Goal: Task Accomplishment & Management: Manage account settings

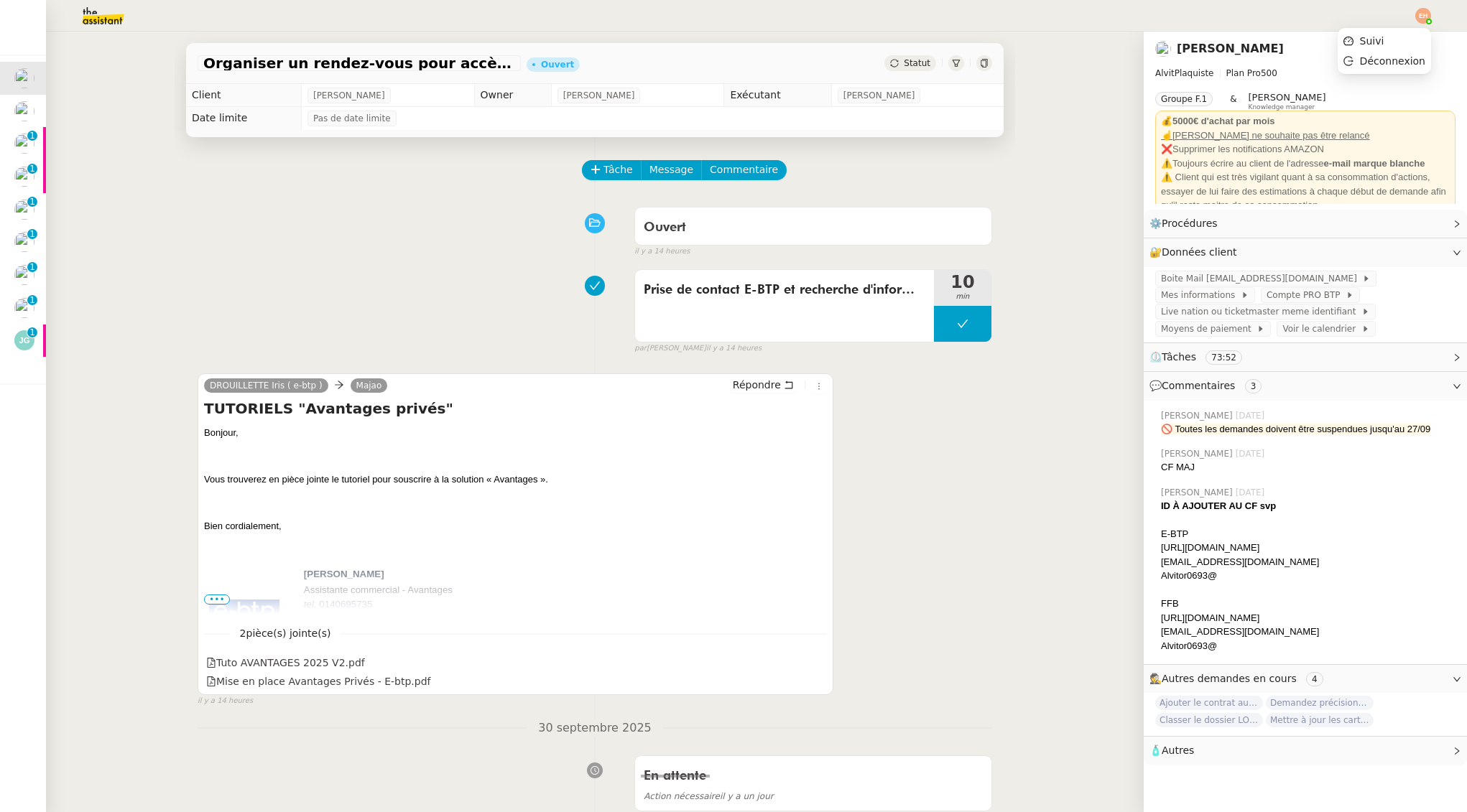
click at [1425, 18] on img at bounding box center [1423, 15] width 16 height 16
click at [1403, 37] on li "Suivi" at bounding box center [1384, 41] width 93 height 20
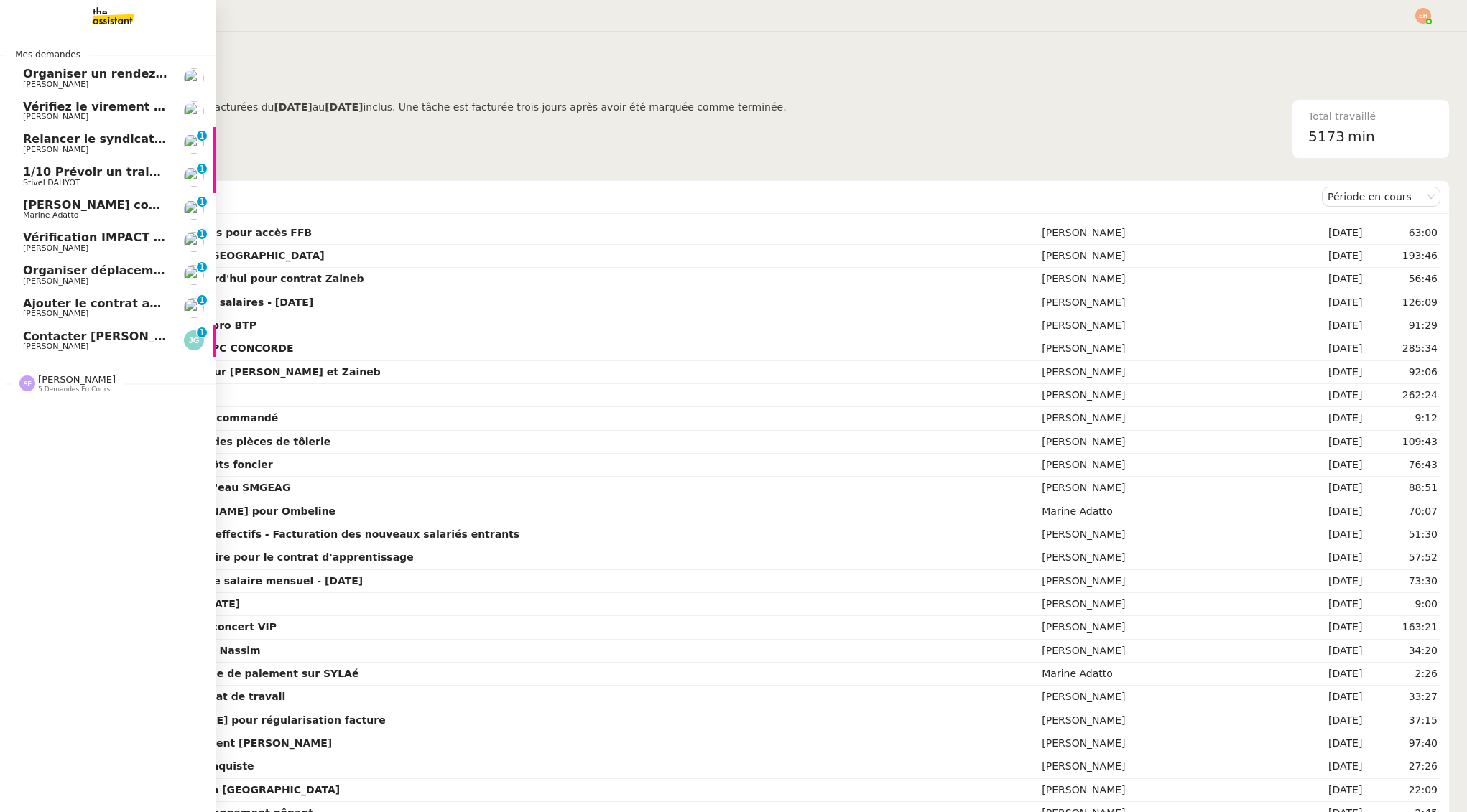
click at [52, 106] on span "Vérifiez le virement de 10 K€" at bounding box center [116, 107] width 187 height 13
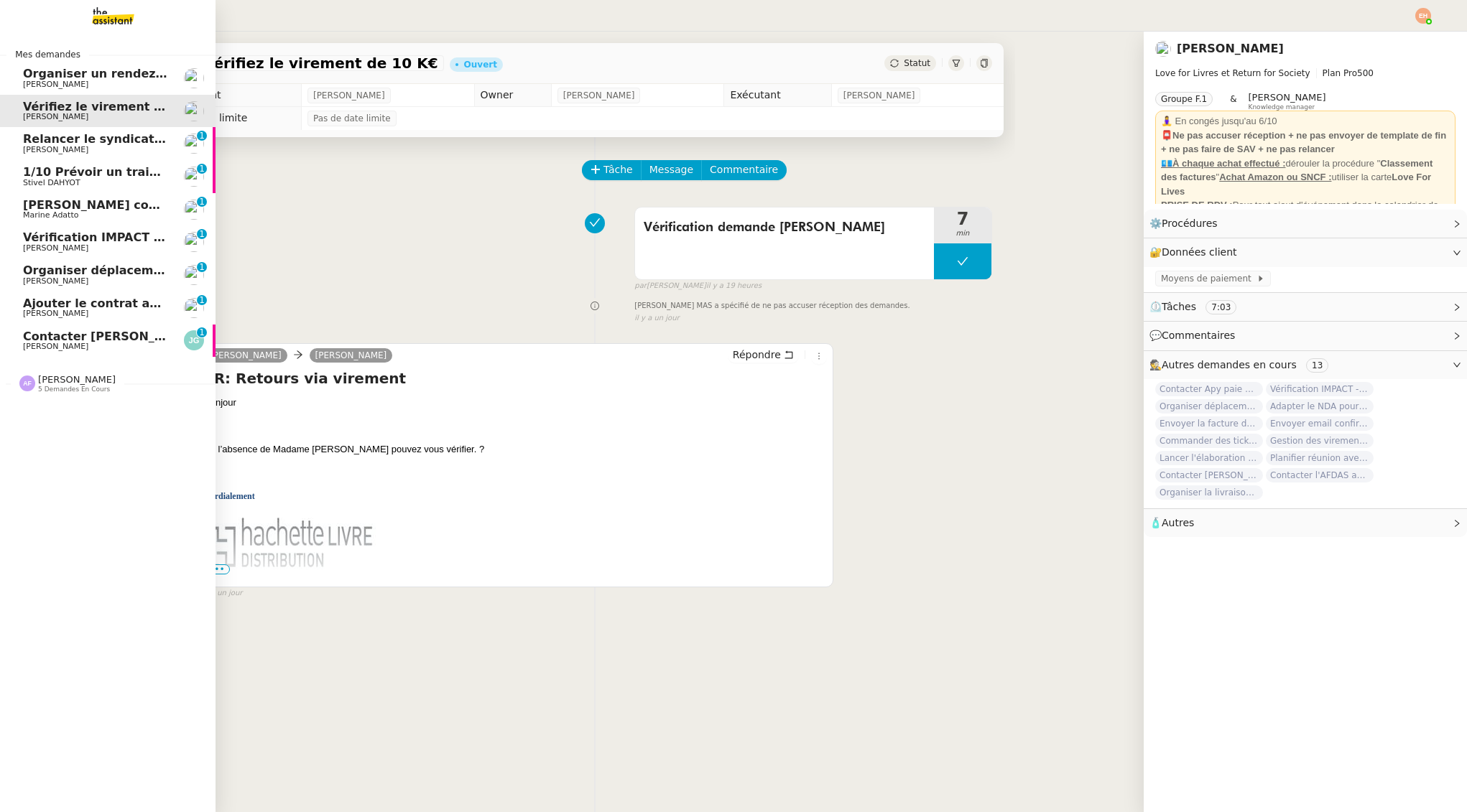
click at [66, 142] on span "Relancer le syndicat de l'eau SMGEAG" at bounding box center [145, 139] width 245 height 13
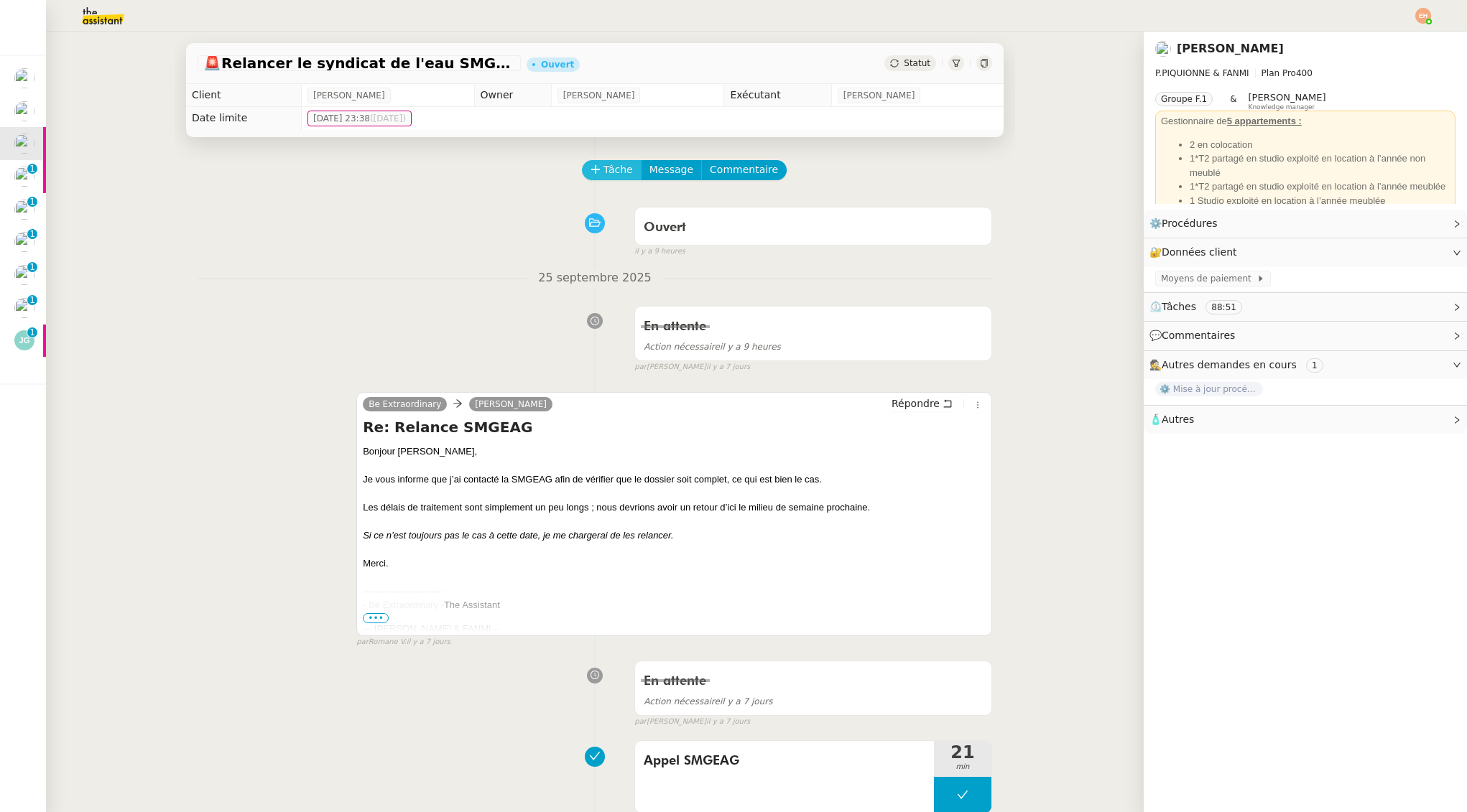
click at [592, 161] on button "Tâche" at bounding box center [612, 170] width 60 height 20
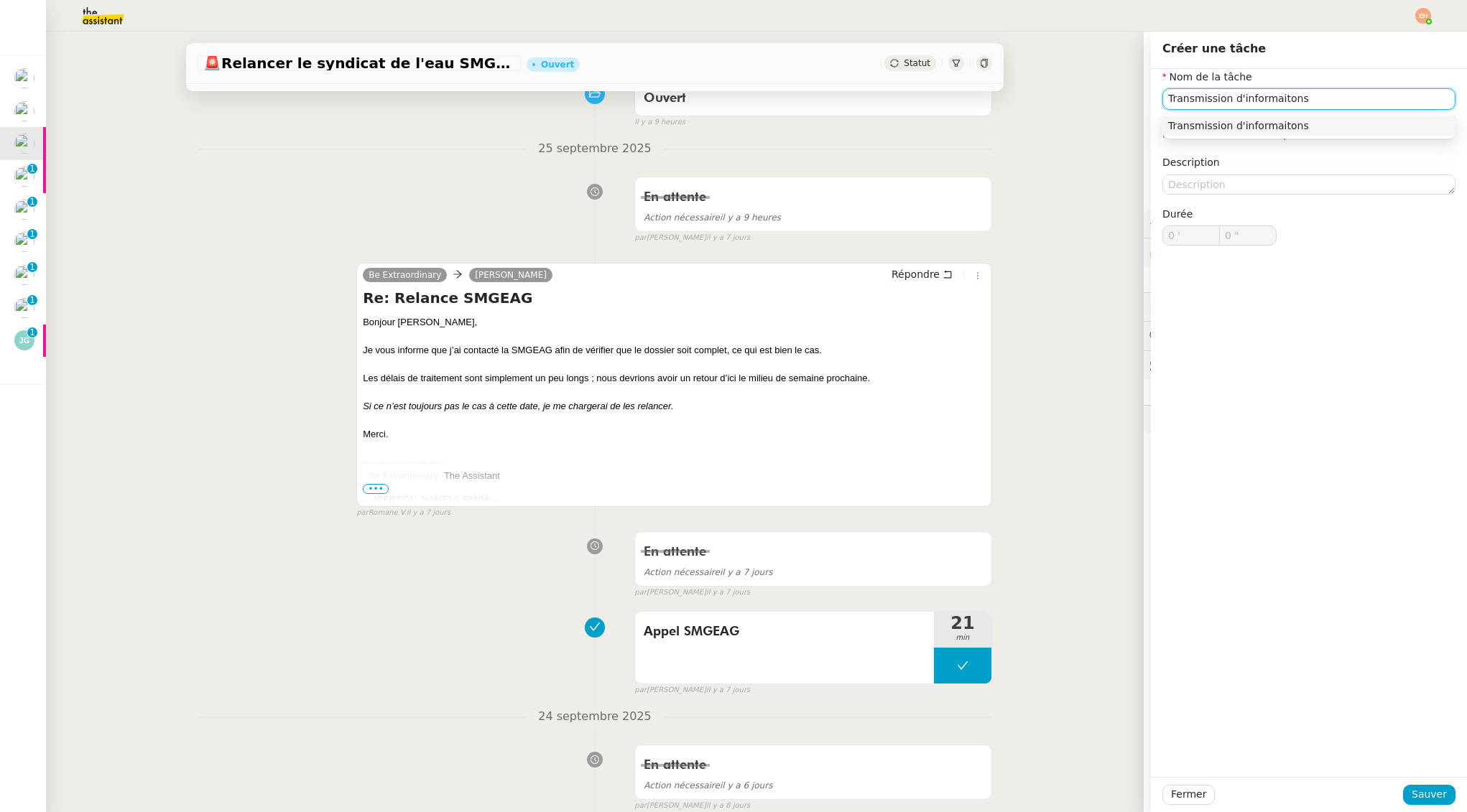
scroll to position [133, 0]
click at [1259, 107] on input "Transmission d'informaitons" at bounding box center [1309, 98] width 293 height 21
click at [1280, 97] on input "Transmission d'informaitons" at bounding box center [1309, 98] width 293 height 21
type input "Transmission d'informations"
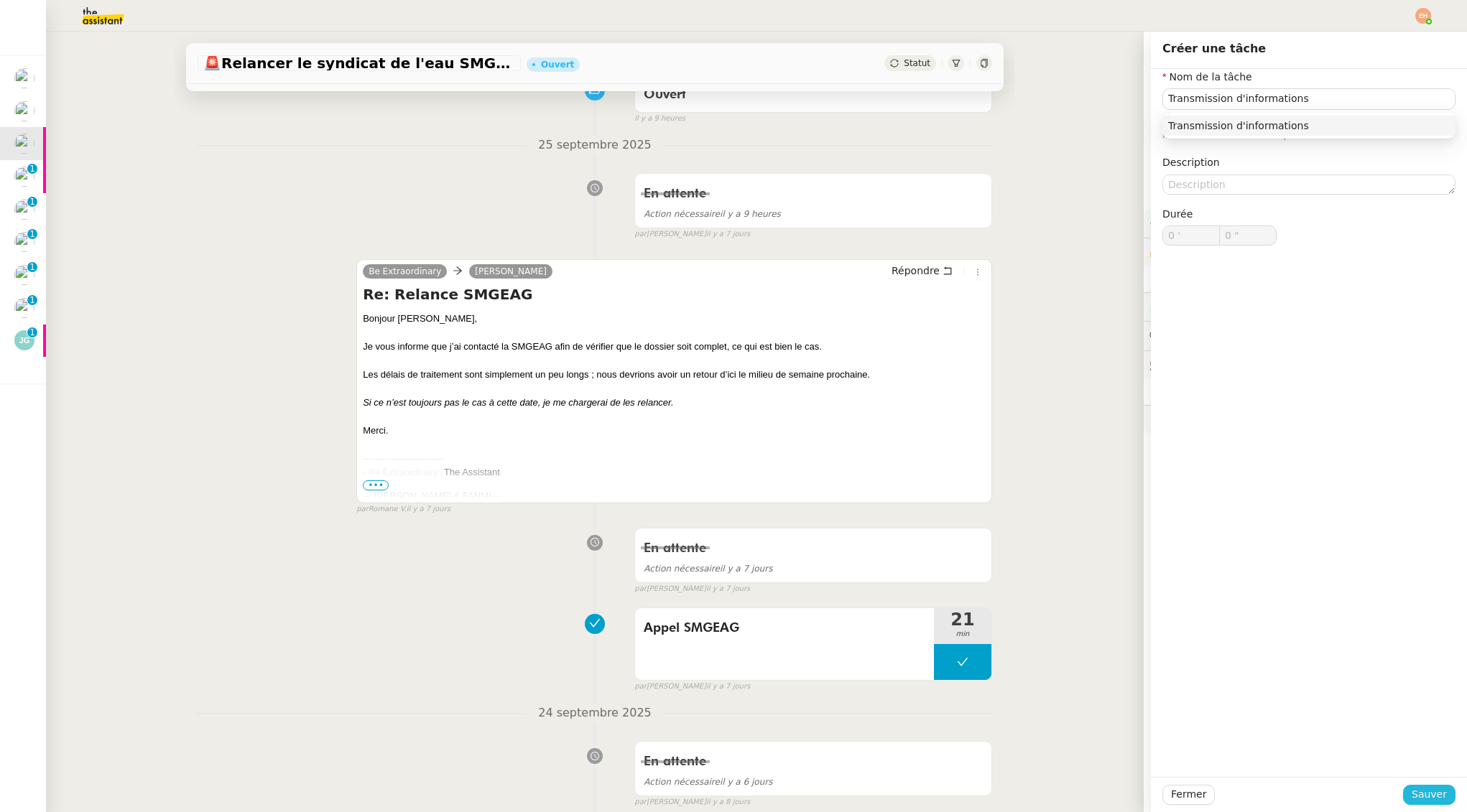
click at [1416, 797] on span "Sauver" at bounding box center [1429, 794] width 35 height 17
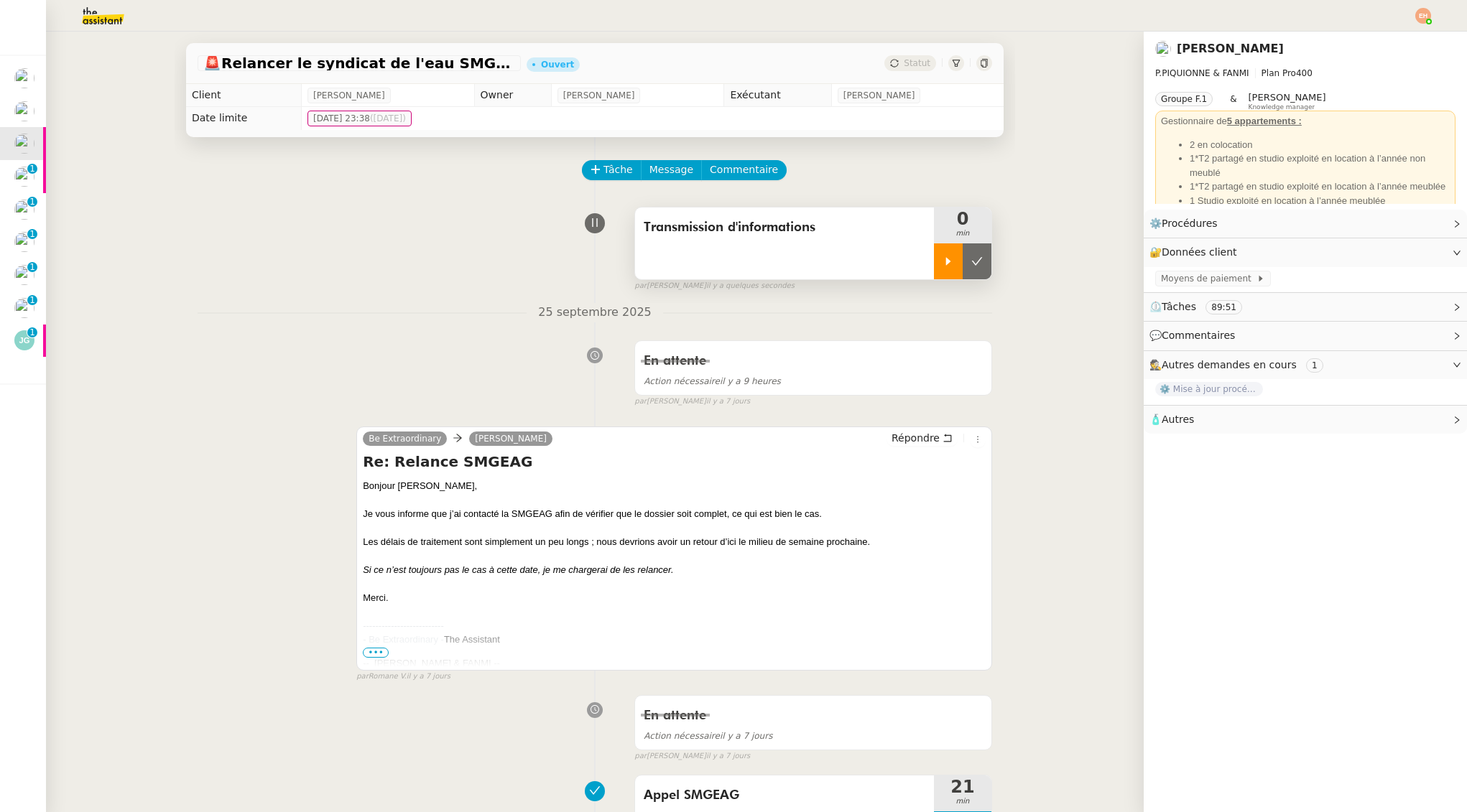
click at [942, 265] on div at bounding box center [949, 261] width 29 height 36
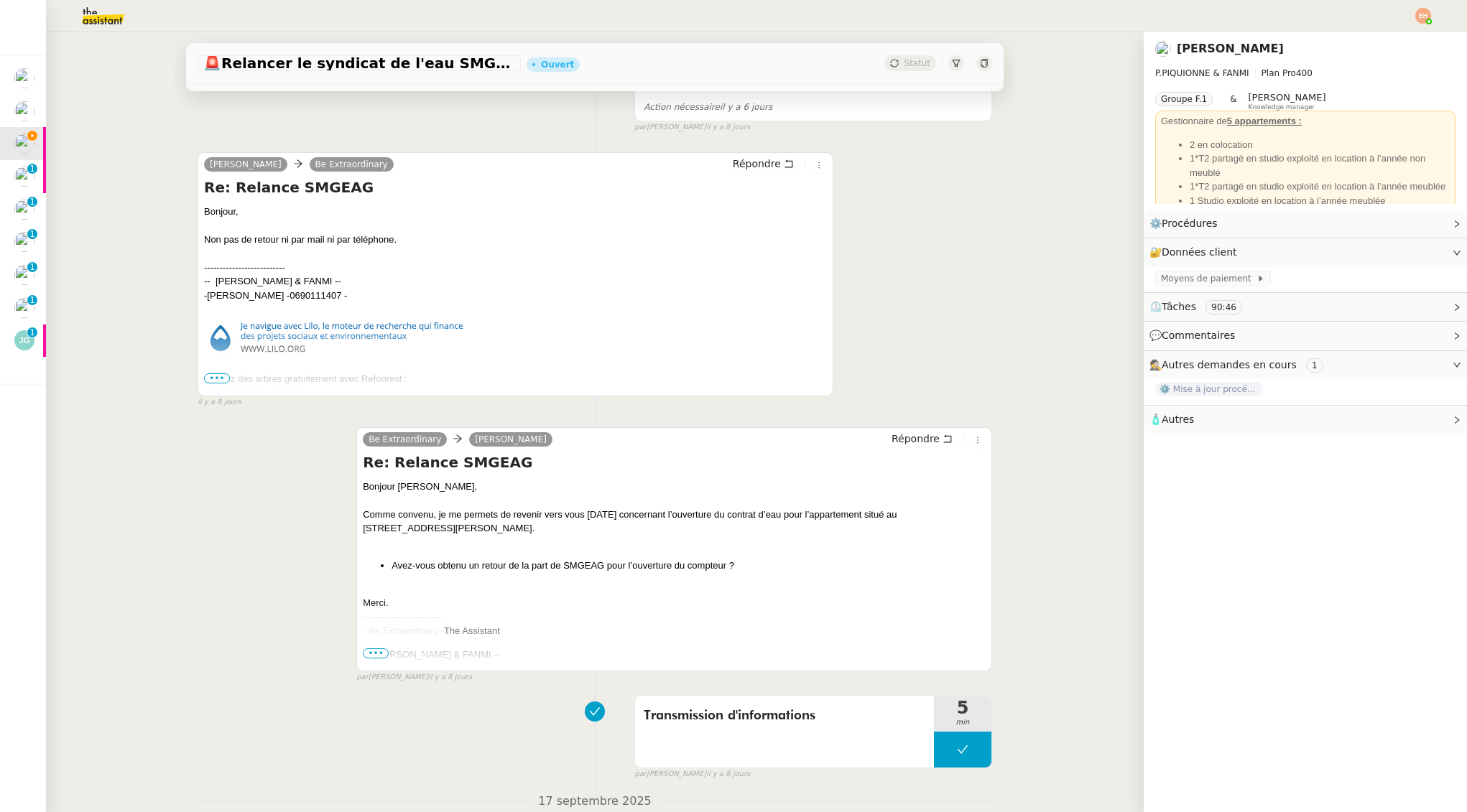
scroll to position [885, 0]
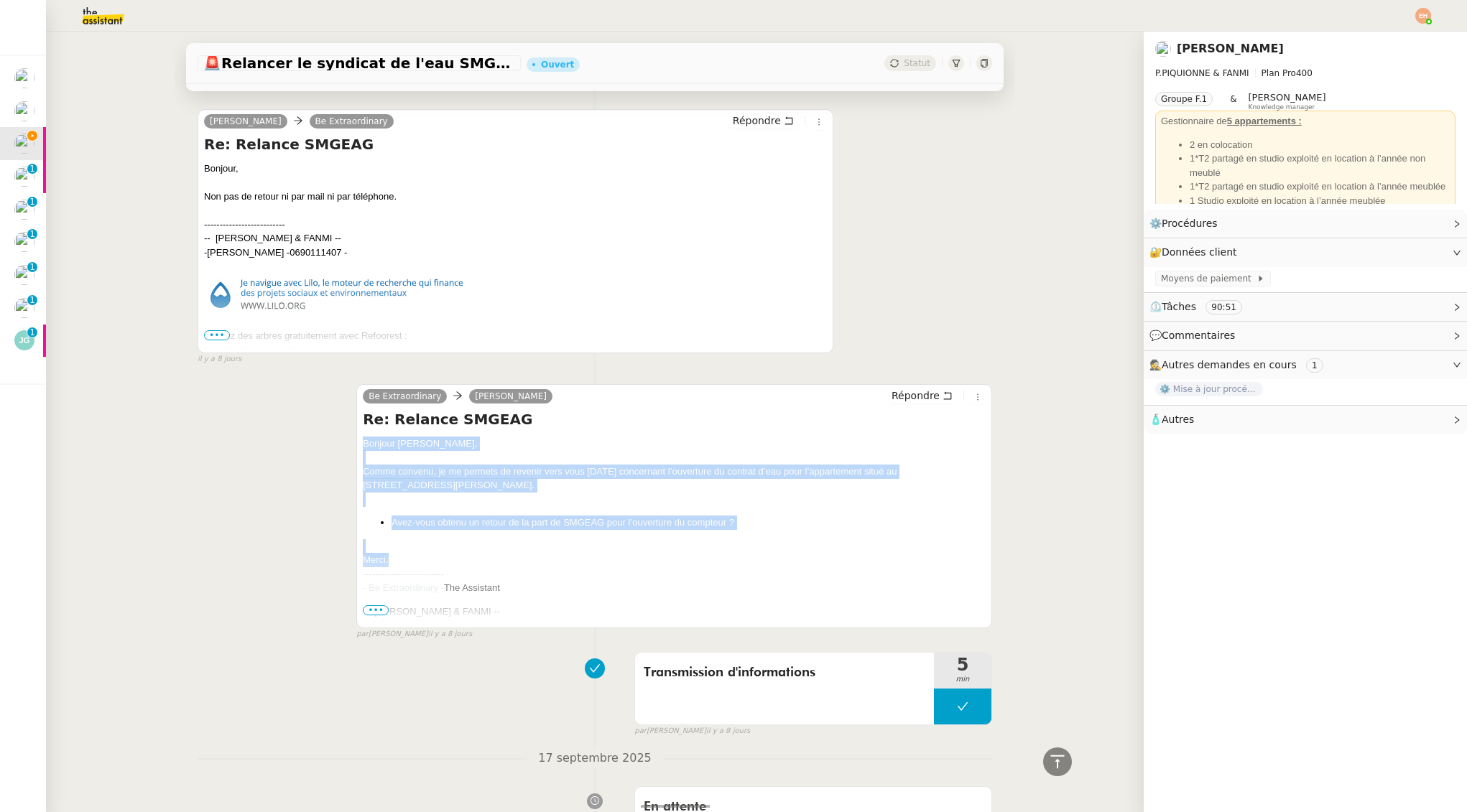
drag, startPoint x: 402, startPoint y: 558, endPoint x: 399, endPoint y: 425, distance: 133.0
click at [362, 439] on div "Be Extraordinary Pascal PIQUIONNE Répondre Re: Relance SMGEAG Bonjour Pascal, C…" at bounding box center [674, 506] width 636 height 244
copy div "Bonjour Pascal, Comme convenu, je me permets de revenir vers vous aujourd’hui c…"
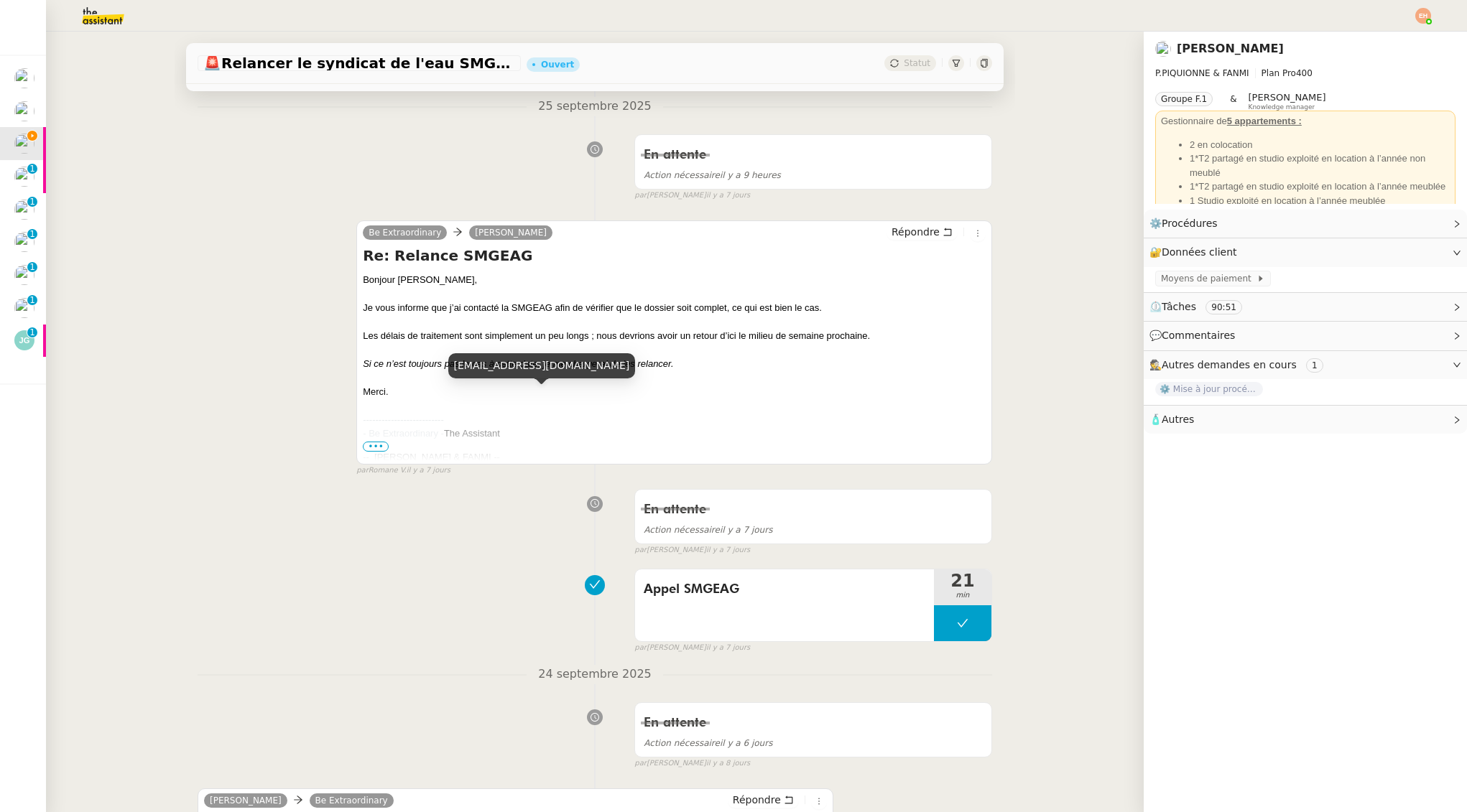
scroll to position [0, 0]
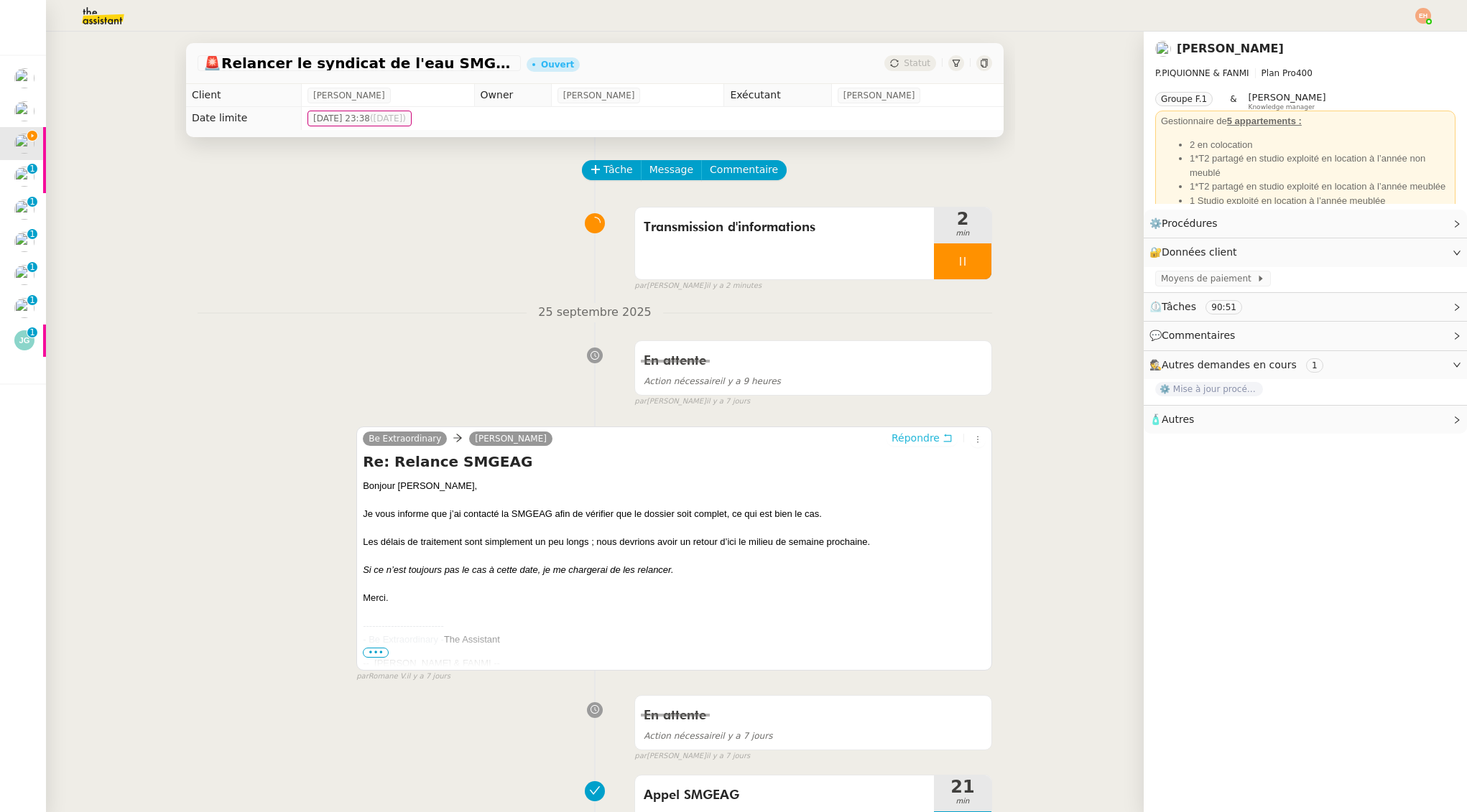
click at [918, 438] on span "Répondre" at bounding box center [915, 437] width 48 height 14
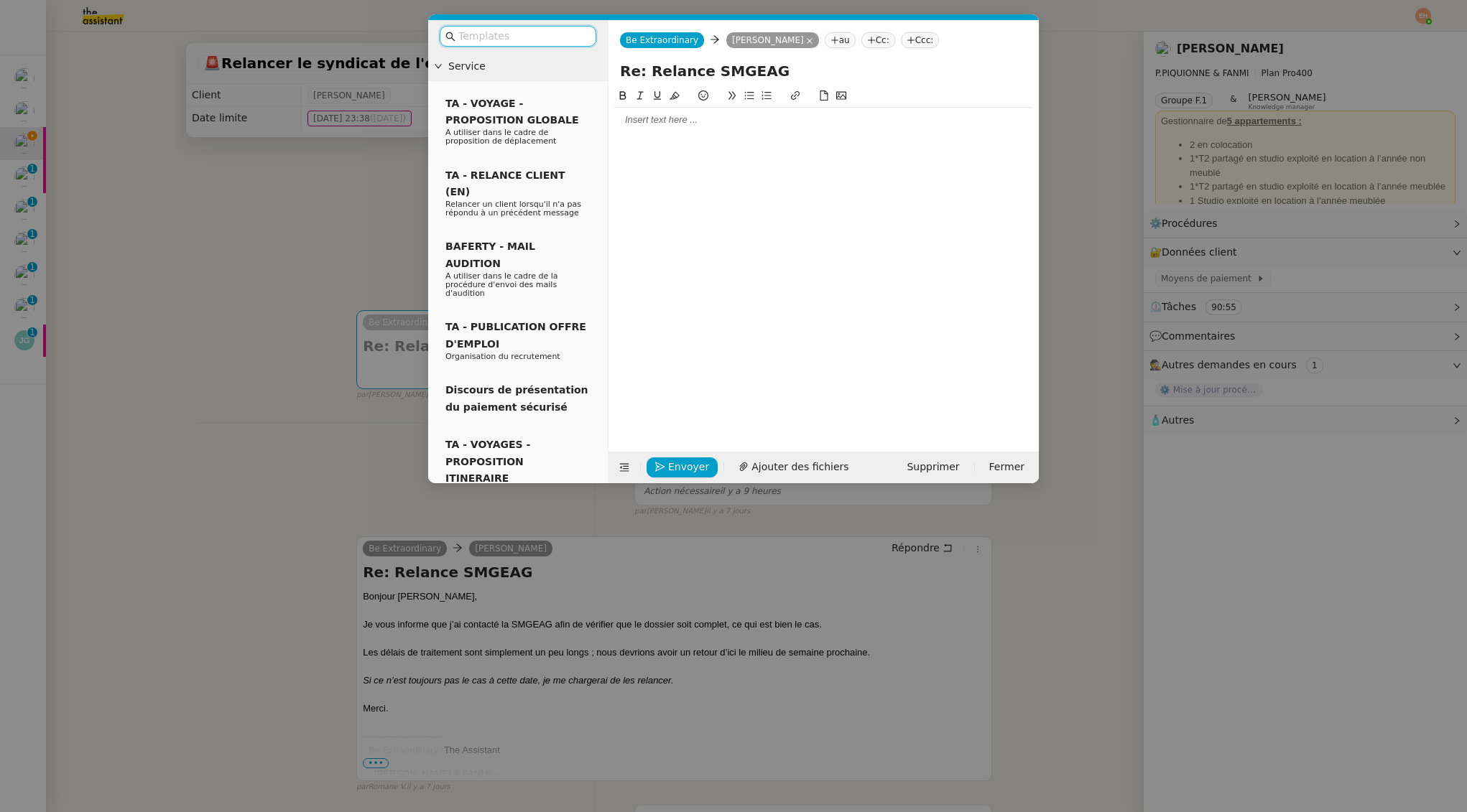
click at [724, 121] on div at bounding box center [823, 119] width 419 height 13
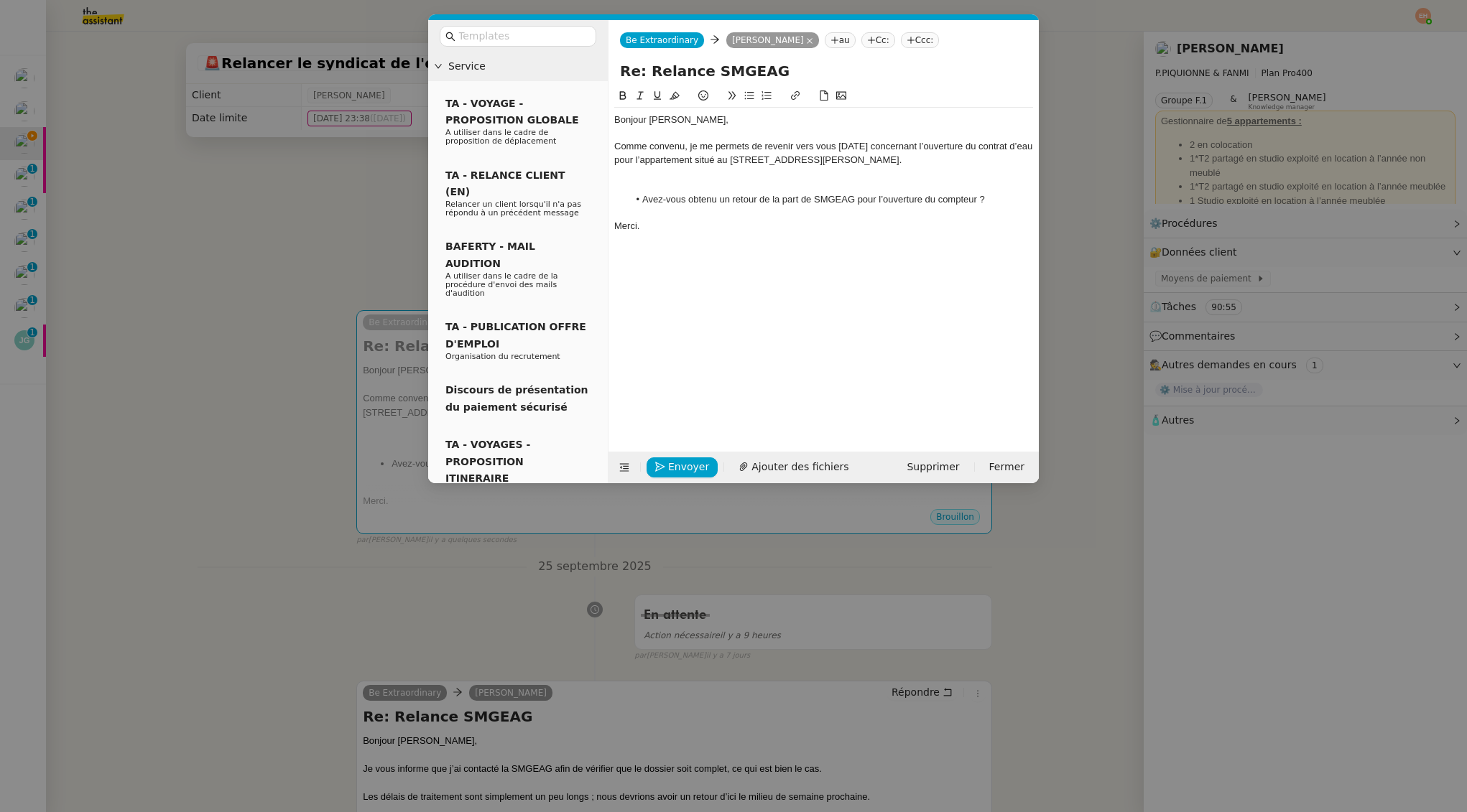
click at [702, 175] on div at bounding box center [823, 172] width 419 height 13
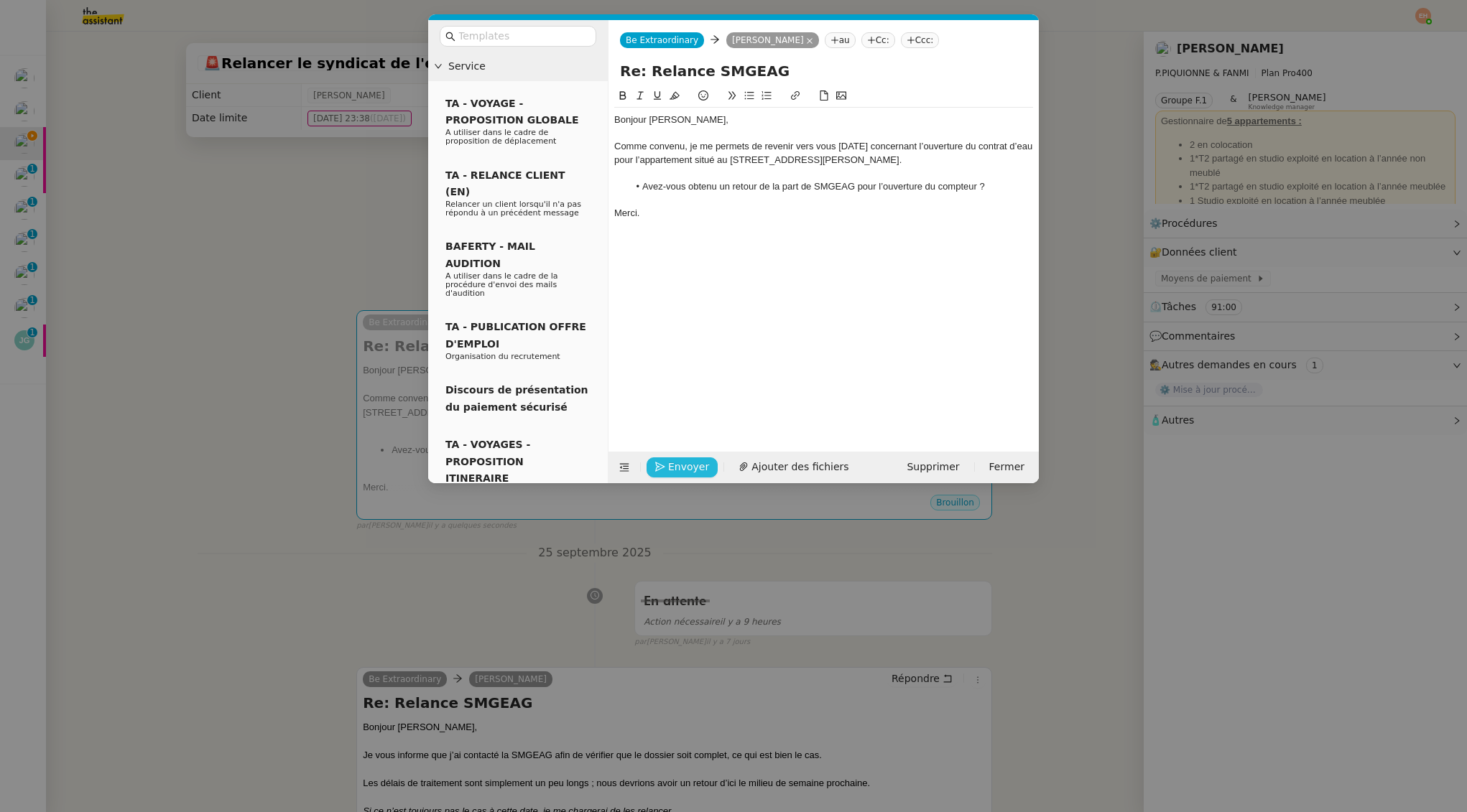
click at [685, 453] on div "Envoyer Ajouter des fichiers Supprimer Fermer" at bounding box center [823, 468] width 430 height 32
click at [683, 468] on span "Envoyer" at bounding box center [688, 467] width 41 height 17
click at [682, 455] on span "Confirmer l'envoi" at bounding box center [711, 447] width 87 height 17
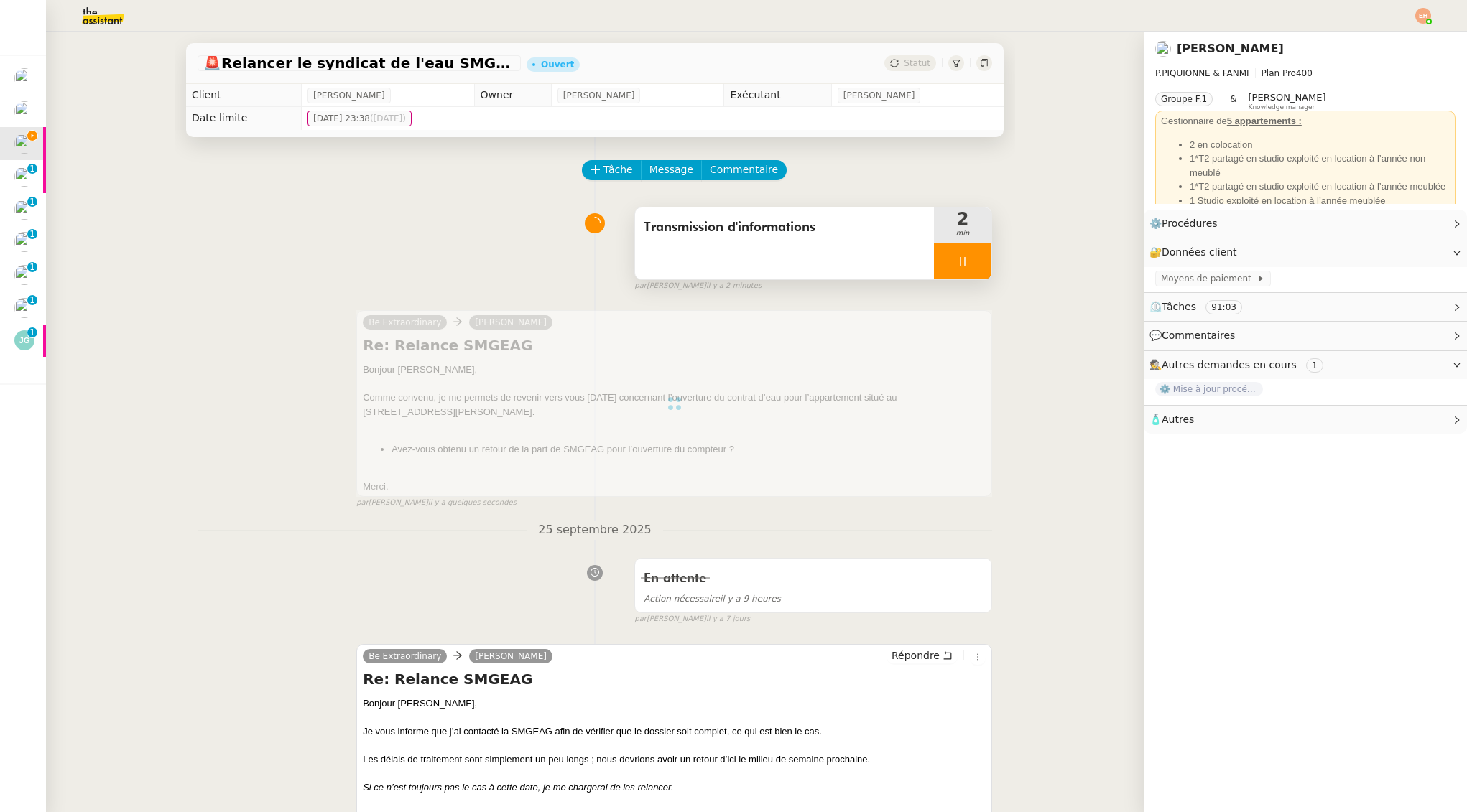
click at [948, 263] on div at bounding box center [963, 261] width 57 height 36
click at [974, 264] on icon at bounding box center [977, 260] width 11 height 8
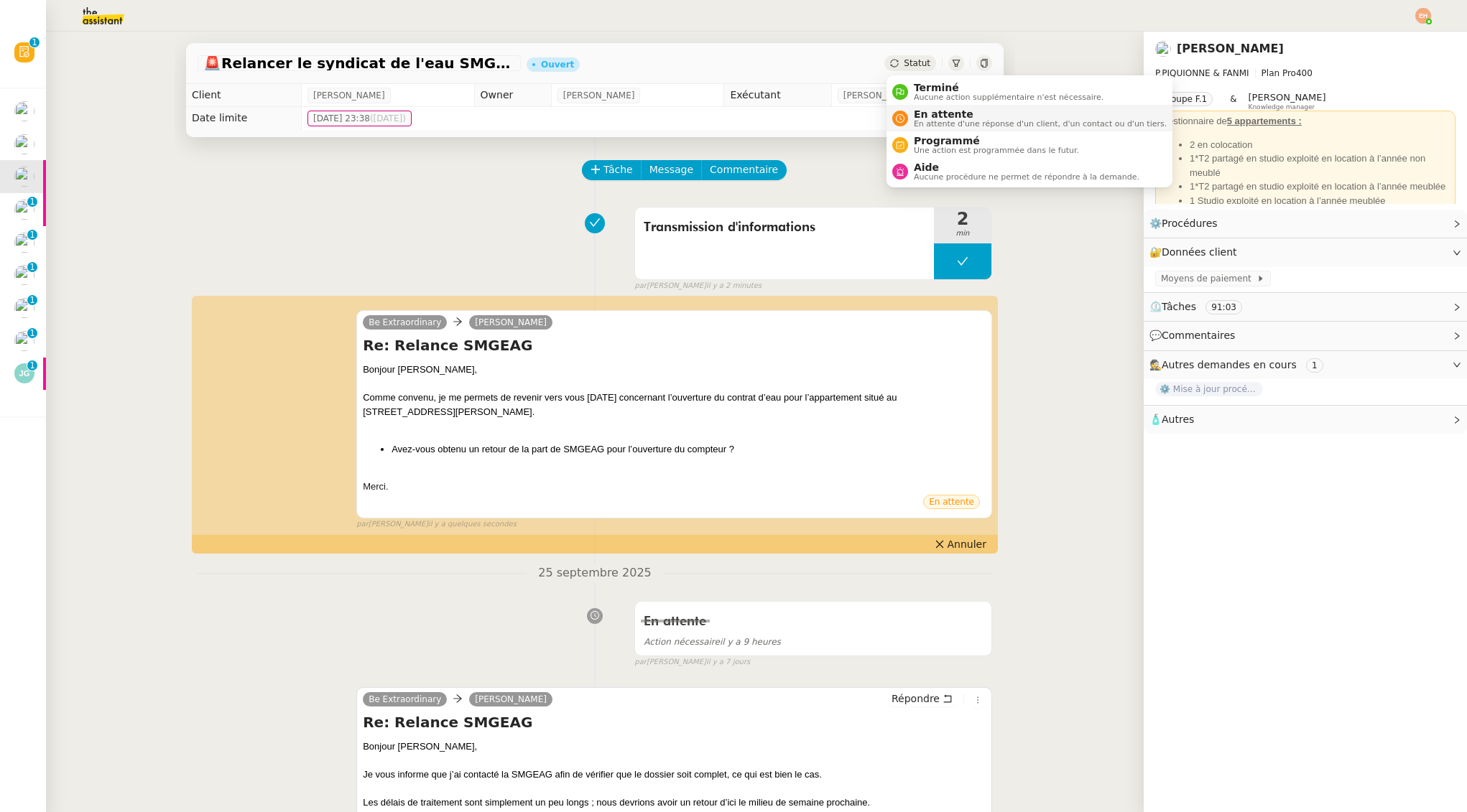
click at [939, 112] on span "En attente" at bounding box center [1040, 114] width 253 height 12
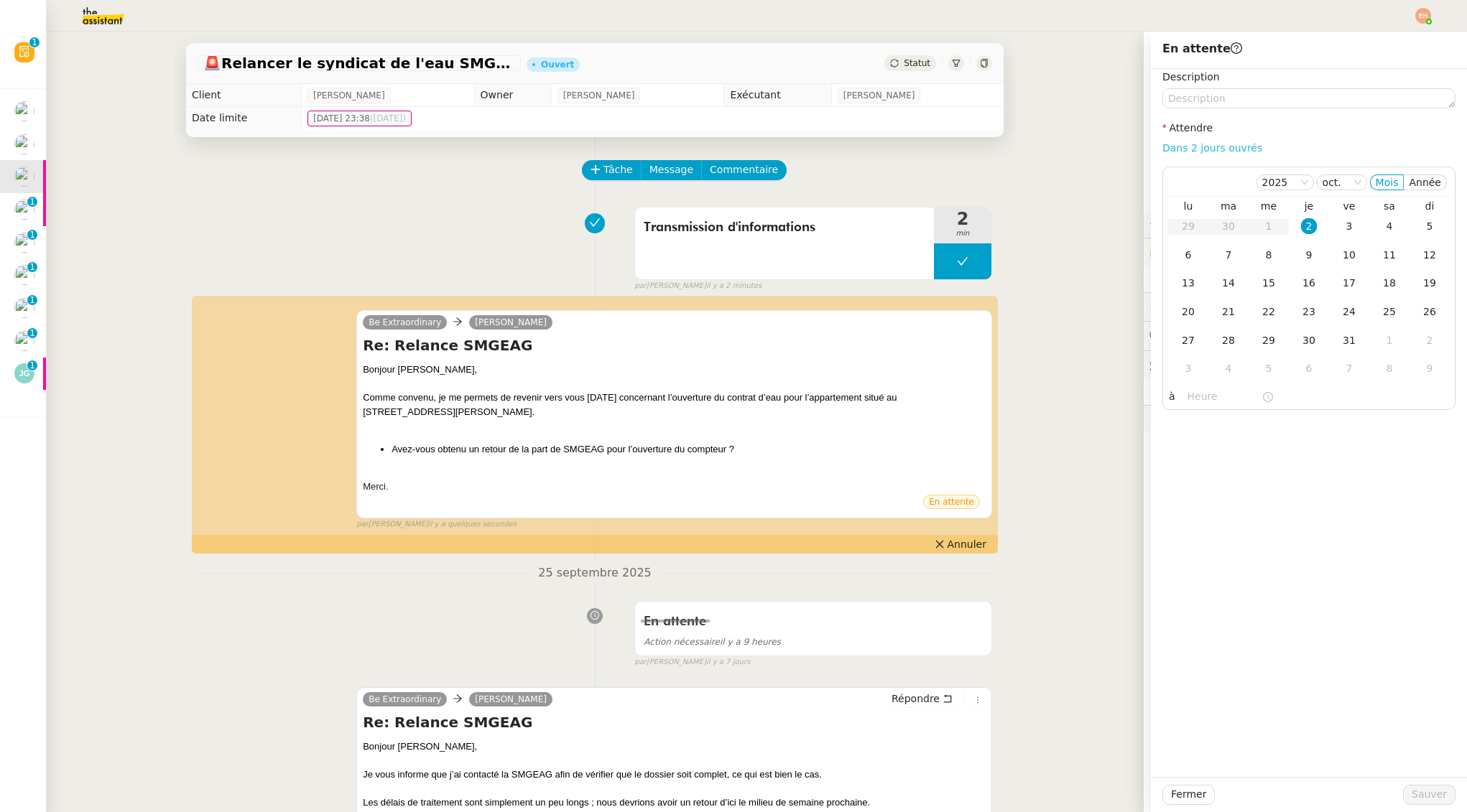
drag, startPoint x: 1227, startPoint y: 146, endPoint x: 1338, endPoint y: 642, distance: 508.3
click at [1227, 146] on link "Dans 2 jours ouvrés" at bounding box center [1212, 148] width 100 height 12
type input "07:00"
click at [1424, 785] on button "Sauver" at bounding box center [1429, 795] width 52 height 20
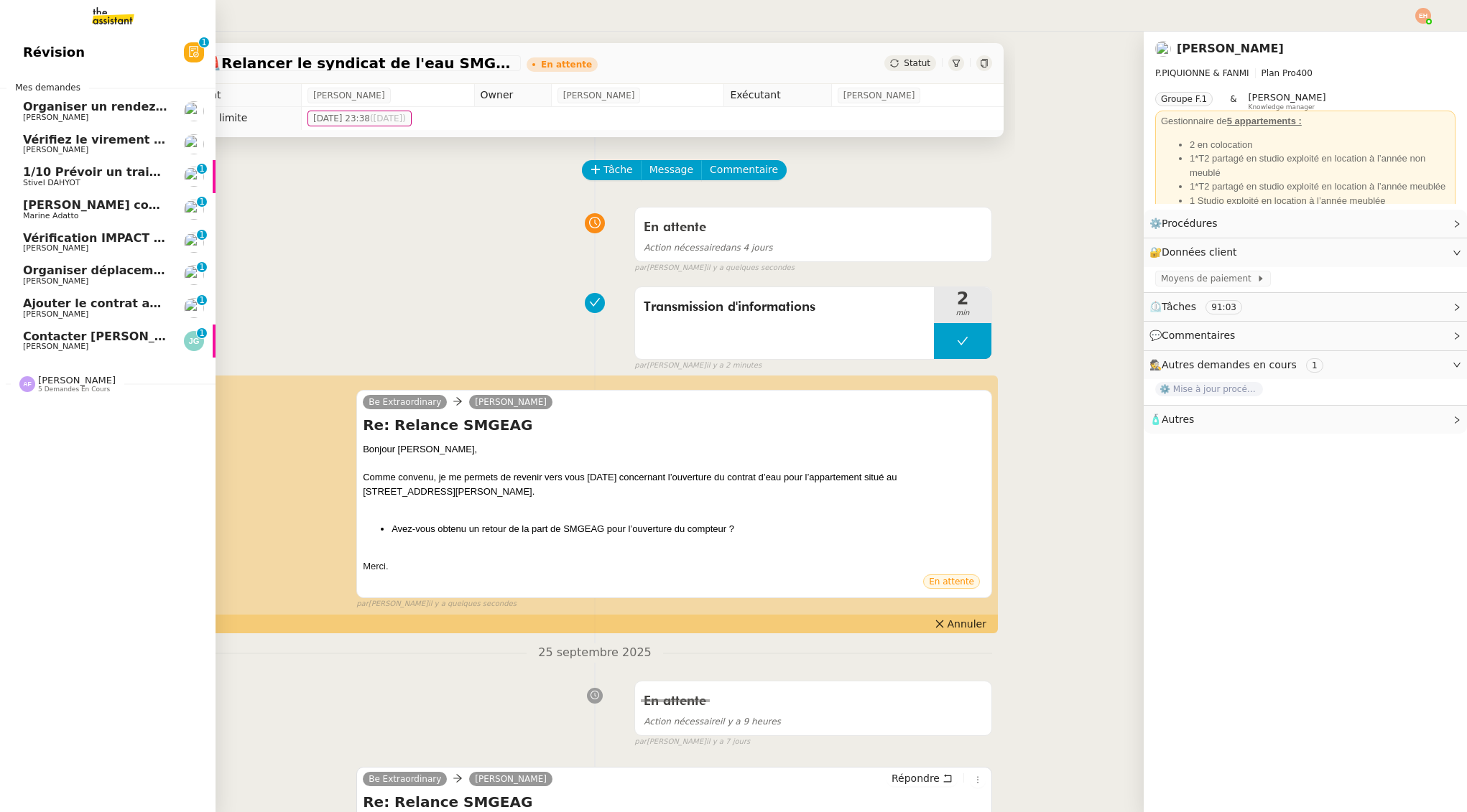
click at [69, 215] on span "Marine Adatto" at bounding box center [50, 215] width 55 height 9
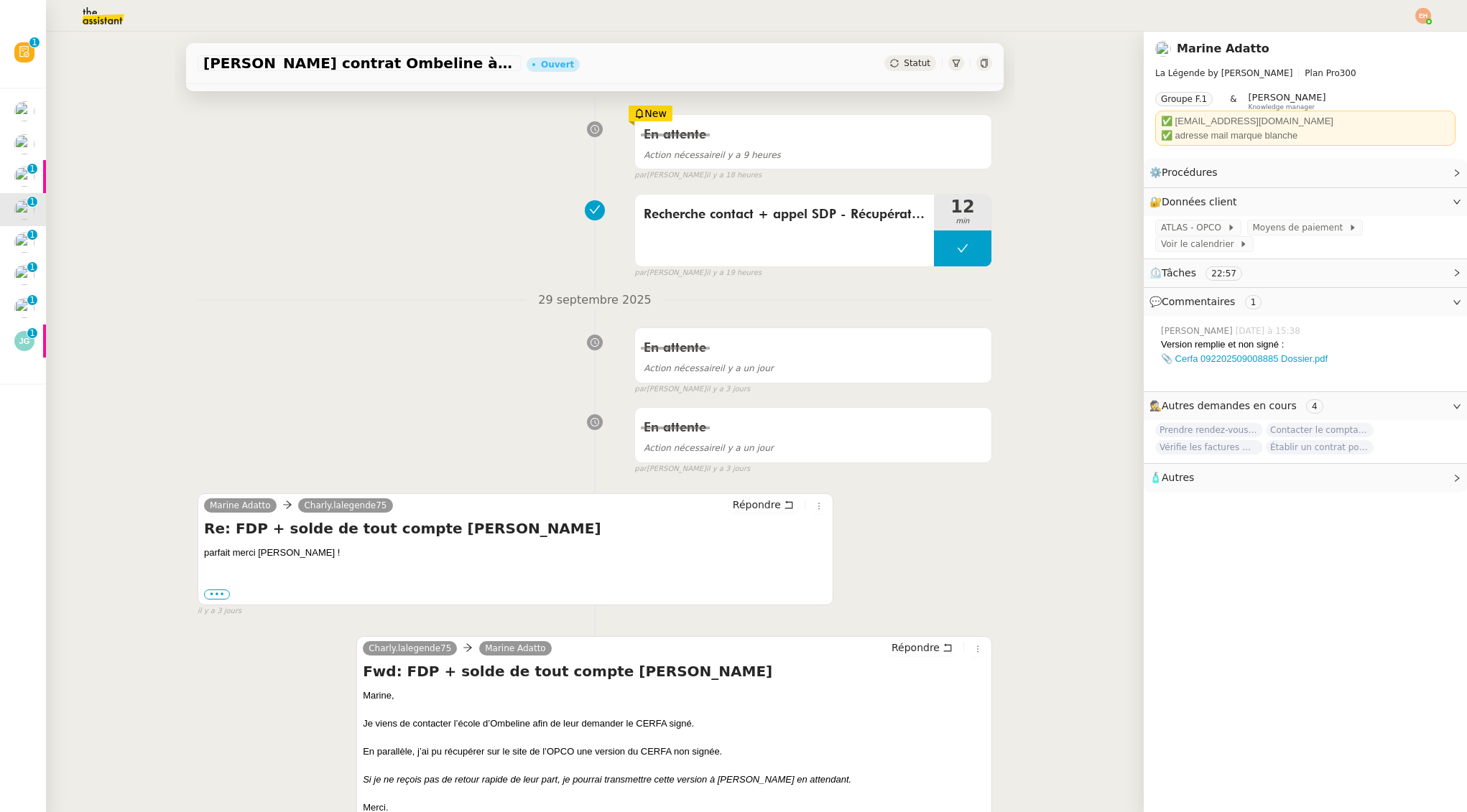
scroll to position [194, 0]
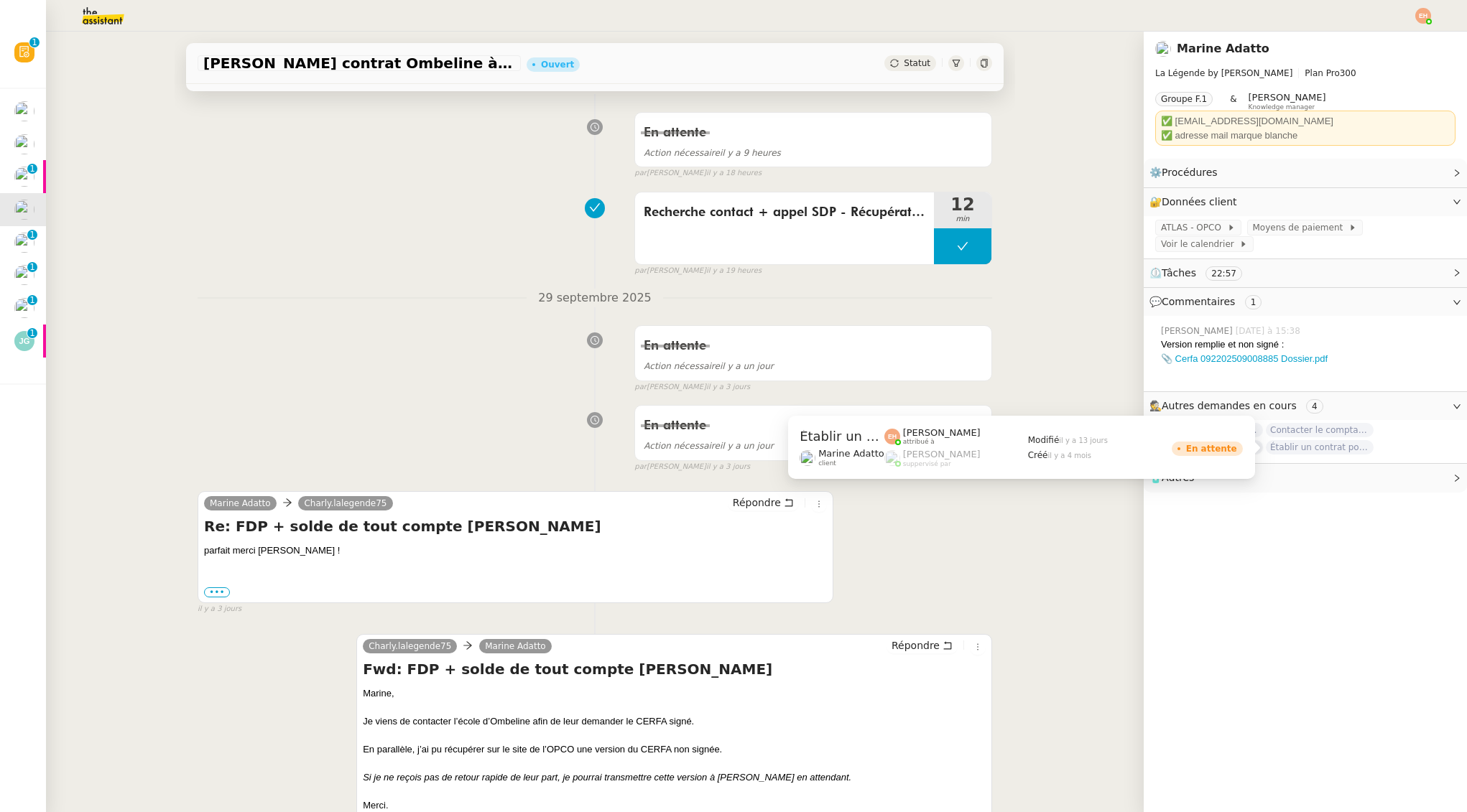
click at [1347, 446] on span "Établir un contrat pour LMFR" at bounding box center [1320, 447] width 108 height 14
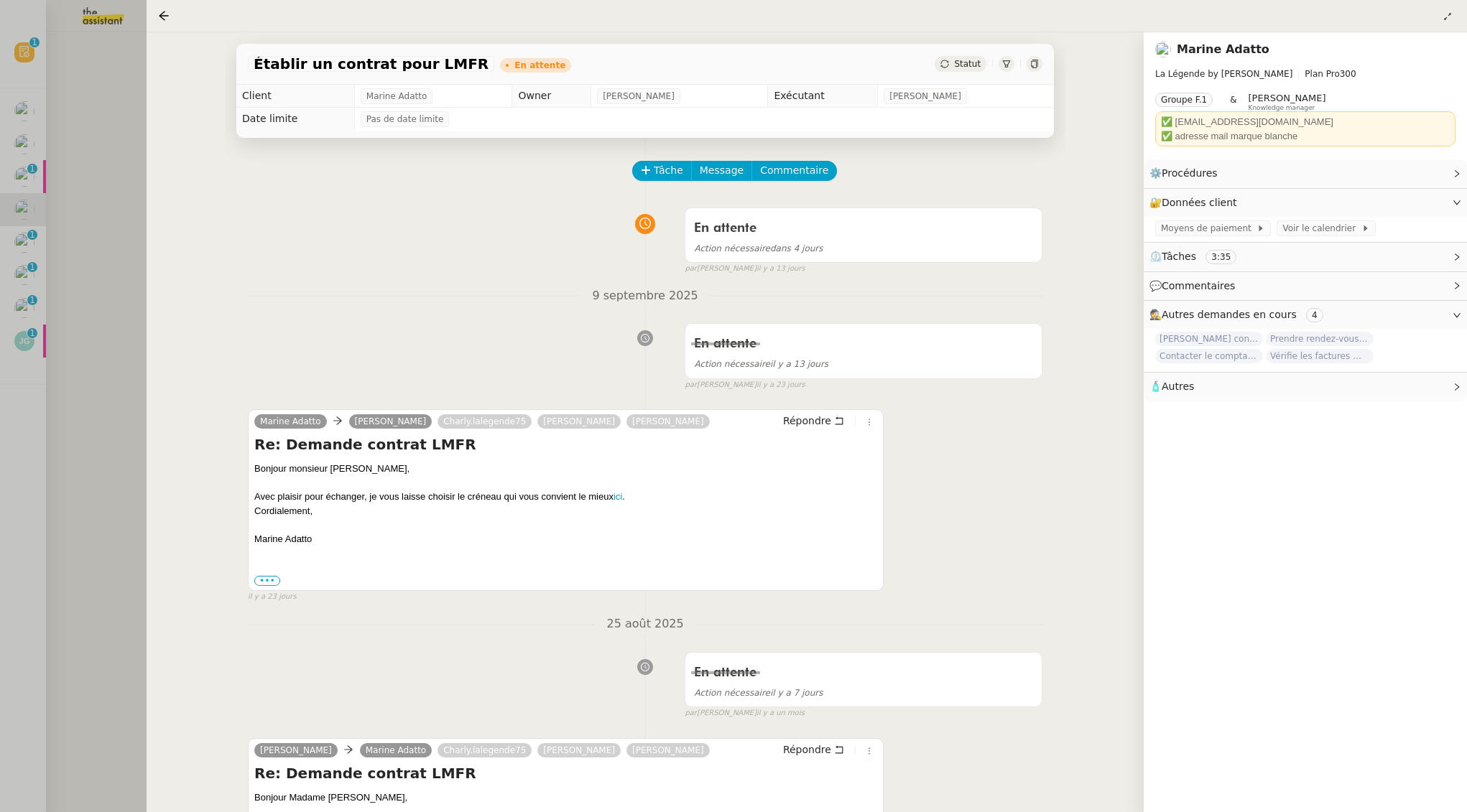
click at [92, 356] on div at bounding box center [734, 406] width 1467 height 812
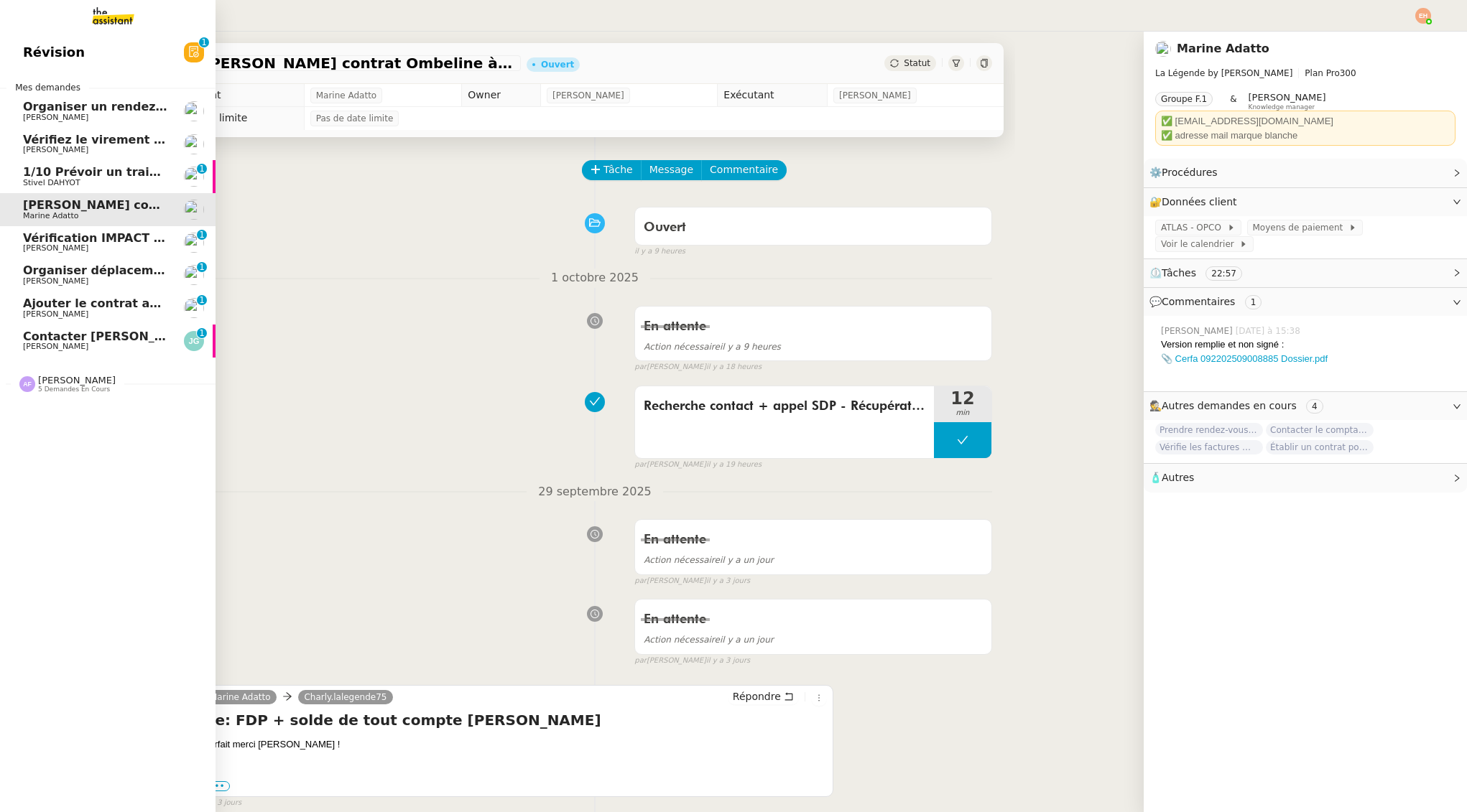
click at [66, 185] on span "Stivel DAHYOT" at bounding box center [51, 182] width 57 height 9
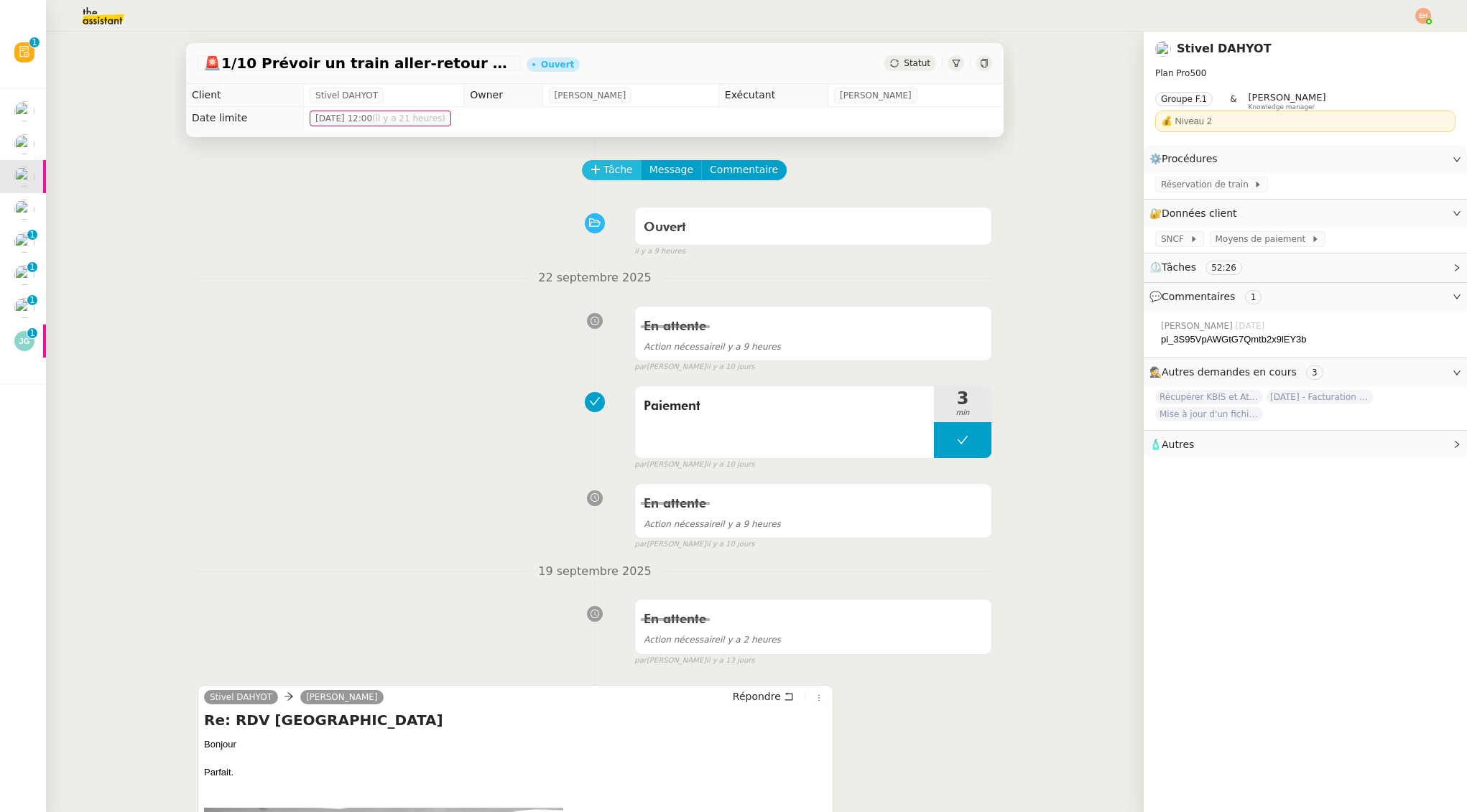
click at [619, 166] on span "Tâche" at bounding box center [618, 170] width 29 height 17
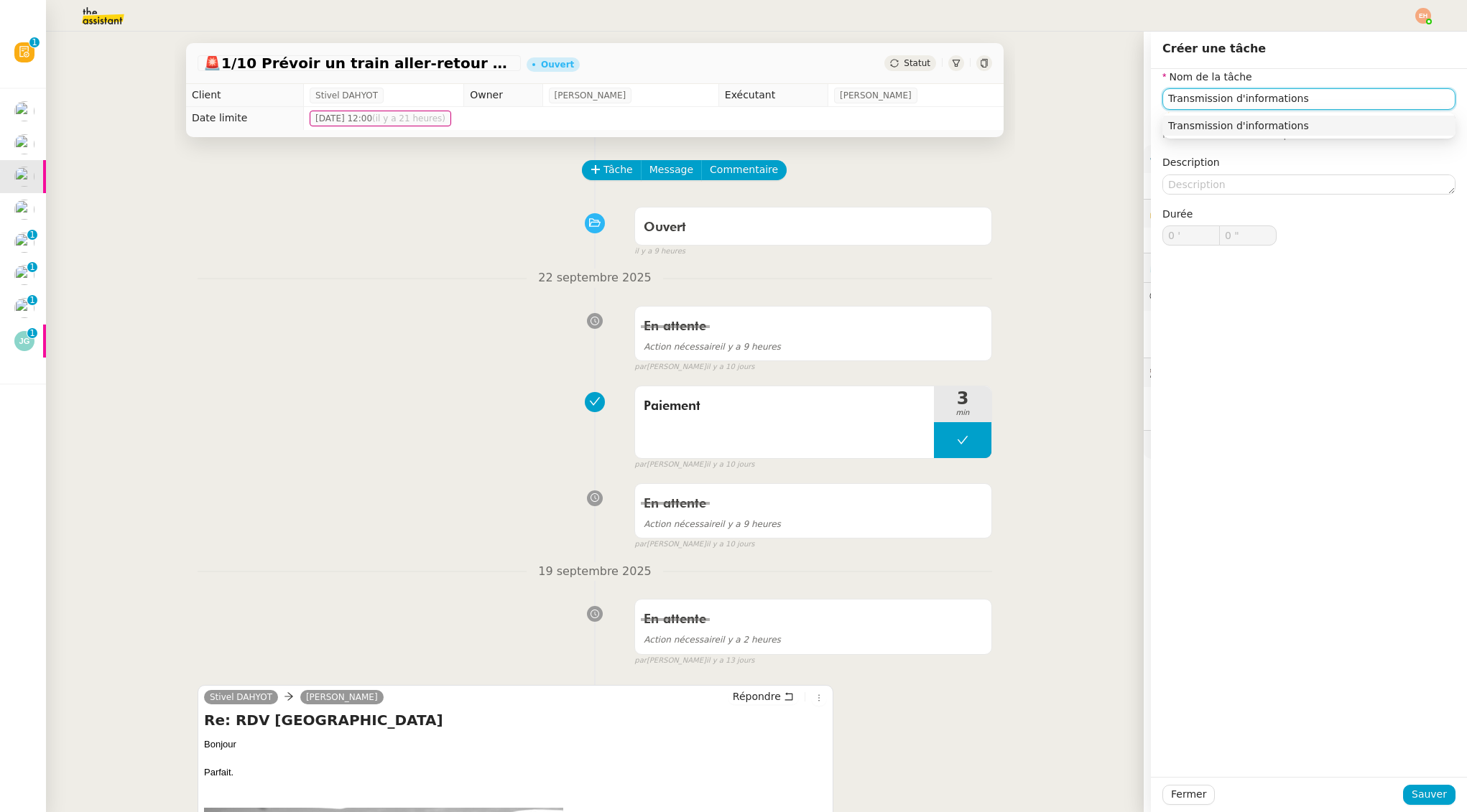
type input "Transmission d'informations"
click at [1422, 804] on div "Fermer Sauver" at bounding box center [1309, 794] width 316 height 35
drag, startPoint x: 1428, startPoint y: 798, endPoint x: 1334, endPoint y: 741, distance: 109.9
click at [1428, 798] on span "Sauver" at bounding box center [1429, 794] width 35 height 17
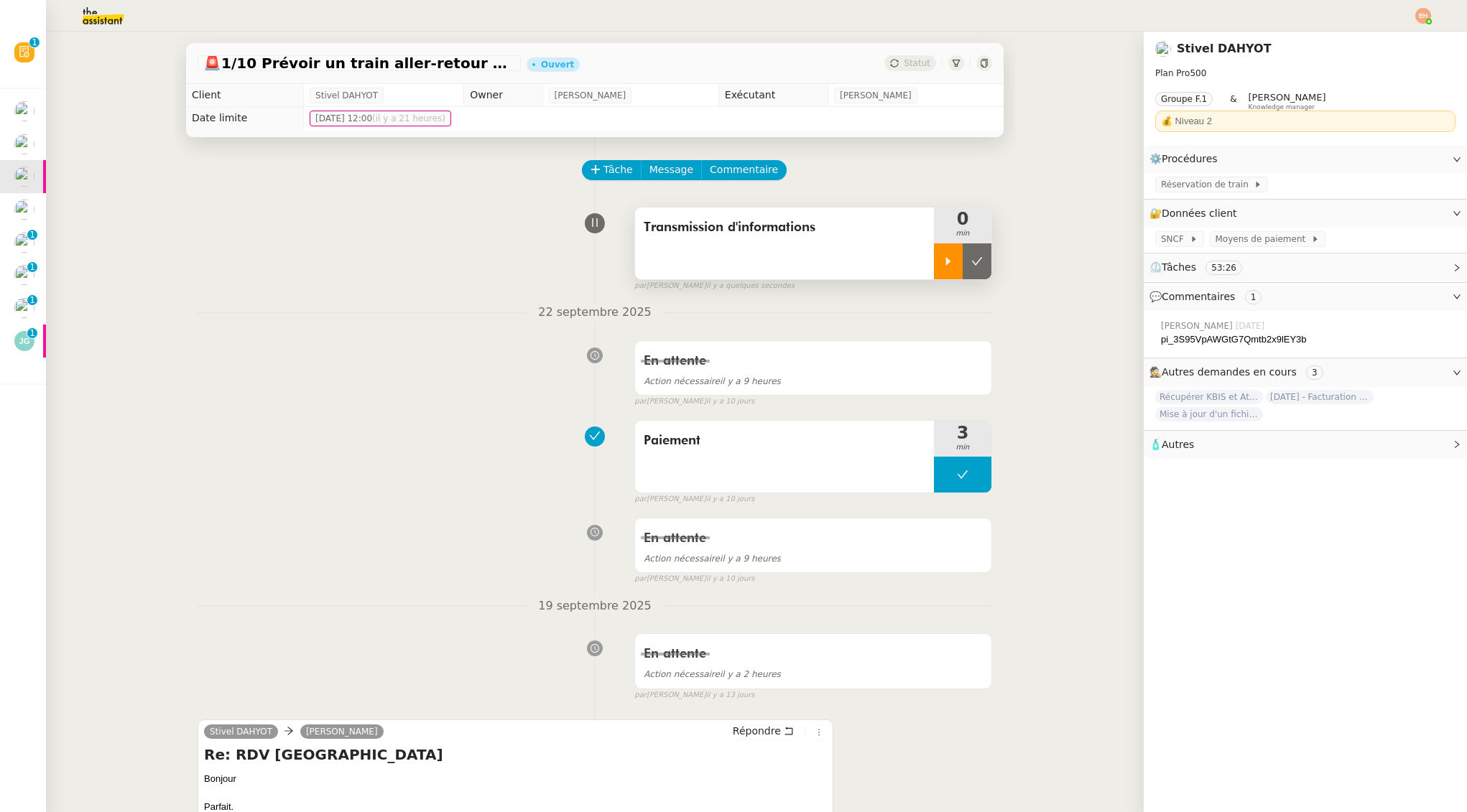
click at [959, 271] on div at bounding box center [949, 261] width 29 height 36
click at [972, 263] on div at bounding box center [963, 261] width 57 height 36
click at [89, 4] on img at bounding box center [92, 16] width 112 height 32
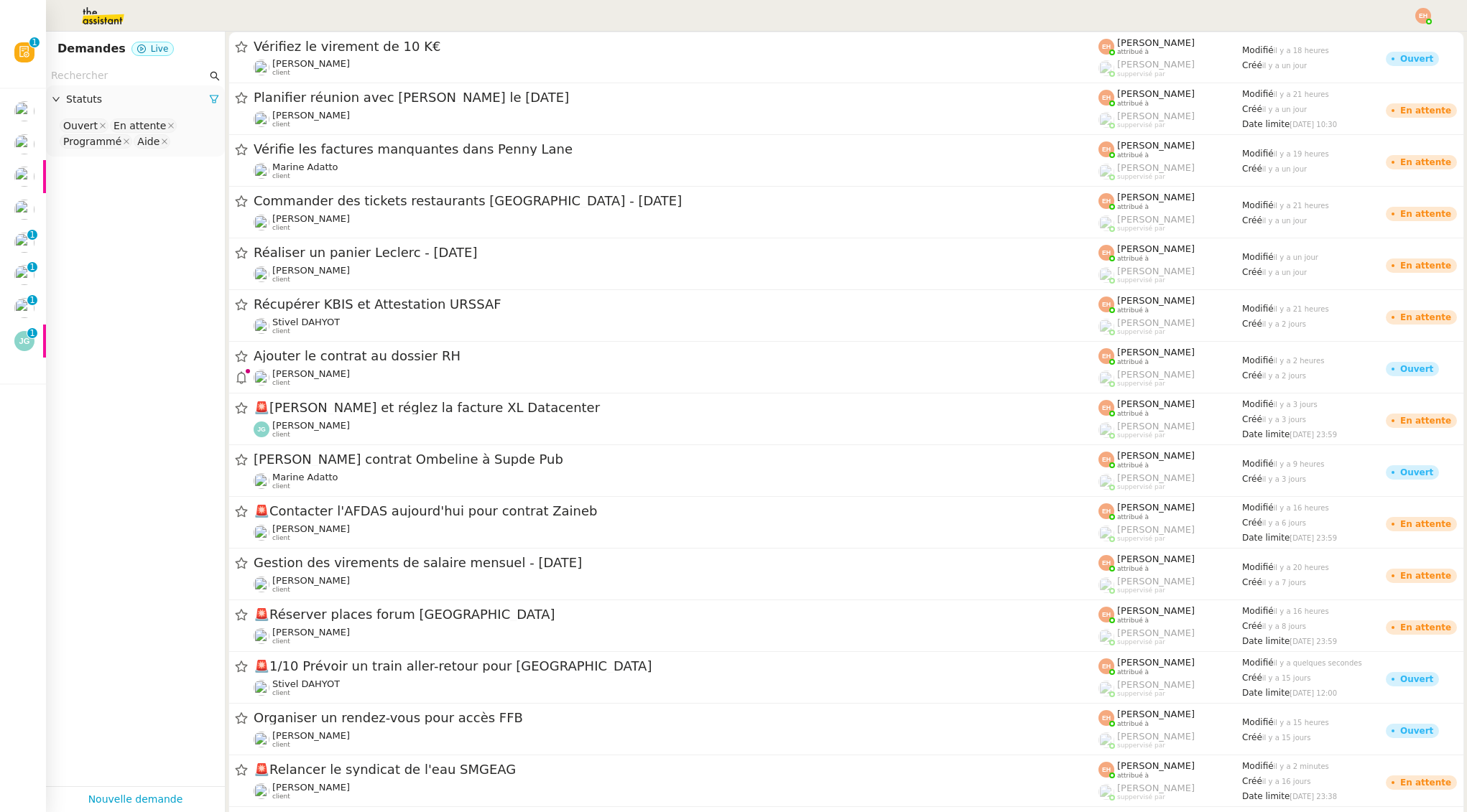
click at [106, 74] on input "text" at bounding box center [129, 76] width 156 height 17
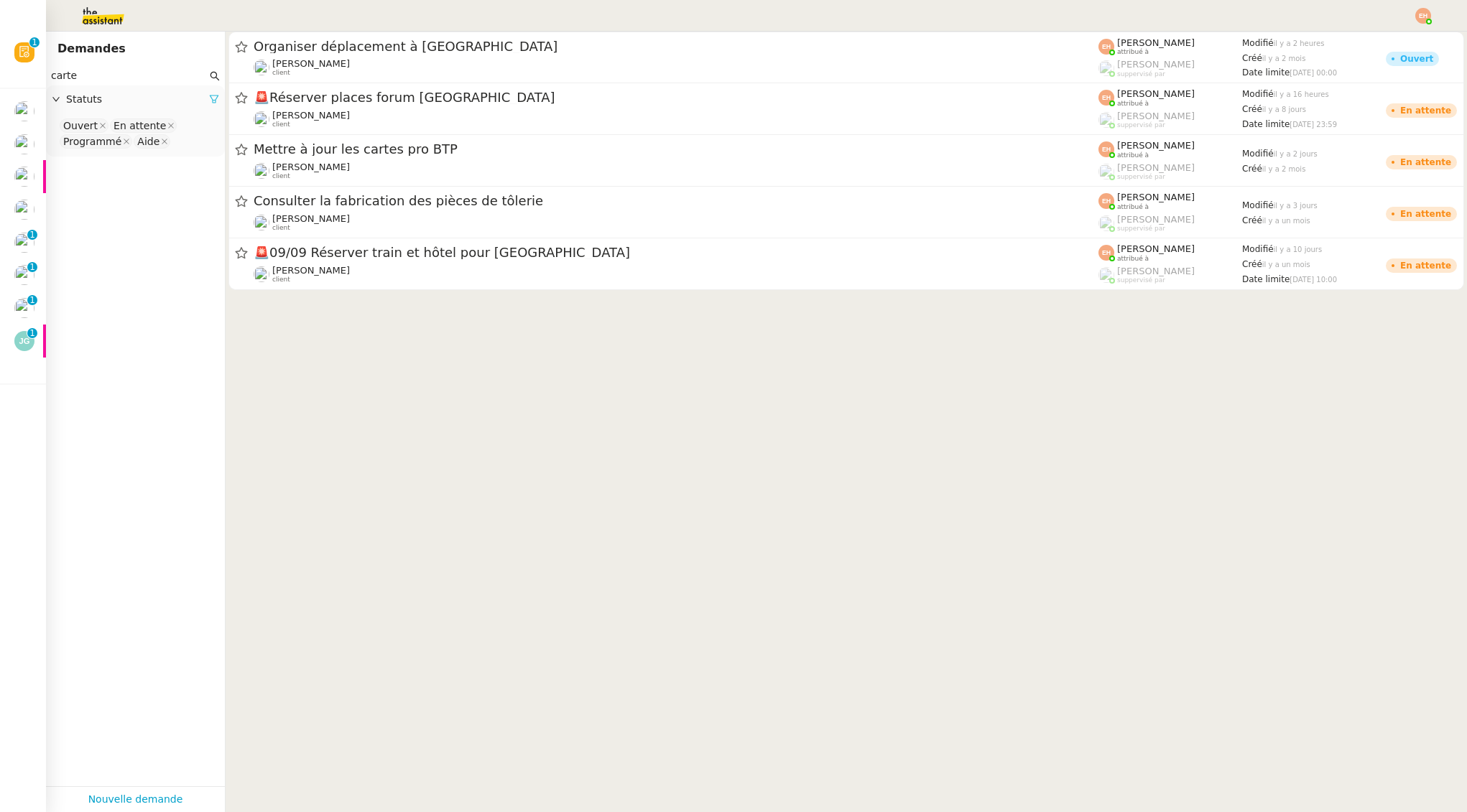
type input "carte"
click at [211, 97] on icon at bounding box center [214, 99] width 10 height 10
click at [188, 102] on span "Statuts" at bounding box center [143, 100] width 153 height 17
drag, startPoint x: 129, startPoint y: 145, endPoint x: 130, endPoint y: 131, distance: 14.0
click at [129, 139] on app-tickets-filter "carte Statuts Please select" at bounding box center [135, 427] width 179 height 720
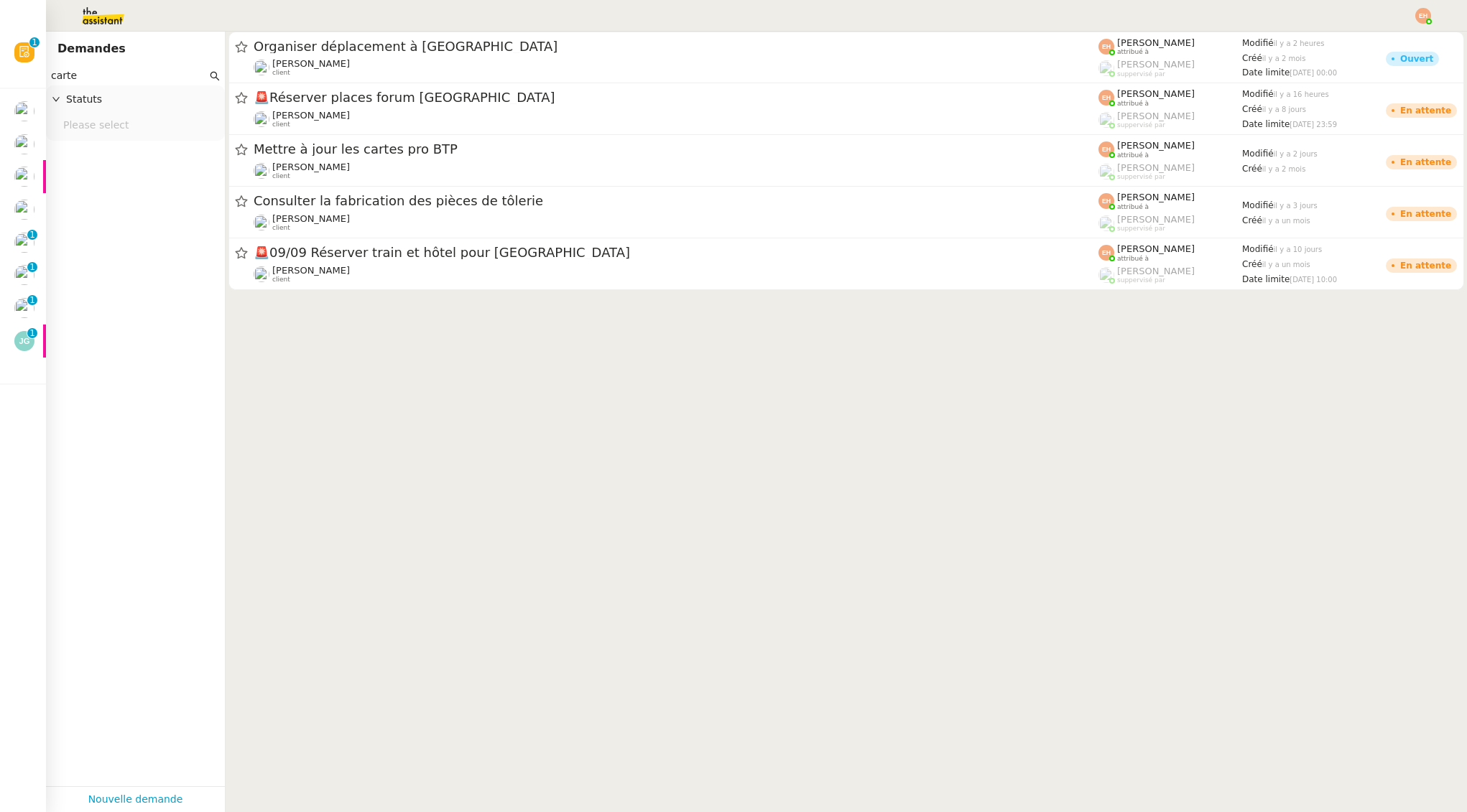
click at [130, 126] on nz-select-top-control "Please select" at bounding box center [135, 125] width 156 height 18
click at [114, 273] on div "Terminé" at bounding box center [135, 271] width 145 height 13
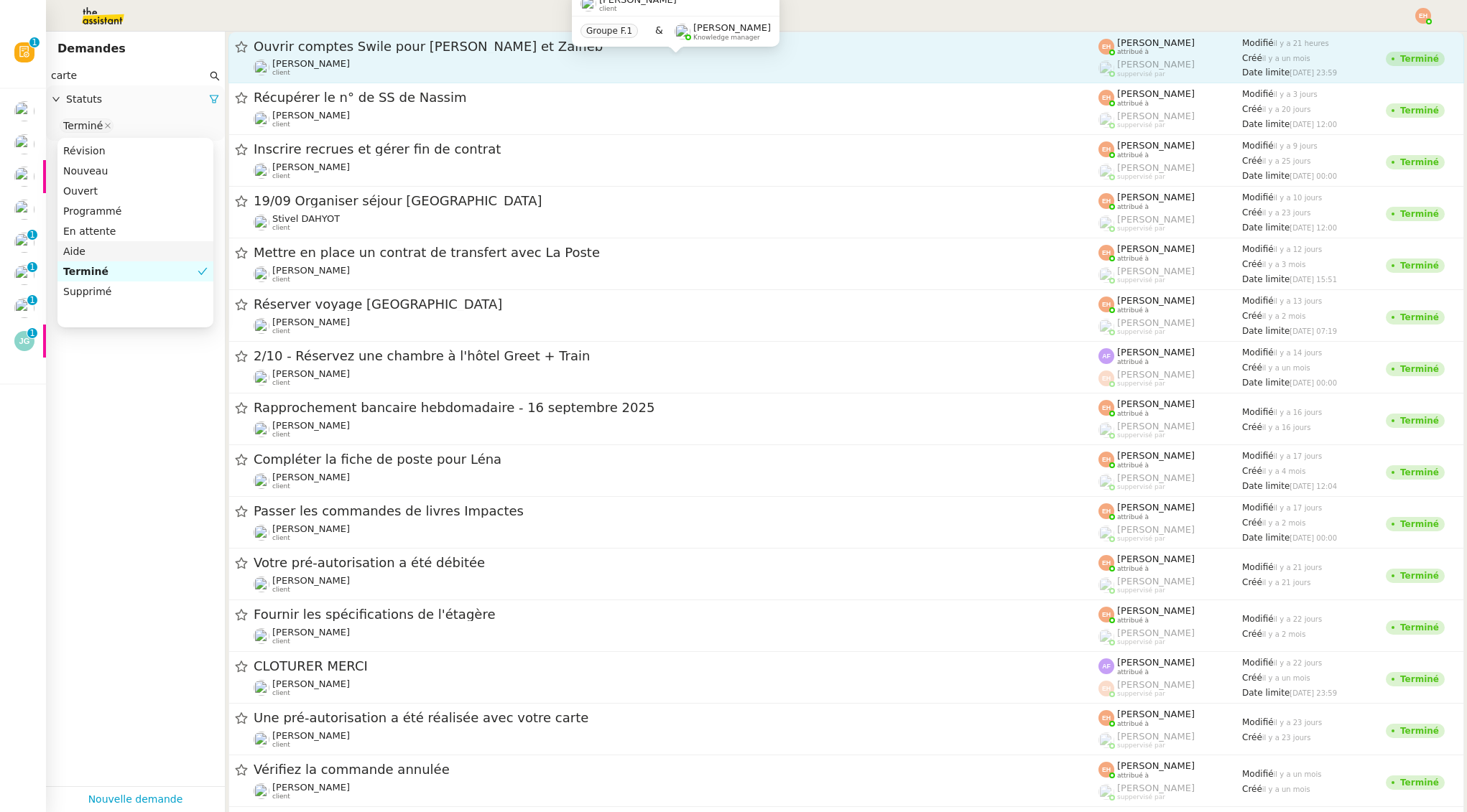
click at [404, 59] on div "Céline MAS client" at bounding box center [676, 67] width 845 height 18
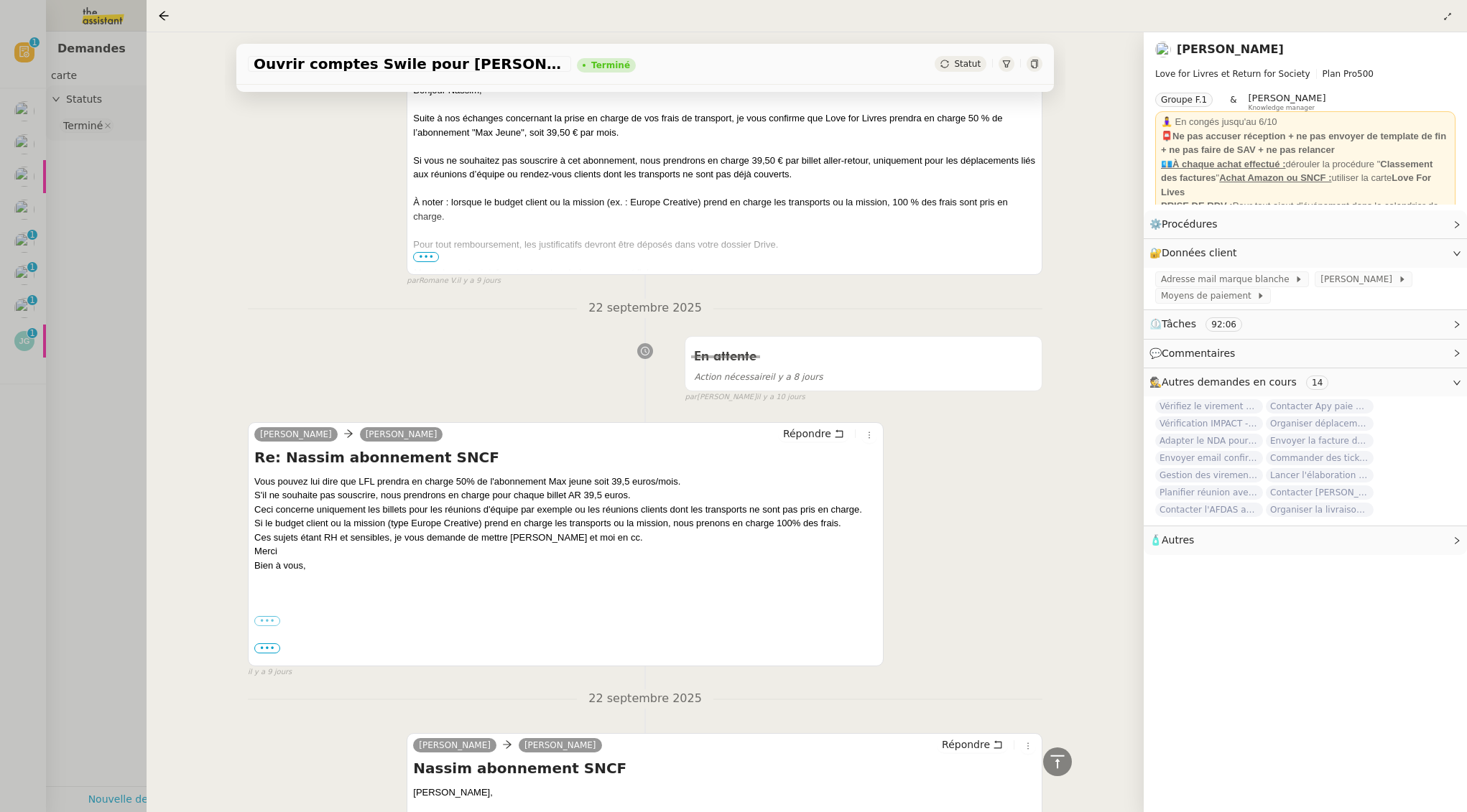
scroll to position [1906, 0]
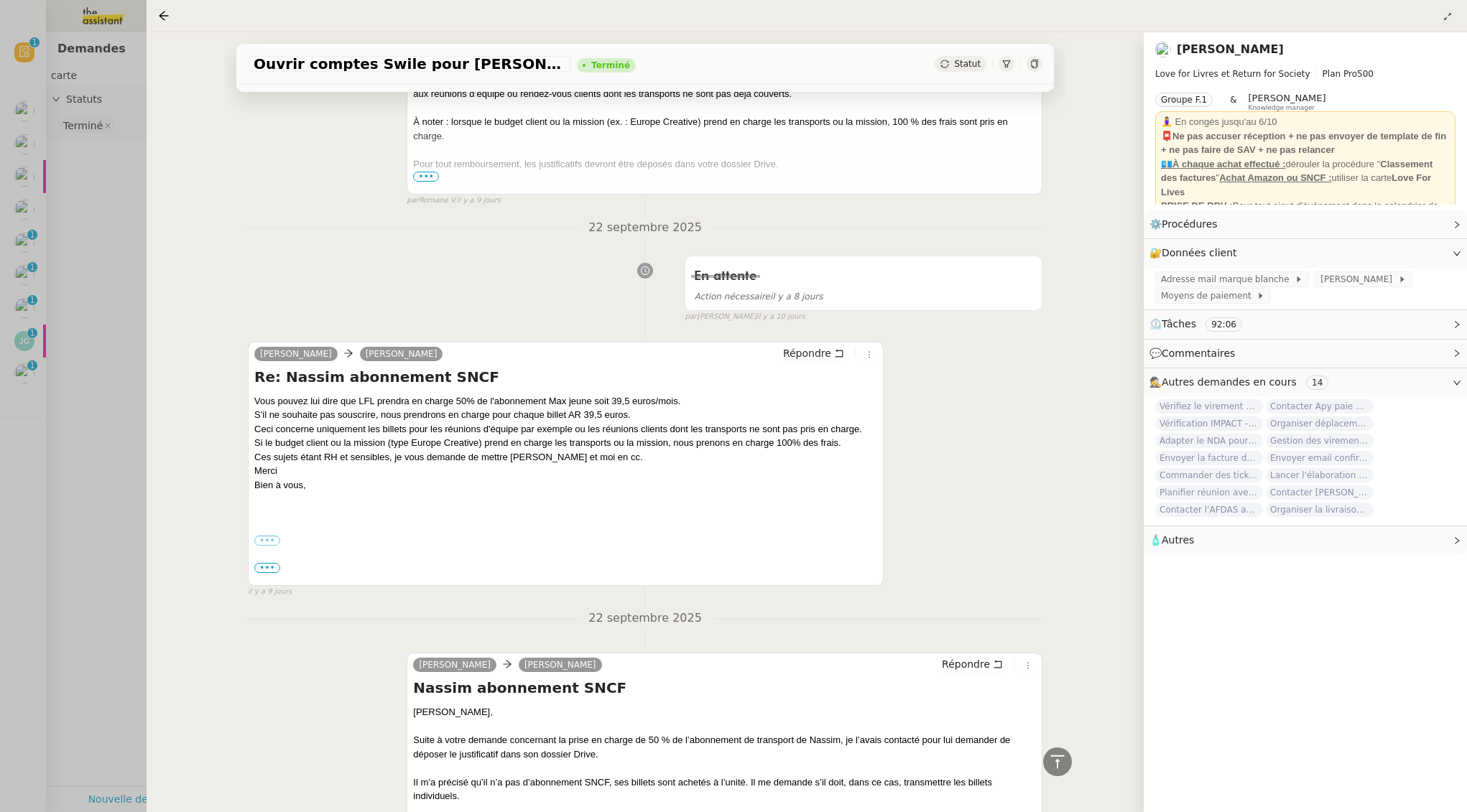
click at [91, 280] on div at bounding box center [734, 406] width 1467 height 812
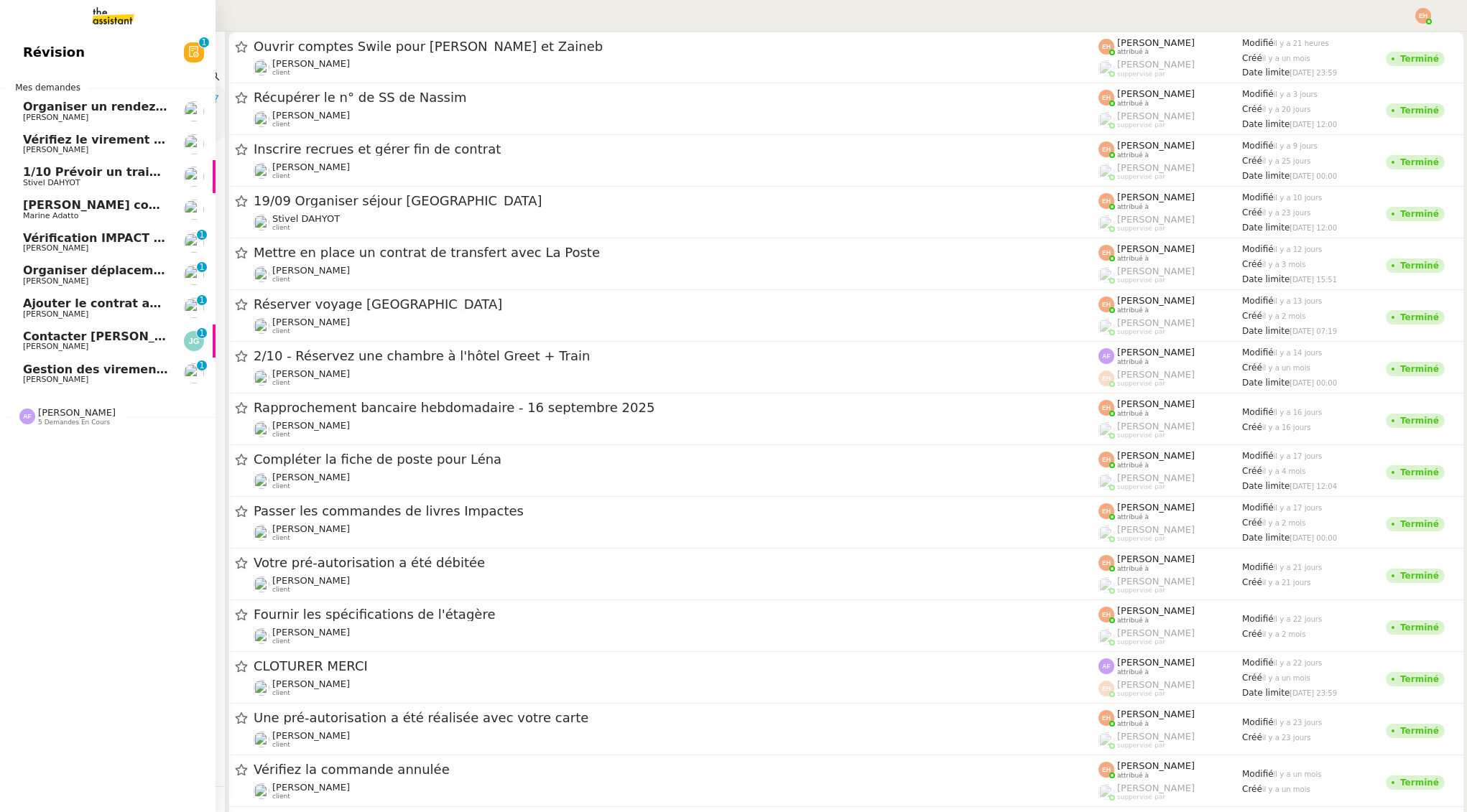
click at [38, 369] on span "Gestion des virements de salaire mensuel - [DATE]" at bounding box center [187, 369] width 329 height 13
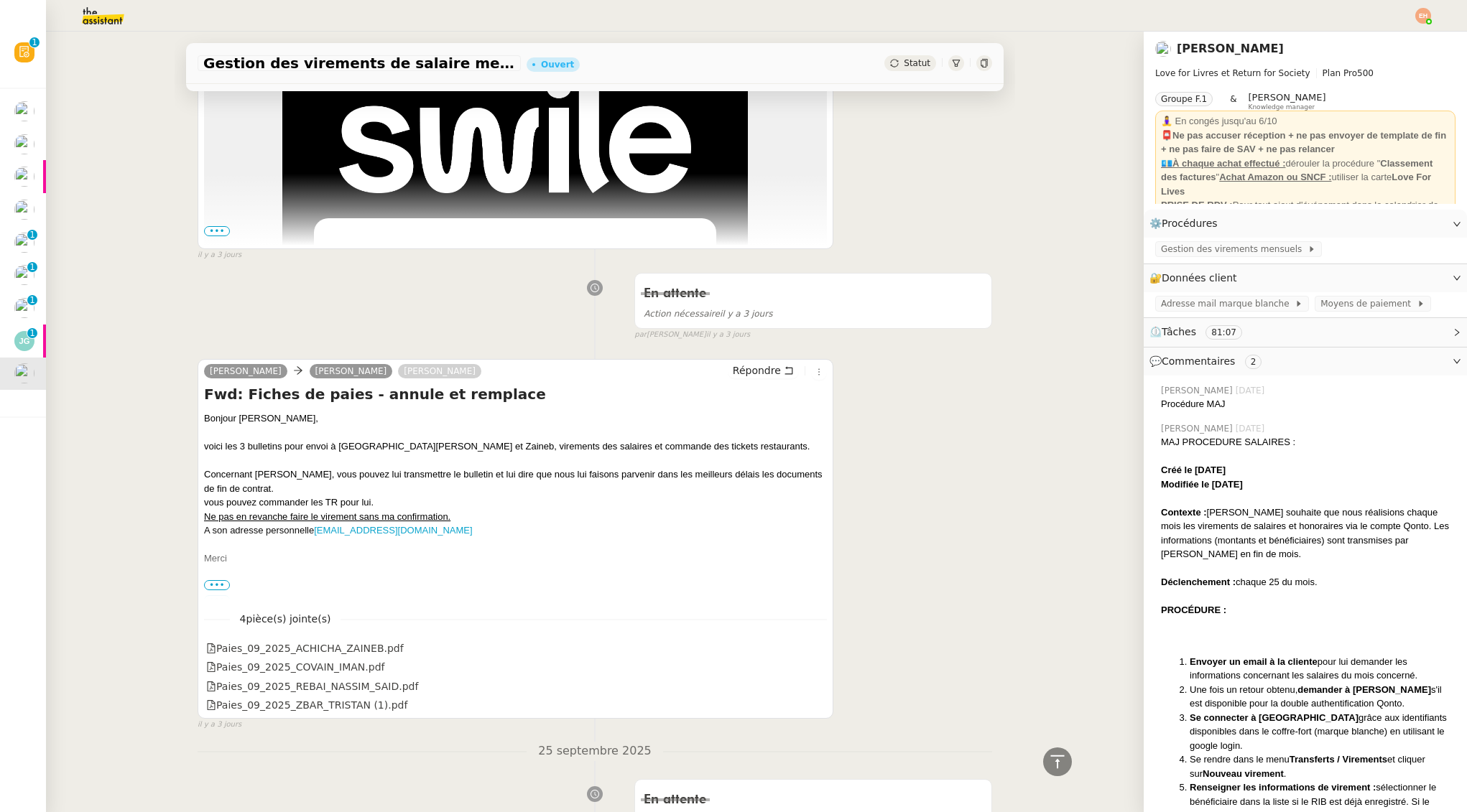
scroll to position [7353, 0]
click at [216, 587] on span "•••" at bounding box center [217, 586] width 26 height 10
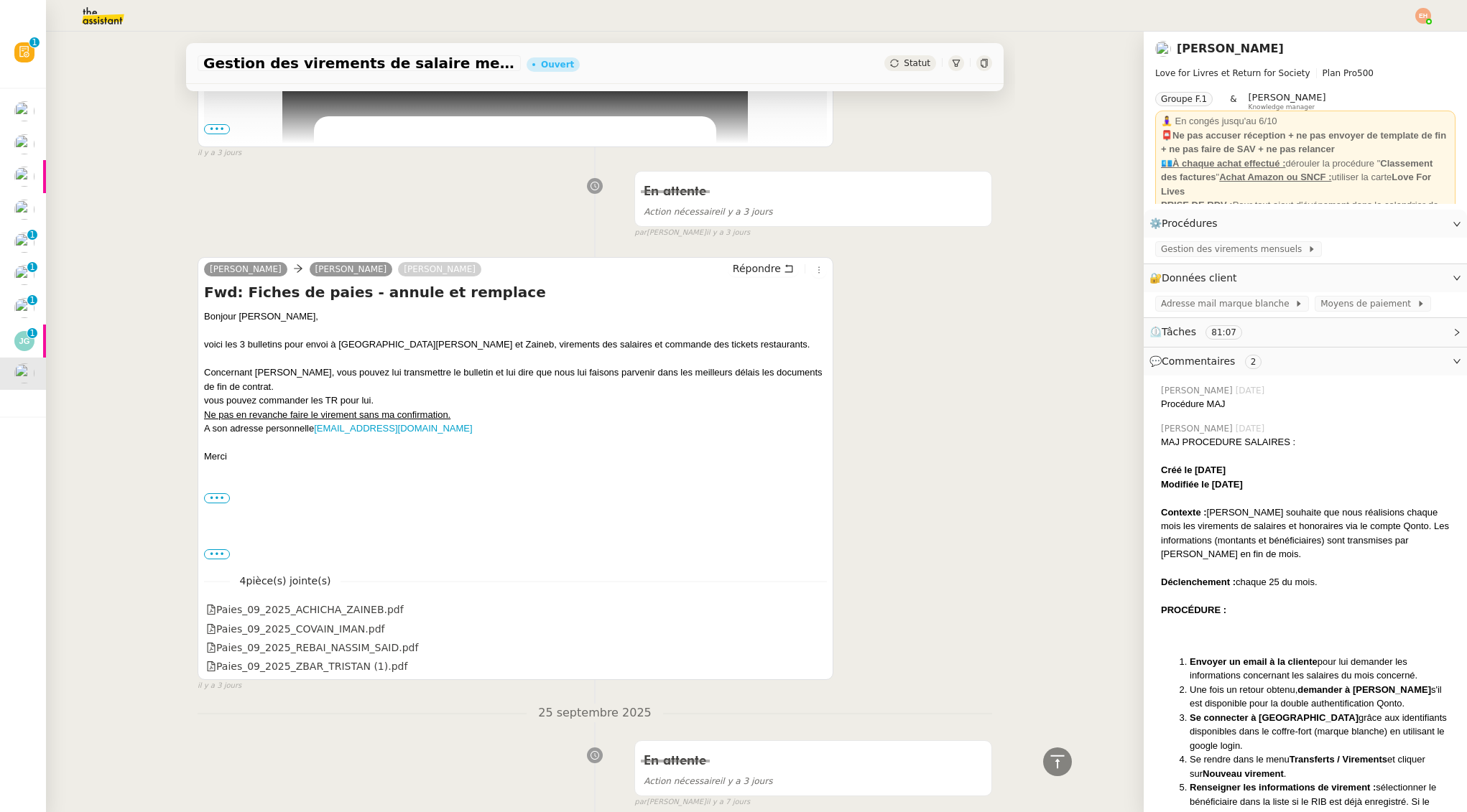
scroll to position [7525, 0]
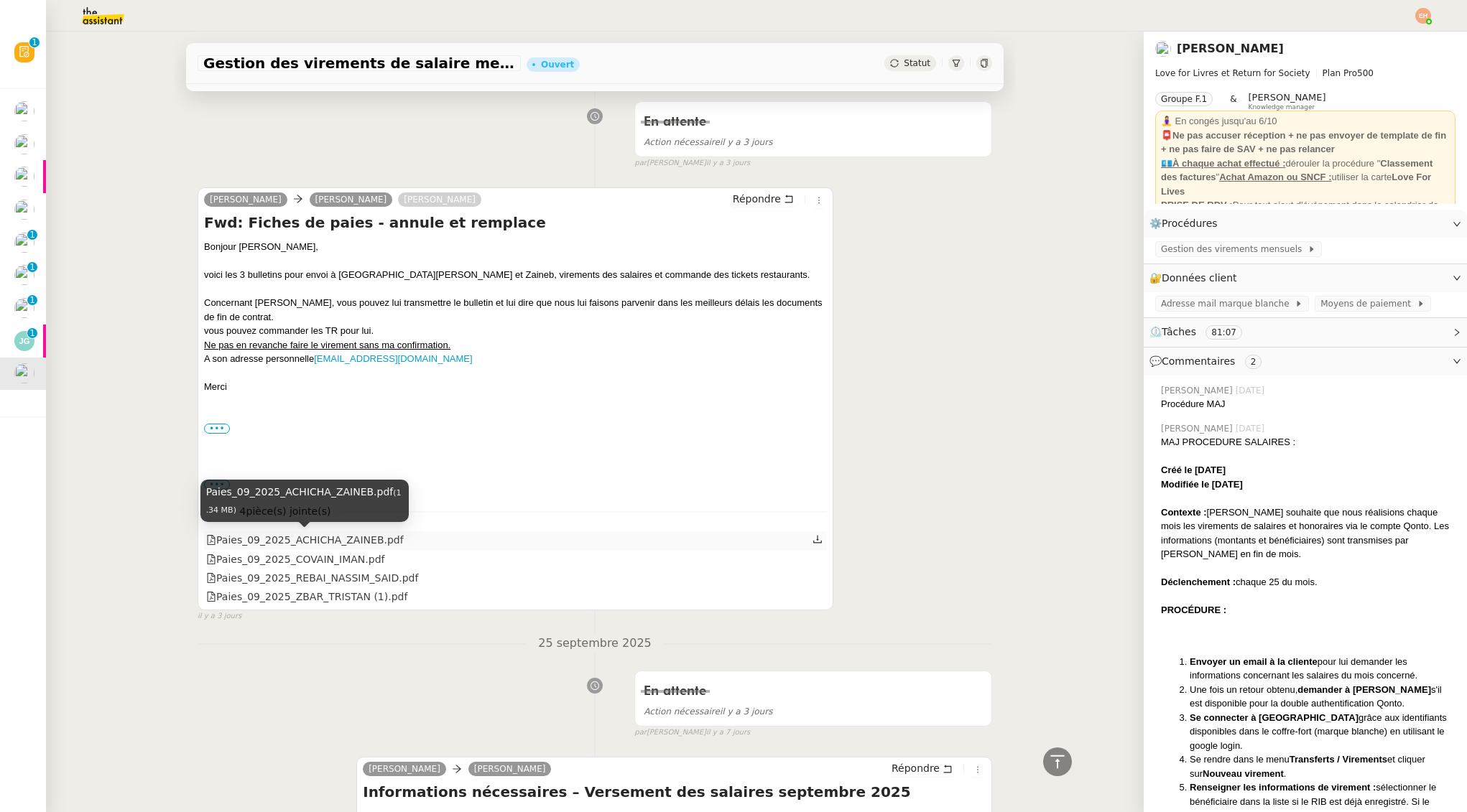
click at [344, 540] on div "Paies_09_2025_ACHICHA_ZAINEB.pdf" at bounding box center [304, 541] width 197 height 17
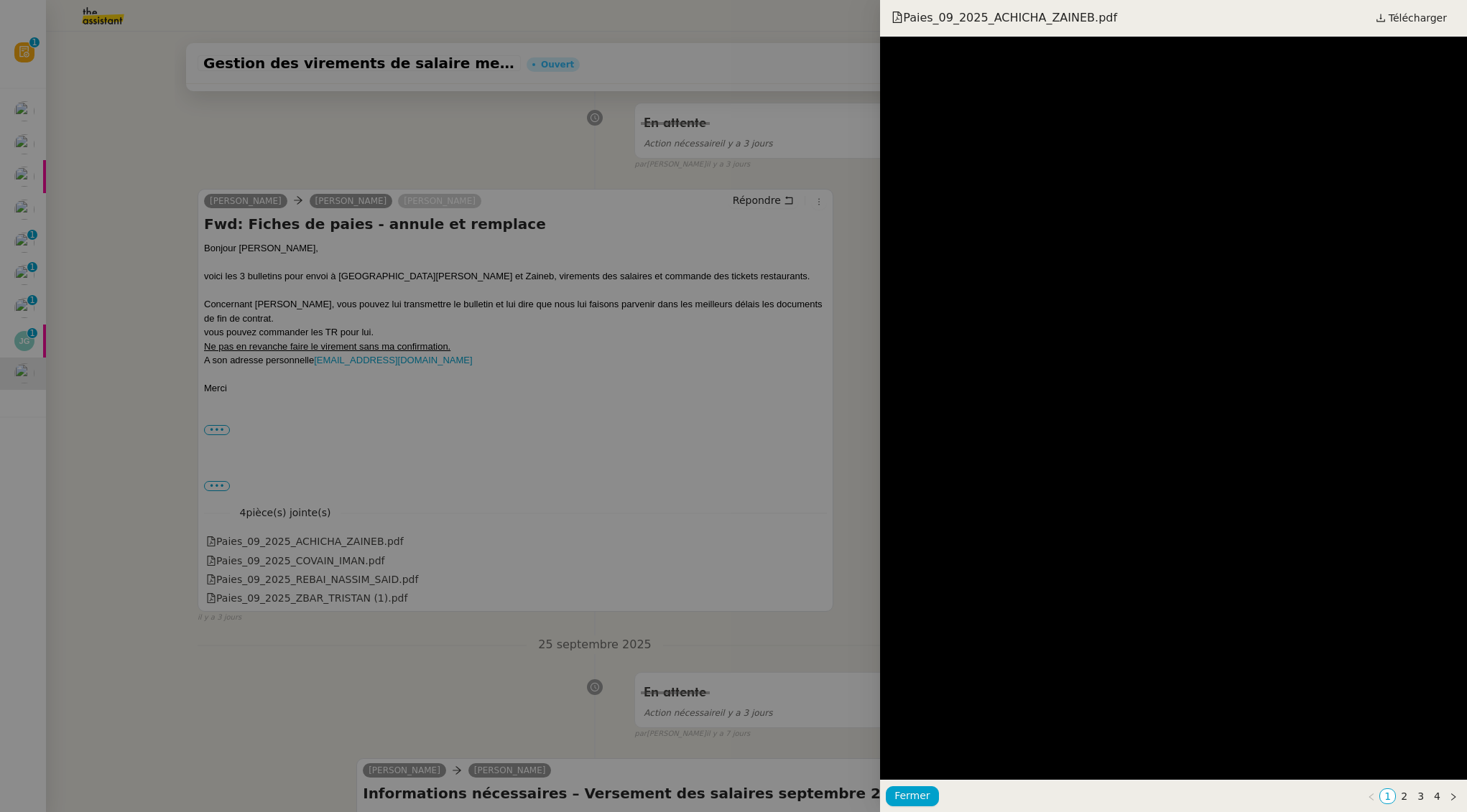
click at [526, 194] on div at bounding box center [734, 406] width 1467 height 812
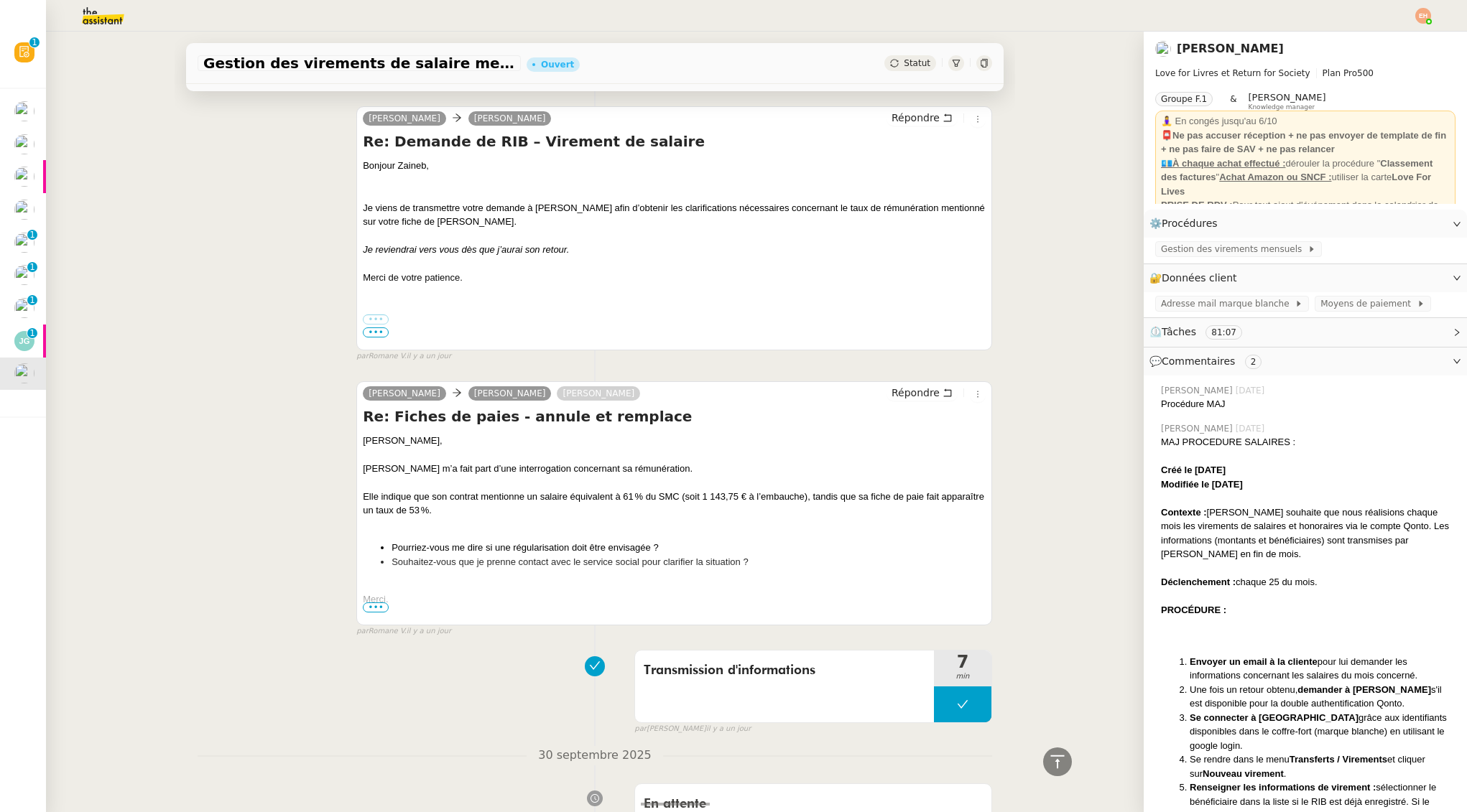
scroll to position [0, 0]
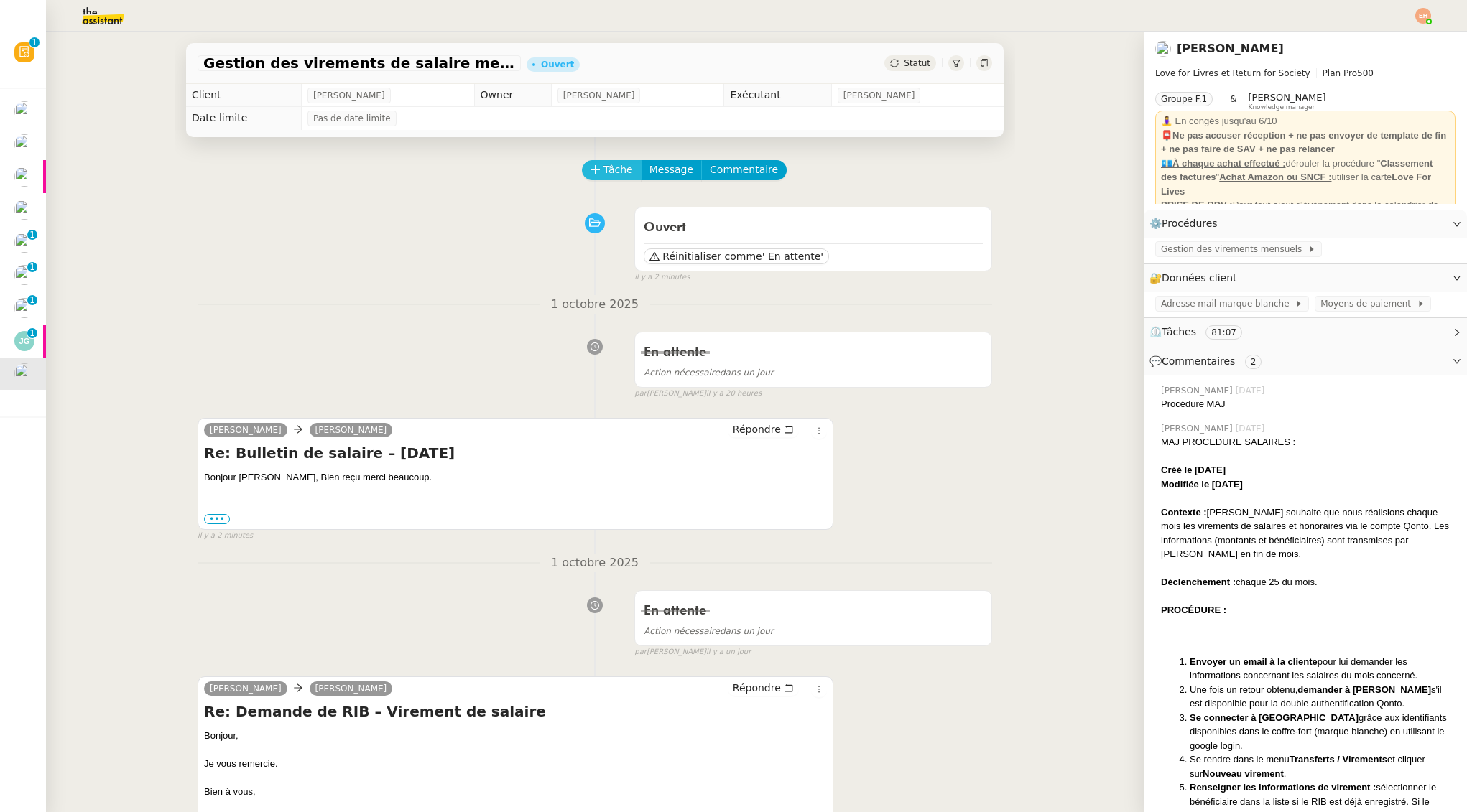
drag, startPoint x: 609, startPoint y: 167, endPoint x: 618, endPoint y: 169, distance: 9.2
click at [609, 167] on span "Tâche" at bounding box center [618, 170] width 29 height 17
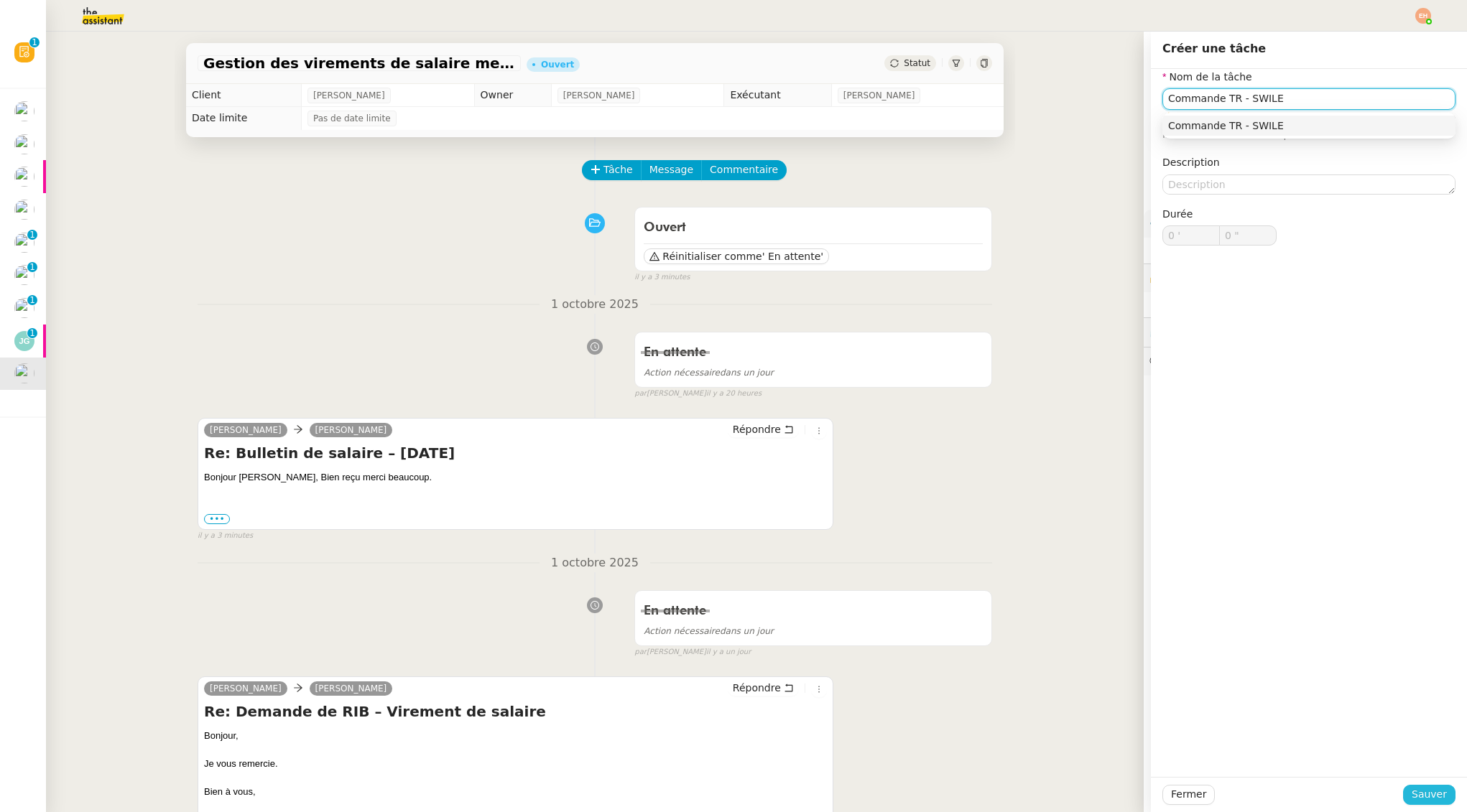
type input "Commande TR - SWILE"
drag, startPoint x: 1428, startPoint y: 794, endPoint x: 1419, endPoint y: 775, distance: 21.0
click at [1428, 794] on span "Sauver" at bounding box center [1429, 794] width 35 height 17
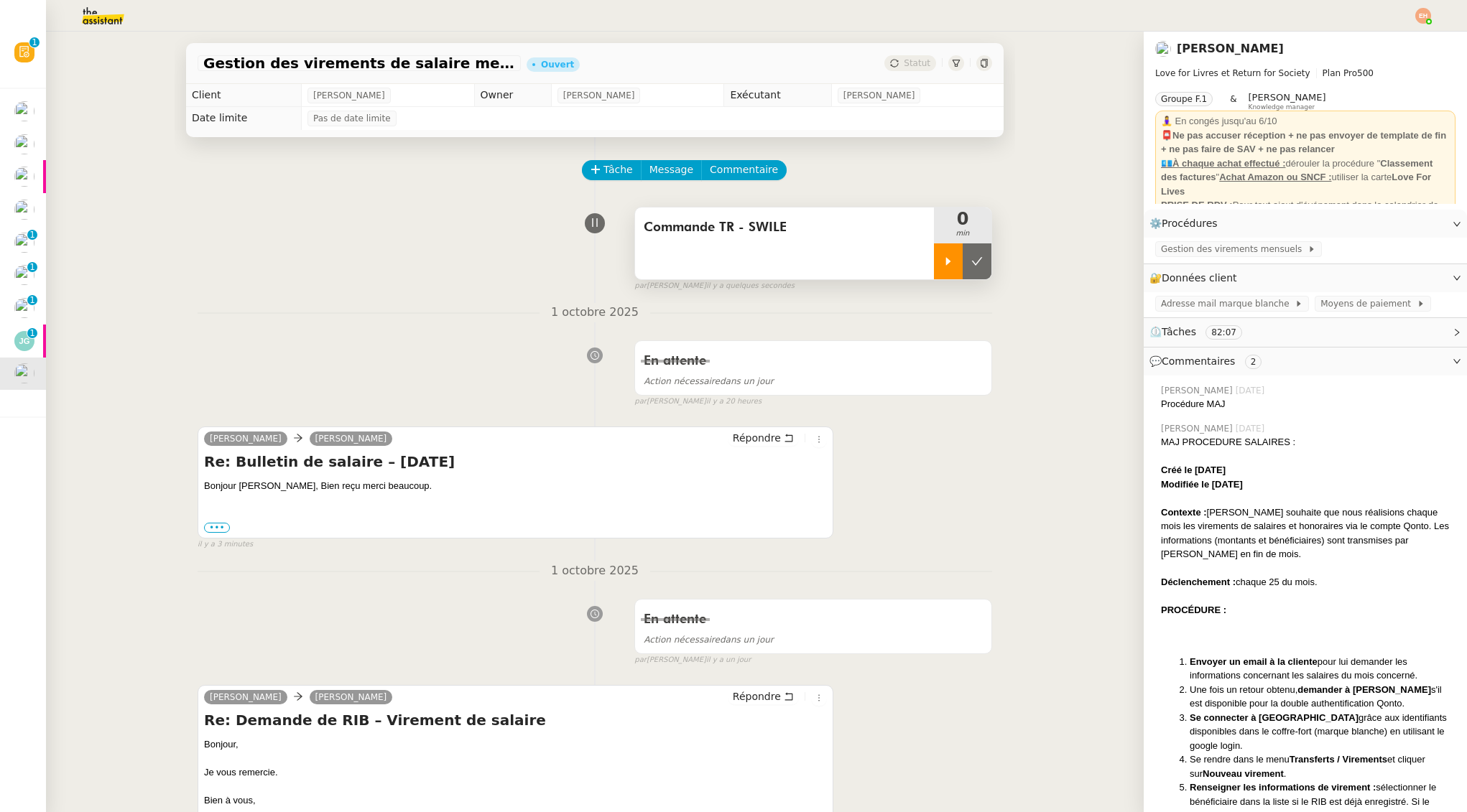
click at [947, 270] on div at bounding box center [949, 261] width 29 height 36
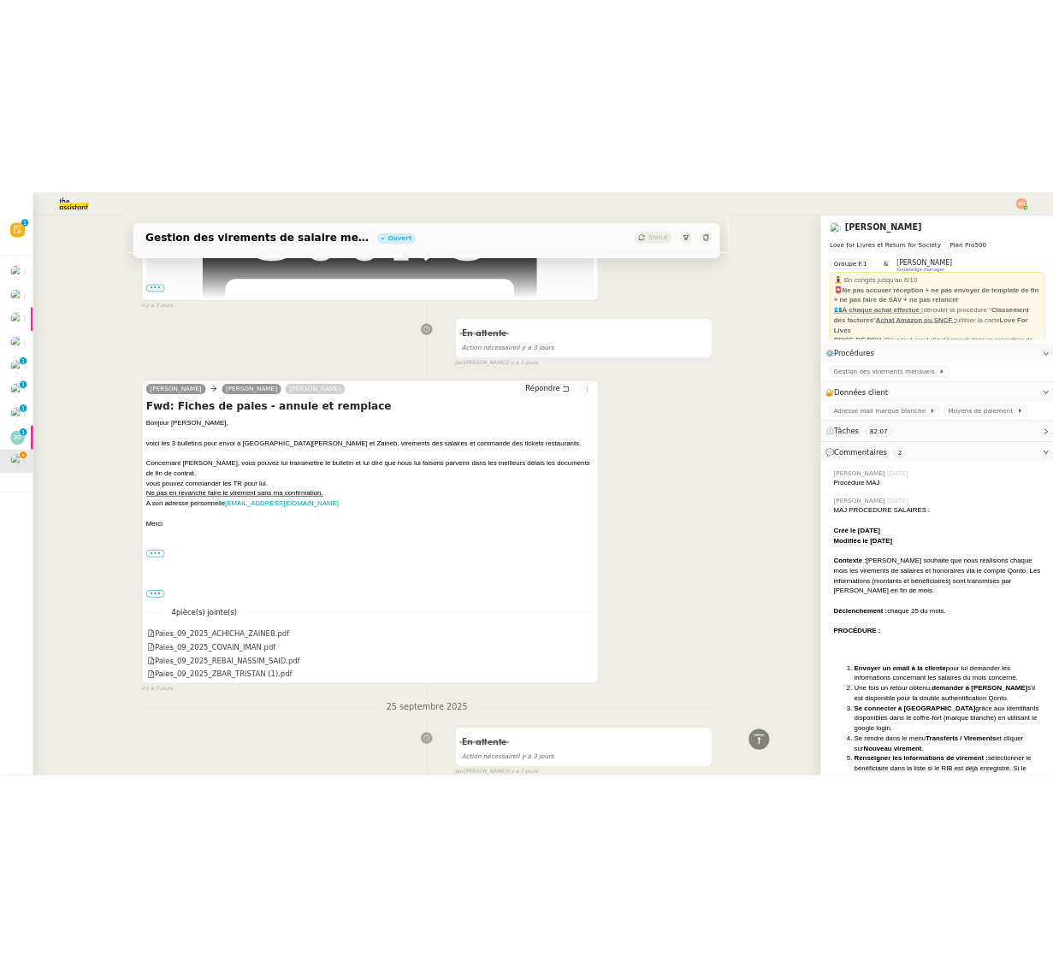
scroll to position [9095, 0]
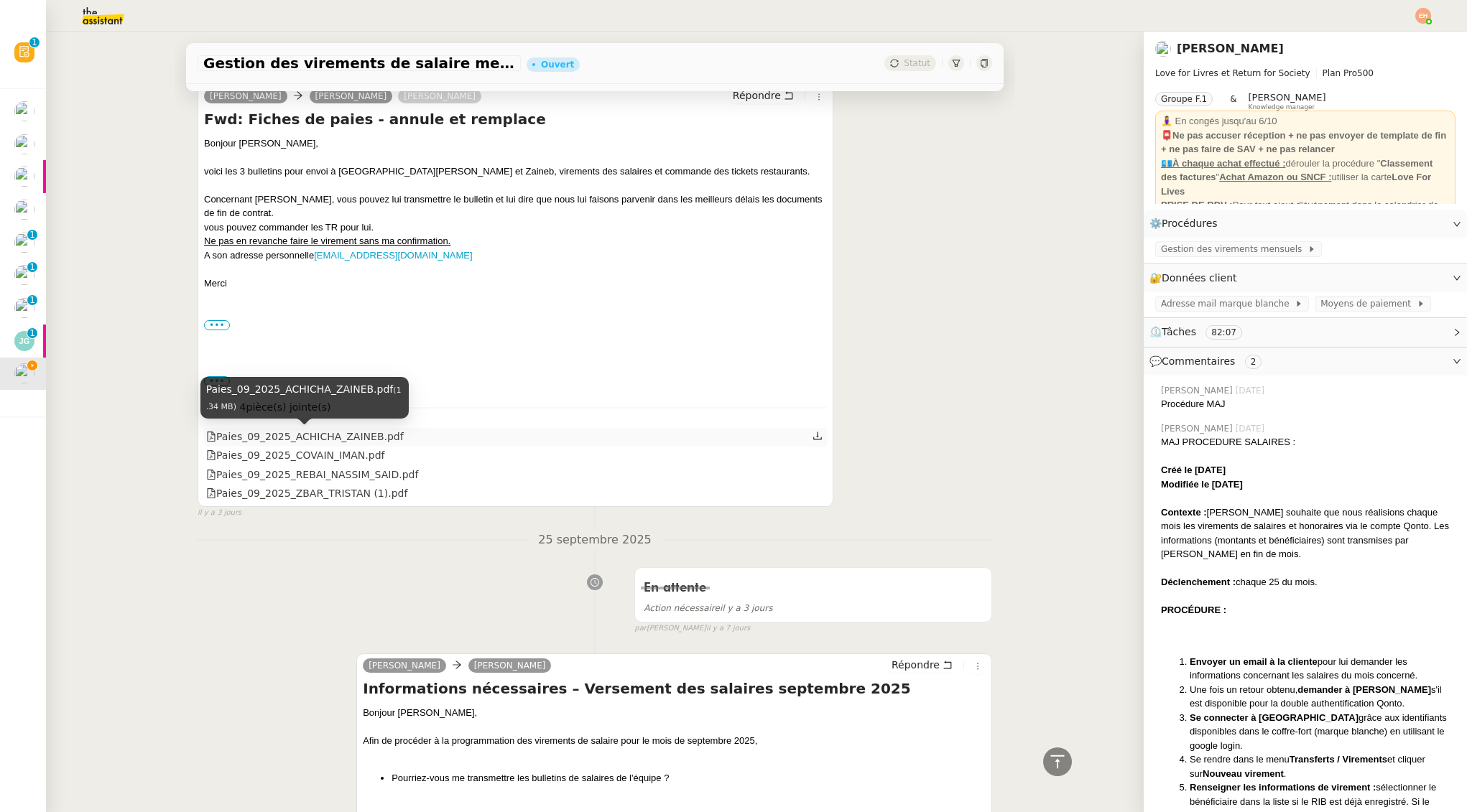
click at [341, 435] on div "Paies_09_2025_ACHICHA_ZAINEB.pdf" at bounding box center [304, 437] width 197 height 17
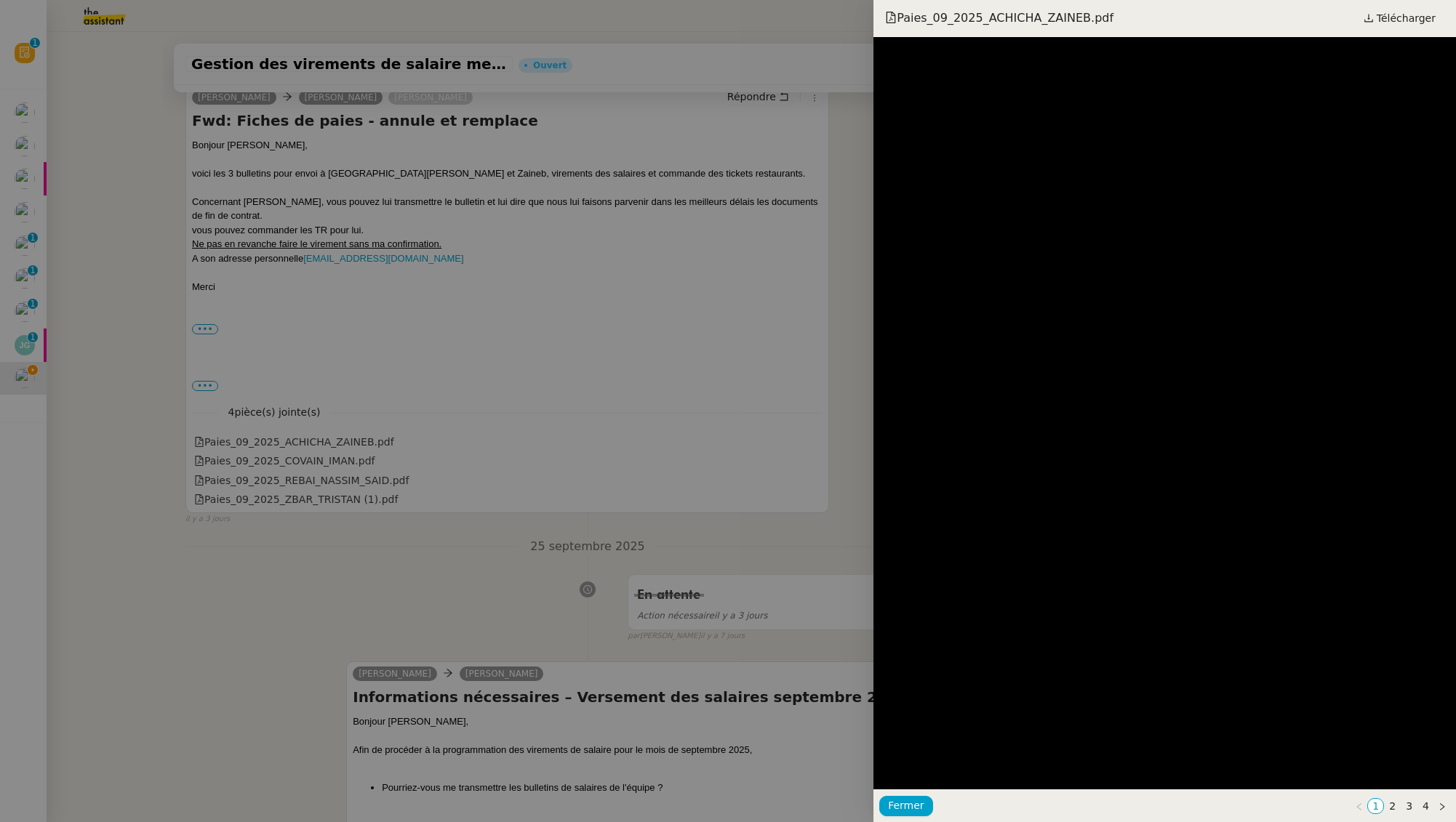
click at [847, 133] on div at bounding box center [728, 411] width 1456 height 822
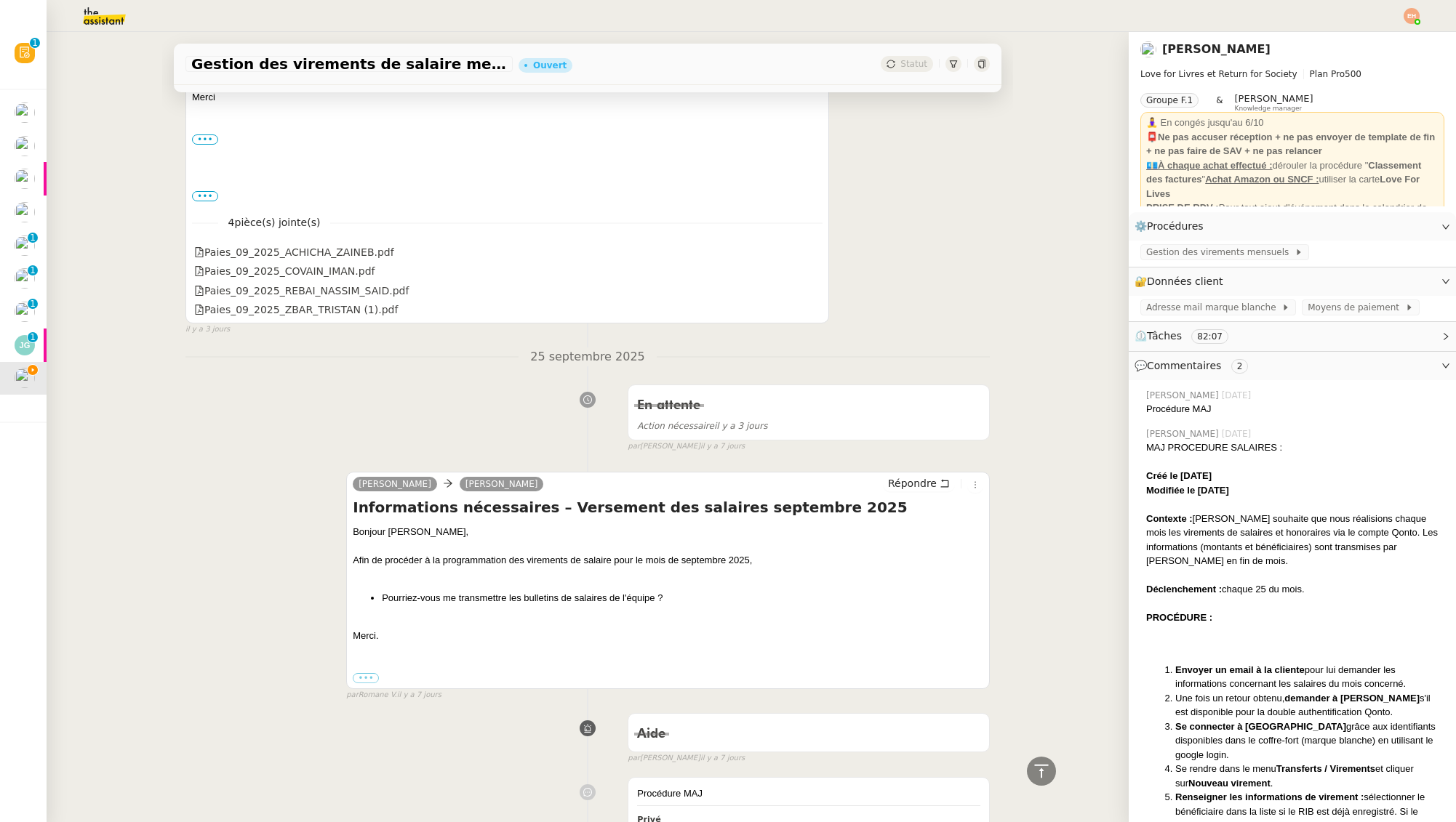
scroll to position [7922, 0]
click at [353, 269] on div "Paies_09_2025_COVAIN_IMAN.pdf" at bounding box center [284, 269] width 180 height 17
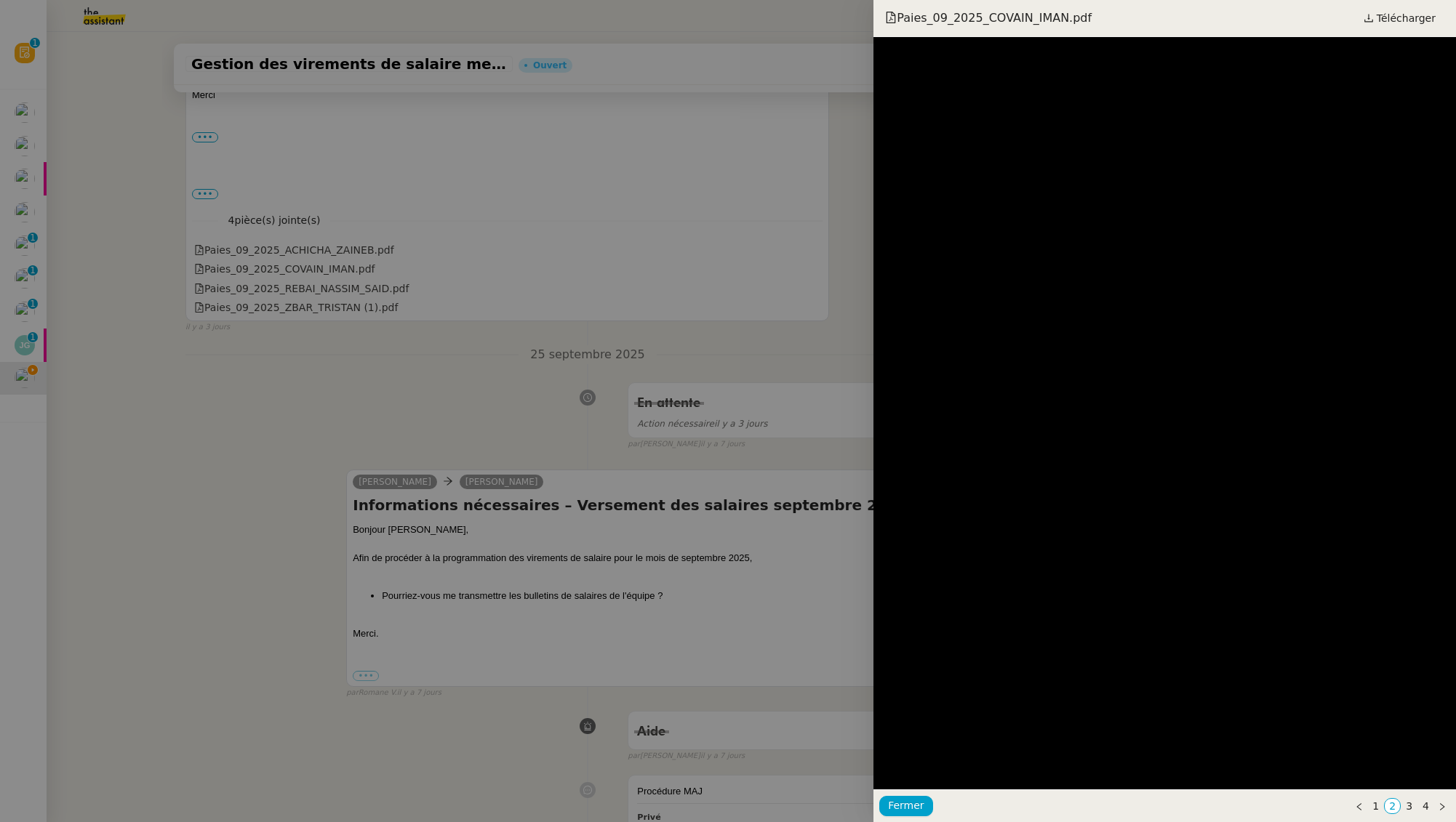
drag, startPoint x: 559, startPoint y: 397, endPoint x: 434, endPoint y: 303, distance: 156.4
click at [559, 397] on div at bounding box center [728, 411] width 1456 height 822
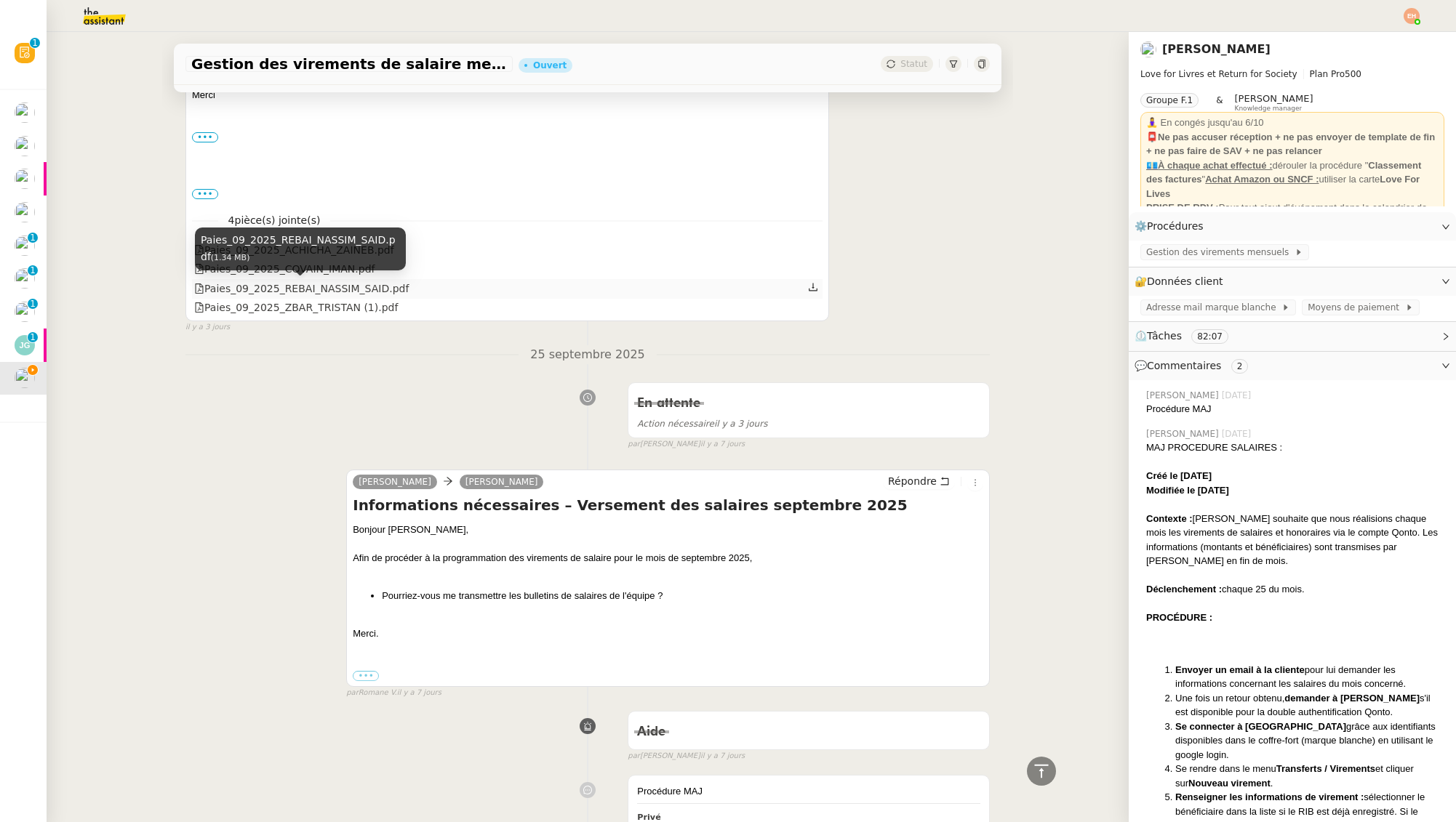
click at [364, 288] on div "Paies_09_2025_REBAI_NASSIM_SAID.pdf" at bounding box center [301, 289] width 214 height 17
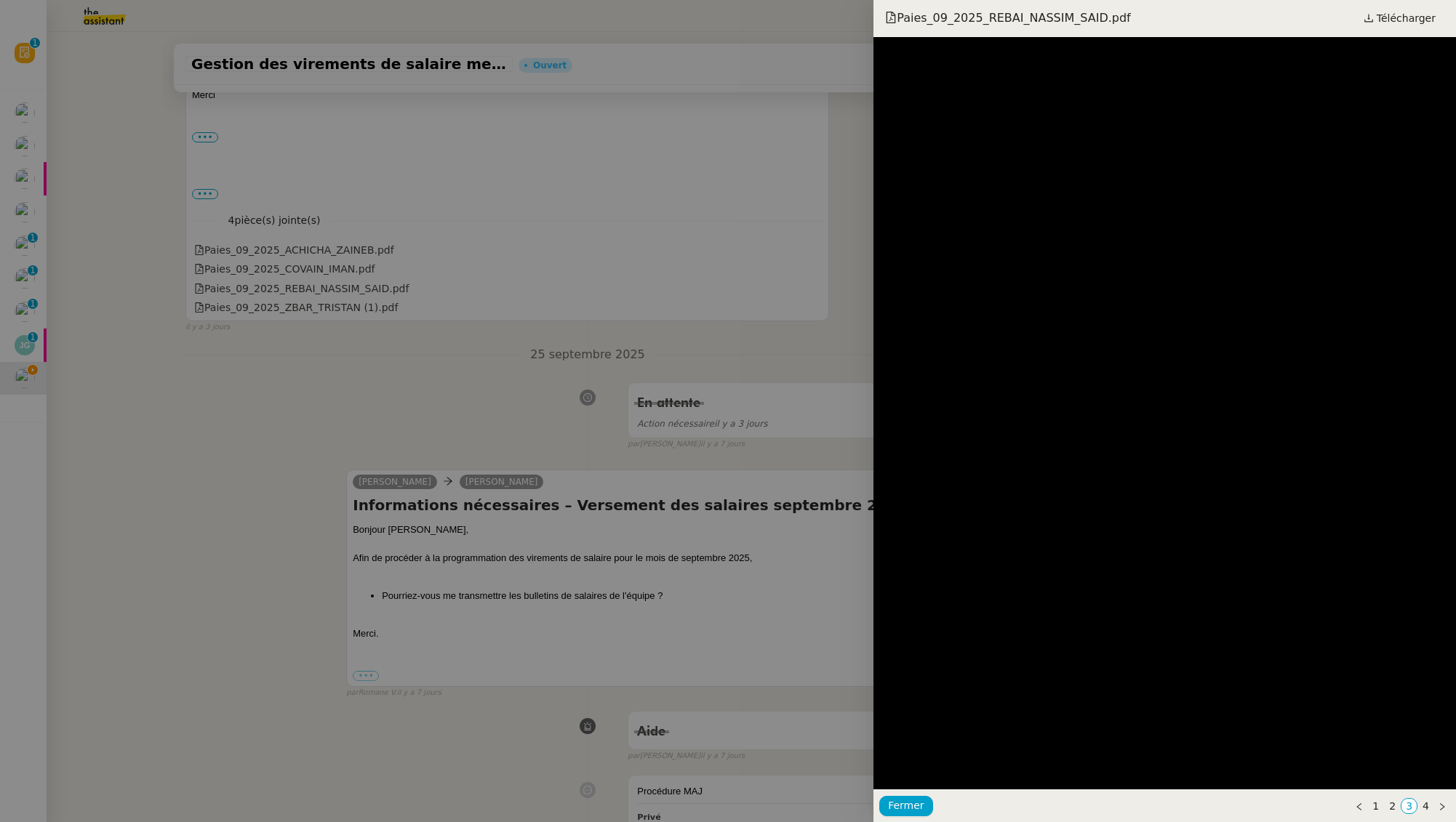
click at [328, 303] on div at bounding box center [728, 411] width 1456 height 822
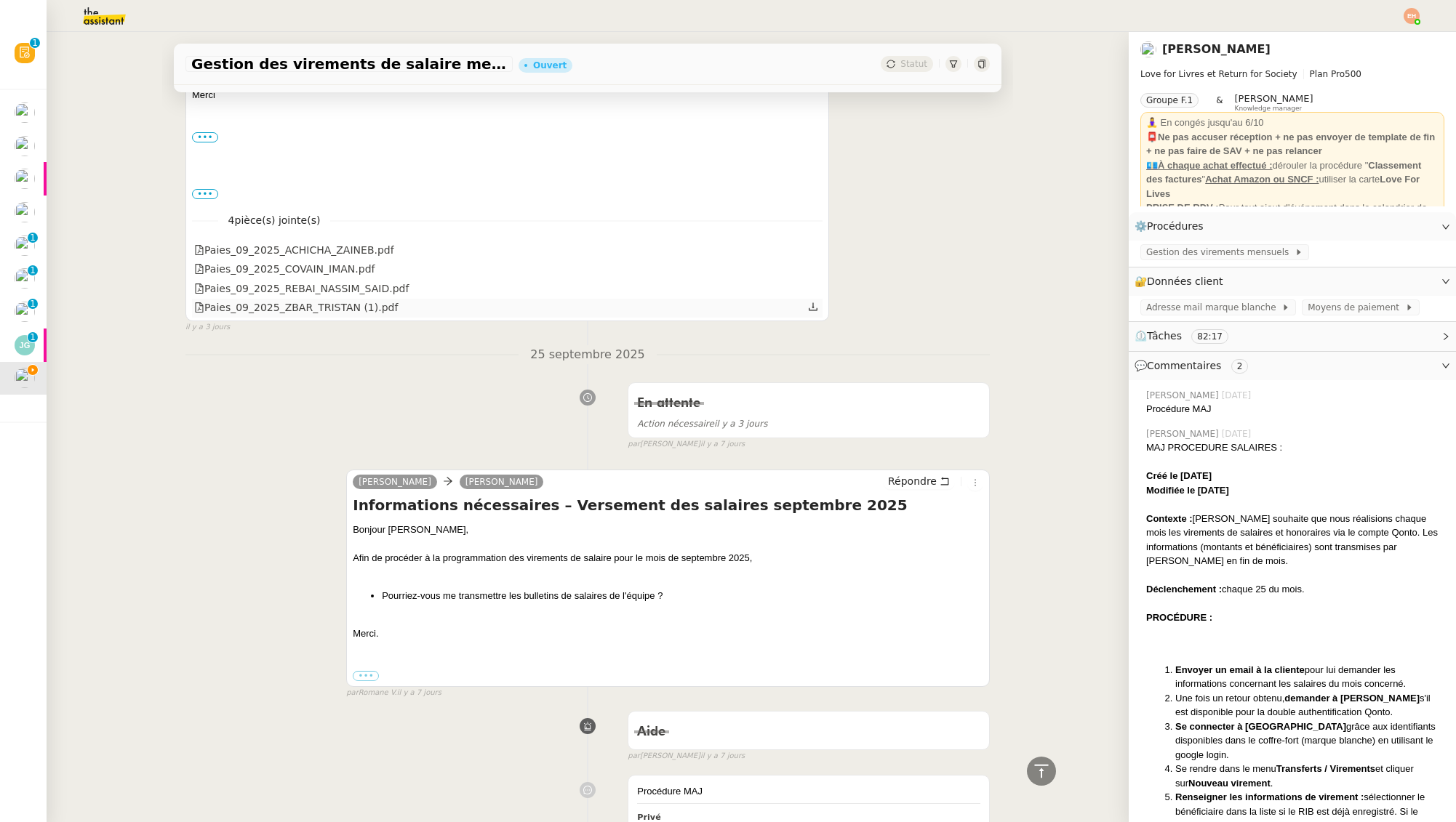
click at [321, 309] on div "Paies_09_2025_ZBAR_TRISTAN (1).pdf" at bounding box center [295, 308] width 203 height 17
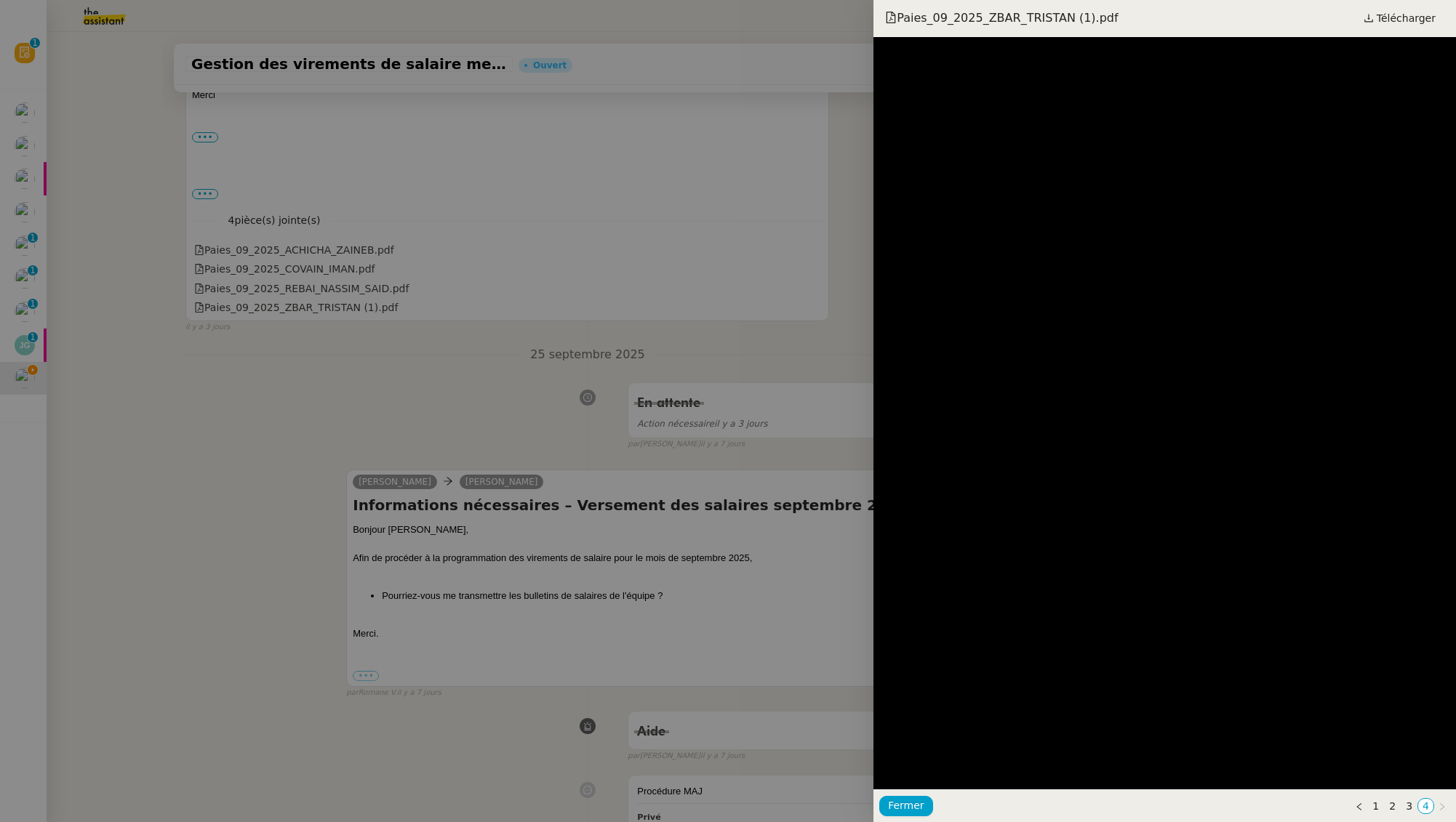
click at [682, 480] on div at bounding box center [728, 411] width 1456 height 822
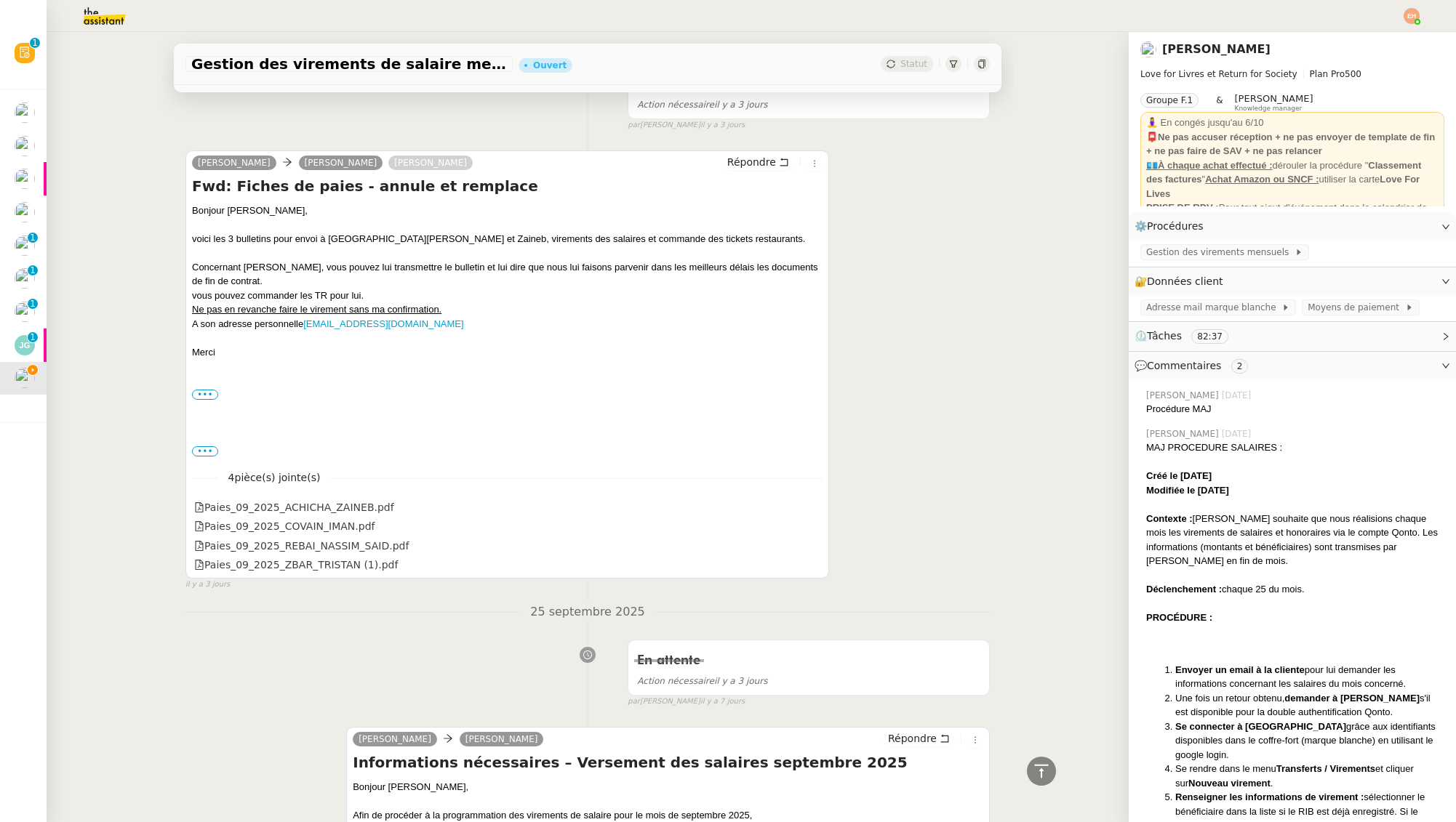
scroll to position [7664, 0]
click at [304, 562] on div "Paies_09_2025_ZBAR_TRISTAN (1).pdf" at bounding box center [295, 567] width 203 height 17
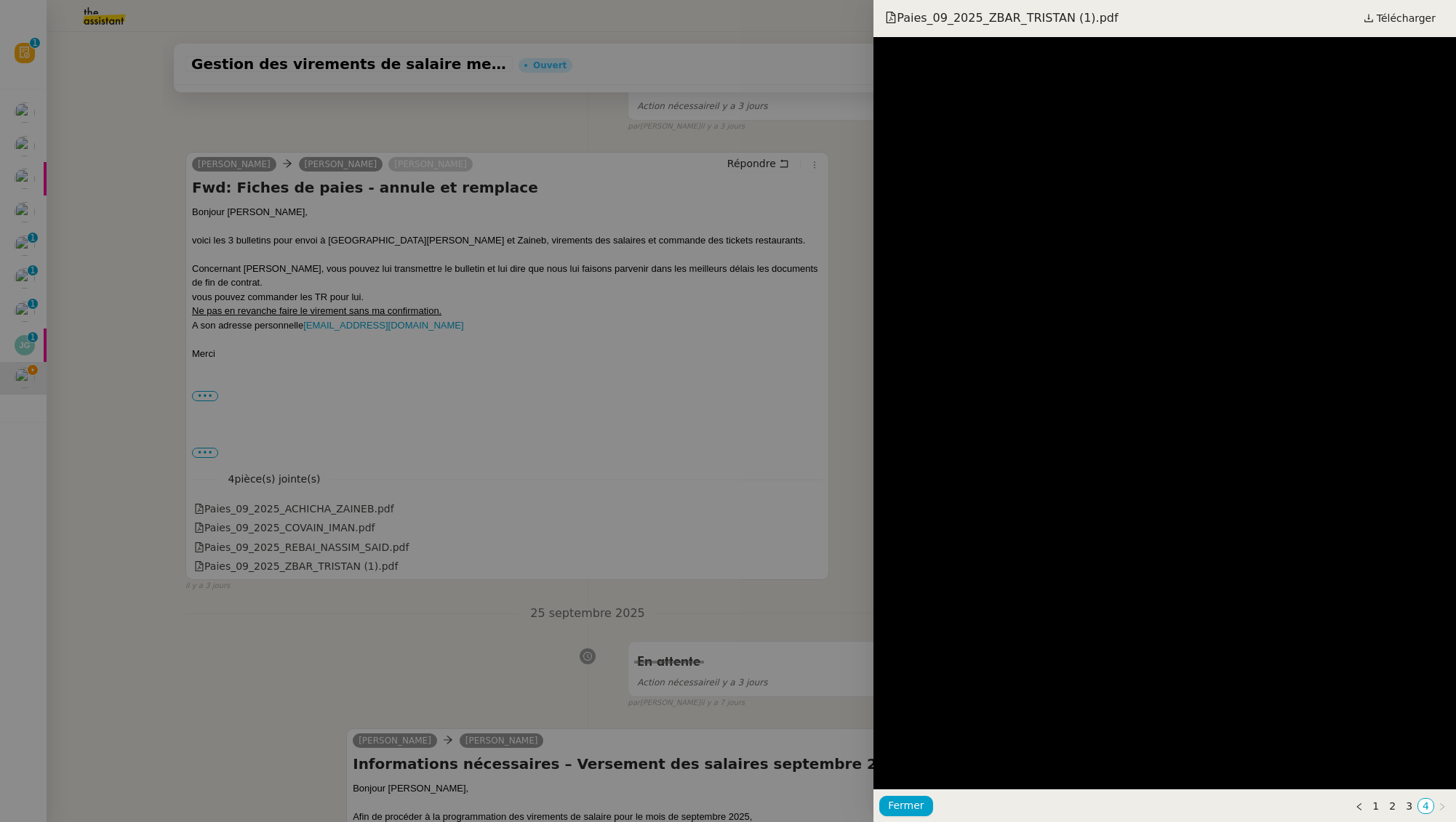
click at [338, 511] on div at bounding box center [728, 411] width 1456 height 822
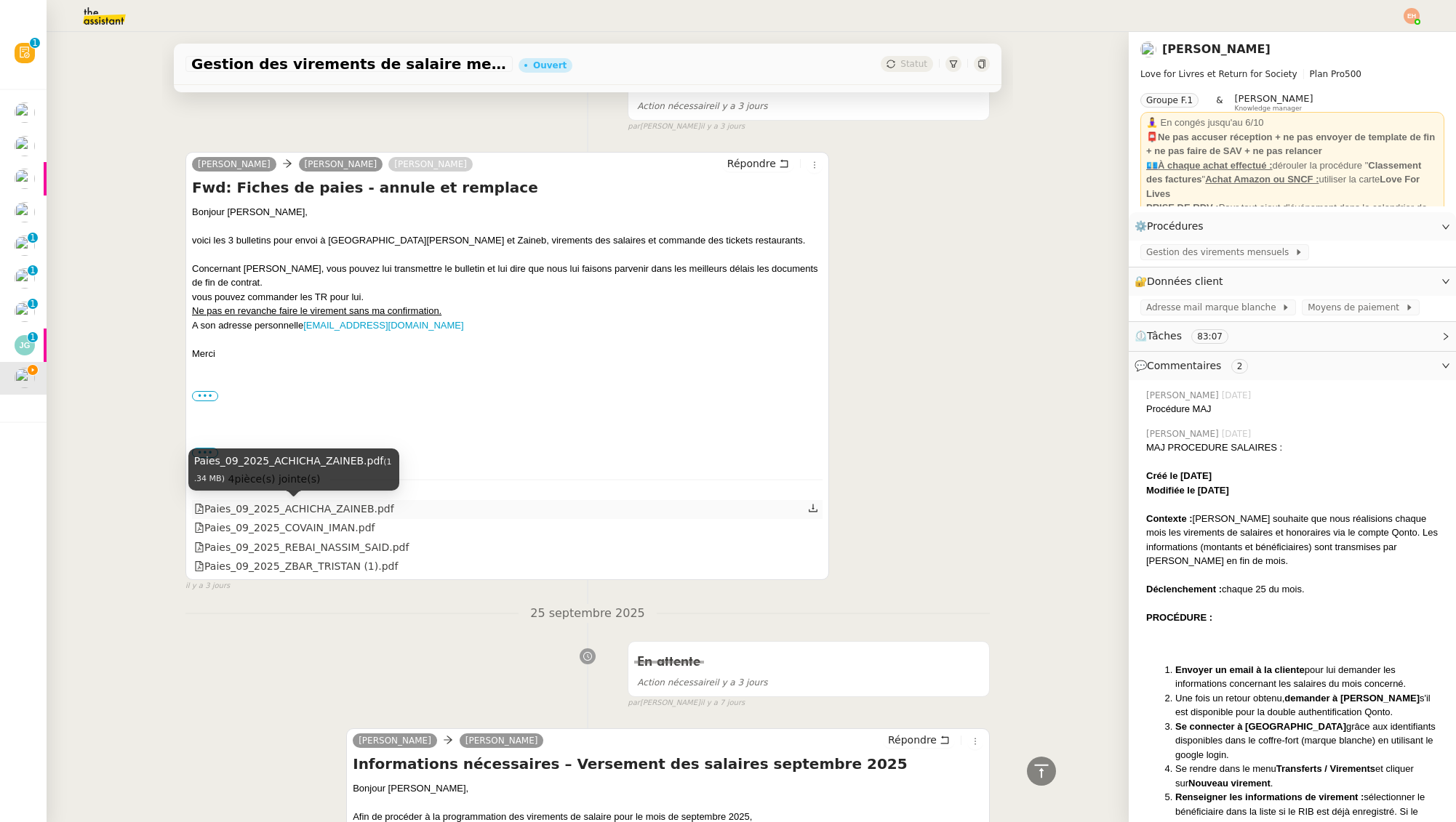
click at [338, 511] on div "Paies_09_2025_ACHICHA_ZAINEB.pdf" at bounding box center [293, 509] width 200 height 17
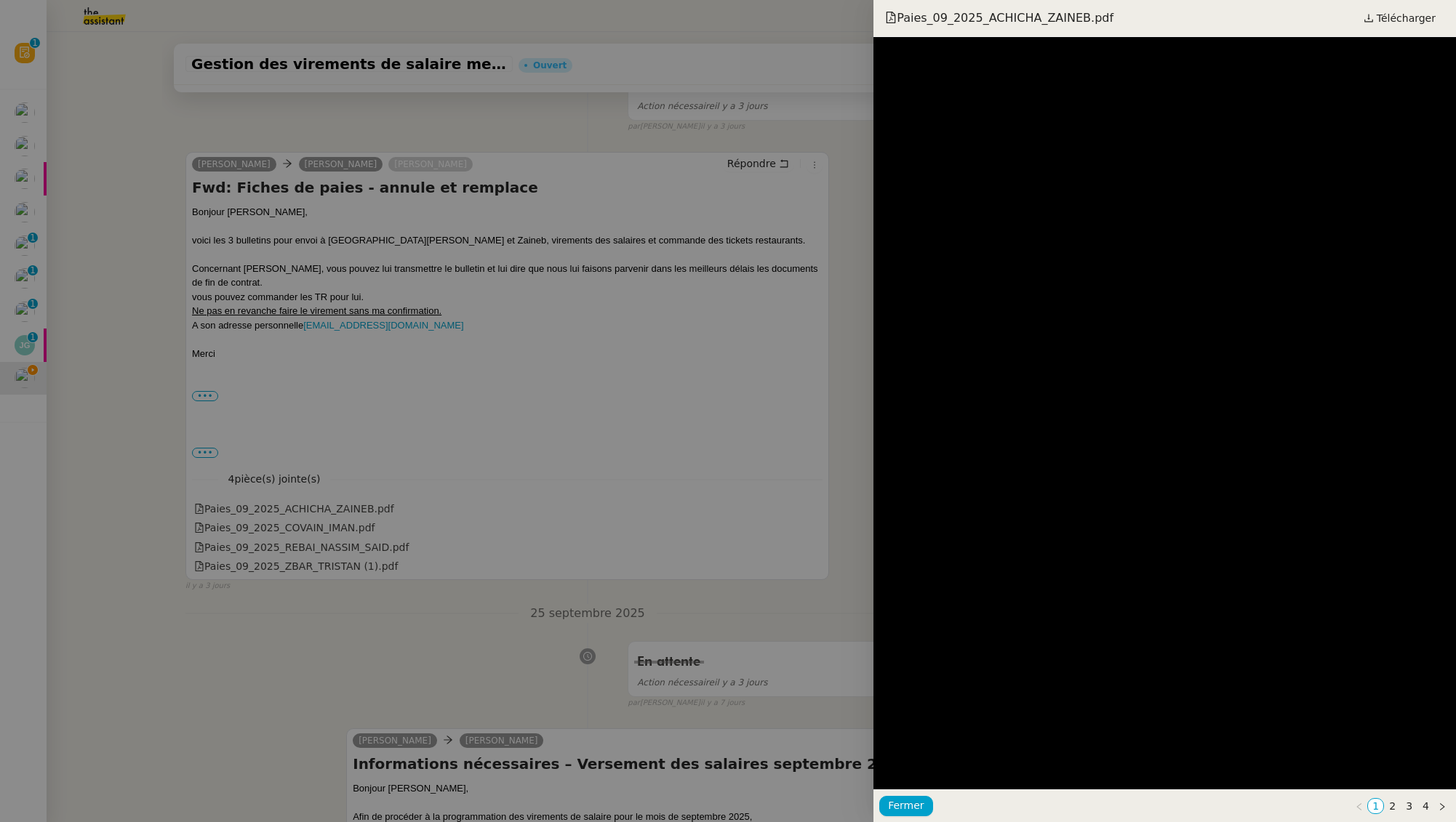
click at [328, 525] on div at bounding box center [728, 411] width 1456 height 822
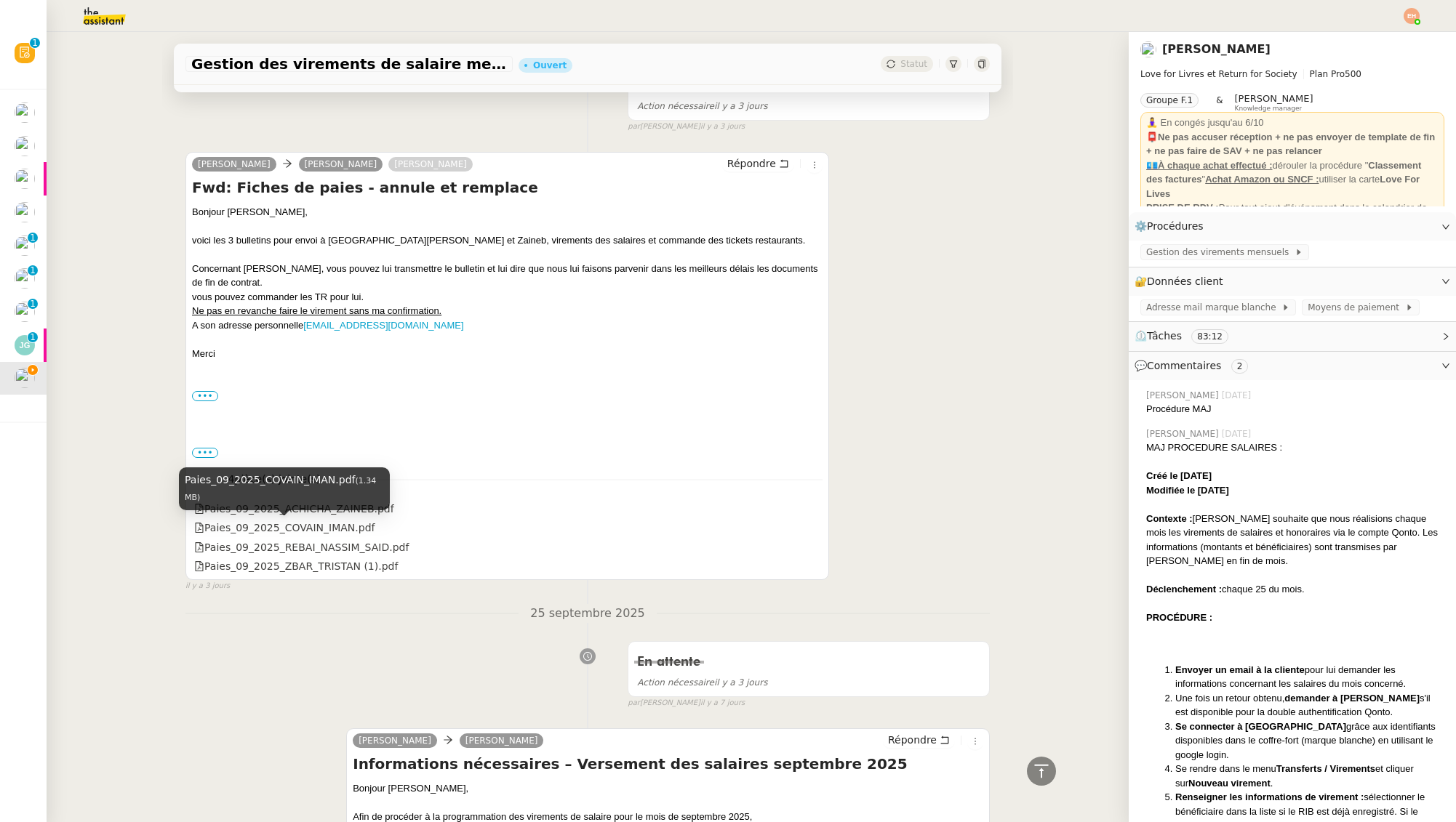
click at [328, 525] on div "Paies_09_2025_COVAIN_IMAN.pdf" at bounding box center [284, 528] width 180 height 17
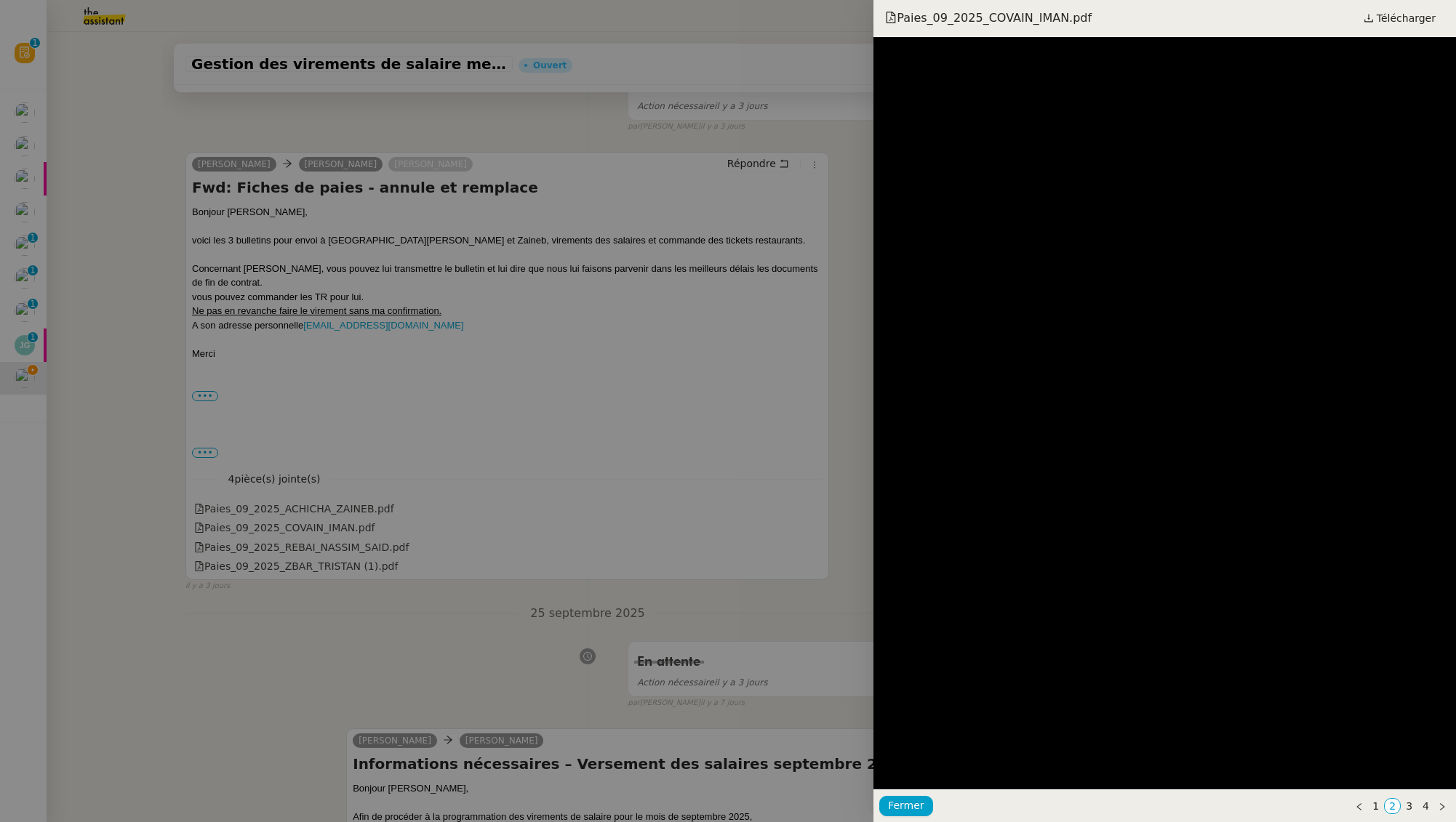
click at [322, 550] on div at bounding box center [728, 411] width 1456 height 822
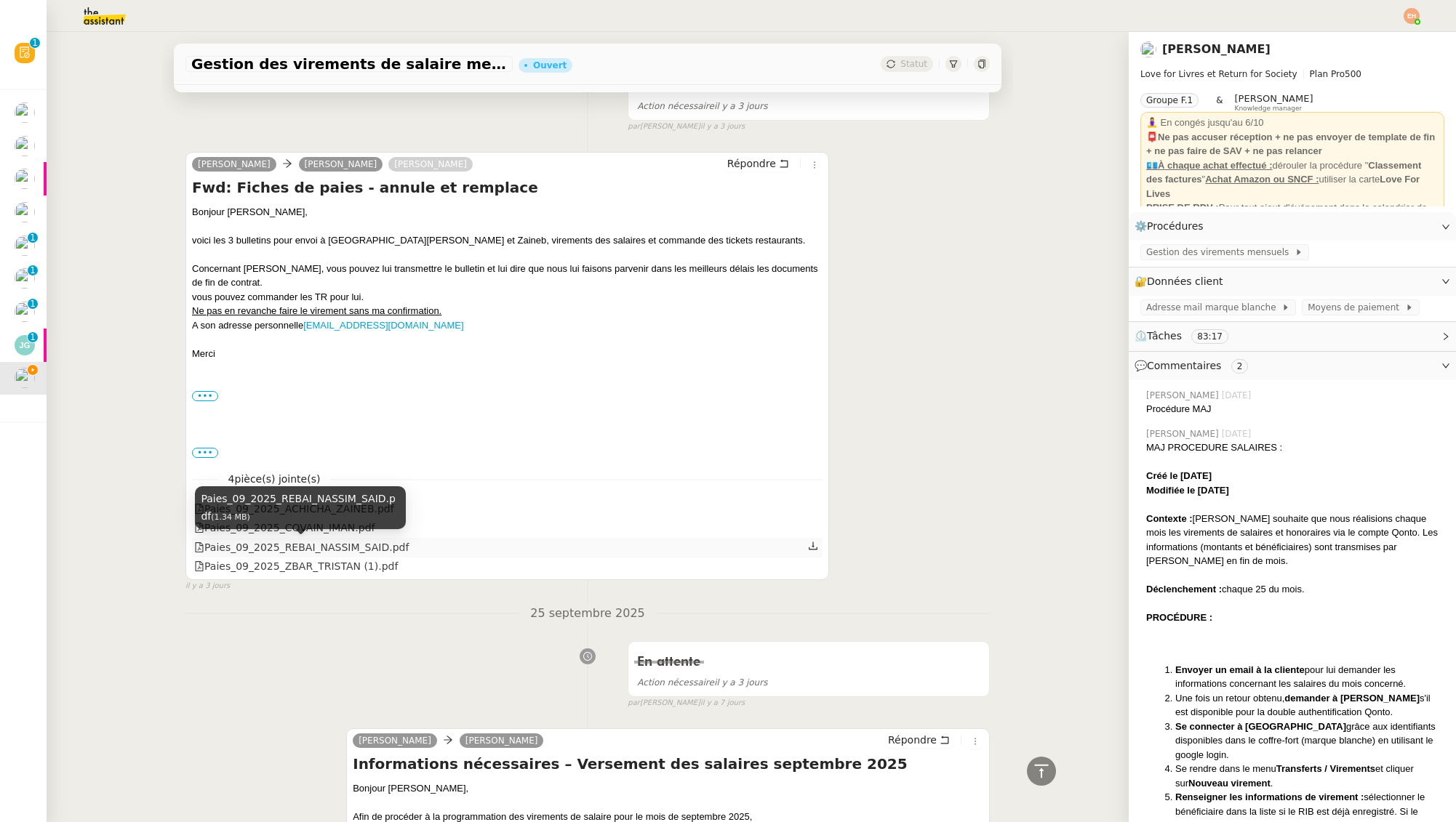
click at [322, 550] on div "Paies_09_2025_REBAI_NASSIM_SAID.pdf" at bounding box center [301, 547] width 214 height 17
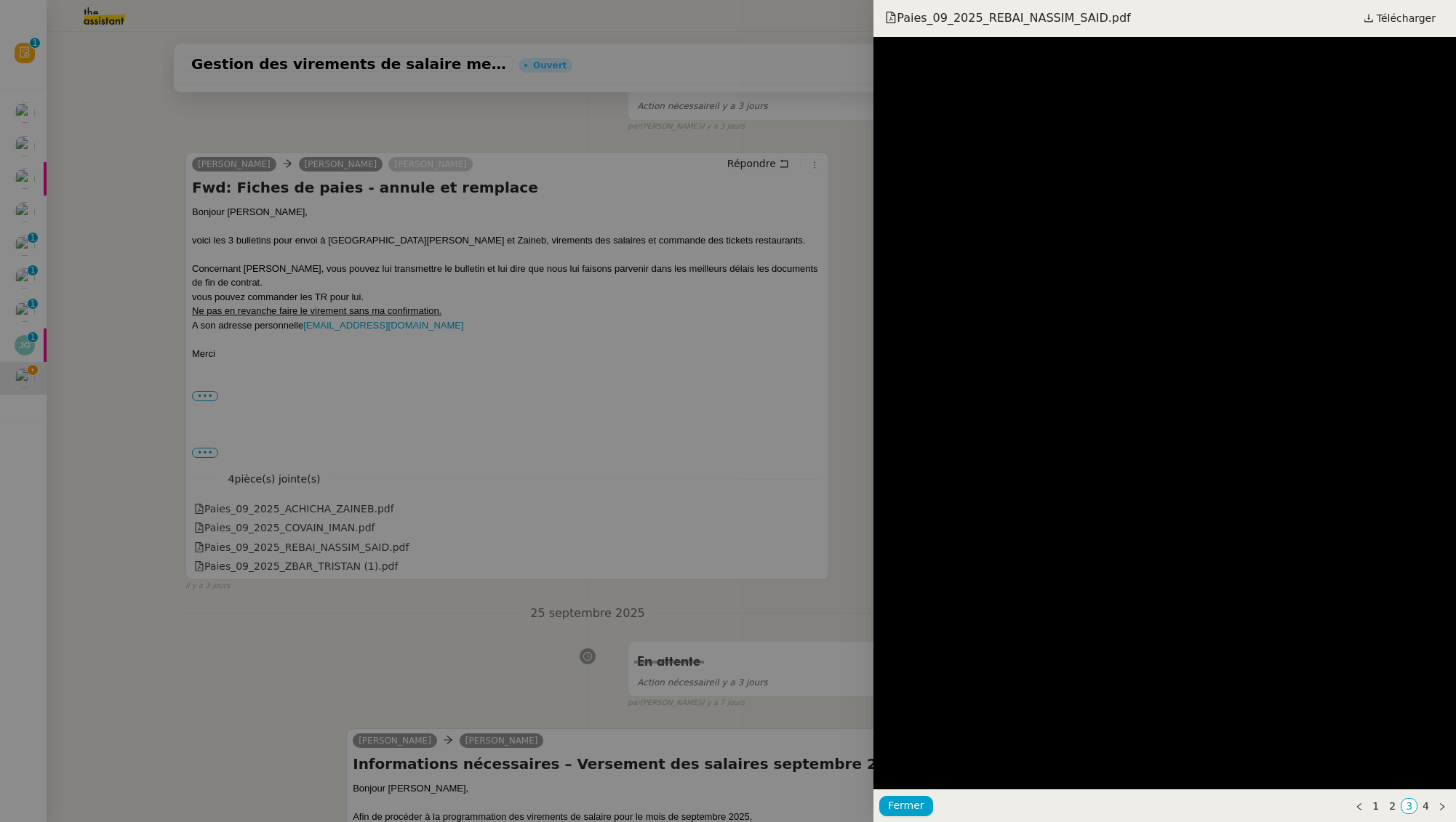
click at [332, 570] on div at bounding box center [728, 411] width 1456 height 822
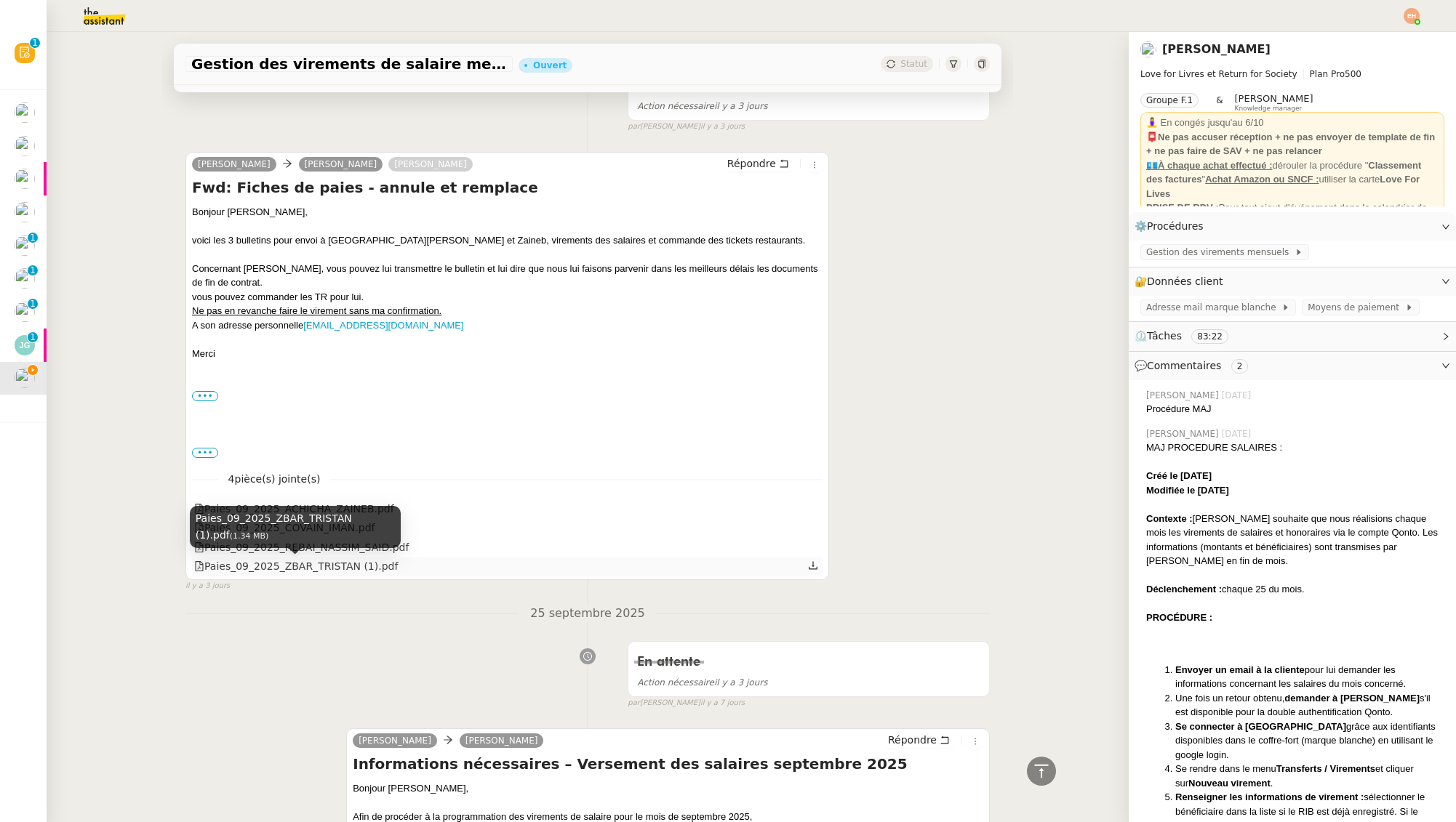
click at [332, 570] on div "Paies_09_2025_ZBAR_TRISTAN (1).pdf" at bounding box center [295, 567] width 203 height 17
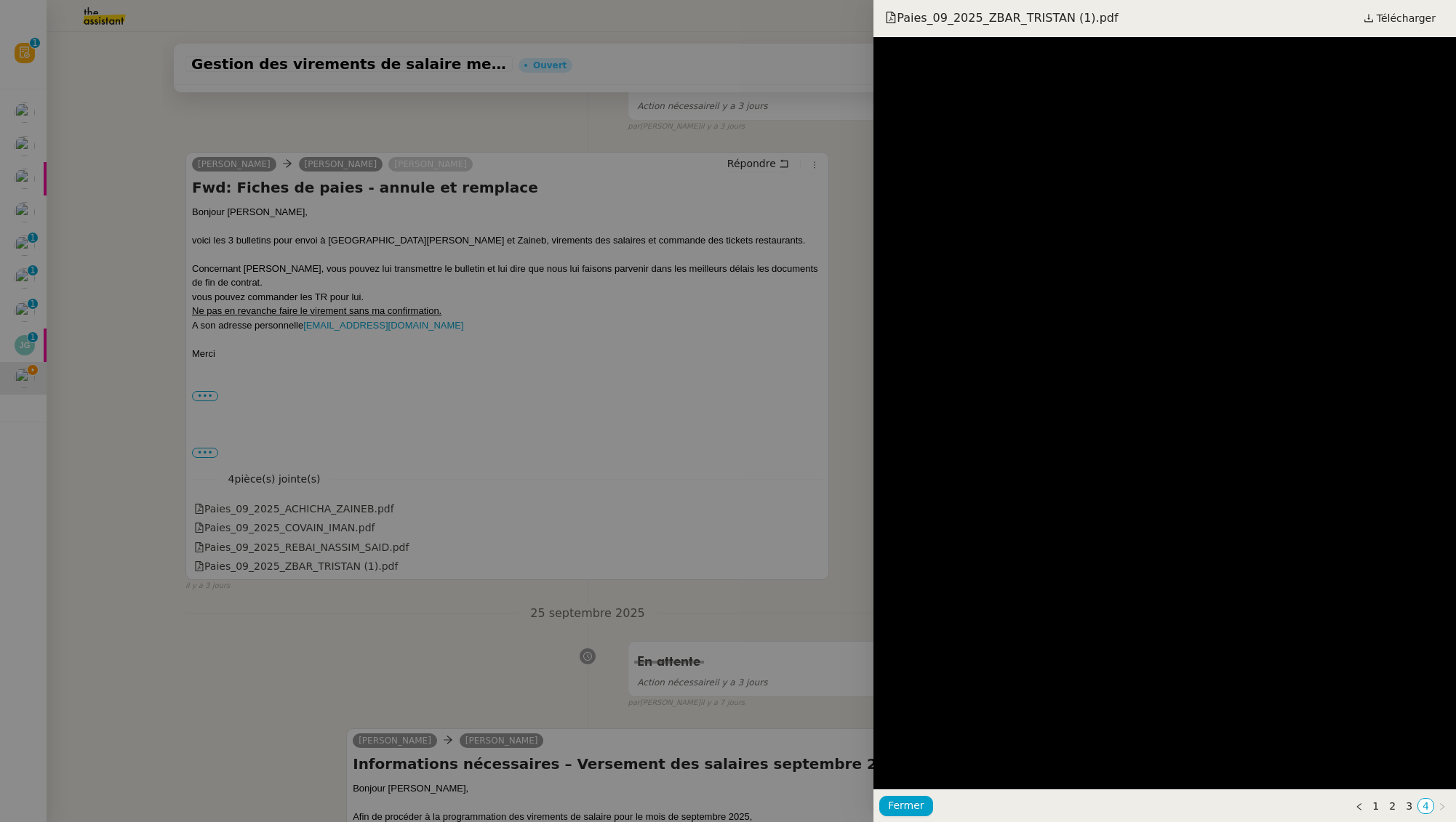
click at [599, 217] on div at bounding box center [728, 411] width 1456 height 822
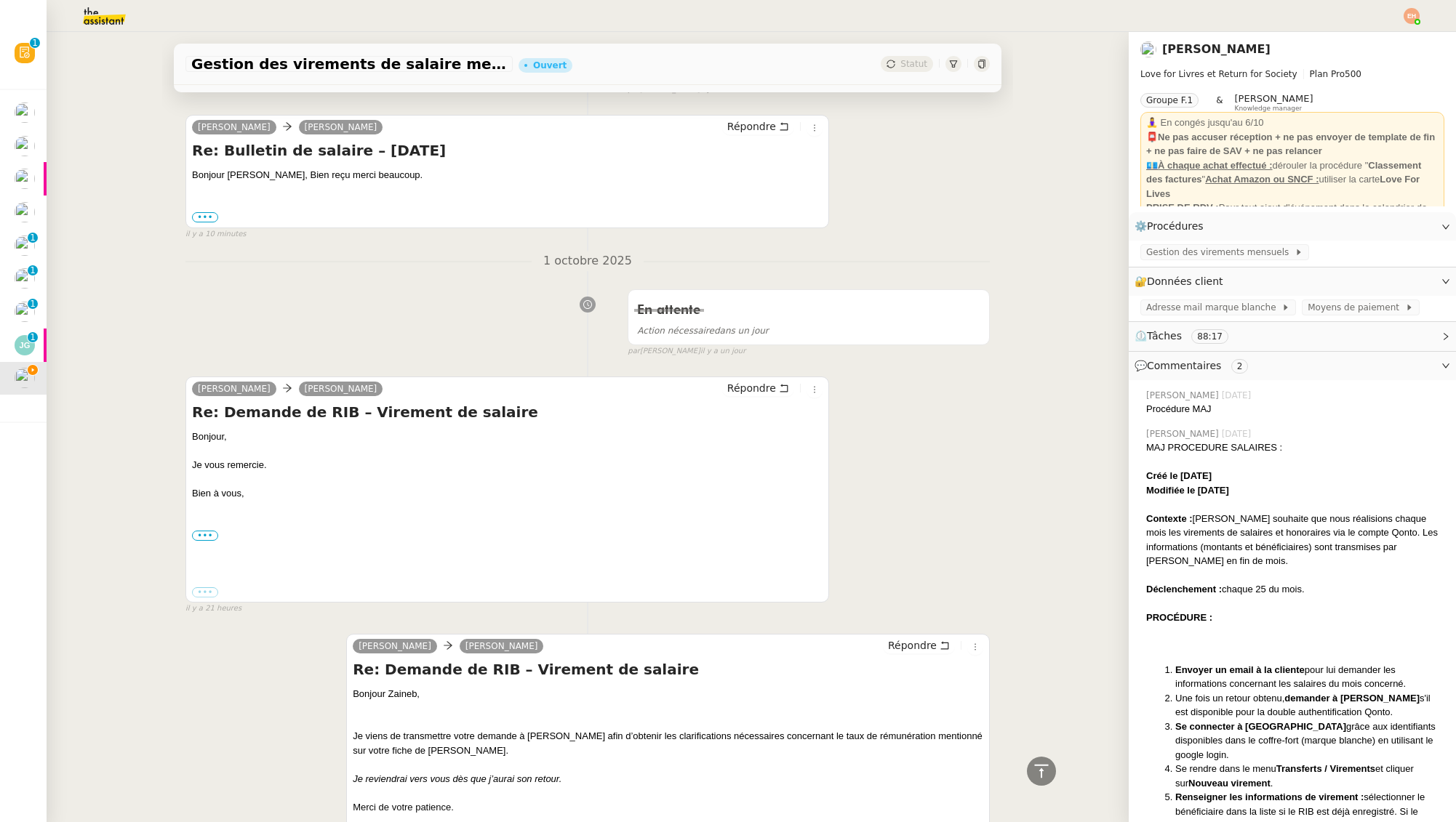
scroll to position [0, 0]
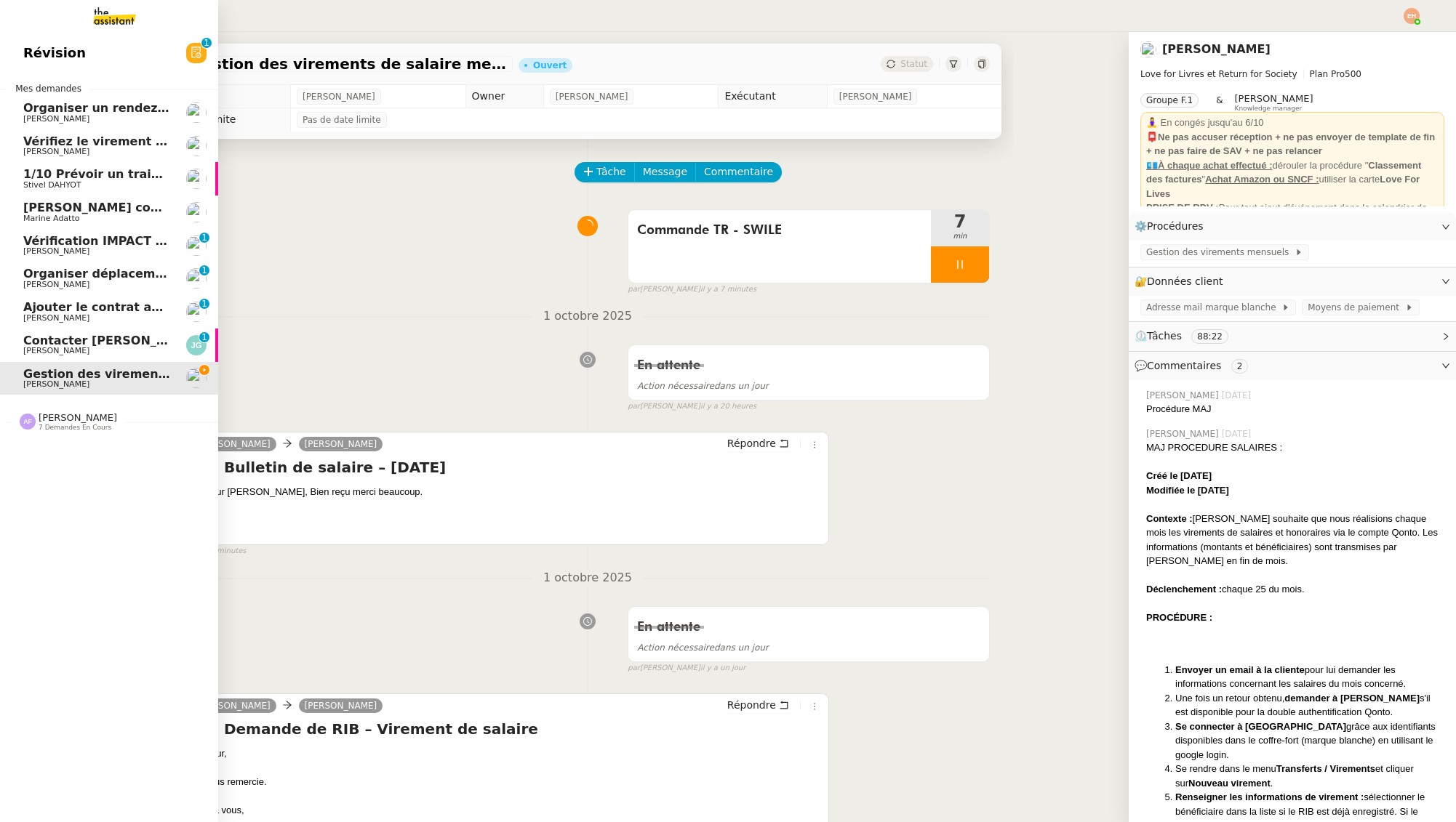
click at [47, 340] on span "Contacter [PERSON_NAME] pour régularisation facture" at bounding box center [202, 340] width 359 height 14
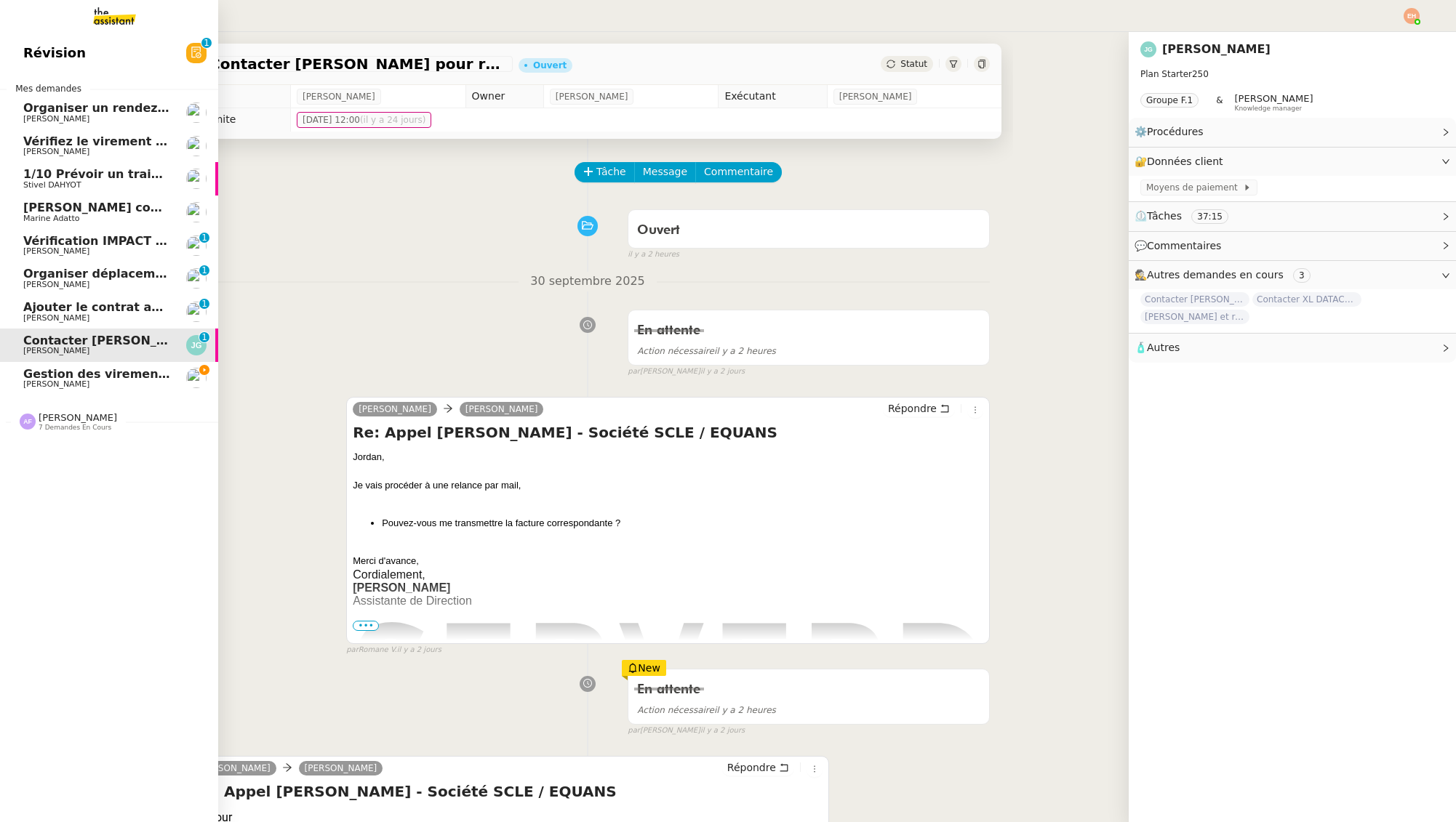
click at [39, 378] on span "Gestion des virements de salaire mensuel - [DATE]" at bounding box center [189, 374] width 333 height 14
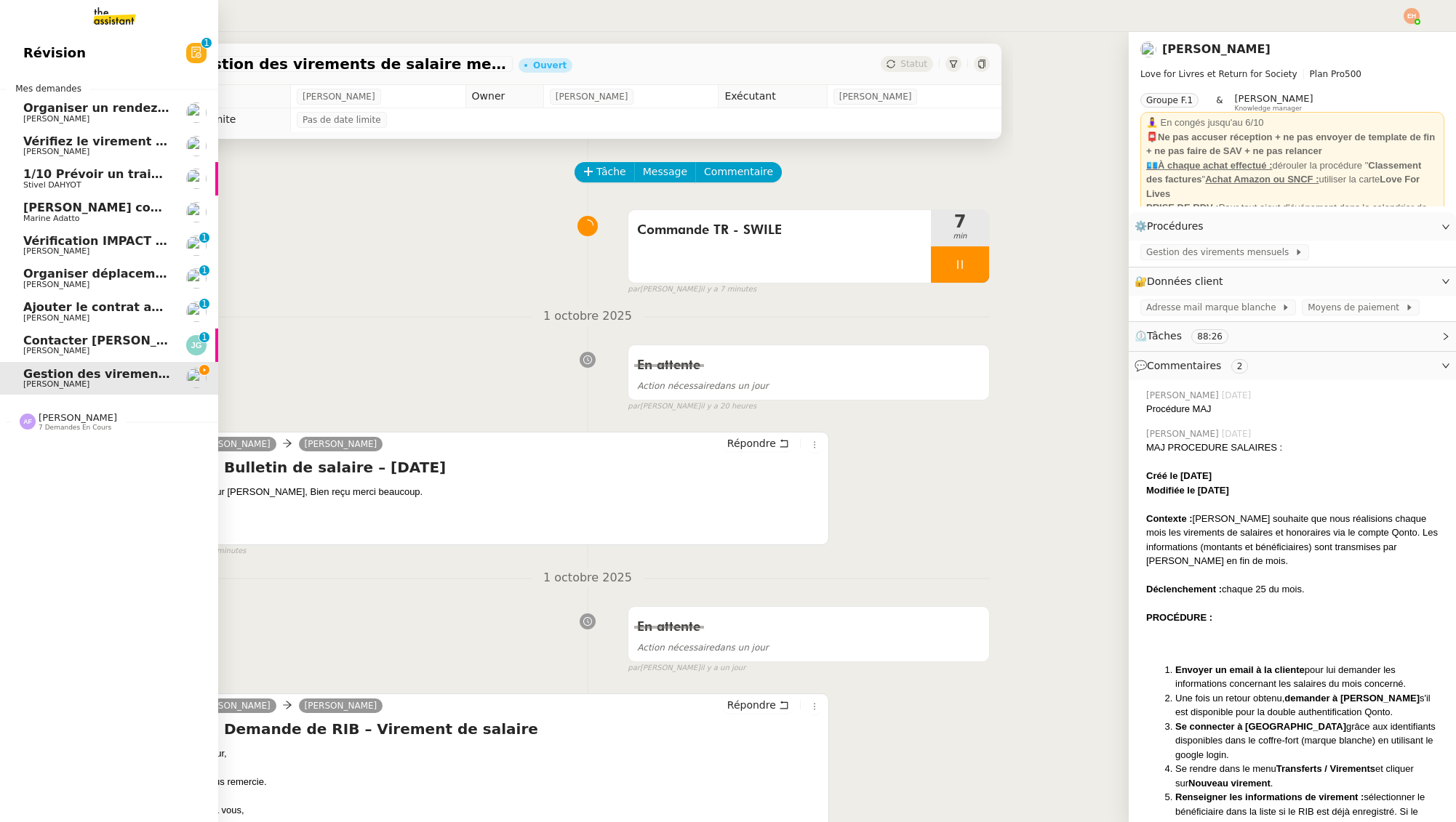
click at [106, 319] on span "[PERSON_NAME]" at bounding box center [96, 318] width 147 height 9
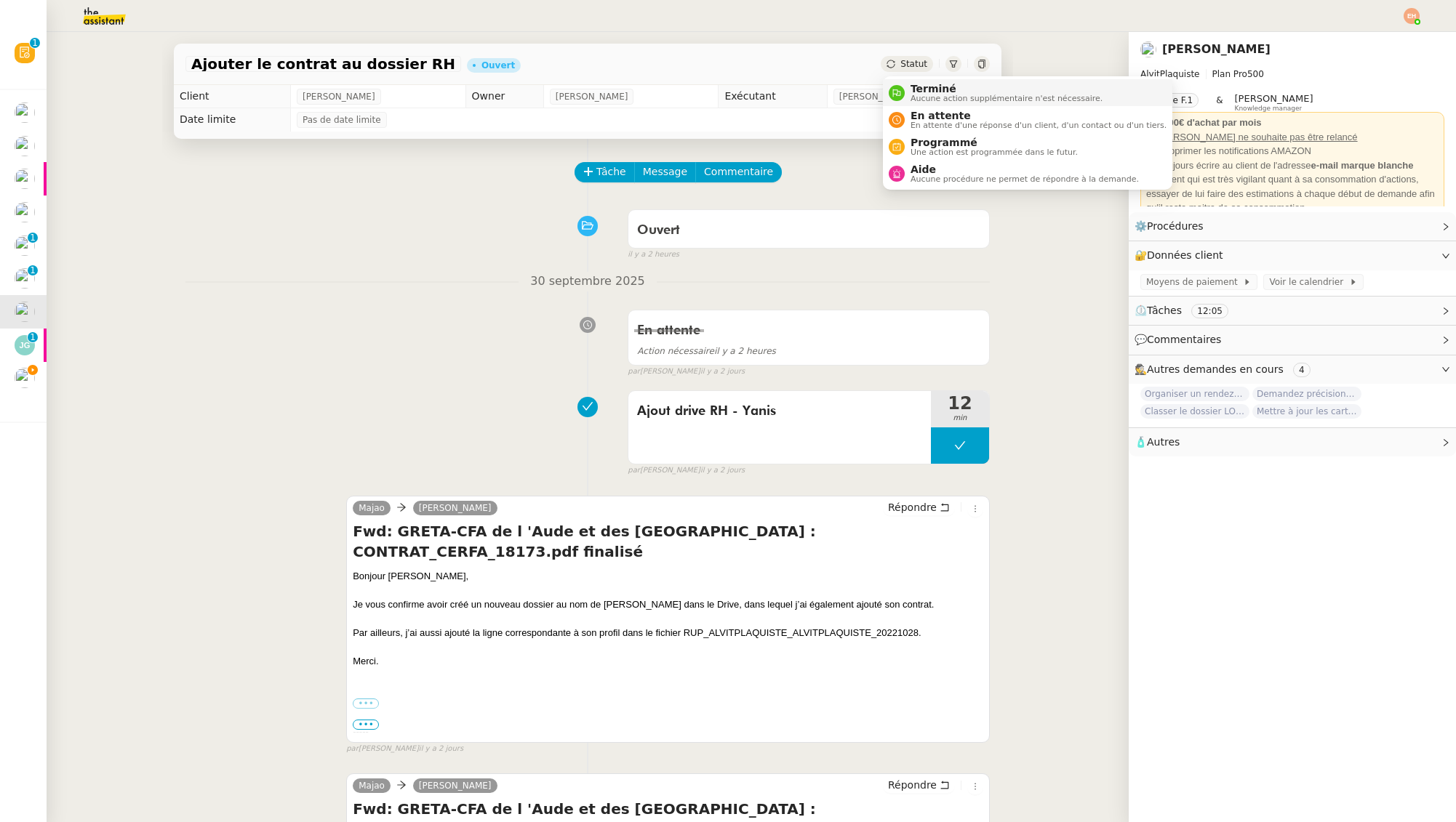
click at [922, 96] on span "Aucune action supplémentaire n'est nécessaire." at bounding box center [1007, 98] width 192 height 8
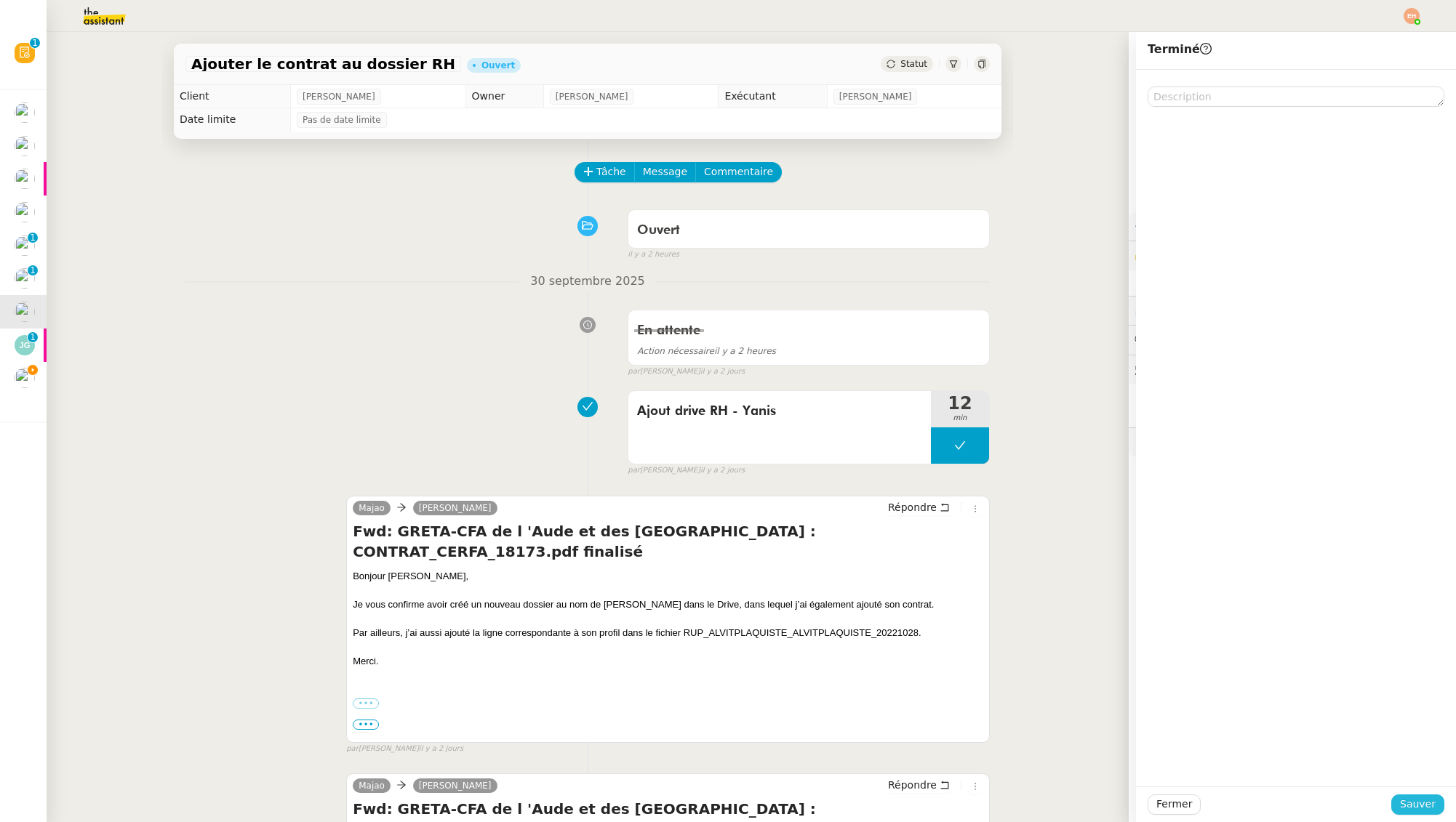
click at [1413, 802] on span "Sauver" at bounding box center [1418, 804] width 36 height 17
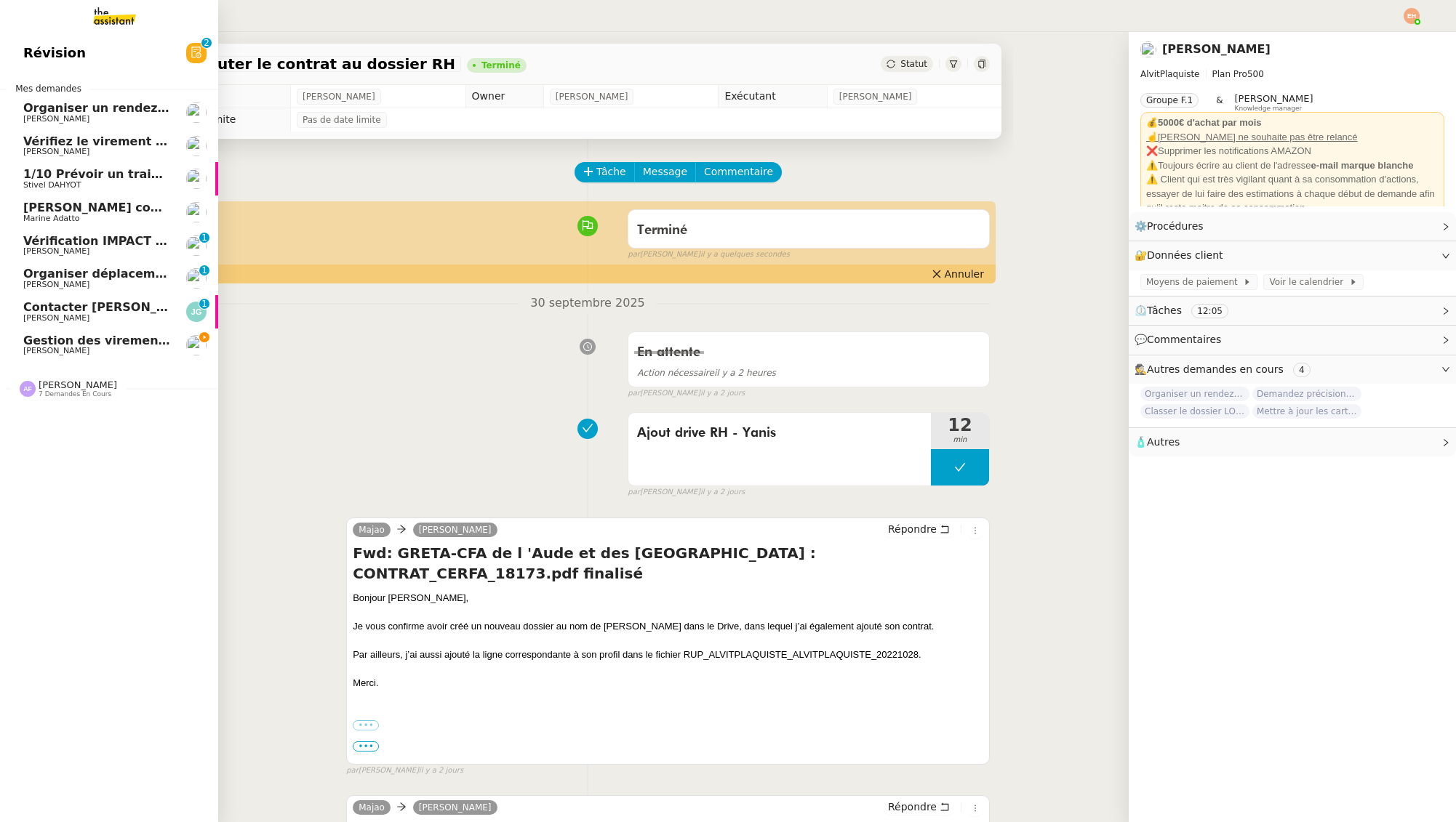
click at [39, 279] on span "Organiser déplacement à [GEOGRAPHIC_DATA]" at bounding box center [176, 274] width 306 height 14
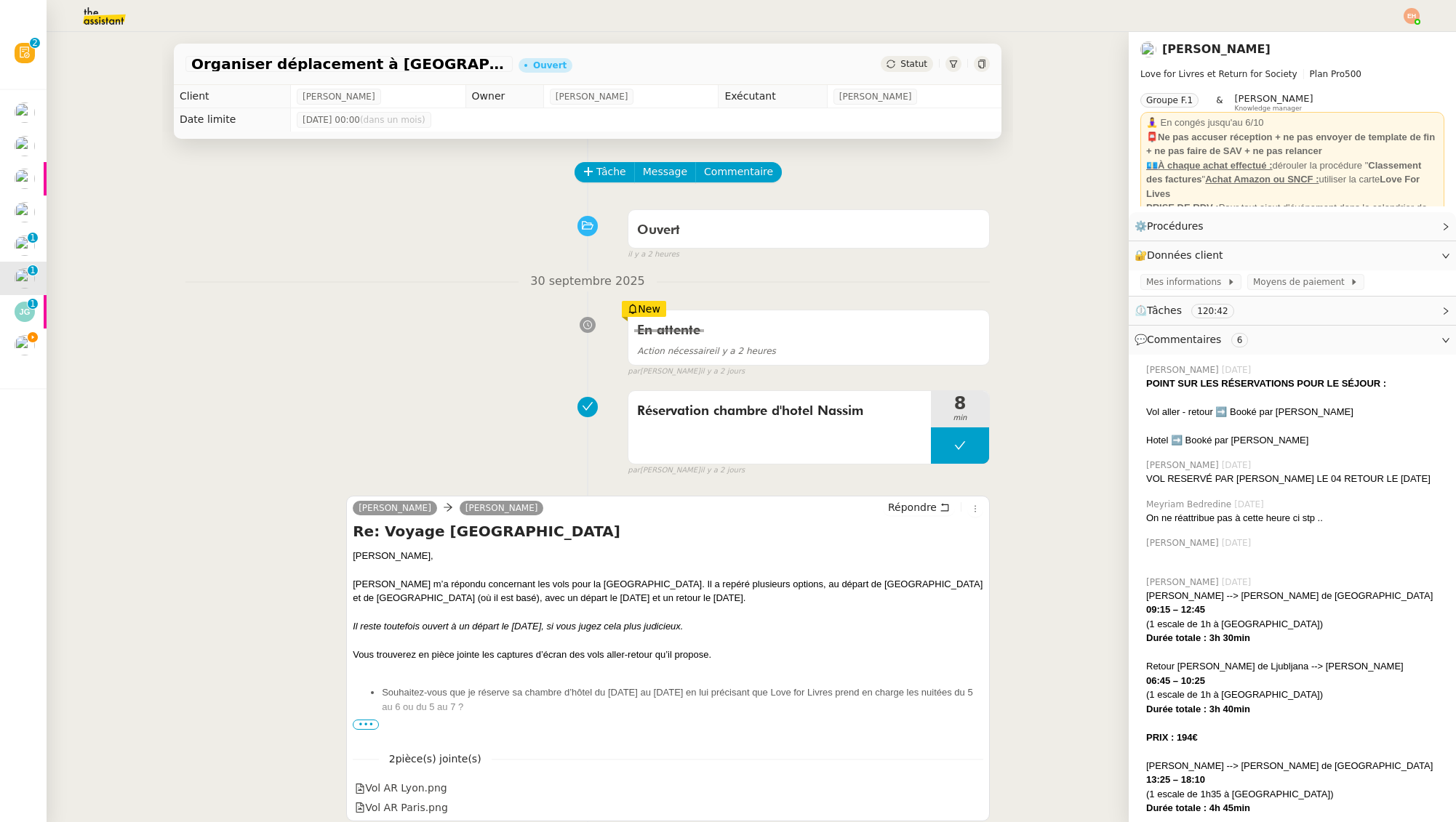
scroll to position [164, 0]
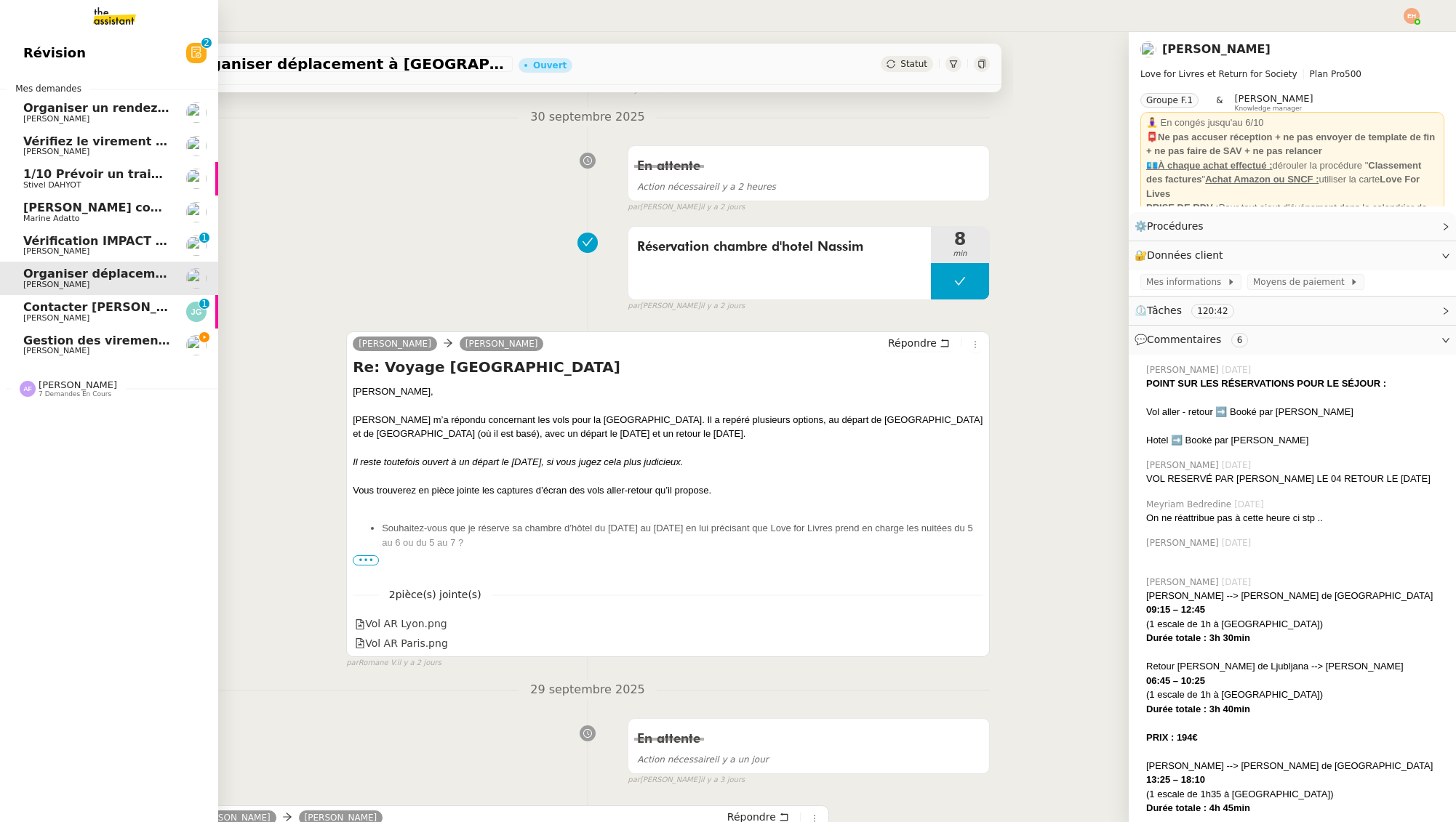
click at [47, 240] on span "Vérification IMPACT - AEPC CONCORDE" at bounding box center [149, 241] width 253 height 14
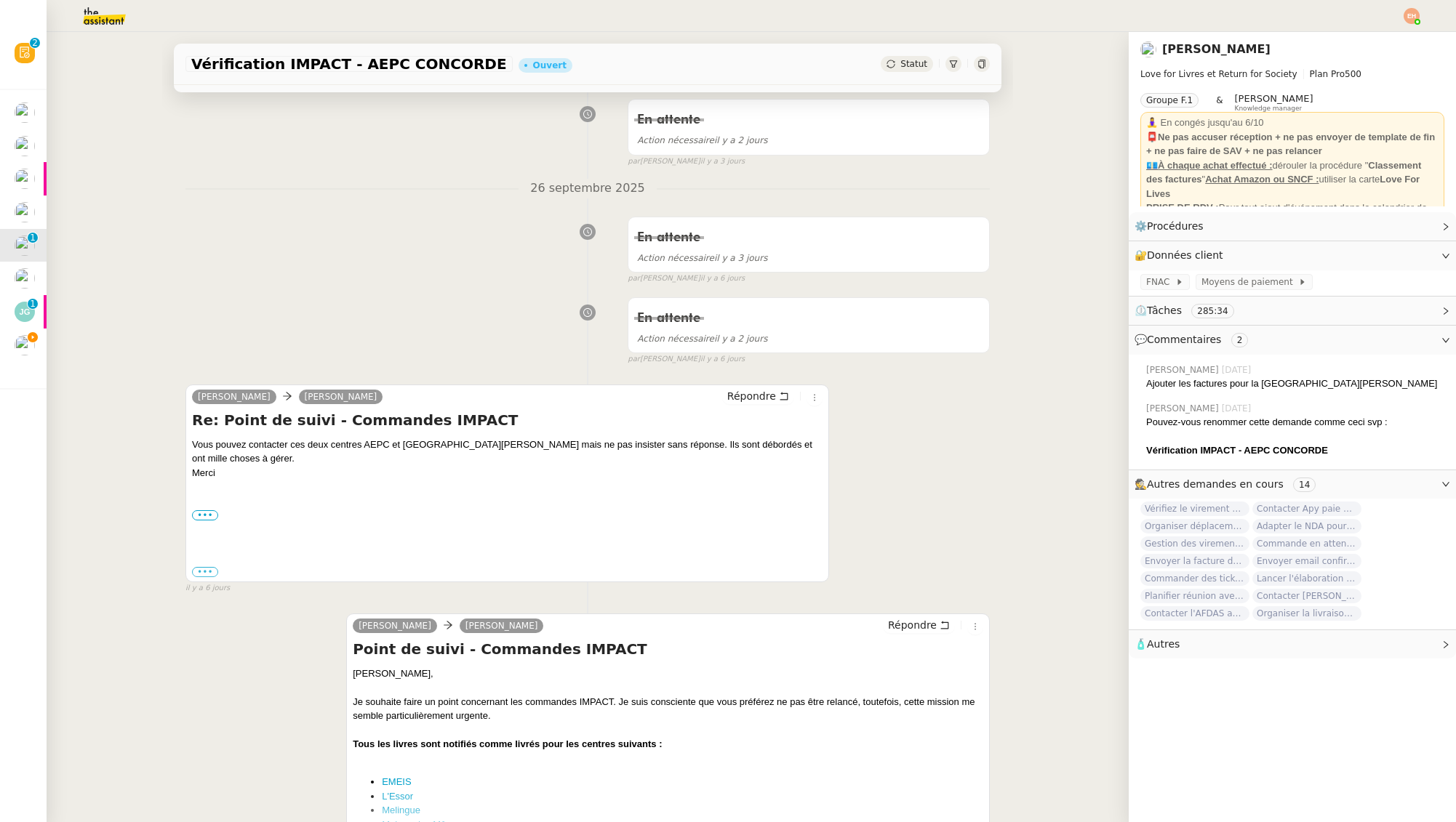
scroll to position [530, 0]
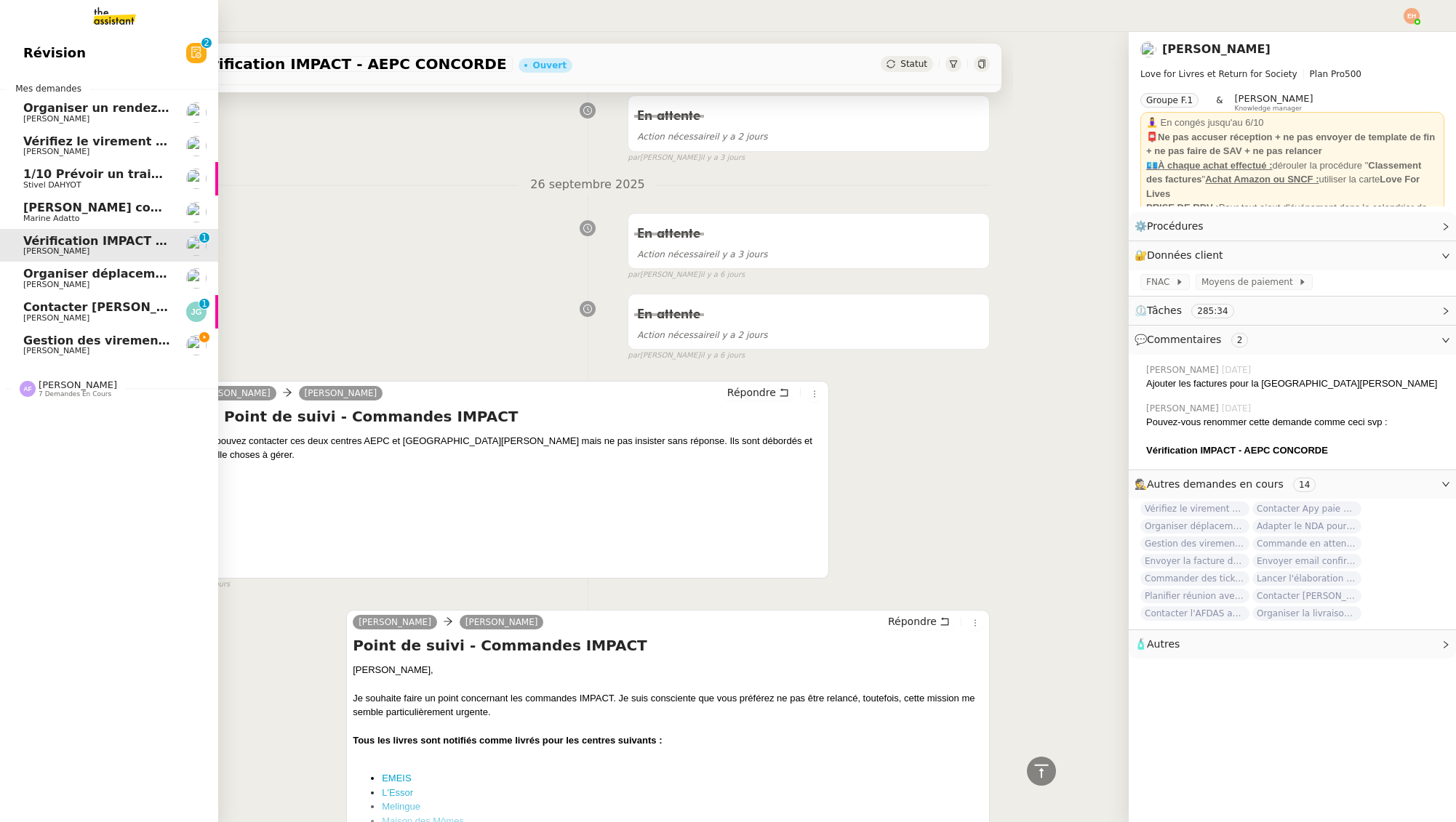
click at [56, 215] on span "Marine Adatto" at bounding box center [51, 218] width 56 height 9
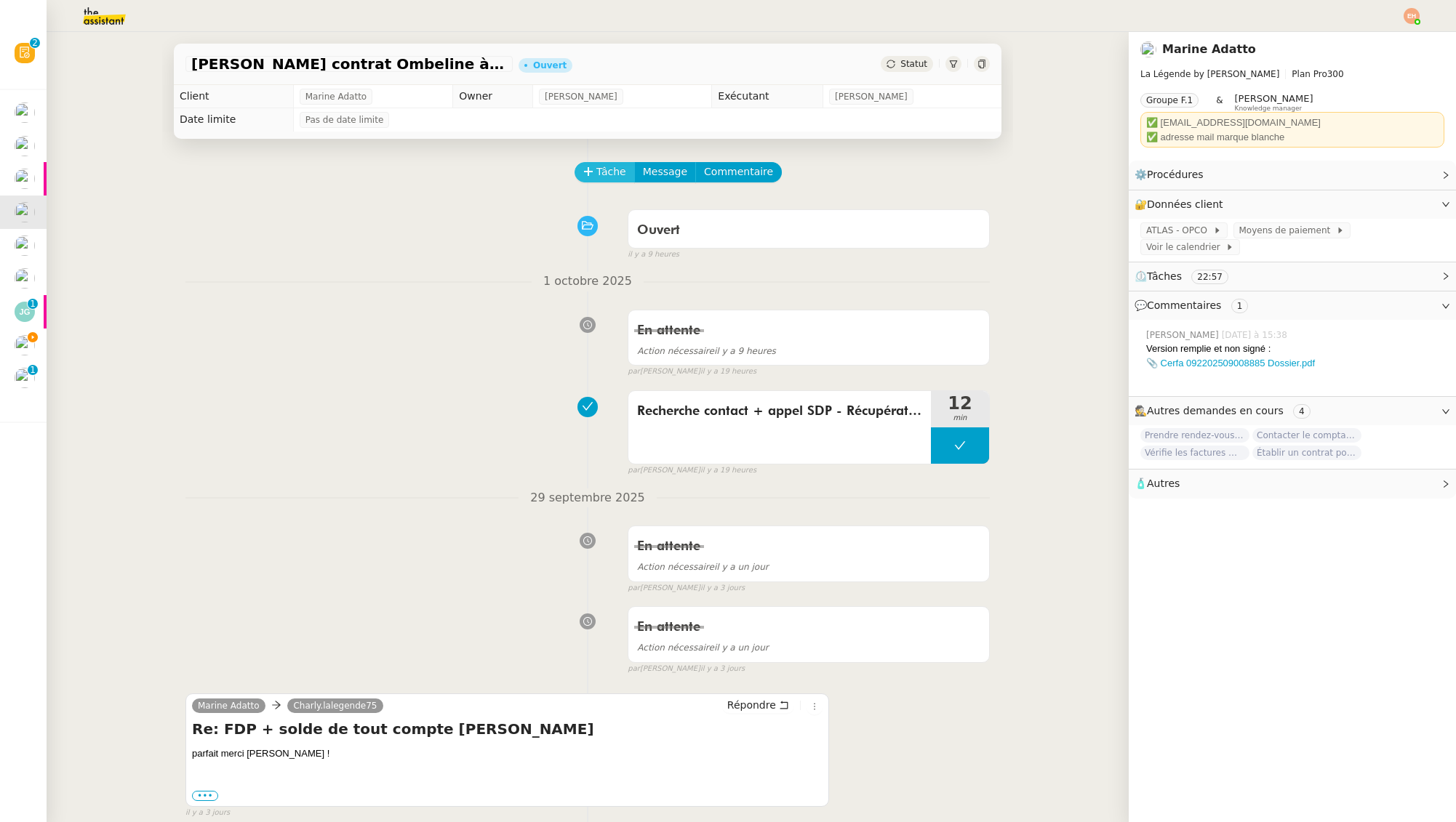
click at [609, 173] on span "Tâche" at bounding box center [611, 172] width 30 height 17
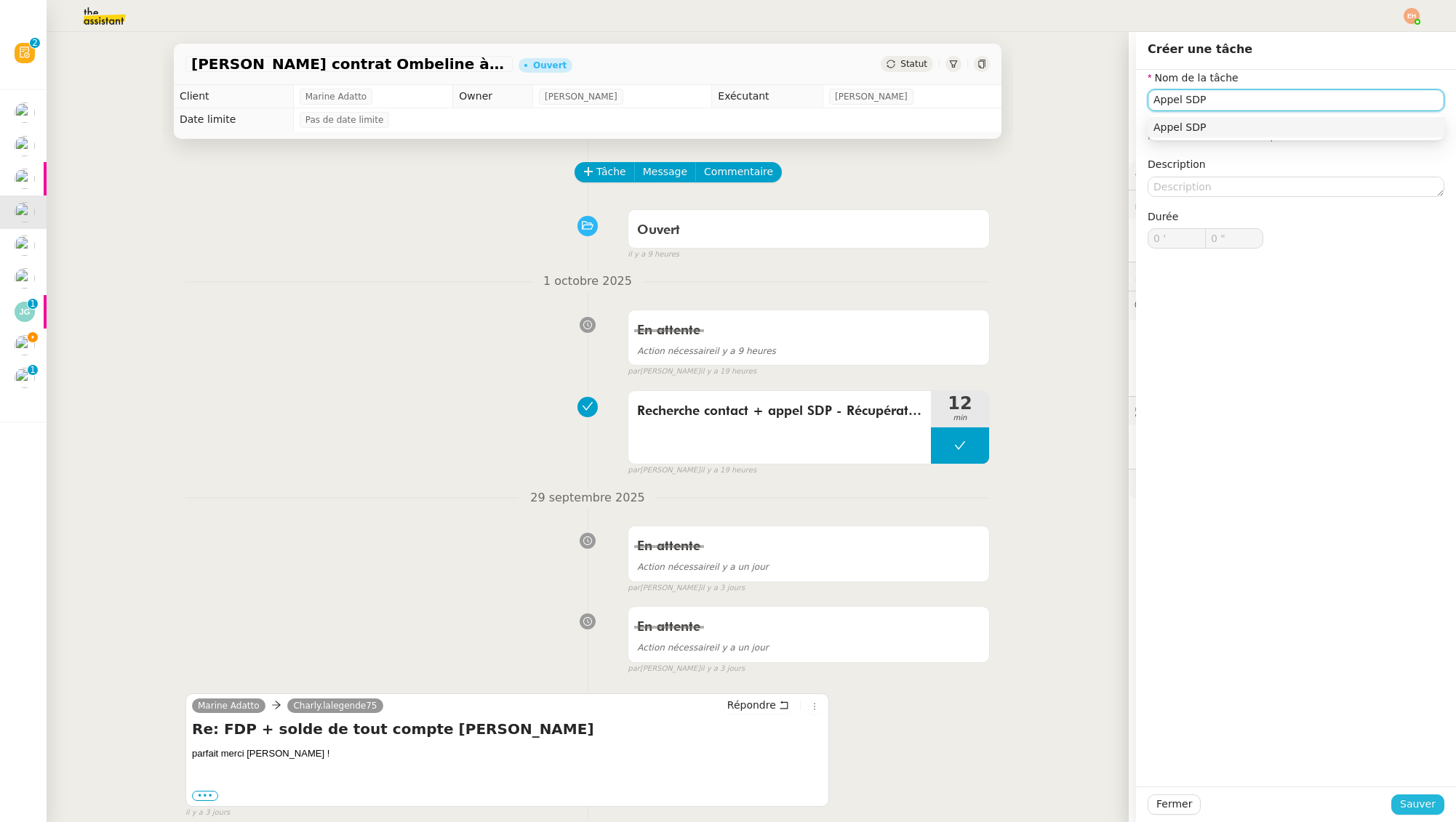
type input "Appel SDP"
drag, startPoint x: 1413, startPoint y: 801, endPoint x: 1371, endPoint y: 759, distance: 59.4
click at [1413, 801] on span "Sauver" at bounding box center [1418, 804] width 36 height 17
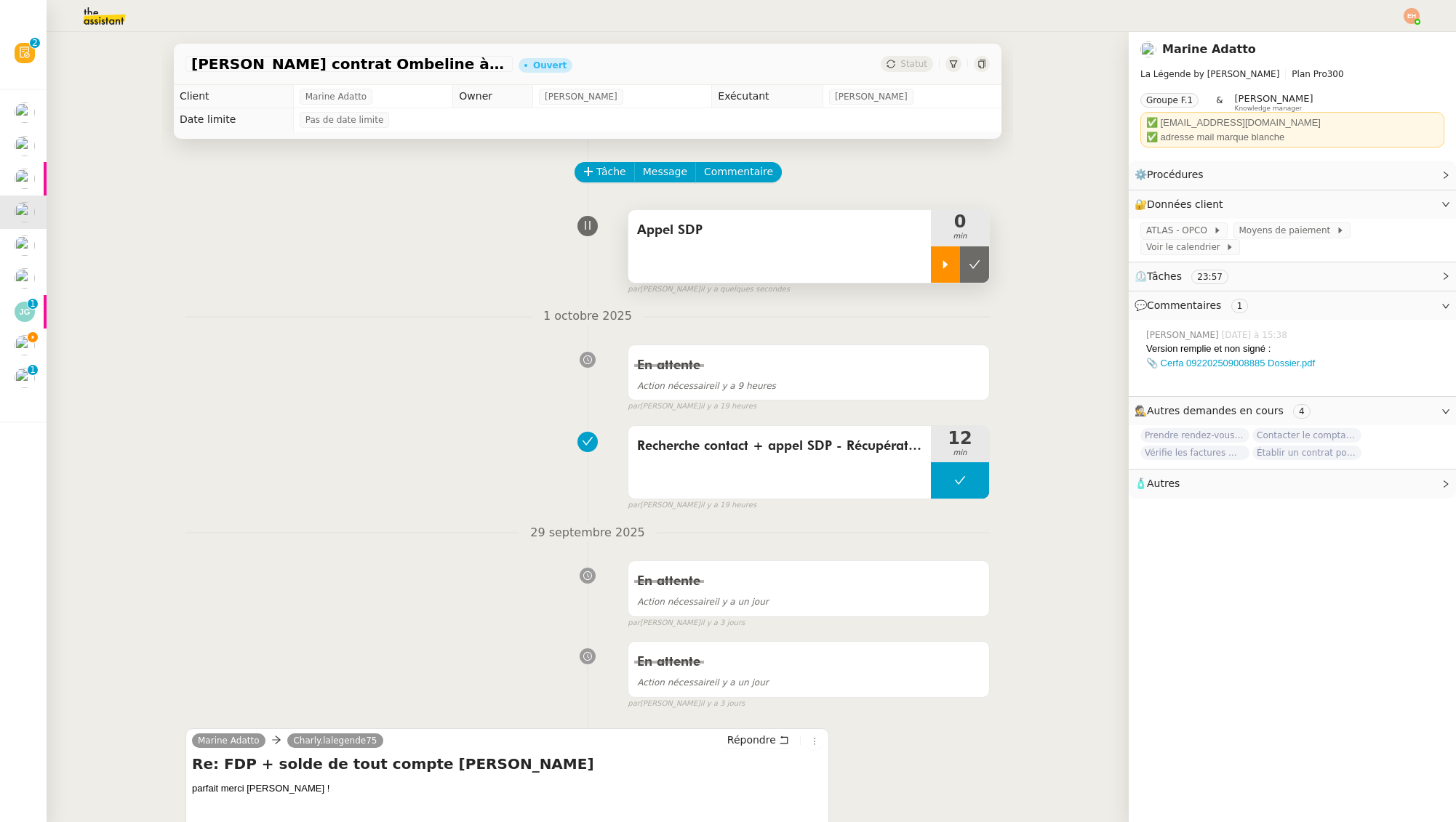
click at [940, 258] on icon at bounding box center [946, 264] width 12 height 12
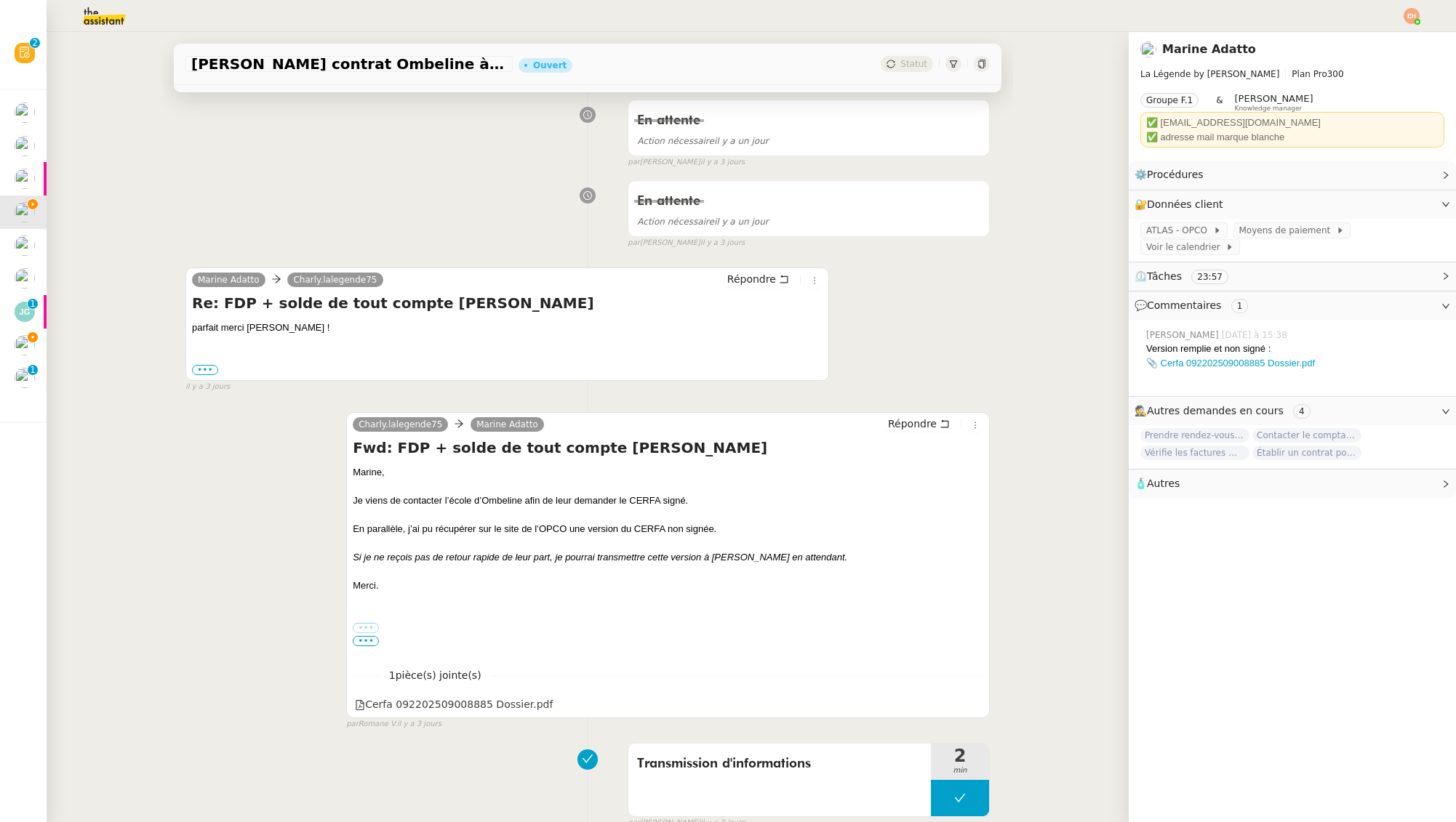
scroll to position [498, 0]
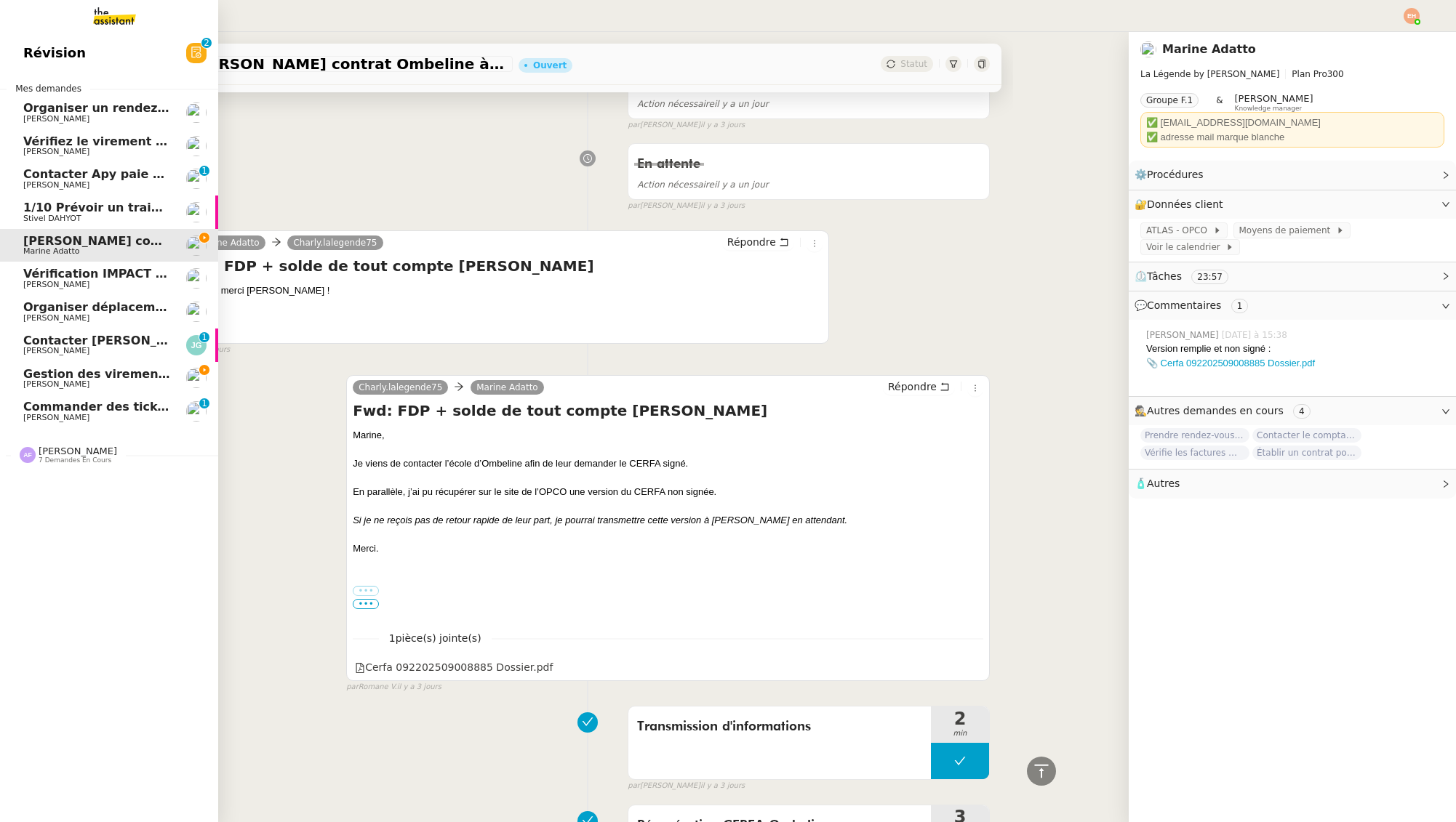
click at [73, 176] on span "Contacter Apy paie pour salaire Zaineb" at bounding box center [151, 174] width 257 height 14
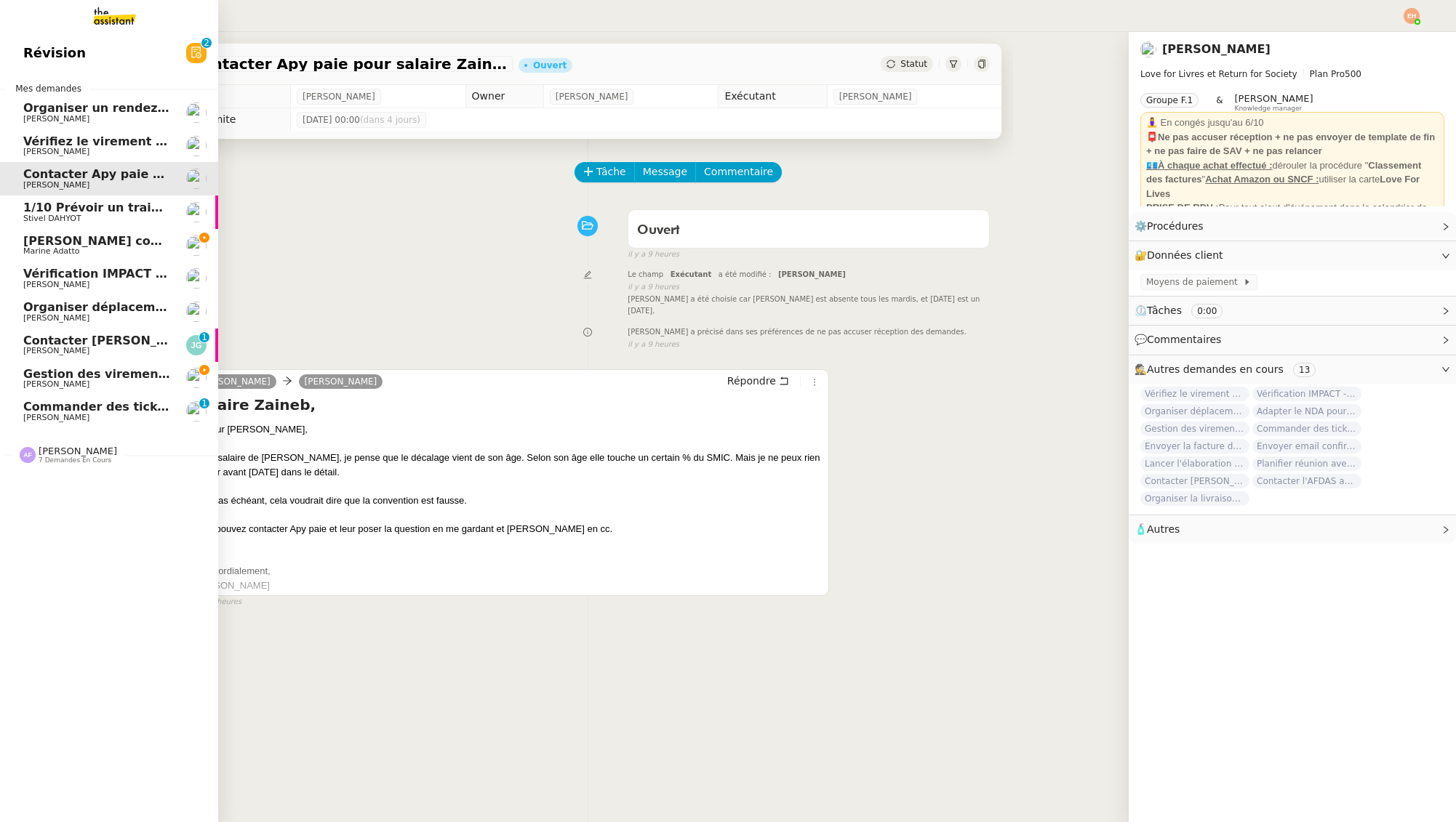
click at [22, 408] on link "Commander des tickets restaurants Swile - octobre 2025 Céline MAS 0 1 2 3 4 5 6…" at bounding box center [109, 411] width 219 height 33
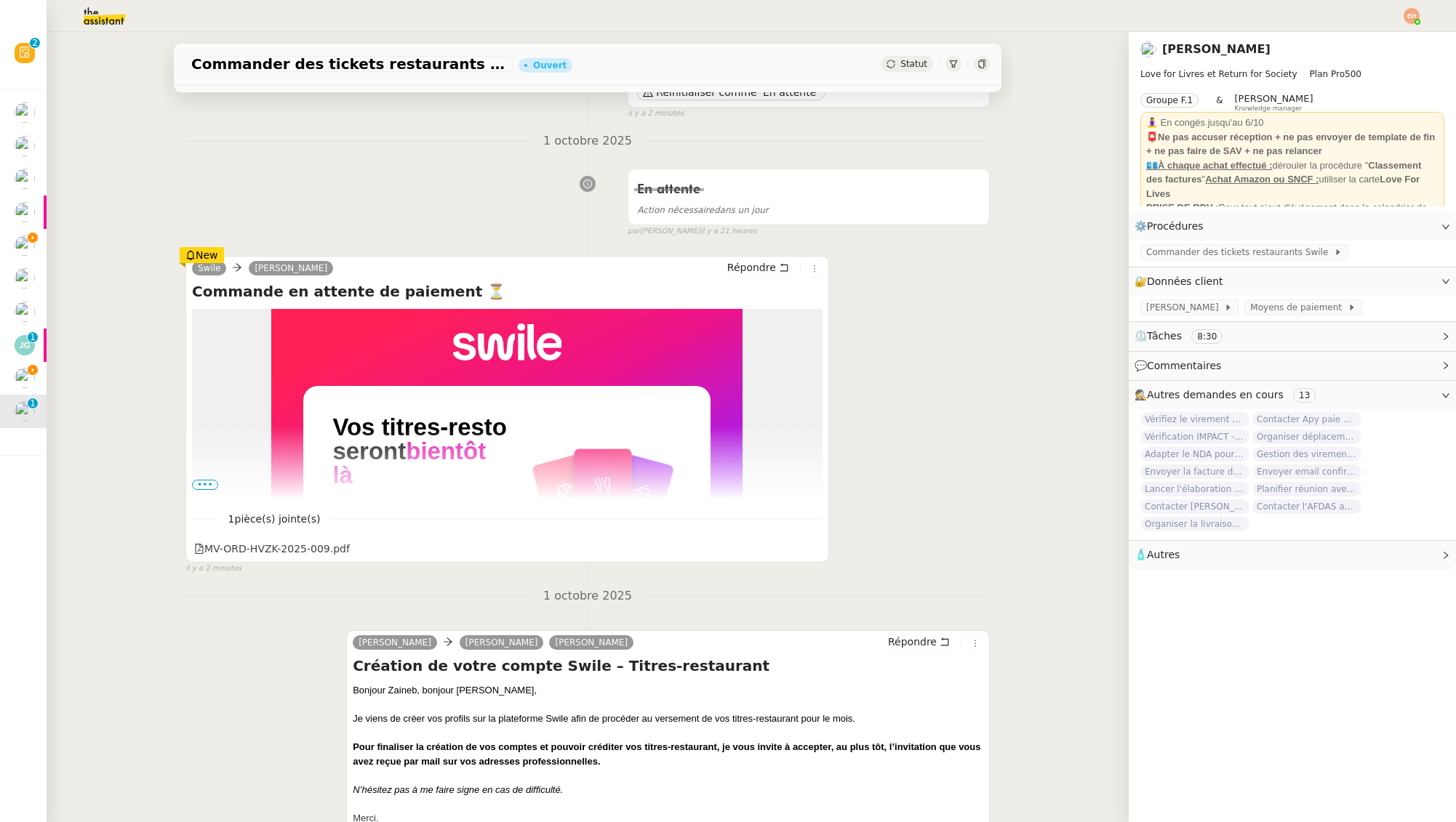
scroll to position [383, 0]
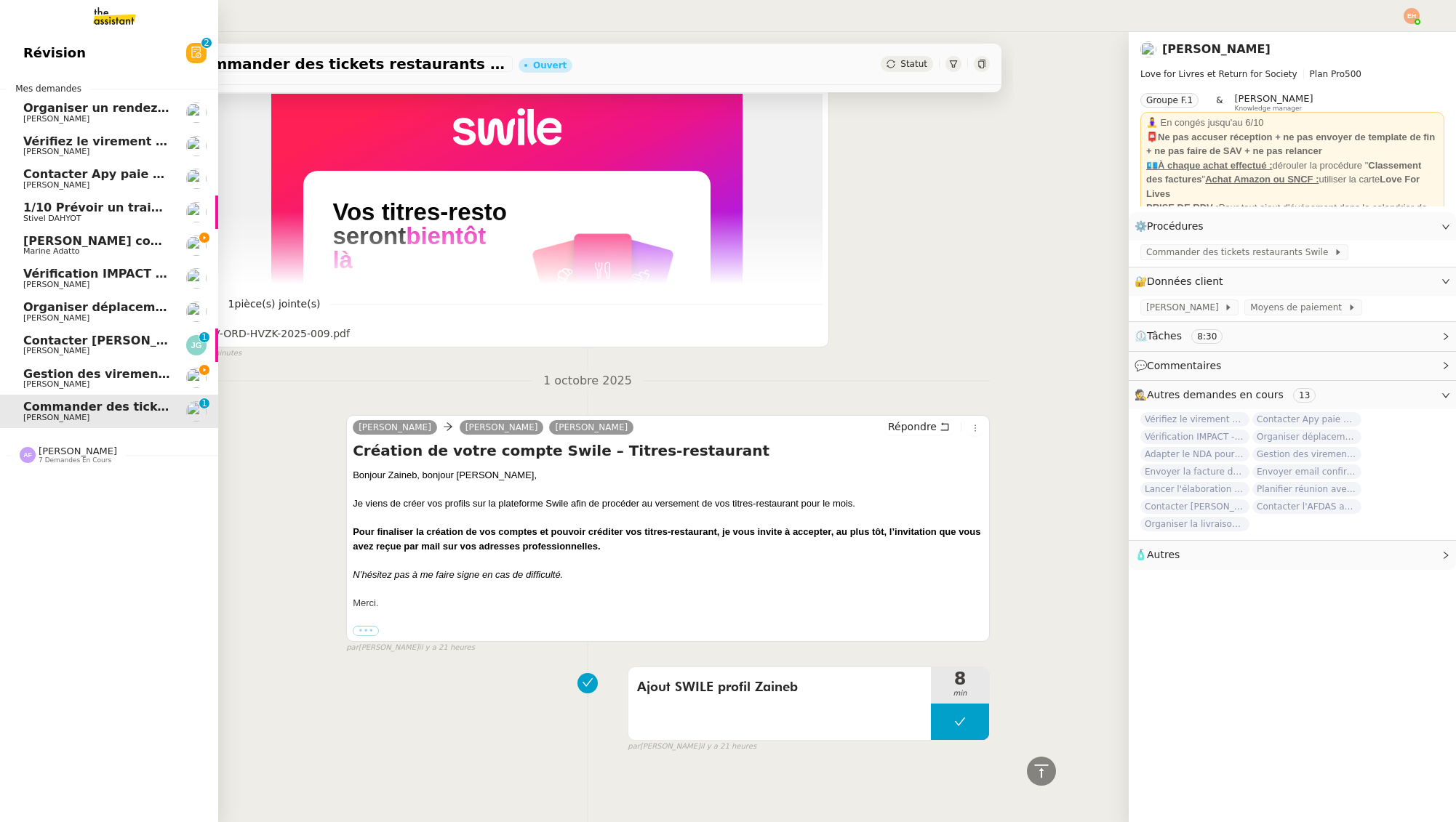
click at [32, 170] on span "Contacter Apy paie pour salaire Zaineb" at bounding box center [151, 174] width 257 height 14
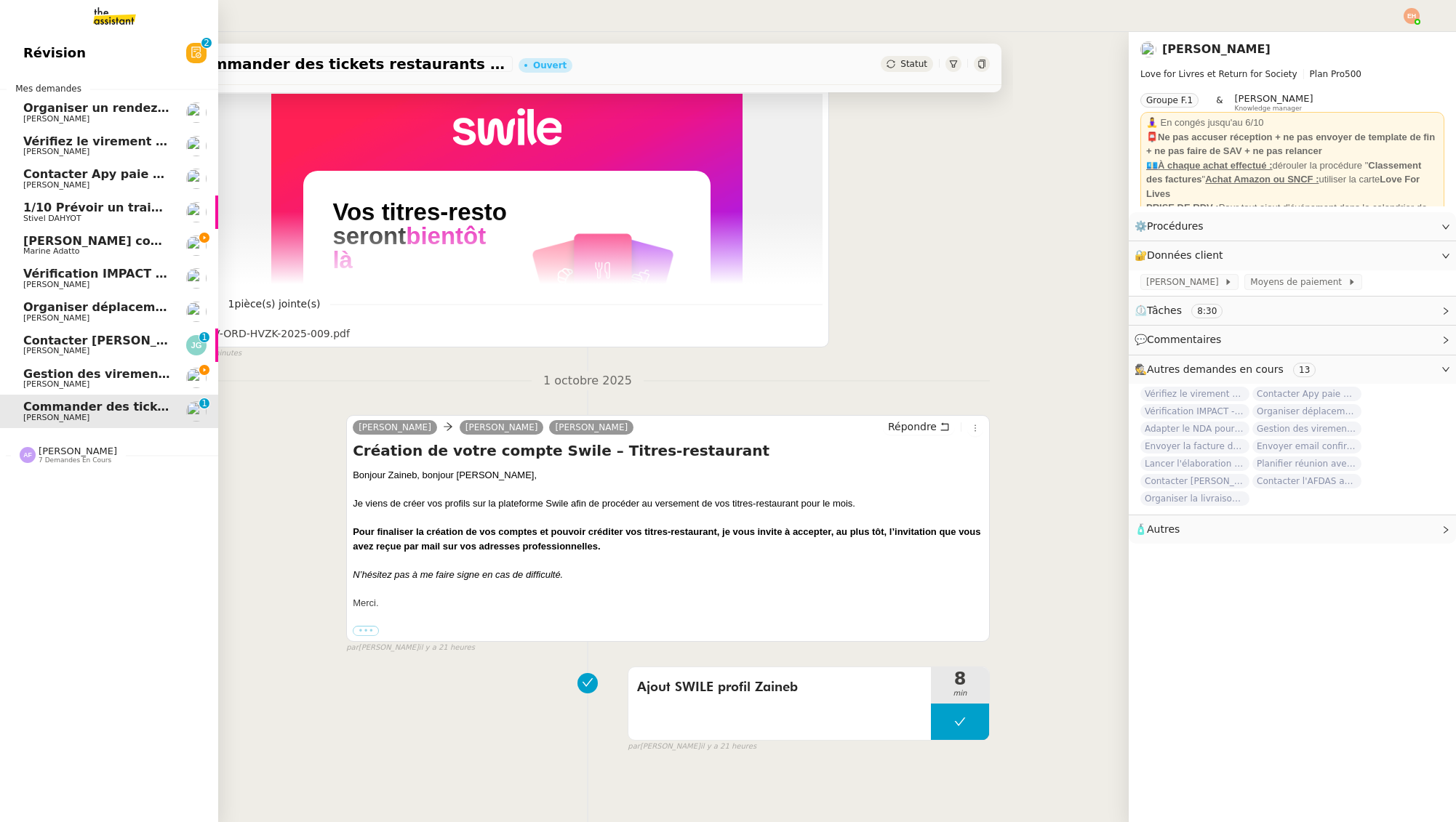
scroll to position [184, 0]
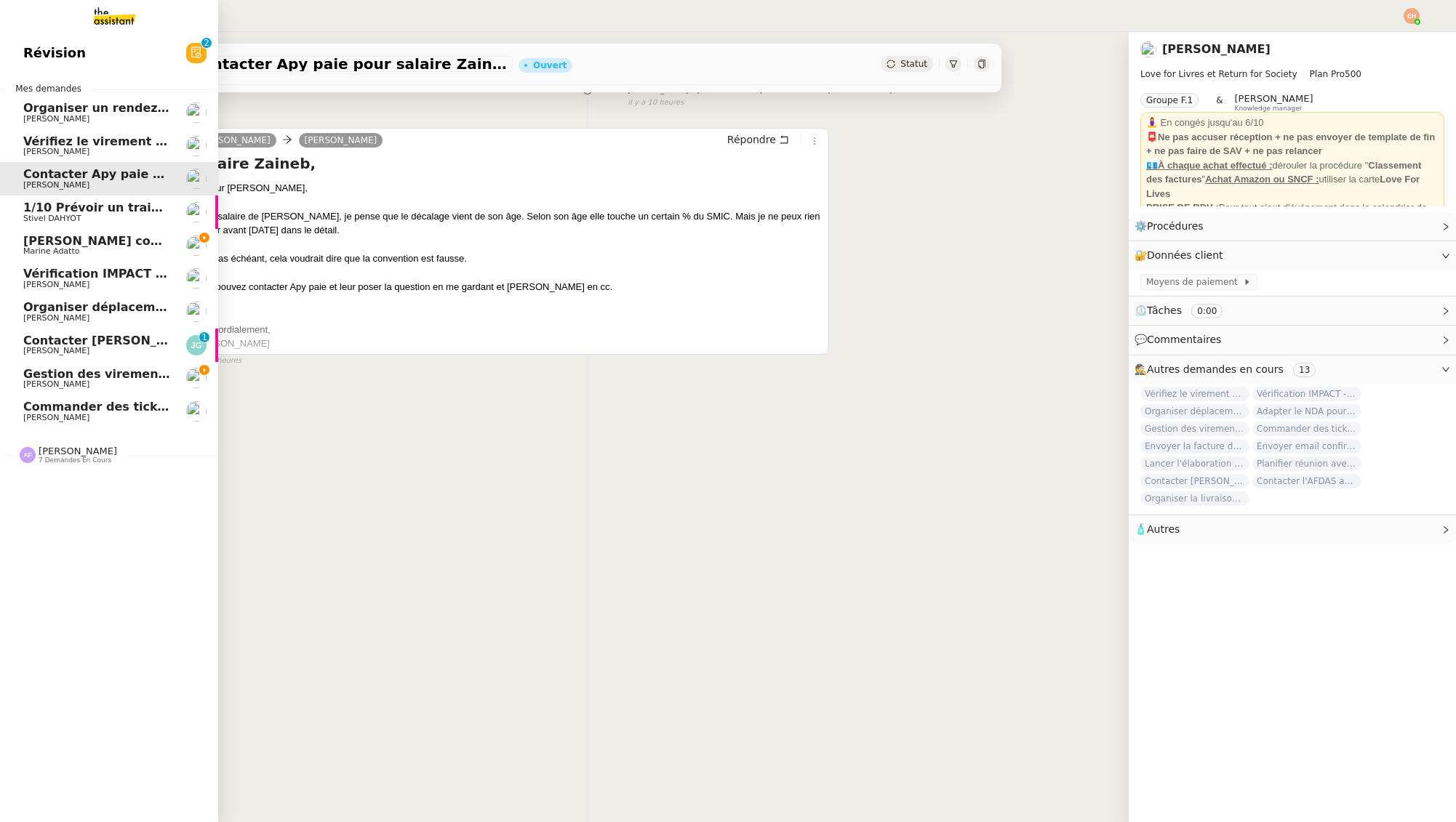
click at [20, 158] on link "Vérifiez le virement de 10 K€ Céline MAS" at bounding box center [109, 145] width 219 height 33
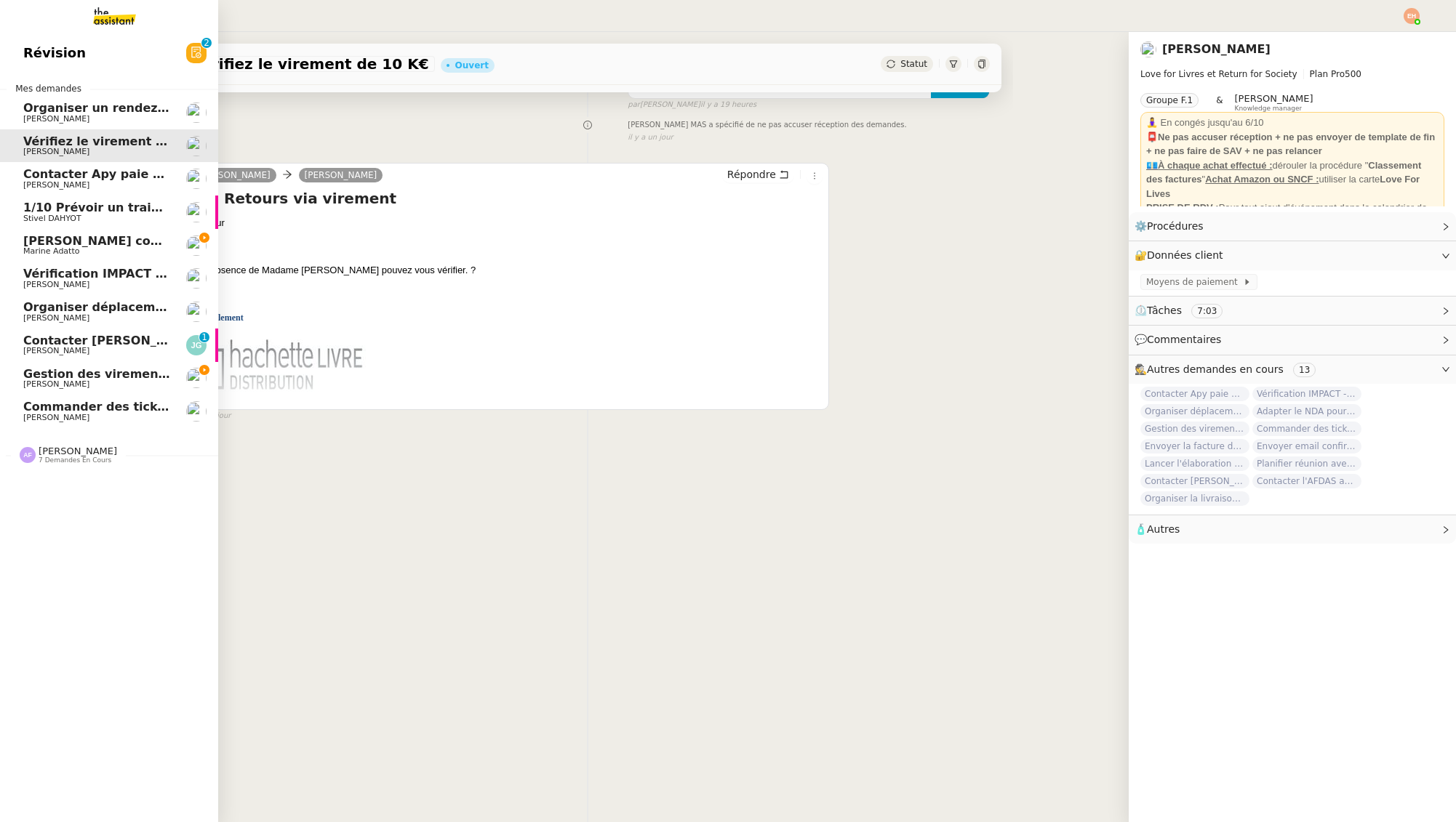
click at [37, 168] on span "Contacter Apy paie pour salaire Zaineb" at bounding box center [151, 174] width 257 height 14
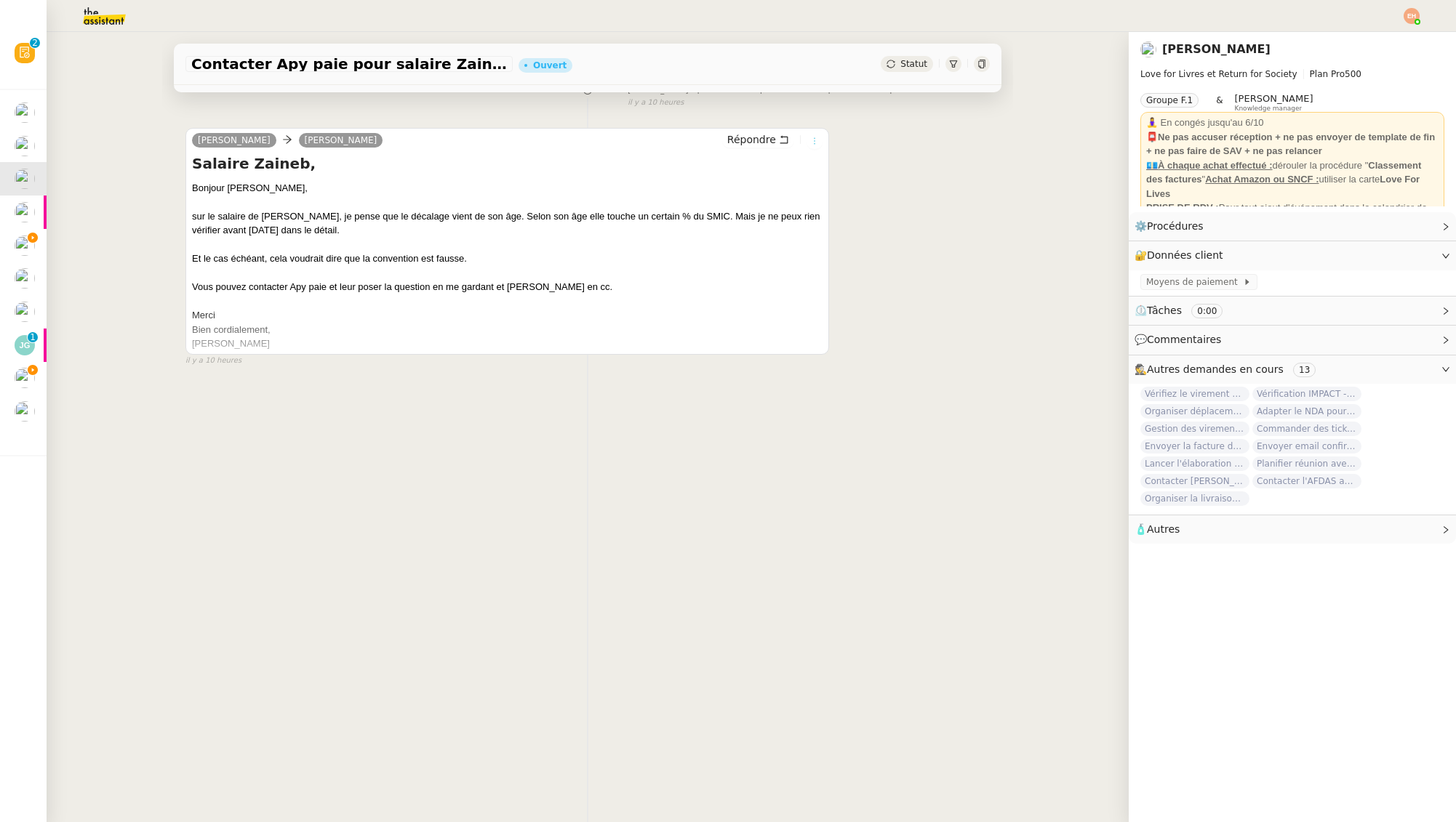
click at [809, 143] on icon at bounding box center [814, 141] width 16 height 9
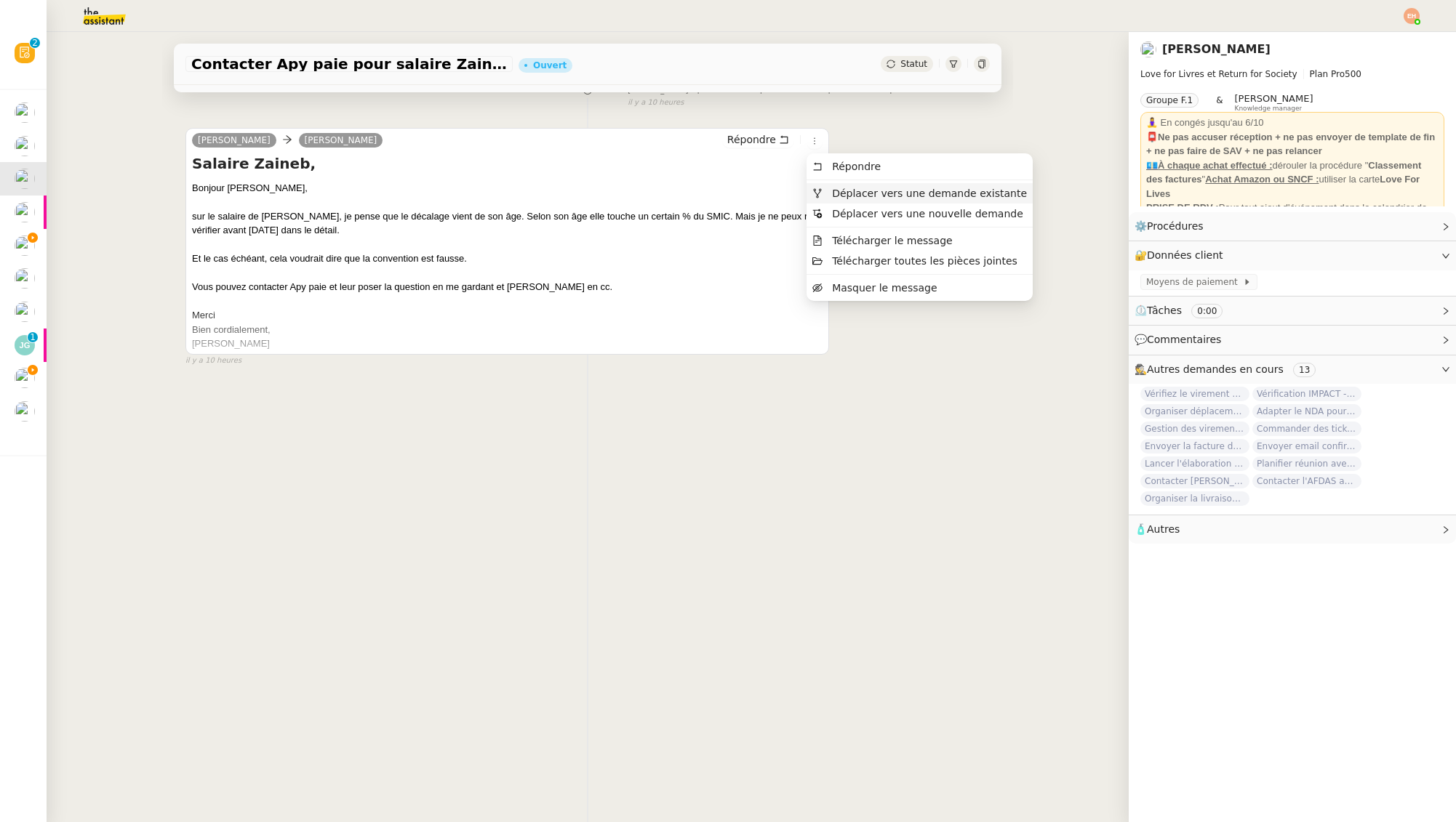
click at [835, 184] on li "Déplacer vers une demande existante" at bounding box center [919, 193] width 226 height 20
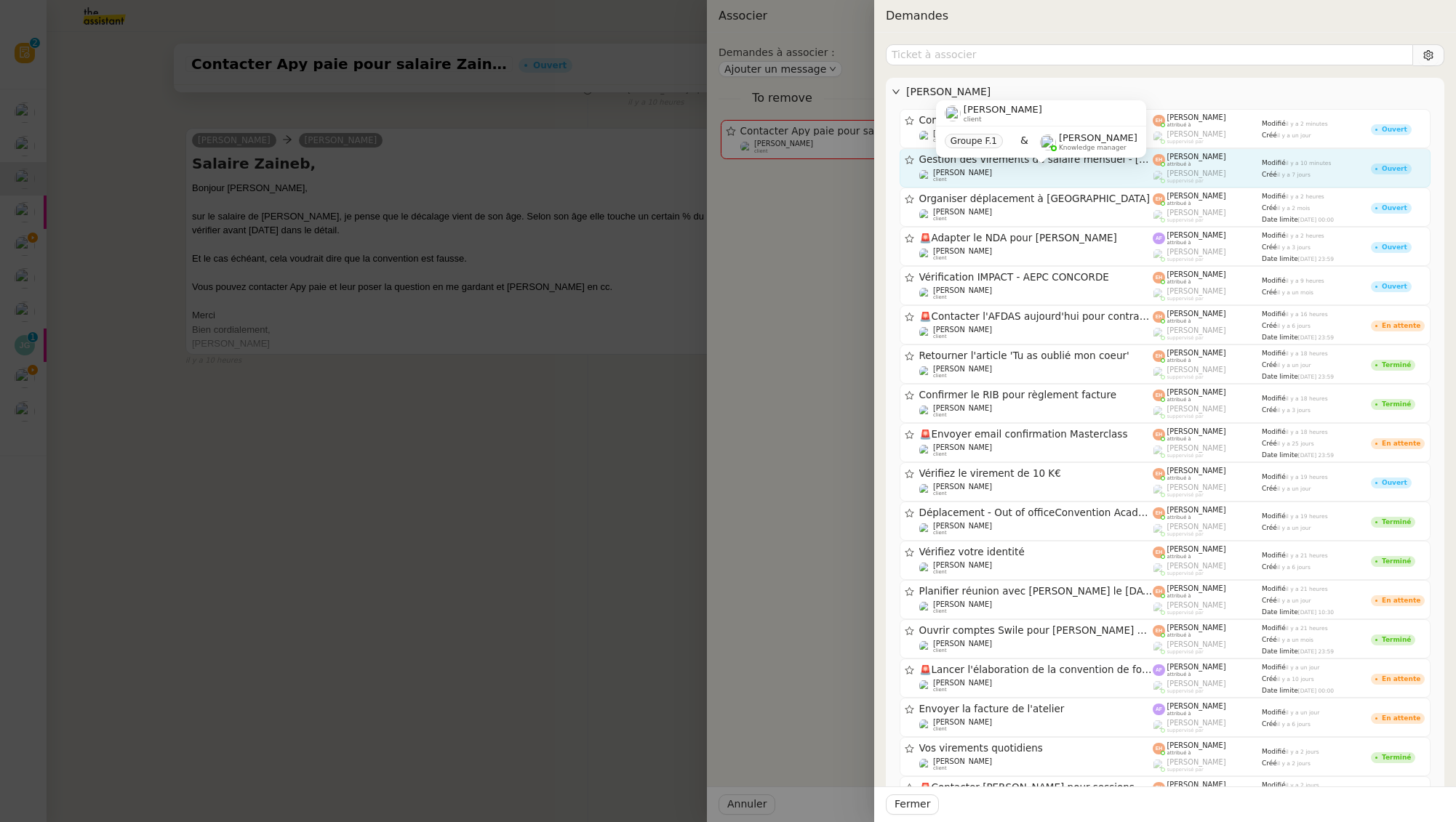
click at [1085, 173] on div "Céline MAS client" at bounding box center [1036, 175] width 234 height 14
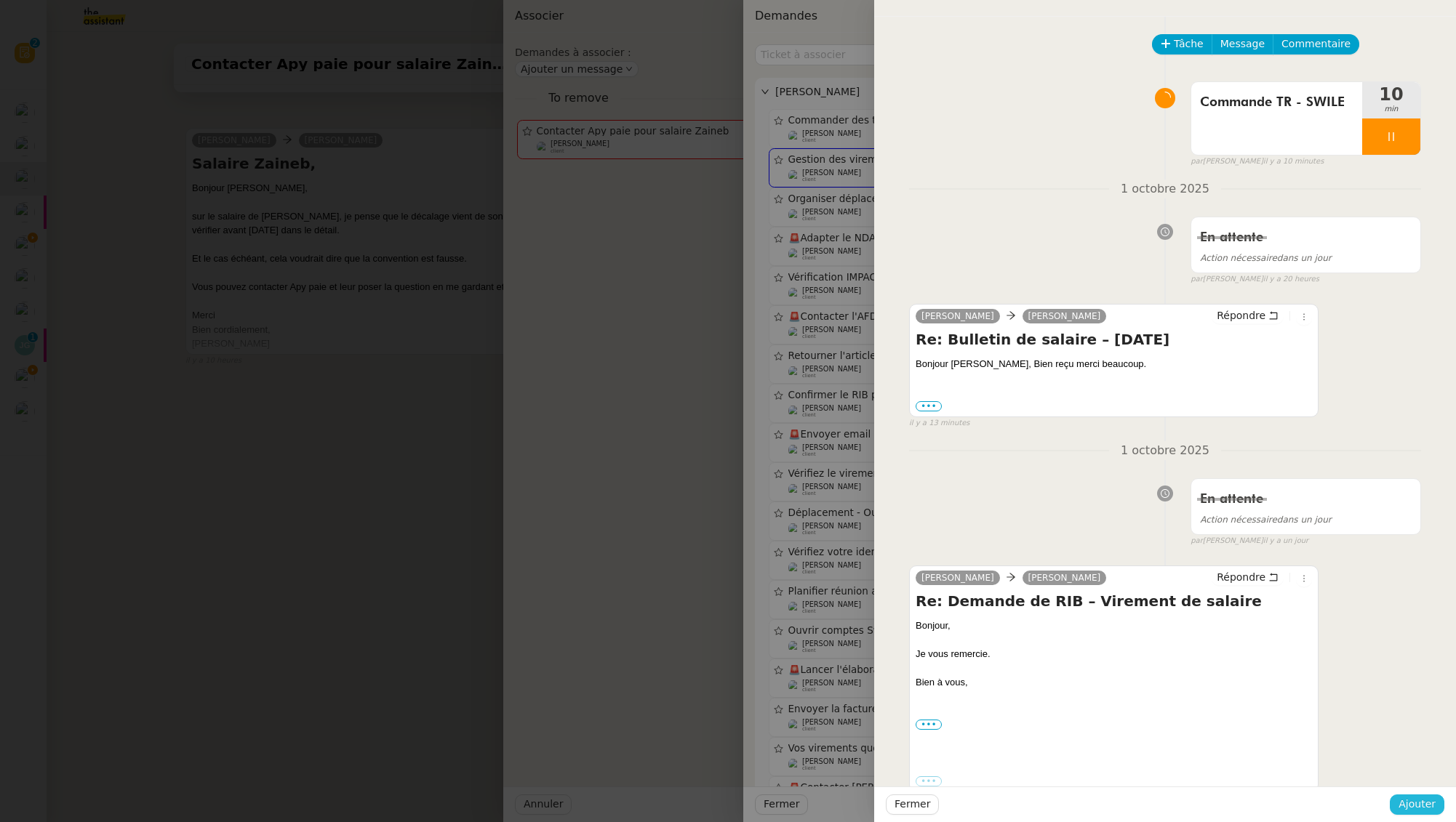
click at [1415, 810] on span "Ajouter" at bounding box center [1417, 804] width 37 height 17
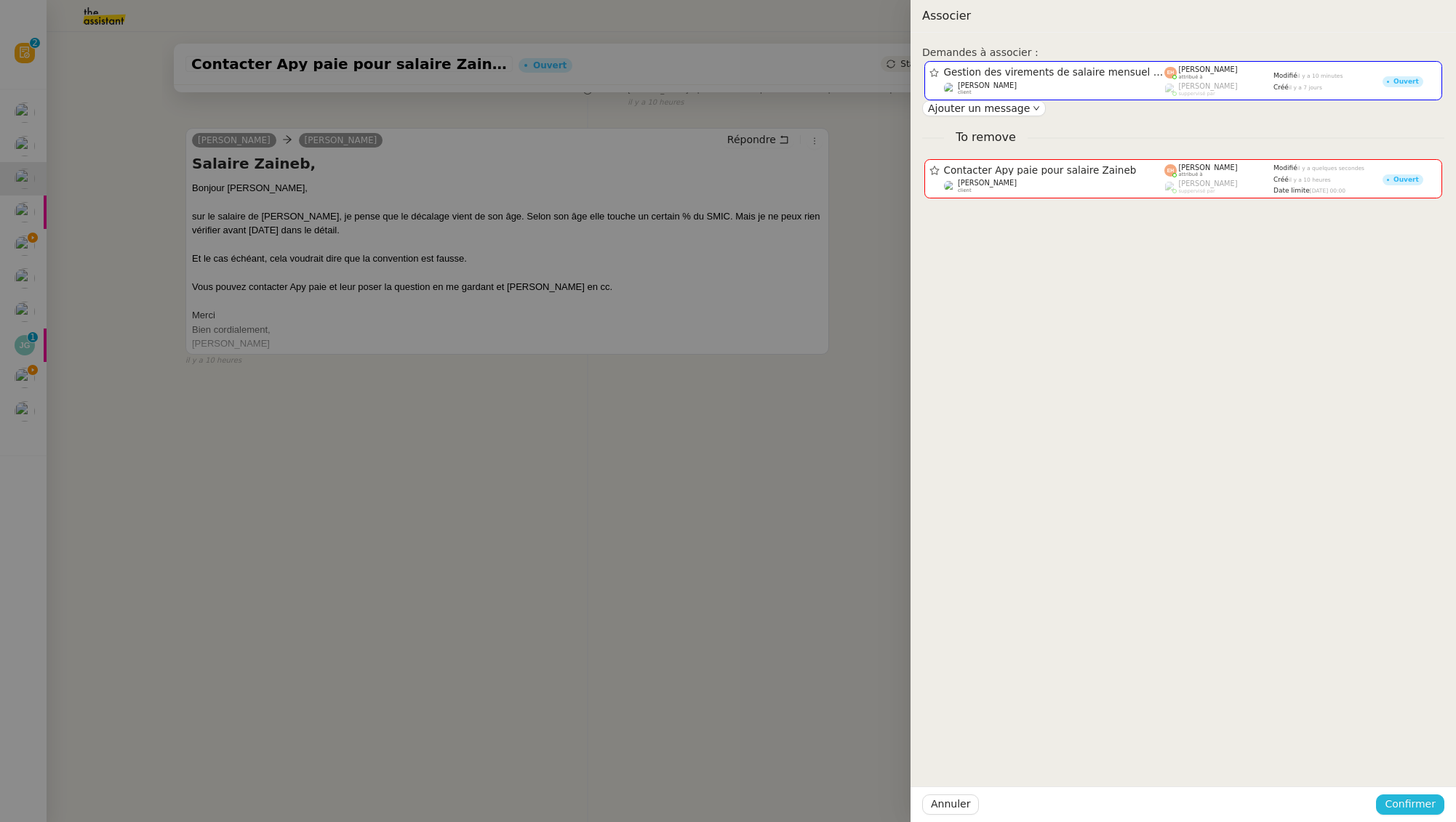
click at [1418, 805] on span "Confirmer" at bounding box center [1410, 804] width 51 height 17
drag, startPoint x: 1420, startPoint y: 768, endPoint x: 1351, endPoint y: 742, distance: 73.7
click at [1420, 768] on span "Ajouter" at bounding box center [1411, 765] width 37 height 14
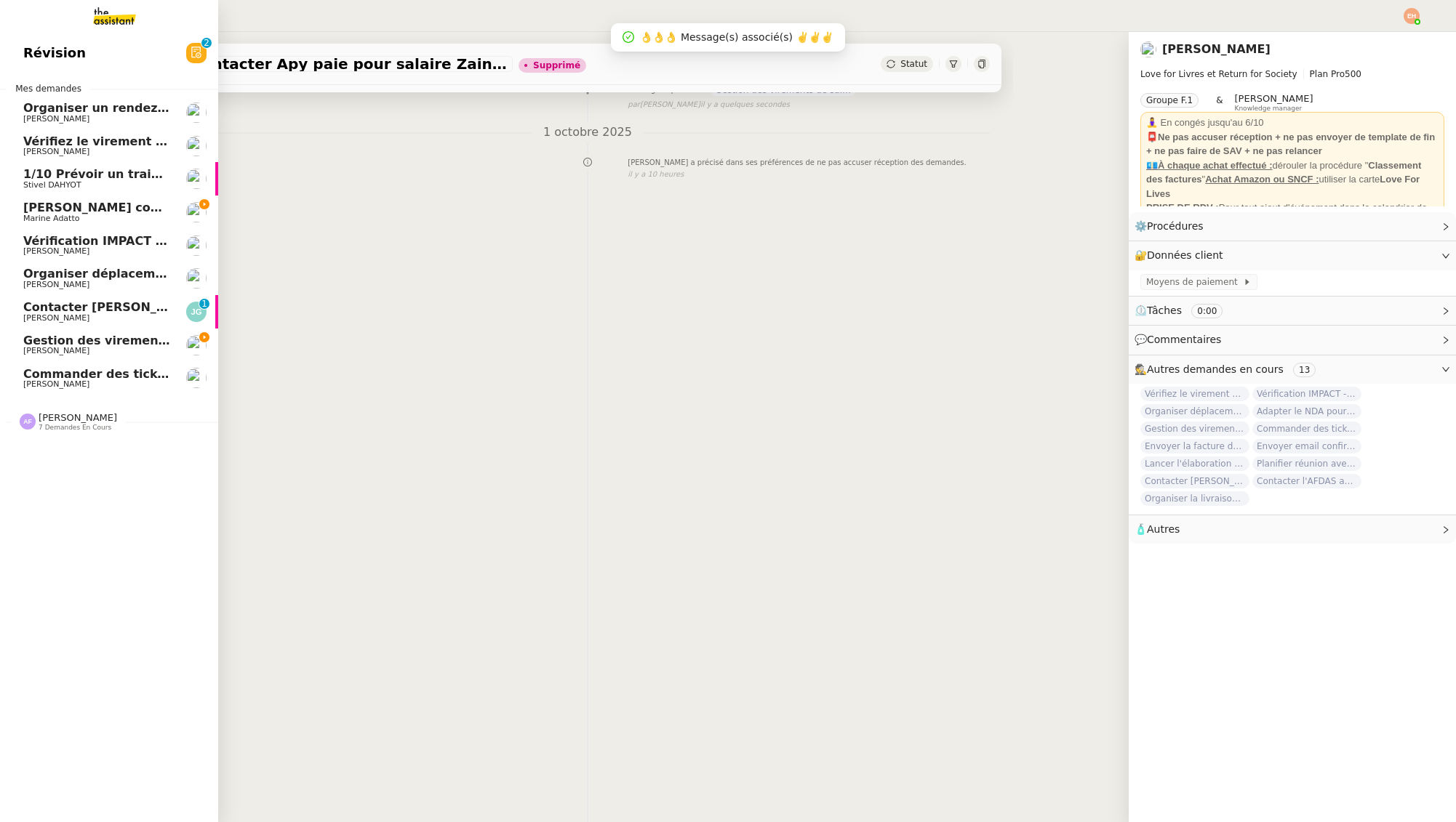
click at [51, 343] on span "Gestion des virements de salaire mensuel - [DATE]" at bounding box center [189, 340] width 333 height 14
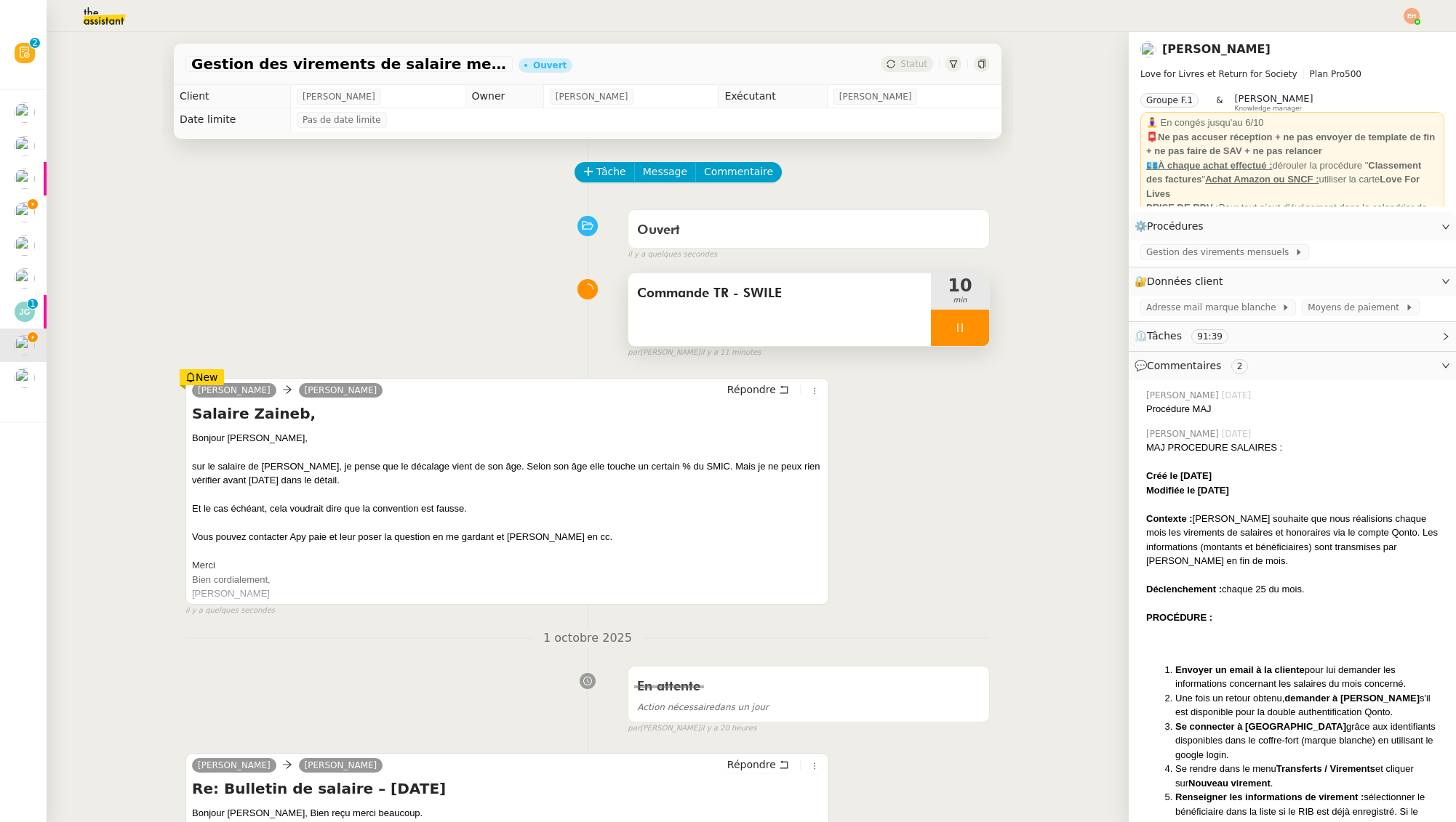
click at [982, 333] on div at bounding box center [960, 327] width 58 height 37
click at [981, 333] on button at bounding box center [975, 327] width 29 height 37
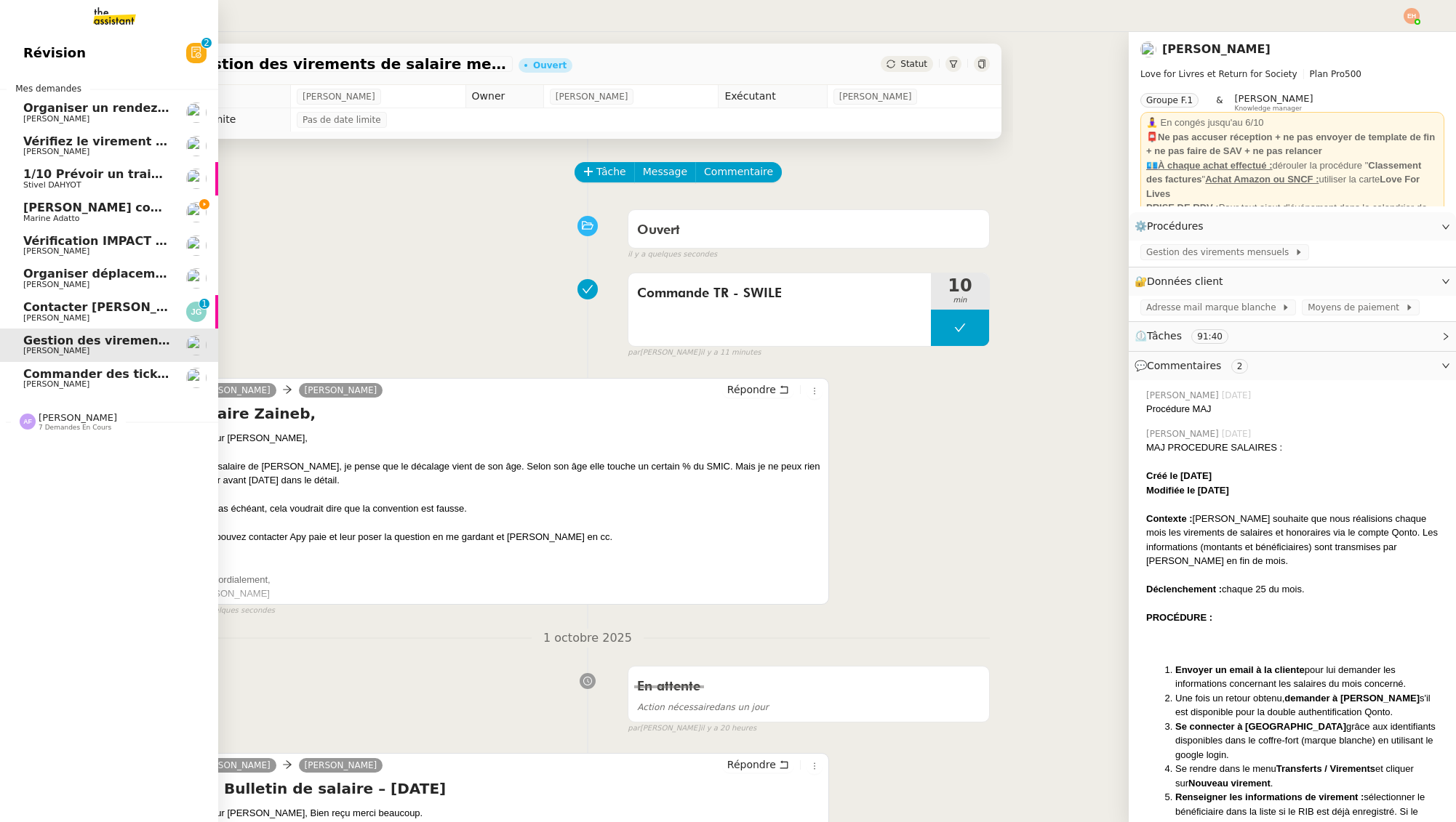
click at [82, 373] on span "Commander des tickets restaurants [GEOGRAPHIC_DATA] - [DATE]" at bounding box center [239, 374] width 433 height 14
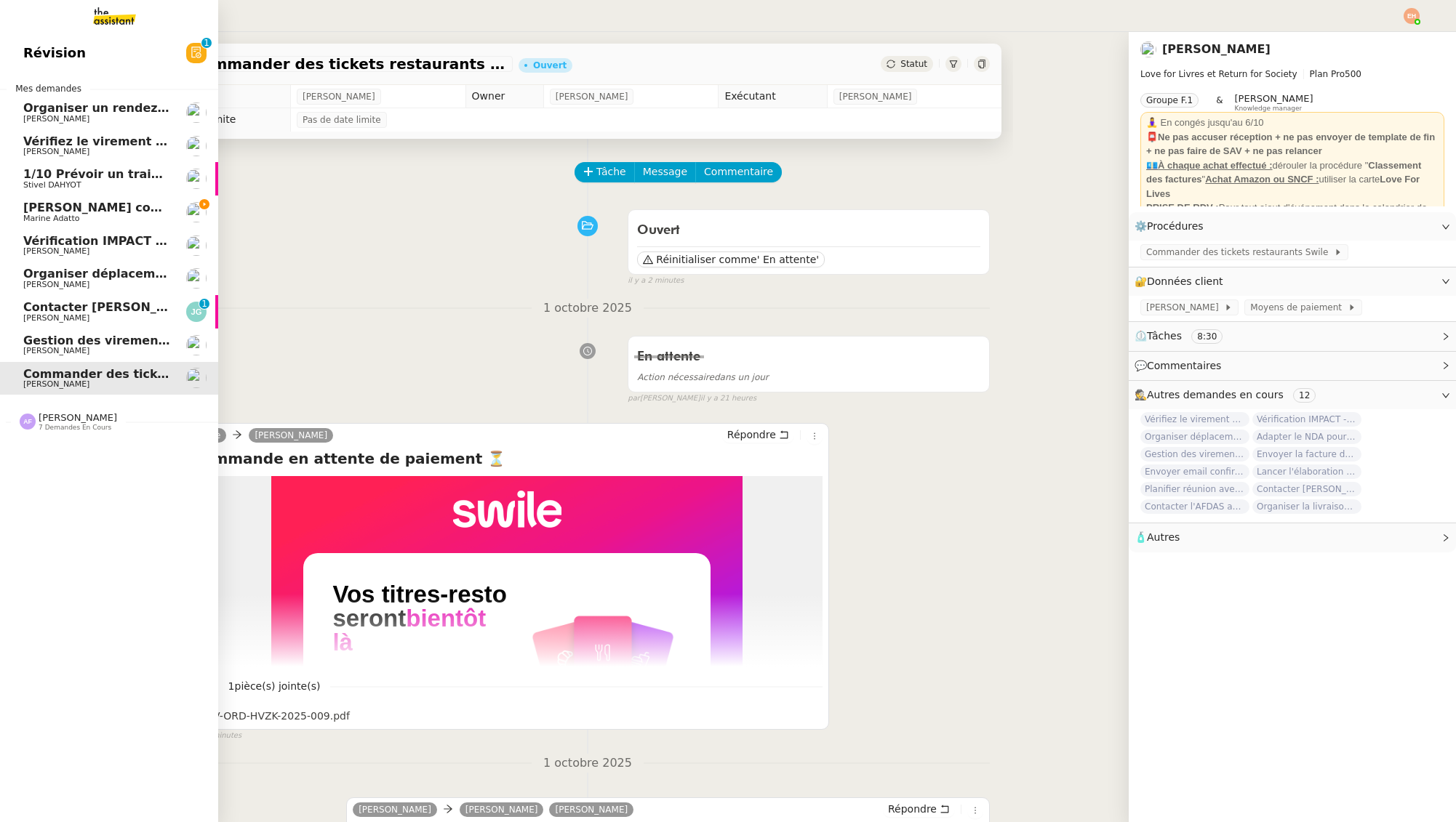
click at [58, 213] on span "[PERSON_NAME] contrat Ombeline à Supde Pub" at bounding box center [179, 207] width 313 height 14
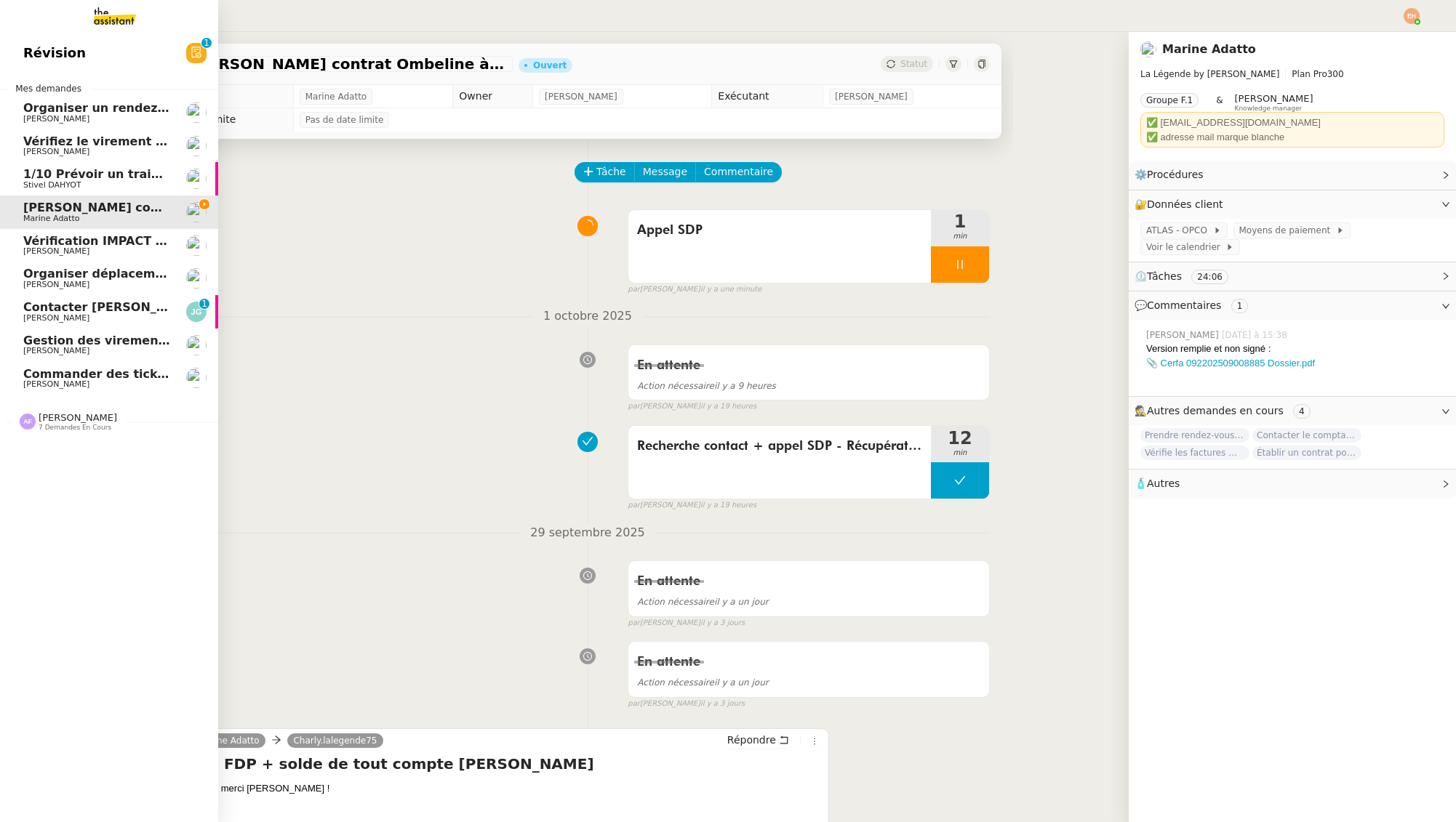
click at [79, 247] on span "[PERSON_NAME]" at bounding box center [96, 252] width 147 height 9
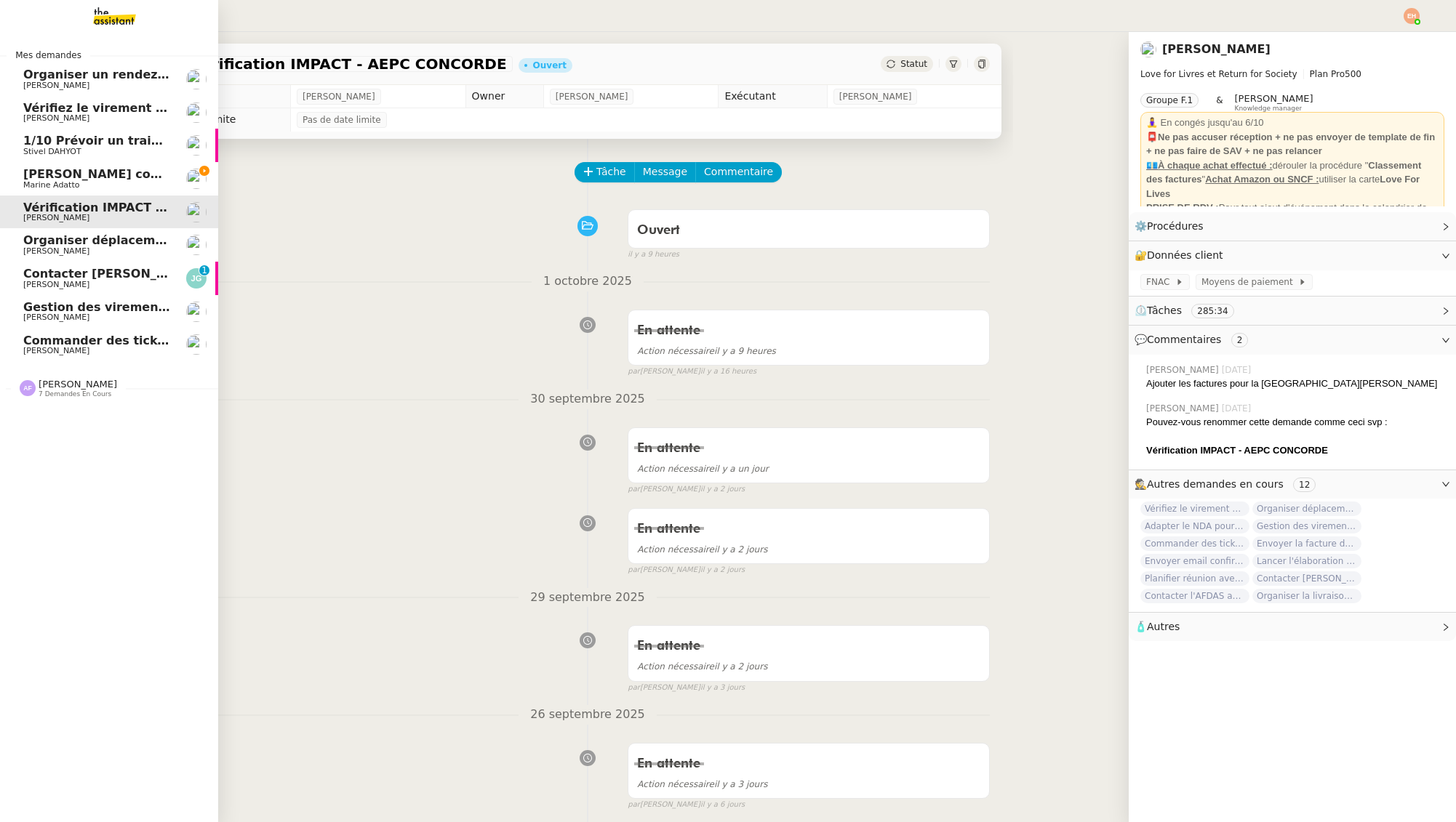
click at [116, 338] on span "Commander des tickets restaurants [GEOGRAPHIC_DATA] - [DATE]" at bounding box center [239, 340] width 433 height 14
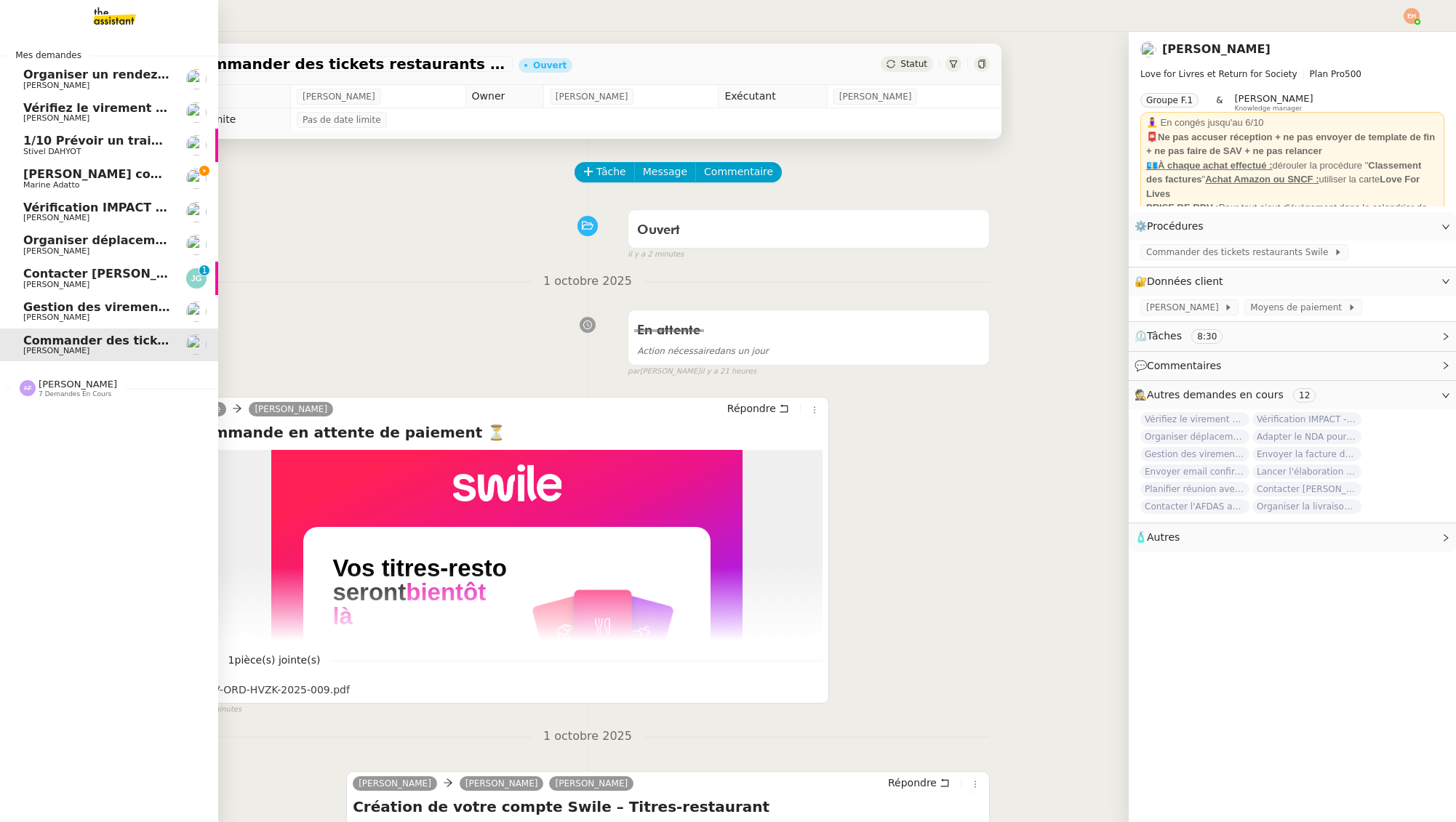
click at [120, 320] on span "[PERSON_NAME]" at bounding box center [96, 318] width 147 height 9
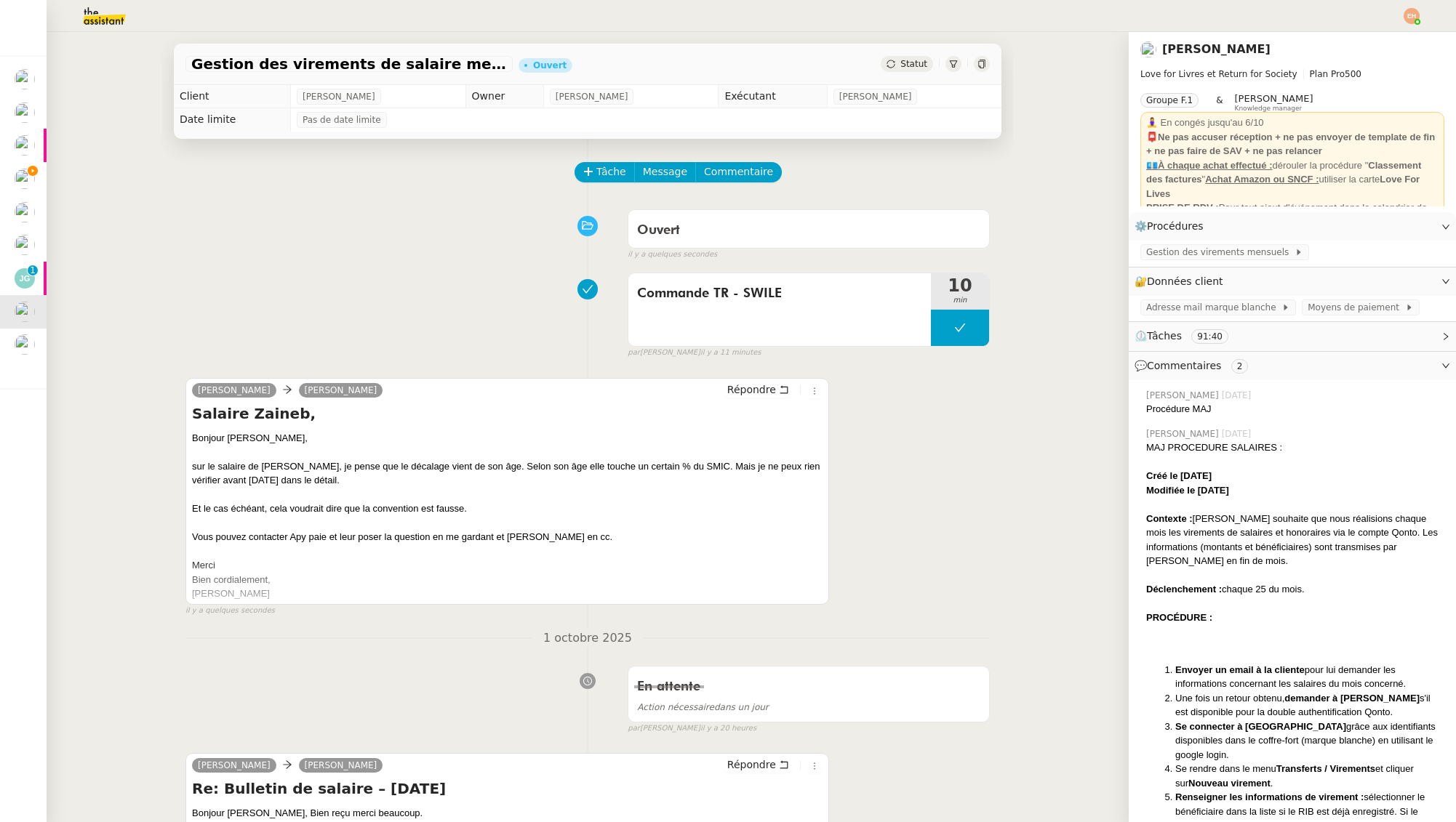
click at [243, 540] on div "Vous pouvez contacter Apy paie et leur poser la question en me gardant et Omar …" at bounding box center [507, 536] width 630 height 14
click at [243, 539] on div "Vous pouvez contacter Apy paie et leur poser la question en me gardant et Omar …" at bounding box center [507, 536] width 630 height 14
click at [389, 536] on div "Vous pouvez contacter Apy paie et leur poser la question en me gardant et Omar …" at bounding box center [507, 536] width 630 height 14
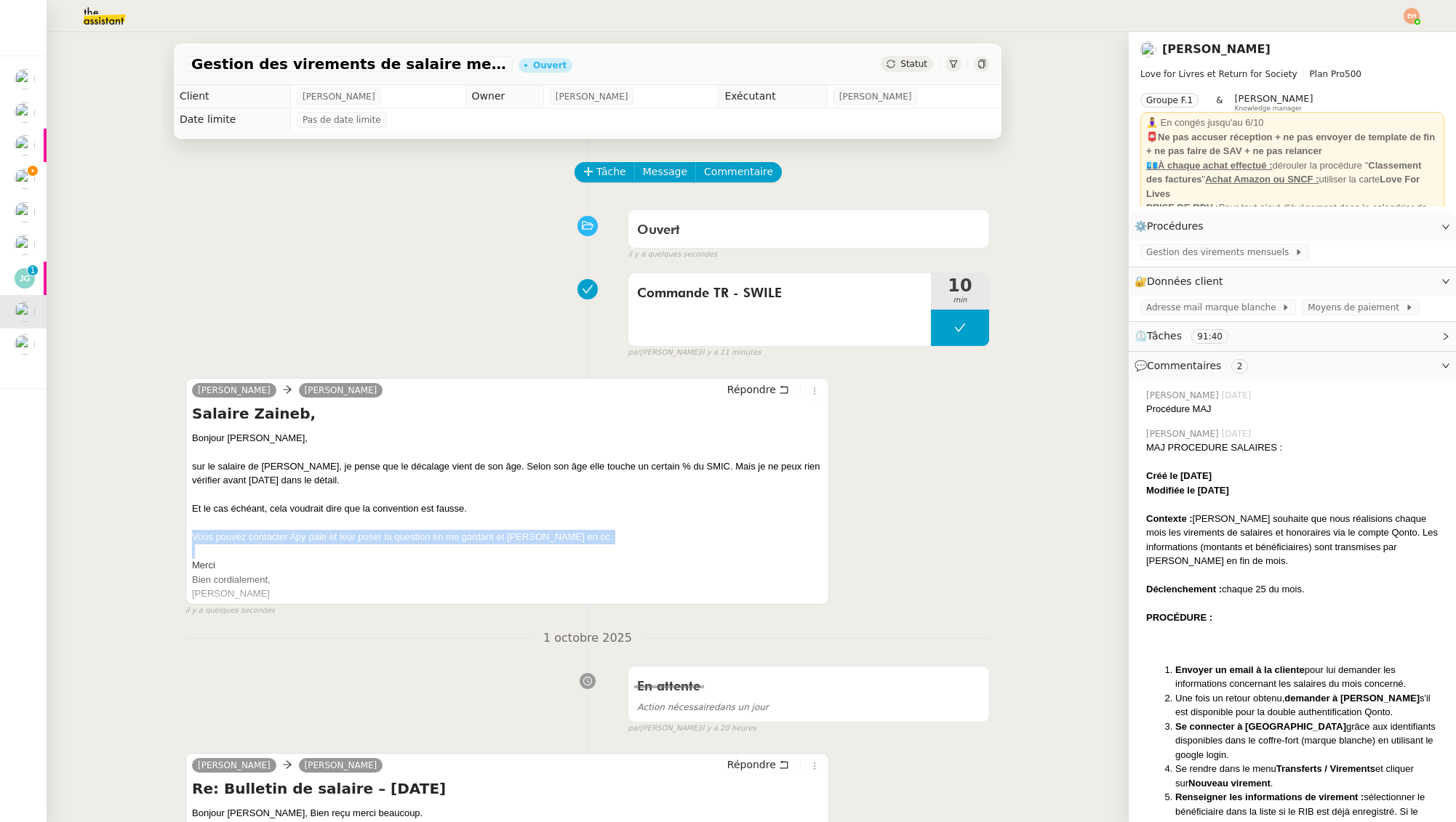
click at [390, 536] on div "Vous pouvez contacter Apy paie et leur poser la question en me gardant et Omar …" at bounding box center [507, 536] width 630 height 14
click at [330, 502] on div "Et le cas échéant, cela voudrait dire que la convention est fausse." at bounding box center [507, 508] width 630 height 14
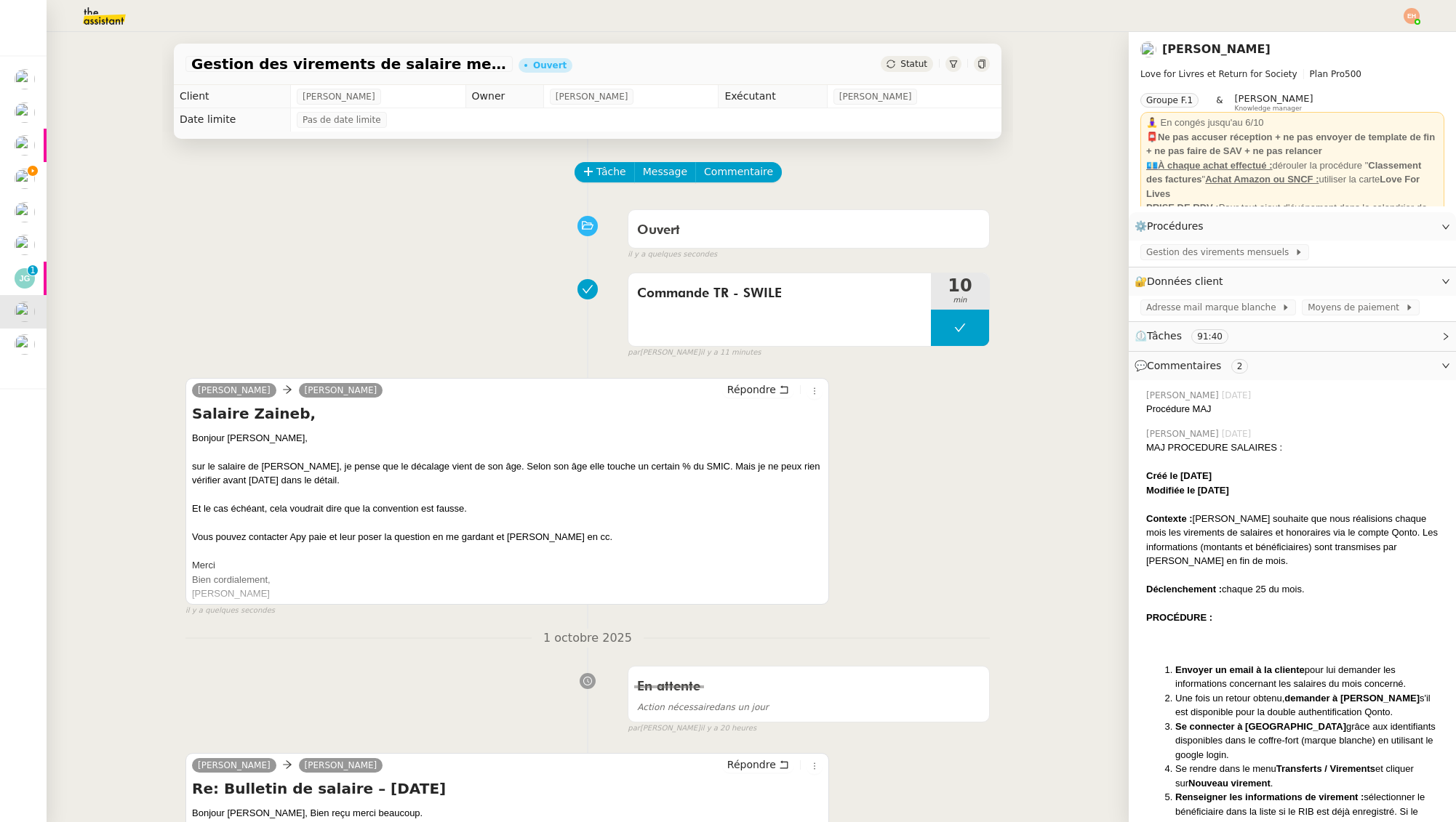
click at [198, 454] on div at bounding box center [507, 451] width 630 height 14
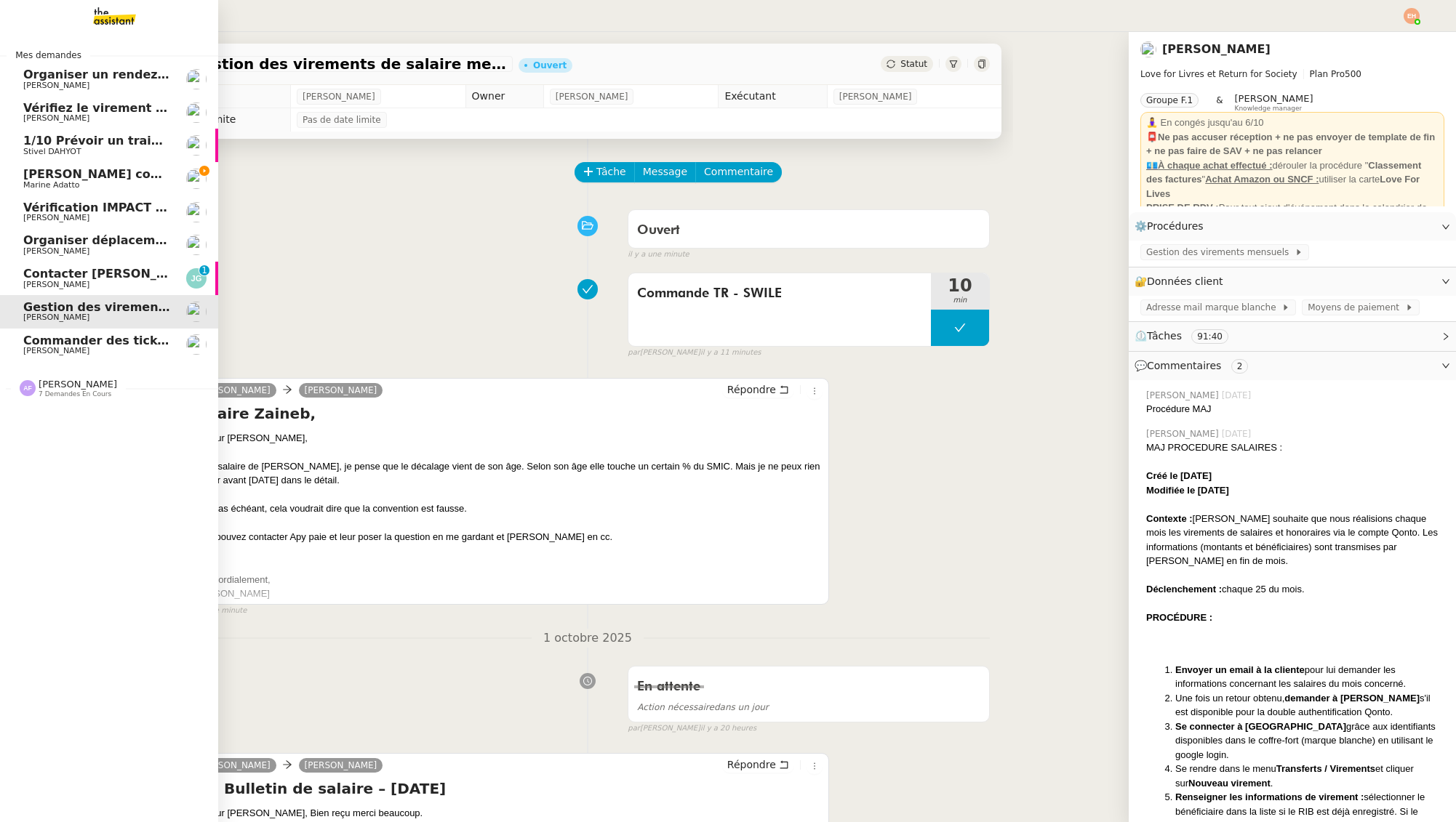
click at [27, 148] on span "Stivel DAHYOT" at bounding box center [52, 151] width 58 height 9
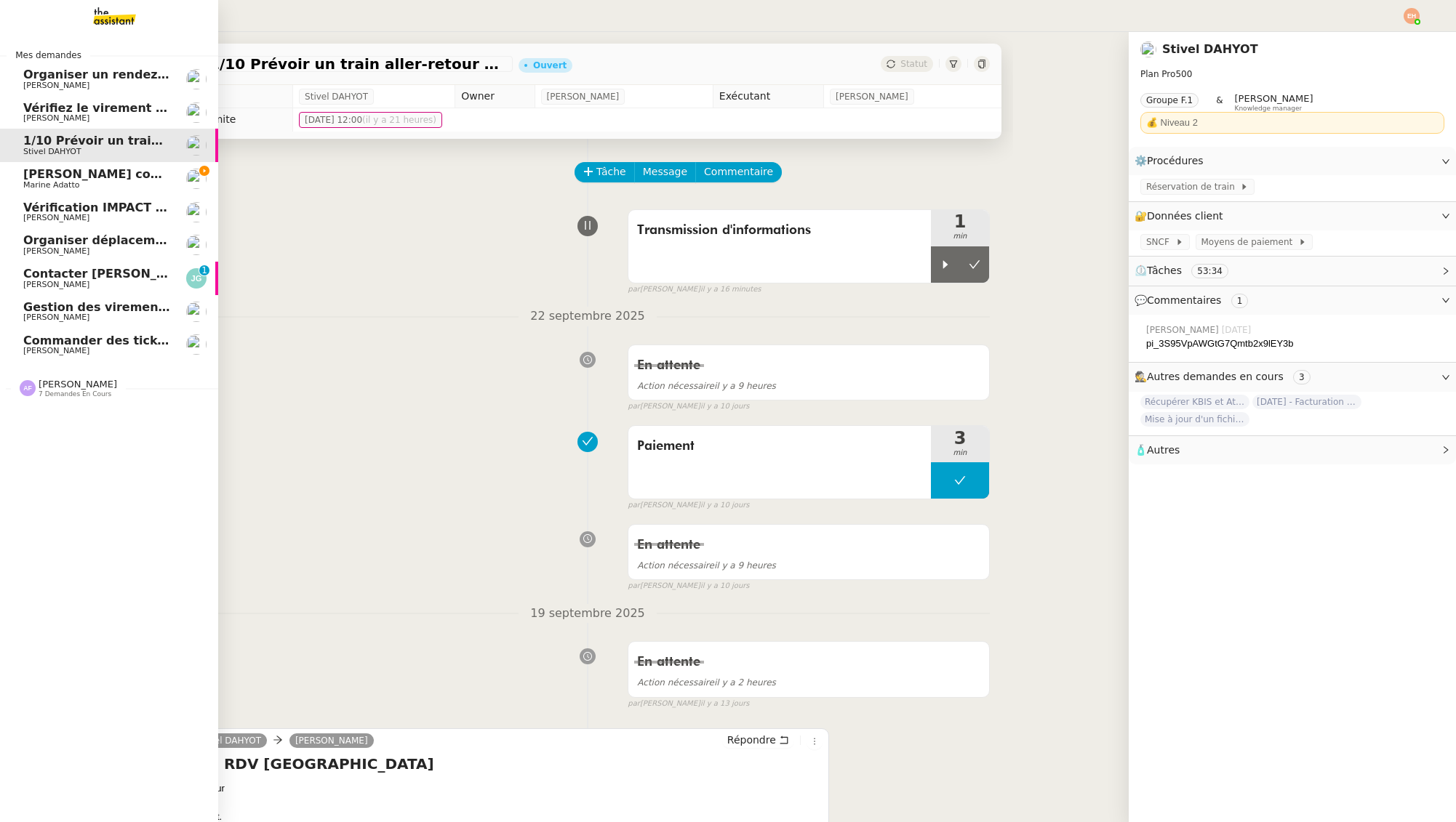
click at [128, 102] on span "Vérifiez le virement de 10 K€" at bounding box center [117, 108] width 190 height 14
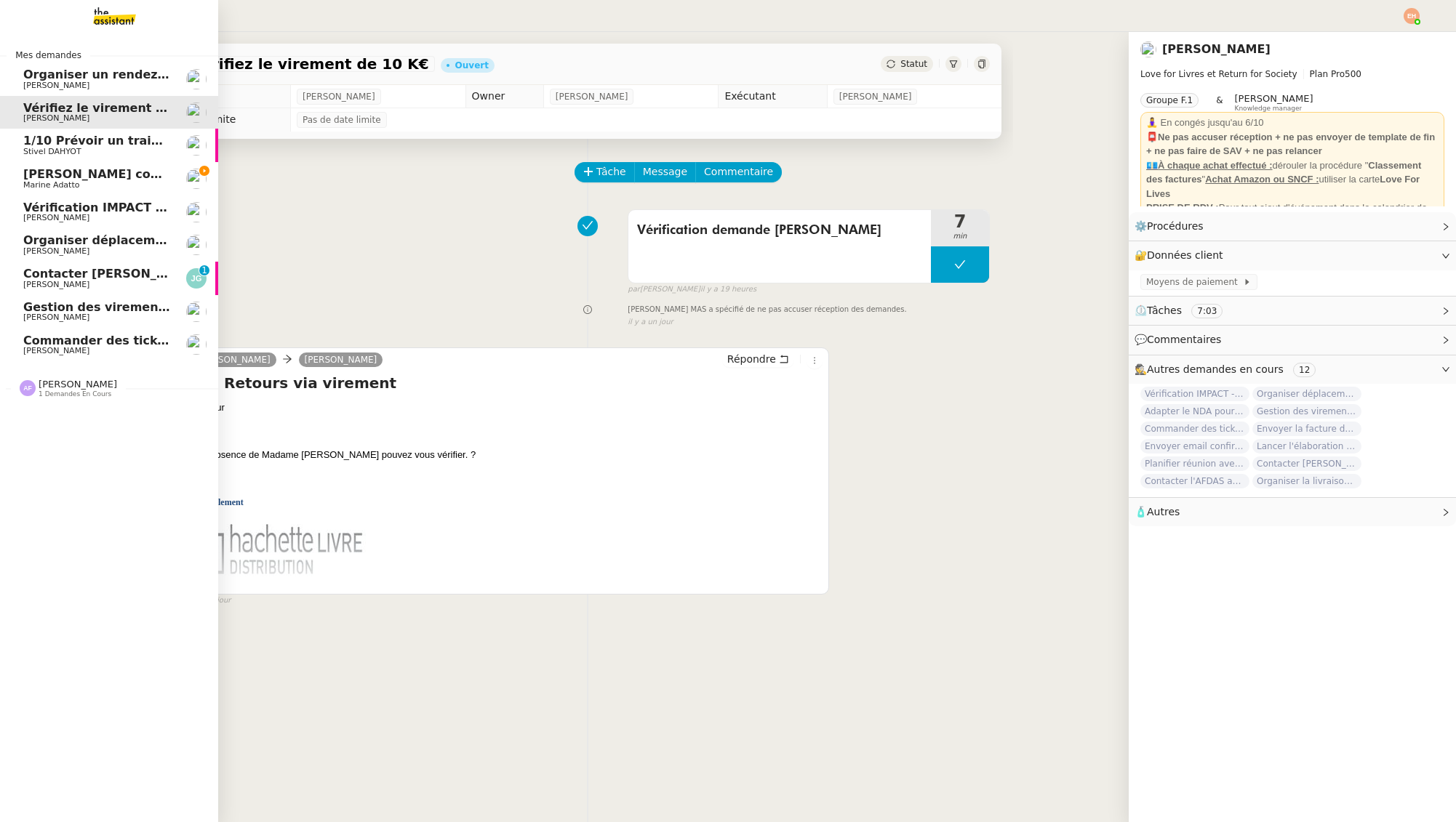
click at [39, 77] on span "Organiser un rendez-vous pour accès FFB" at bounding box center [160, 75] width 274 height 14
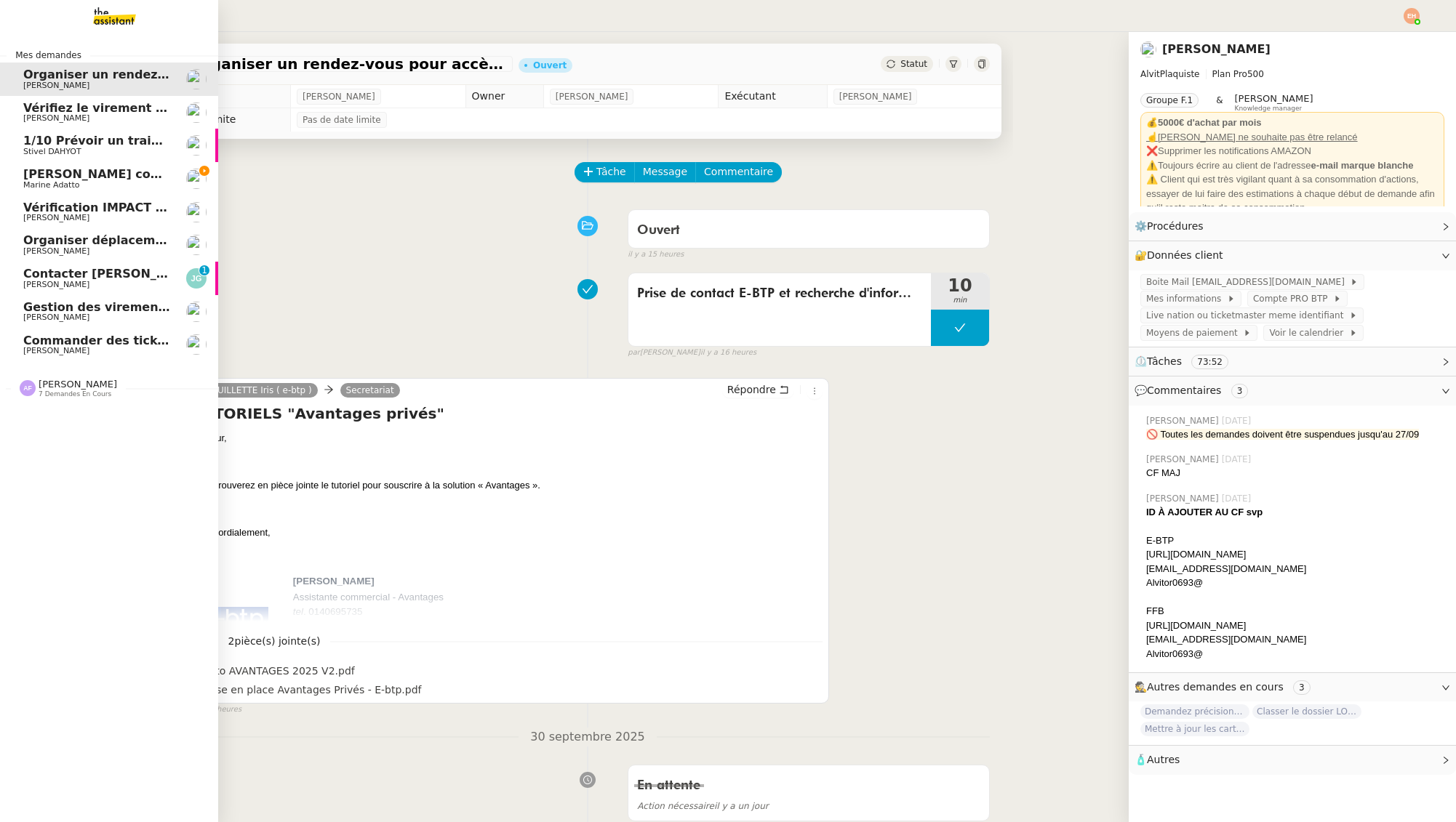
click at [87, 118] on span "[PERSON_NAME]" at bounding box center [96, 118] width 147 height 9
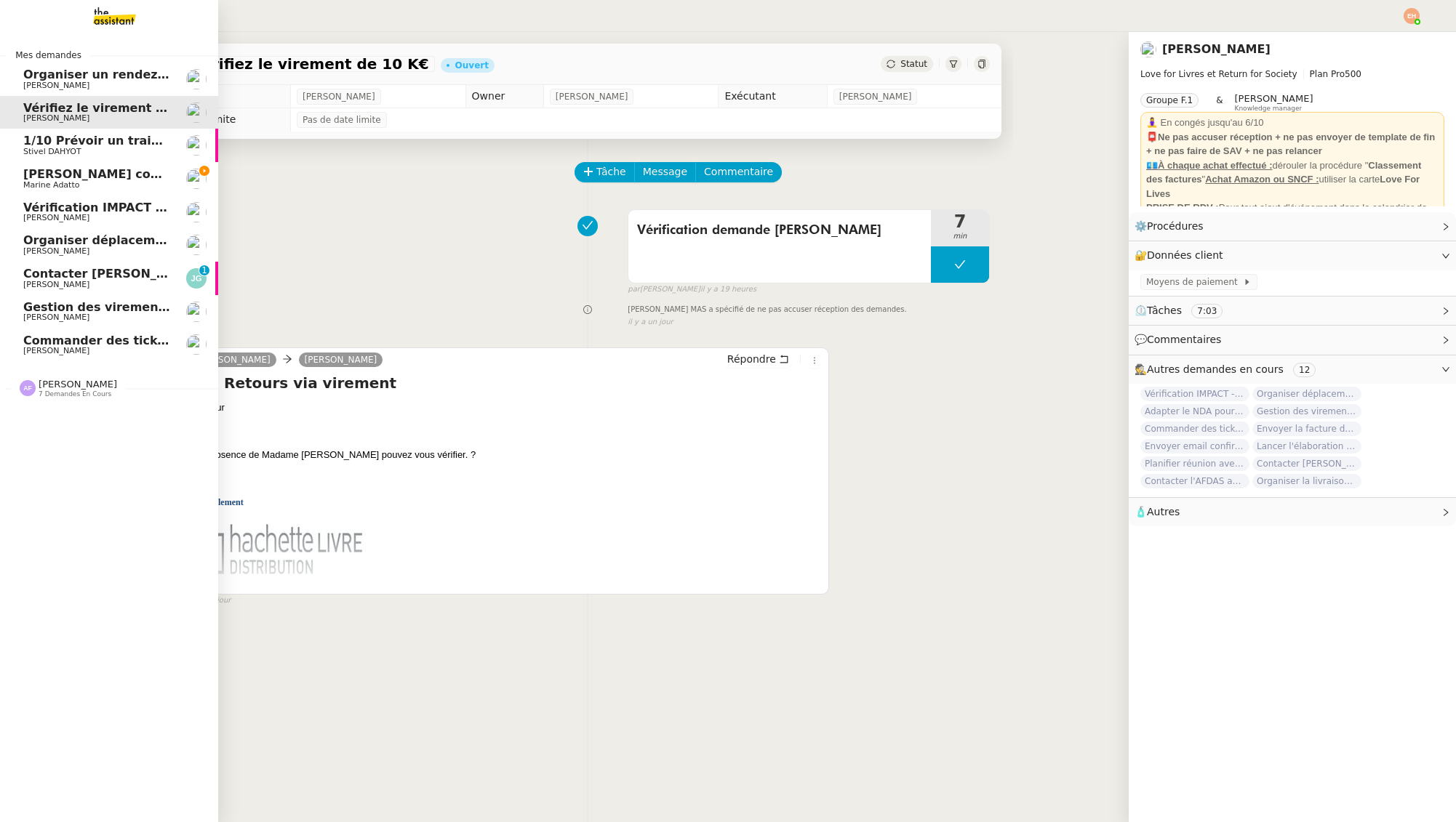
click at [105, 384] on div "Anna Florent 7 demandes en cours" at bounding box center [77, 388] width 78 height 19
click at [122, 281] on span "[PERSON_NAME]" at bounding box center [96, 285] width 147 height 9
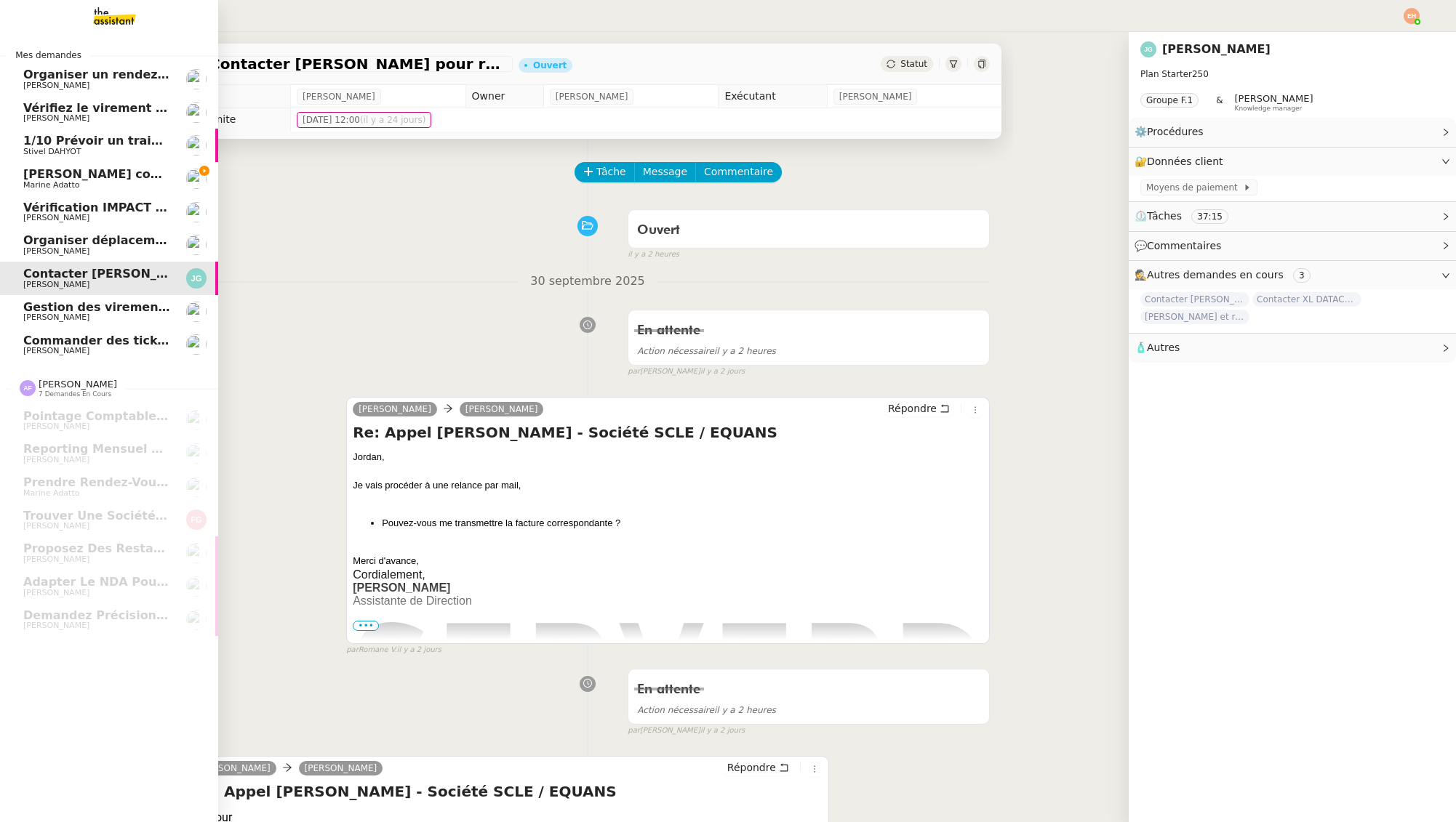
click at [58, 232] on link "Organiser déplacement à Kranj [PERSON_NAME]" at bounding box center [109, 244] width 219 height 33
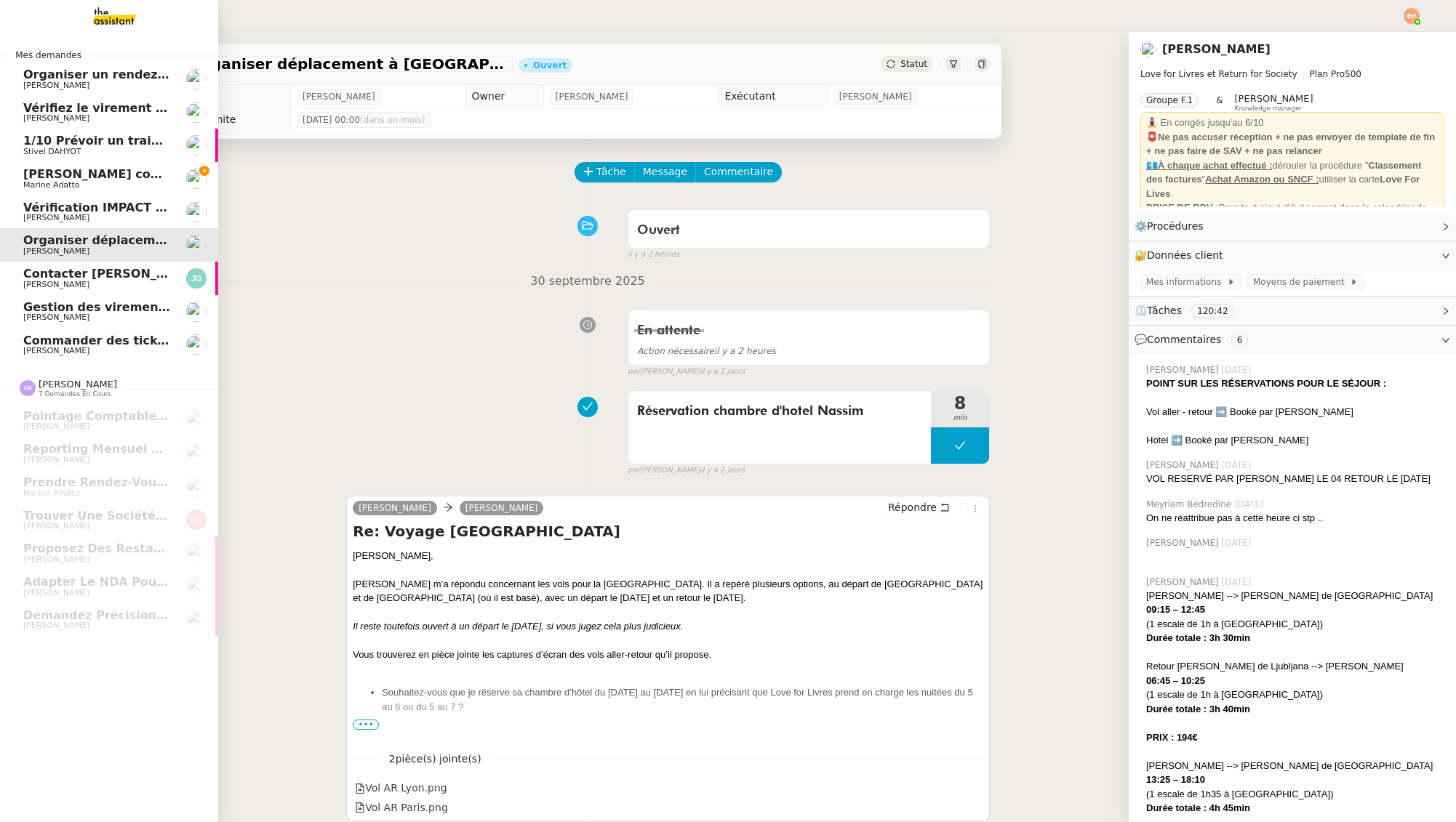
click at [81, 219] on span "[PERSON_NAME]" at bounding box center [96, 218] width 147 height 9
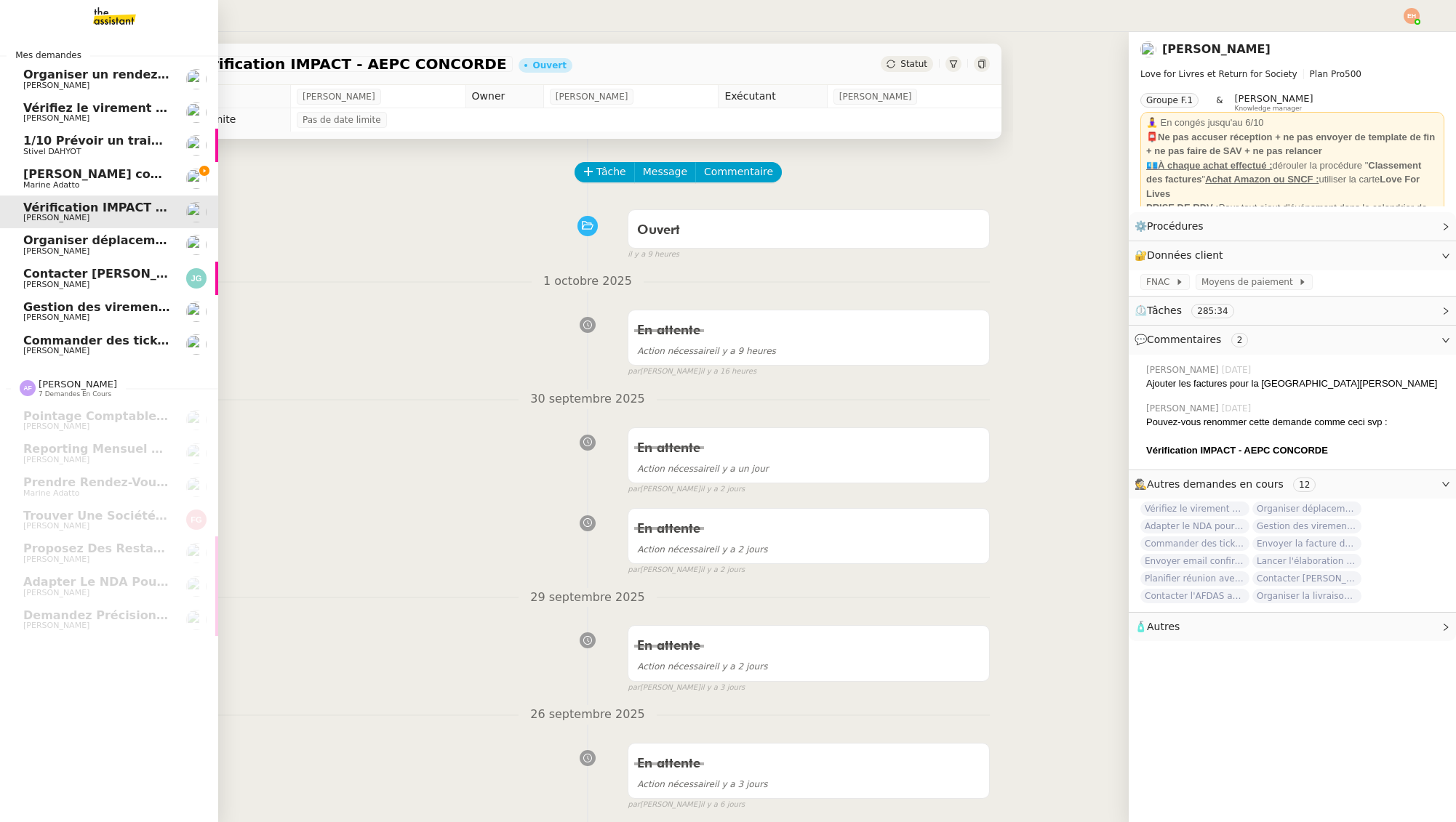
click at [94, 176] on span "[PERSON_NAME] contrat Ombeline à Supde Pub" at bounding box center [179, 174] width 313 height 14
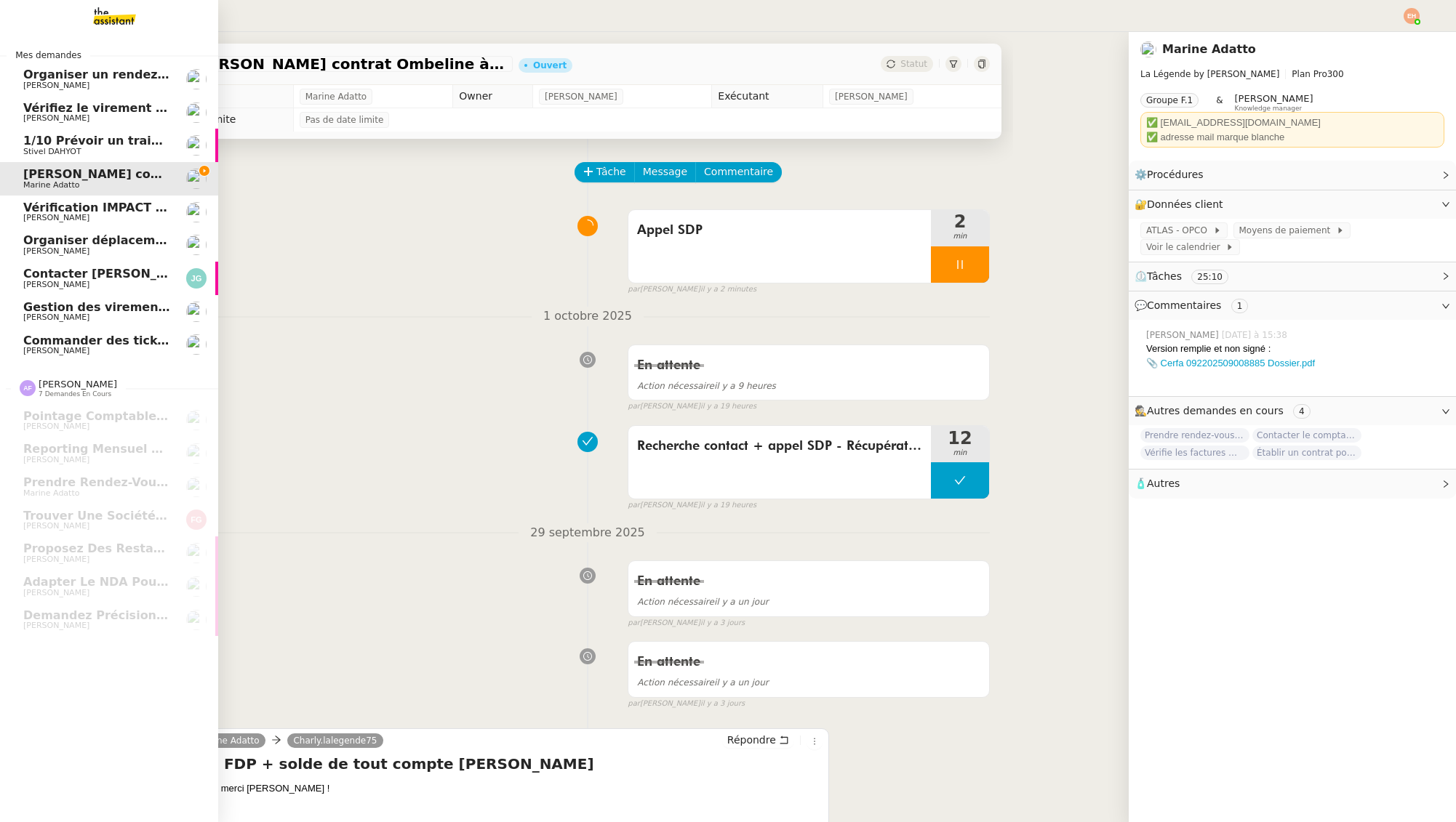
click at [99, 145] on span "1/10 Prévoir un train aller-retour pour [GEOGRAPHIC_DATA]" at bounding box center [218, 140] width 390 height 14
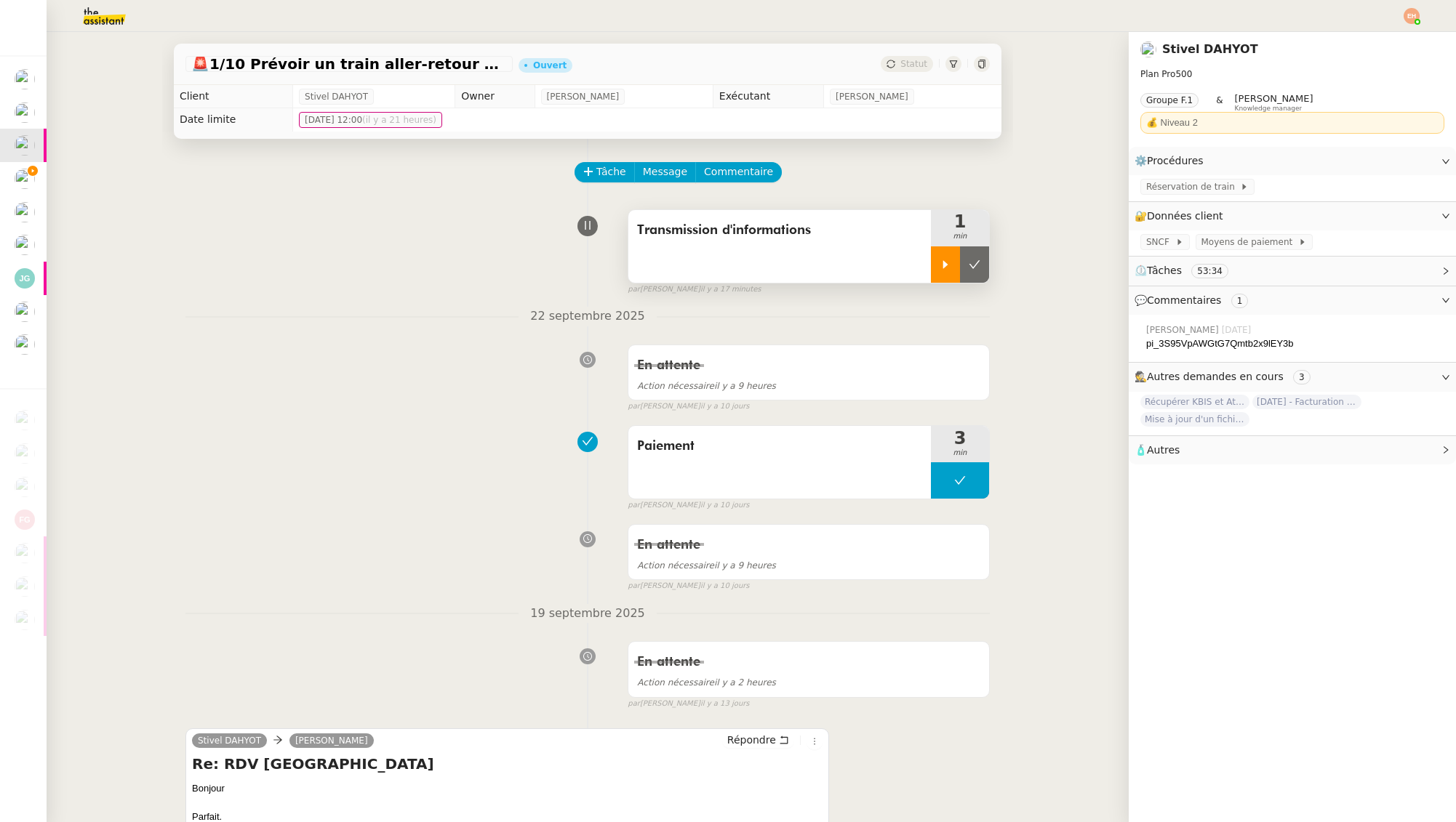
click at [956, 264] on div at bounding box center [946, 264] width 29 height 37
click at [978, 255] on div at bounding box center [960, 264] width 58 height 37
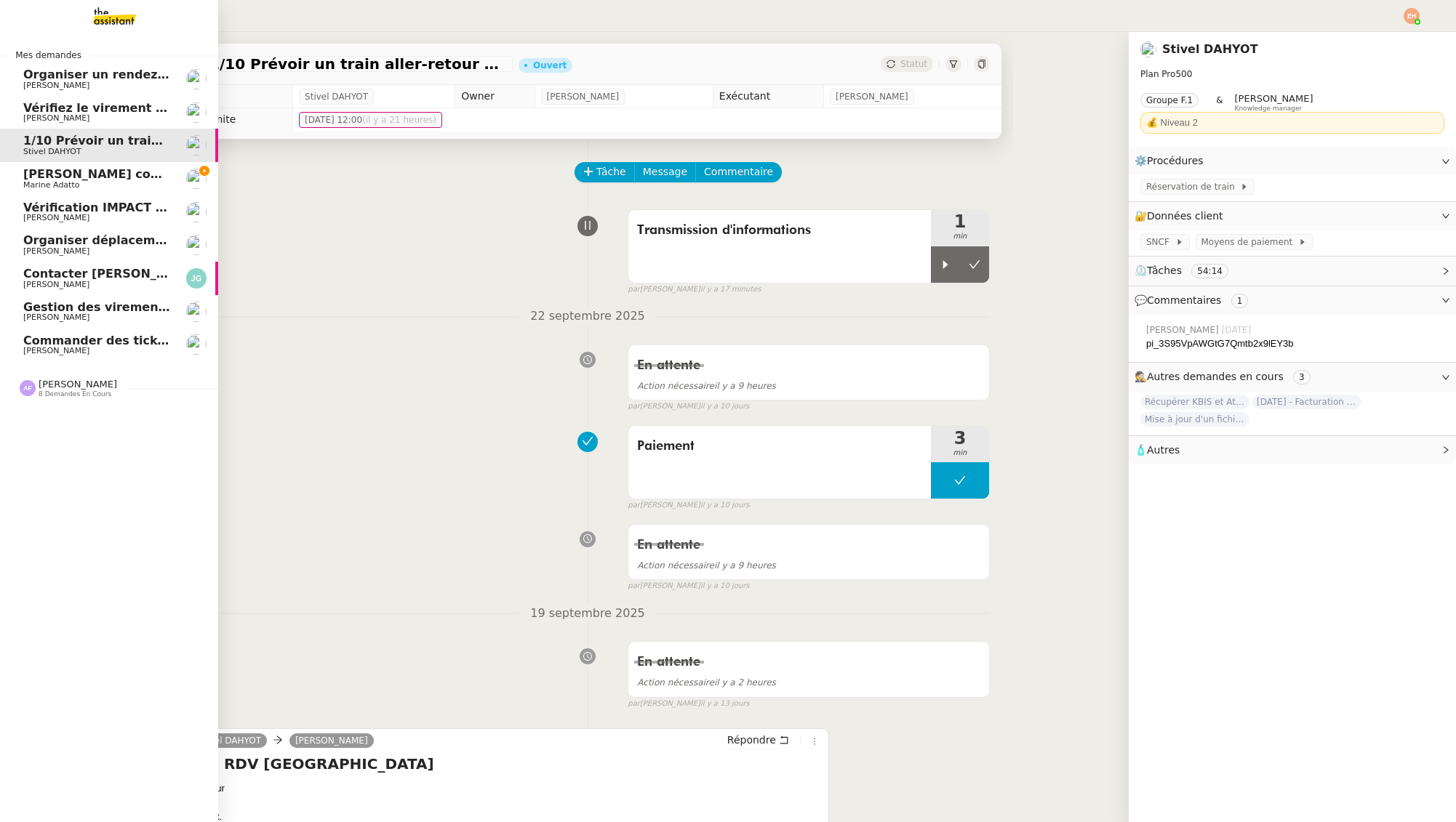
drag, startPoint x: 32, startPoint y: 169, endPoint x: 183, endPoint y: 209, distance: 156.2
click at [32, 169] on span "[PERSON_NAME] contrat Ombeline à Supde Pub" at bounding box center [179, 174] width 313 height 14
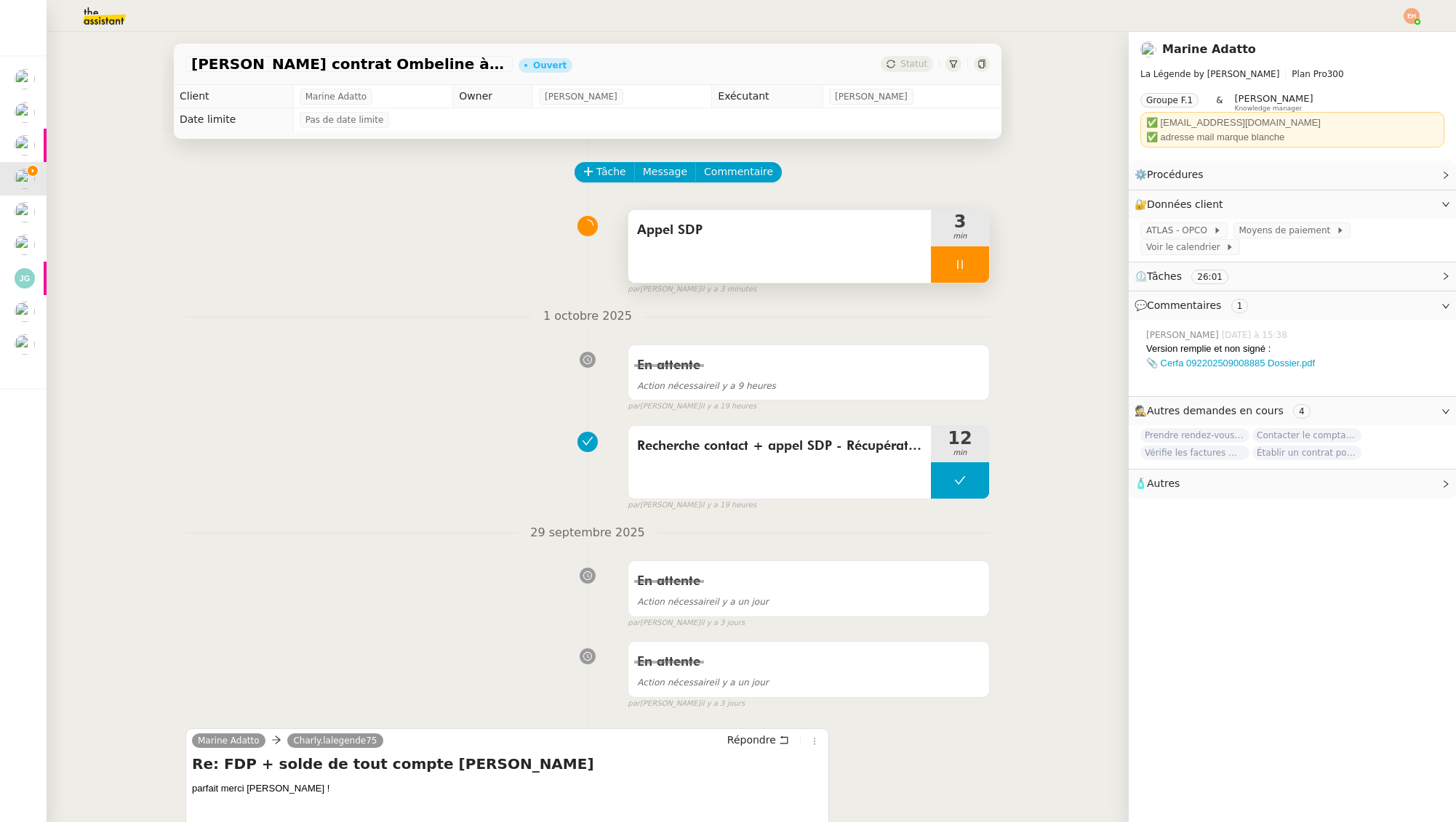
click at [971, 264] on div at bounding box center [960, 264] width 58 height 37
click at [951, 272] on div at bounding box center [946, 264] width 29 height 37
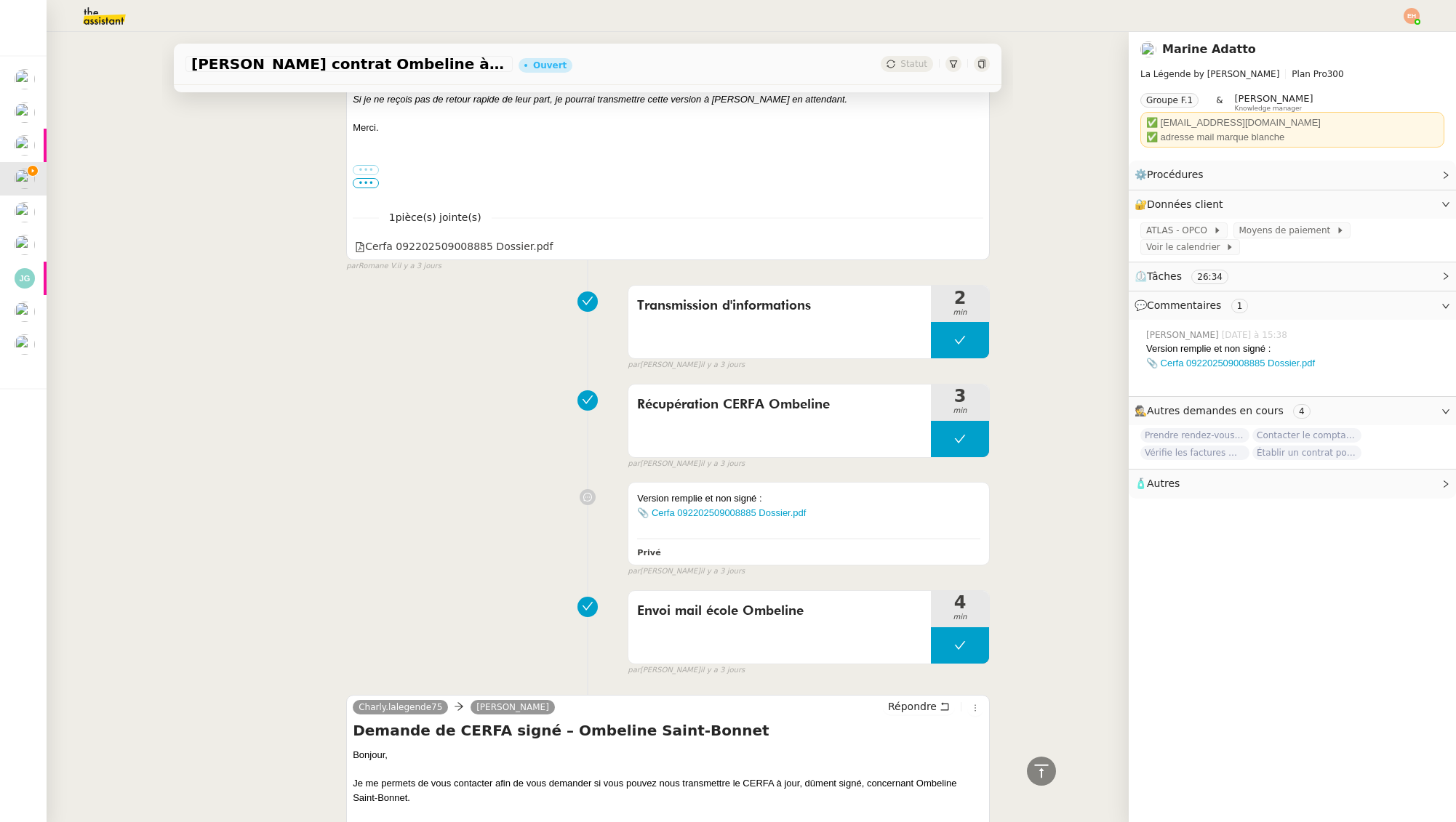
scroll to position [927, 0]
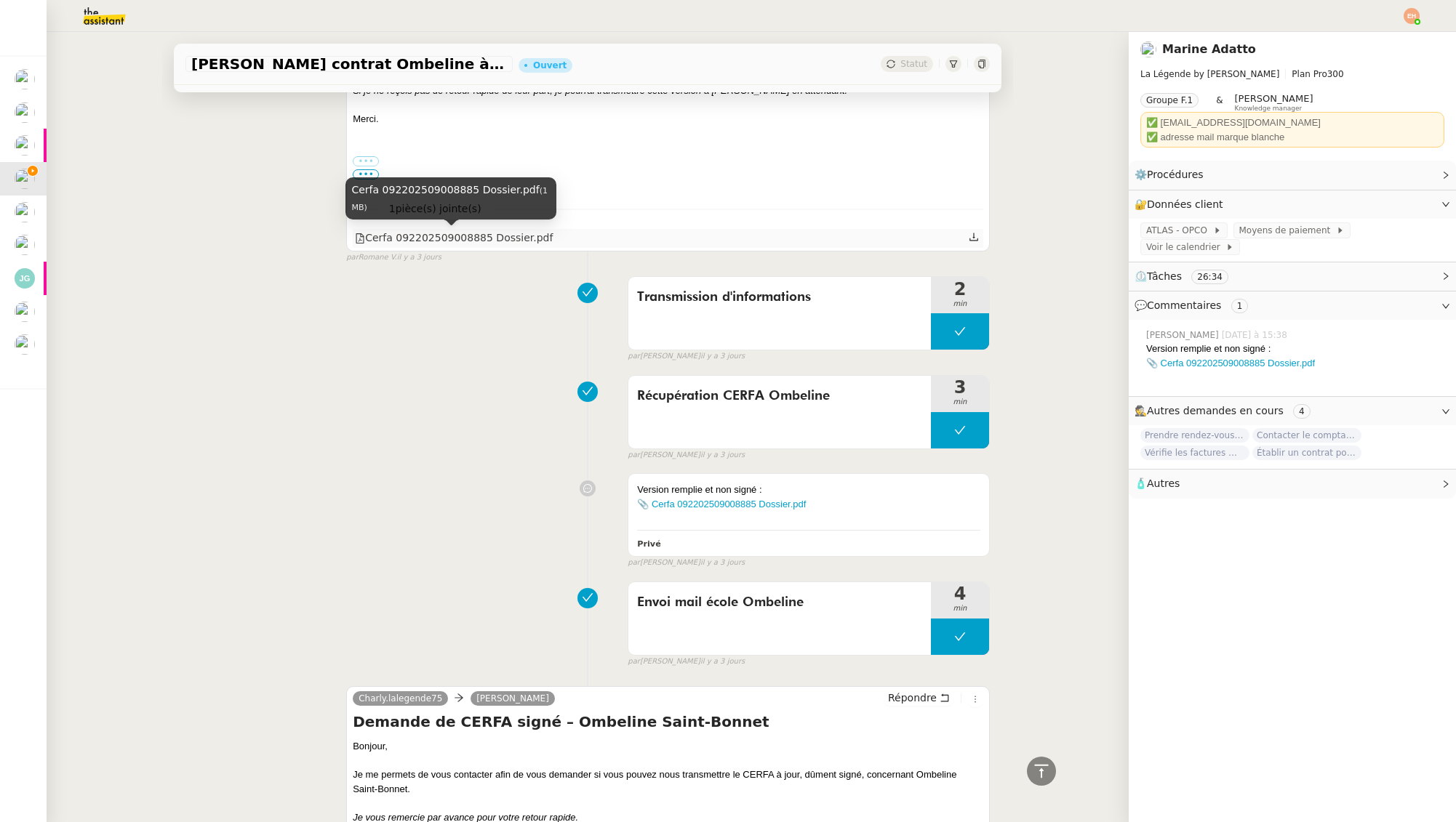
click at [442, 243] on div "Cerfa 092202509008885 Dossier.pdf" at bounding box center [453, 238] width 198 height 17
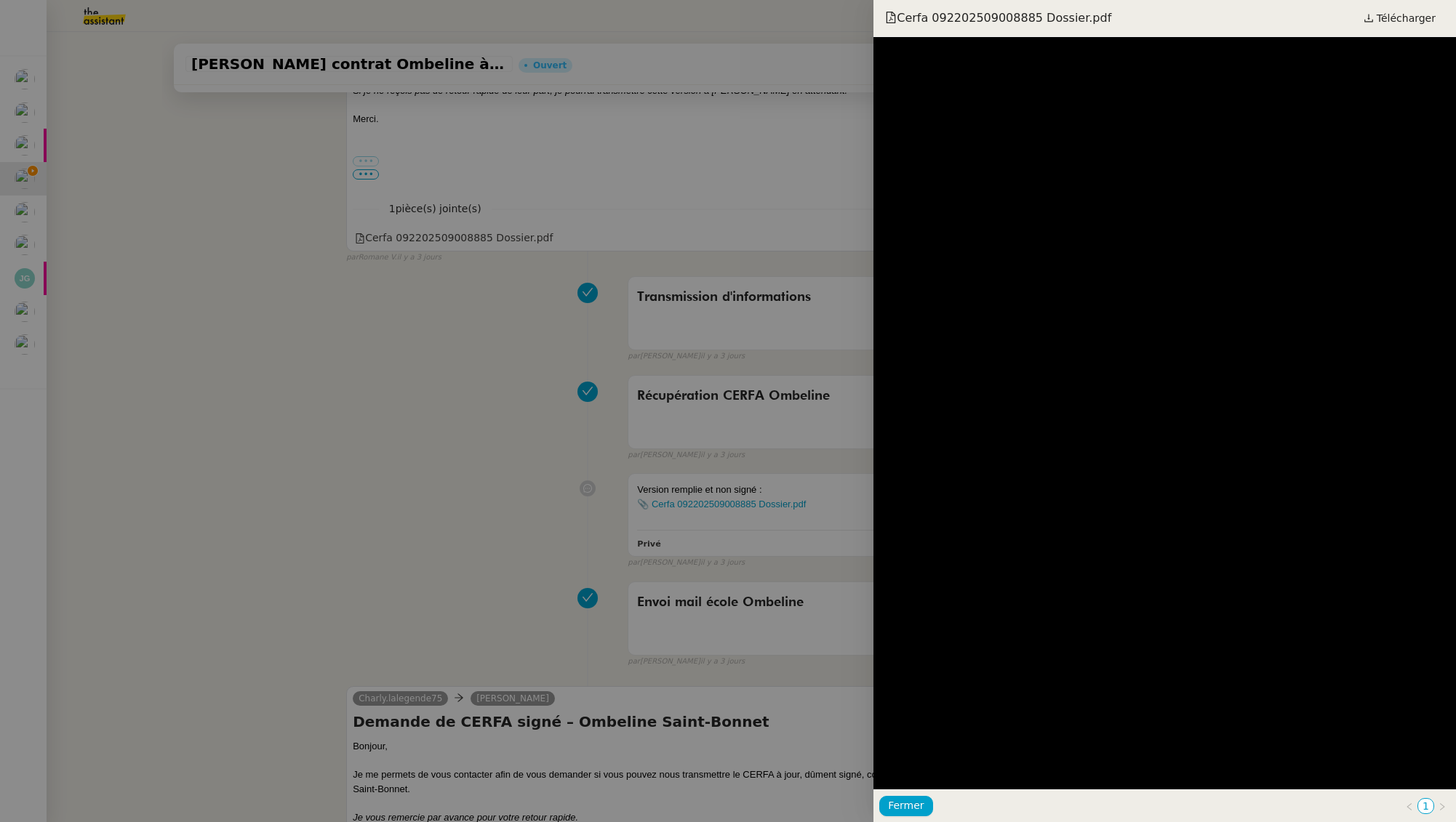
click at [442, 243] on div at bounding box center [728, 411] width 1456 height 822
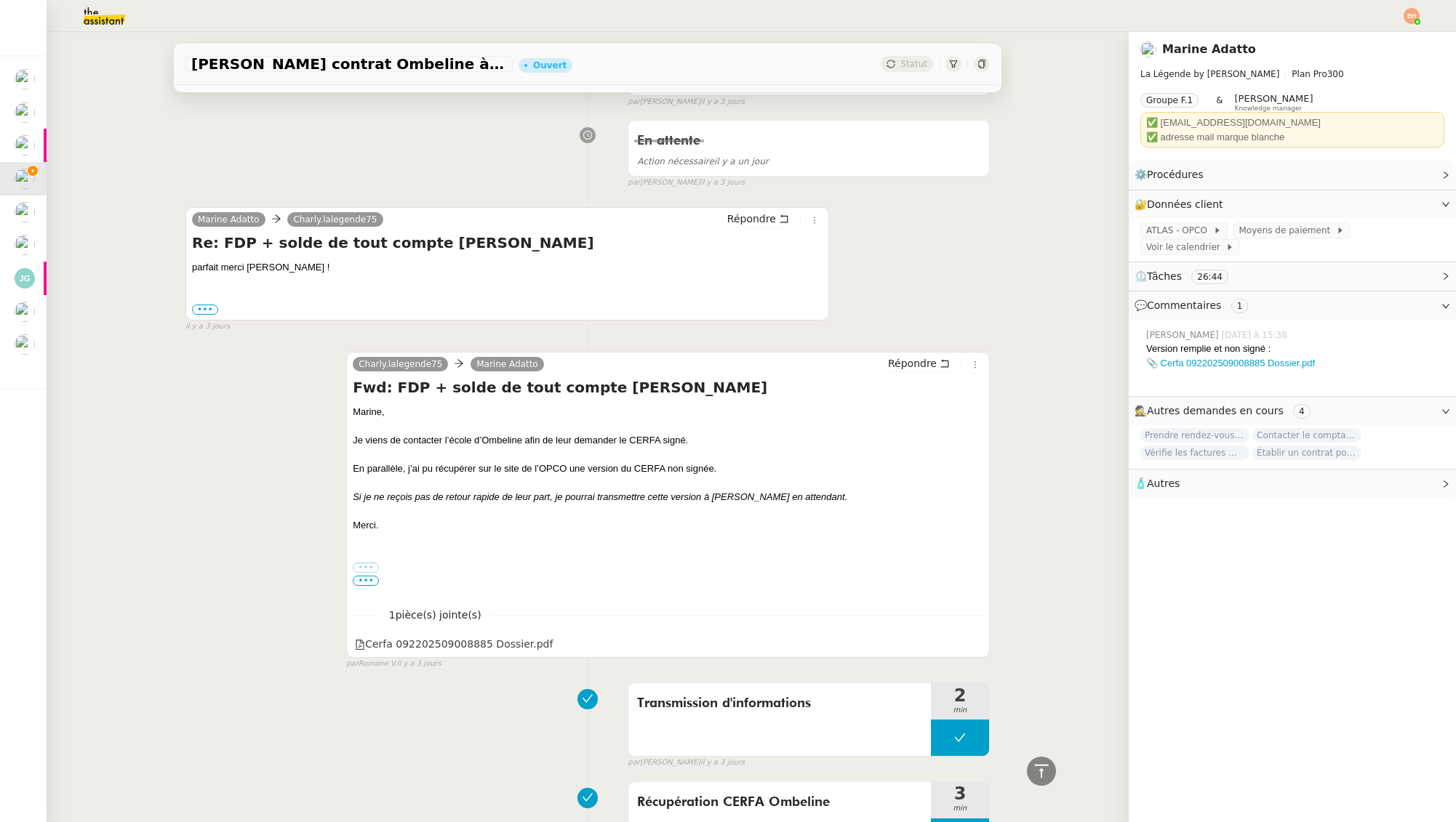
scroll to position [0, 0]
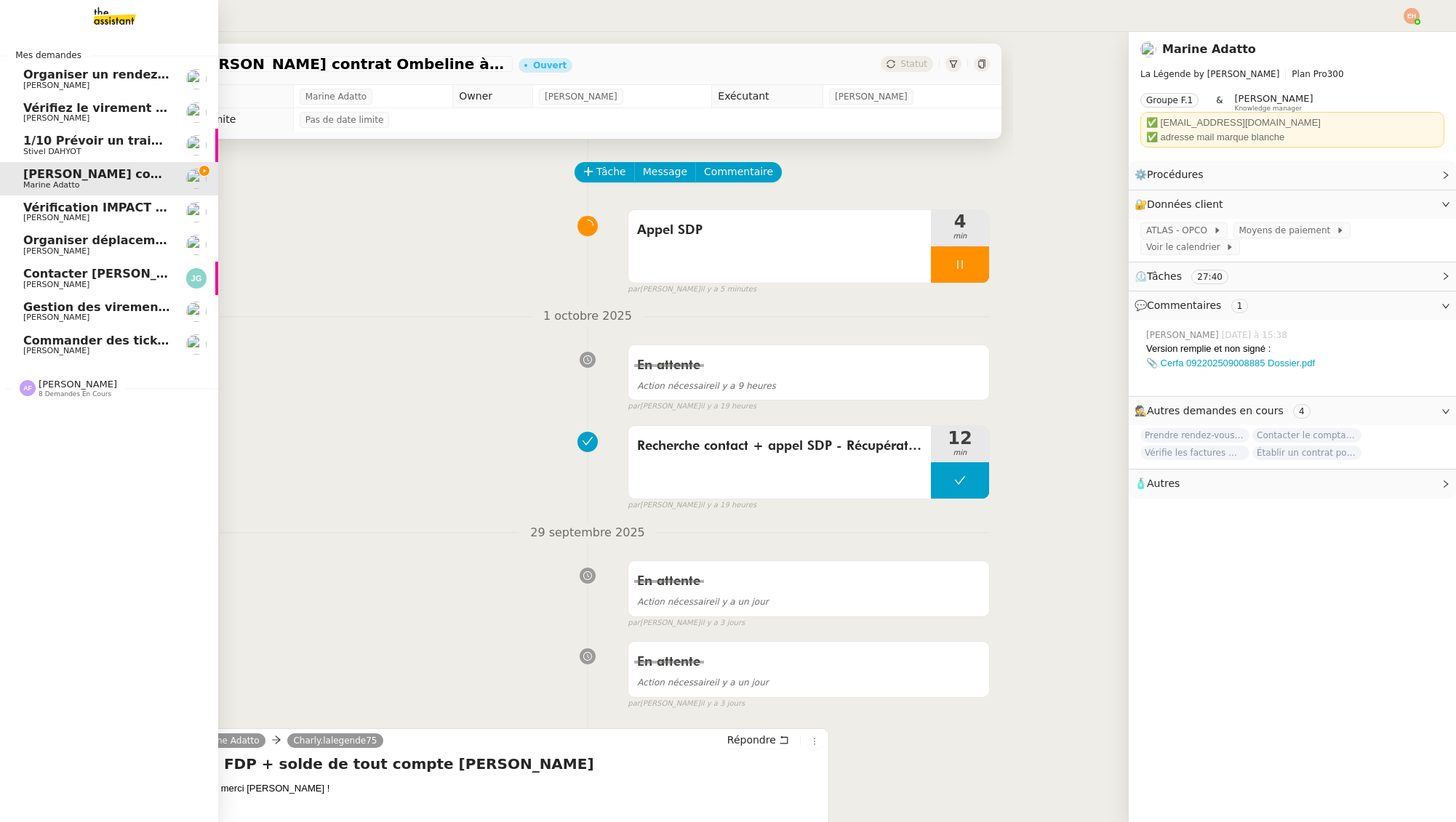
click at [28, 151] on span "Stivel DAHYOT" at bounding box center [52, 151] width 58 height 9
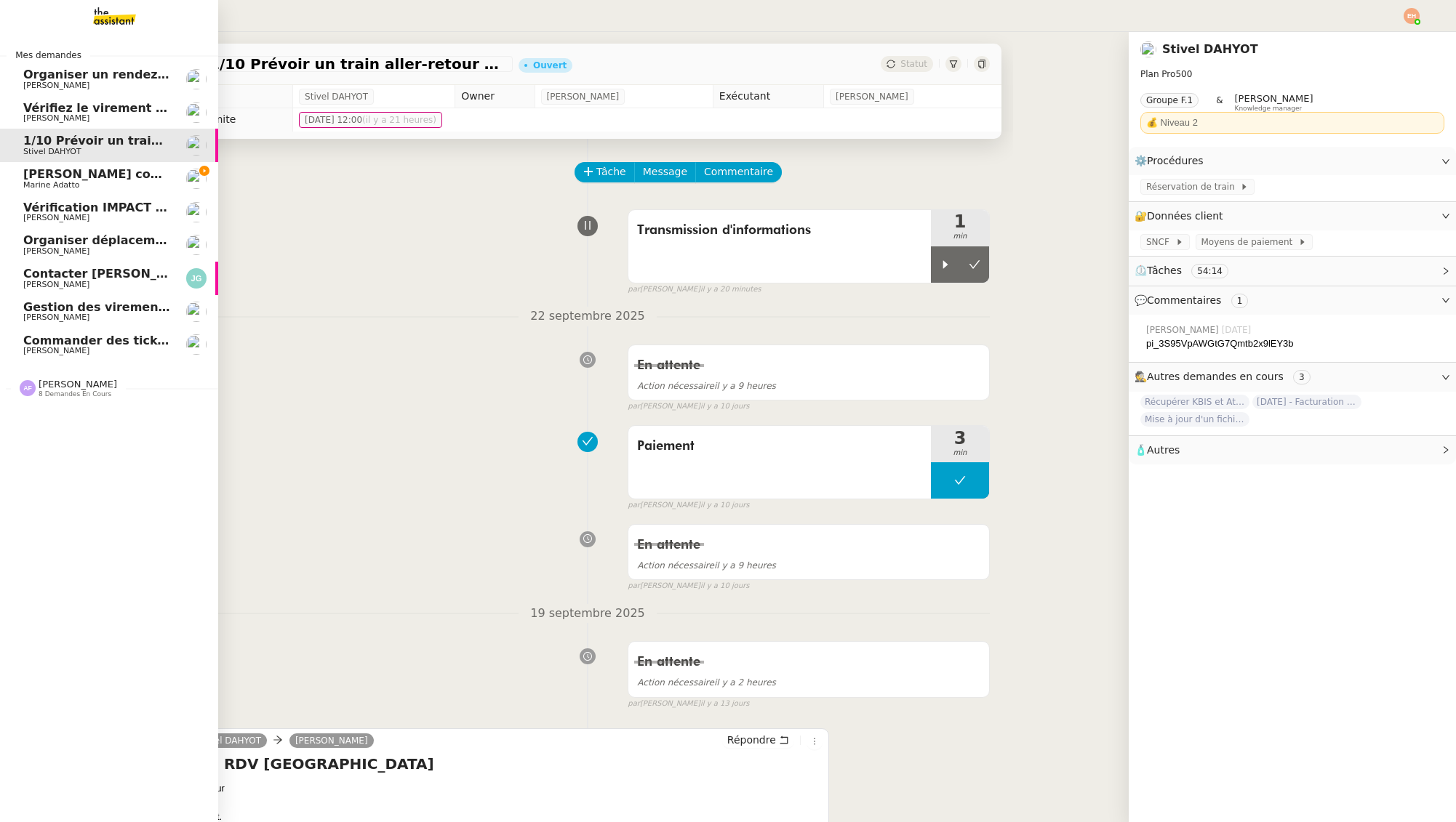
drag, startPoint x: 37, startPoint y: 170, endPoint x: 417, endPoint y: 171, distance: 380.0
click at [37, 170] on span "[PERSON_NAME] contrat Ombeline à Supde Pub" at bounding box center [179, 174] width 313 height 14
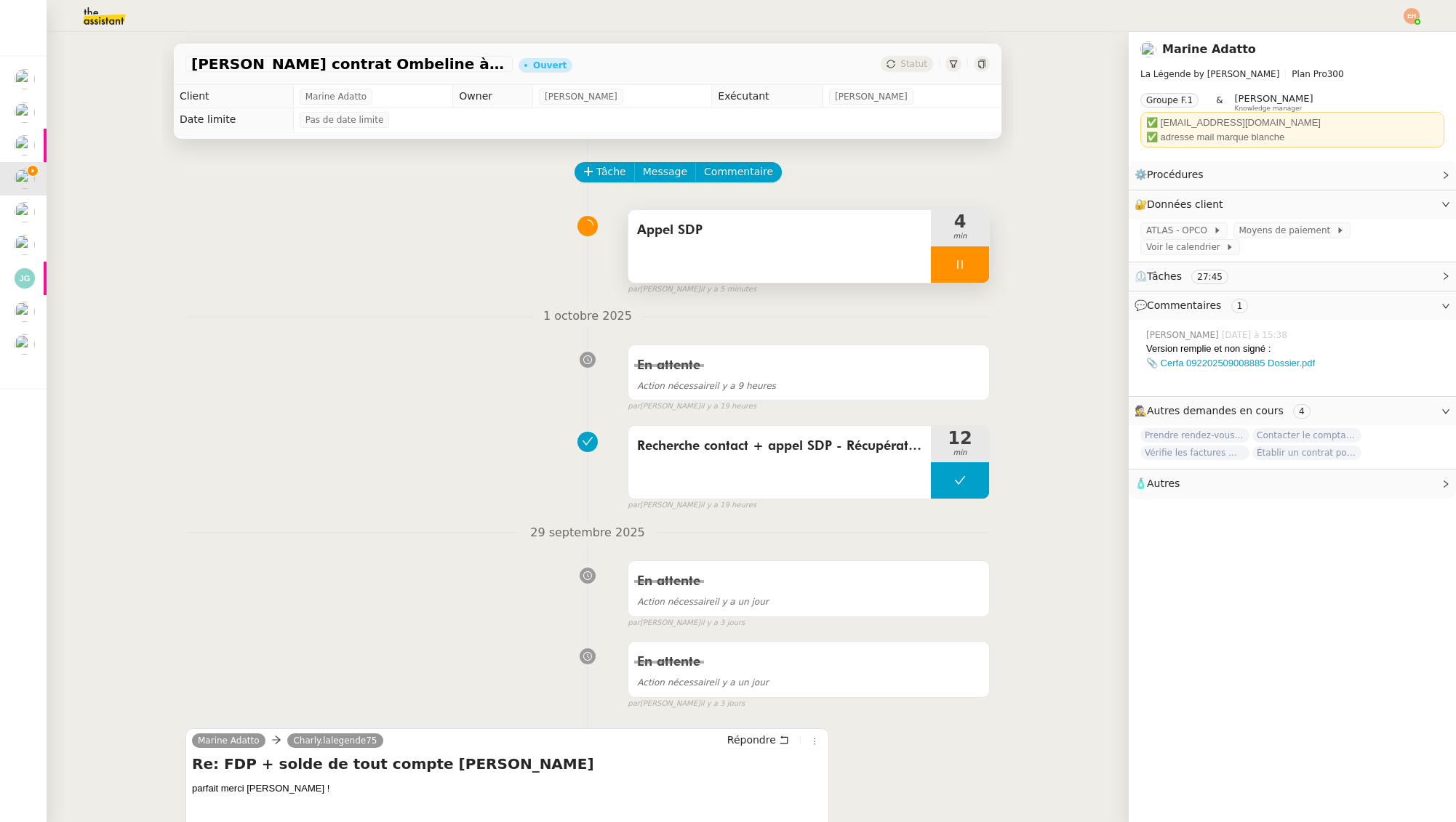
click at [963, 255] on div at bounding box center [960, 264] width 58 height 37
click at [981, 261] on button at bounding box center [975, 264] width 29 height 37
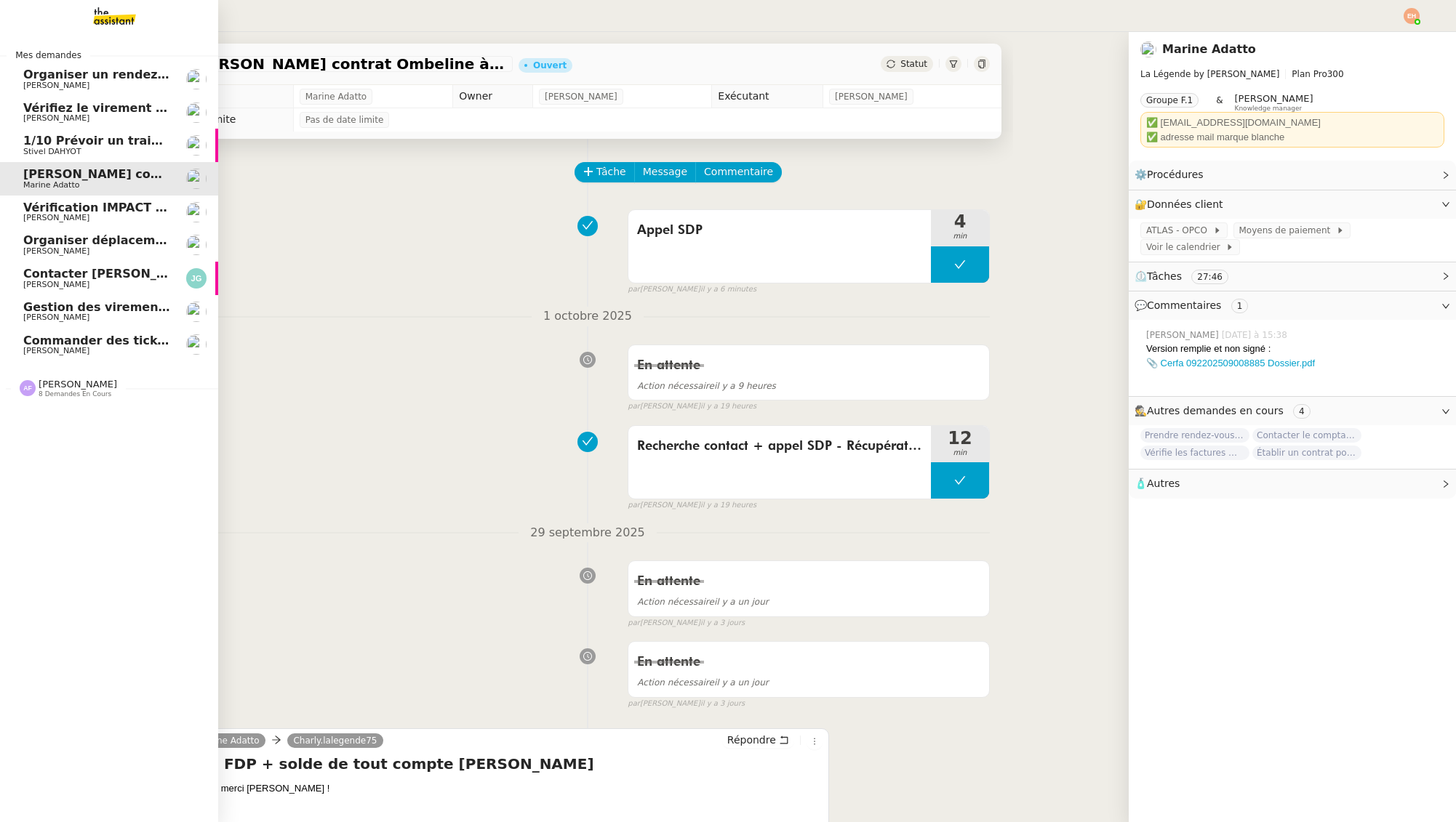
click at [93, 245] on span "Organiser déplacement à [GEOGRAPHIC_DATA]" at bounding box center [176, 240] width 306 height 14
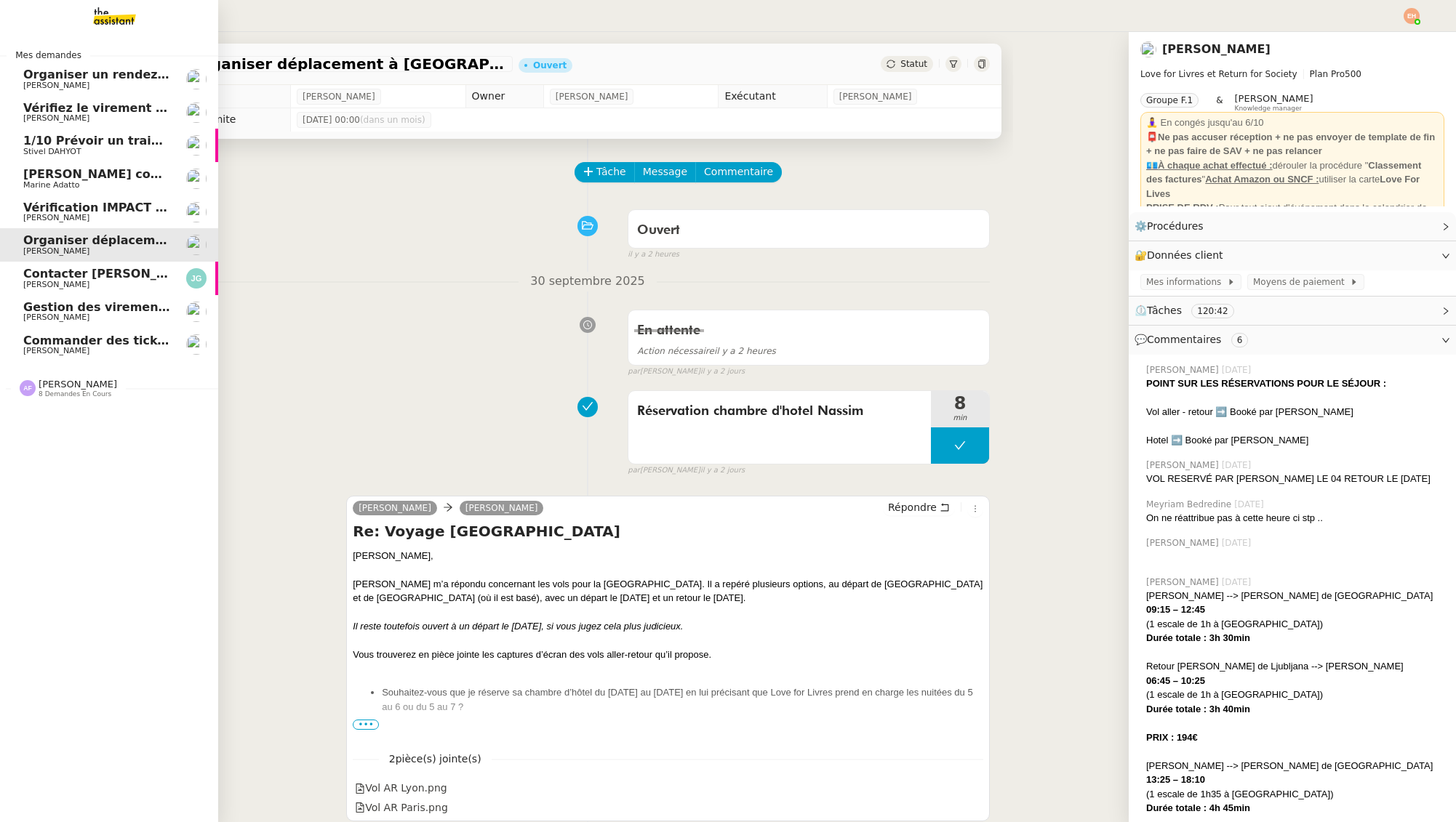
click at [100, 179] on span "[PERSON_NAME] contrat Ombeline à Supde Pub" at bounding box center [179, 174] width 313 height 14
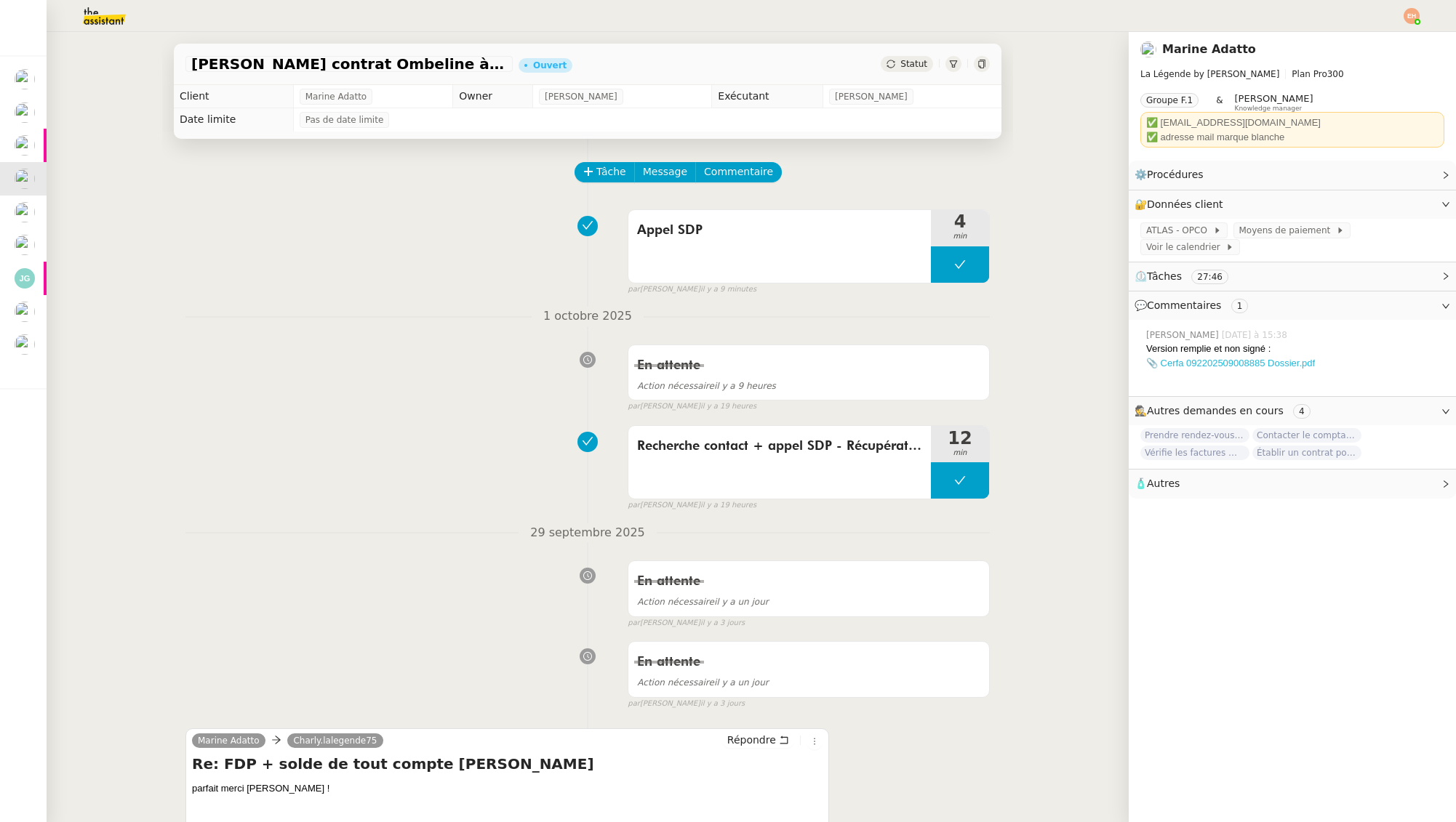
click at [1270, 359] on link "📎 Cerfa 092202509008885 Dossier.pdf" at bounding box center [1231, 363] width 168 height 11
click at [946, 254] on button at bounding box center [960, 264] width 58 height 37
click at [941, 265] on icon at bounding box center [946, 264] width 12 height 12
drag, startPoint x: 1186, startPoint y: 72, endPoint x: 1192, endPoint y: 82, distance: 11.7
click at [1182, 72] on span "La Légende by [PERSON_NAME]" at bounding box center [1209, 74] width 139 height 10
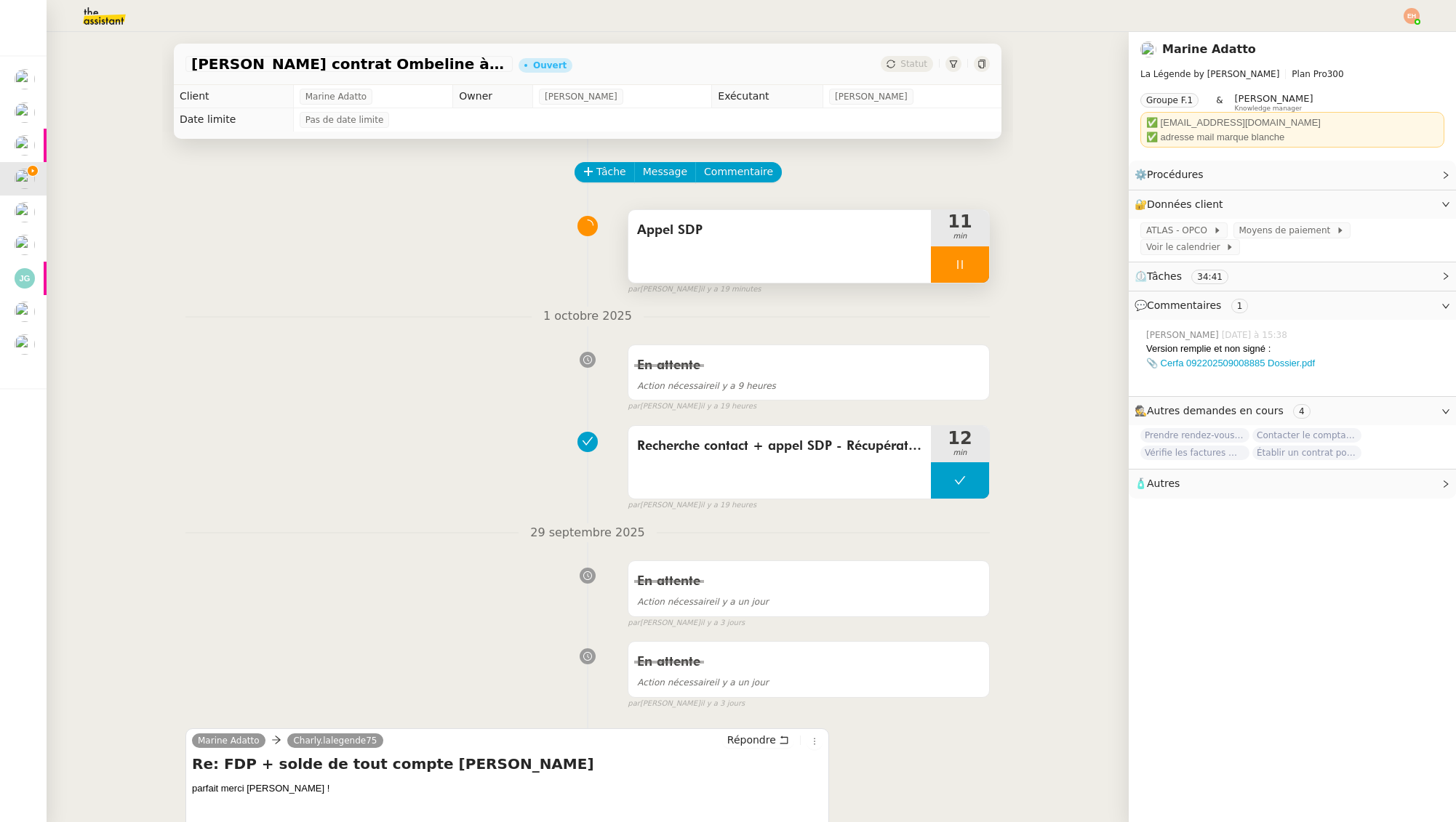
click at [961, 270] on div at bounding box center [960, 264] width 58 height 37
click at [986, 265] on button at bounding box center [975, 264] width 29 height 37
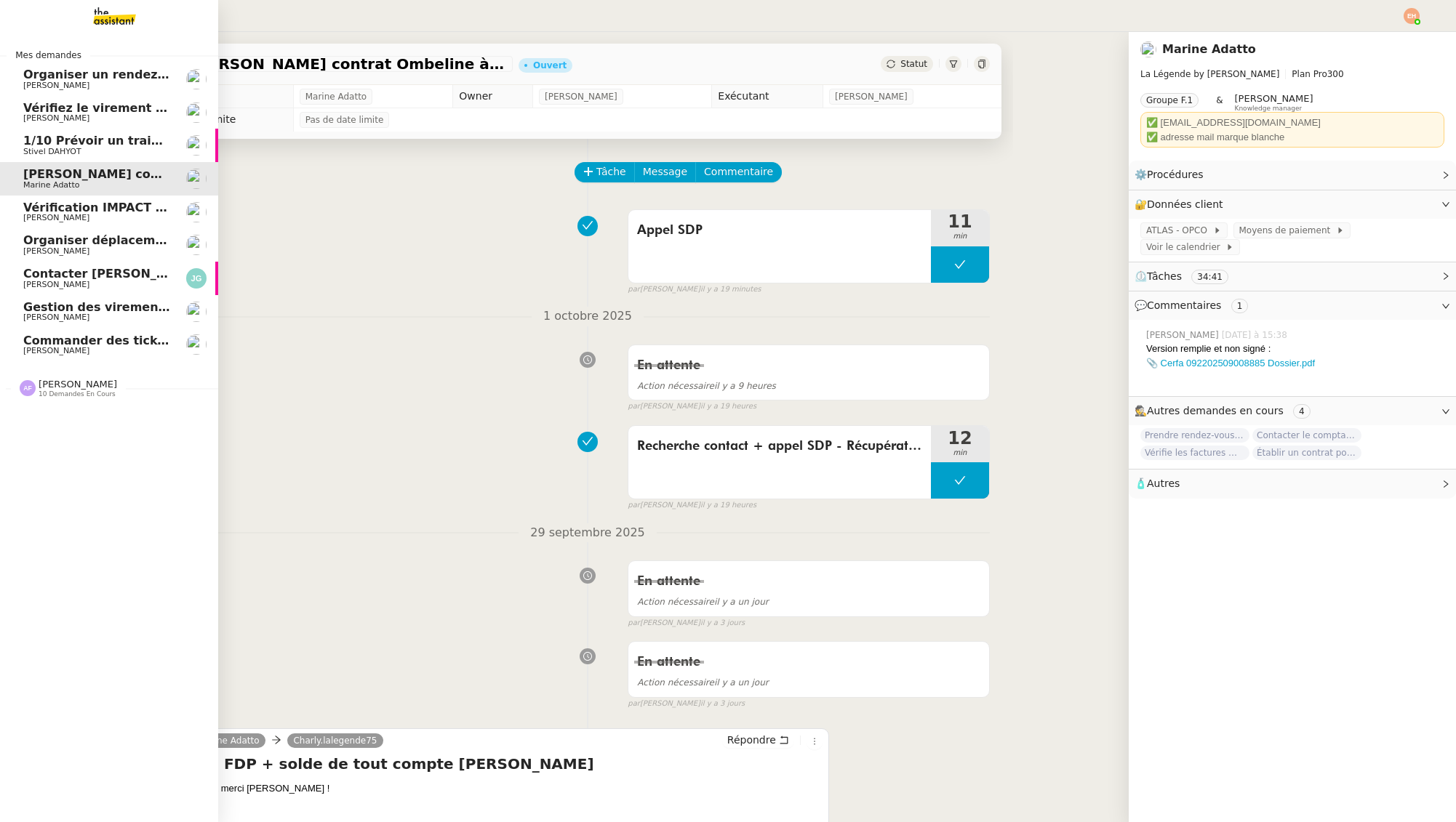
click at [37, 150] on span "Stivel DAHYOT" at bounding box center [52, 151] width 58 height 9
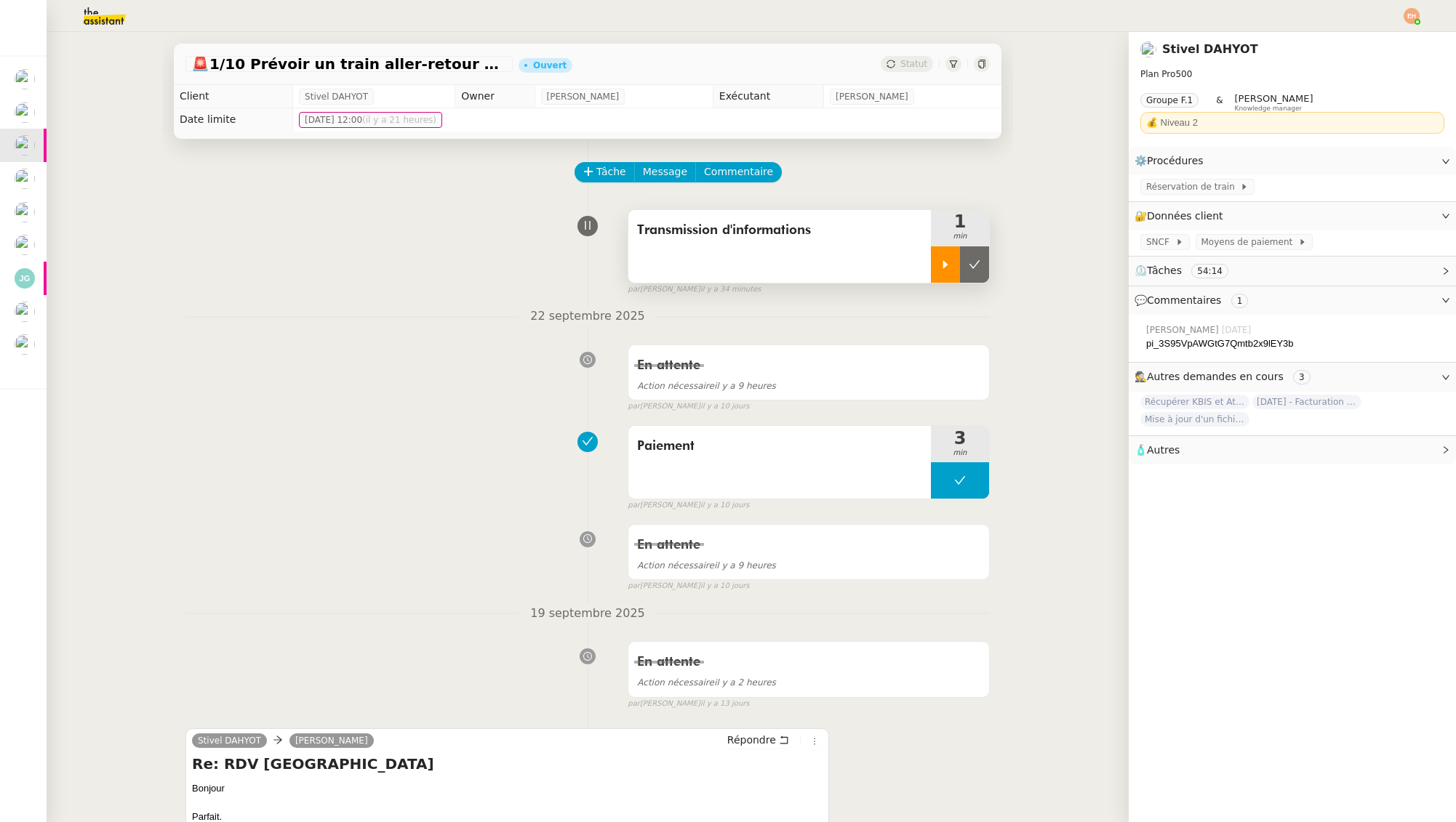
click at [946, 264] on icon at bounding box center [946, 264] width 5 height 8
click at [955, 256] on div at bounding box center [960, 264] width 58 height 37
drag, startPoint x: 971, startPoint y: 268, endPoint x: 529, endPoint y: 268, distance: 442.0
click at [971, 268] on icon at bounding box center [975, 264] width 12 height 12
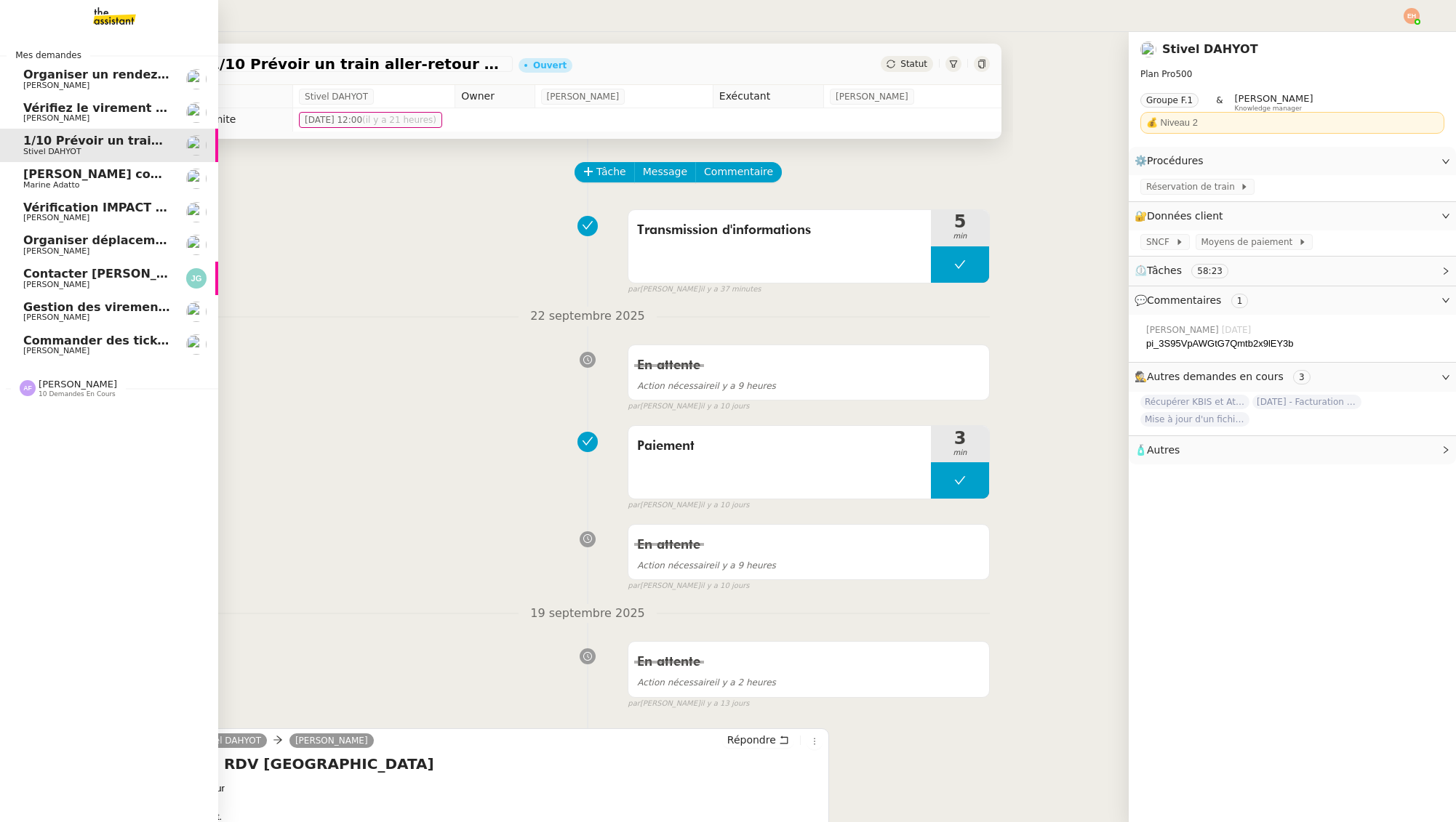
click at [26, 184] on span "Marine Adatto" at bounding box center [51, 184] width 56 height 9
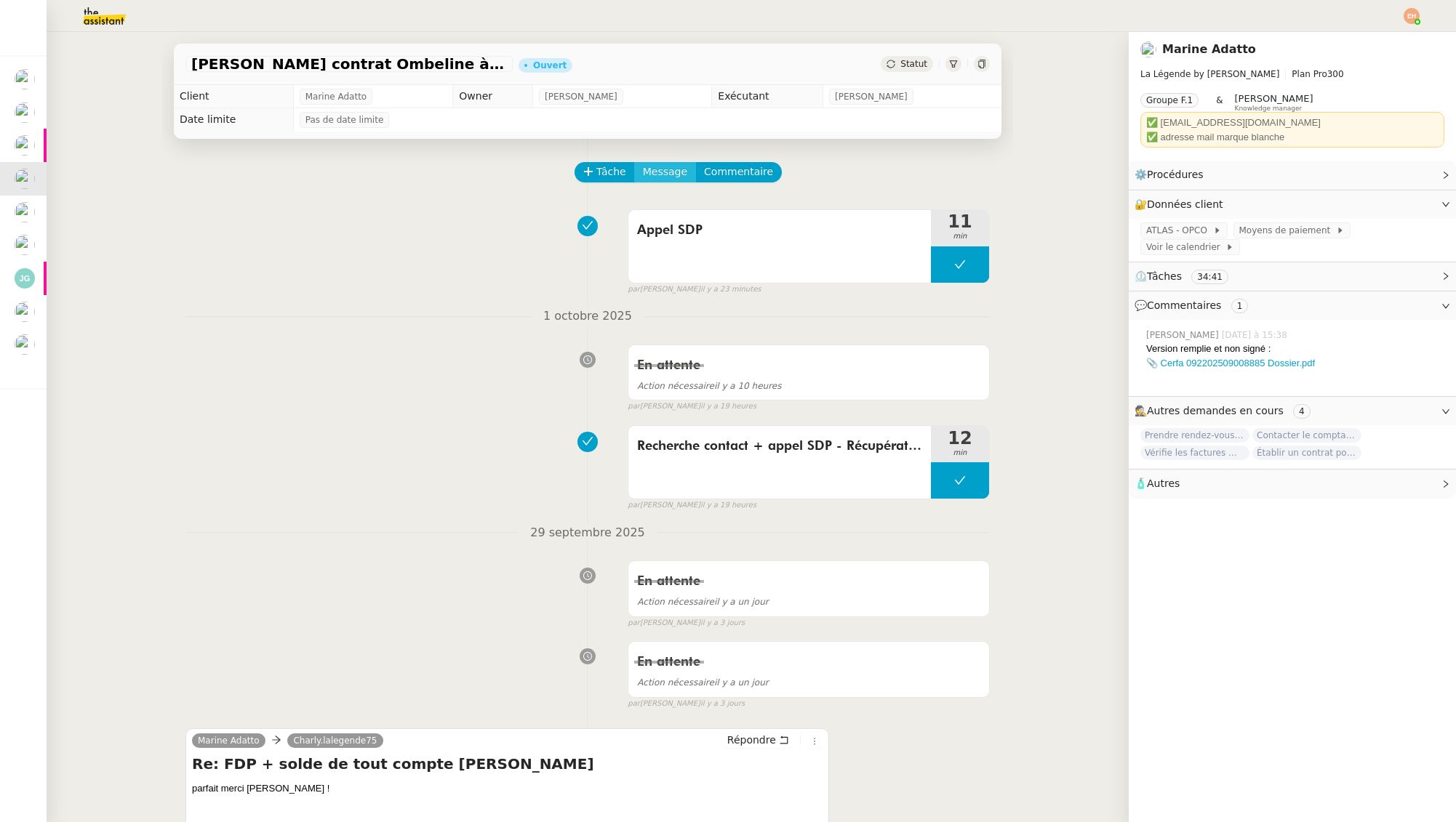
click at [674, 171] on span "Message" at bounding box center [665, 172] width 44 height 17
click at [776, 213] on link "Nouvelle conversation" at bounding box center [732, 213] width 182 height 29
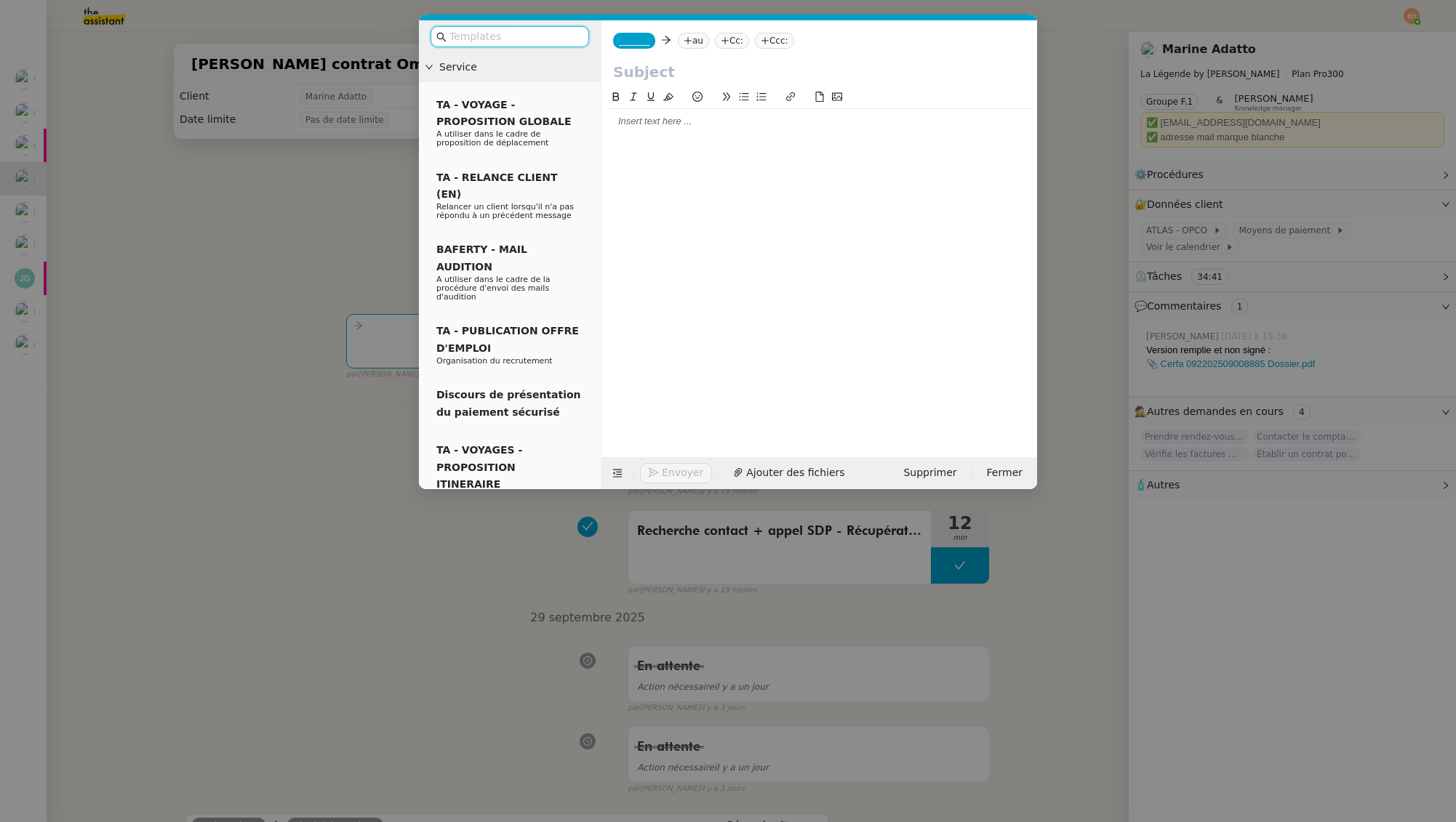
click at [638, 73] on input "text" at bounding box center [819, 72] width 412 height 22
click at [701, 31] on div "_______ au Cc: Ccc:" at bounding box center [819, 41] width 435 height 41
click at [695, 42] on nz-tag "au" at bounding box center [693, 40] width 31 height 16
type input "[DOMAIN_NAME][EMAIL_ADDRESS][DOMAIN_NAME]"
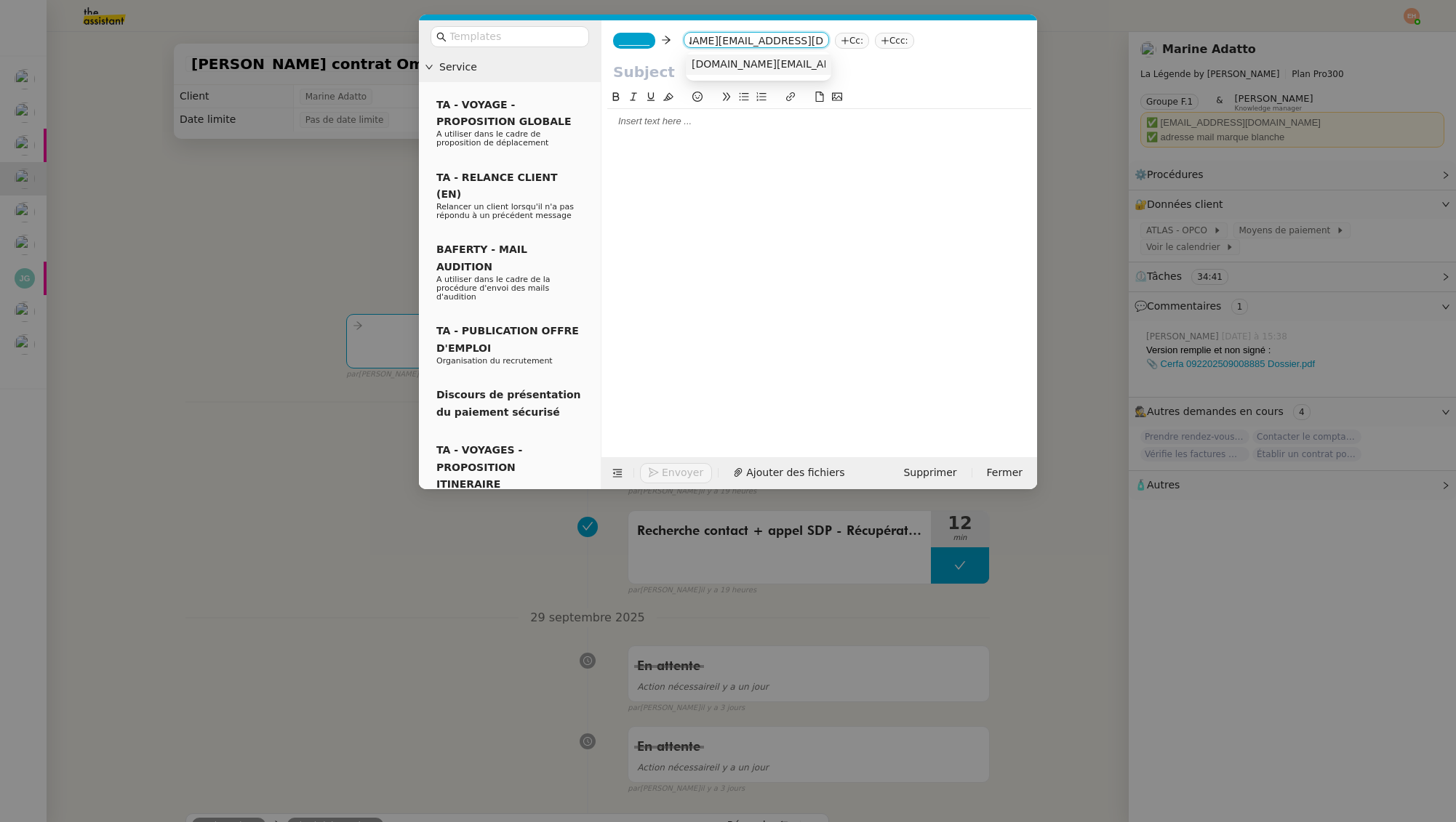
click at [744, 63] on span "[DOMAIN_NAME][EMAIL_ADDRESS][DOMAIN_NAME]" at bounding box center [823, 64] width 264 height 12
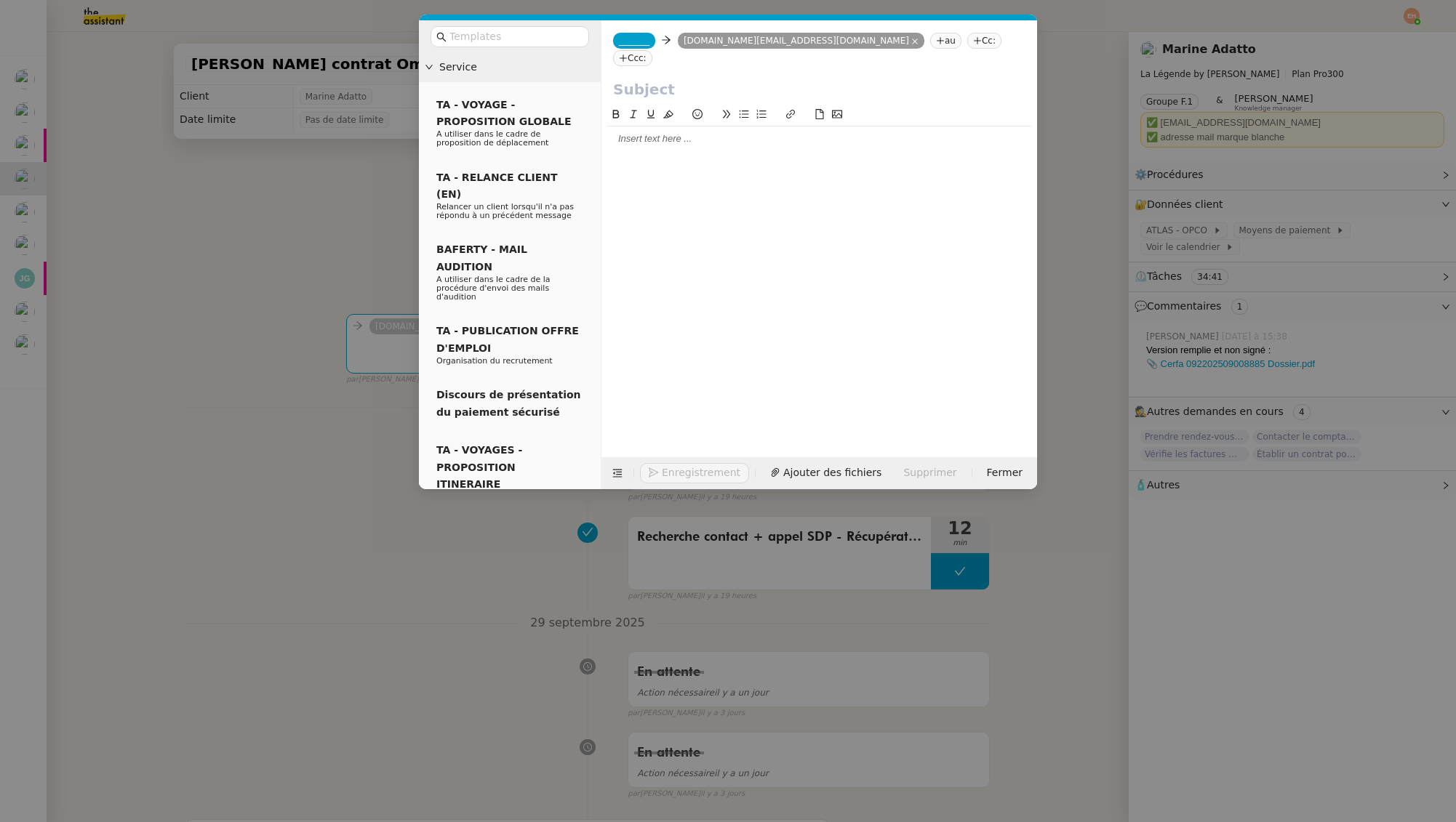
click at [636, 39] on span "_______" at bounding box center [634, 41] width 31 height 10
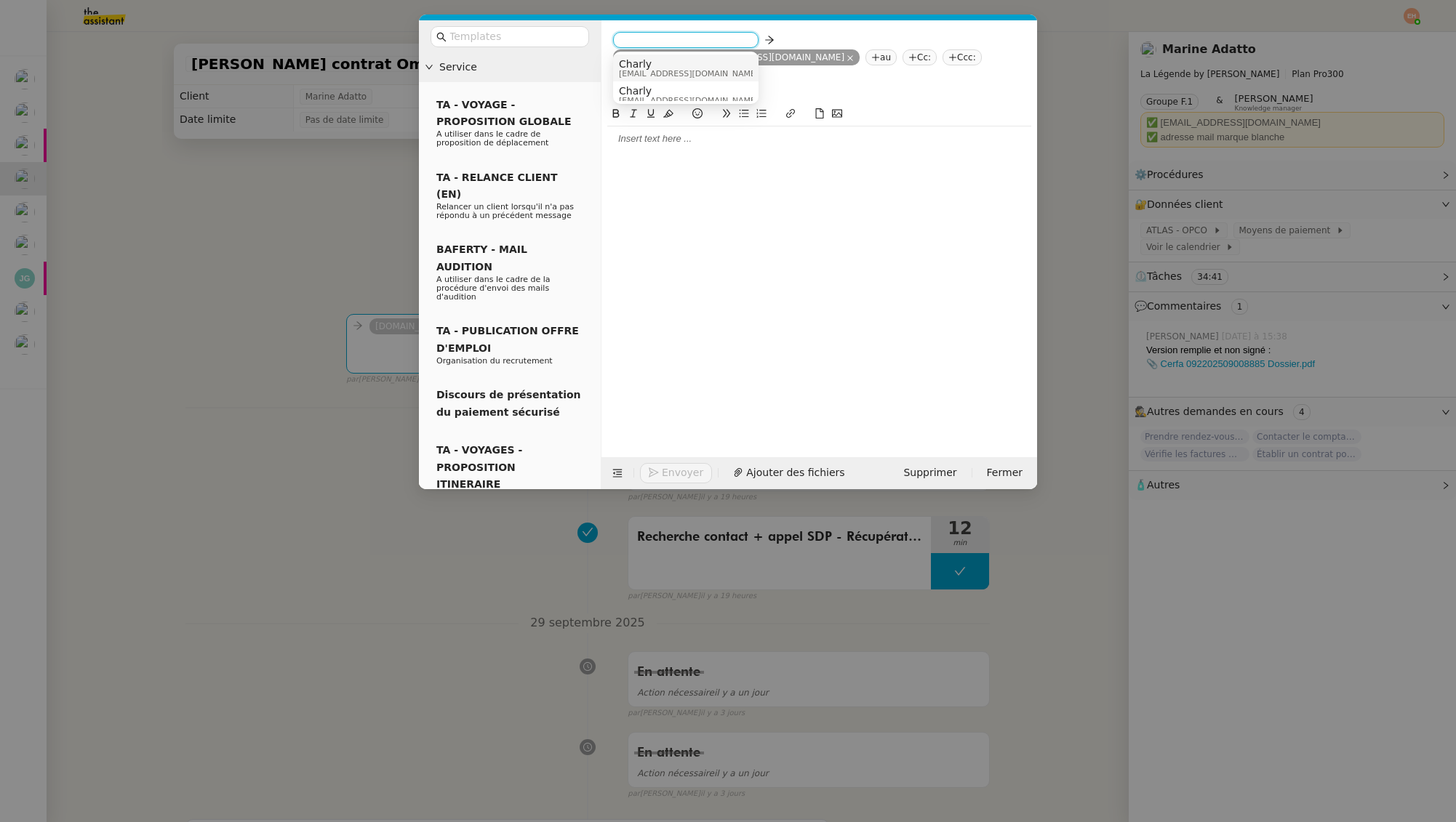
click at [669, 67] on span "Charly" at bounding box center [689, 64] width 139 height 12
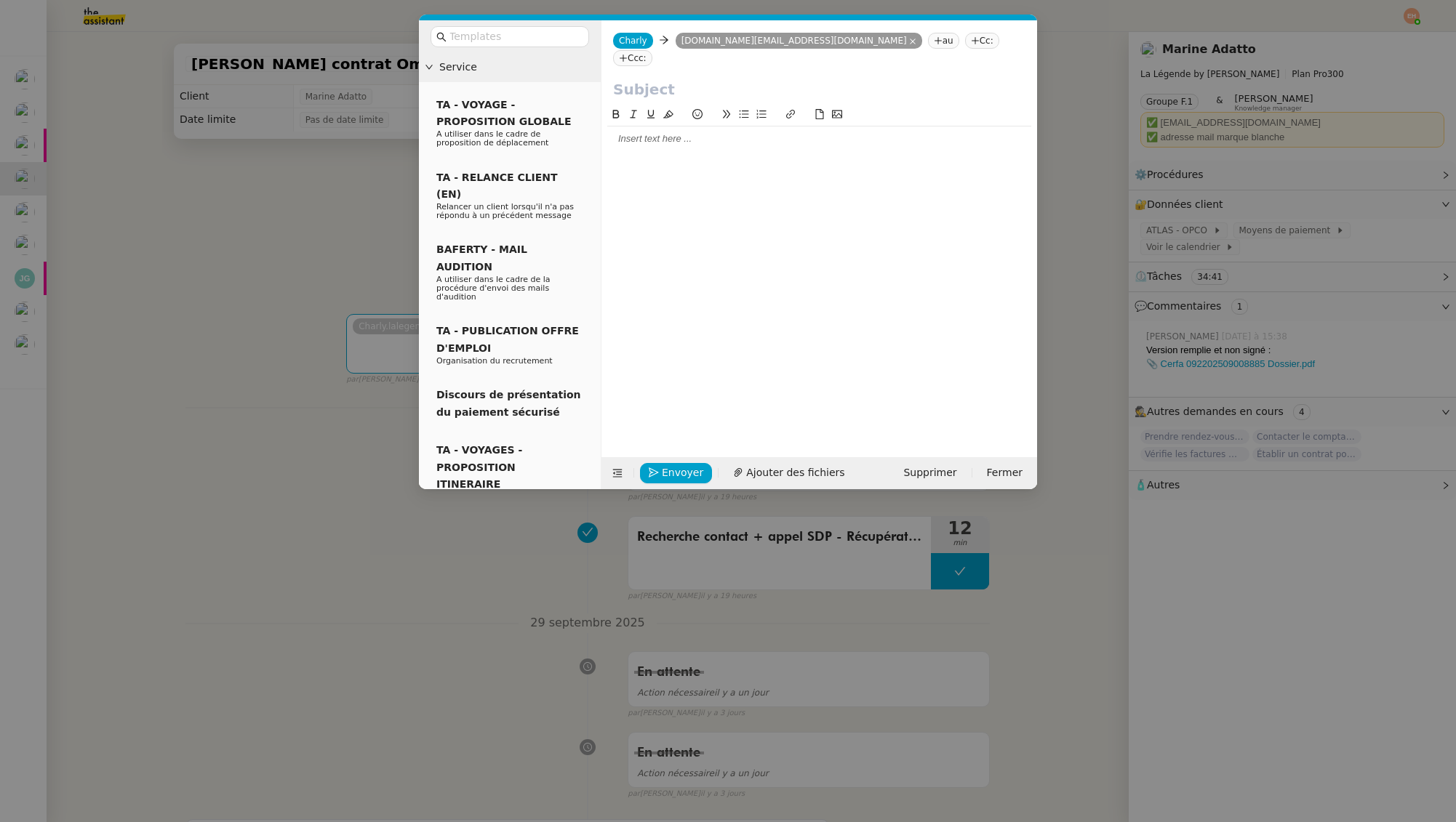
click at [672, 78] on input "text" at bounding box center [819, 89] width 412 height 22
click at [812, 143] on div at bounding box center [819, 270] width 424 height 328
click at [746, 133] on div at bounding box center [819, 139] width 424 height 13
click at [765, 469] on span "Ajouter des fichiers" at bounding box center [794, 473] width 98 height 17
click at [637, 78] on input "text" at bounding box center [819, 89] width 412 height 22
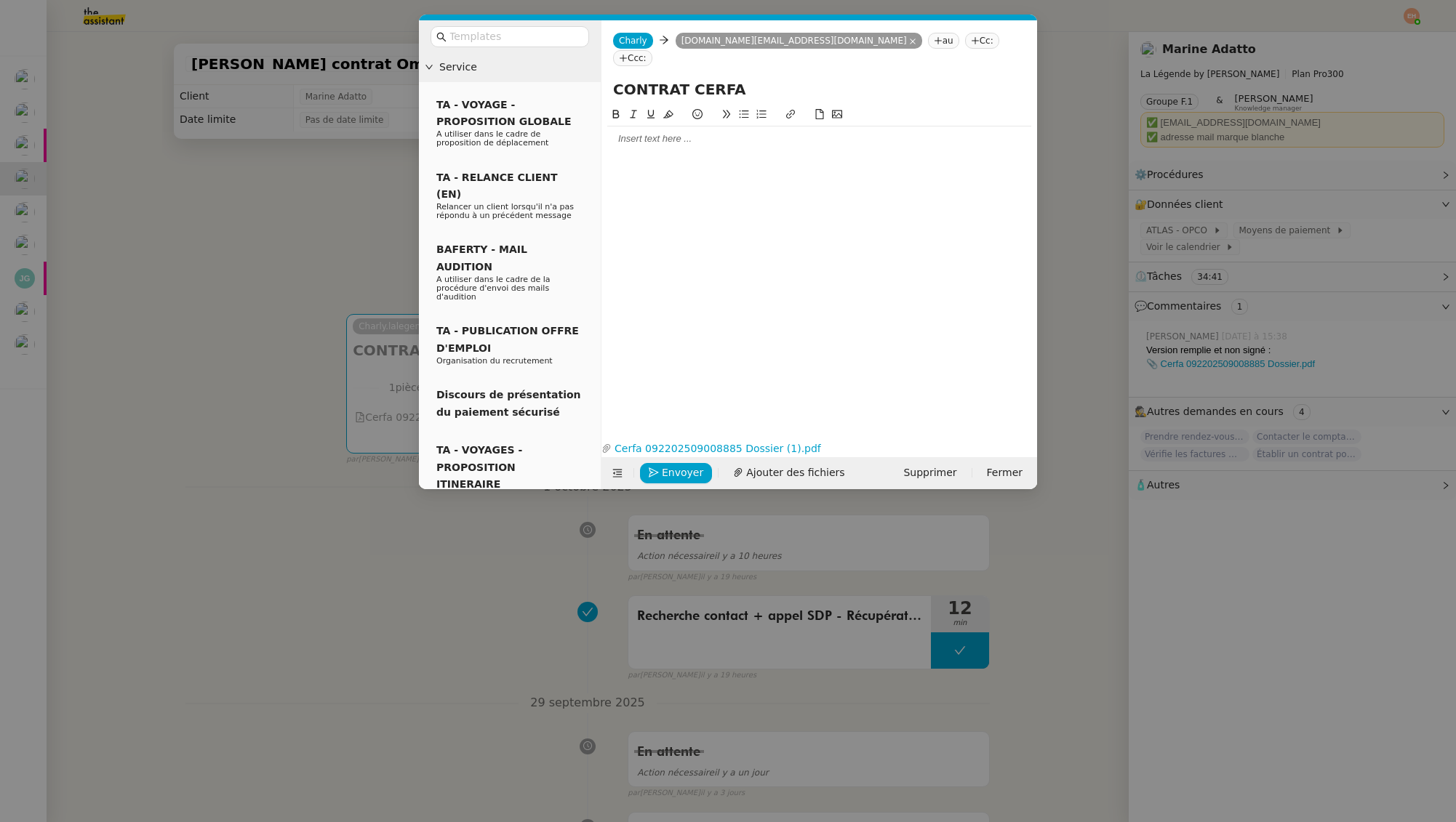
type input "CONTRAT CERFA"
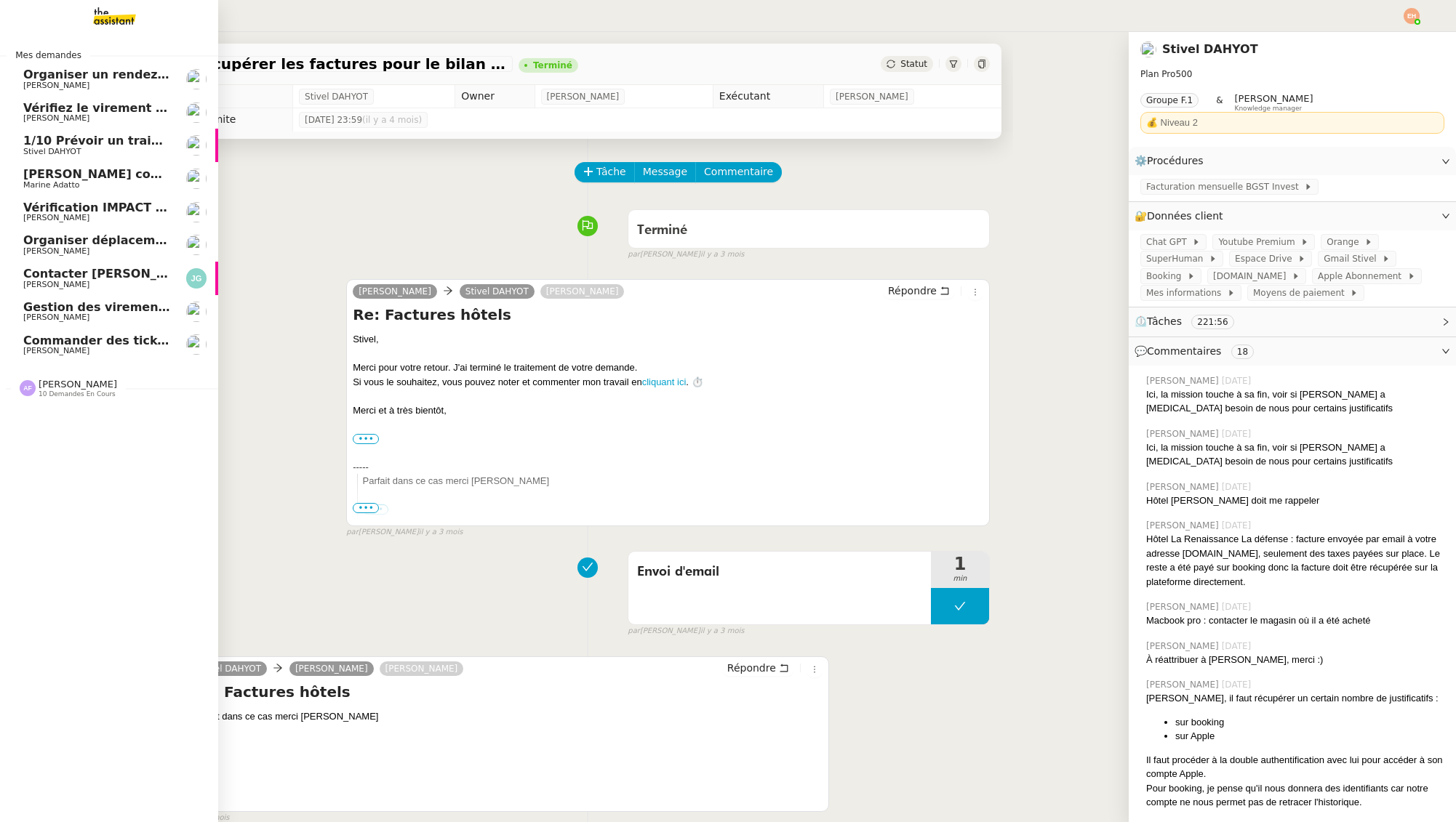
click at [108, 181] on span "Marine Adatto" at bounding box center [96, 185] width 147 height 9
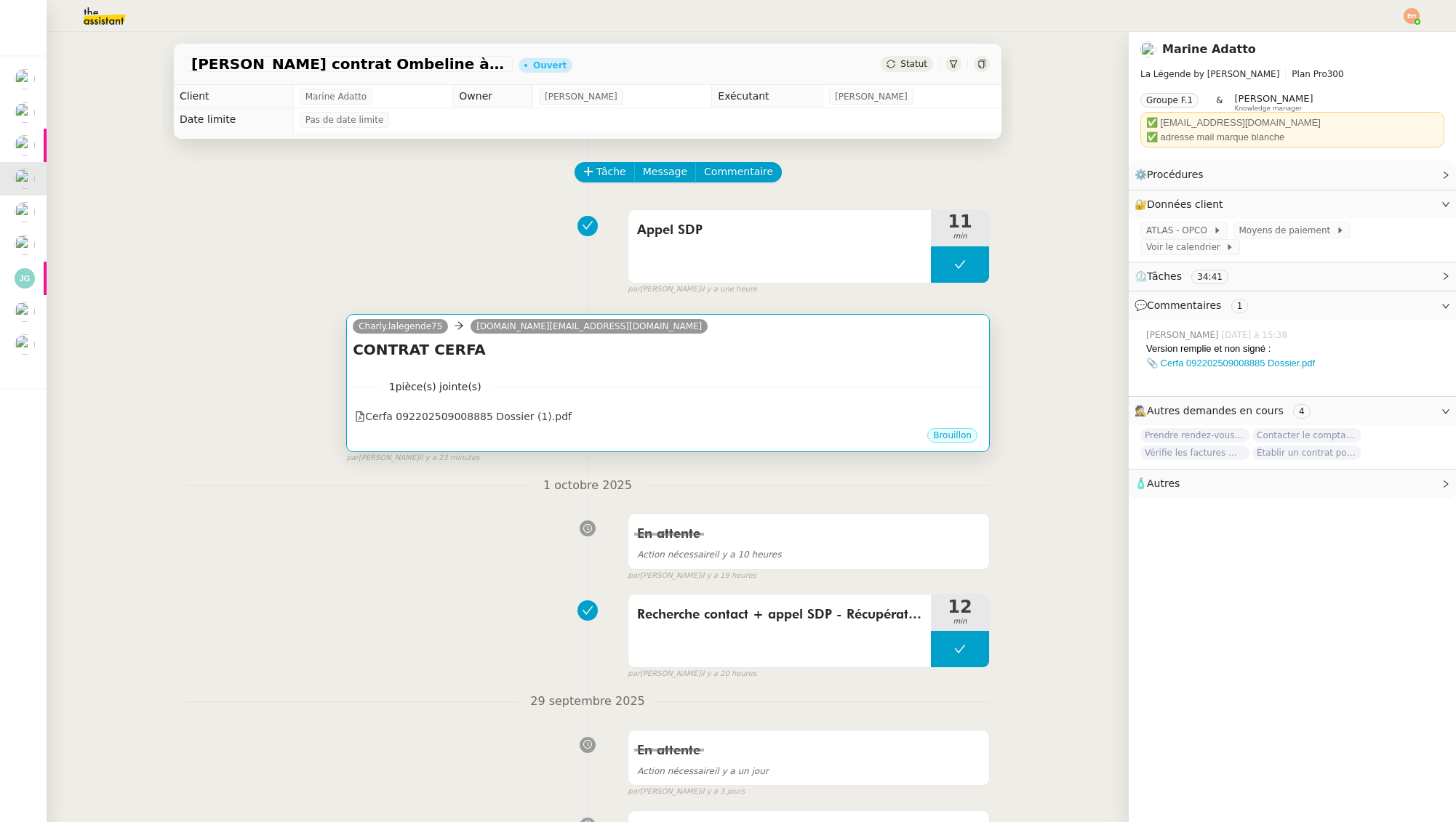
click at [575, 382] on nz-divider "1 pièce(s) jointe(s)" at bounding box center [668, 387] width 630 height 17
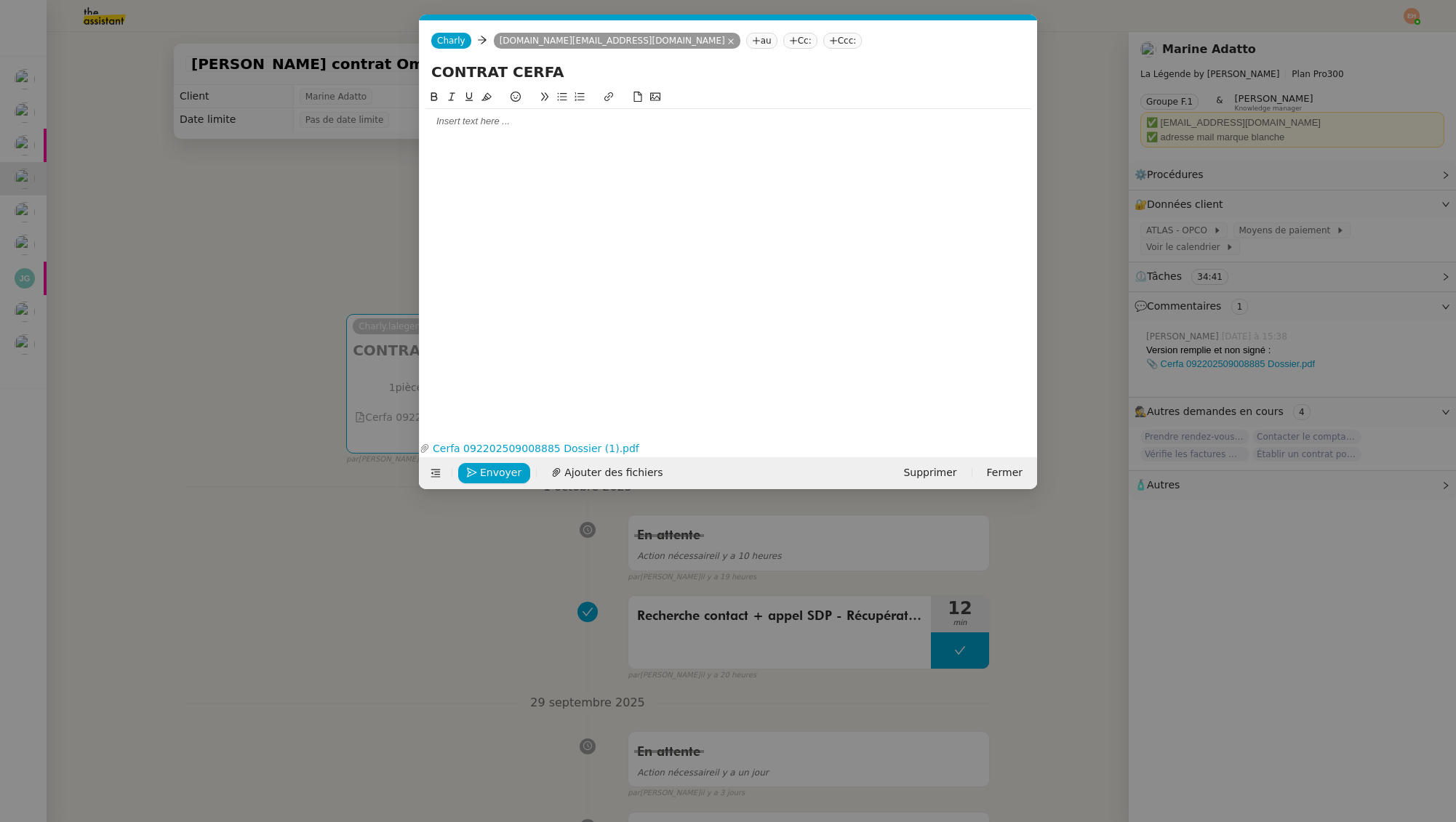
scroll to position [0, 31]
drag, startPoint x: 299, startPoint y: 177, endPoint x: 451, endPoint y: 203, distance: 154.2
click at [299, 177] on nz-modal-container "Service TA - VOYAGE - PROPOSITION GLOBALE A utiliser dans le cadre de propositi…" at bounding box center [728, 411] width 1456 height 822
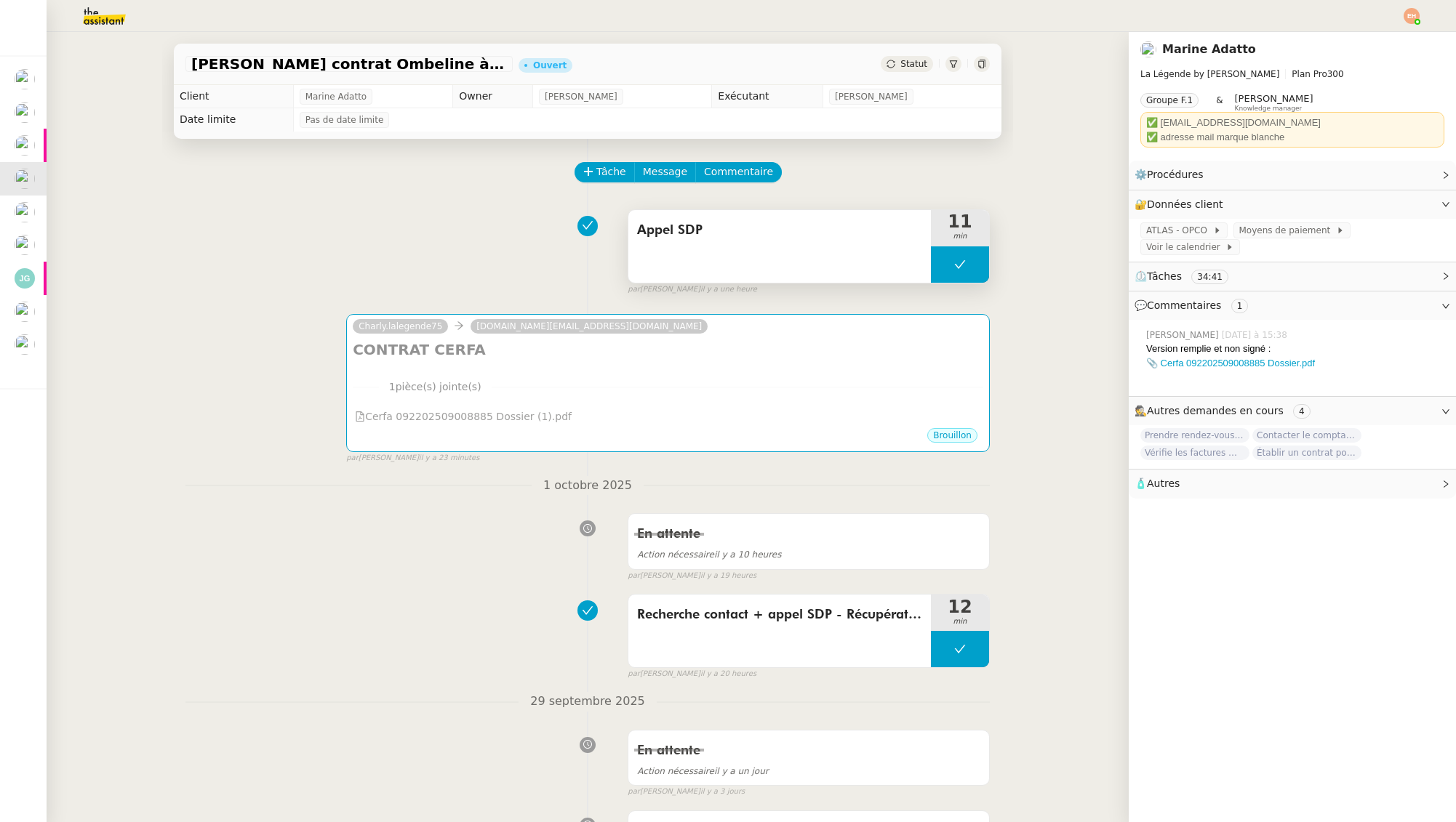
click at [949, 269] on button at bounding box center [960, 264] width 58 height 37
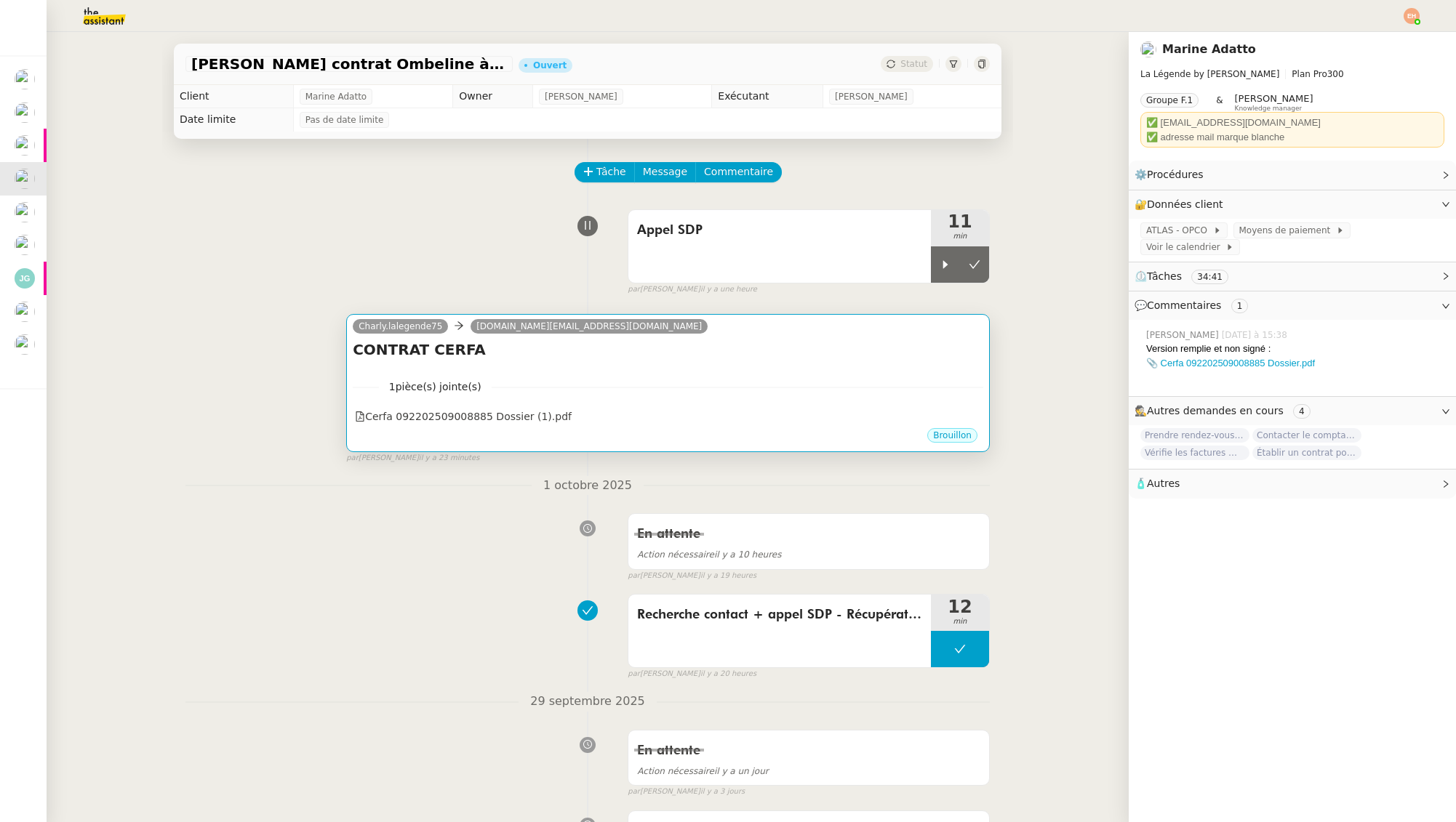
drag, startPoint x: 939, startPoint y: 271, endPoint x: 755, endPoint y: 316, distance: 189.4
click at [939, 271] on div at bounding box center [946, 264] width 29 height 37
click at [575, 381] on nz-divider "1 pièce(s) jointe(s)" at bounding box center [668, 387] width 630 height 17
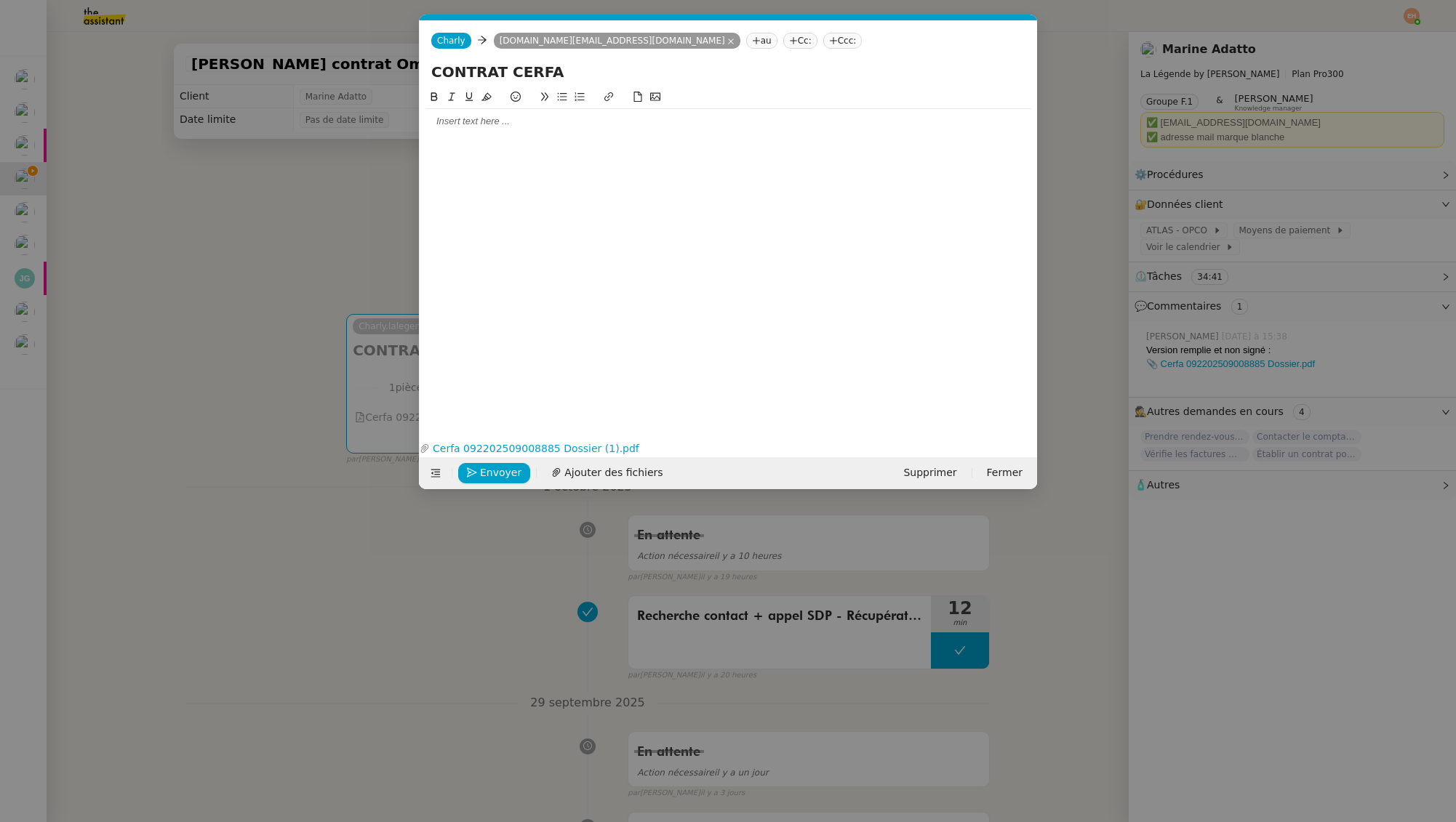
click at [519, 127] on div at bounding box center [728, 121] width 606 height 13
click at [570, 74] on input "CONTRAT CERFA" at bounding box center [728, 72] width 594 height 22
type input "CONTRAT CERFA - Ombeline SAINT-BONNET"
click at [538, 133] on div at bounding box center [728, 121] width 606 height 25
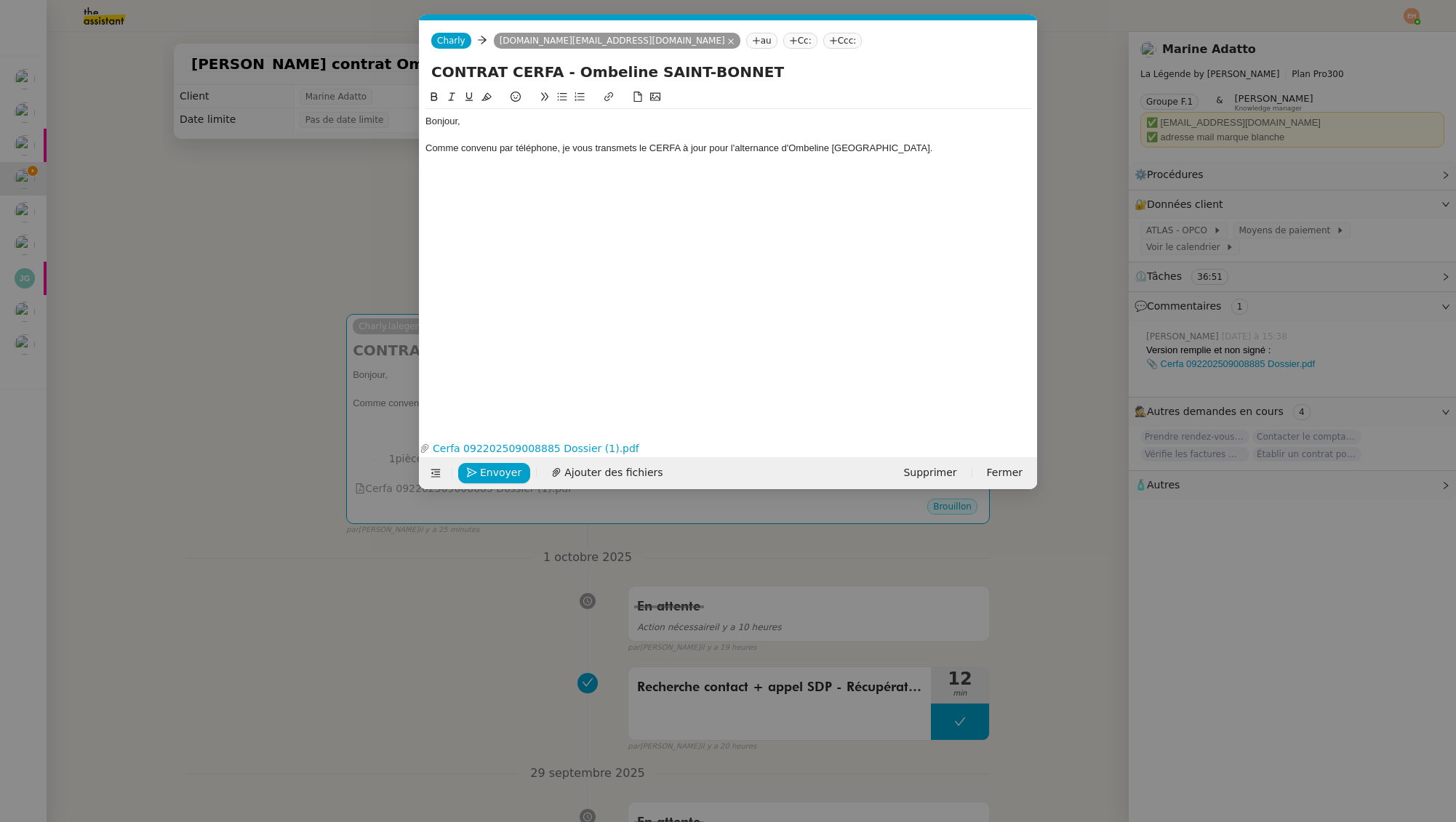
click at [804, 146] on div "Comme convenu par téléphone, je vous transmets le CERFA à jour pour l'alternanc…" at bounding box center [728, 148] width 606 height 13
click at [674, 238] on div "Bonjour, Comme convenu par téléphone, je vous transmets le CERFA à jour pour l'…" at bounding box center [728, 251] width 606 height 326
click at [549, 187] on div "Bonjour, Comme convenu par téléphone, je vous transmets le CERFA à jour pour l'…" at bounding box center [728, 148] width 606 height 78
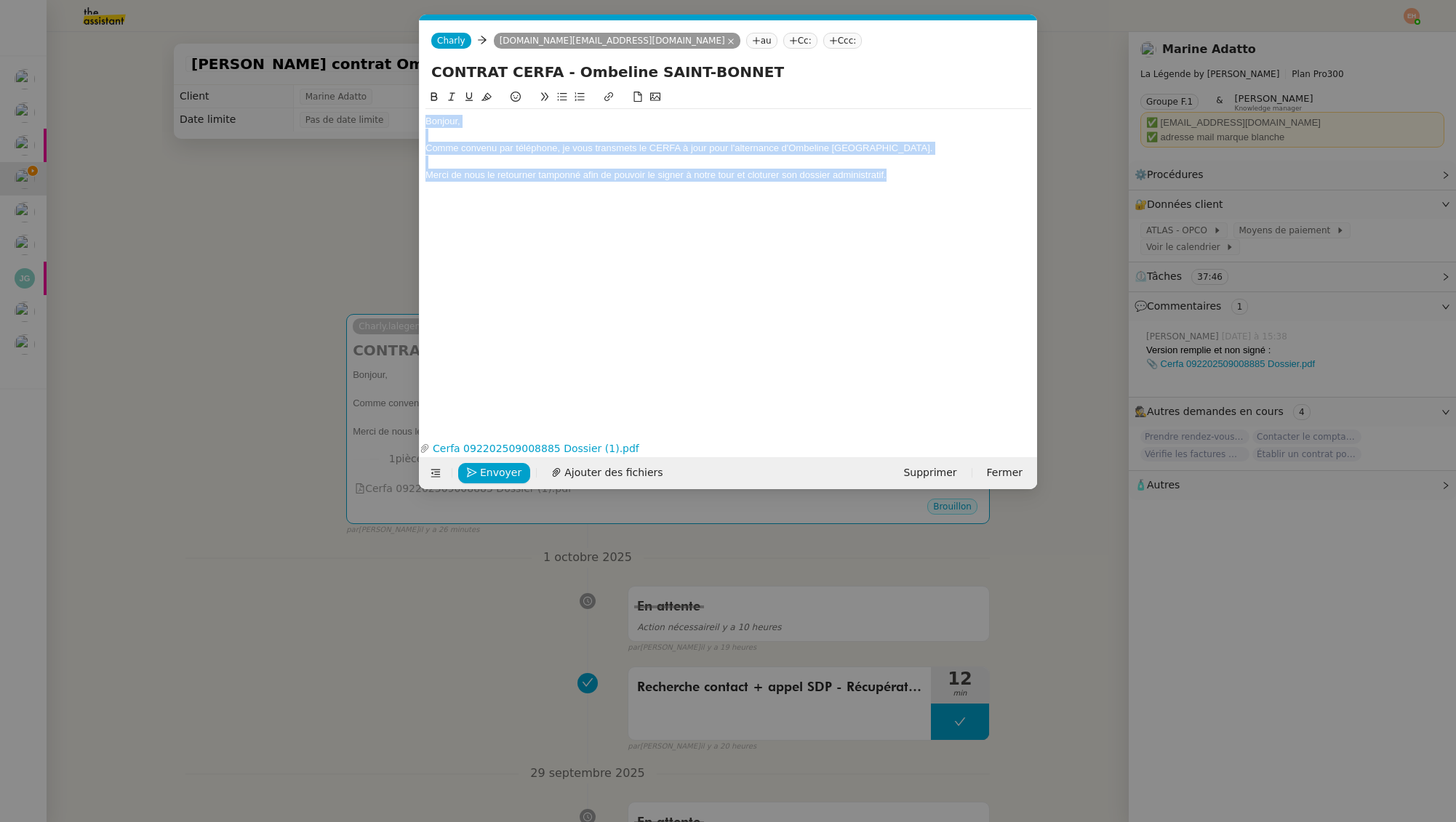
copy div "Bonjour, Comme convenu par téléphone, je vous transmets le CERFA à jour pour l'…"
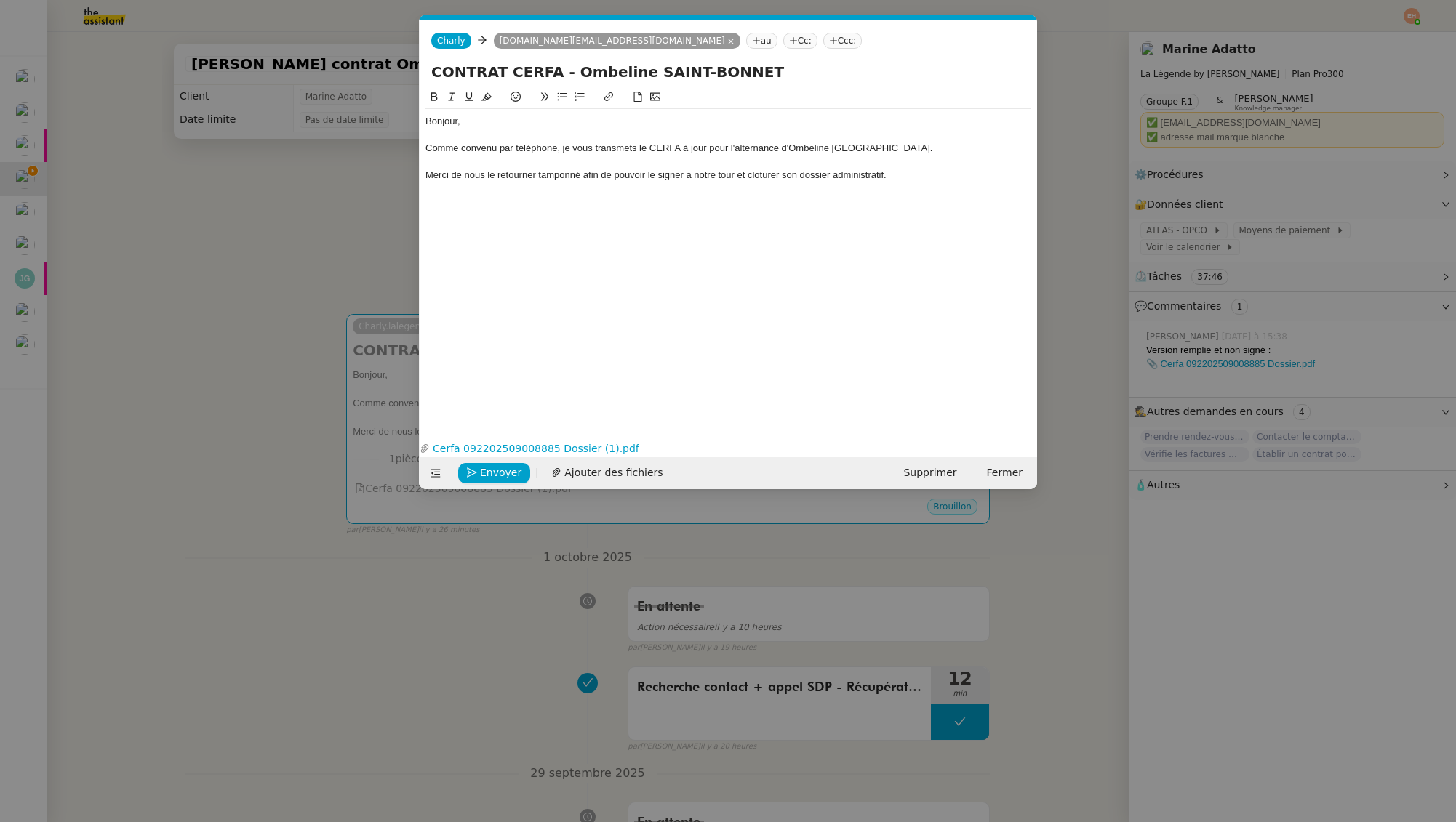
click at [324, 228] on nz-modal-container "Service TA - VOYAGE - PROPOSITION GLOBALE A utiliser dans le cadre de propositi…" at bounding box center [728, 411] width 1456 height 822
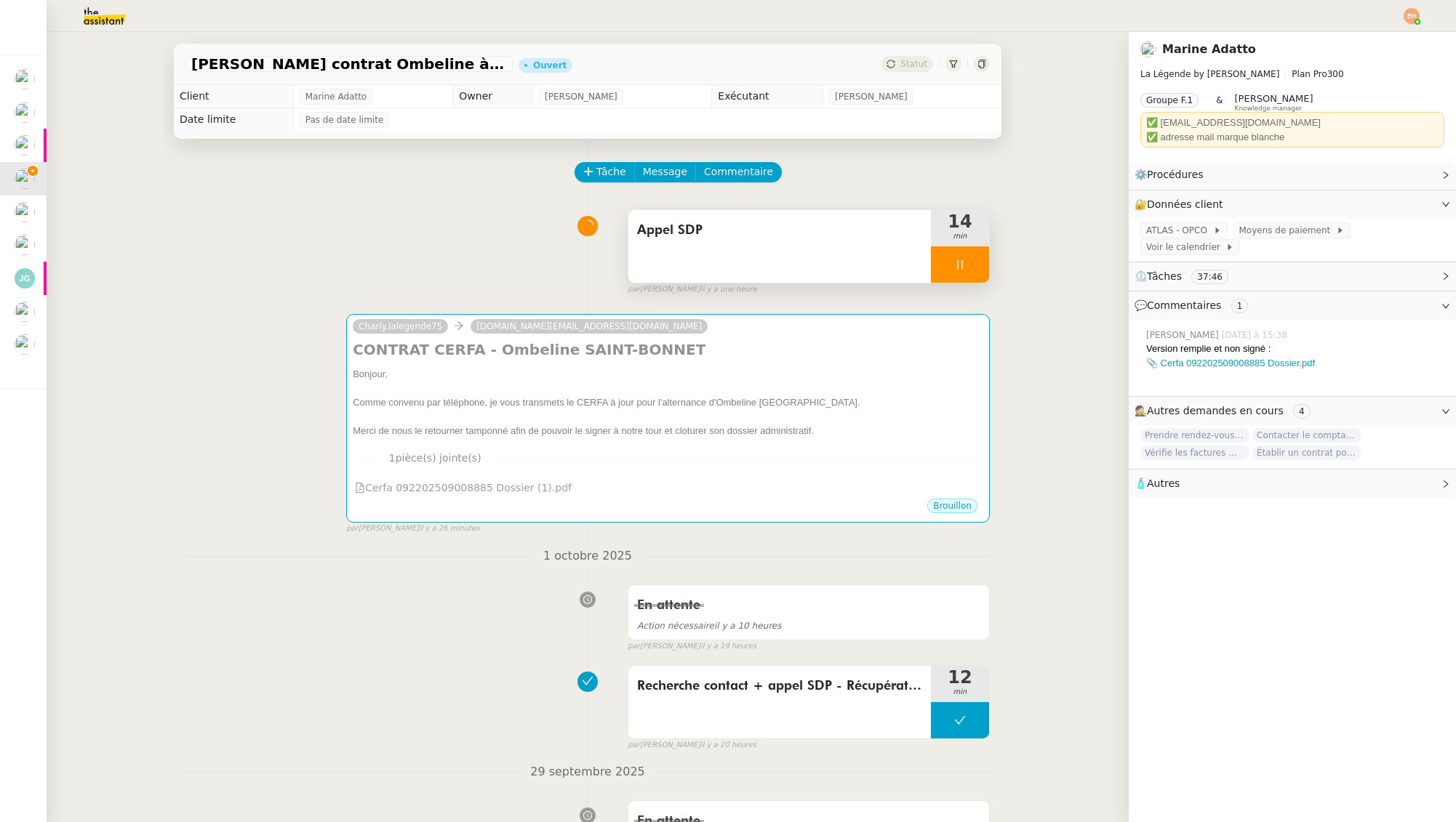
click at [957, 267] on icon at bounding box center [960, 264] width 12 height 12
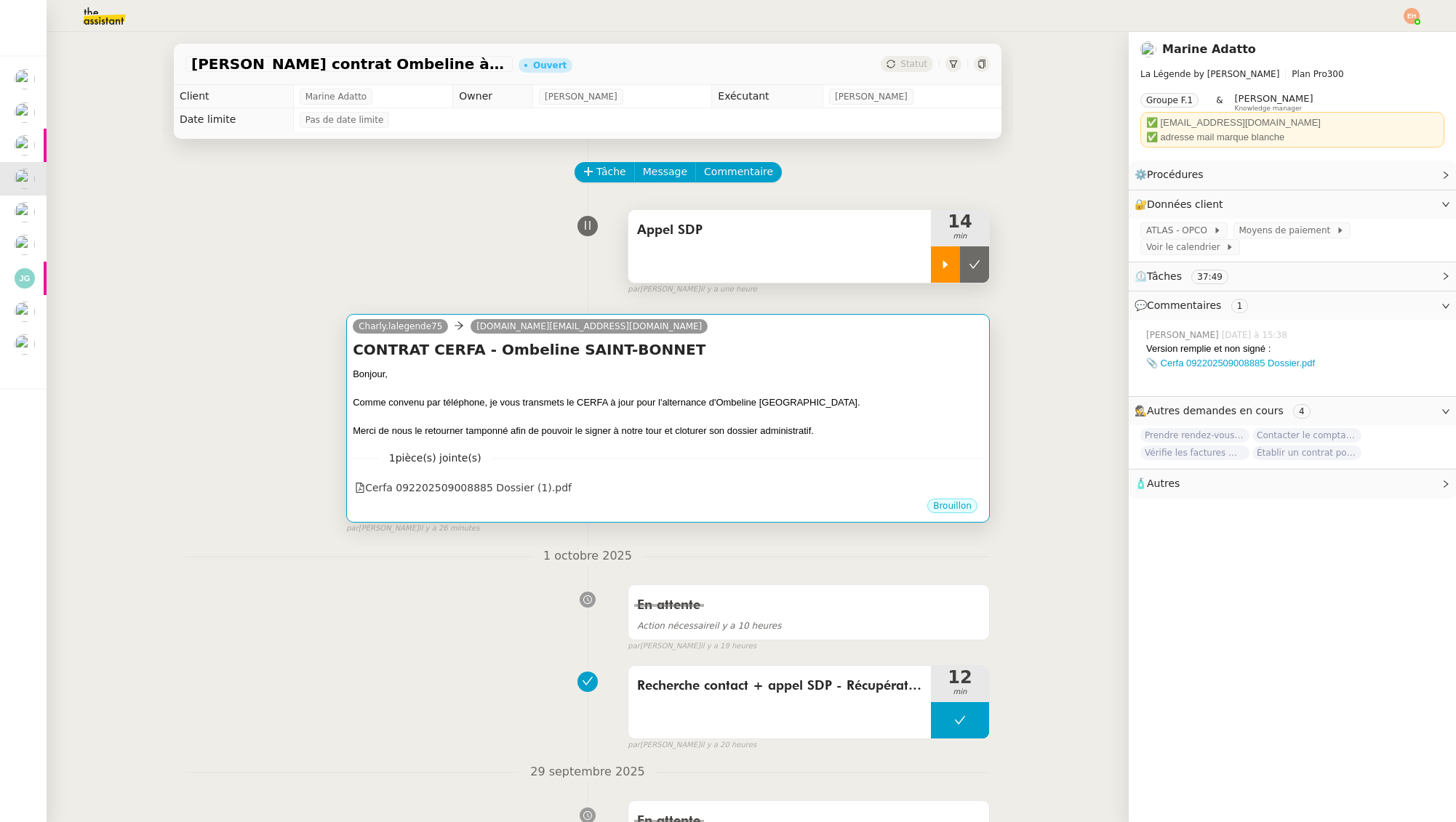
click at [620, 443] on div "1 pièce(s) jointe(s) Cerfa 092202509008885 Dossier (1).pdf" at bounding box center [668, 468] width 630 height 60
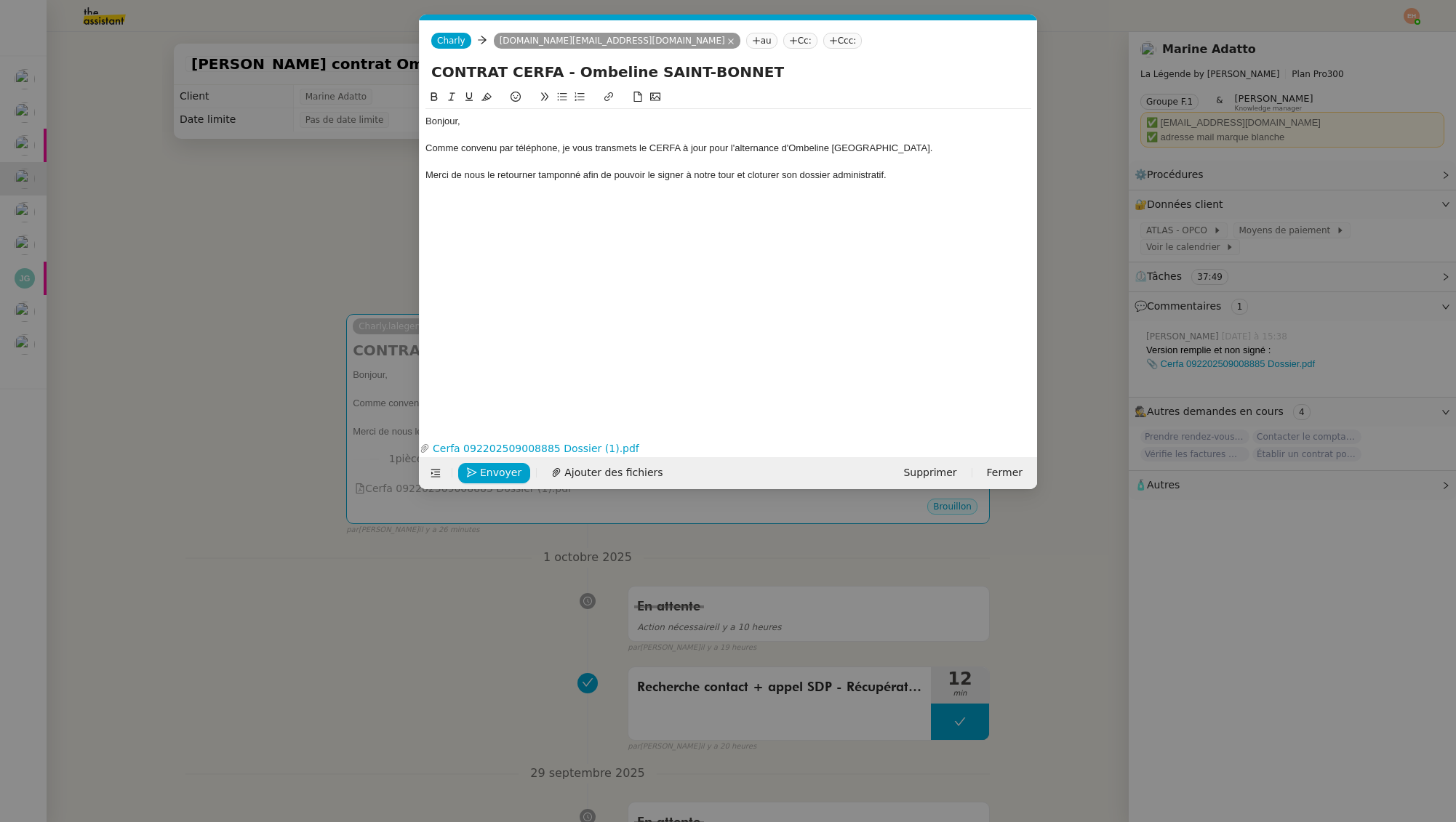
click at [679, 184] on div "Bonjour, Comme convenu par téléphone, je vous transmets le CERFA à jour pour l'…" at bounding box center [728, 148] width 606 height 78
click at [680, 173] on div "Merci de nous le retourner tamponné afin de pouvoir le signer à notre tour et c…" at bounding box center [728, 174] width 606 height 13
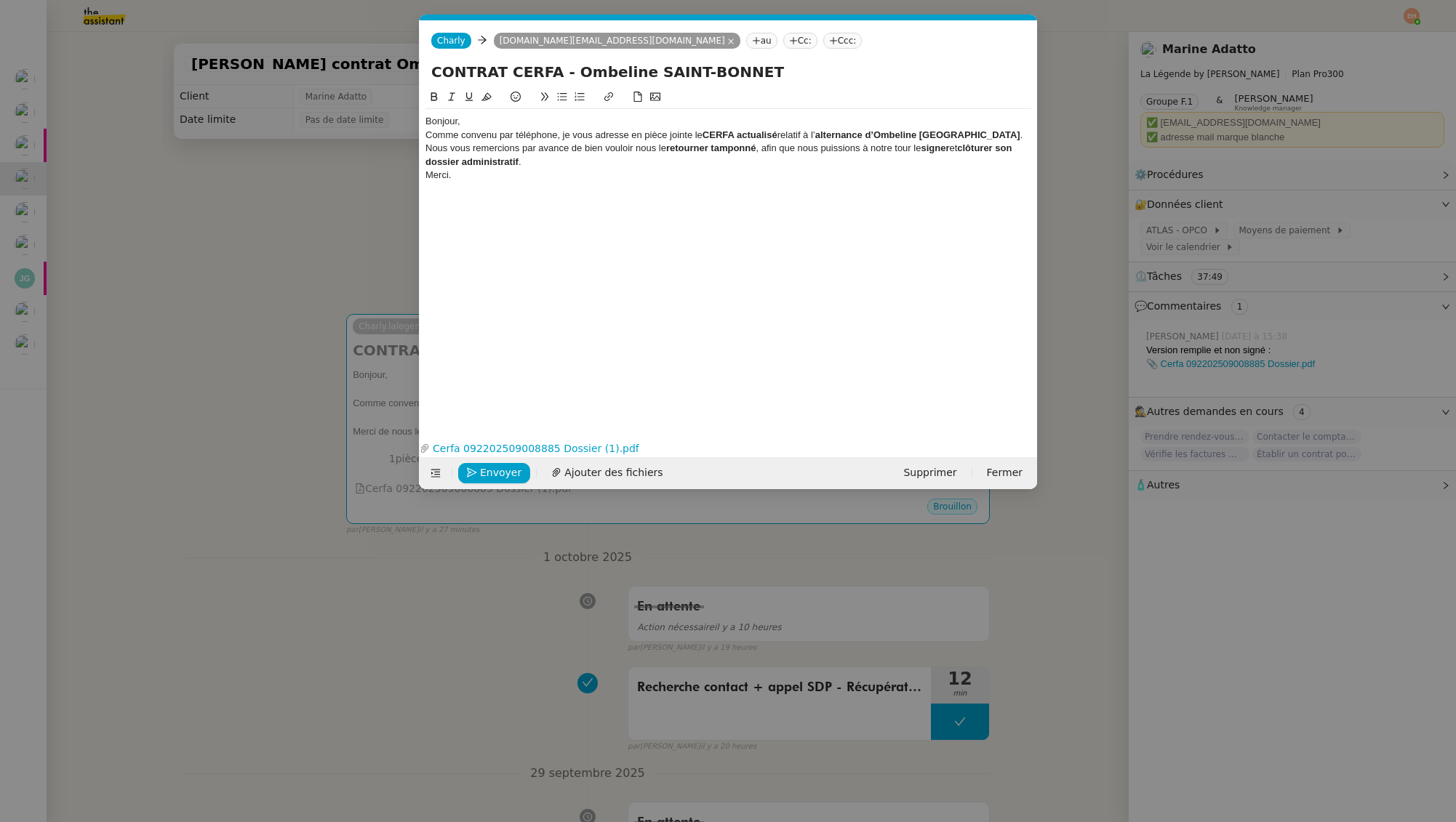
scroll to position [0, 0]
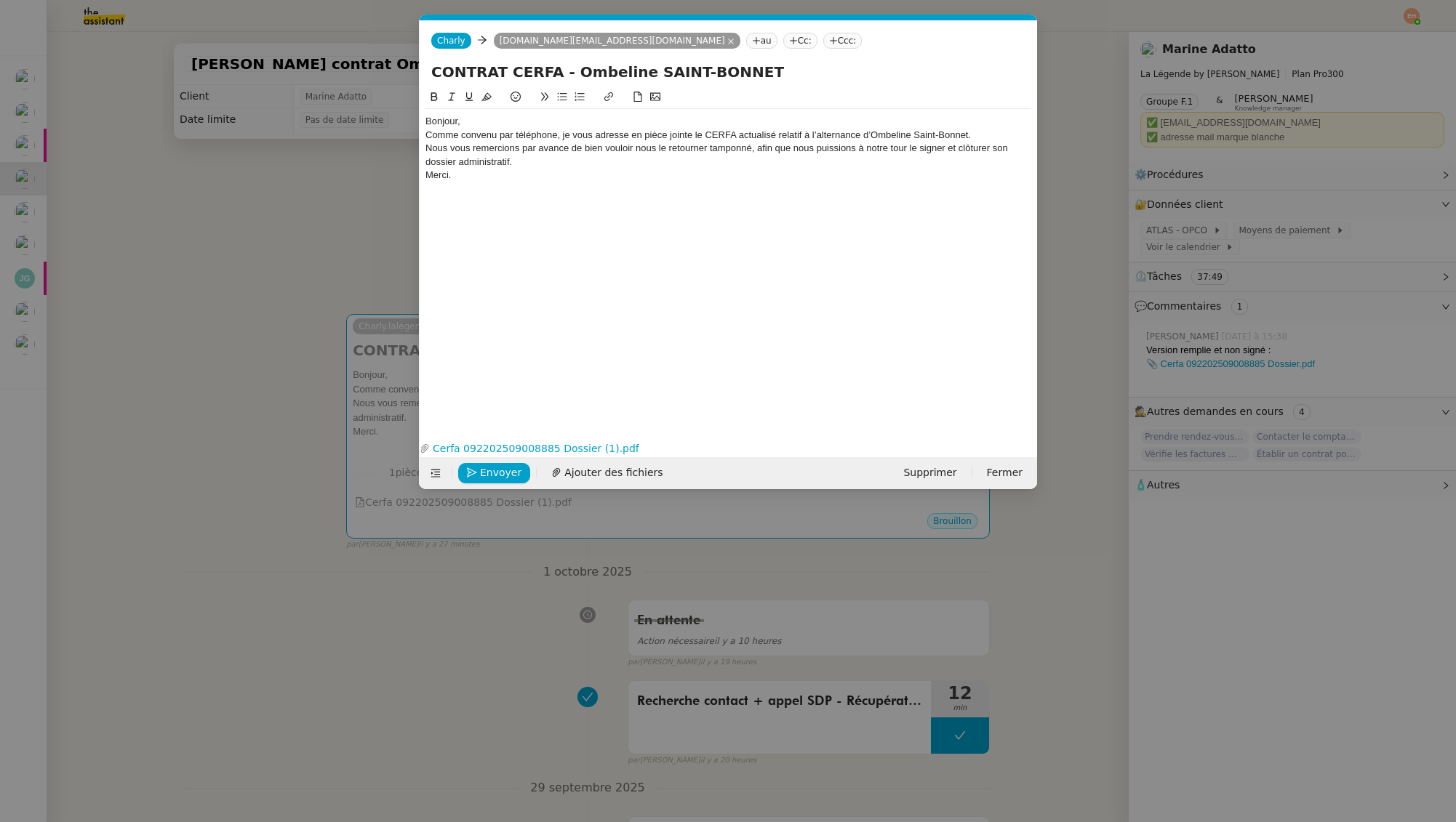
click at [534, 118] on div "Bonjour," at bounding box center [728, 121] width 606 height 13
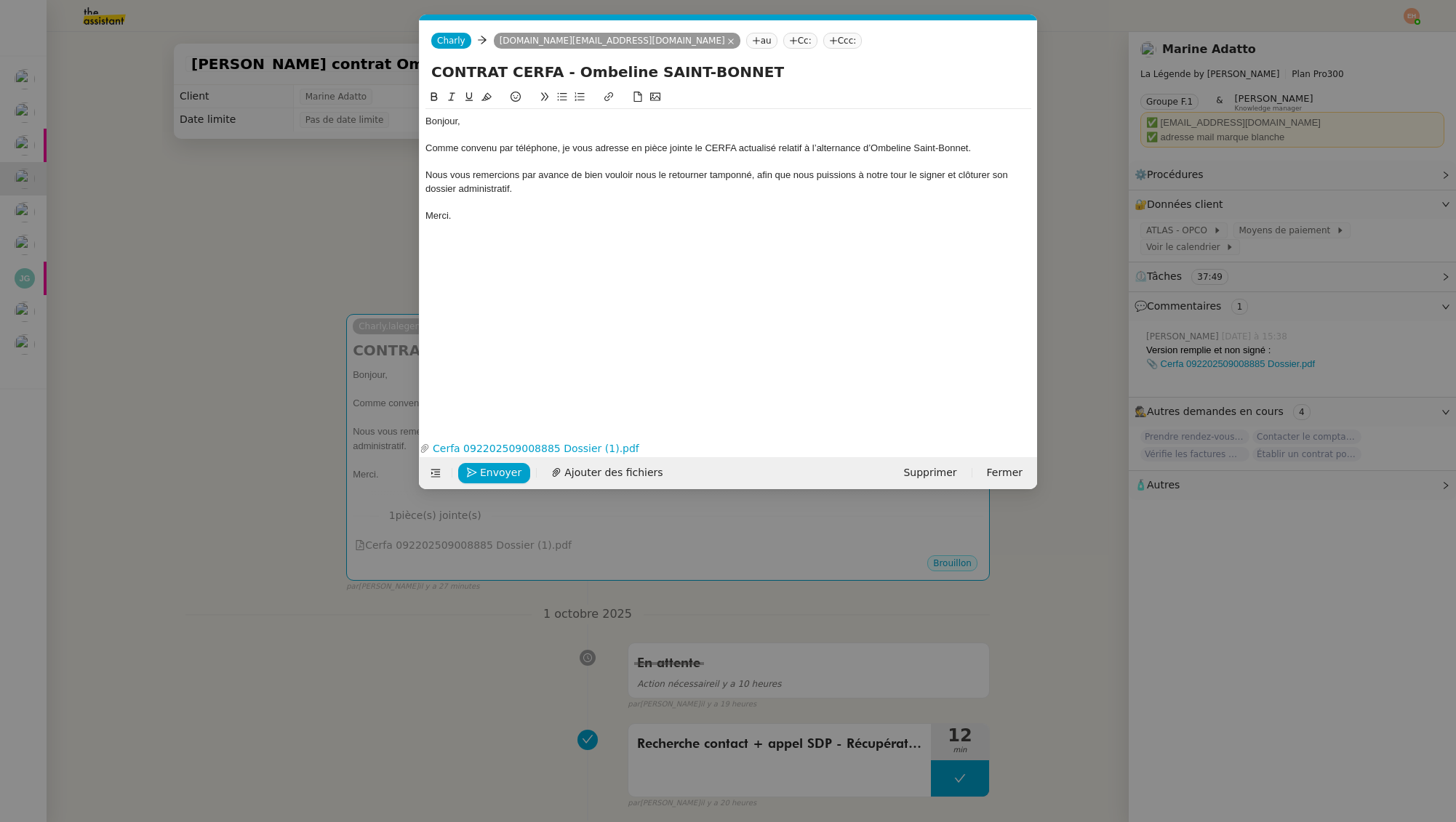
click at [737, 178] on div "Nous vous remercions par avance de bien vouloir nous le retourner tamponné, afi…" at bounding box center [728, 182] width 606 height 27
click at [651, 245] on div "Bonjour, Comme convenu par téléphone, je vous adresse en pièce jointe le CERFA …" at bounding box center [728, 251] width 606 height 326
click at [664, 177] on div "Nous vous remercions par avance de bien vouloir nous le retourner tamponné, afi…" at bounding box center [728, 182] width 606 height 27
click at [859, 149] on div "Comme convenu par téléphone, je vous adresse en pièce jointe le CERFA actualisé…" at bounding box center [728, 148] width 606 height 13
click at [868, 148] on div "Comme convenu par téléphone, je vous adresse en pièce jointe le CERFA actualisé…" at bounding box center [728, 148] width 606 height 13
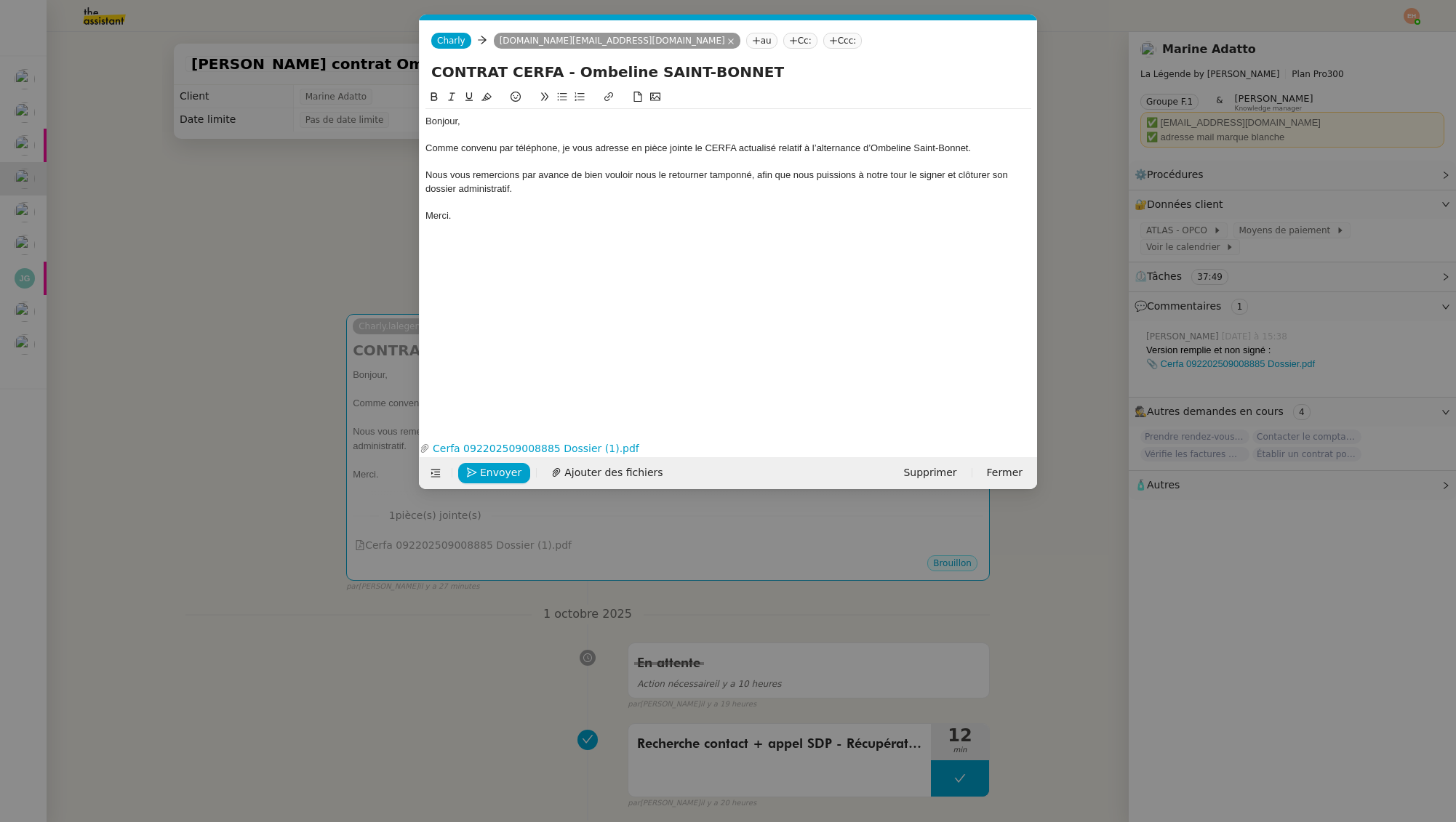
click at [560, 184] on div "Nous vous remercions par avance de bien vouloir nous le retourner tamponné, afi…" at bounding box center [728, 182] width 606 height 27
click at [567, 199] on div at bounding box center [728, 201] width 606 height 13
click at [571, 197] on div at bounding box center [728, 201] width 606 height 13
click at [566, 188] on div "Nous vous remercions par avance de bien vouloir nous le retourner tamponné, afi…" at bounding box center [728, 182] width 606 height 27
click at [548, 167] on div at bounding box center [728, 162] width 606 height 13
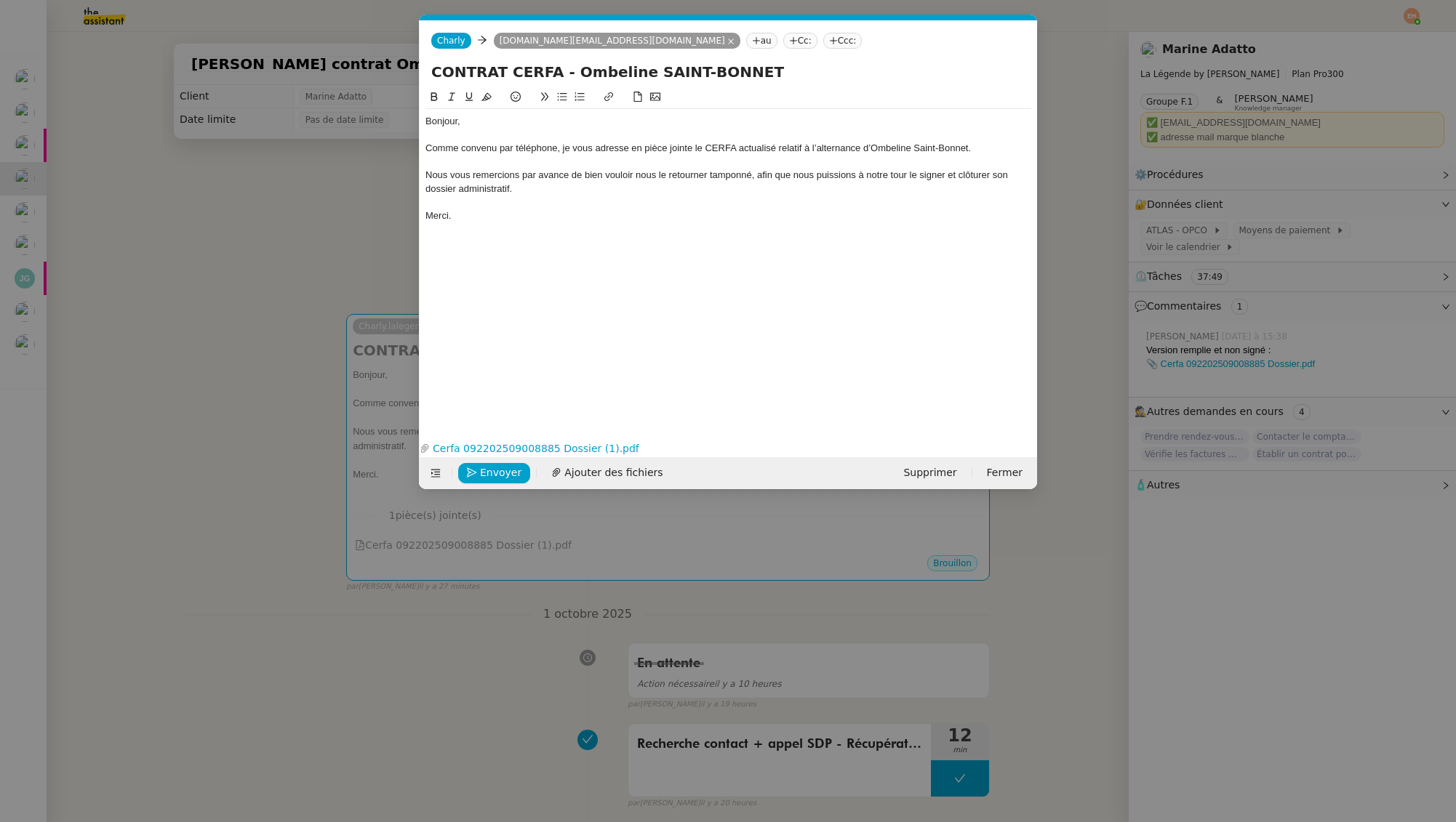
click at [545, 202] on div at bounding box center [728, 201] width 606 height 13
click at [489, 479] on span "Envoyer" at bounding box center [500, 473] width 42 height 17
click at [489, 479] on span "Confirmer l'envoi" at bounding box center [523, 473] width 88 height 17
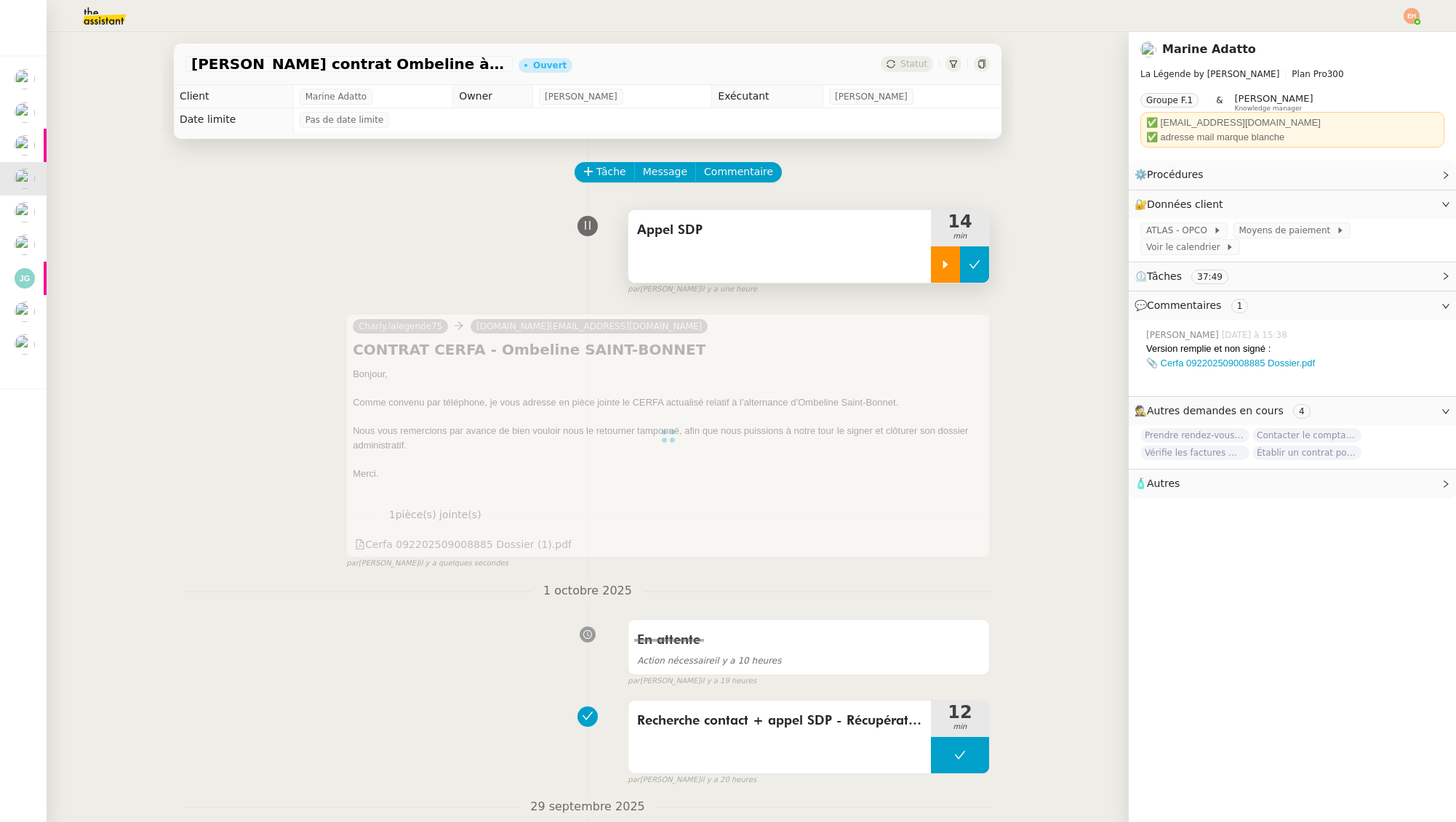
click at [966, 270] on button at bounding box center [975, 264] width 29 height 37
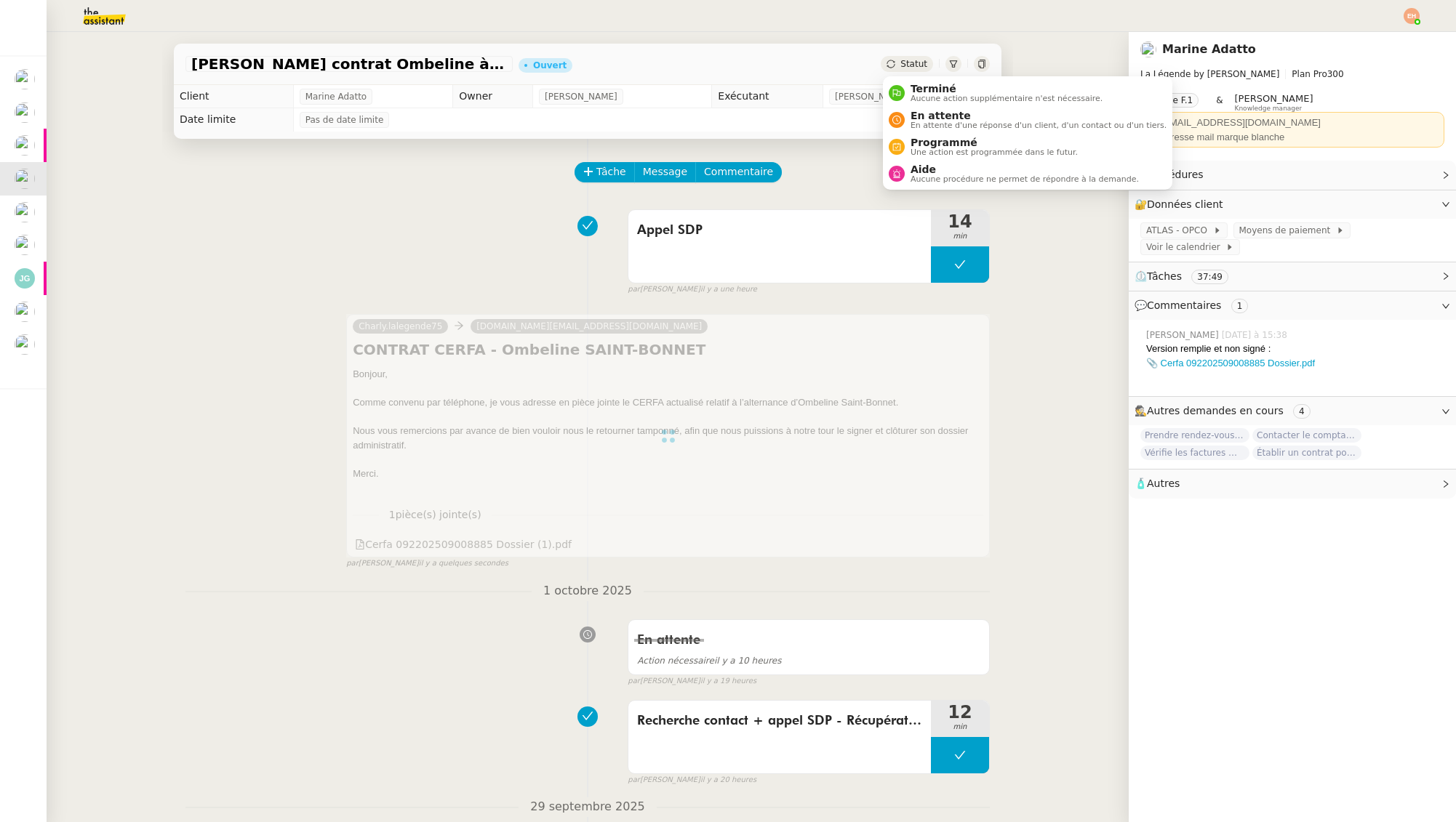
click at [920, 63] on span "Statut" at bounding box center [914, 64] width 27 height 10
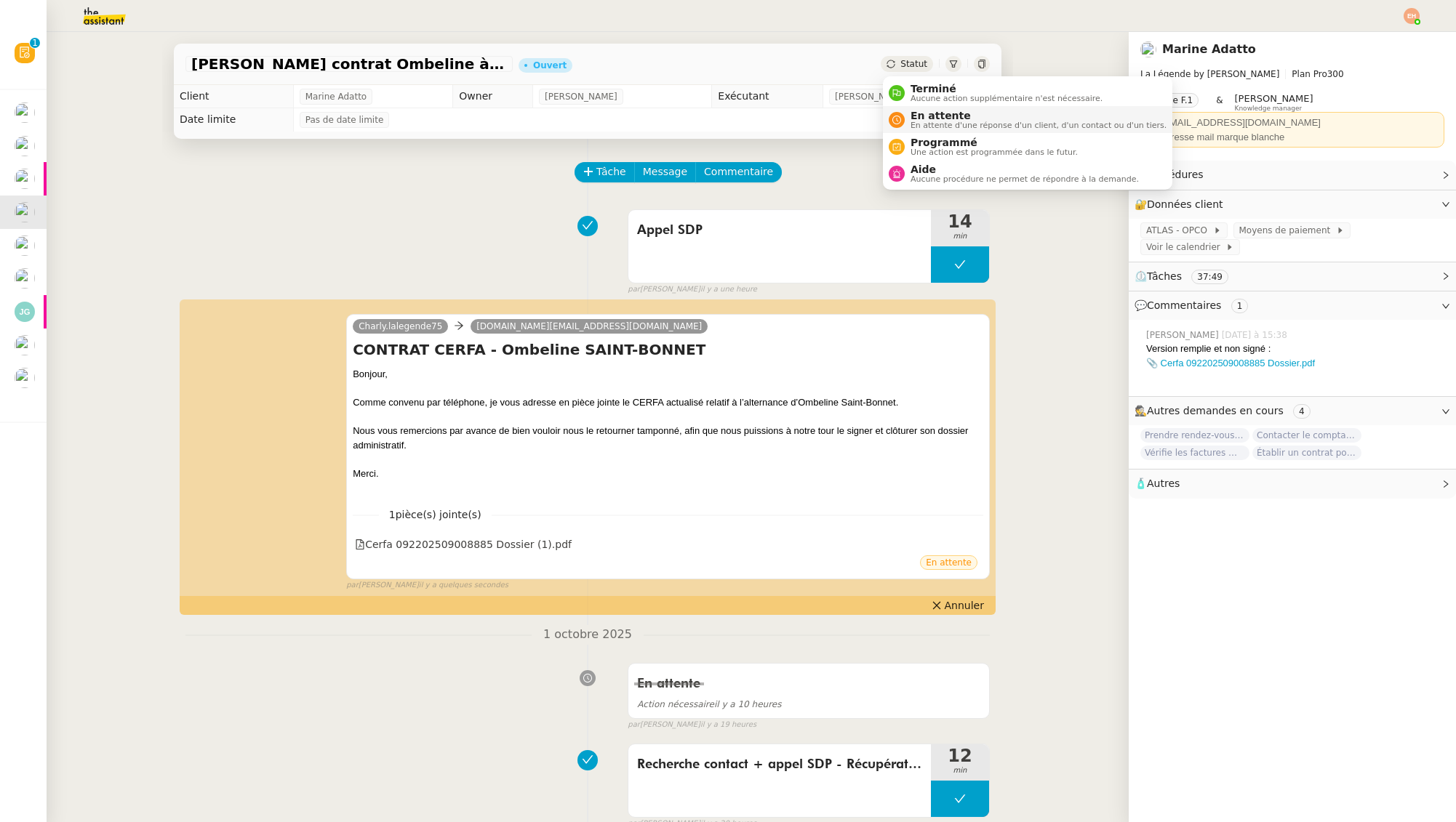
click at [928, 117] on span "En attente" at bounding box center [1038, 116] width 256 height 12
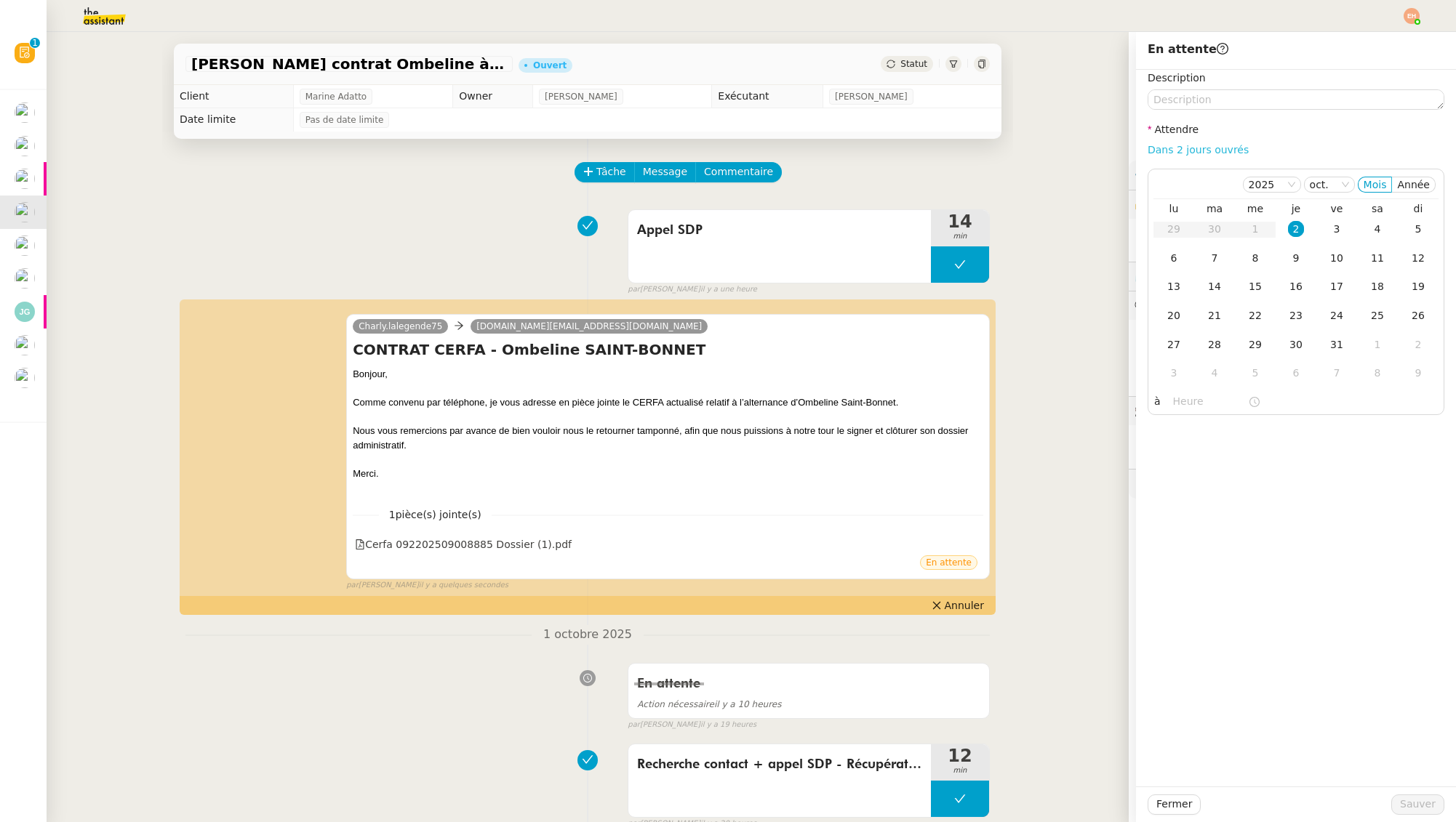
click at [1201, 150] on link "Dans 2 jours ouvrés" at bounding box center [1197, 150] width 101 height 12
type input "07:00"
click at [1398, 806] on button "Sauver" at bounding box center [1418, 805] width 53 height 20
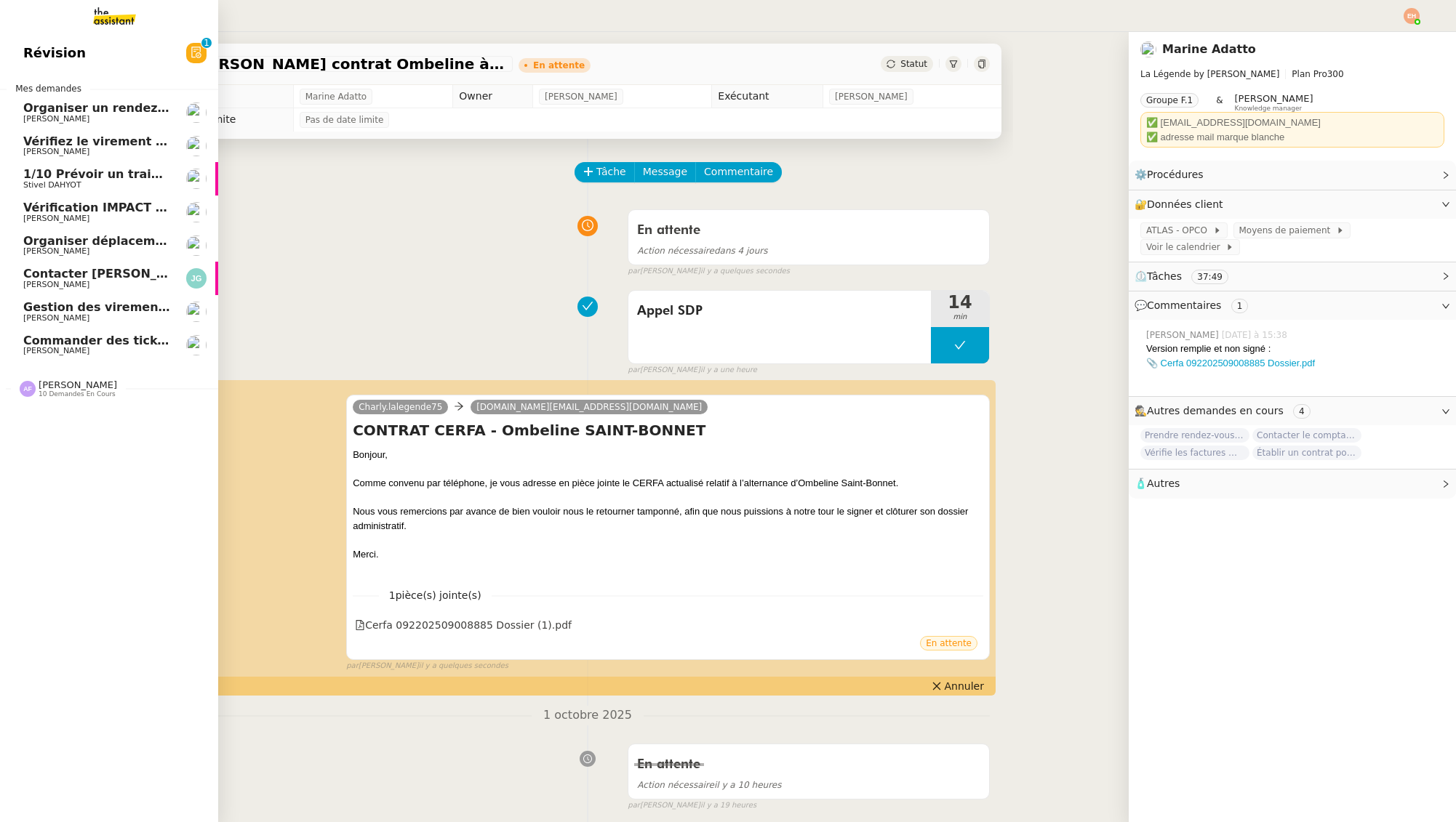
click at [48, 303] on span "Gestion des virements de salaire mensuel - [DATE]" at bounding box center [189, 307] width 333 height 14
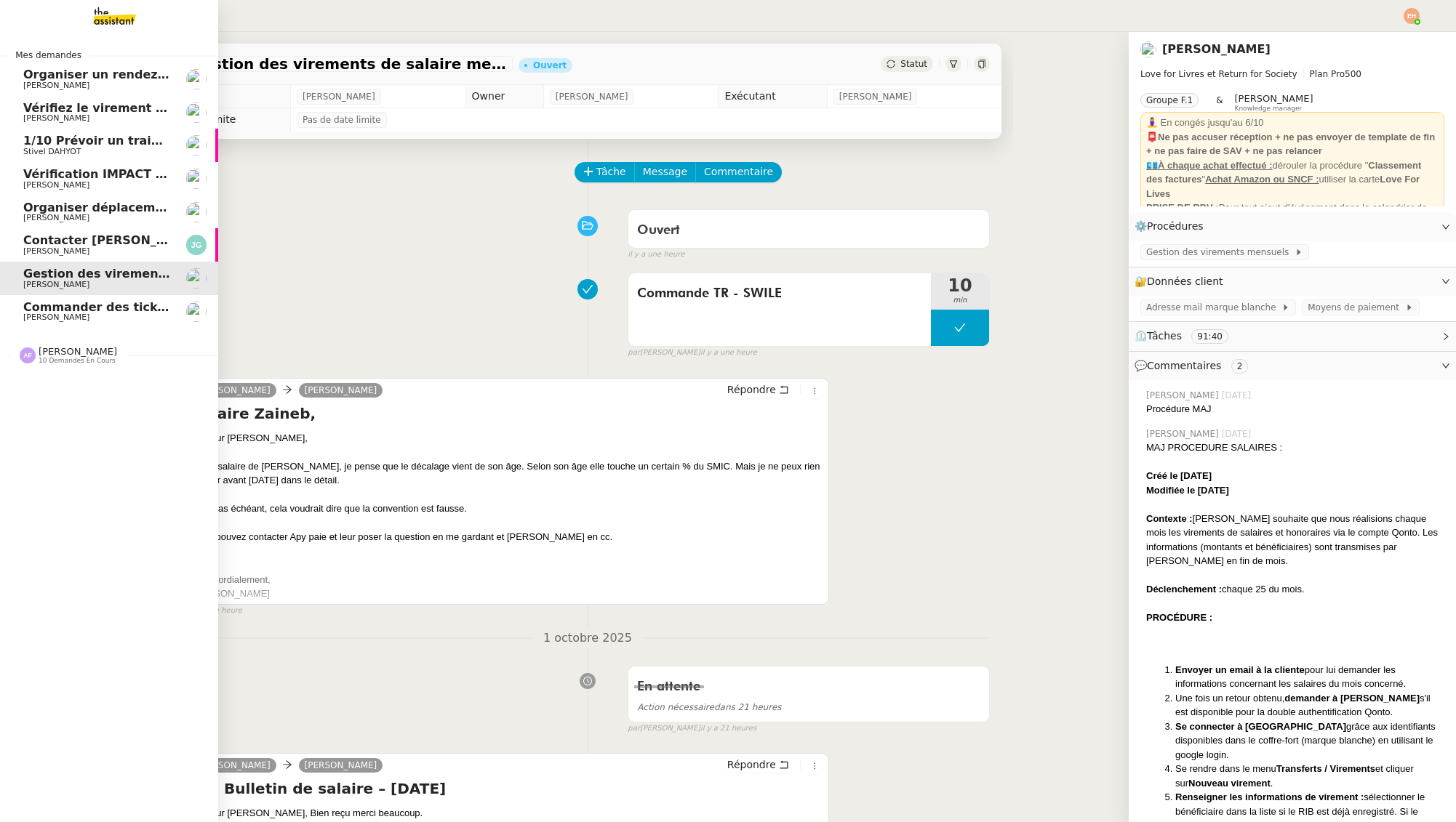
click at [68, 304] on span "Commander des tickets restaurants [GEOGRAPHIC_DATA] - [DATE]" at bounding box center [239, 307] width 433 height 14
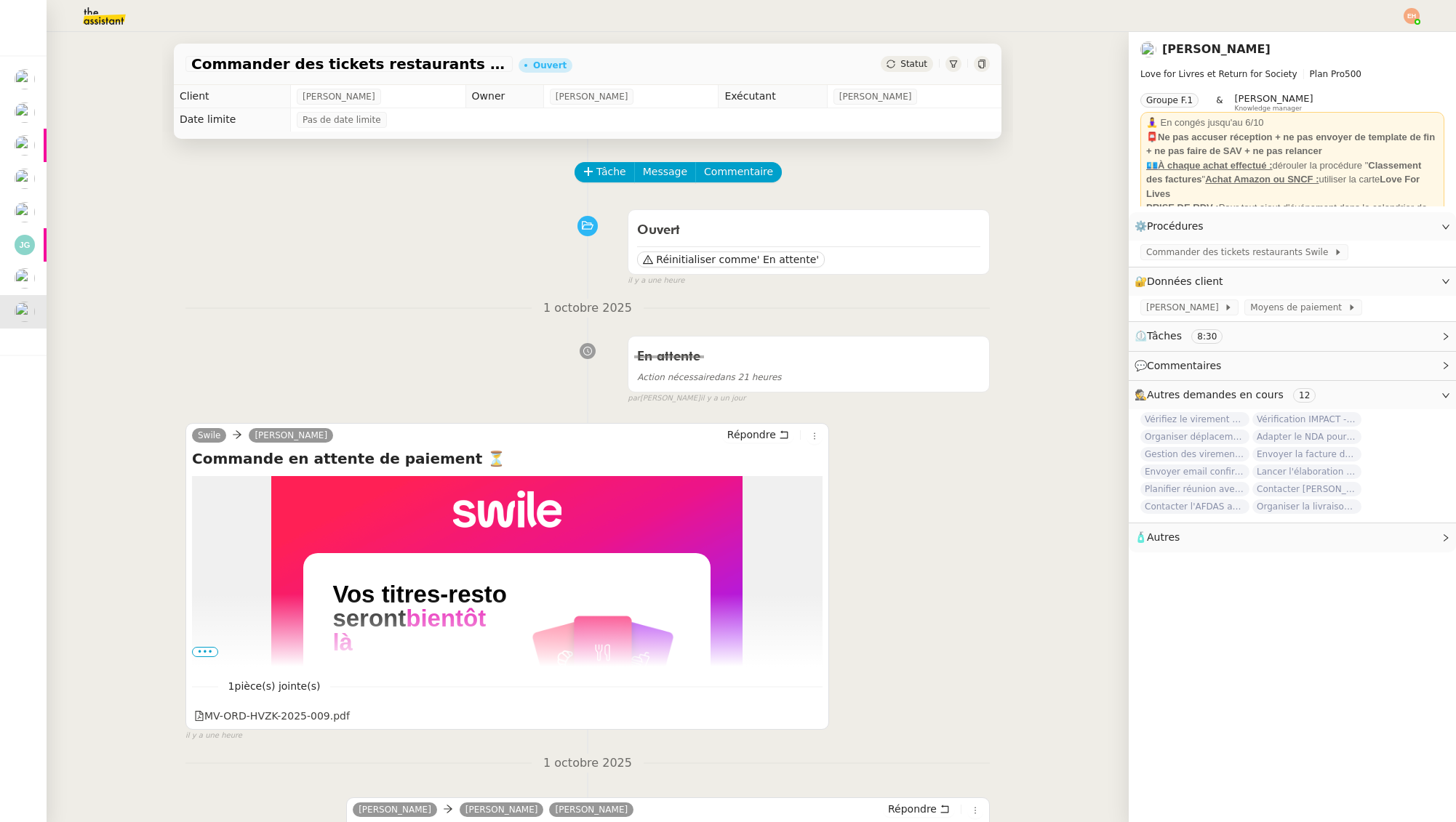
click at [203, 654] on span "•••" at bounding box center [205, 652] width 26 height 10
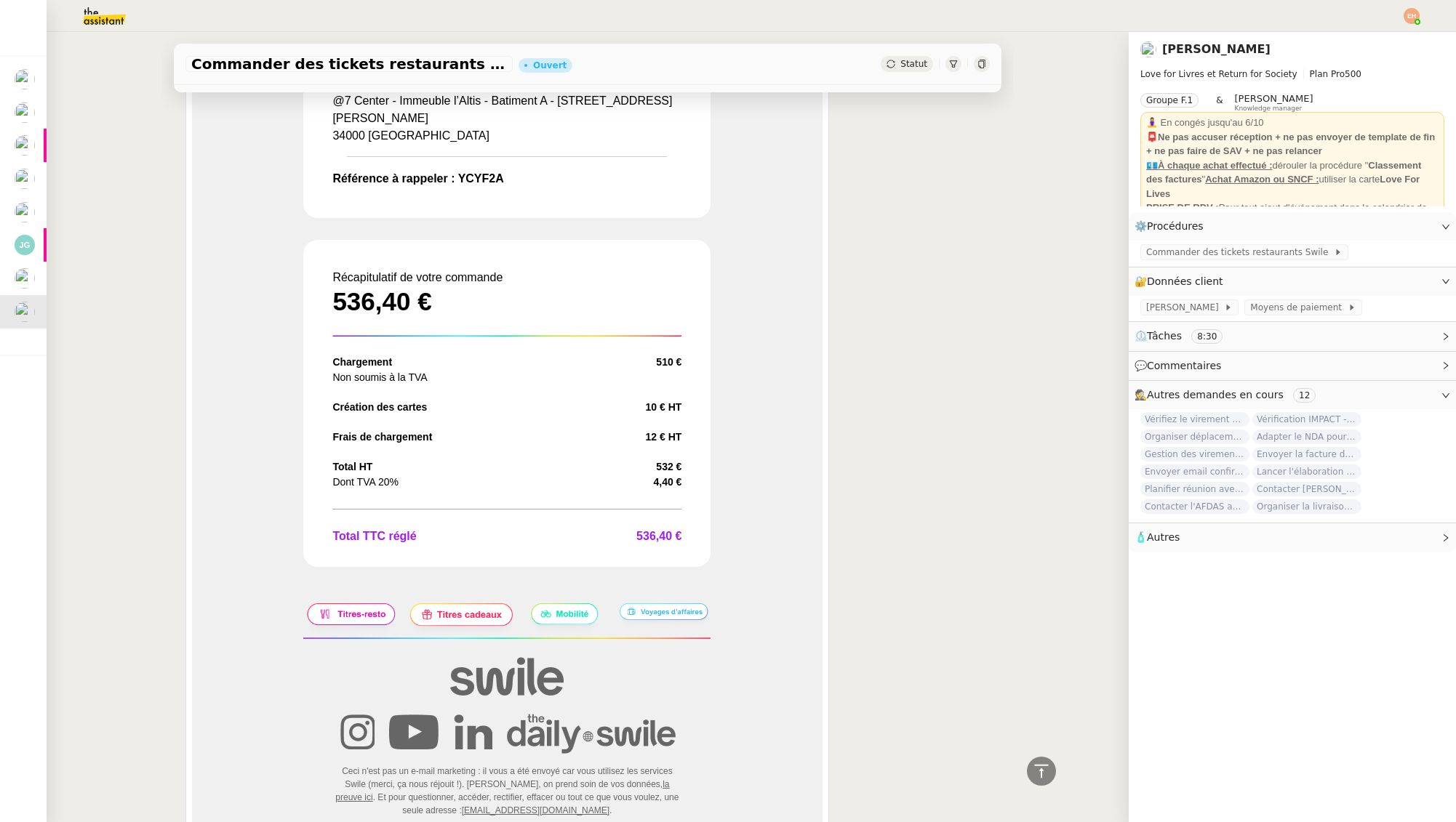
scroll to position [1443, 0]
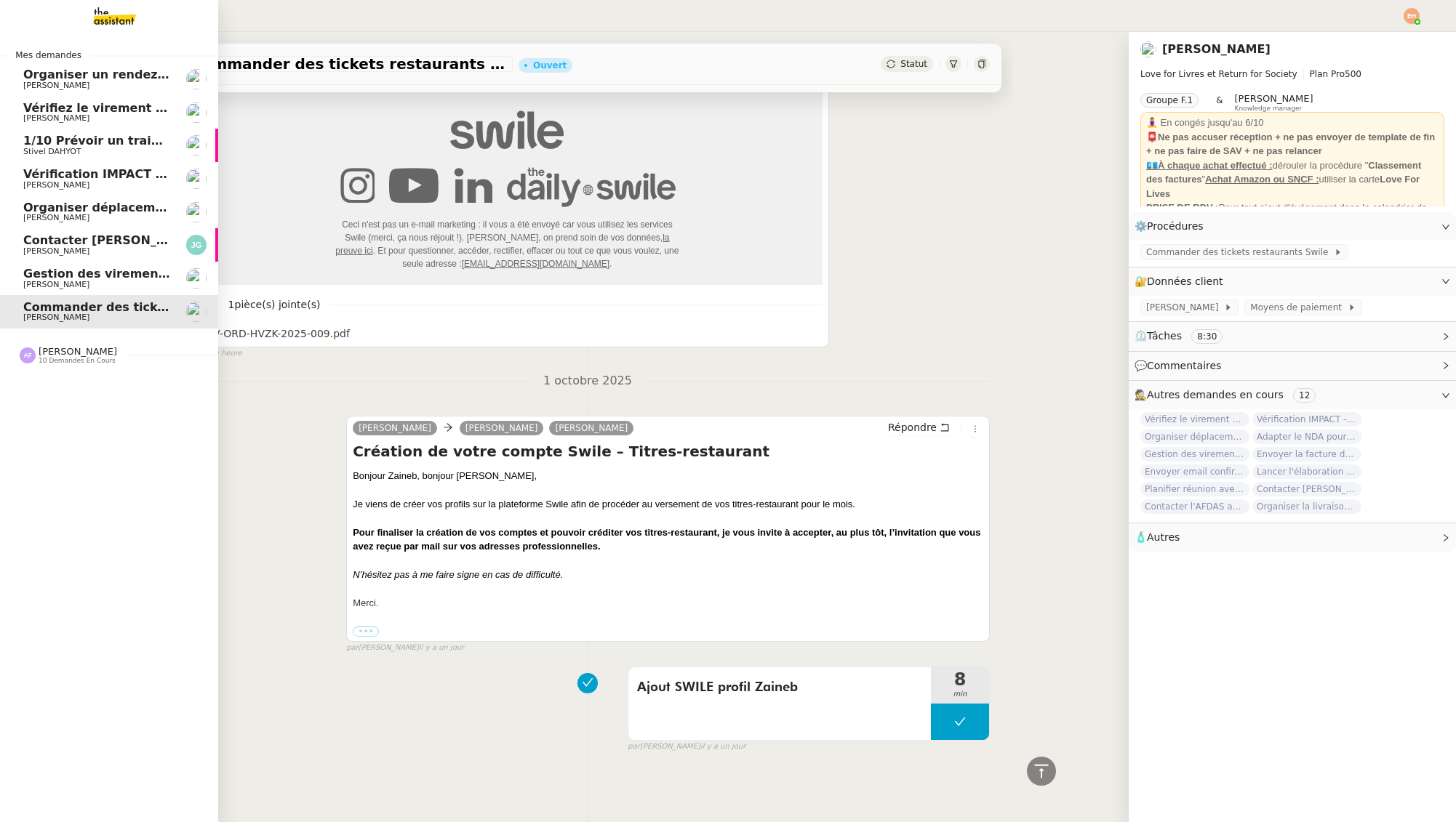
click at [24, 282] on span "[PERSON_NAME]" at bounding box center [56, 284] width 66 height 9
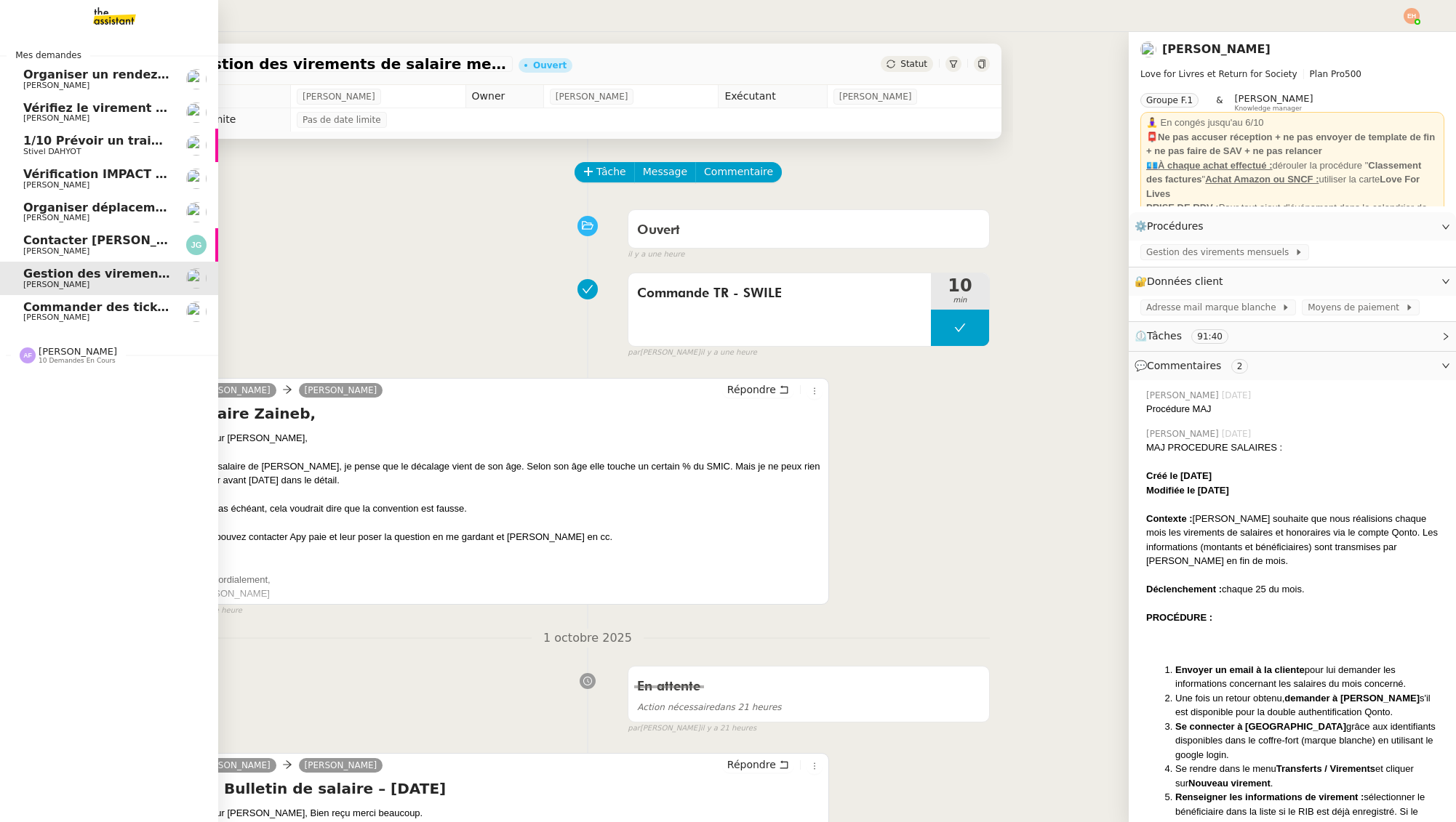
drag, startPoint x: 58, startPoint y: 308, endPoint x: 88, endPoint y: 309, distance: 30.0
click at [58, 308] on span "Commander des tickets restaurants [GEOGRAPHIC_DATA] - [DATE]" at bounding box center [239, 307] width 433 height 14
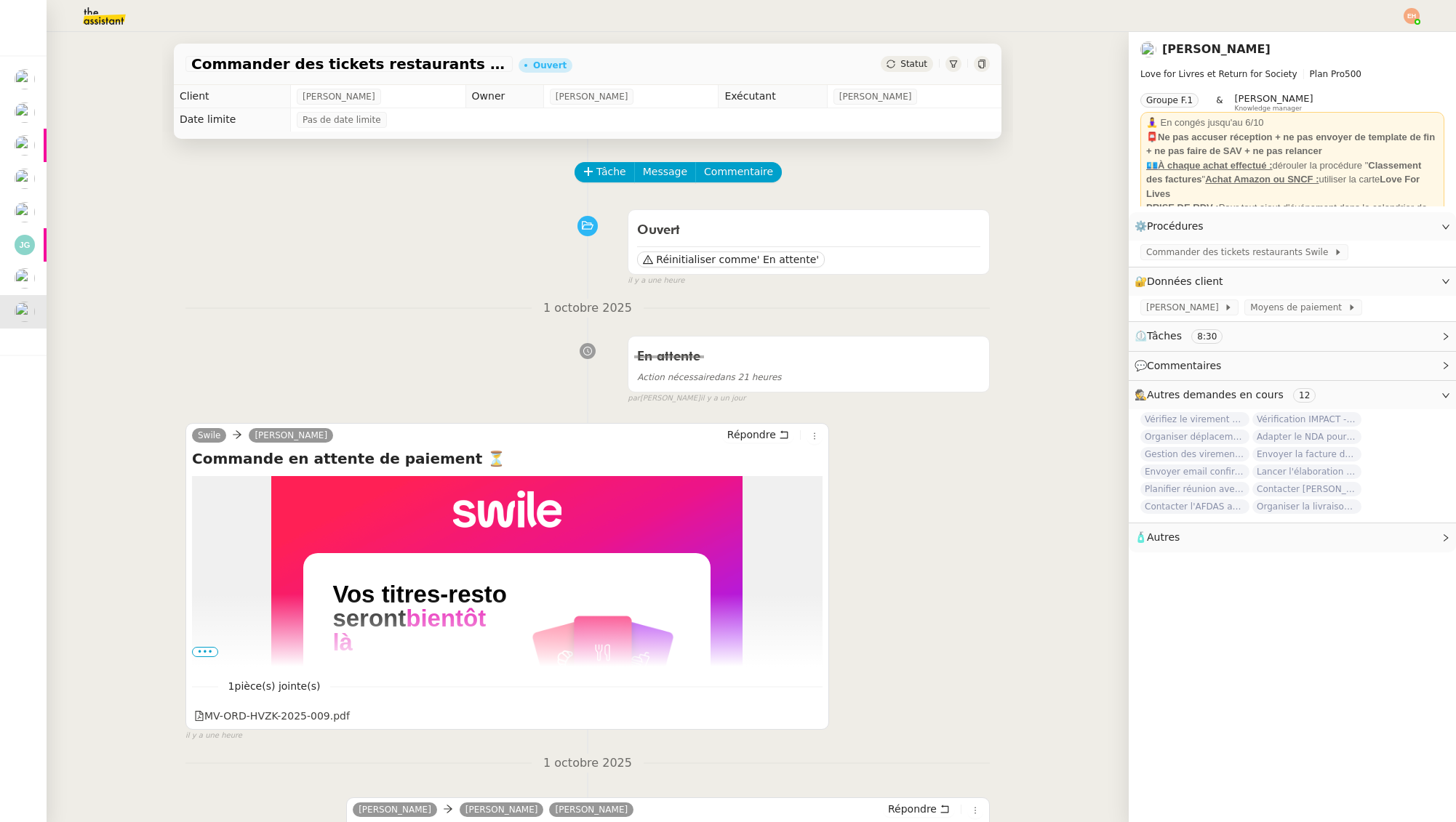
click at [213, 653] on span "•••" at bounding box center [205, 652] width 26 height 10
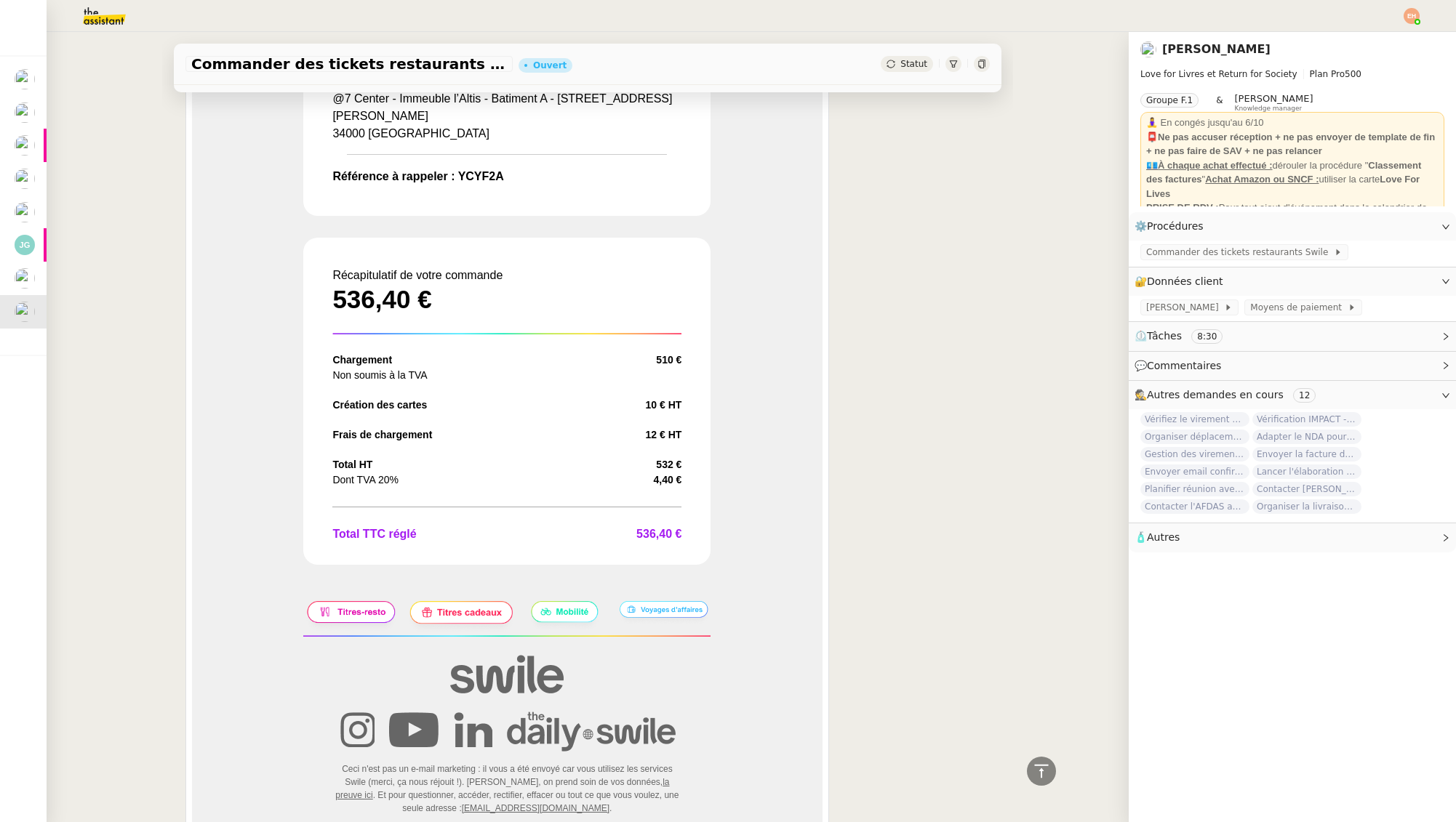
scroll to position [498, 0]
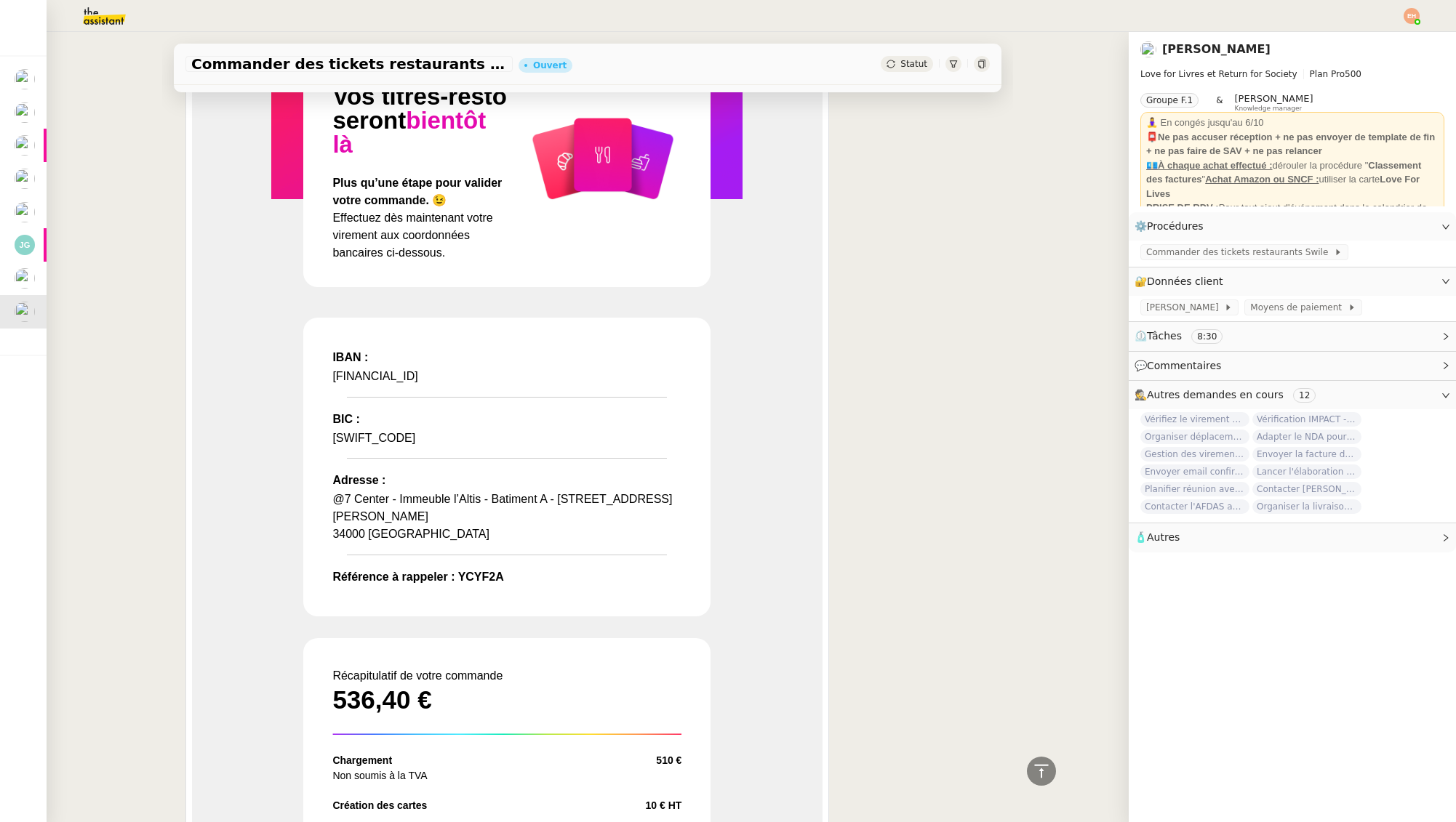
click at [475, 577] on h2 "Référence à rappeler : YCYF2A" at bounding box center [507, 576] width 349 height 14
copy h2 "YCYF2A"
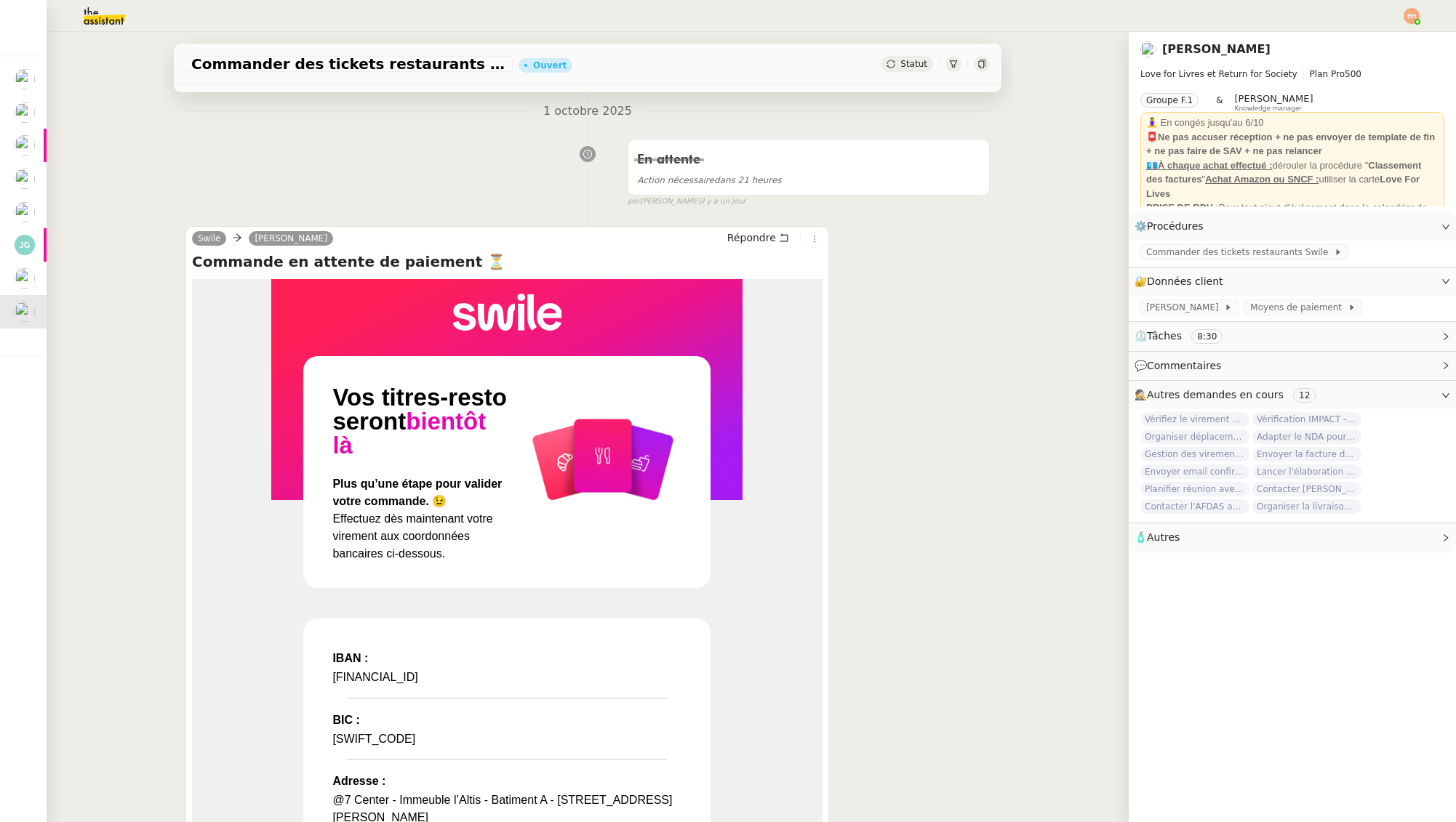
scroll to position [0, 0]
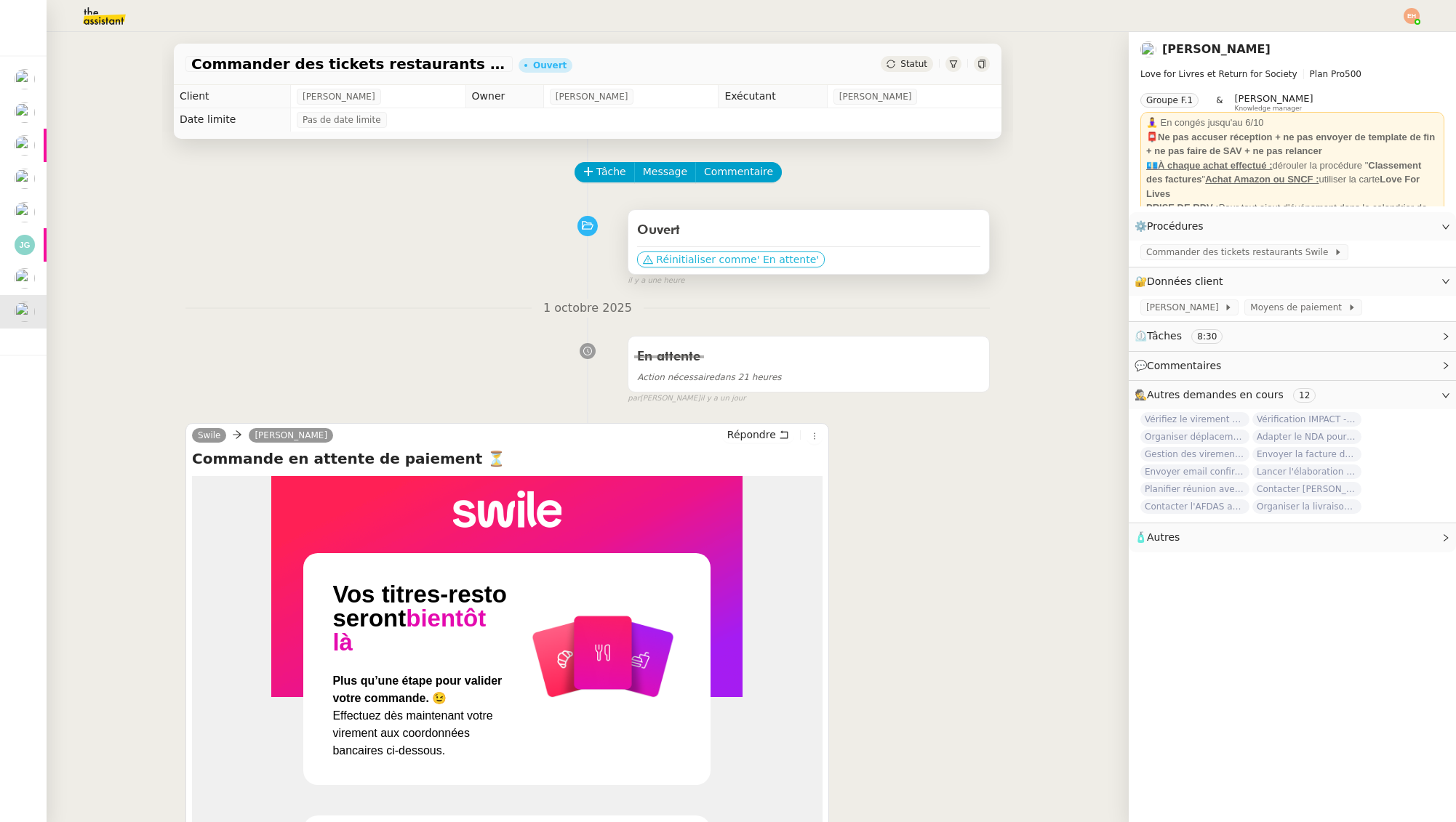
click at [776, 260] on span "' En attente'" at bounding box center [788, 259] width 62 height 14
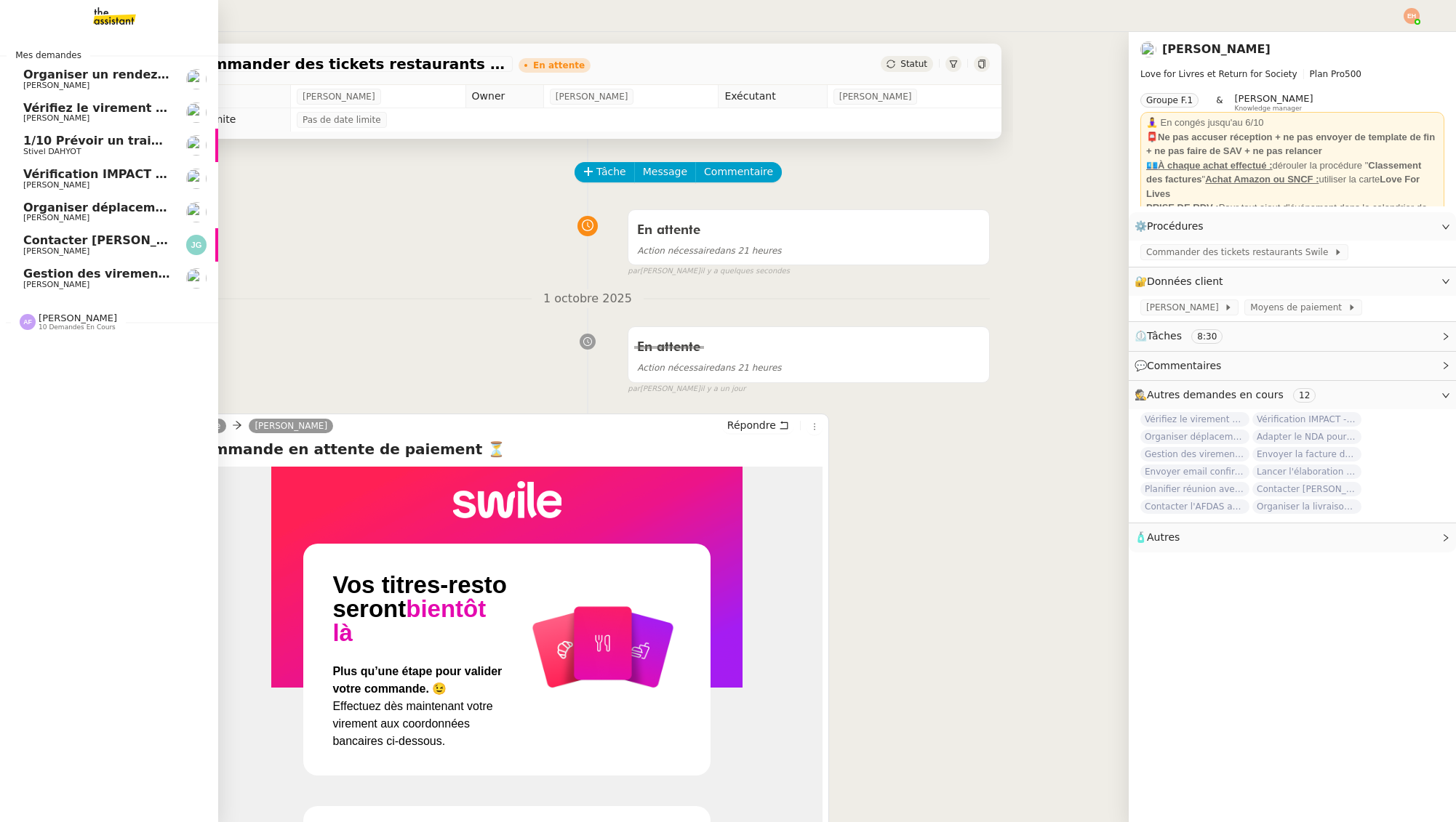
click at [94, 281] on span "[PERSON_NAME]" at bounding box center [96, 285] width 147 height 9
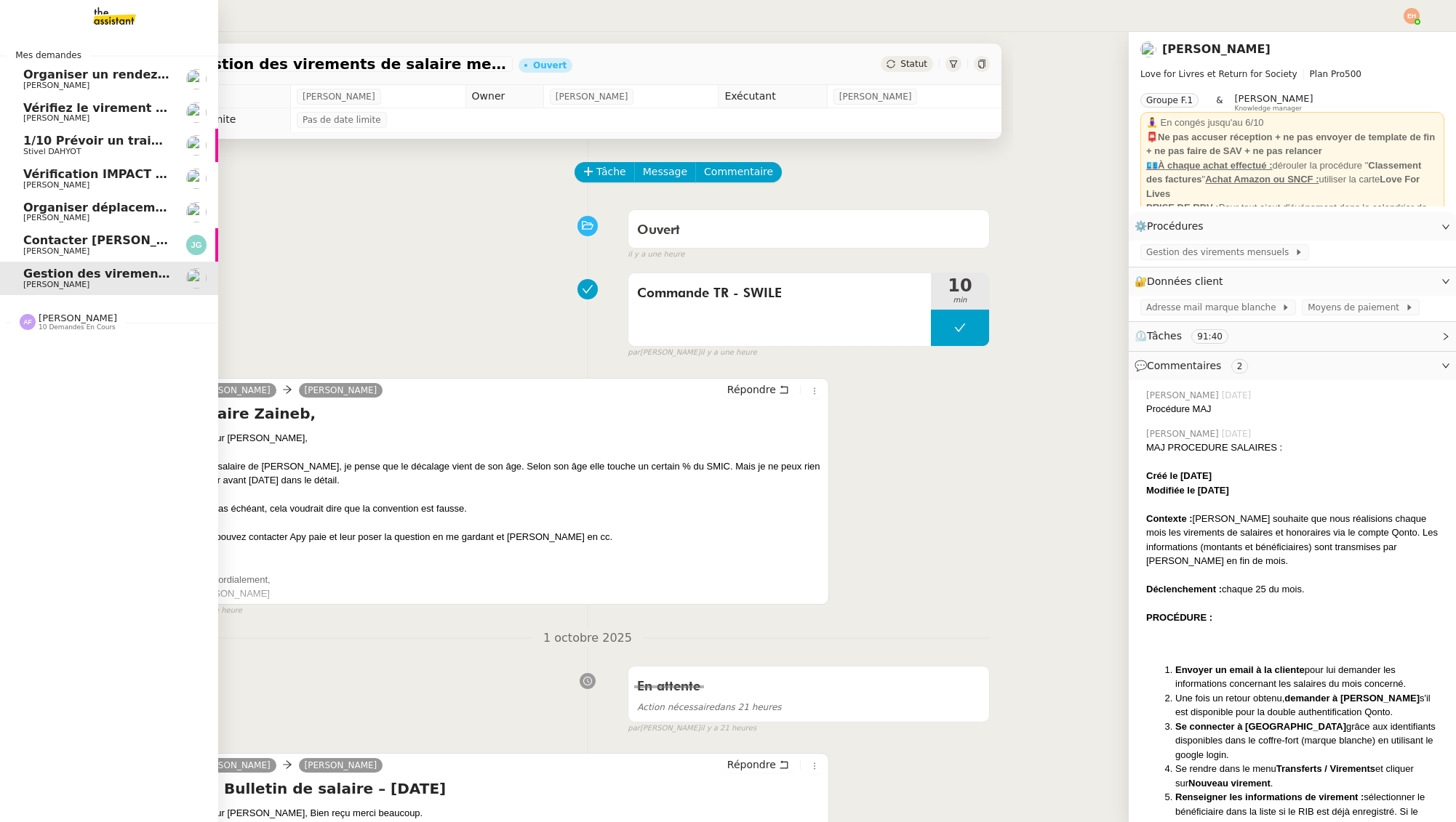
click at [74, 151] on span "Stivel DAHYOT" at bounding box center [52, 151] width 58 height 9
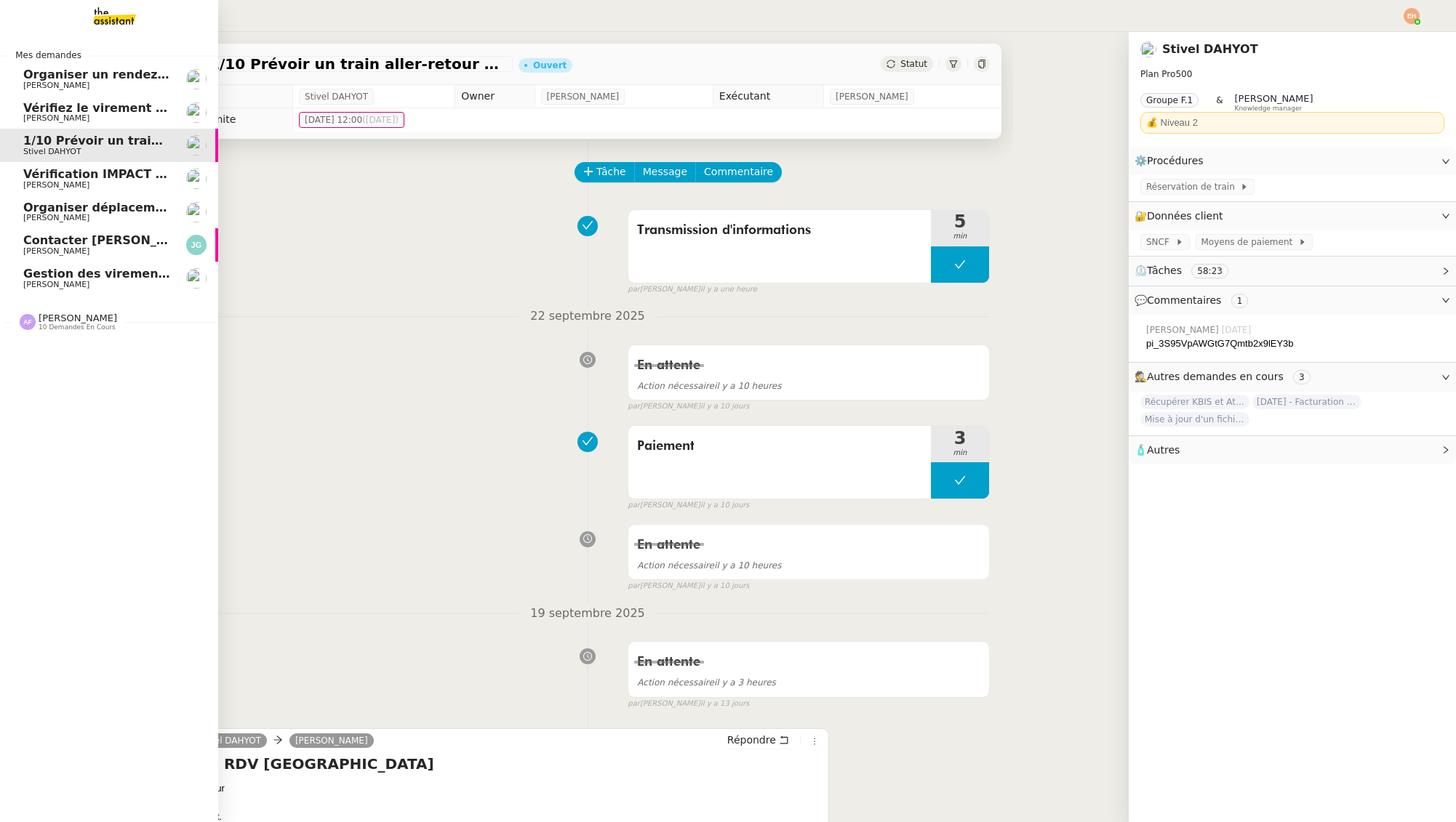
click at [148, 143] on span "1/10 Prévoir un train aller-retour pour [GEOGRAPHIC_DATA]" at bounding box center [218, 140] width 390 height 14
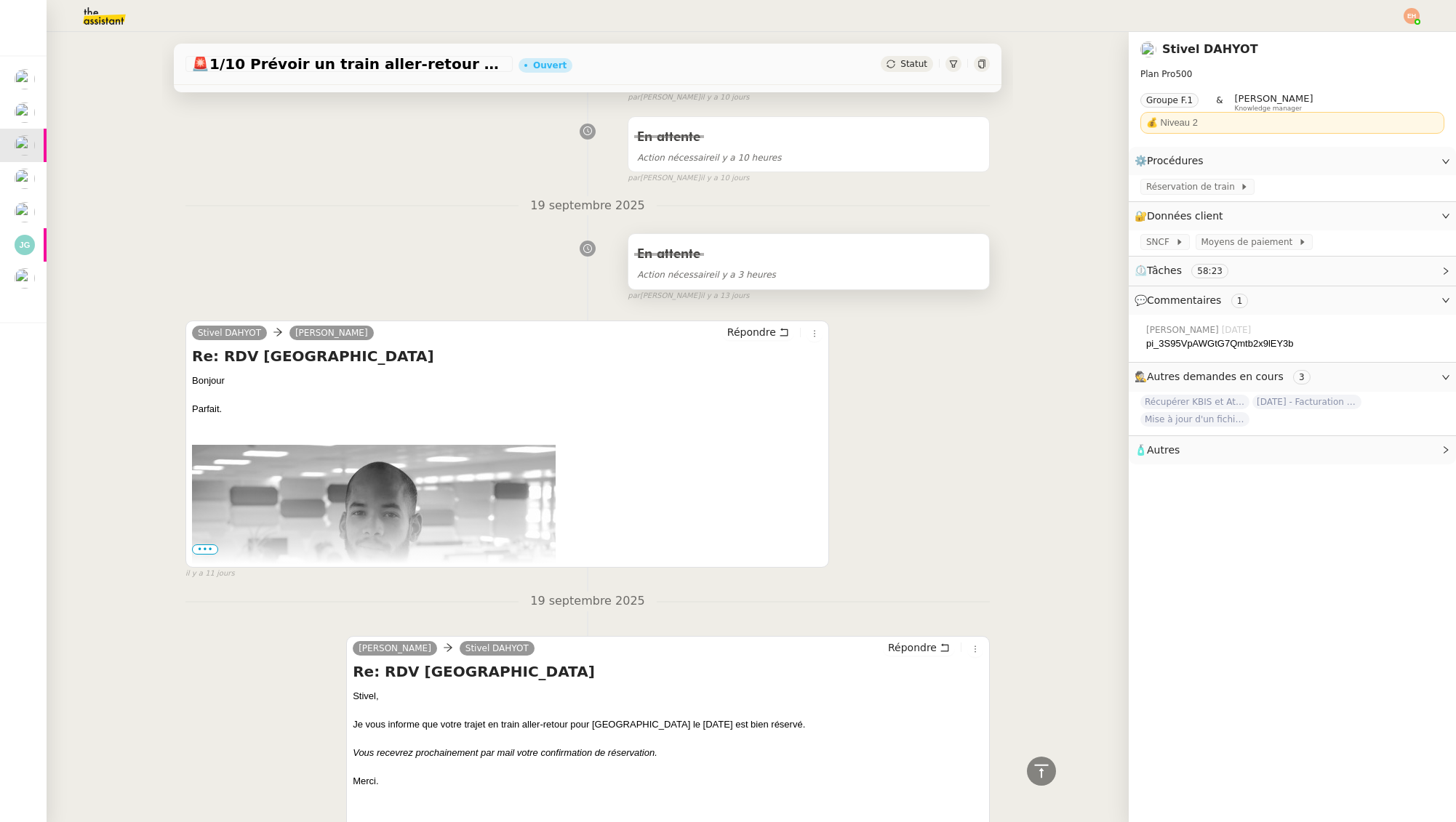
scroll to position [405, 0]
click at [749, 339] on span "Répondre" at bounding box center [751, 334] width 48 height 14
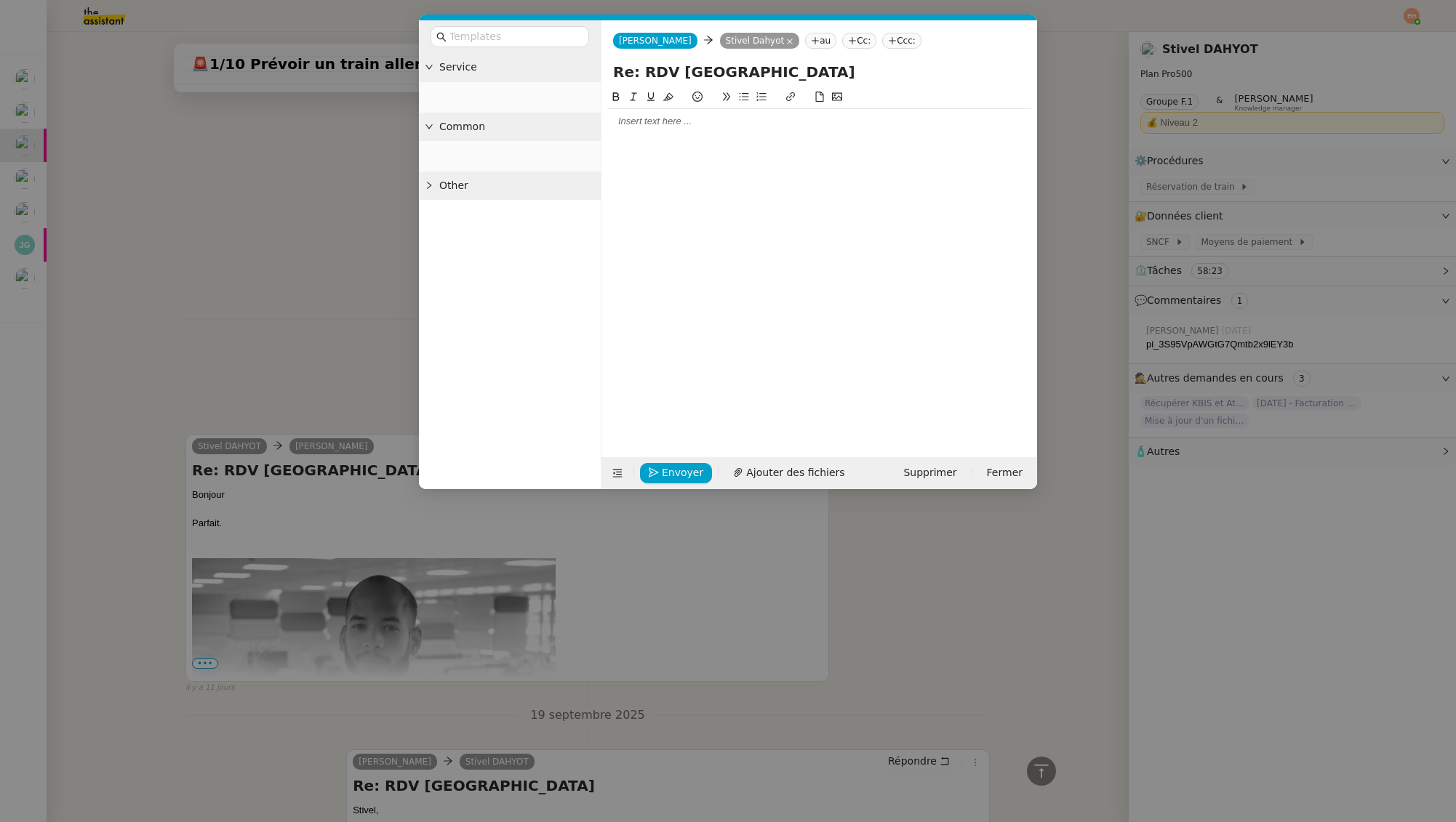
scroll to position [516, 0]
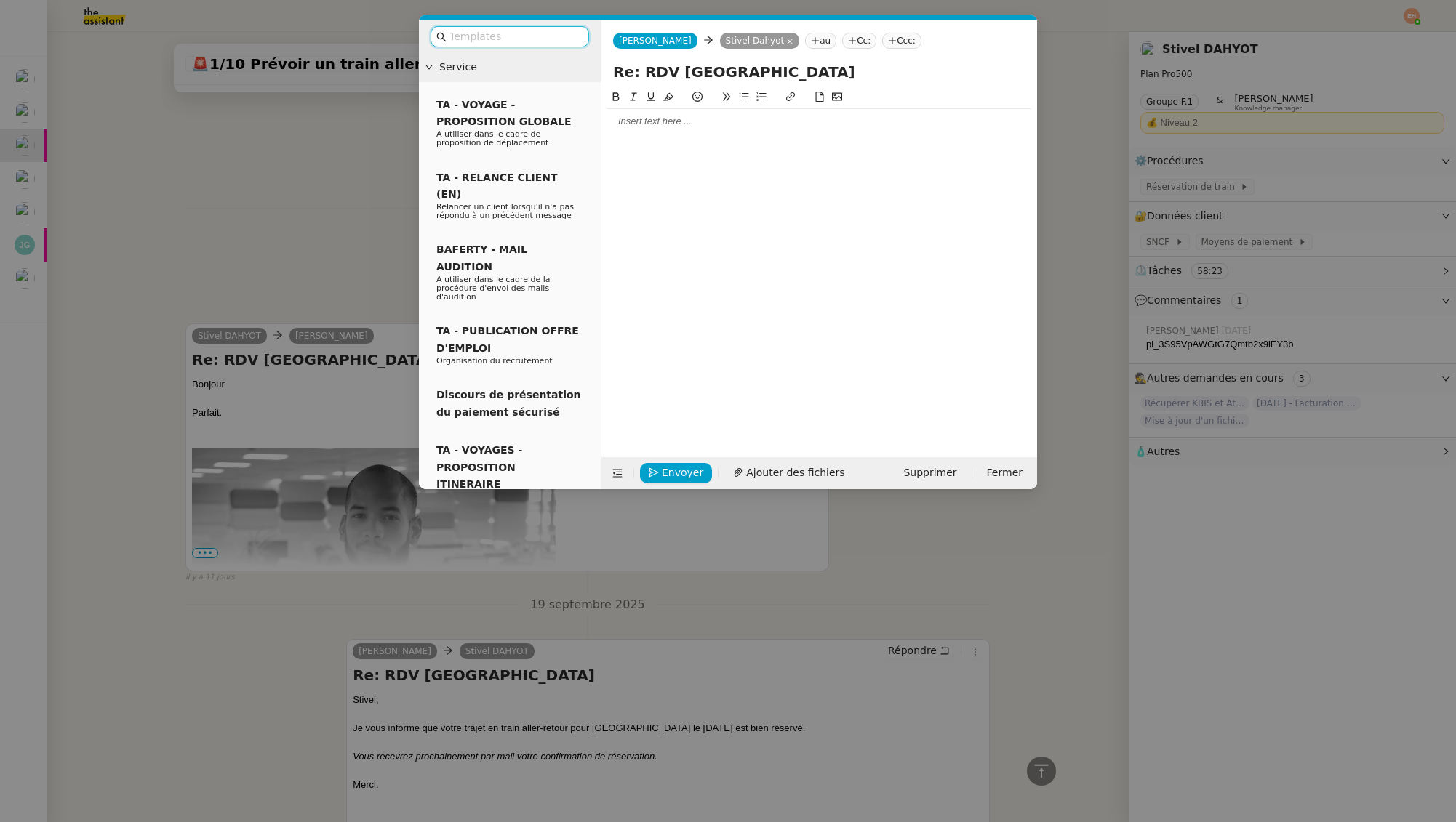
click at [324, 228] on nz-modal-container "Service TA - VOYAGE - PROPOSITION GLOBALE A utiliser dans le cadre de propositi…" at bounding box center [728, 411] width 1456 height 822
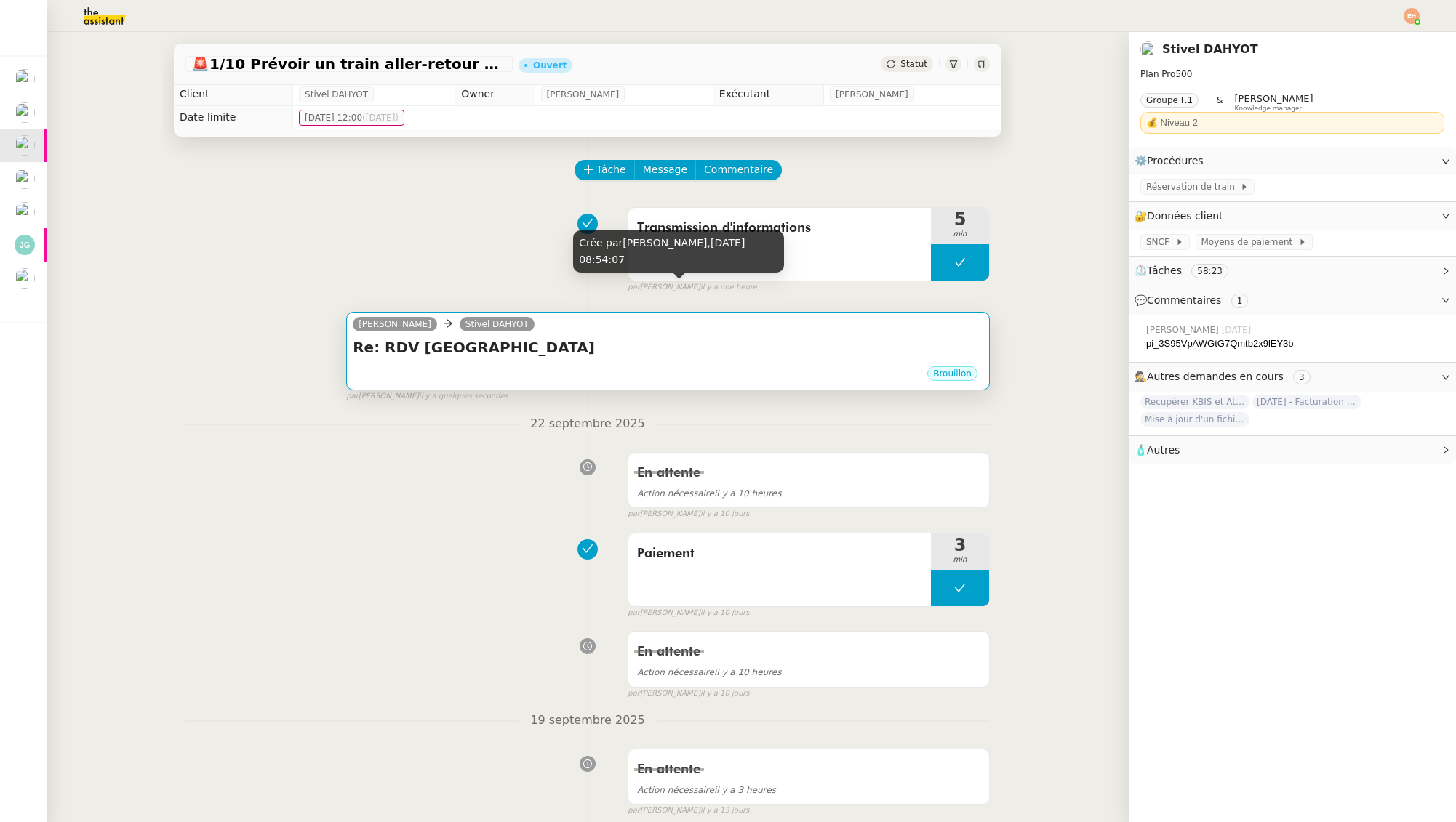
scroll to position [0, 0]
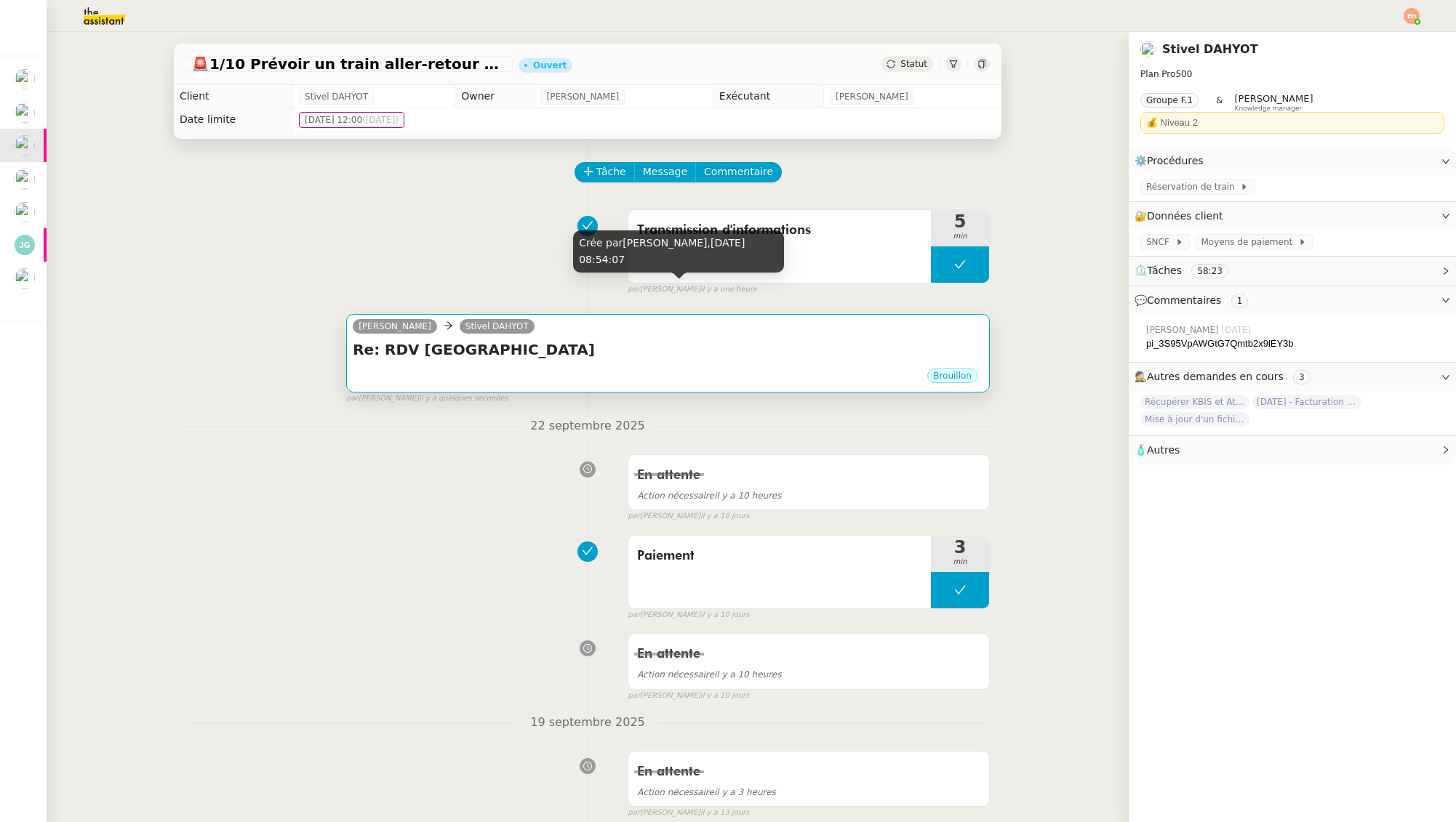
click at [546, 354] on h4 "Re: RDV [GEOGRAPHIC_DATA]" at bounding box center [668, 349] width 630 height 20
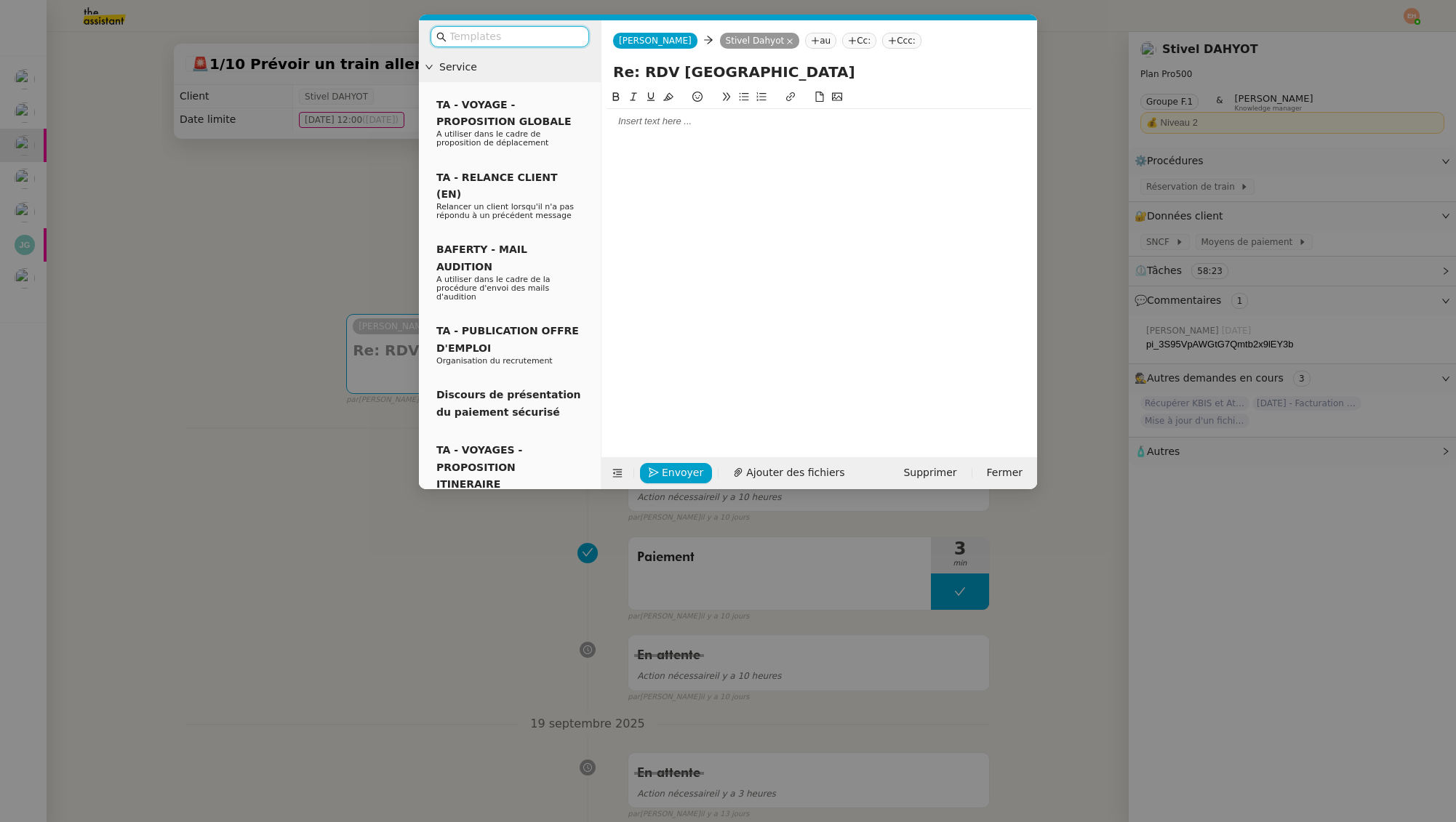
click at [704, 133] on div at bounding box center [819, 121] width 424 height 25
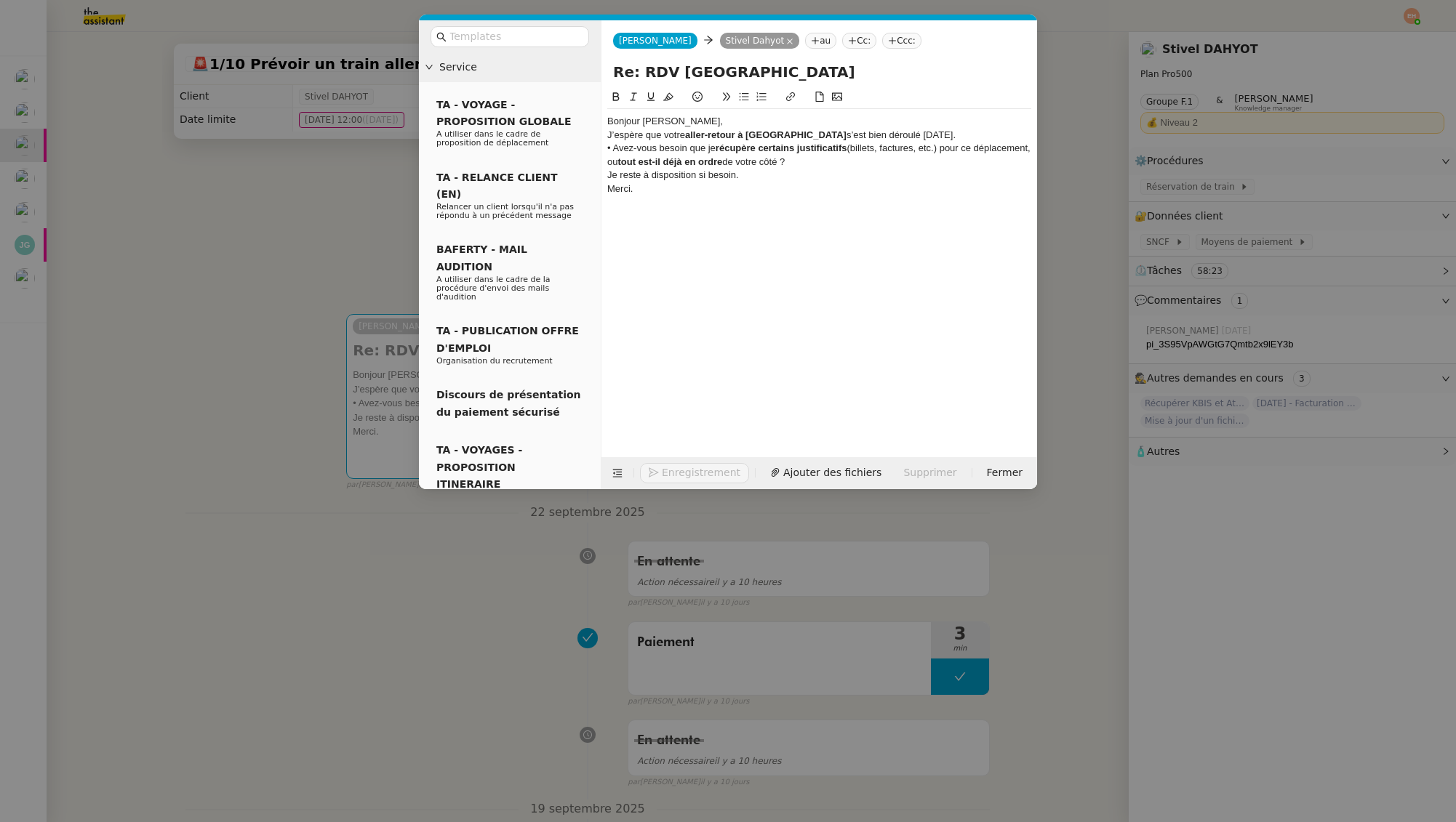
click at [656, 122] on div "Bonjour Steve," at bounding box center [819, 121] width 424 height 13
click at [682, 119] on div "Bonjour Stivel," at bounding box center [819, 121] width 424 height 13
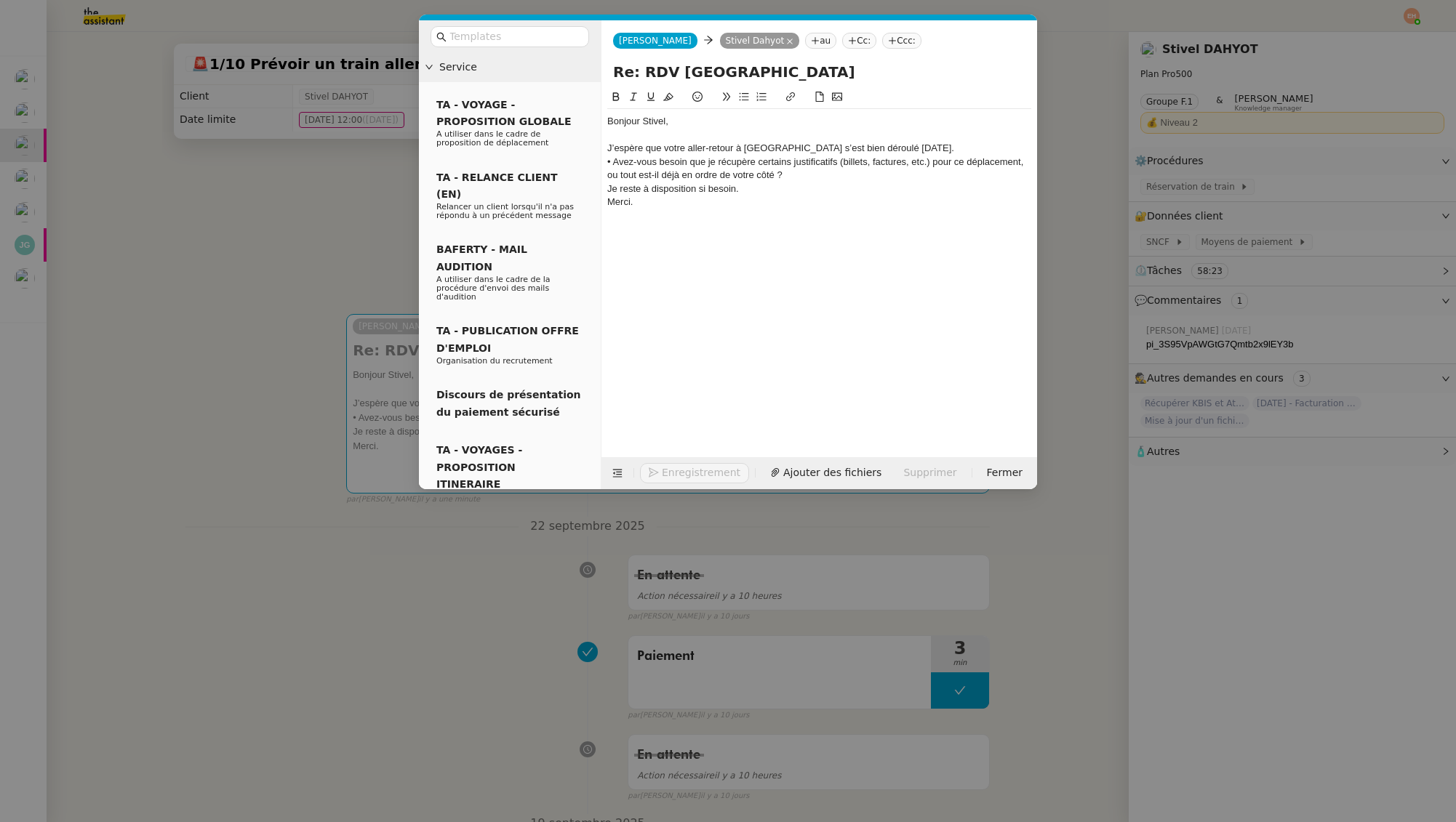
drag, startPoint x: 837, startPoint y: 150, endPoint x: 853, endPoint y: 150, distance: 16.0
click at [837, 150] on div "J’espère que votre aller-retour à Paris s’est bien déroulé hier." at bounding box center [819, 148] width 424 height 13
click at [884, 147] on div "J’espère que votre aller-retour à Paris s’est bien déroulé hier." at bounding box center [819, 148] width 424 height 13
click at [615, 166] on div "• Avez-vous besoin que je récupère certains justificatifs (billets, factures, e…" at bounding box center [819, 169] width 424 height 27
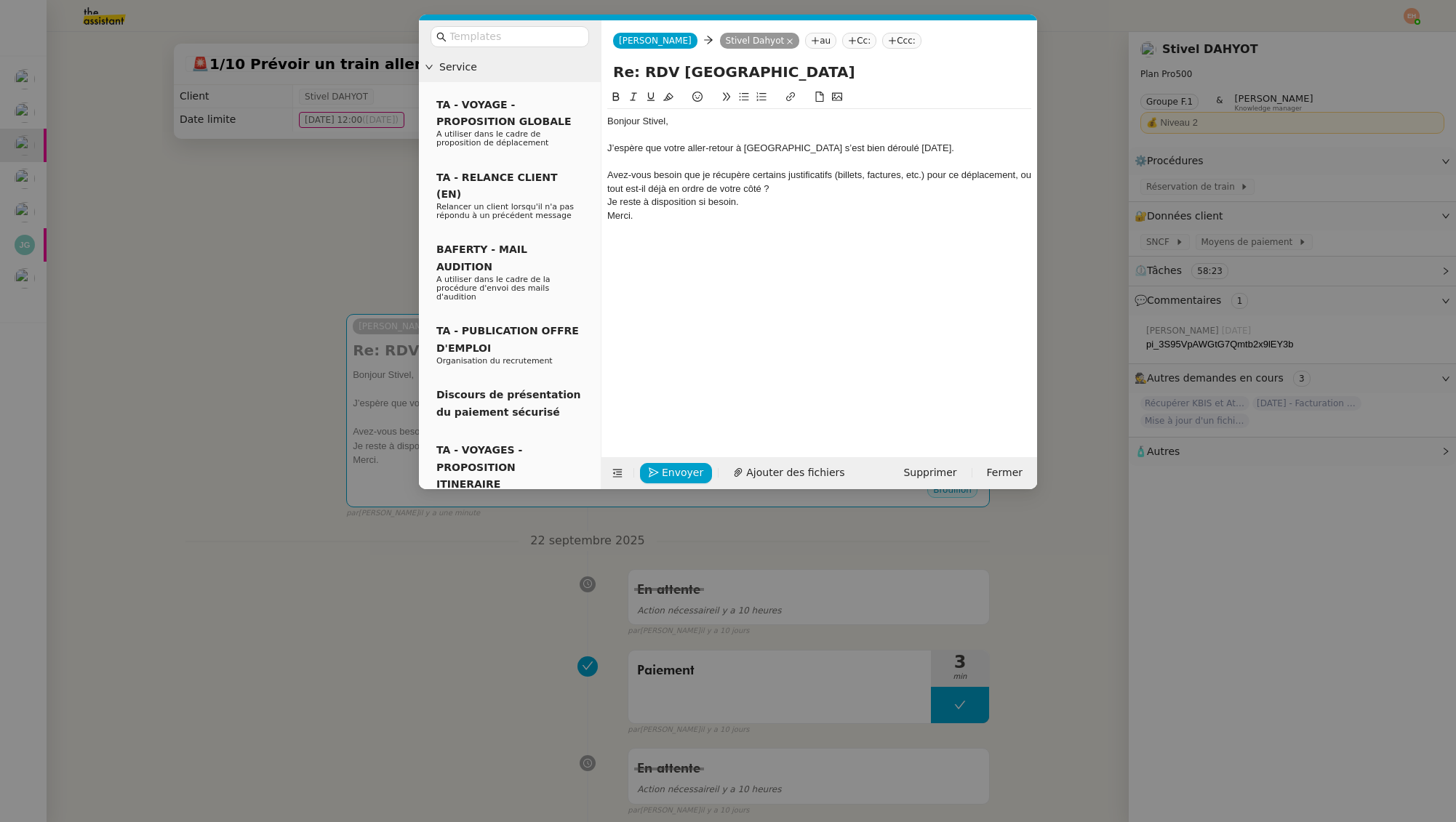
click at [742, 94] on icon at bounding box center [744, 97] width 10 height 10
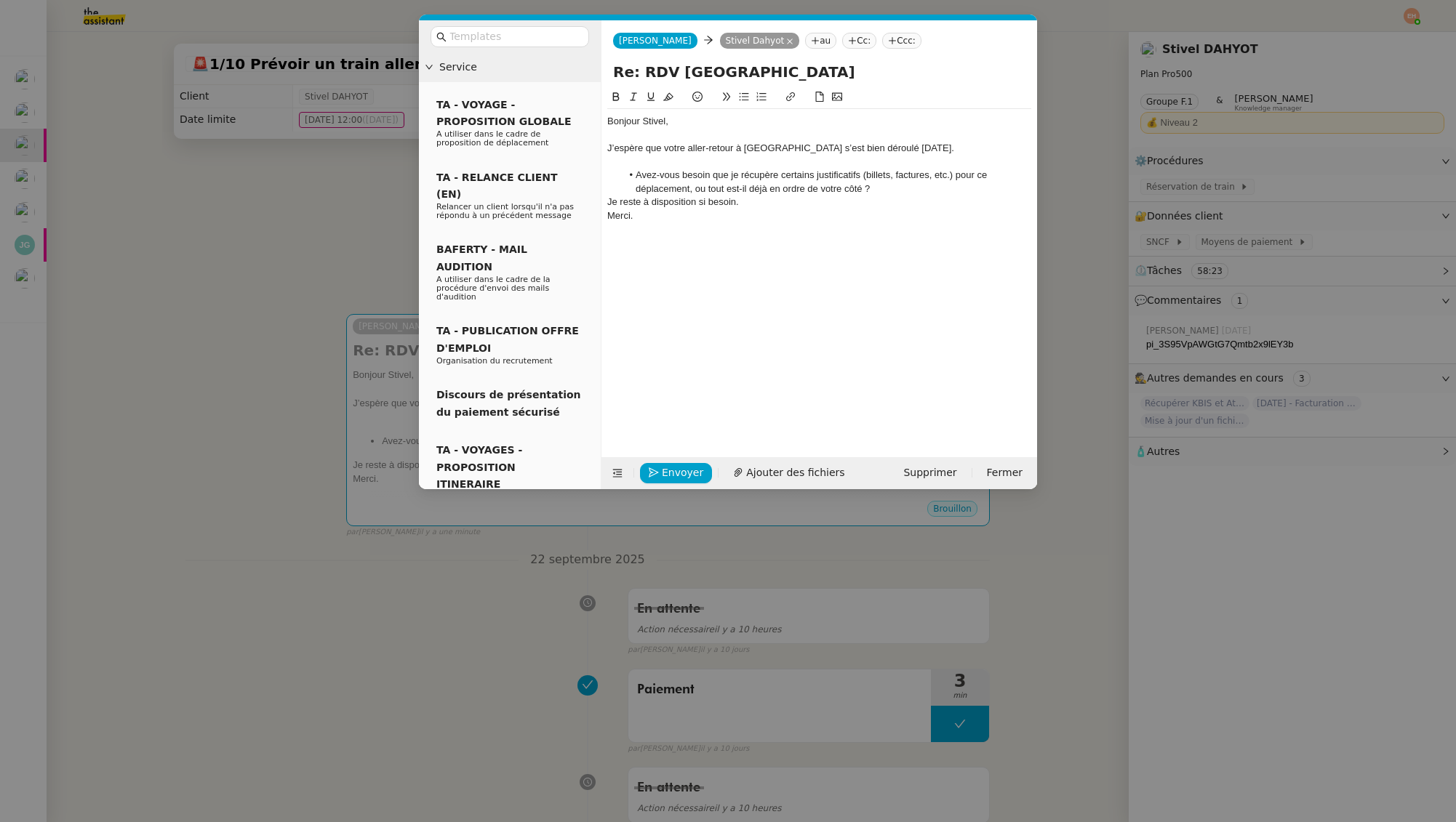
click at [844, 198] on div "Je reste à disposition si besoin." at bounding box center [819, 201] width 424 height 13
click at [884, 182] on li "Avez-vous besoin que je récupère certains justificatifs (billets, factures, etc…" at bounding box center [827, 182] width 410 height 27
drag, startPoint x: 861, startPoint y: 177, endPoint x: 964, endPoint y: 184, distance: 103.2
click at [956, 178] on li "Avez-vous besoin que je récupère certains justificatifs (billets, factures, etc…" at bounding box center [827, 182] width 410 height 27
click at [819, 186] on li "Avez-vous besoin que je récupère certains justificatifs pour ce déplacement, ou…" at bounding box center [827, 182] width 410 height 27
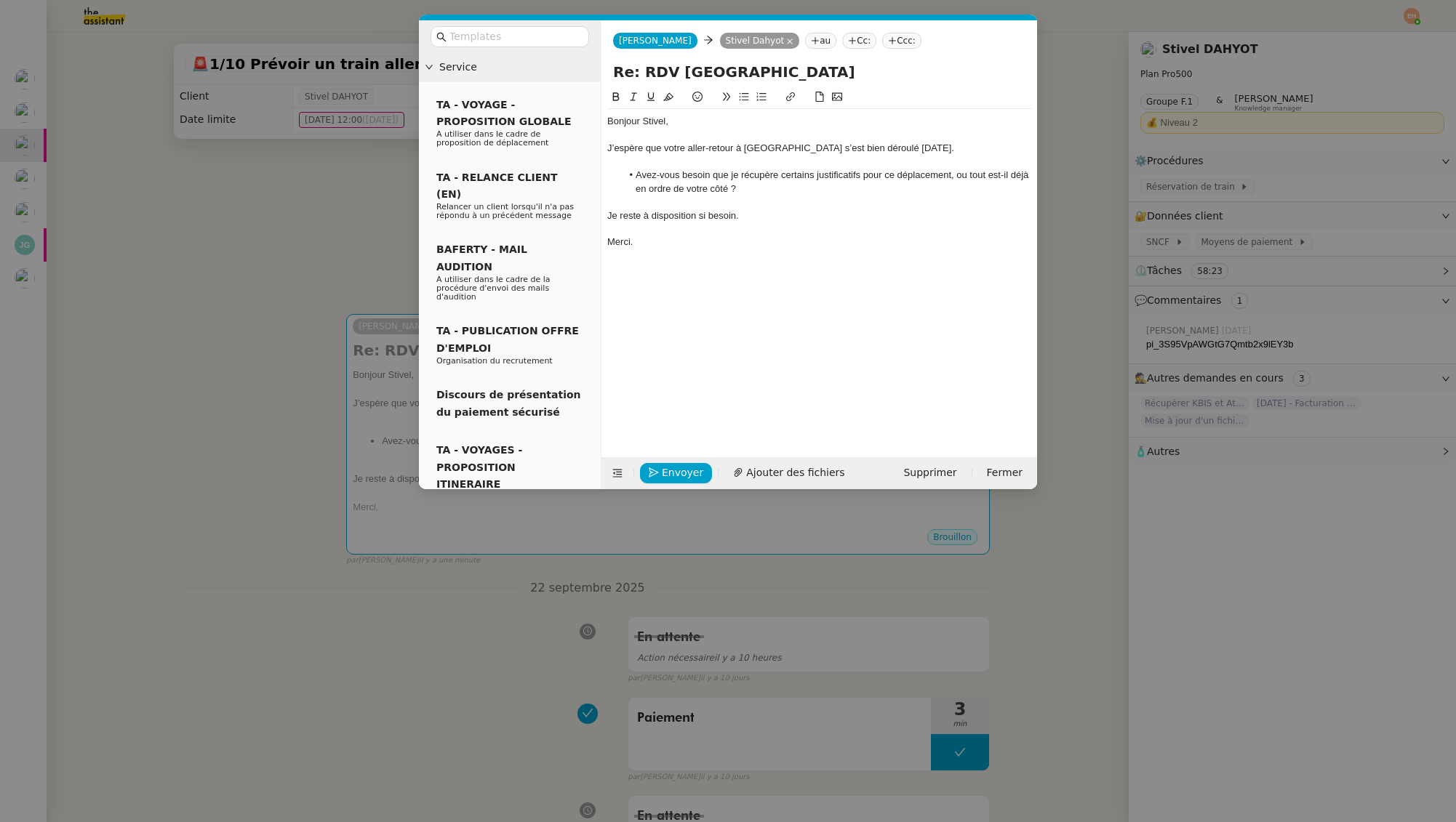
click at [710, 213] on div "Je reste à disposition si besoin." at bounding box center [819, 215] width 424 height 13
drag, startPoint x: 705, startPoint y: 227, endPoint x: 711, endPoint y: 259, distance: 32.6
click at [705, 227] on div at bounding box center [819, 229] width 424 height 13
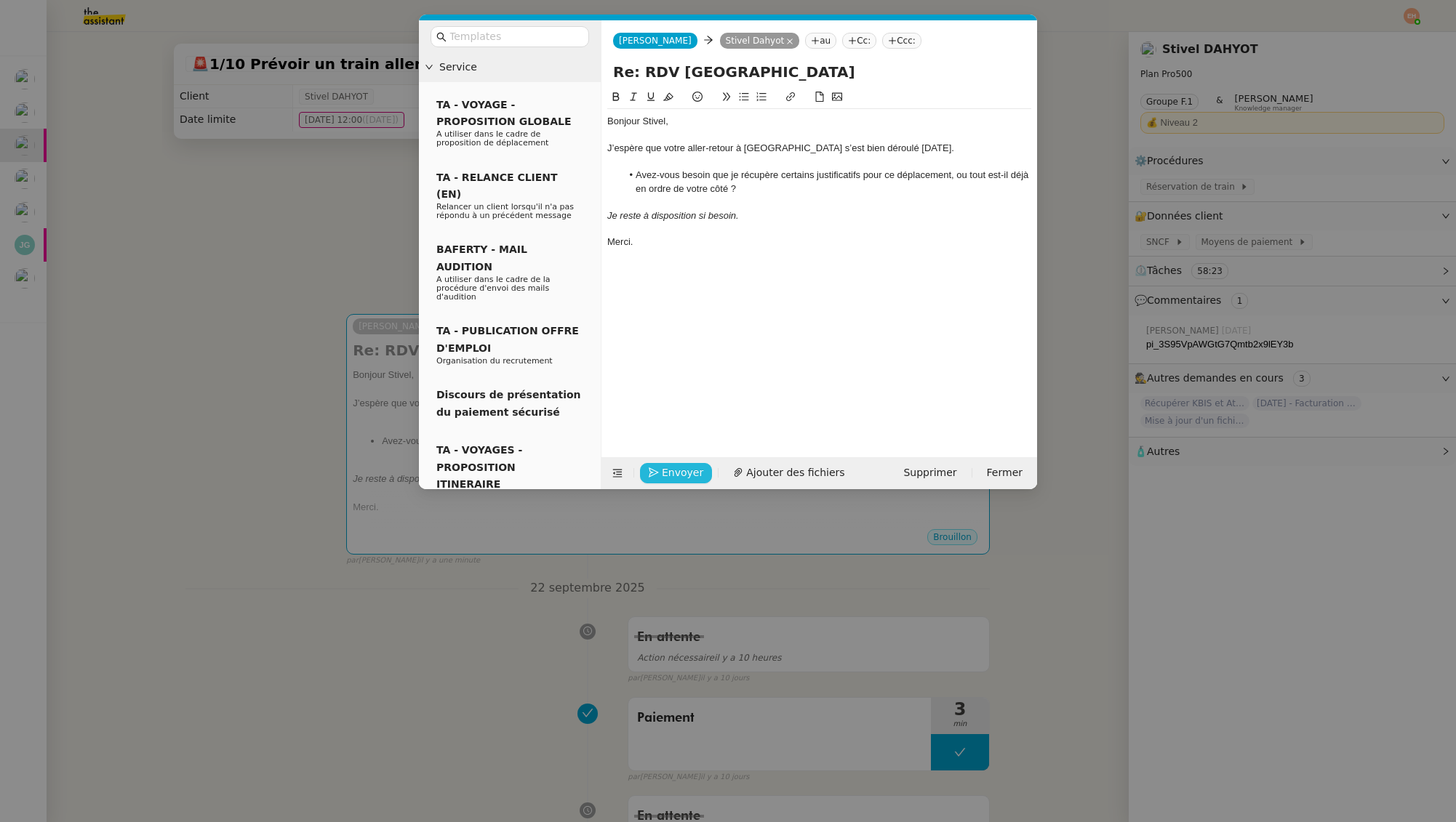
click at [651, 471] on icon "button" at bounding box center [654, 473] width 10 height 10
click at [651, 457] on icon "button" at bounding box center [654, 452] width 10 height 10
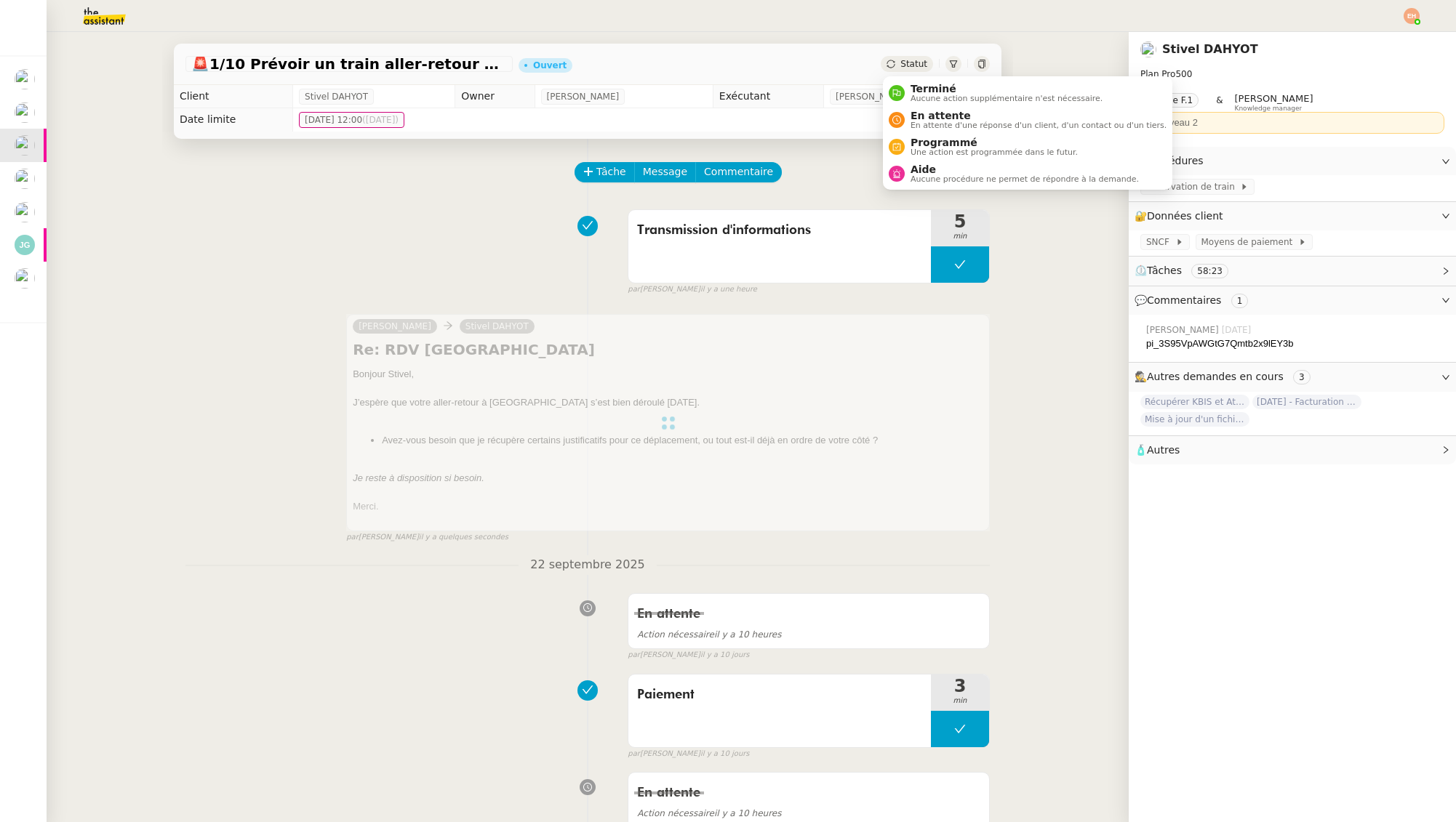
click at [891, 67] on icon at bounding box center [890, 64] width 9 height 9
click at [930, 113] on span "En attente" at bounding box center [1038, 116] width 256 height 12
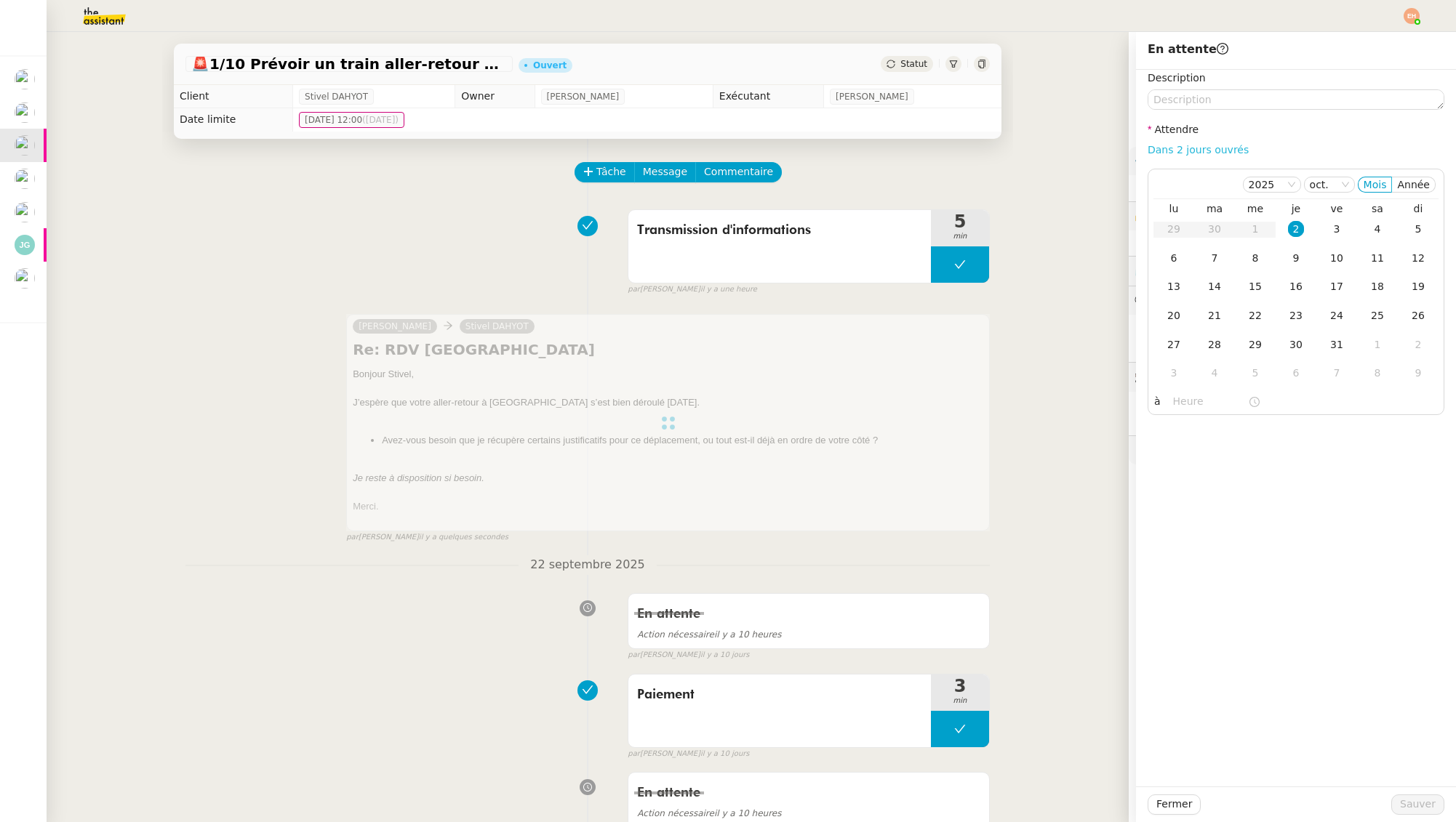
click at [1217, 150] on link "Dans 2 jours ouvrés" at bounding box center [1197, 150] width 101 height 12
type input "07:00"
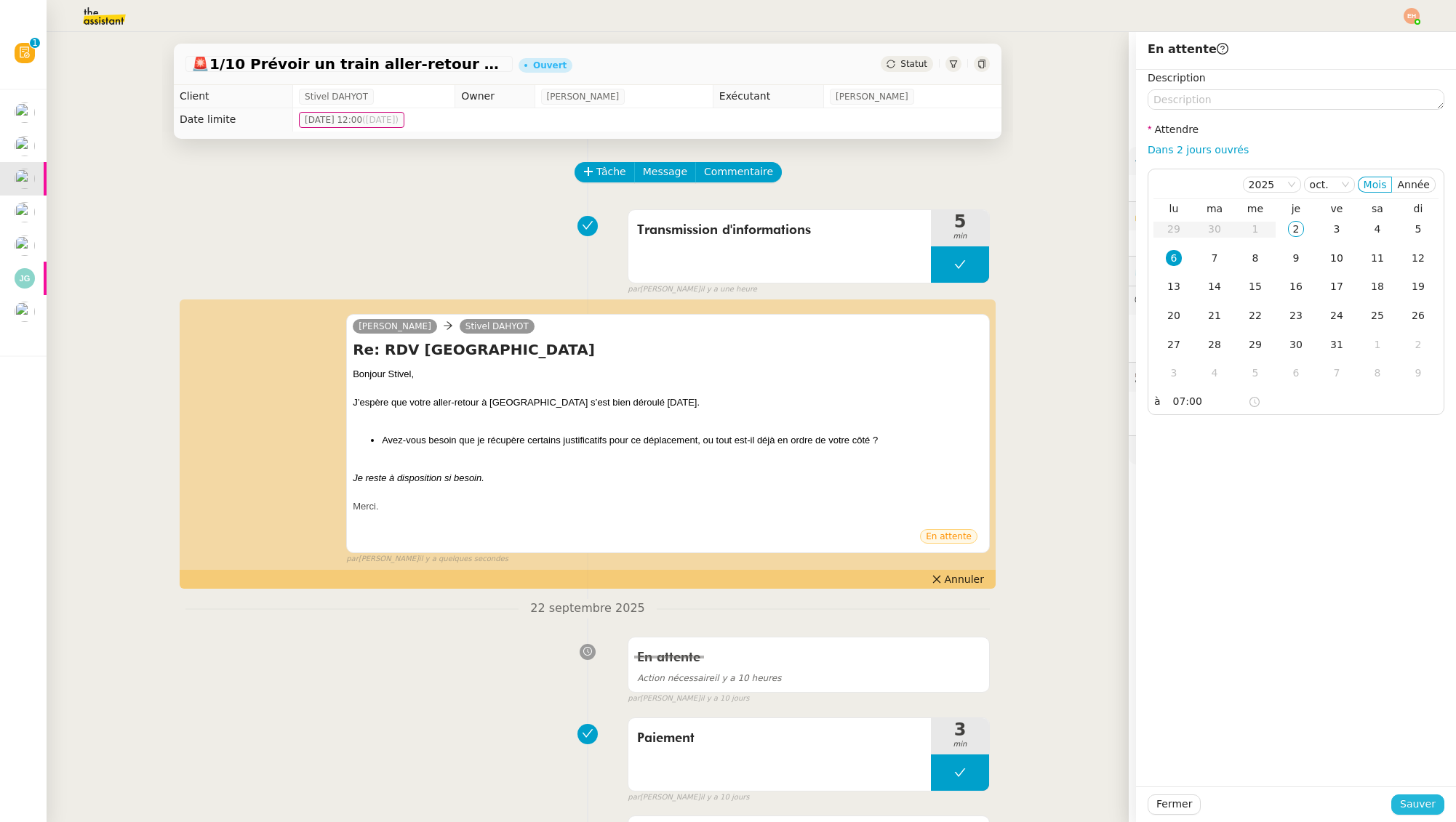
click at [1422, 800] on span "Sauver" at bounding box center [1418, 804] width 36 height 17
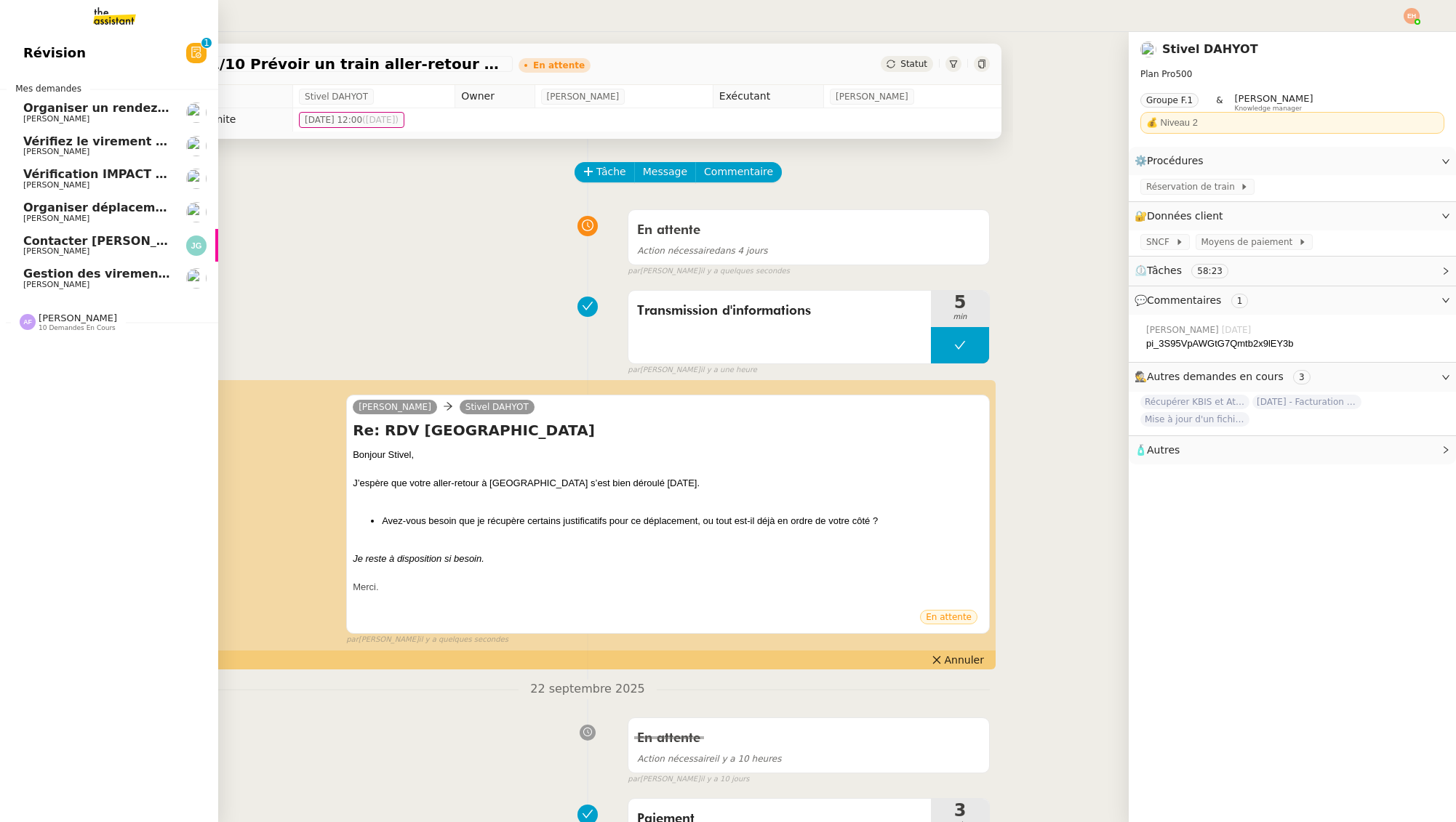
drag, startPoint x: 100, startPoint y: 15, endPoint x: 110, endPoint y: 21, distance: 11.7
click at [100, 15] on img at bounding box center [103, 16] width 113 height 32
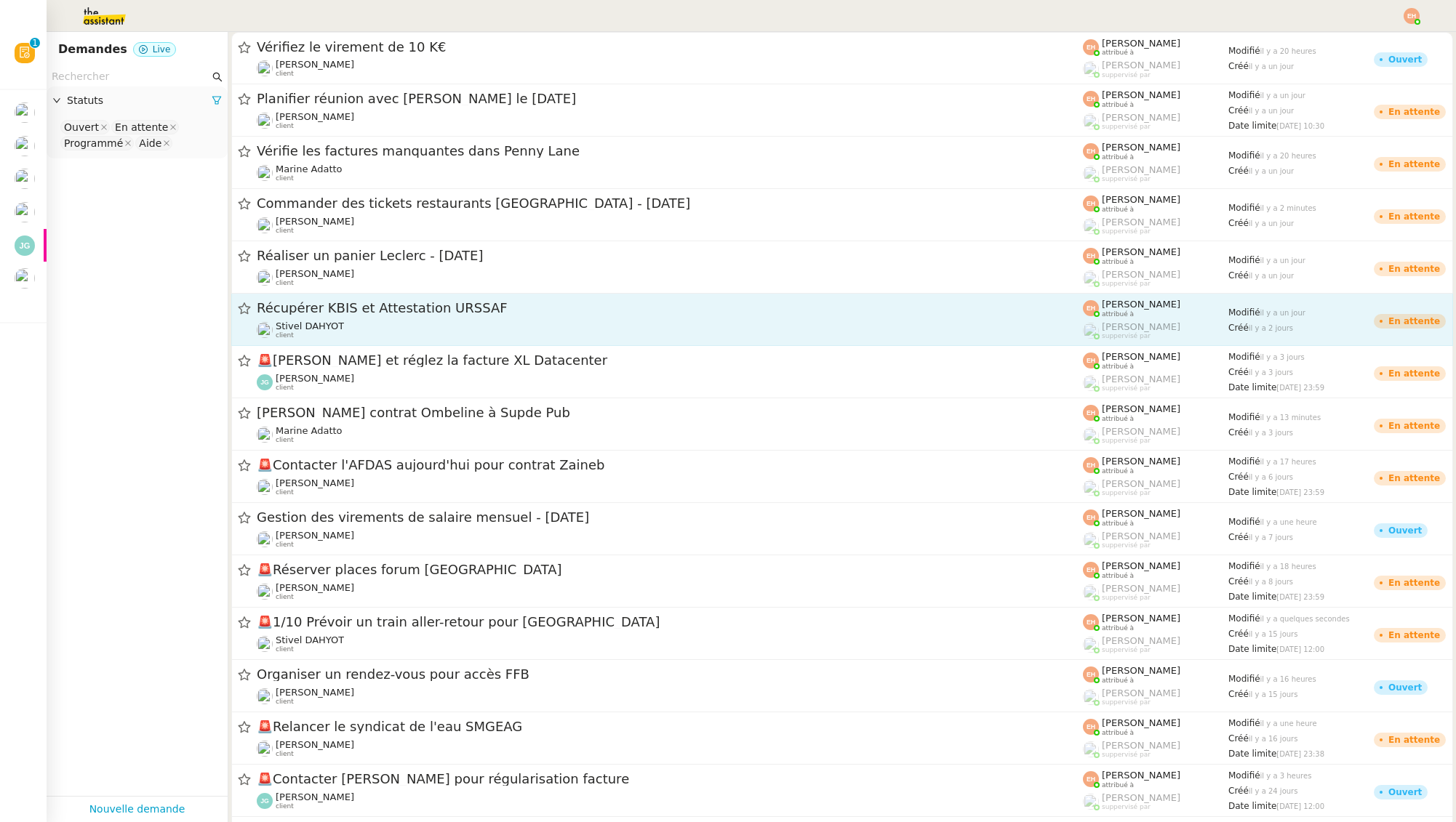
click at [424, 330] on div "Stivel DAHYOT client" at bounding box center [669, 330] width 826 height 19
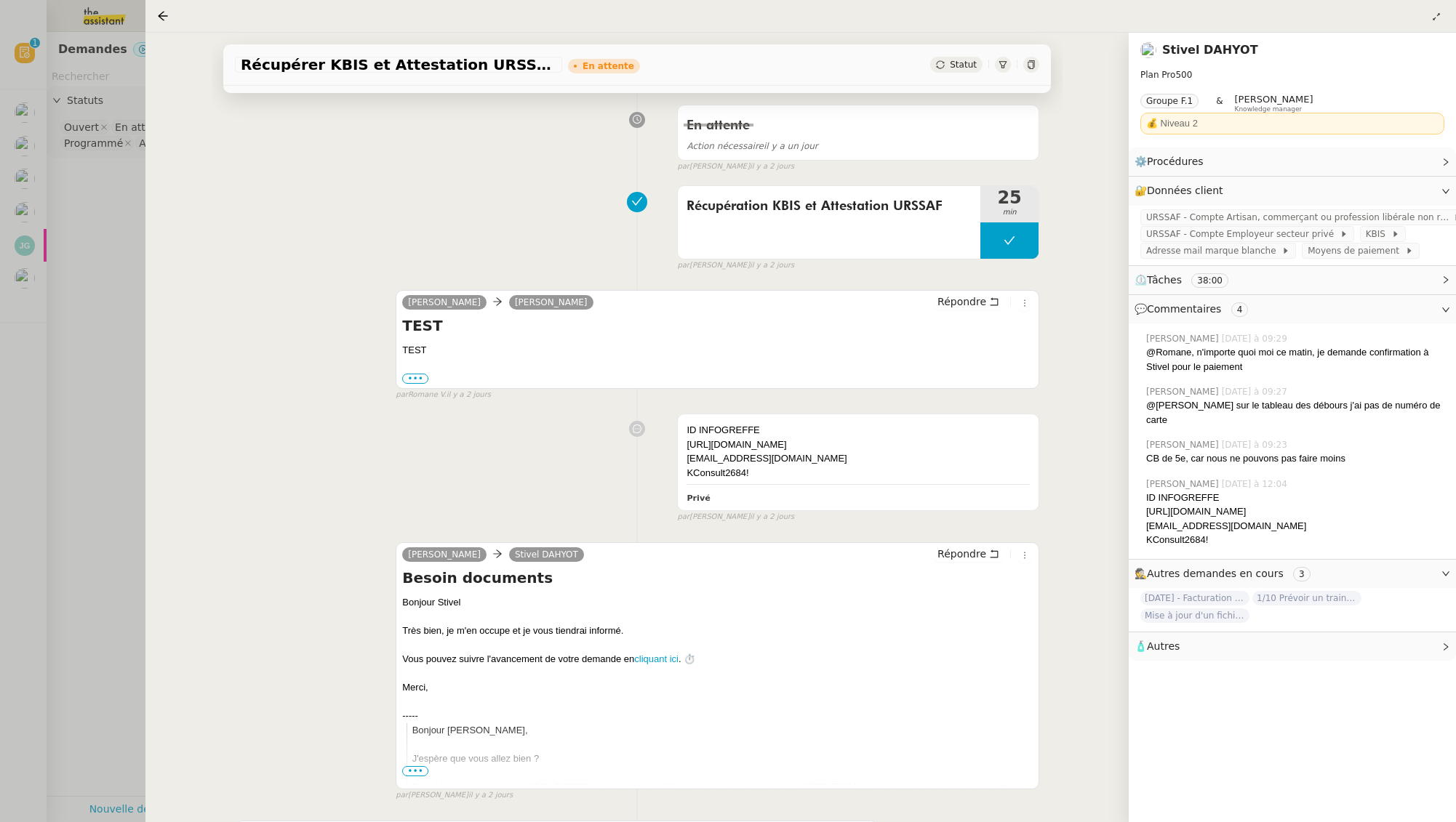
scroll to position [1251, 0]
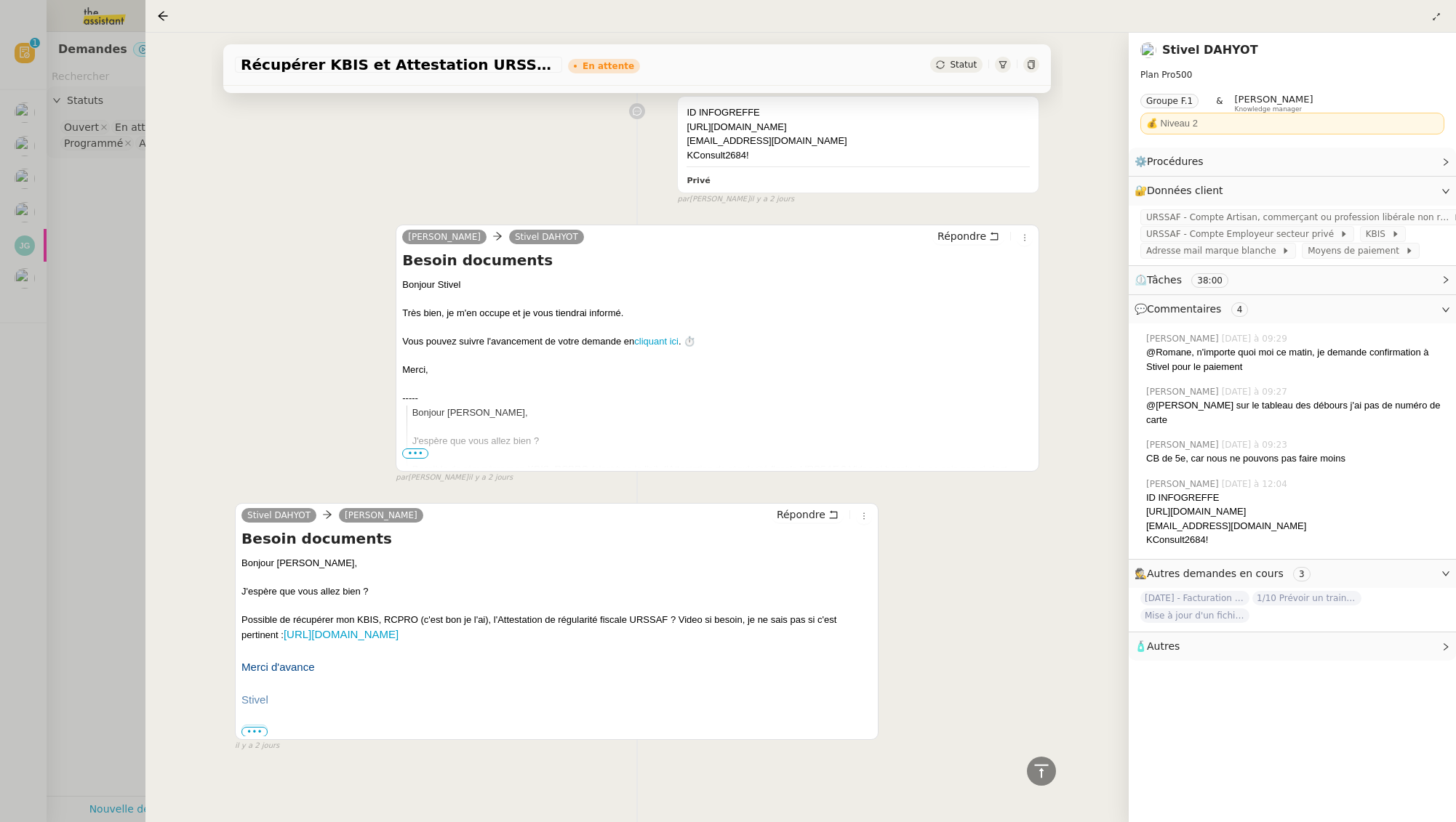
click at [627, 618] on div "Possible de récupérer mon KBIS, RCPRO (c'est bon je l'ai), l'Attestation de rég…" at bounding box center [556, 628] width 630 height 31
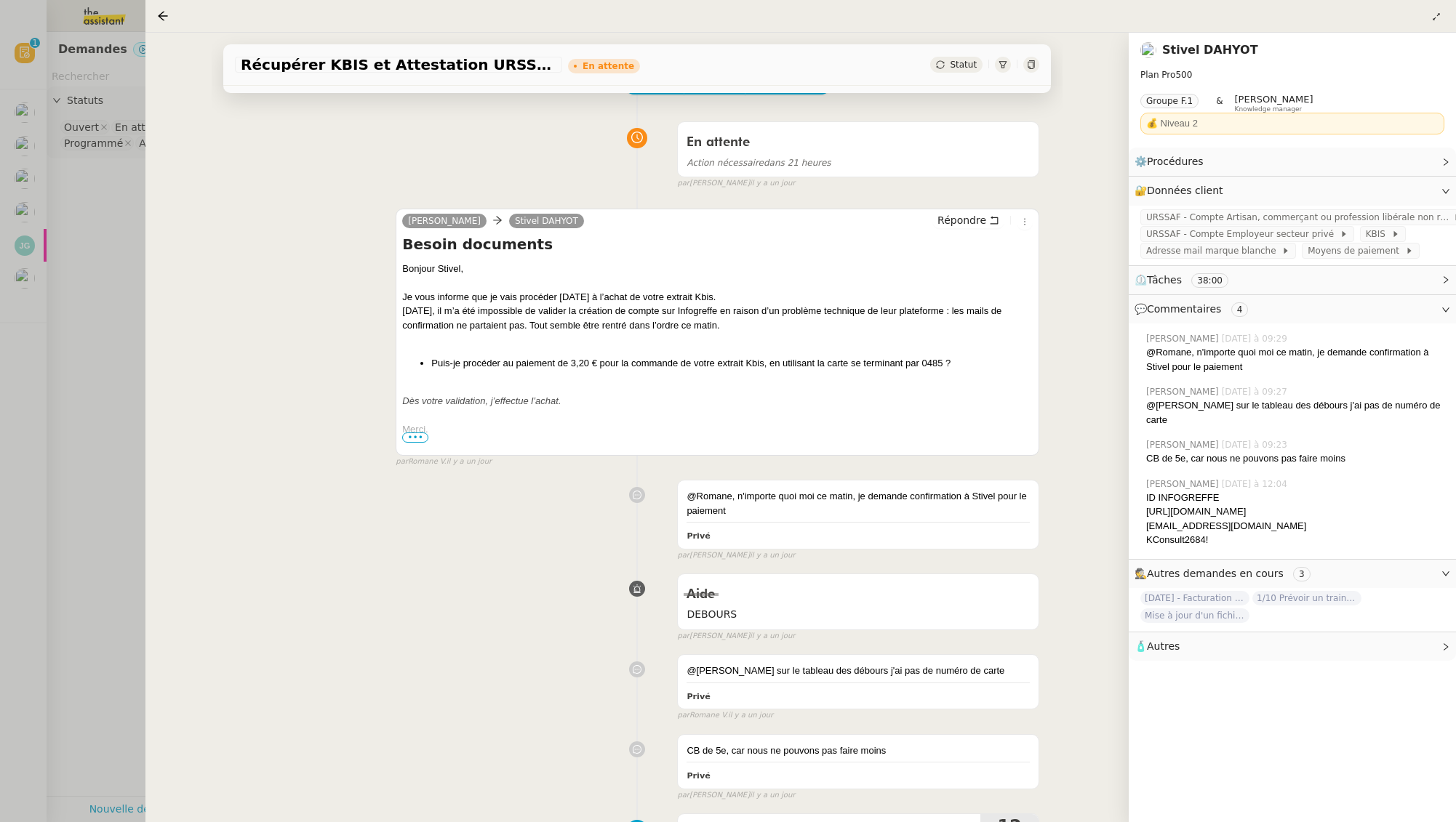
scroll to position [0, 0]
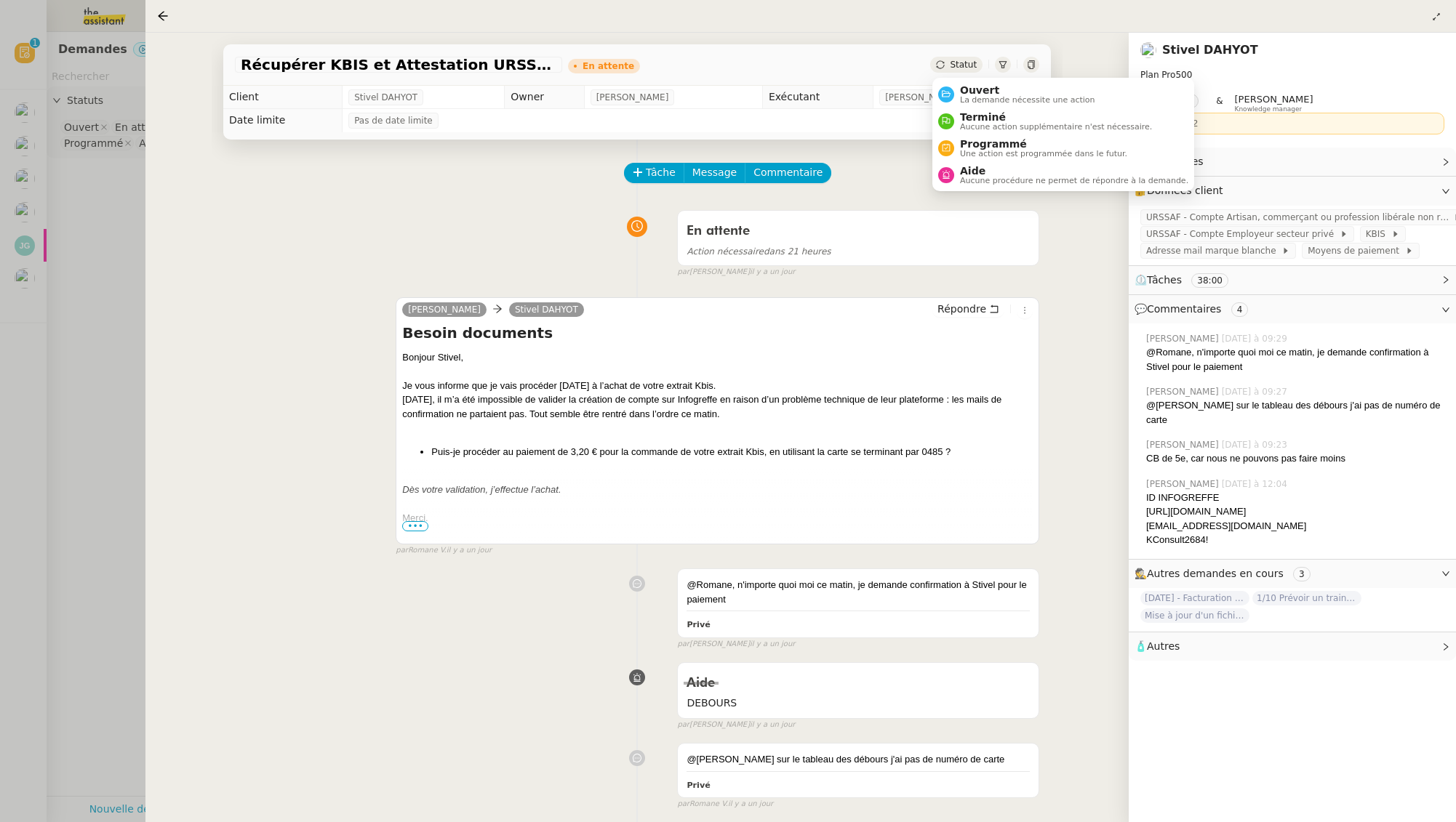
click at [947, 65] on div "Statut" at bounding box center [957, 65] width 53 height 16
click at [958, 94] on div "Ouvert La demande nécessite une action" at bounding box center [1025, 94] width 141 height 20
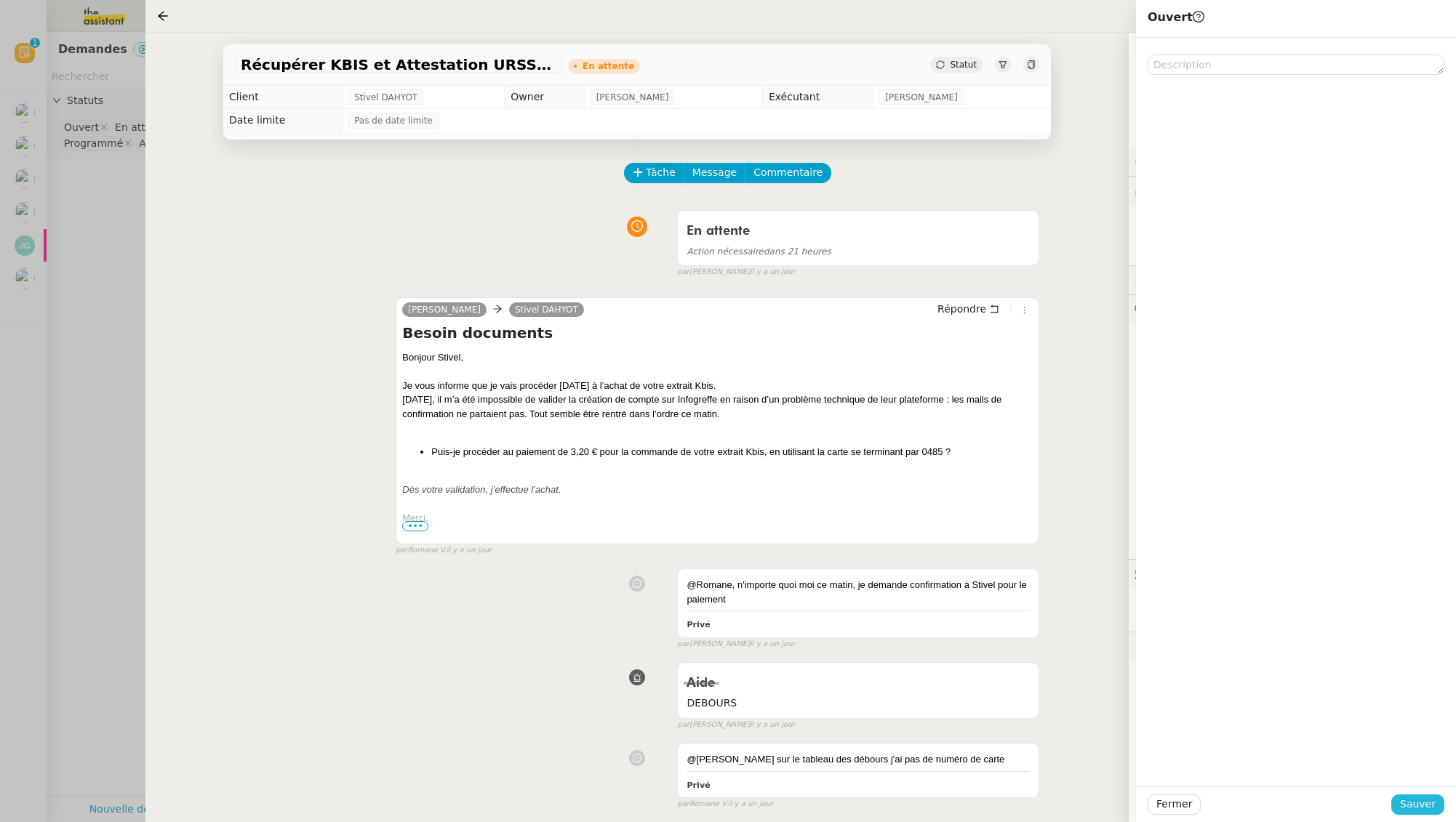
click at [1422, 807] on span "Sauver" at bounding box center [1418, 804] width 36 height 17
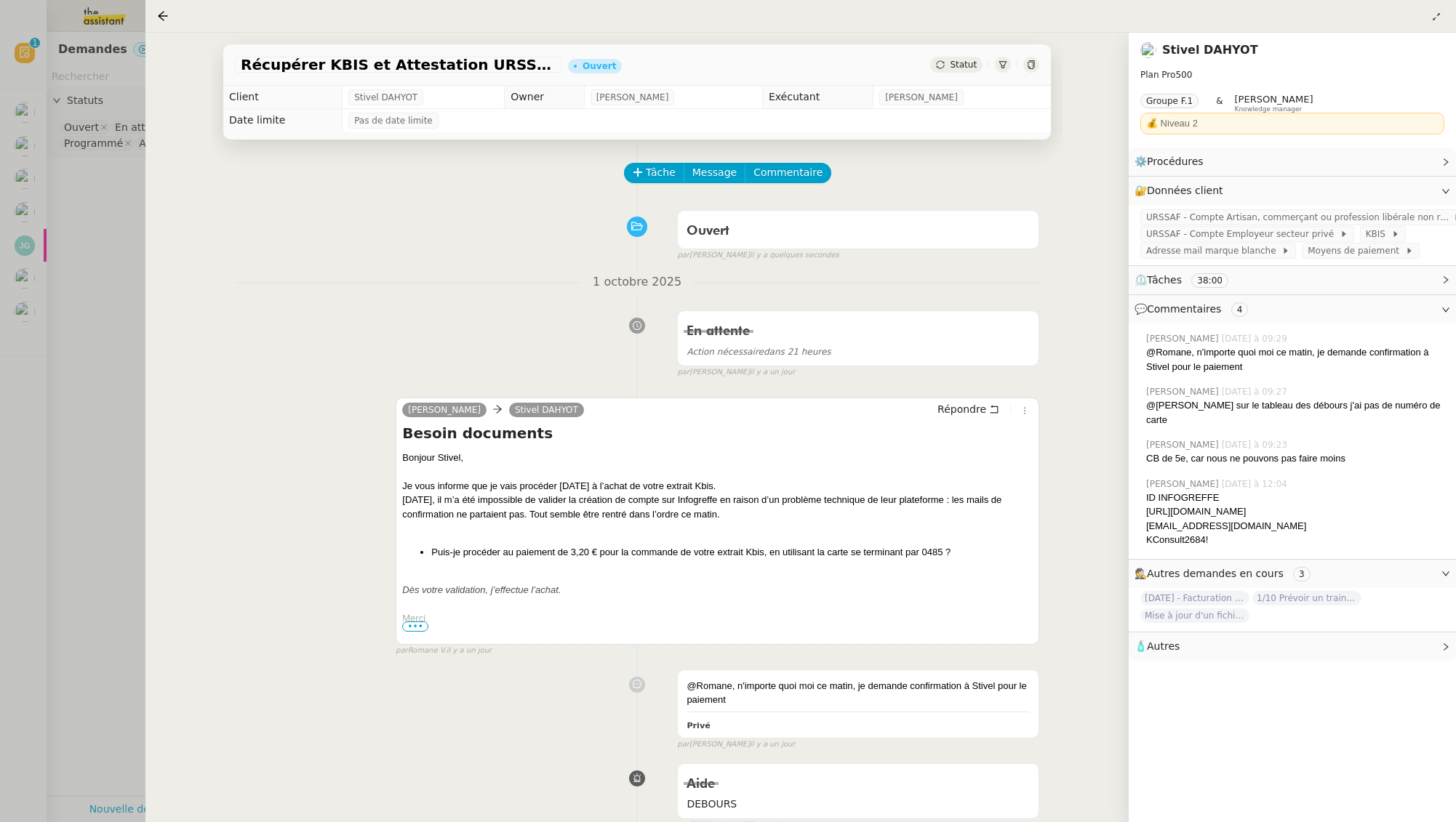
click at [27, 326] on div at bounding box center [728, 411] width 1456 height 822
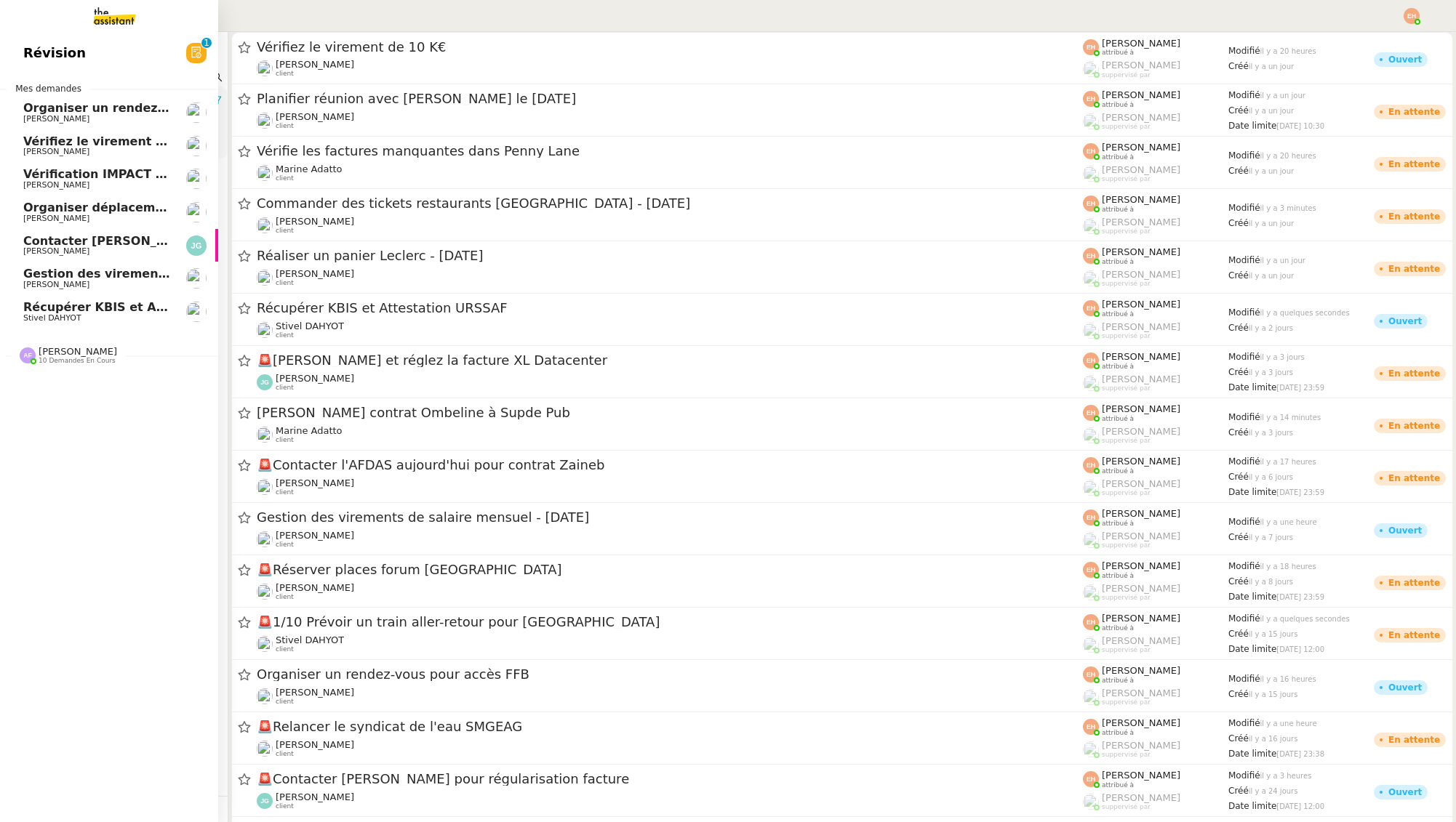
click at [28, 315] on span "Stivel DAHYOT" at bounding box center [52, 318] width 58 height 9
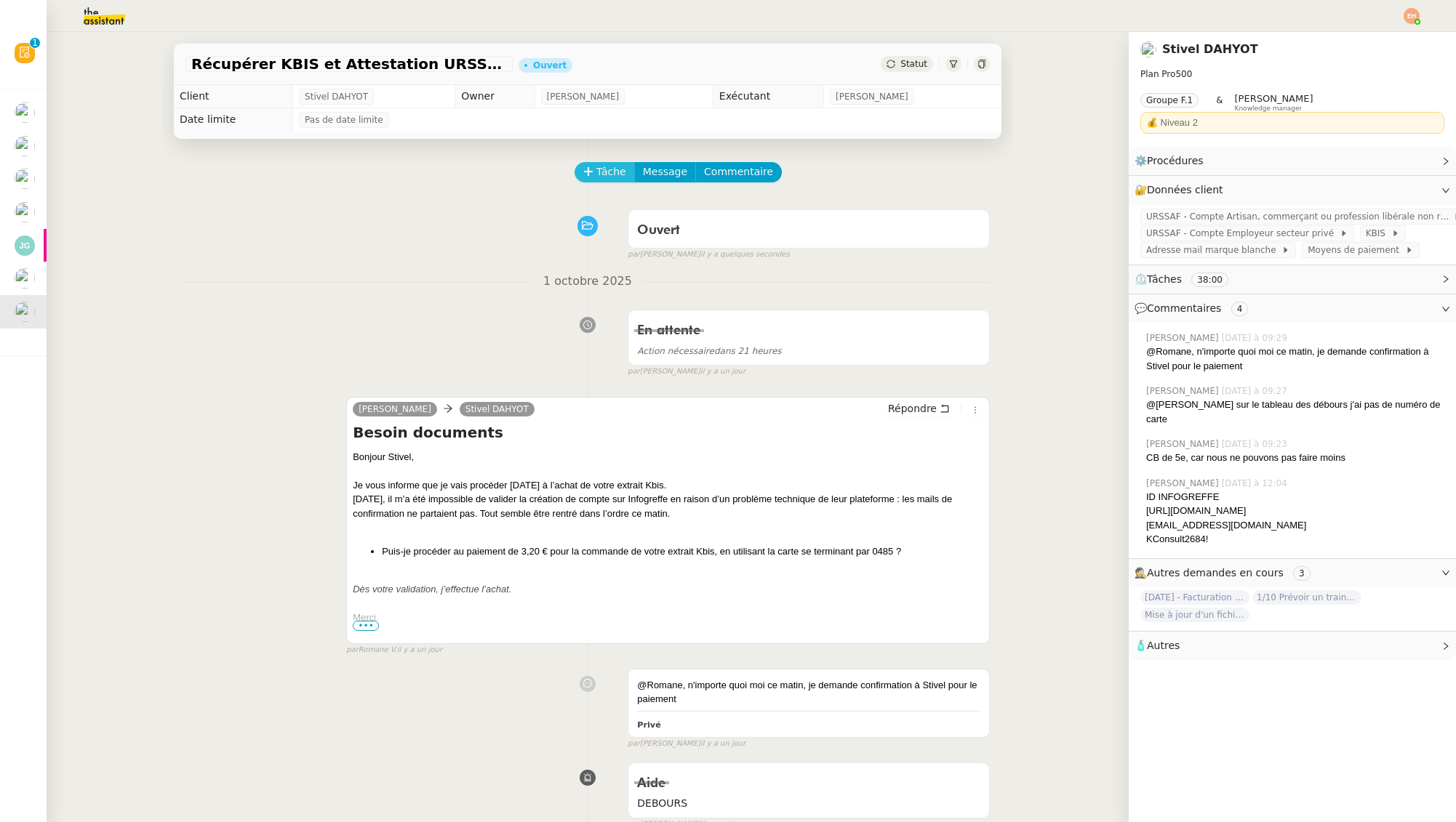
drag, startPoint x: 600, startPoint y: 167, endPoint x: 608, endPoint y: 169, distance: 8.2
click at [600, 167] on span "Tâche" at bounding box center [611, 172] width 30 height 17
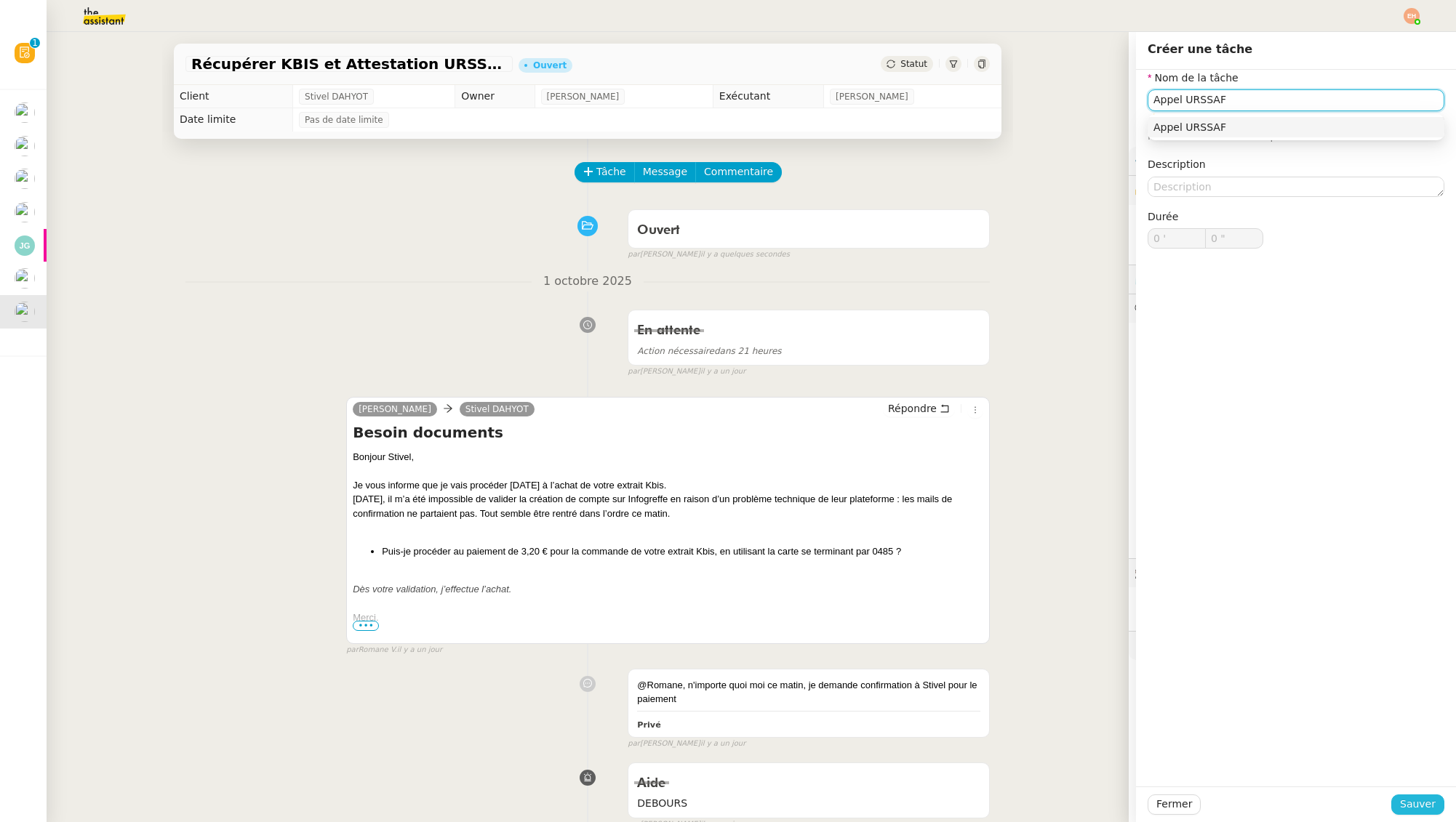
type input "Appel URSSAF"
click at [1422, 806] on span "Sauver" at bounding box center [1418, 804] width 36 height 17
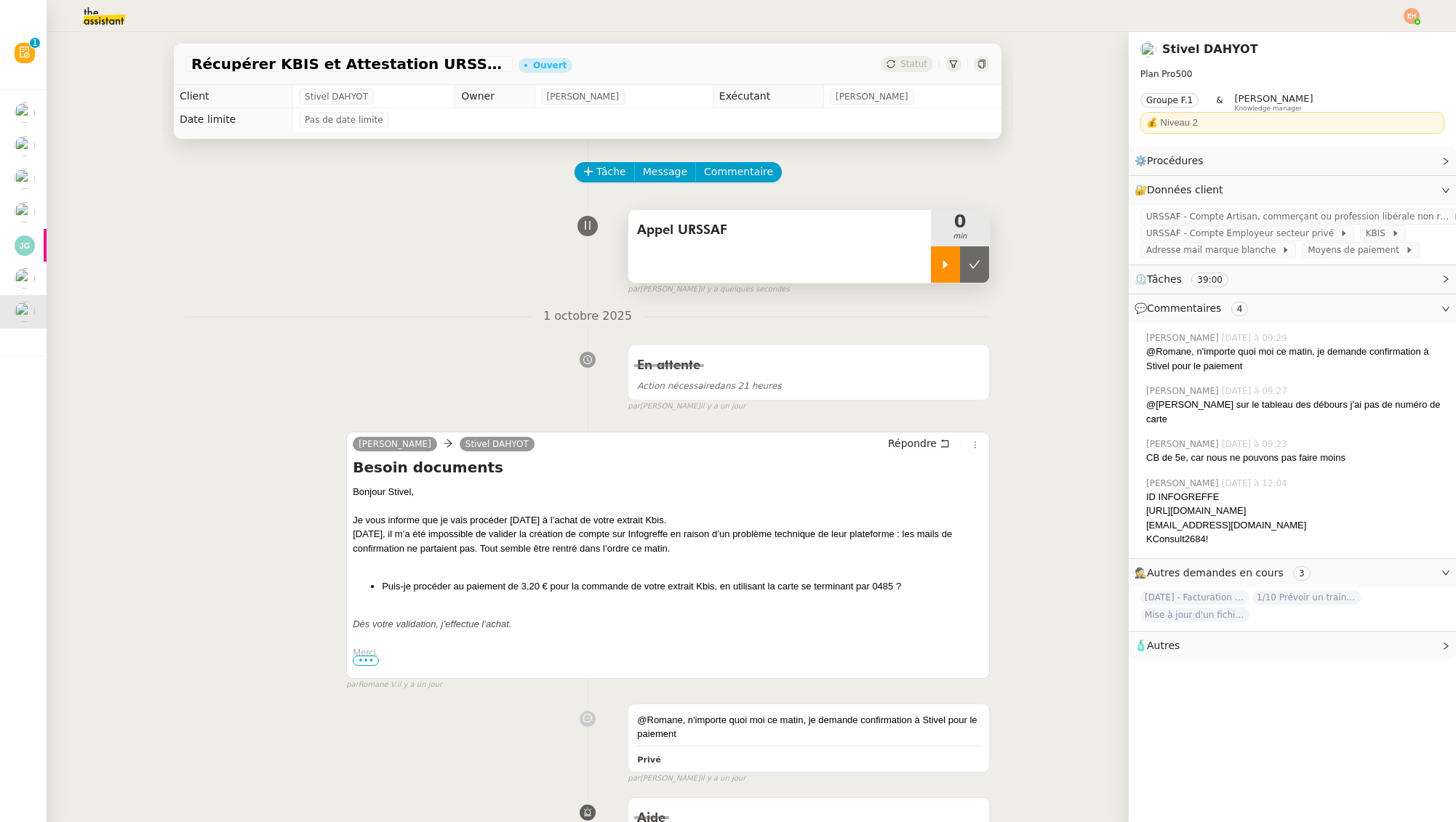
click at [948, 253] on div at bounding box center [946, 264] width 29 height 37
click at [1273, 213] on span "URSSAF - Compte Artisan, commerçant ou profession libérale non réglementée dont…" at bounding box center [1300, 216] width 307 height 14
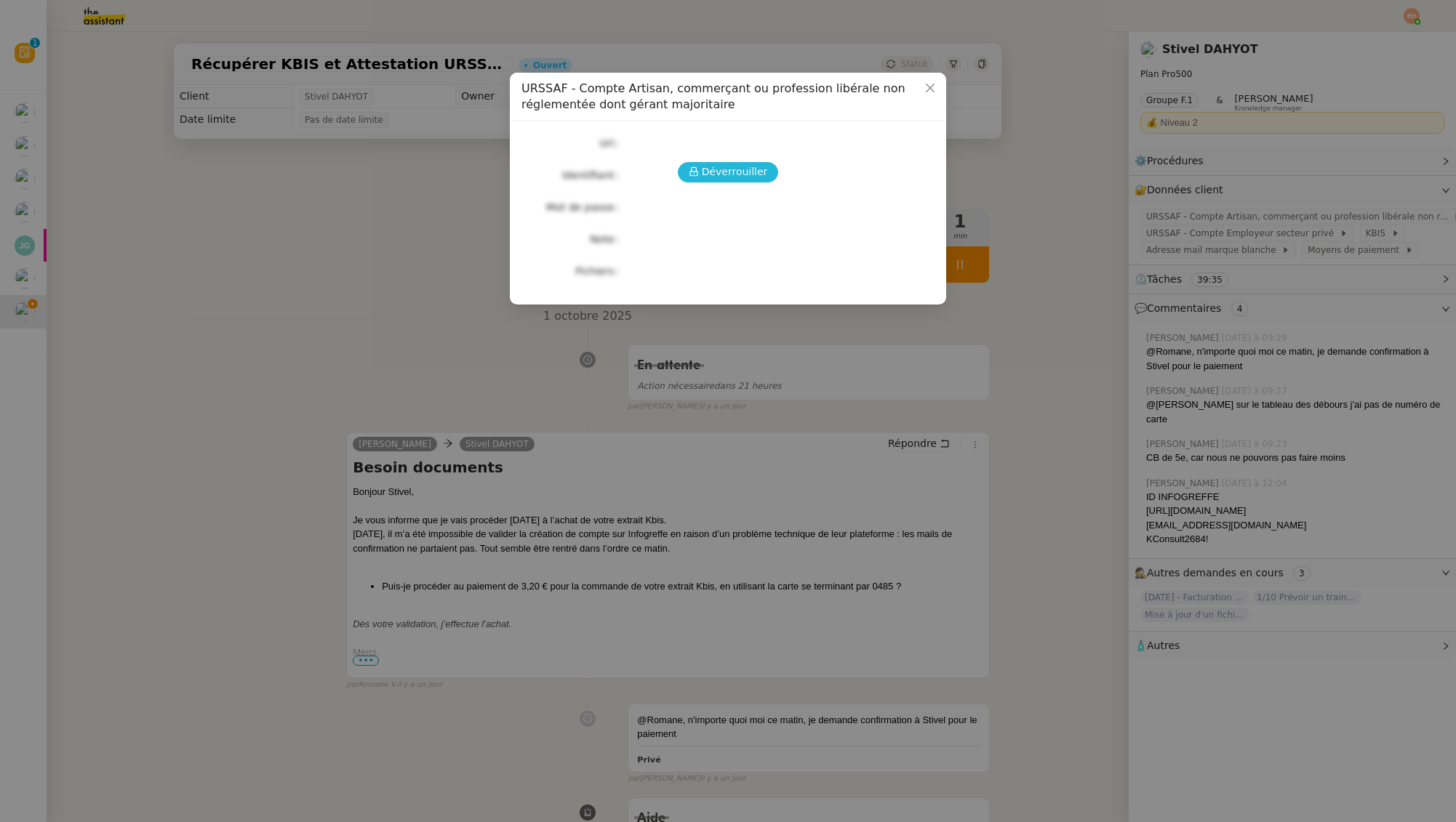
click at [742, 172] on span "Déverrouiller" at bounding box center [735, 172] width 66 height 17
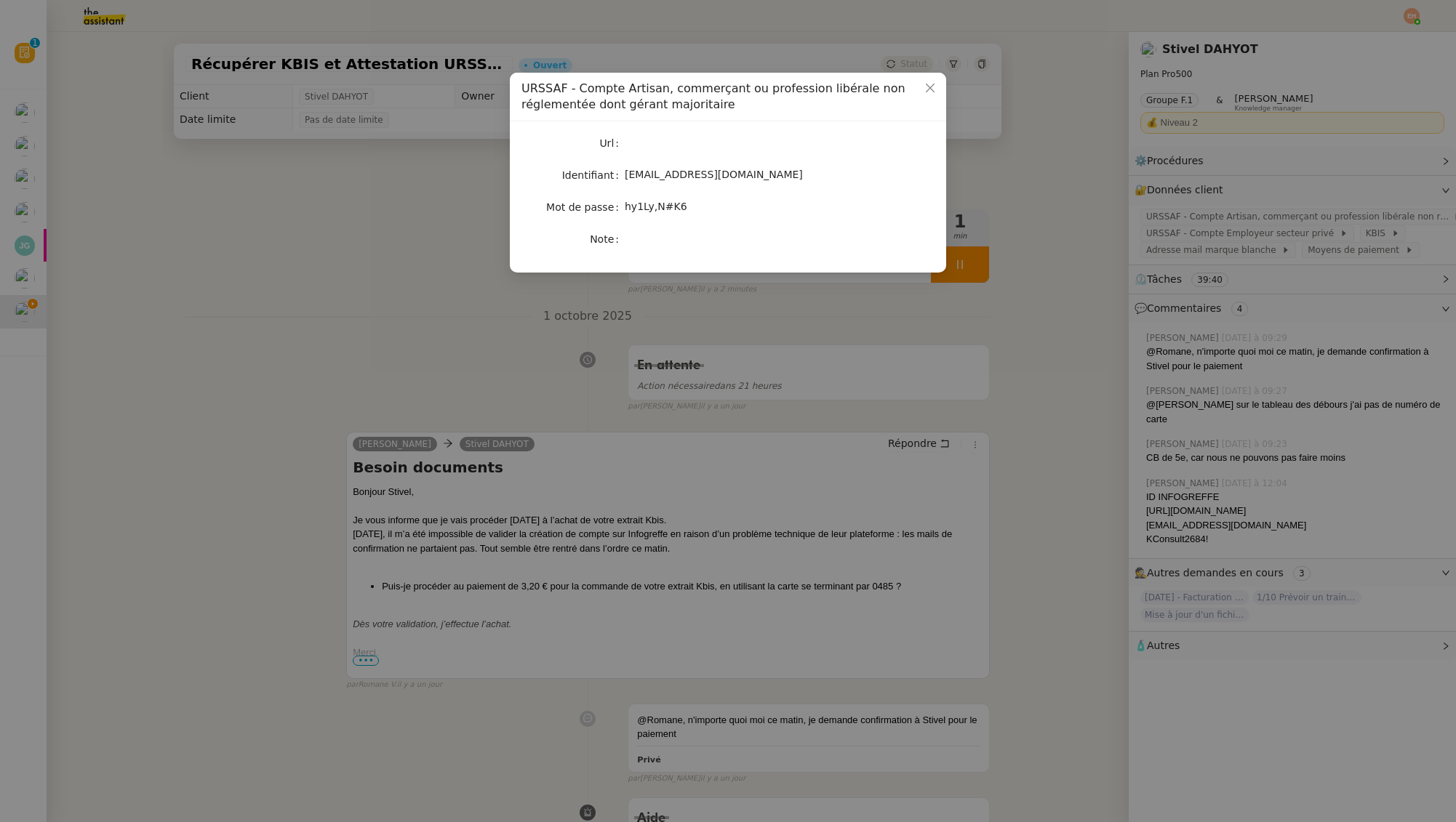
click at [681, 173] on span "stivel.dahyot@gmail.com" at bounding box center [714, 174] width 178 height 12
copy span "stivel.dahyot@gmail.com"
drag, startPoint x: 626, startPoint y: 207, endPoint x: 681, endPoint y: 208, distance: 55.0
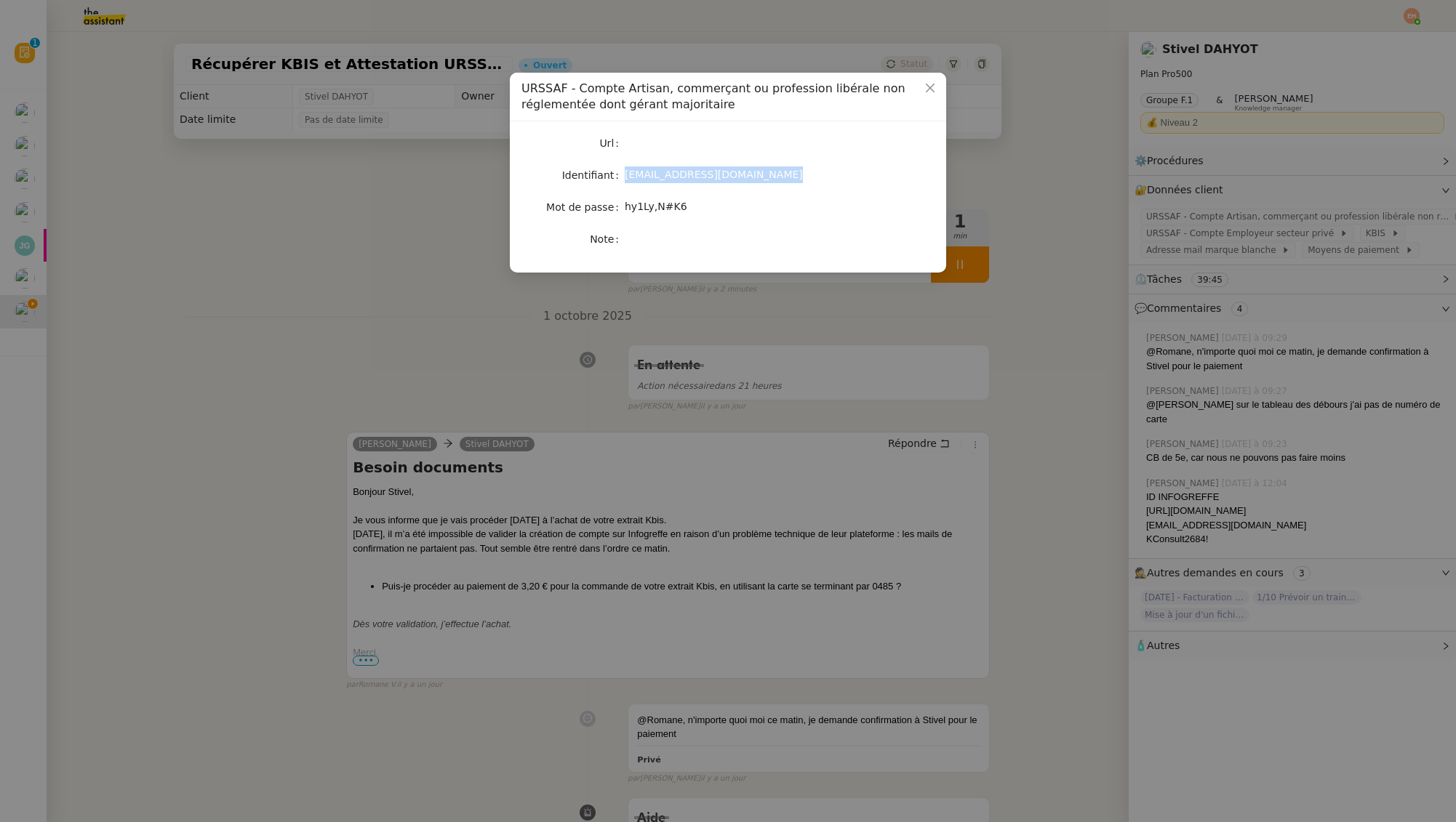
click at [681, 208] on div "hy1Ly,N#K6" at bounding box center [745, 207] width 241 height 17
copy span "hy1Ly,N#K6"
click at [276, 151] on nz-modal-container "URSSAF - Compte Artisan, commerçant ou profession libérale non réglementée dont…" at bounding box center [728, 411] width 1456 height 822
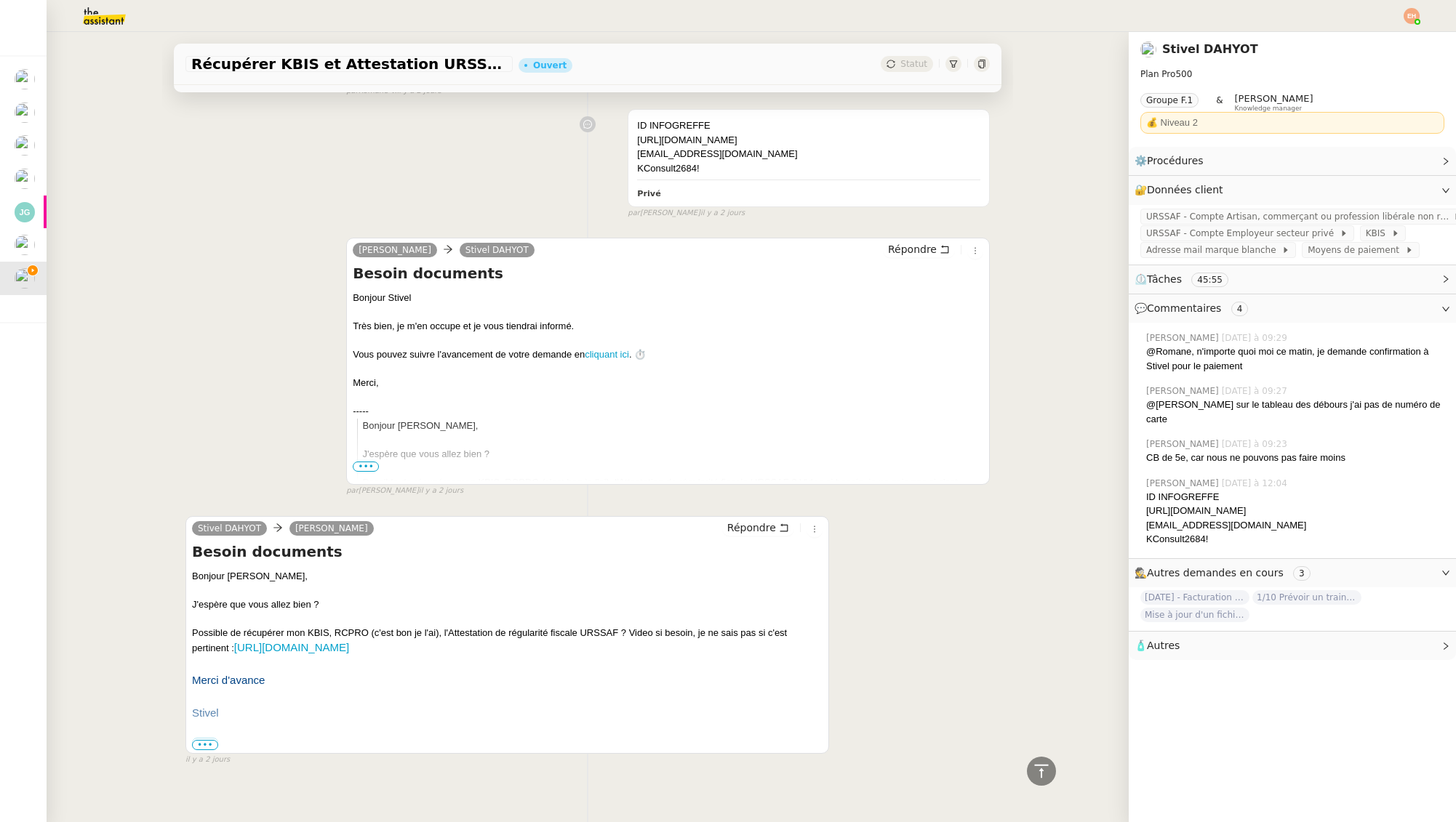
scroll to position [1386, 0]
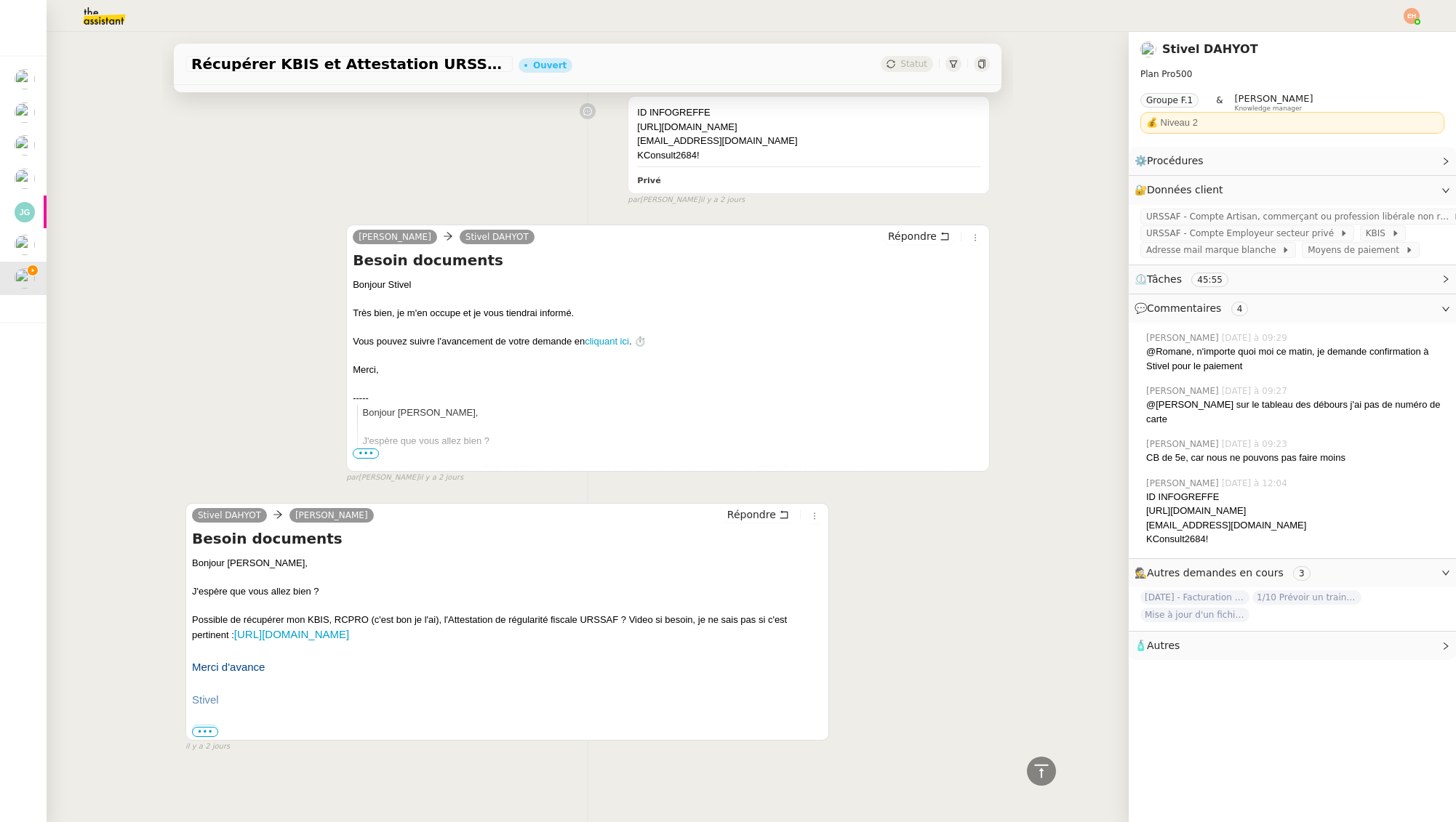
click at [206, 732] on span "•••" at bounding box center [205, 732] width 26 height 10
click at [205, 729] on label "•••" at bounding box center [205, 730] width 26 height 10
click at [0, 0] on input "•••" at bounding box center [0, 0] width 0 height 0
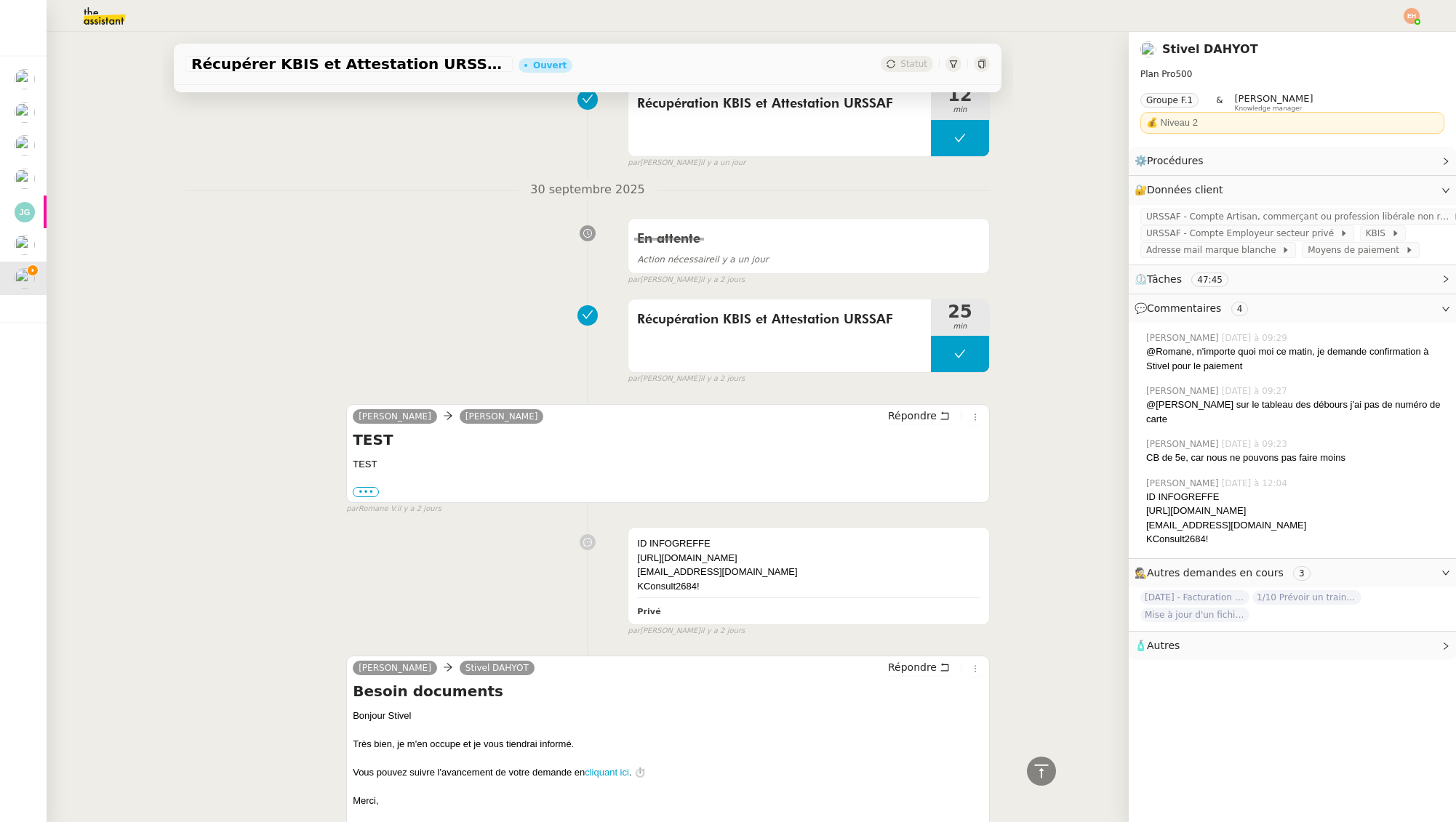
scroll to position [0, 0]
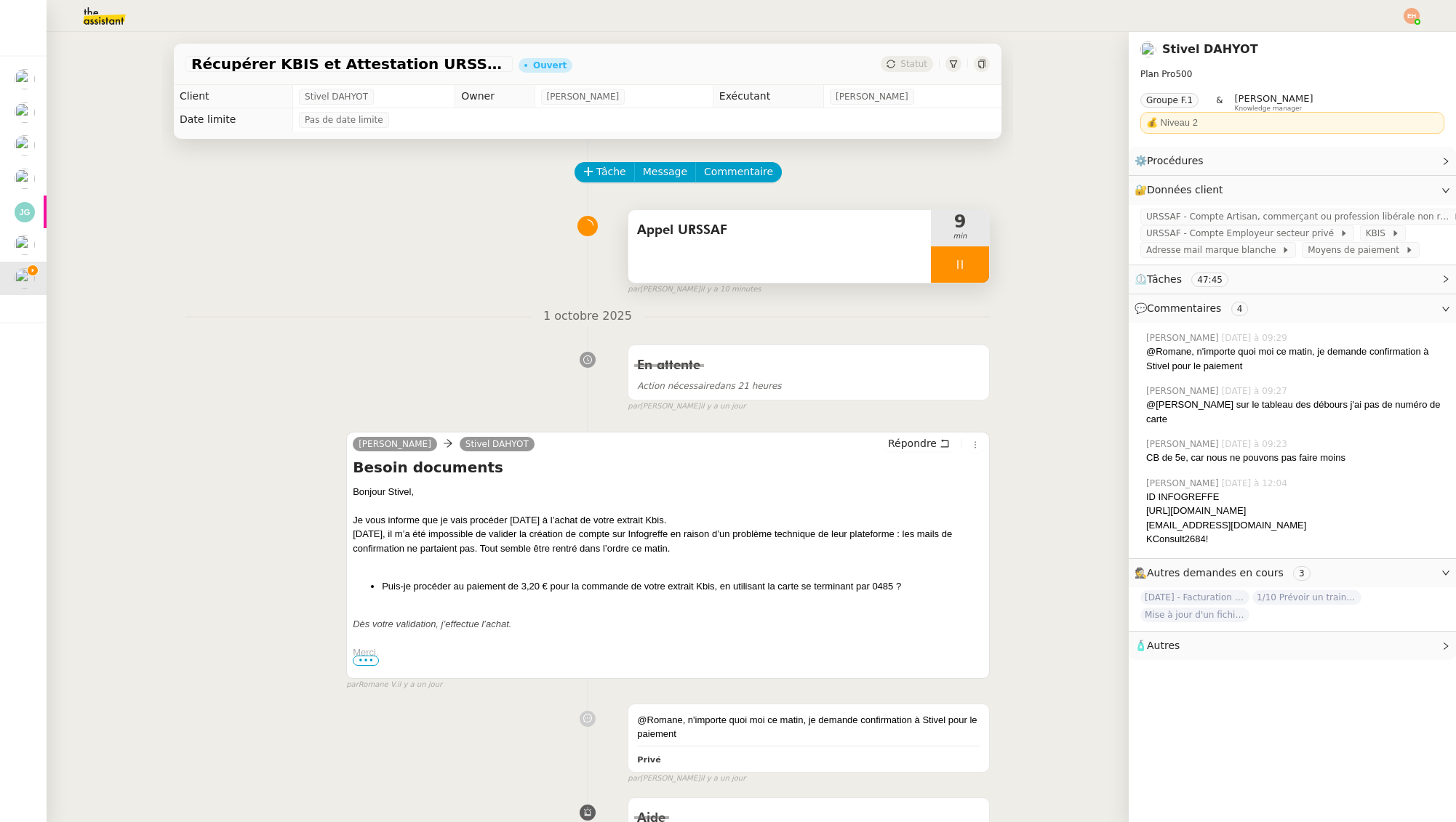
click at [954, 262] on icon at bounding box center [960, 264] width 12 height 12
click at [971, 264] on icon at bounding box center [975, 264] width 12 height 12
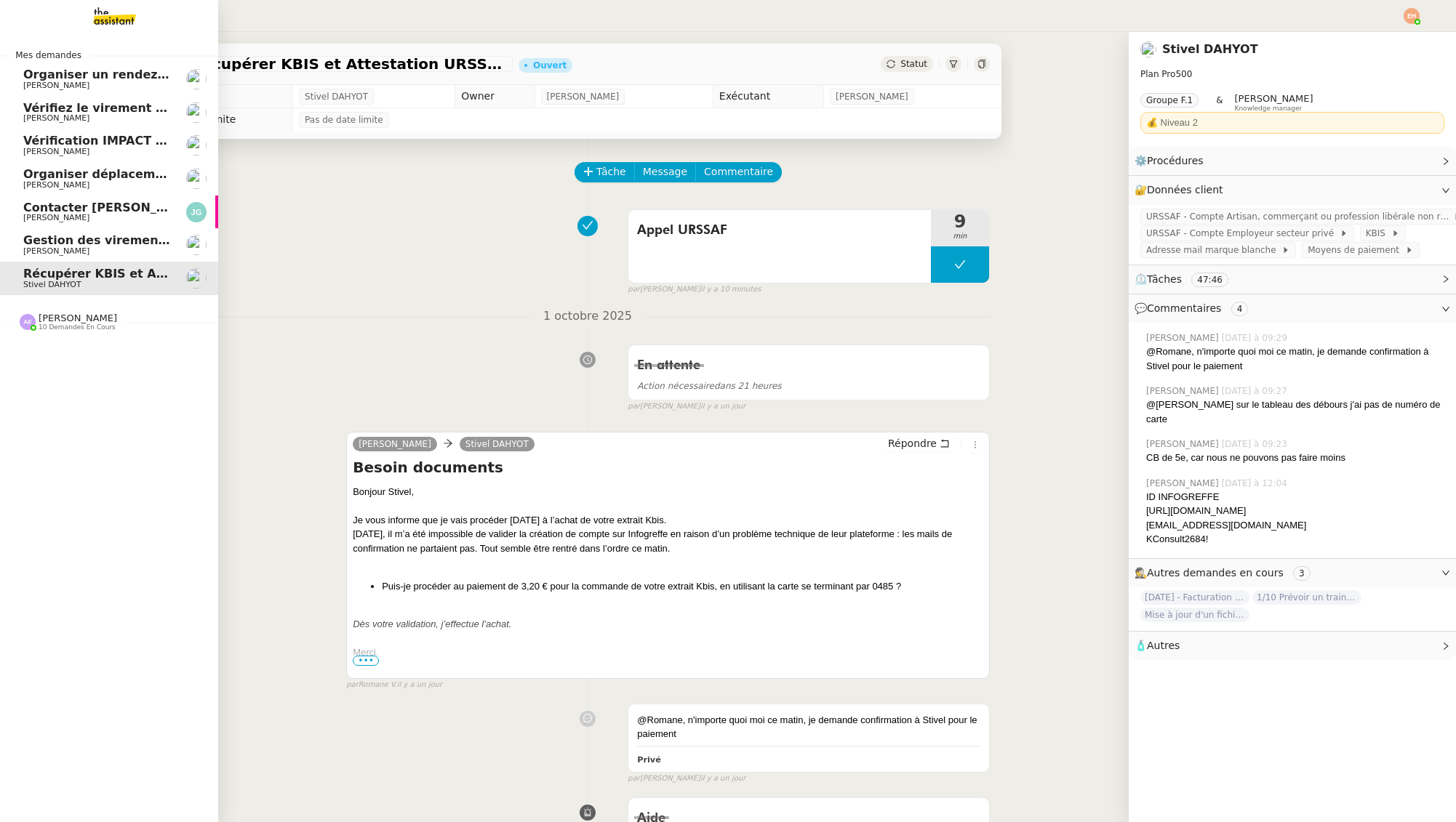
click at [134, 251] on span "[PERSON_NAME]" at bounding box center [96, 252] width 147 height 9
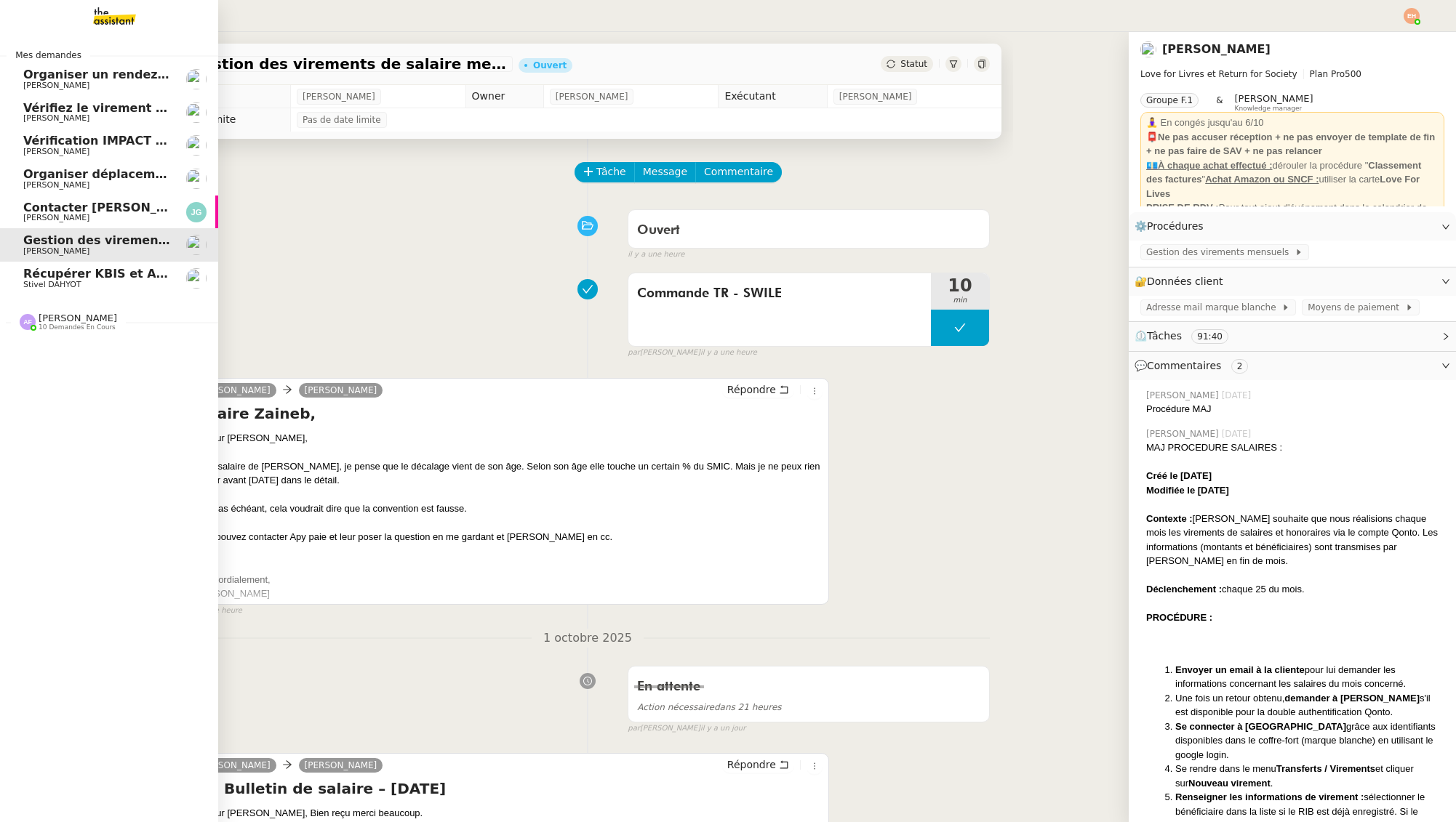
click at [33, 204] on span "Contacter [PERSON_NAME] pour régularisation facture" at bounding box center [202, 207] width 359 height 14
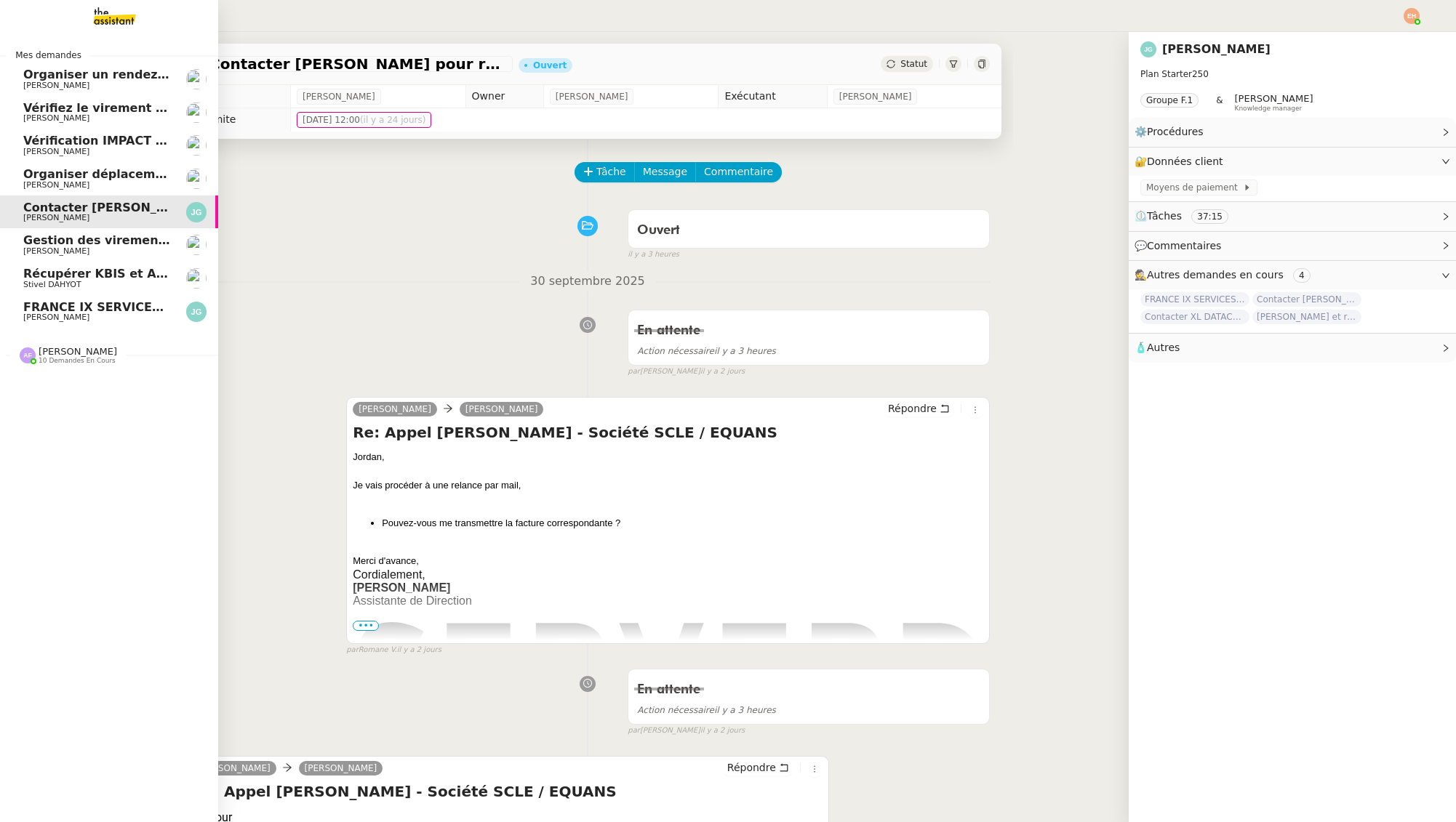
click at [137, 234] on span "Gestion des virements de salaire mensuel - [DATE]" at bounding box center [189, 240] width 333 height 14
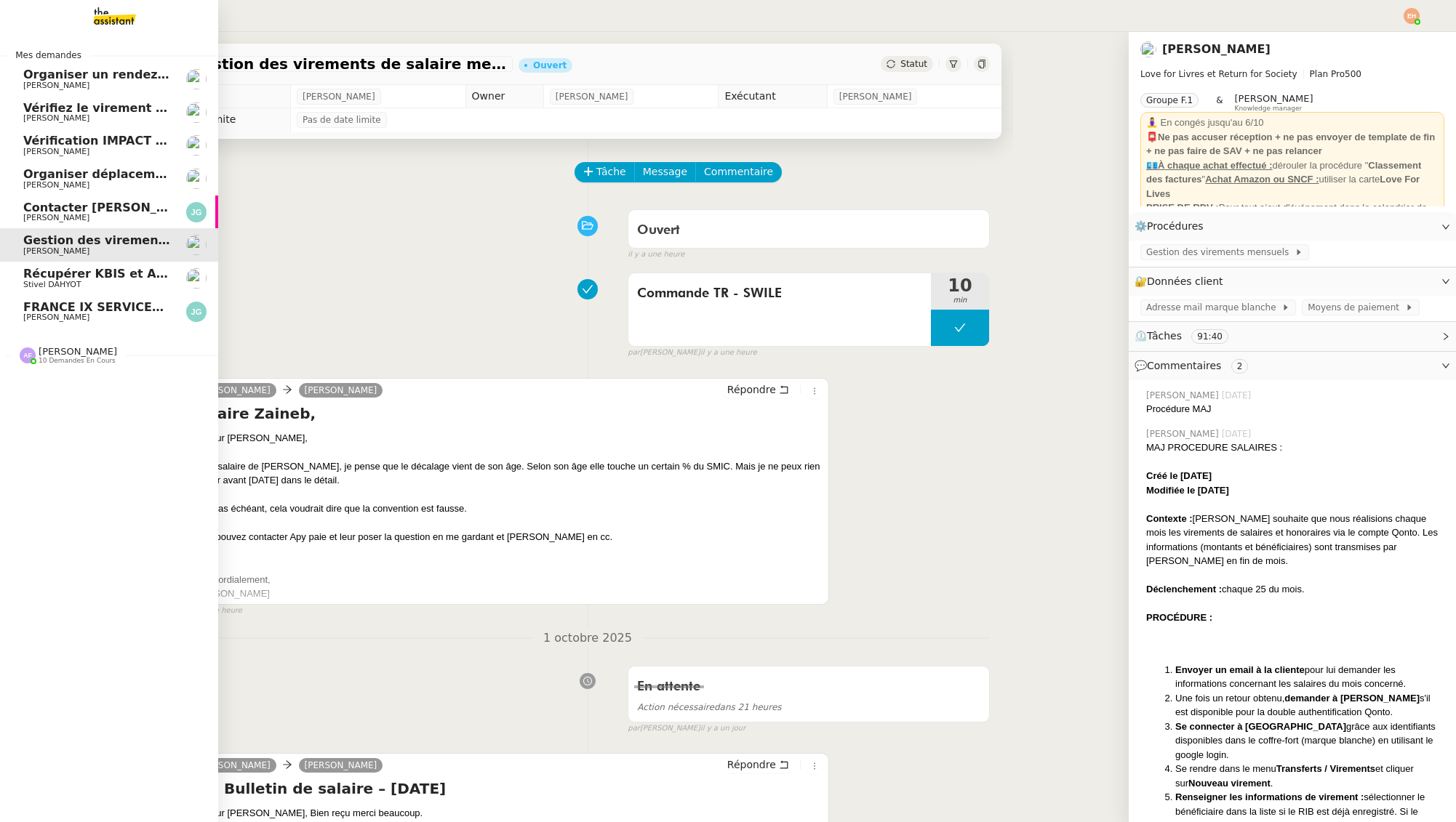
click at [80, 149] on span "[PERSON_NAME]" at bounding box center [96, 152] width 147 height 9
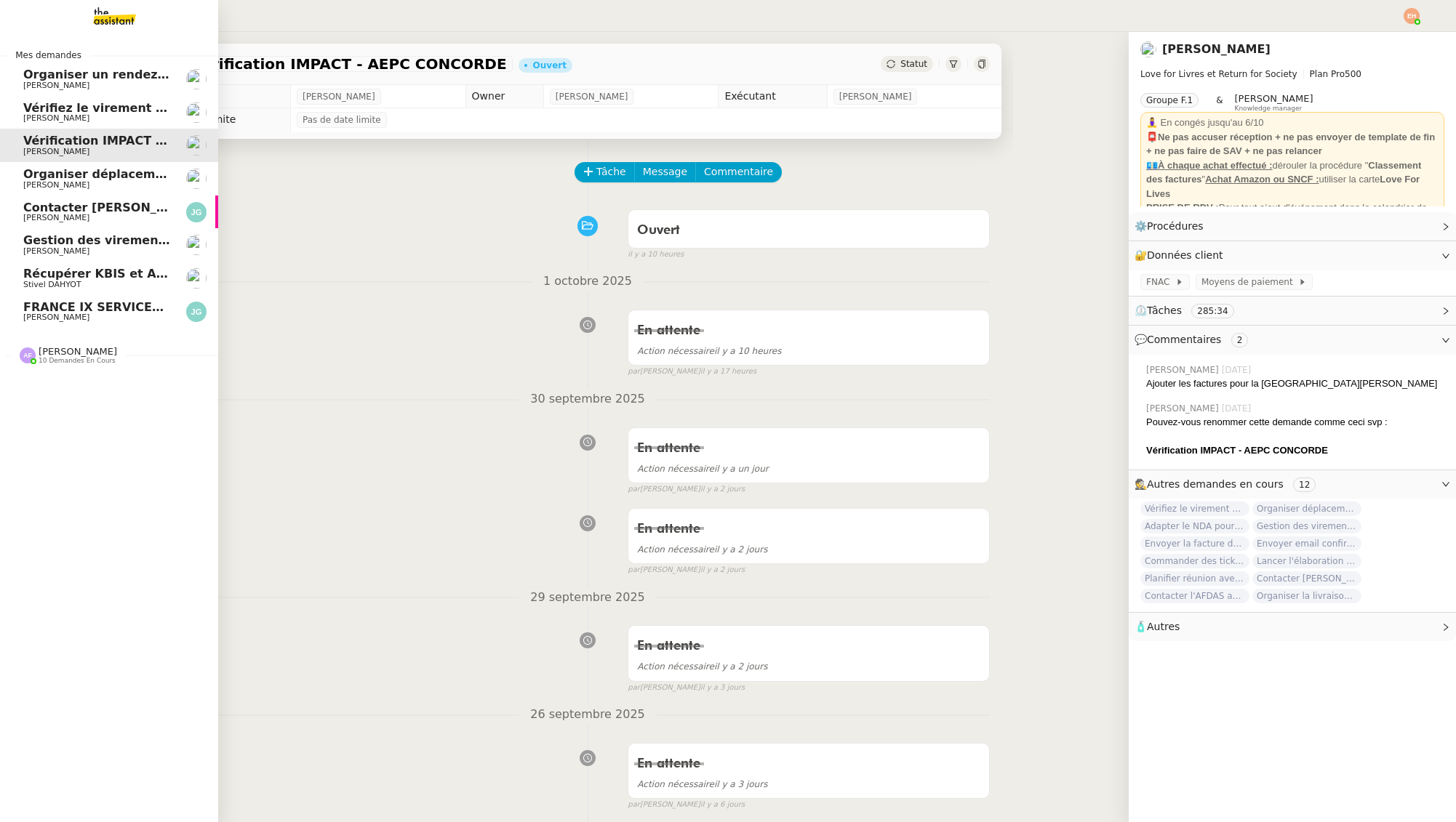
drag, startPoint x: 83, startPoint y: 157, endPoint x: 88, endPoint y: 172, distance: 15.8
click at [82, 157] on link "Vérification IMPACT - AEPC CONCORDE Céline MAS" at bounding box center [109, 145] width 219 height 33
click at [88, 177] on span "Organiser déplacement à [GEOGRAPHIC_DATA]" at bounding box center [176, 174] width 306 height 14
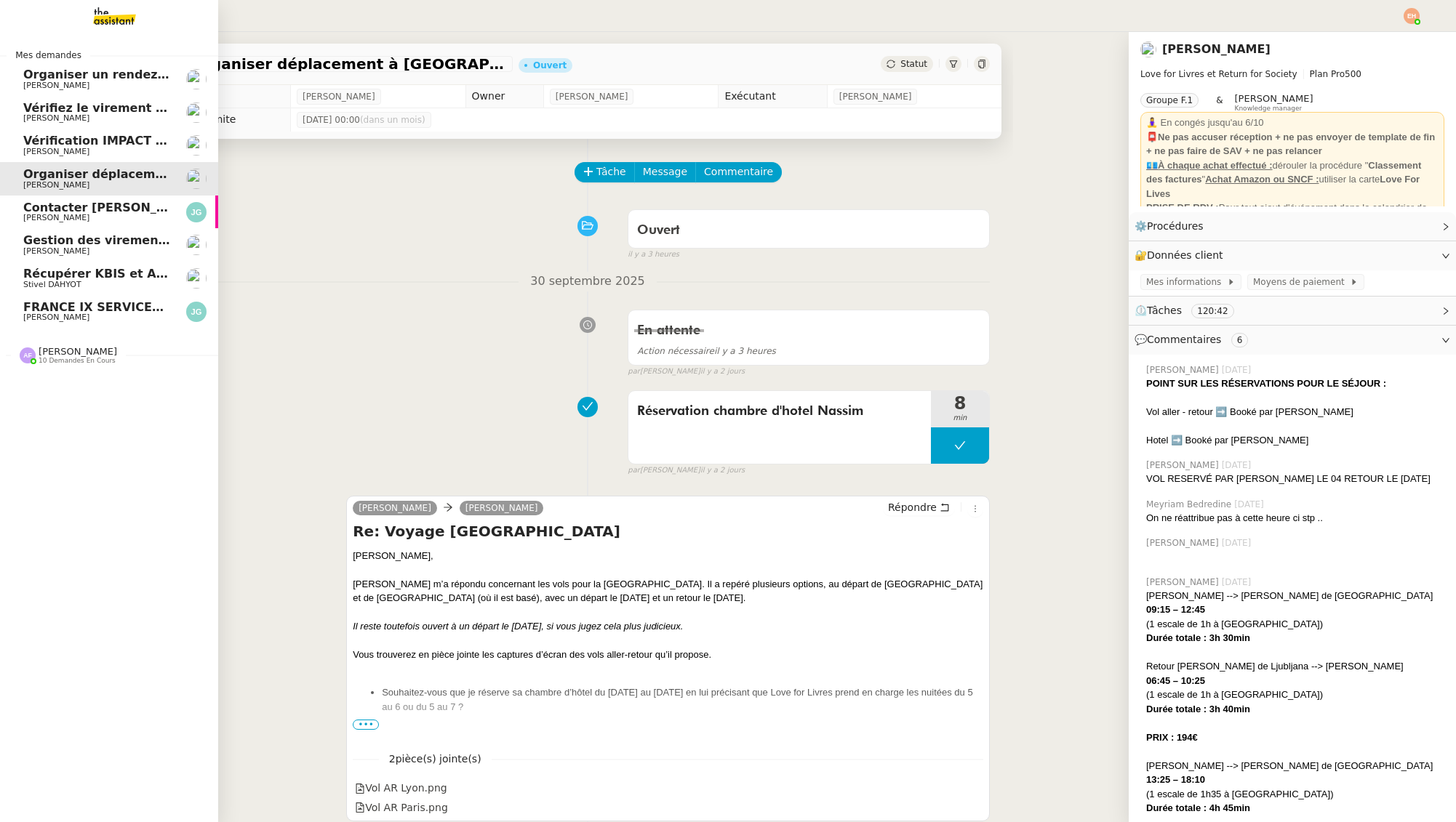
drag, startPoint x: 69, startPoint y: 247, endPoint x: 82, endPoint y: 248, distance: 13.0
click at [69, 247] on span "[PERSON_NAME]" at bounding box center [96, 252] width 147 height 9
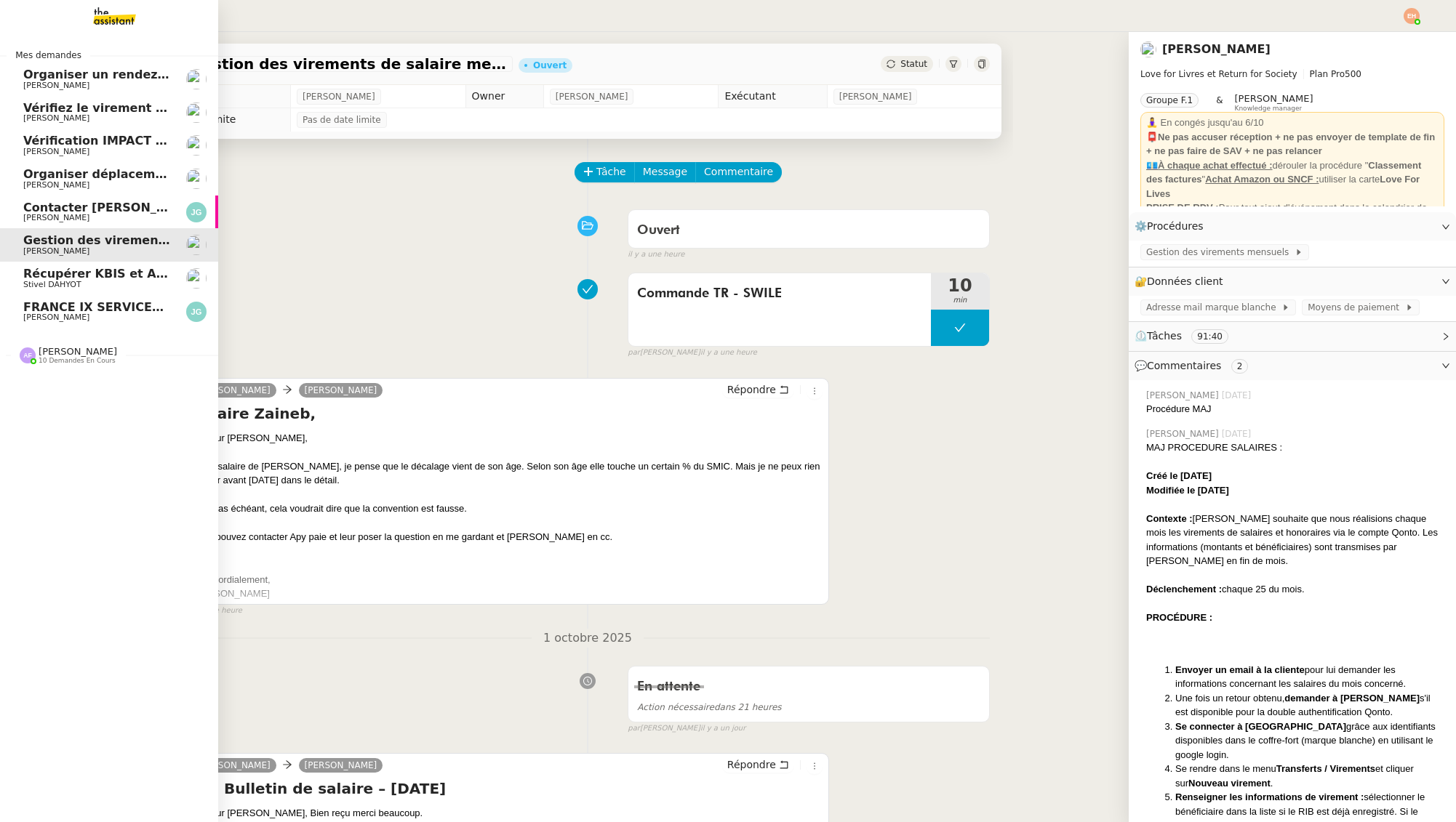
click at [112, 218] on span "[PERSON_NAME]" at bounding box center [96, 218] width 147 height 9
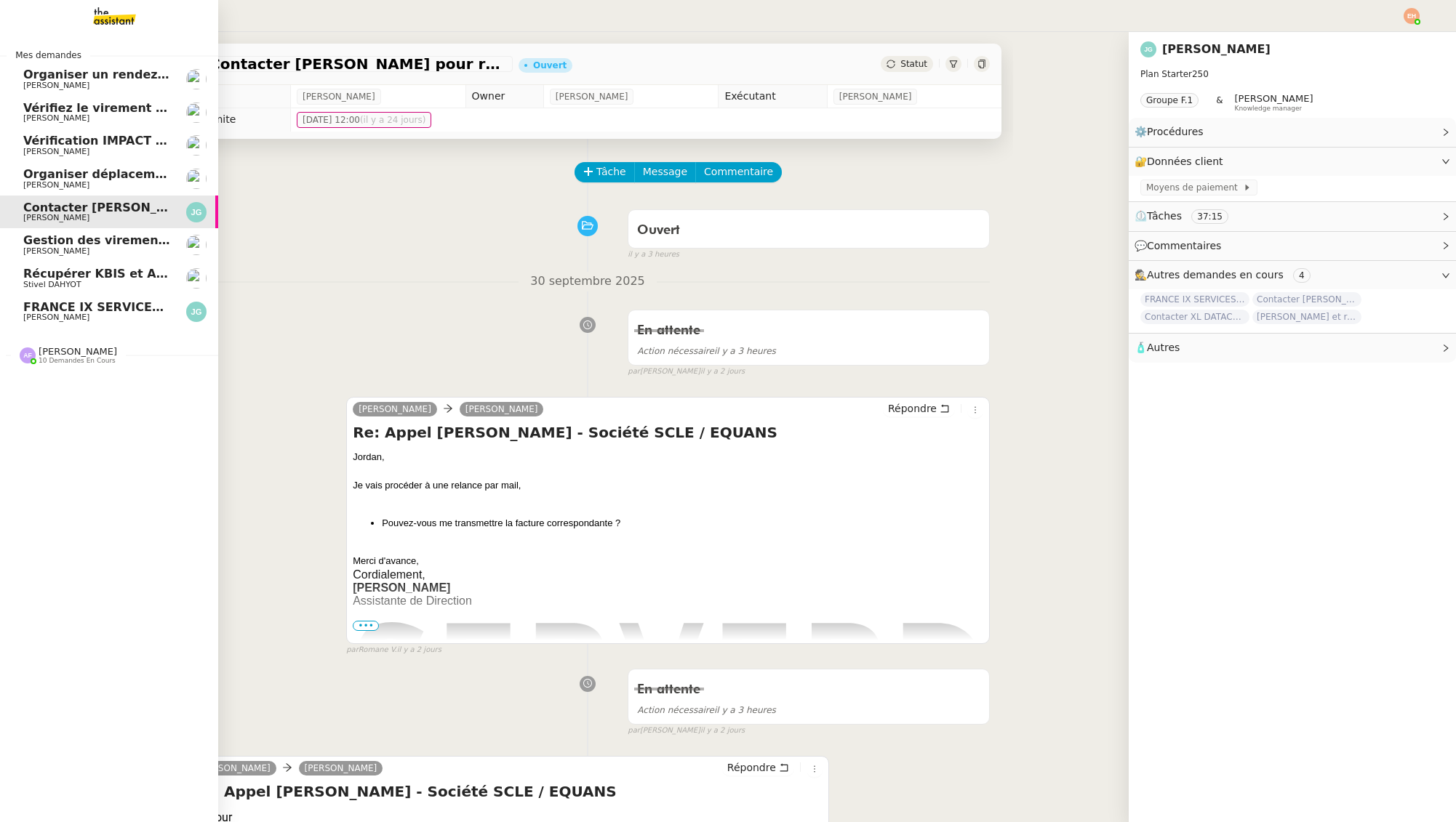
click at [26, 121] on span "[PERSON_NAME]" at bounding box center [56, 117] width 66 height 9
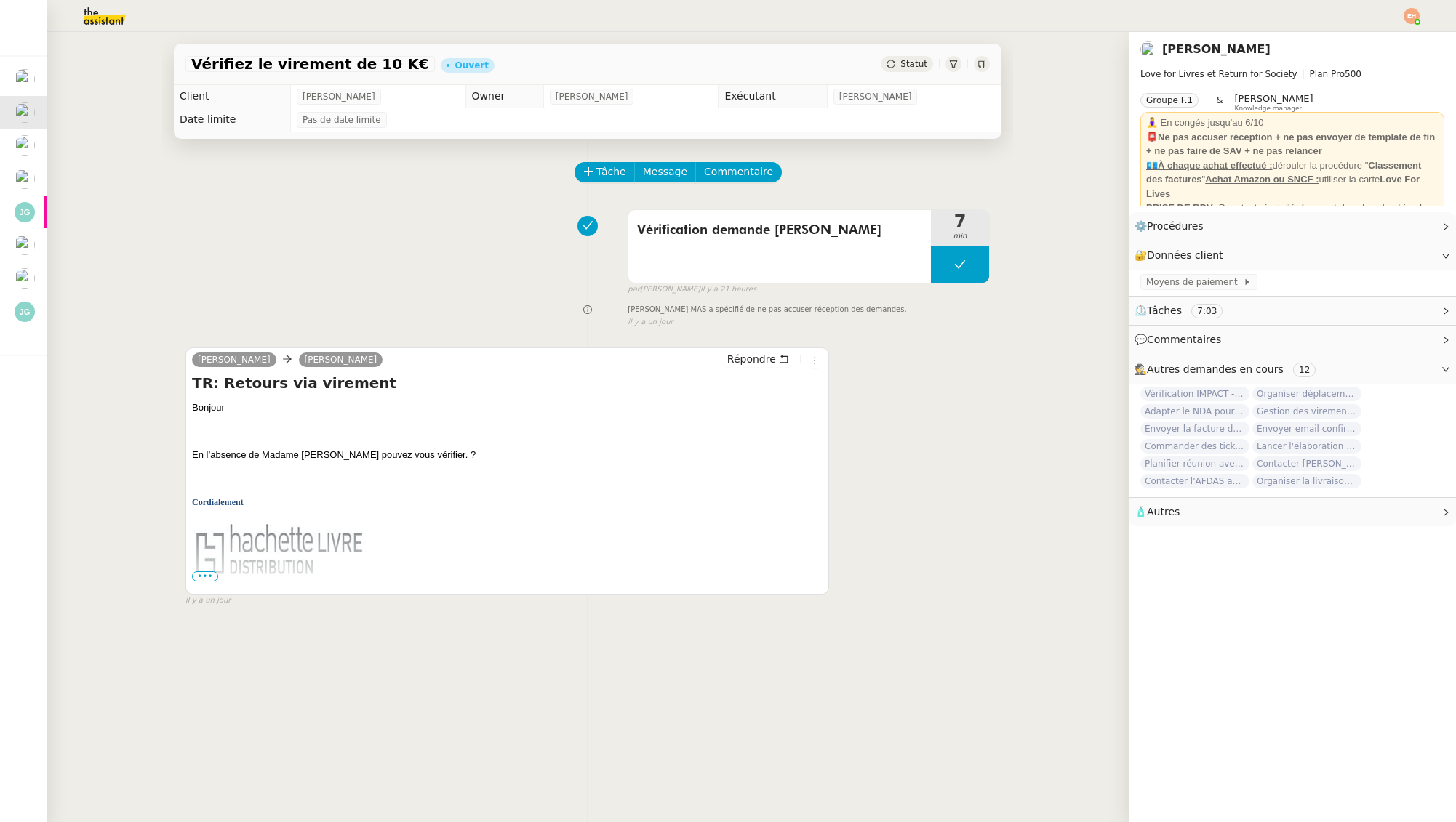
click at [203, 573] on span "•••" at bounding box center [205, 576] width 26 height 10
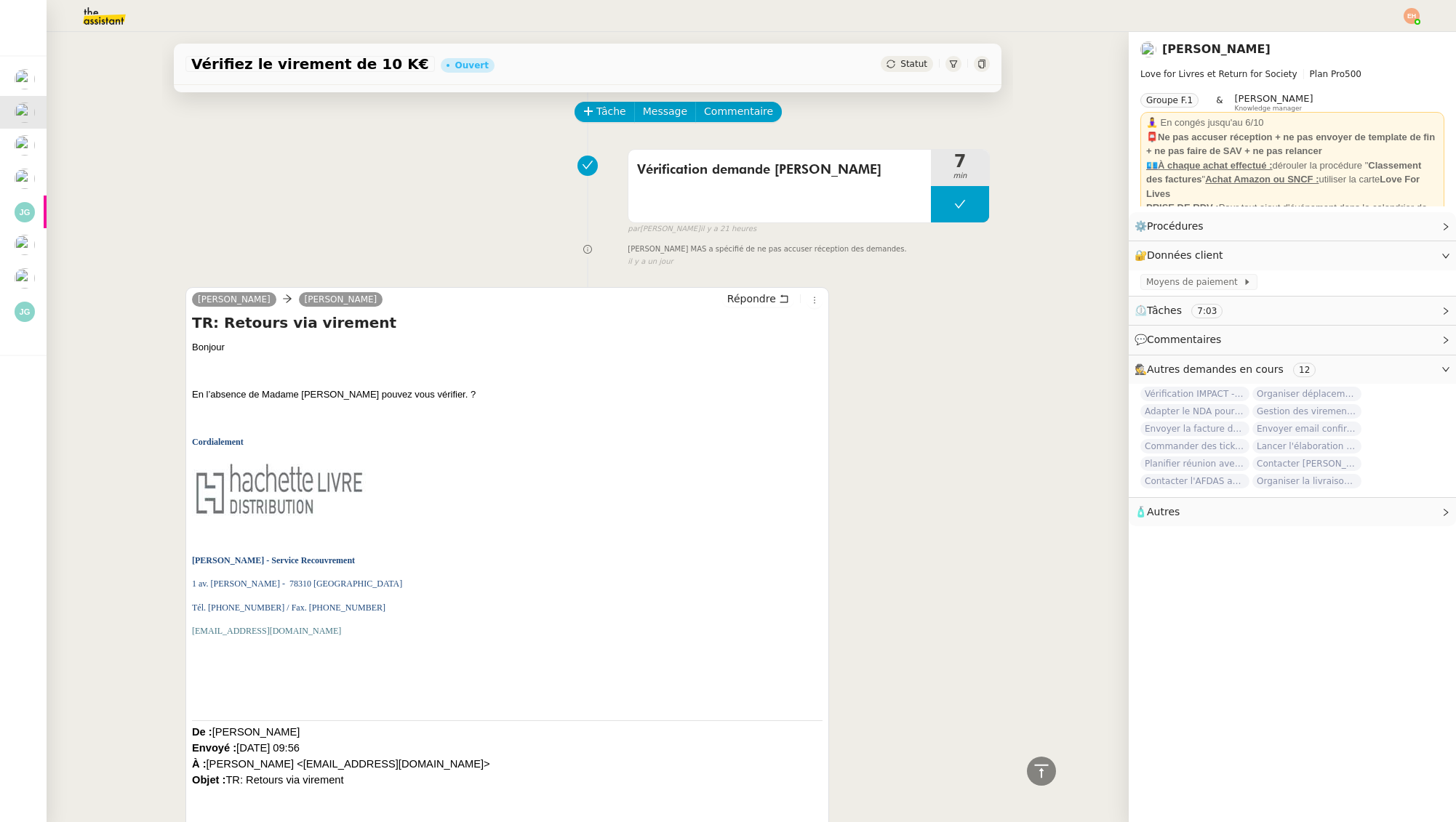
scroll to position [55, 0]
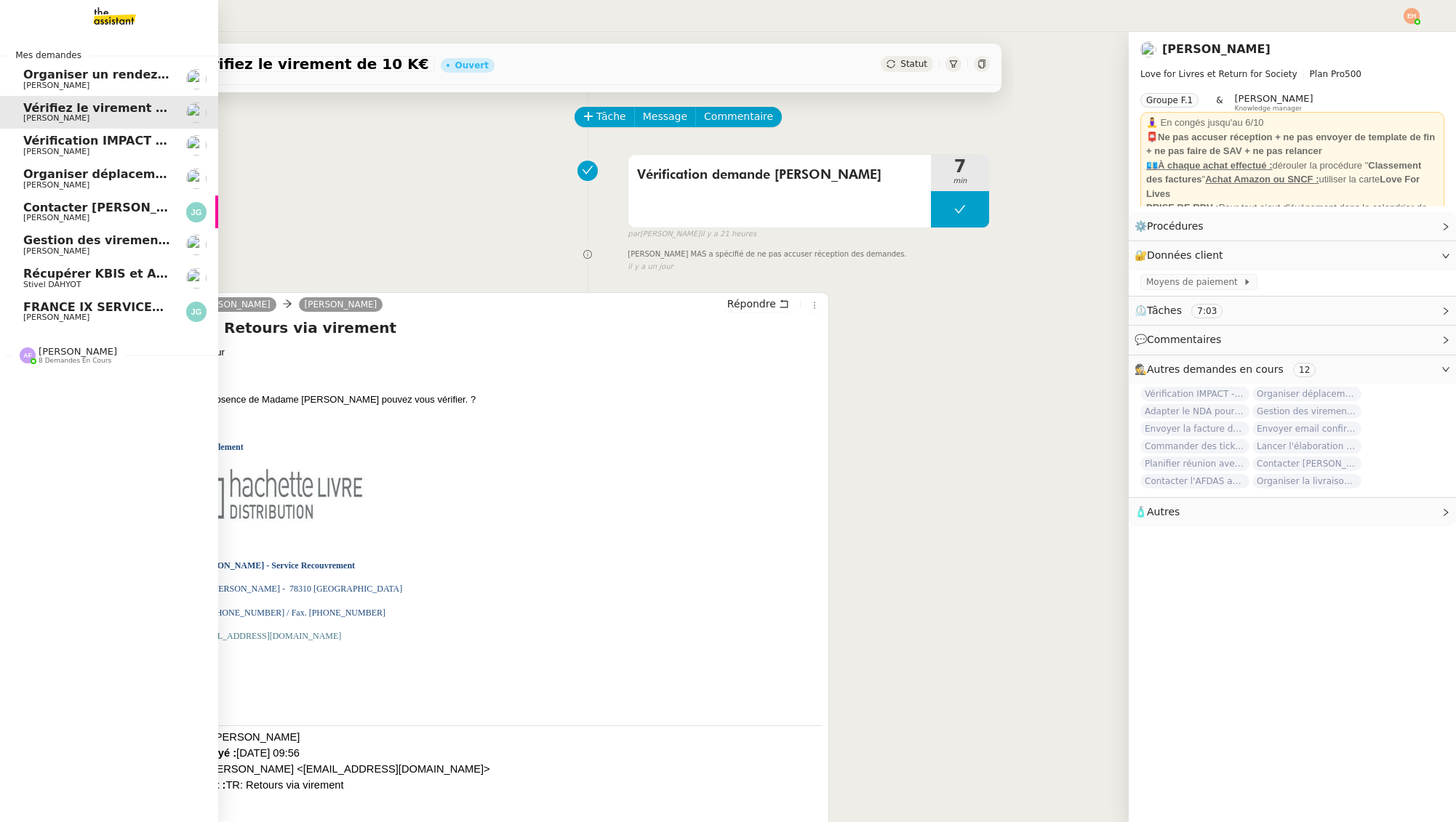
click at [67, 275] on span "Récupérer KBIS et Attestation URSSAF" at bounding box center [150, 274] width 253 height 14
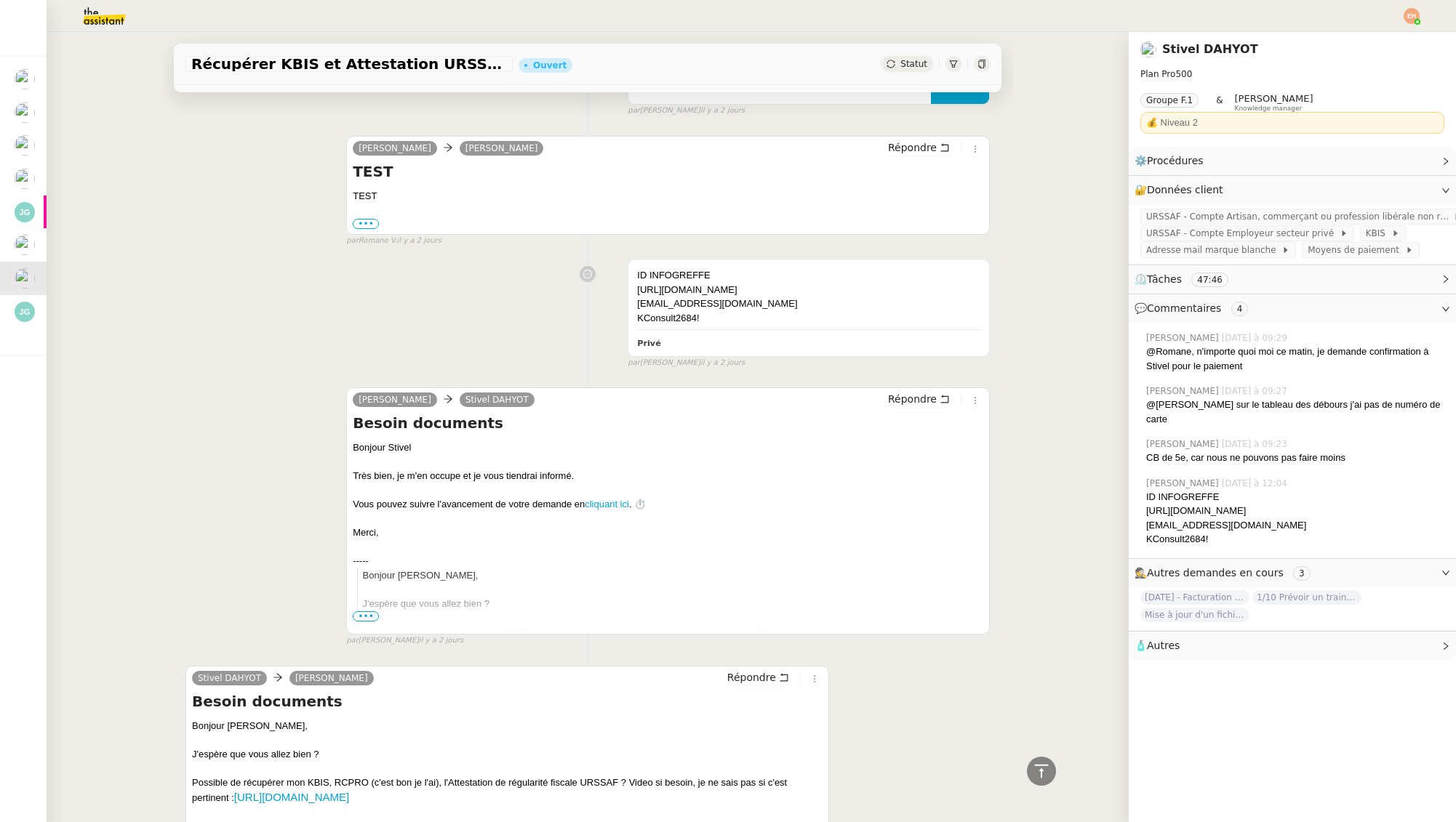
scroll to position [1386, 0]
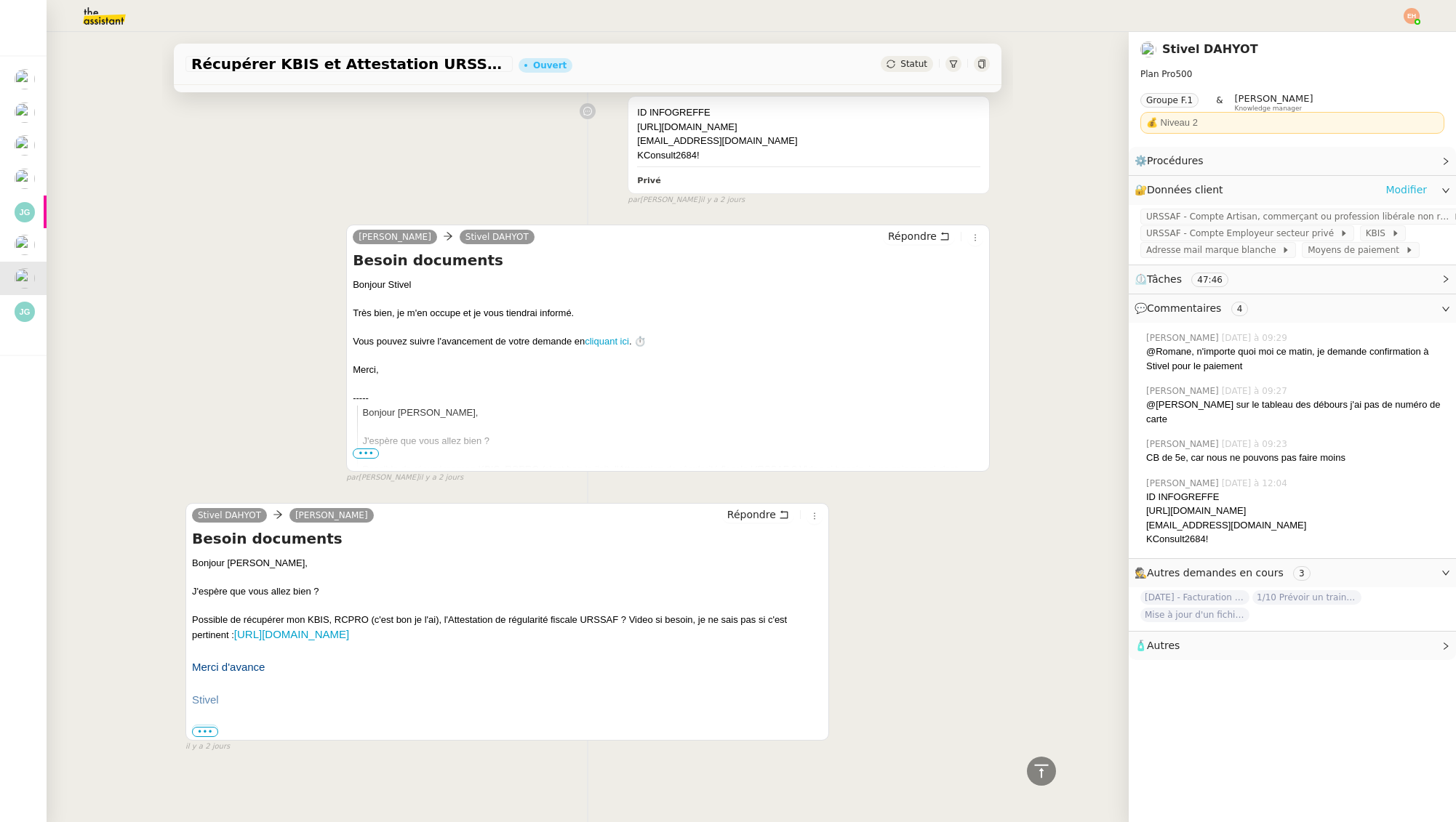
click at [1423, 188] on link "Modifier" at bounding box center [1406, 190] width 42 height 17
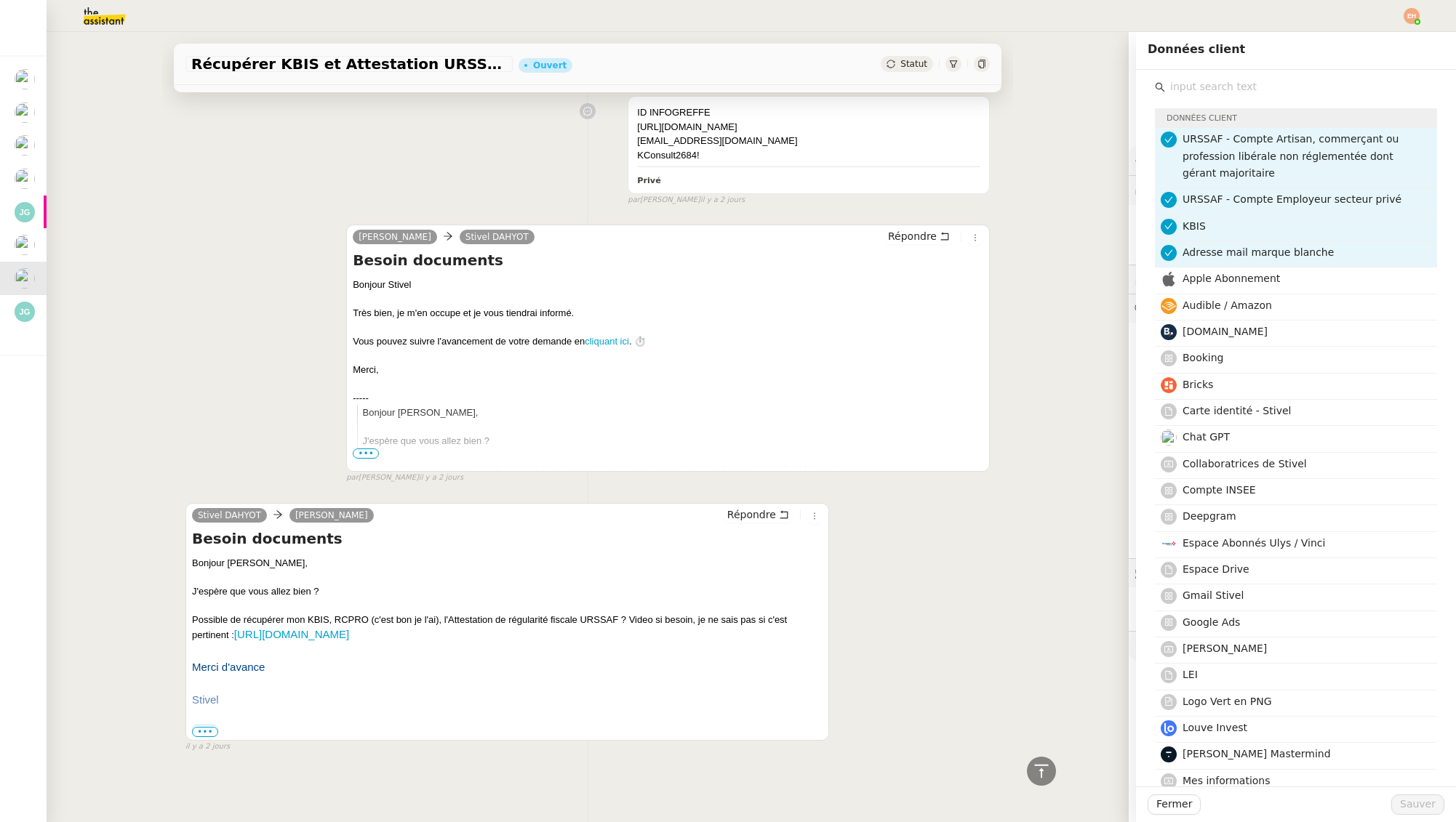
click at [1266, 94] on input "text" at bounding box center [1301, 87] width 272 height 20
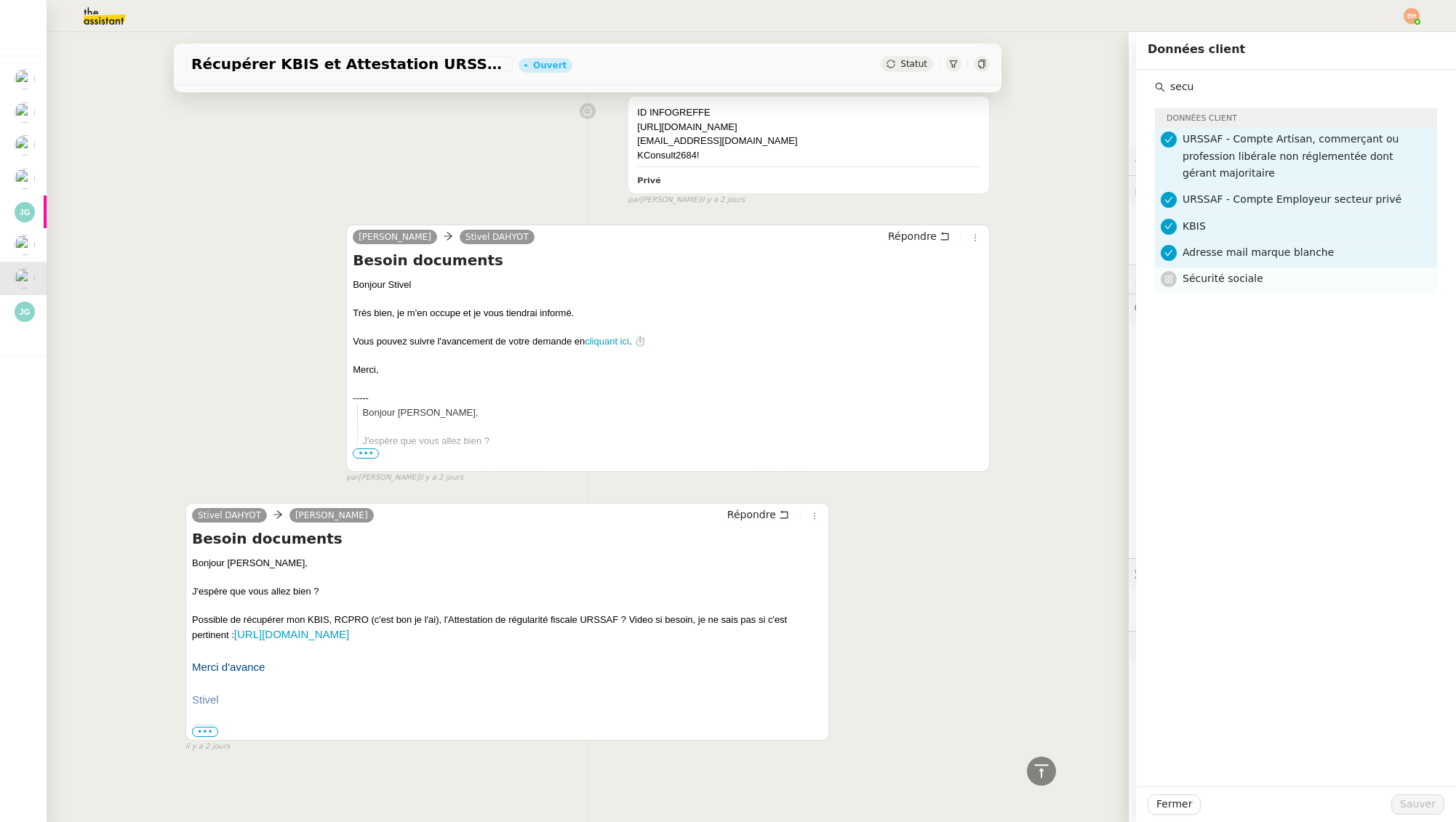
type input "secu"
drag, startPoint x: 1233, startPoint y: 283, endPoint x: 1238, endPoint y: 297, distance: 14.9
click at [1233, 283] on span "Sécurité sociale" at bounding box center [1222, 279] width 81 height 12
click at [1418, 807] on span "Sauver" at bounding box center [1418, 804] width 36 height 17
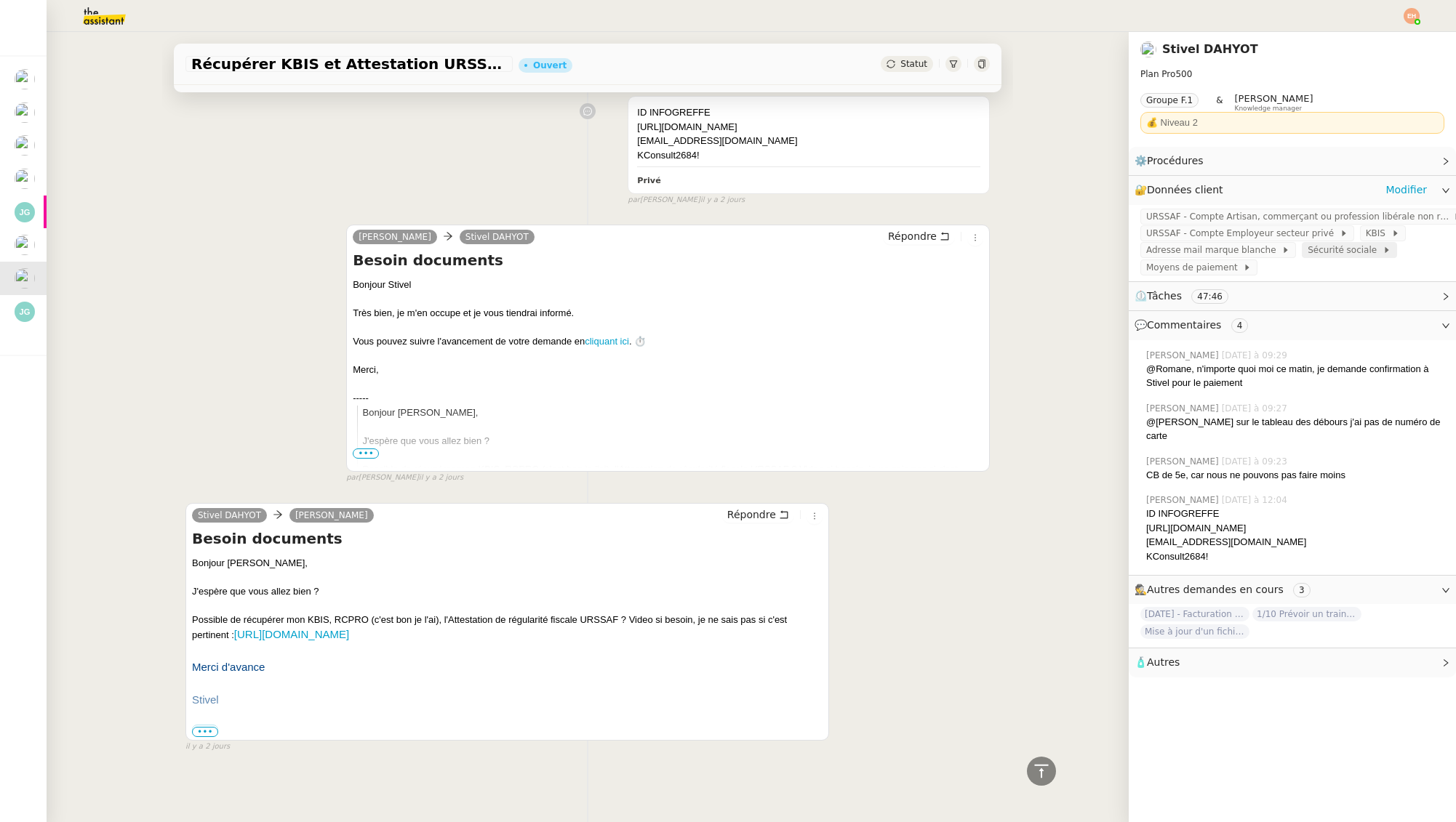
click at [1322, 247] on span "Sécurité sociale" at bounding box center [1345, 250] width 75 height 14
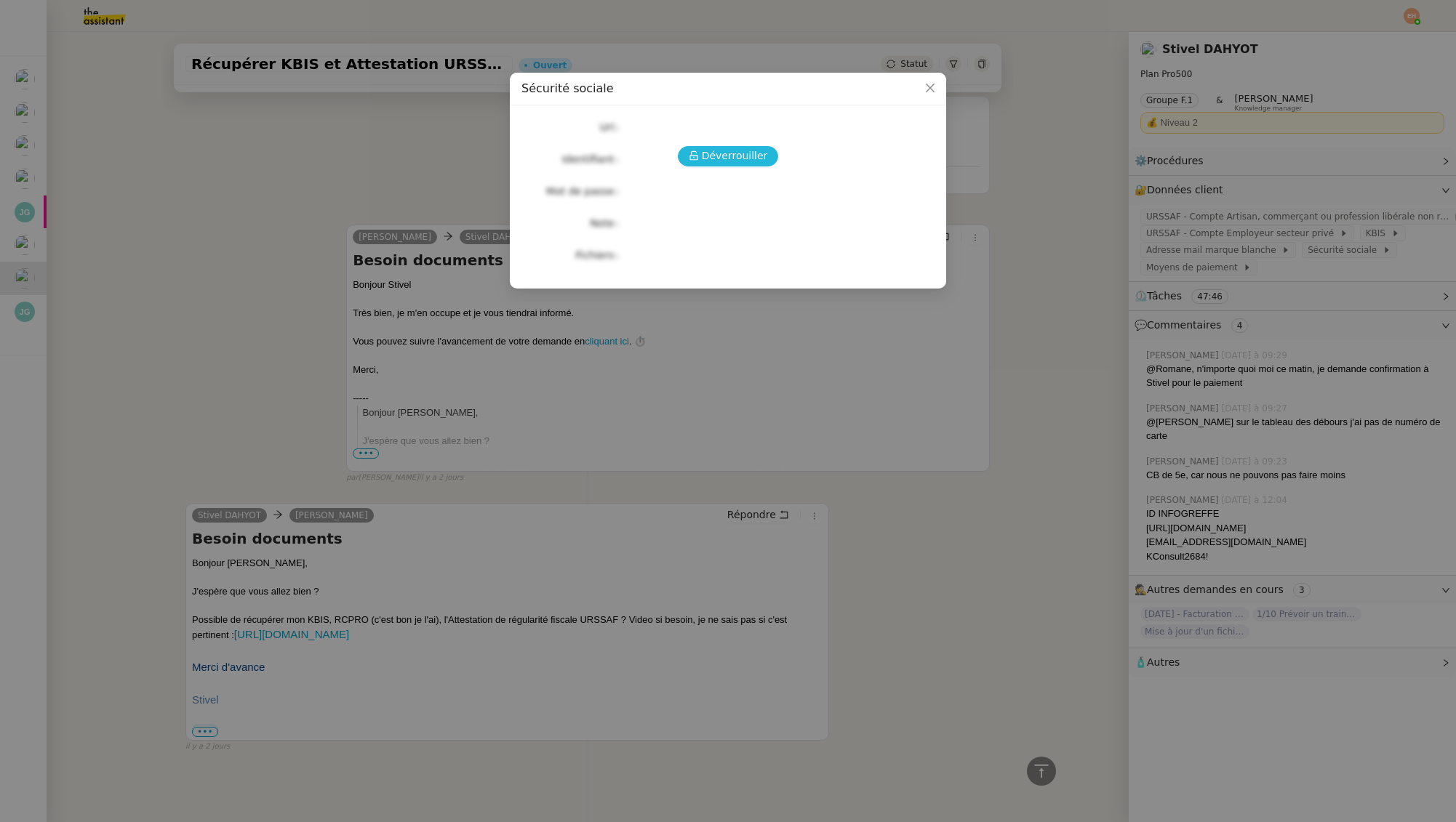
click at [747, 162] on span "Déverrouiller" at bounding box center [735, 156] width 66 height 17
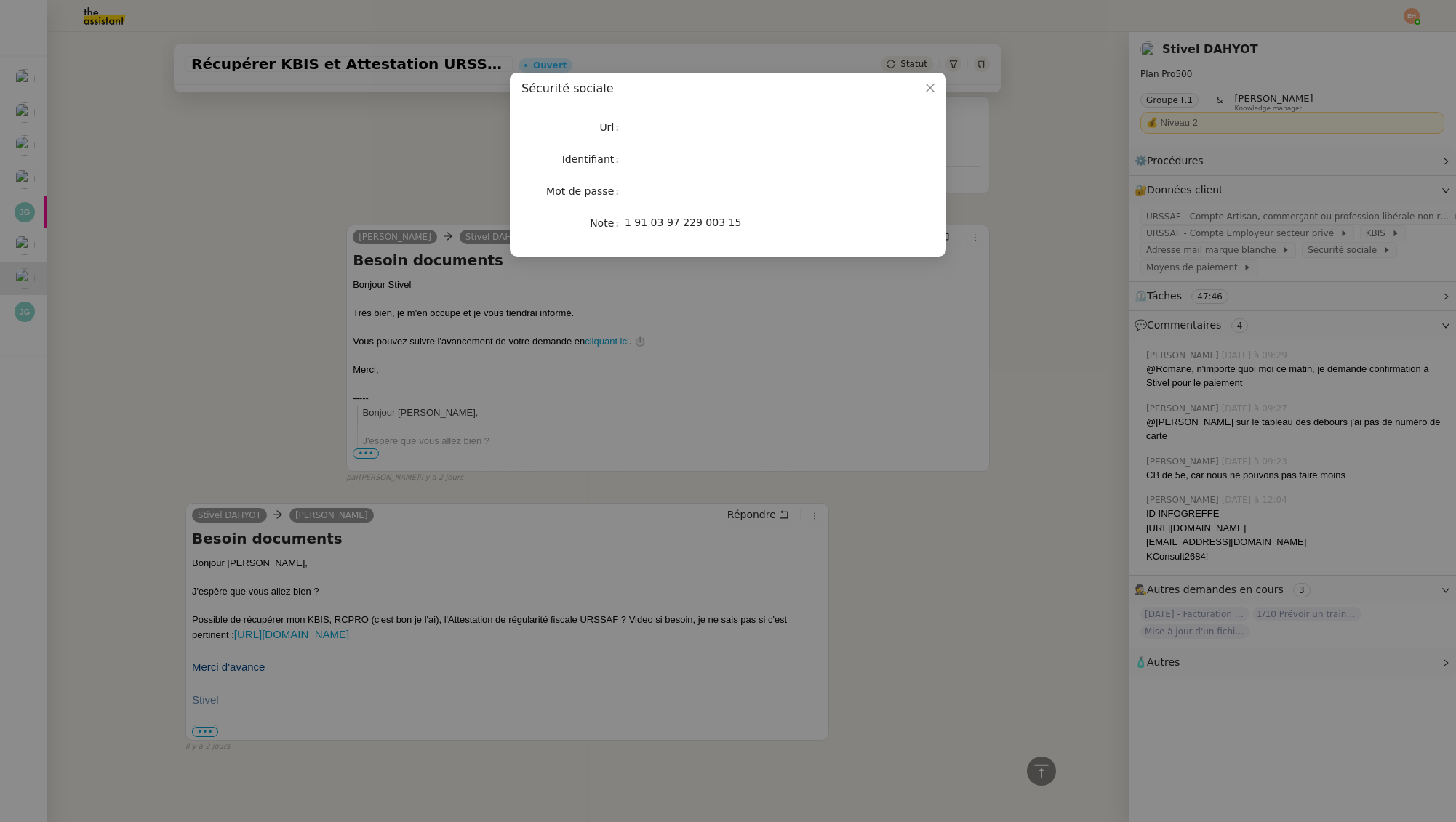
click at [637, 224] on span "1 91 03 97 229 003 15" at bounding box center [683, 223] width 117 height 12
click at [655, 223] on span "1 91 03 97 229 003 15" at bounding box center [683, 223] width 117 height 12
click at [670, 223] on span "1 91 03 97 229 003 15" at bounding box center [683, 223] width 117 height 12
drag, startPoint x: 670, startPoint y: 223, endPoint x: 716, endPoint y: 224, distance: 46.0
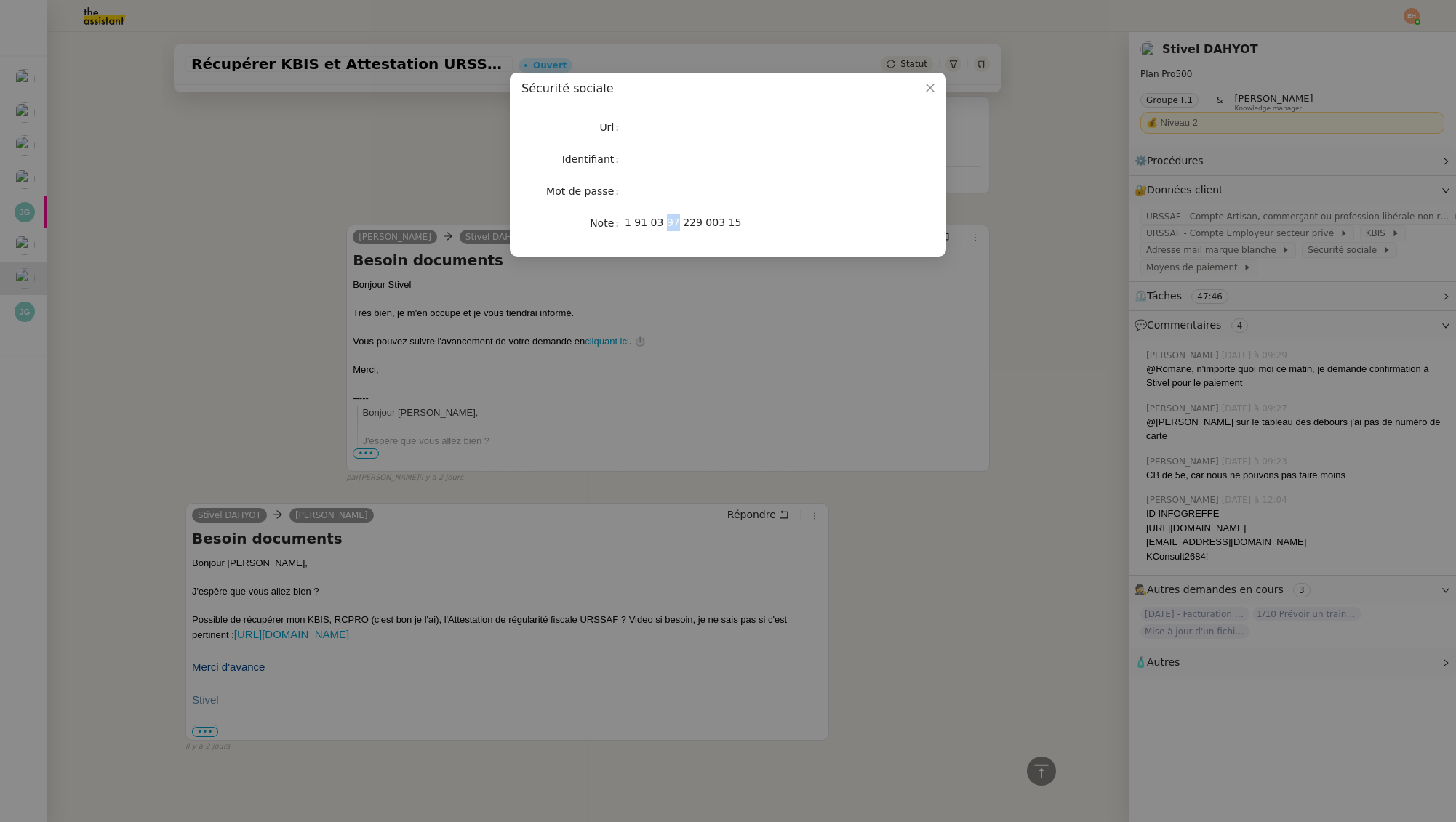
click at [670, 223] on span "1 91 03 97 229 003 15" at bounding box center [683, 223] width 117 height 12
click at [321, 327] on nz-modal-container "Sécurité sociale Url Identifiant Mot de passe Note 1 91 03 97 229 003 15" at bounding box center [728, 411] width 1456 height 822
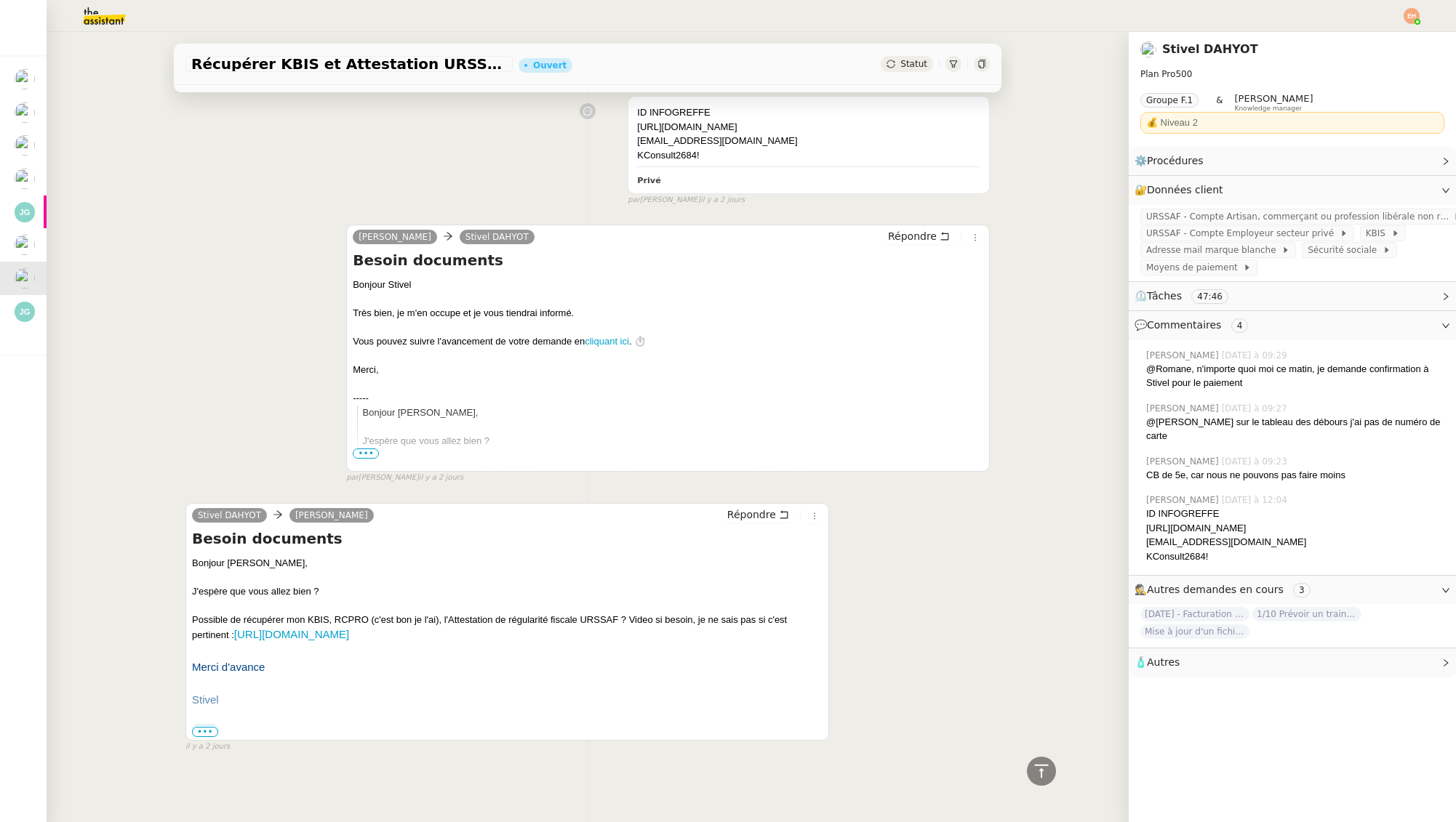
click at [212, 731] on span "•••" at bounding box center [205, 732] width 26 height 10
click at [208, 732] on label "•••" at bounding box center [205, 730] width 26 height 10
click at [0, 0] on input "•••" at bounding box center [0, 0] width 0 height 0
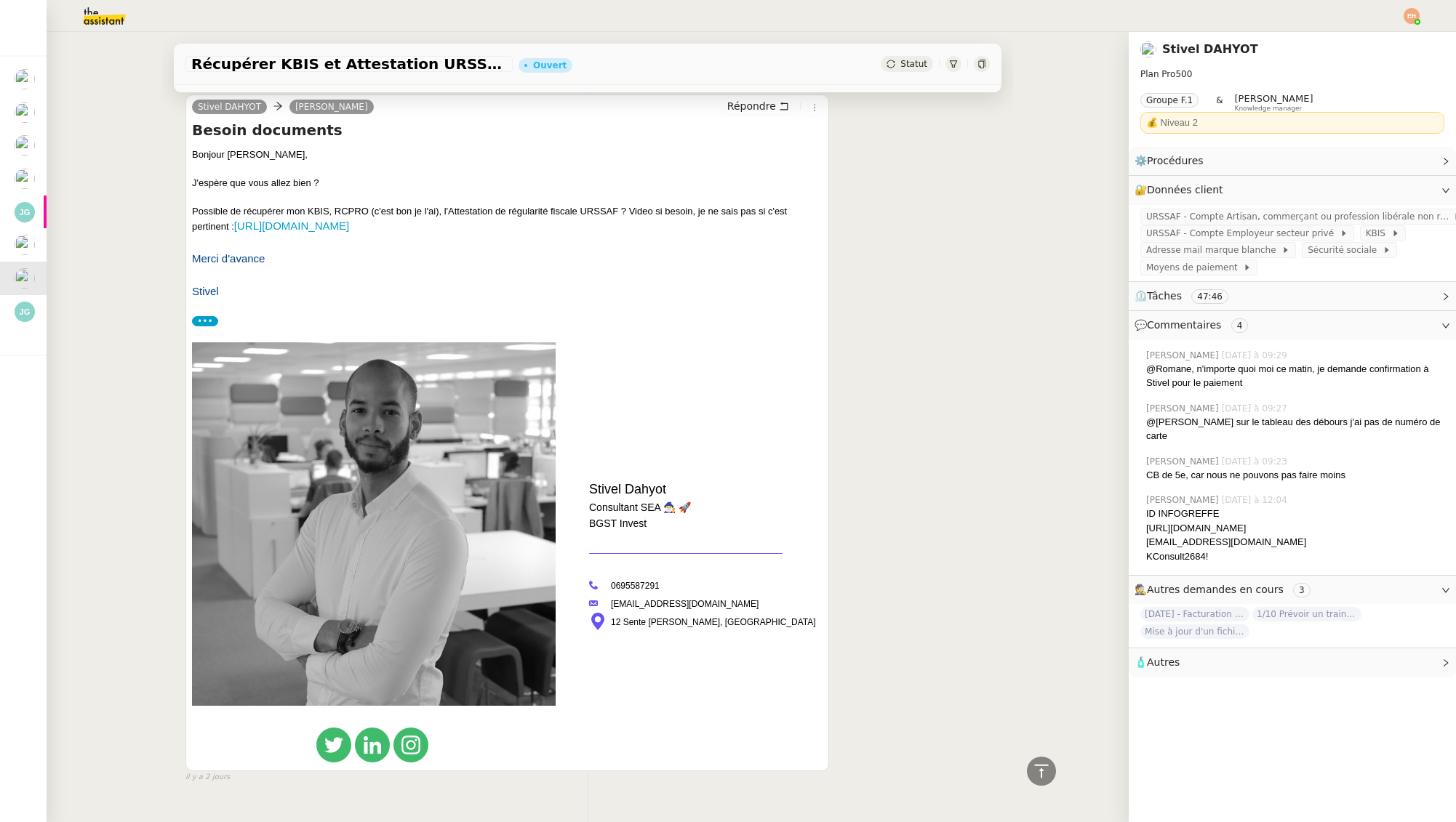
scroll to position [1824, 0]
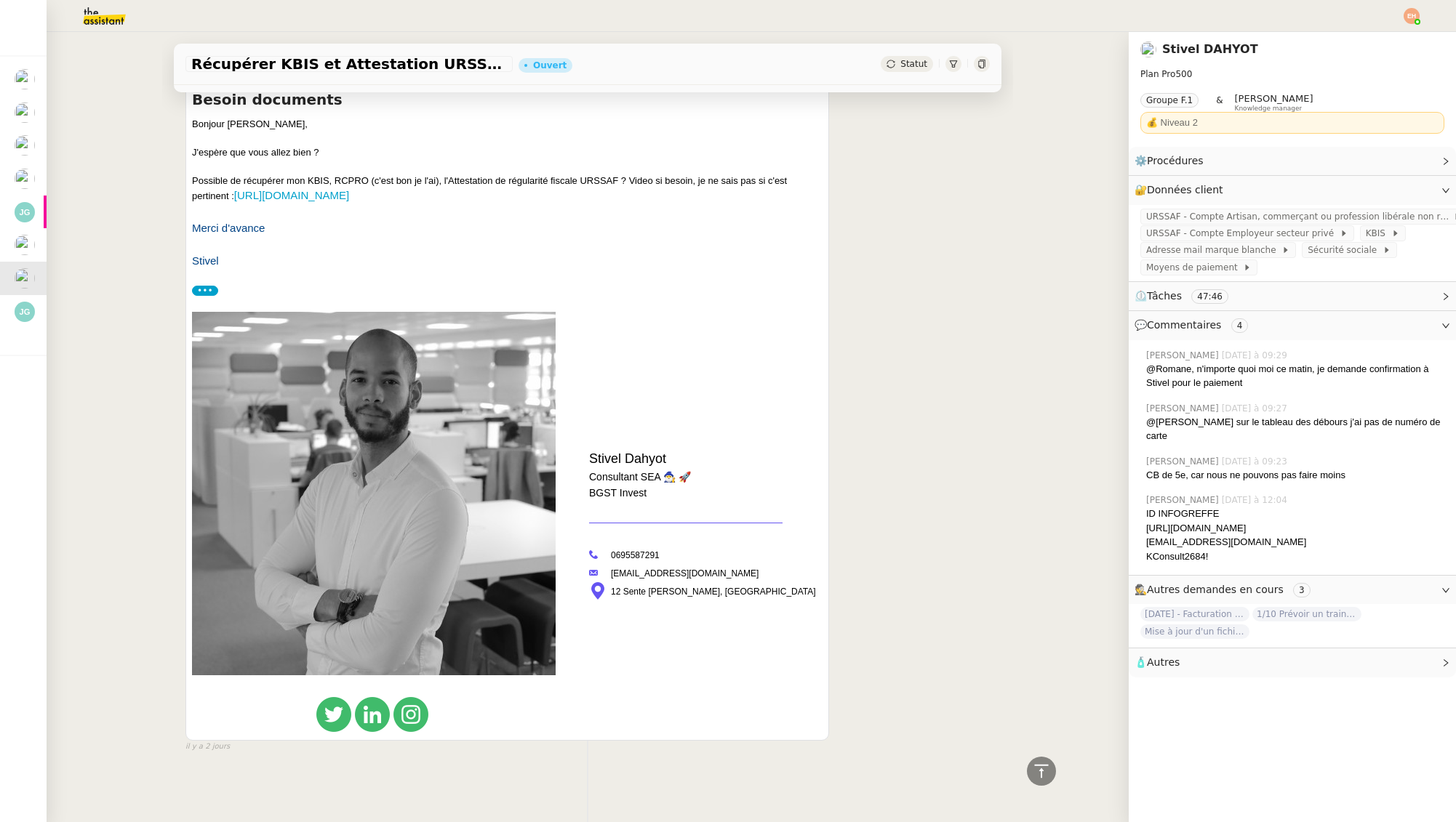
drag, startPoint x: 225, startPoint y: 187, endPoint x: 542, endPoint y: 188, distance: 317.0
click at [540, 188] on div "Possible de récupérer mon KBIS, RCPRO (c'est bon je l'ai), l'Attestation de rég…" at bounding box center [507, 189] width 630 height 31
click at [632, 188] on div "Possible de récupérer mon KBIS, RCPRO (c'est bon je l'ai), l'Attestation de rég…" at bounding box center [507, 189] width 630 height 31
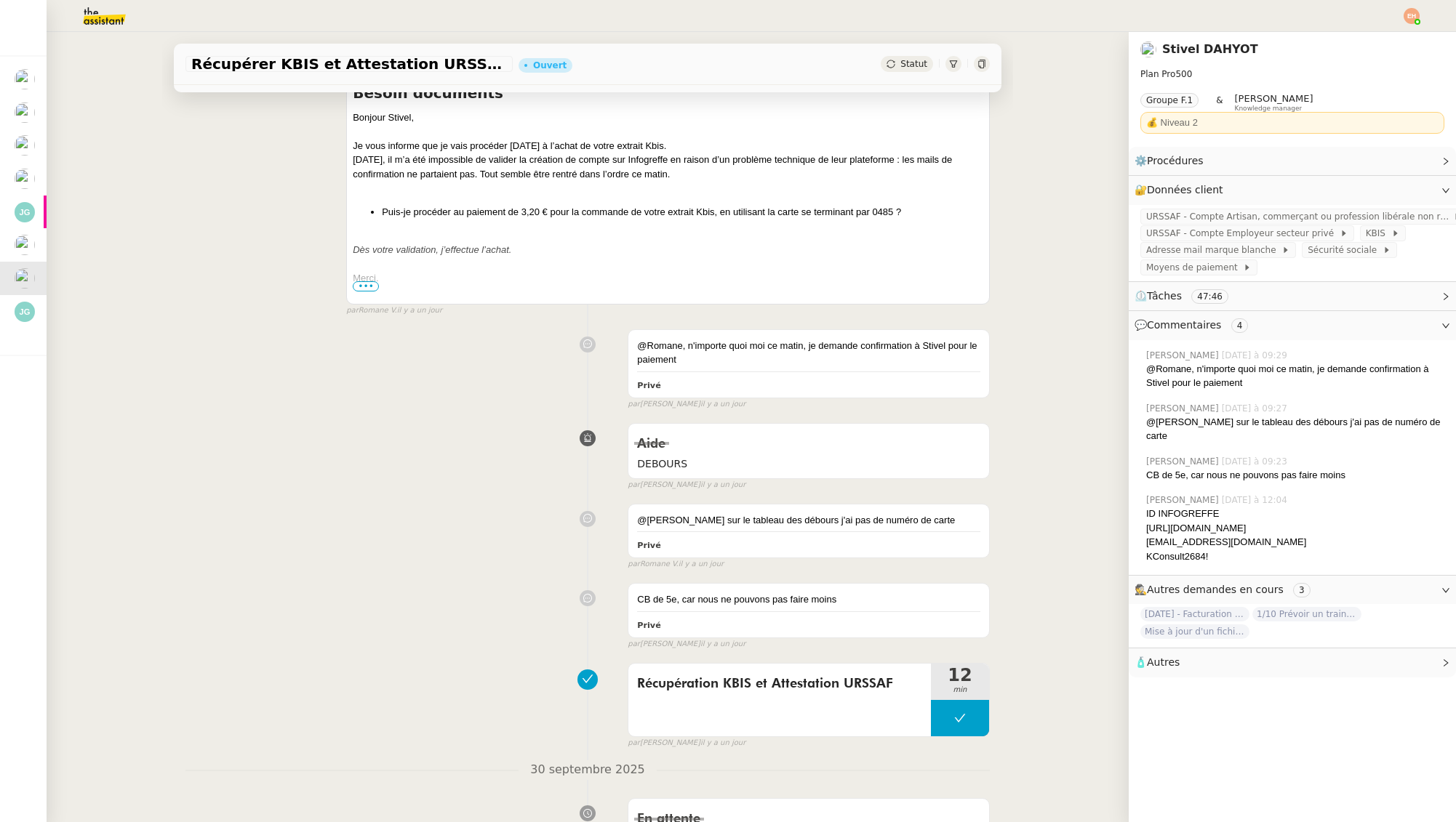
scroll to position [0, 0]
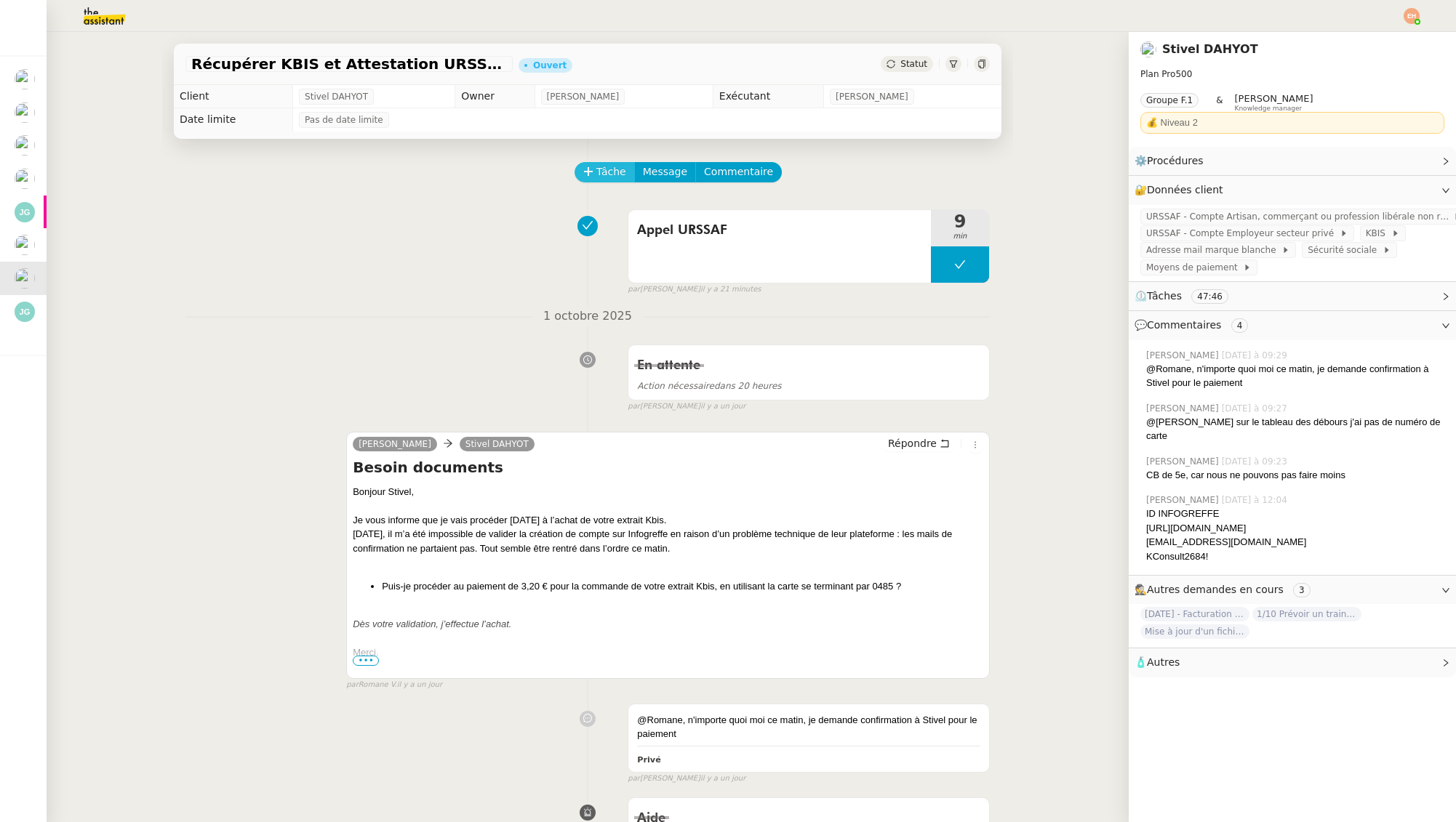
click at [605, 168] on span "Tâche" at bounding box center [611, 172] width 30 height 17
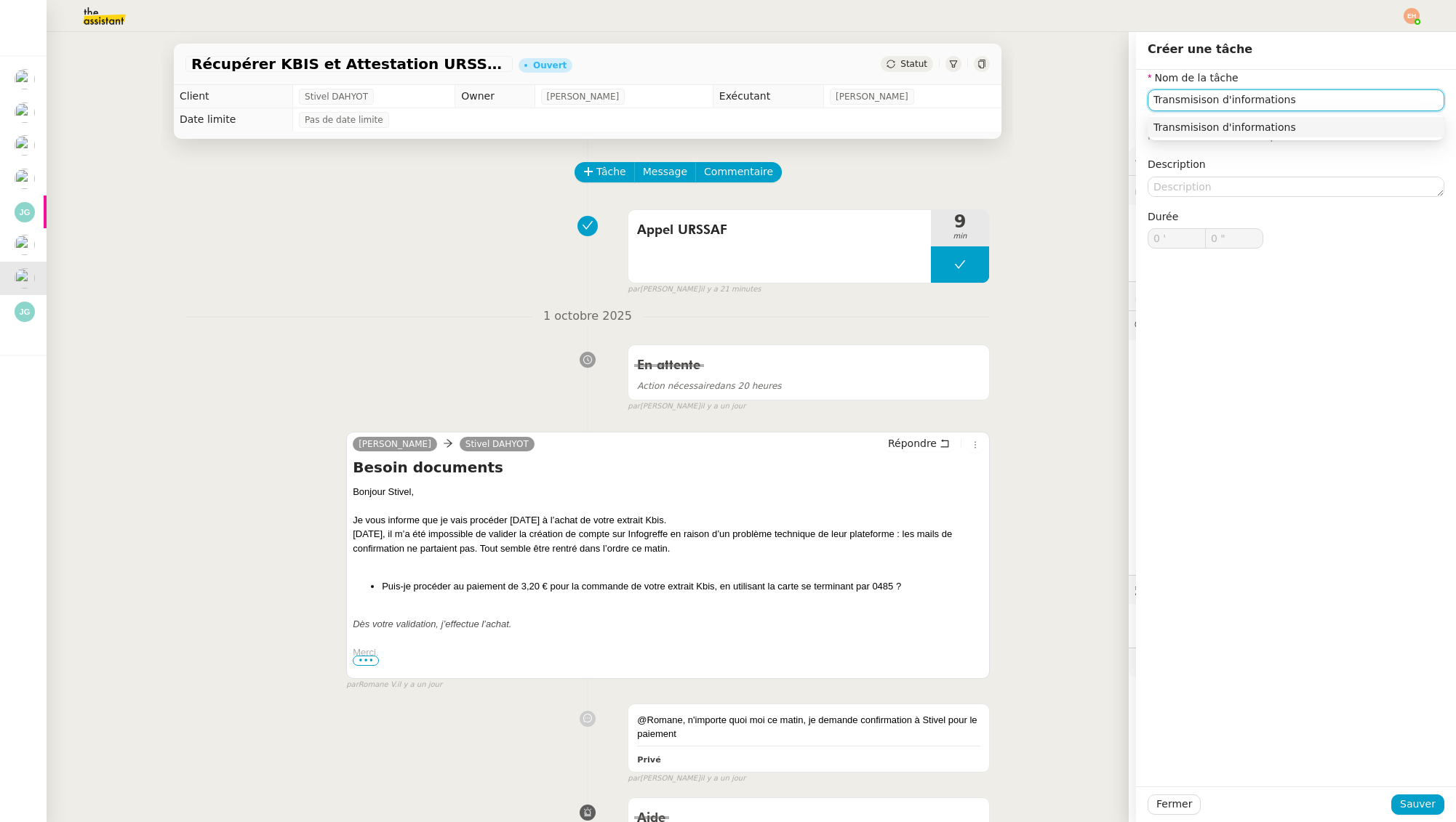
click at [1196, 98] on input "Transmisison d'informations" at bounding box center [1295, 99] width 297 height 21
click at [1194, 100] on input "Transmisison d'informations" at bounding box center [1295, 99] width 297 height 21
type input "Transmission d'informations"
click at [1406, 808] on span "Sauver" at bounding box center [1418, 804] width 36 height 17
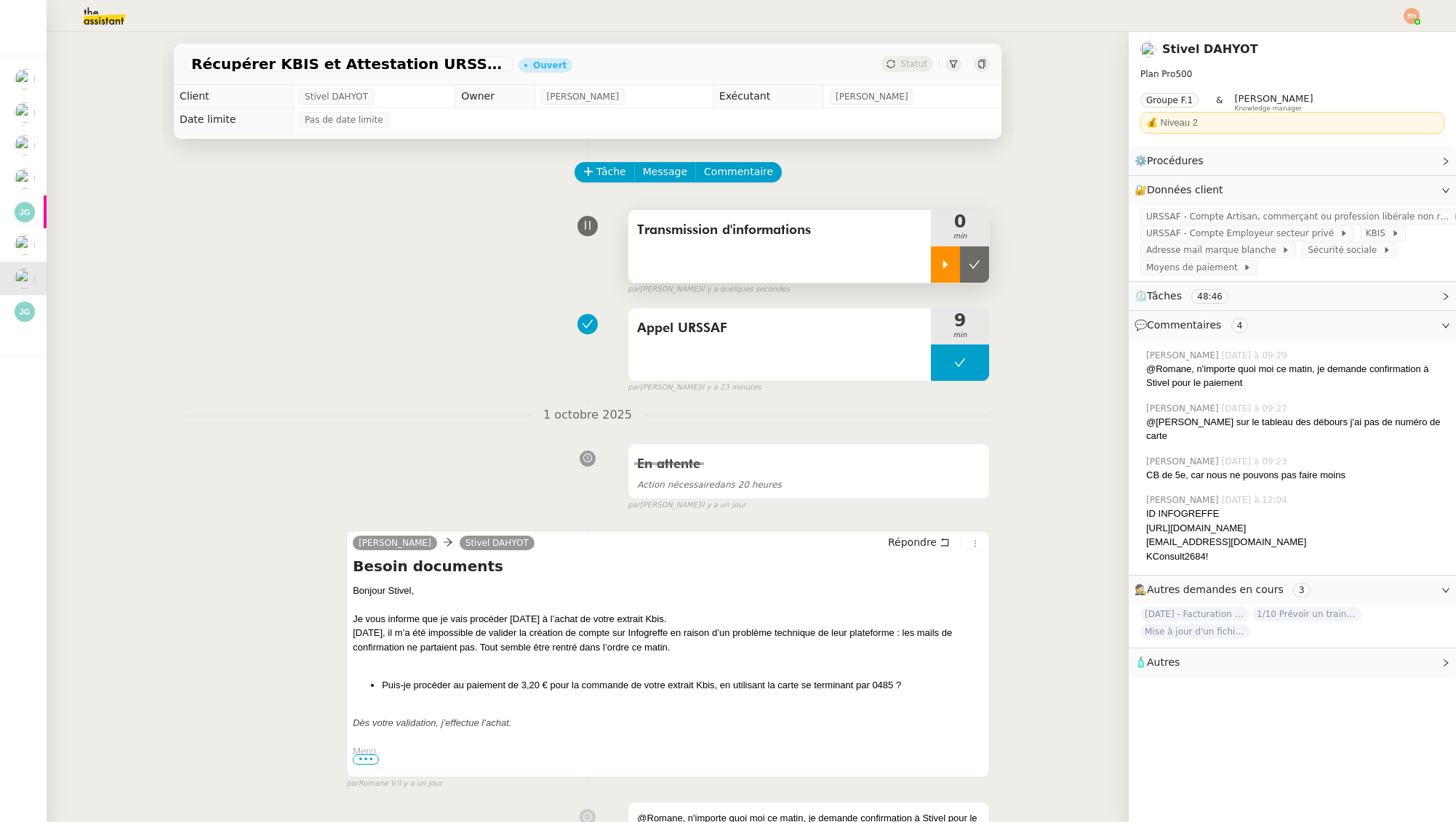
click at [934, 270] on div at bounding box center [946, 264] width 29 height 37
drag, startPoint x: 958, startPoint y: 267, endPoint x: 858, endPoint y: 264, distance: 100.0
click at [957, 267] on icon at bounding box center [960, 264] width 12 height 12
click at [591, 165] on button "Tâche" at bounding box center [605, 173] width 60 height 20
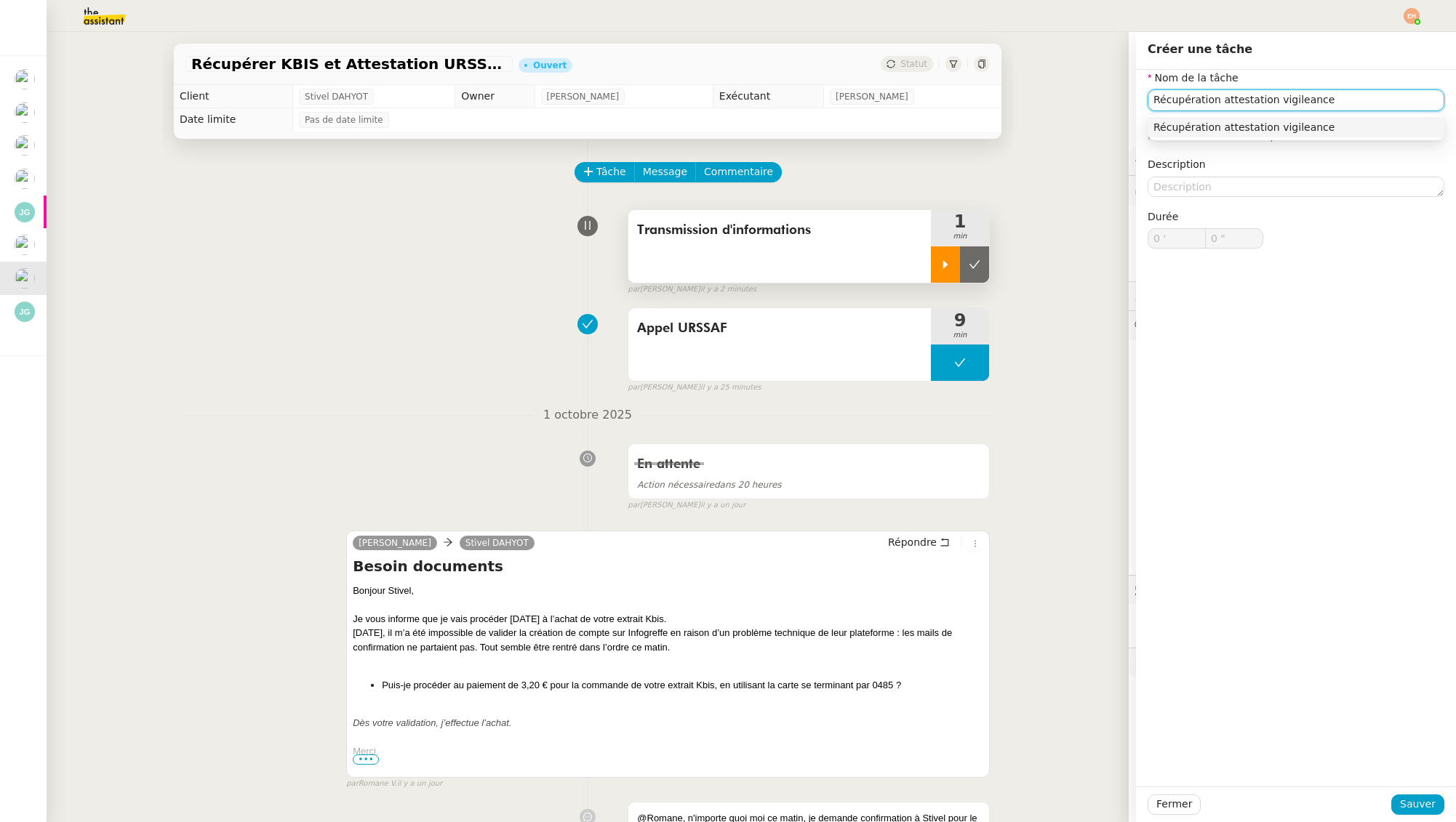
type input "Récupération attestation vigileance"
click at [1445, 808] on div "Fermer Sauver" at bounding box center [1296, 804] width 320 height 36
click at [1428, 807] on span "Sauver" at bounding box center [1418, 804] width 36 height 17
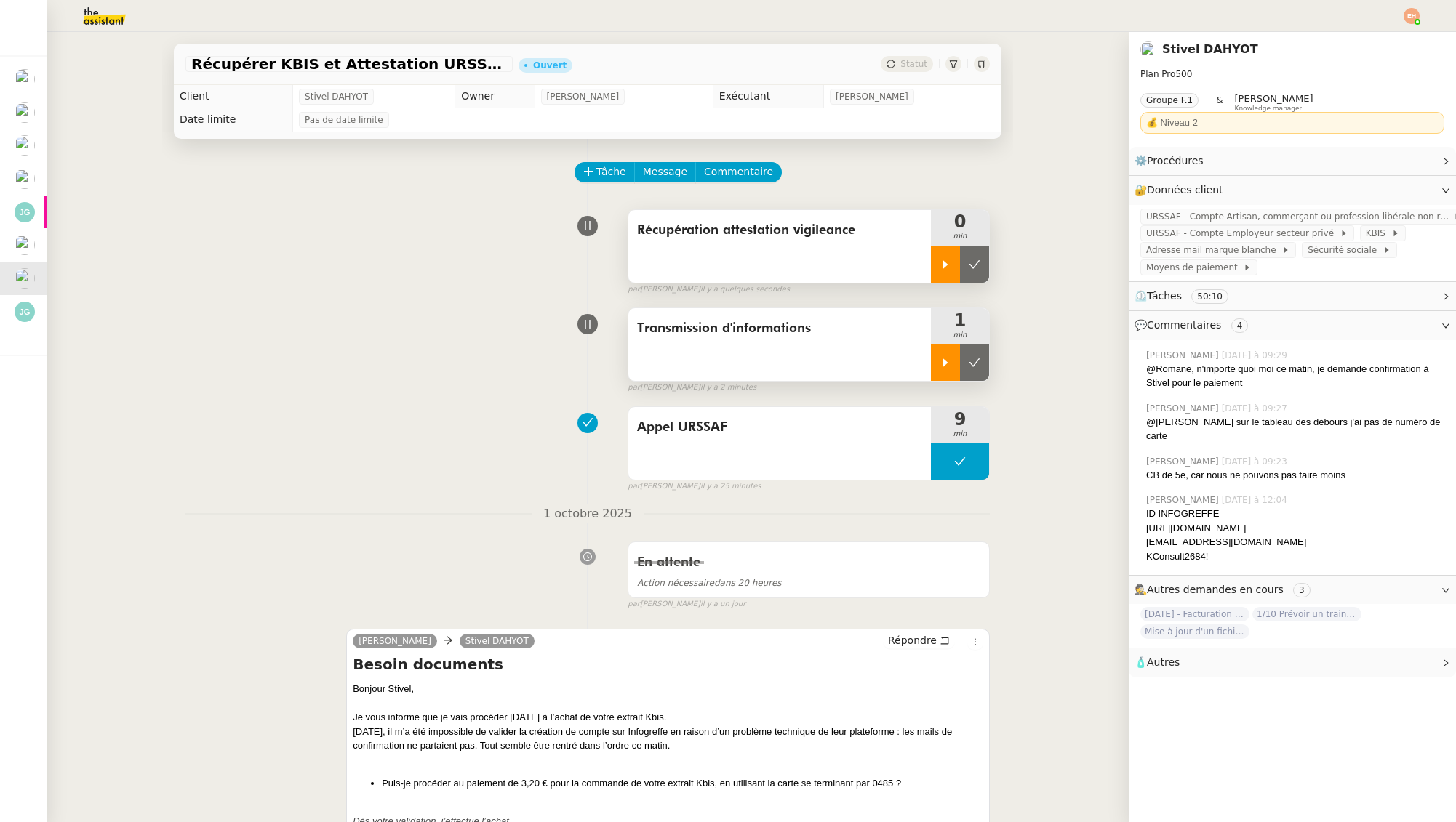
click at [949, 268] on icon at bounding box center [946, 264] width 12 height 12
click at [1273, 220] on span "URSSAF - Compte Artisan, commerçant ou profession libérale non réglementée dont…" at bounding box center [1300, 216] width 307 height 14
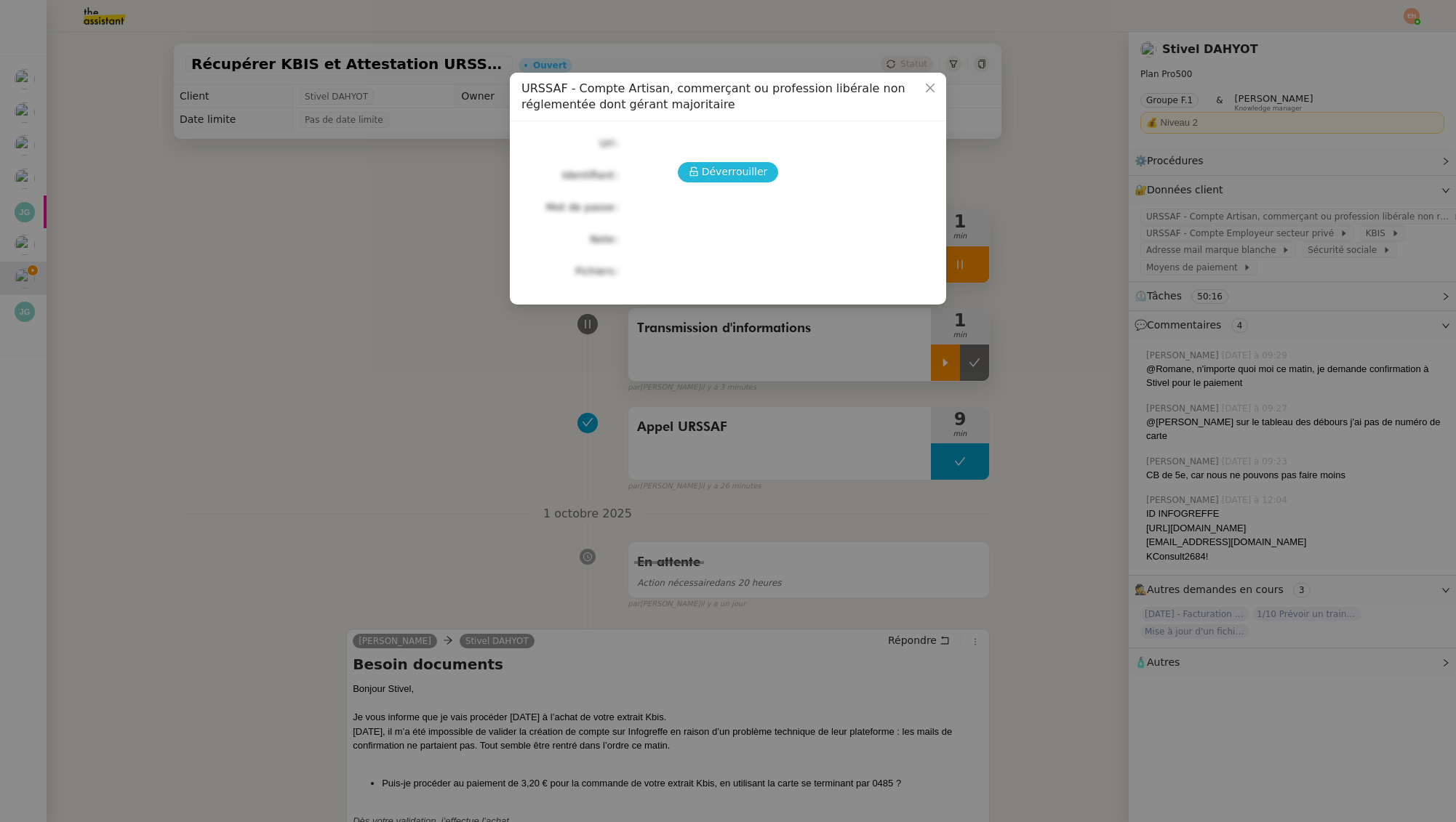
click at [750, 173] on span "Déverrouiller" at bounding box center [735, 172] width 66 height 17
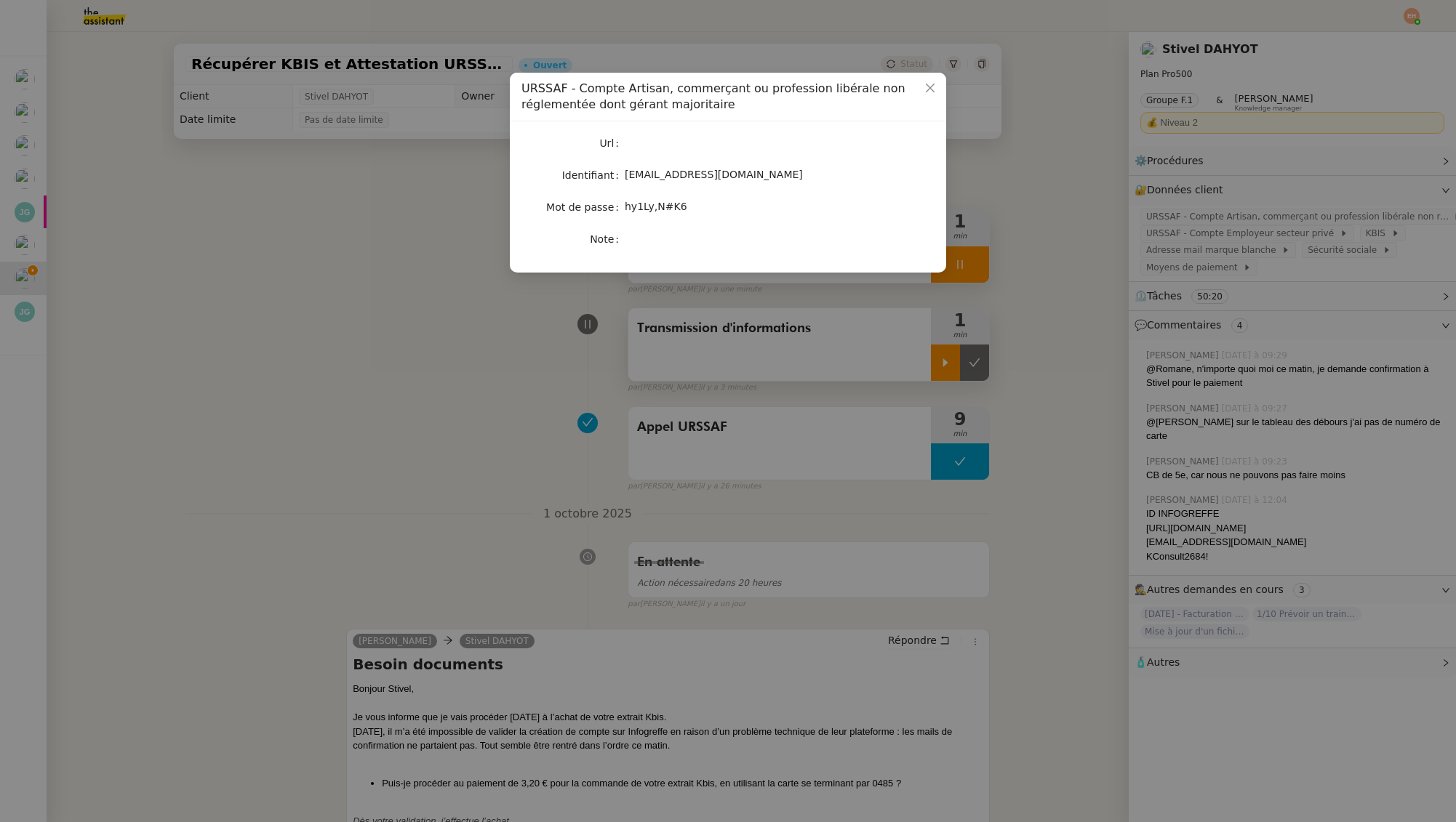
click at [695, 173] on span "stivel.dahyot@gmail.com" at bounding box center [714, 174] width 178 height 12
copy span "stivel.dahyot@gmail.com"
drag, startPoint x: 626, startPoint y: 206, endPoint x: 703, endPoint y: 208, distance: 77.0
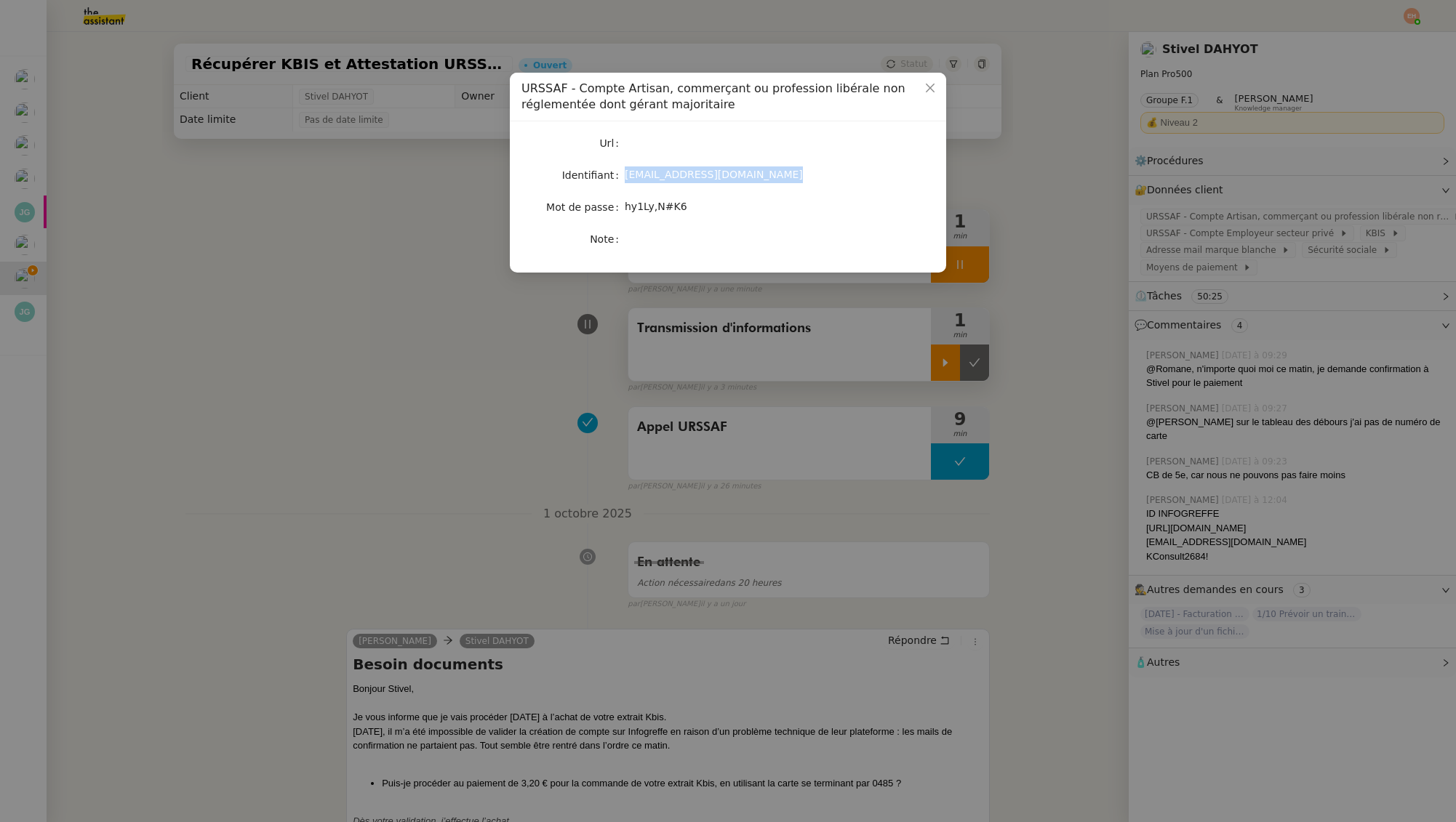
click at [703, 208] on div "hy1Ly,N#K6" at bounding box center [745, 207] width 241 height 17
copy span "hy1Ly,N#K6"
click at [823, 361] on nz-modal-container "URSSAF - Compte Artisan, commerçant ou profession libérale non réglementée dont…" at bounding box center [728, 411] width 1456 height 822
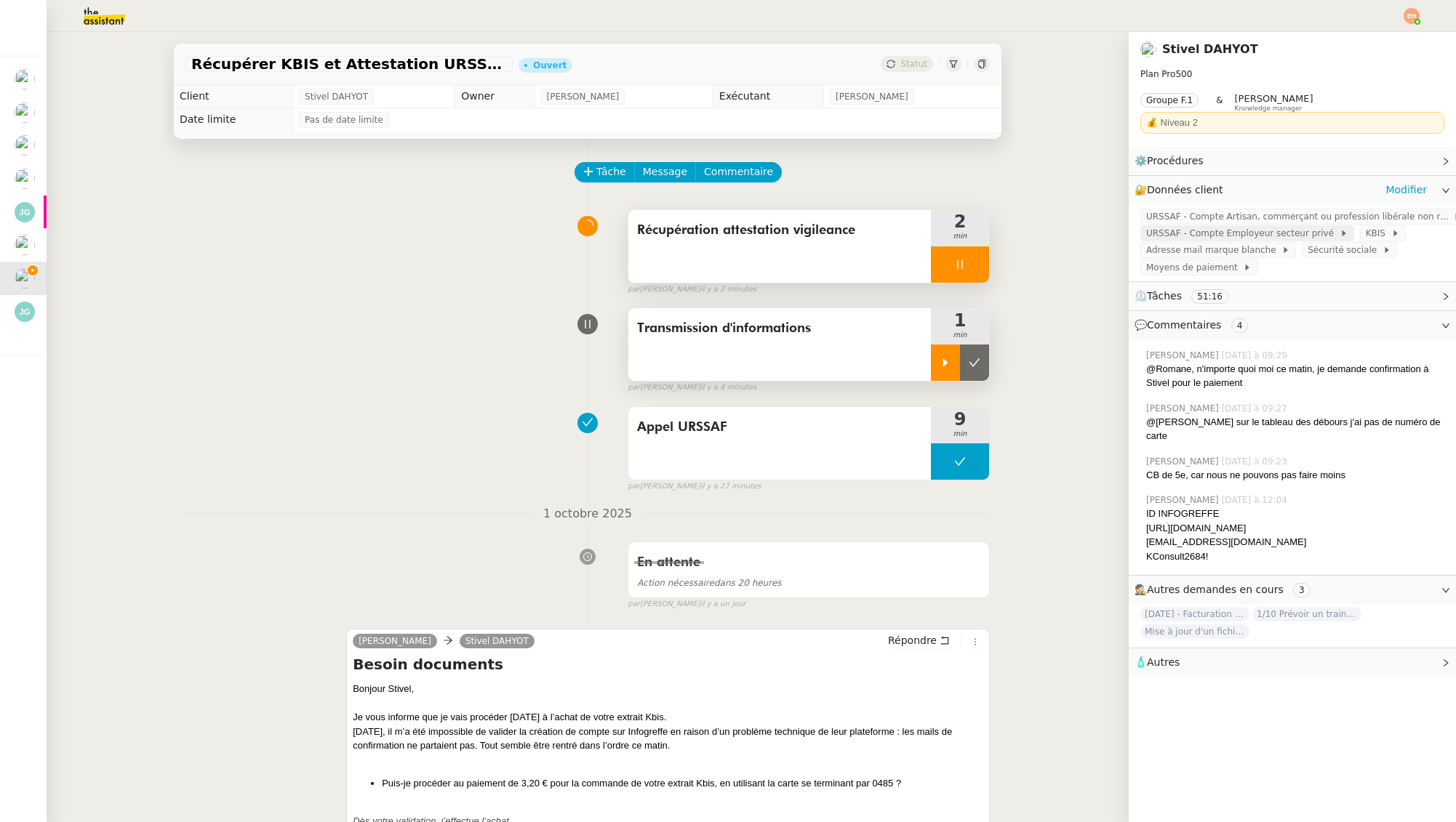
click at [1219, 236] on span "URSSAF - Compte Employeur secteur privé" at bounding box center [1243, 233] width 193 height 14
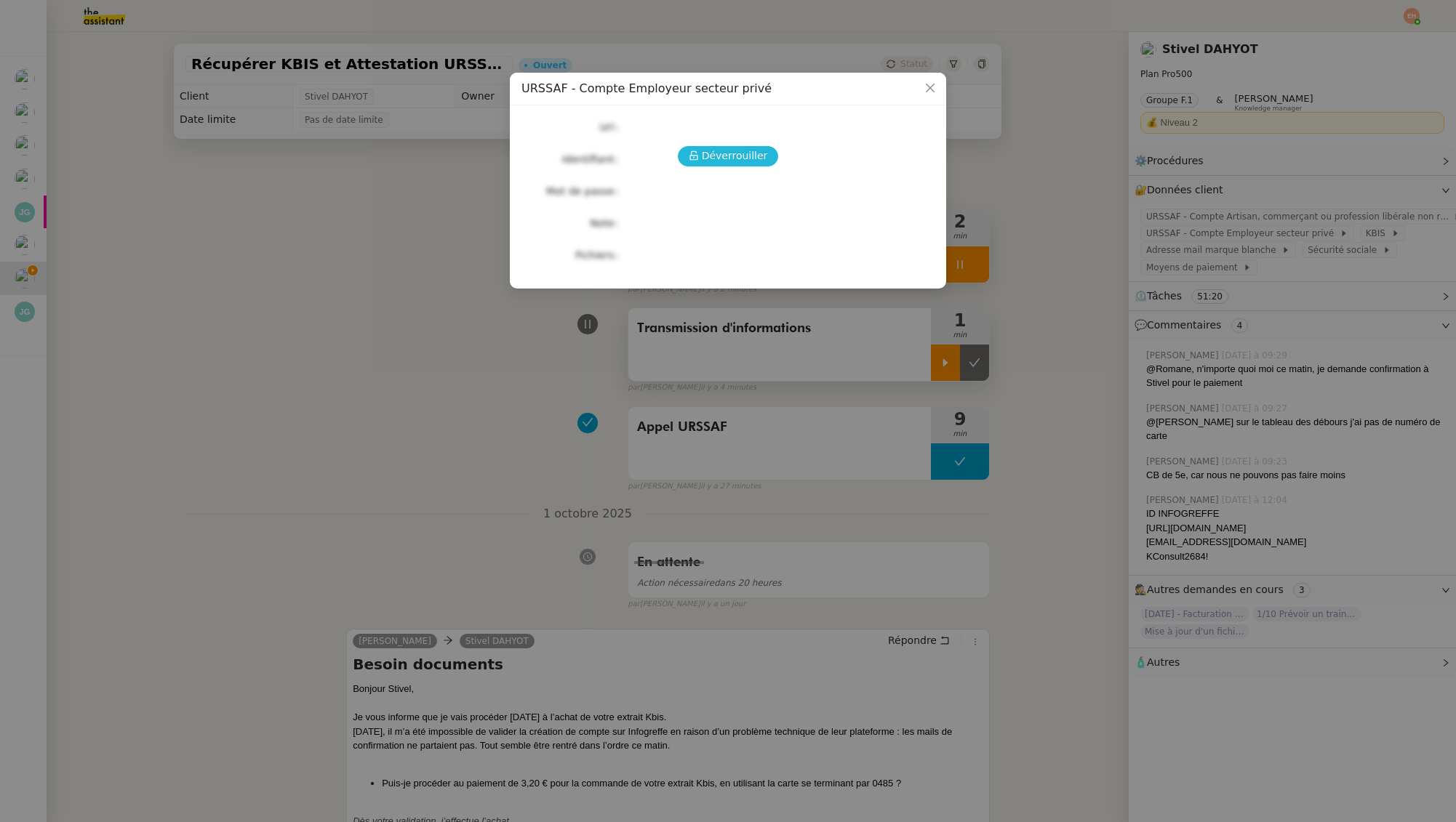
click at [731, 155] on span "Déverrouiller" at bounding box center [735, 156] width 66 height 17
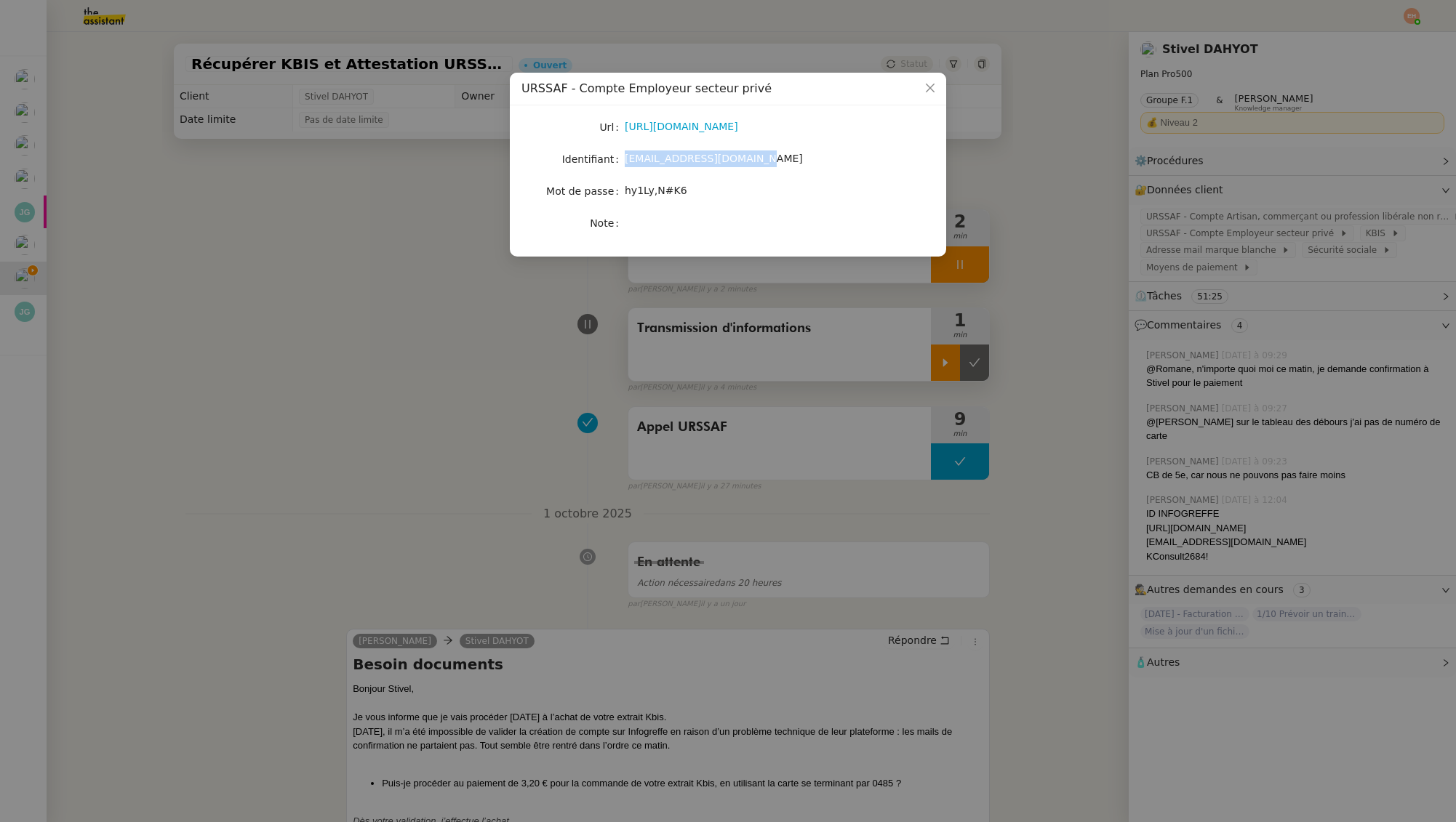
drag, startPoint x: 658, startPoint y: 160, endPoint x: 625, endPoint y: 166, distance: 33.5
click at [625, 166] on div "[EMAIL_ADDRESS][DOMAIN_NAME]" at bounding box center [745, 159] width 241 height 17
copy span "[EMAIL_ADDRESS][DOMAIN_NAME]"
drag, startPoint x: 668, startPoint y: 193, endPoint x: 624, endPoint y: 190, distance: 44.1
click at [625, 190] on span "hy1Ly,N#K6" at bounding box center [657, 190] width 63 height 12
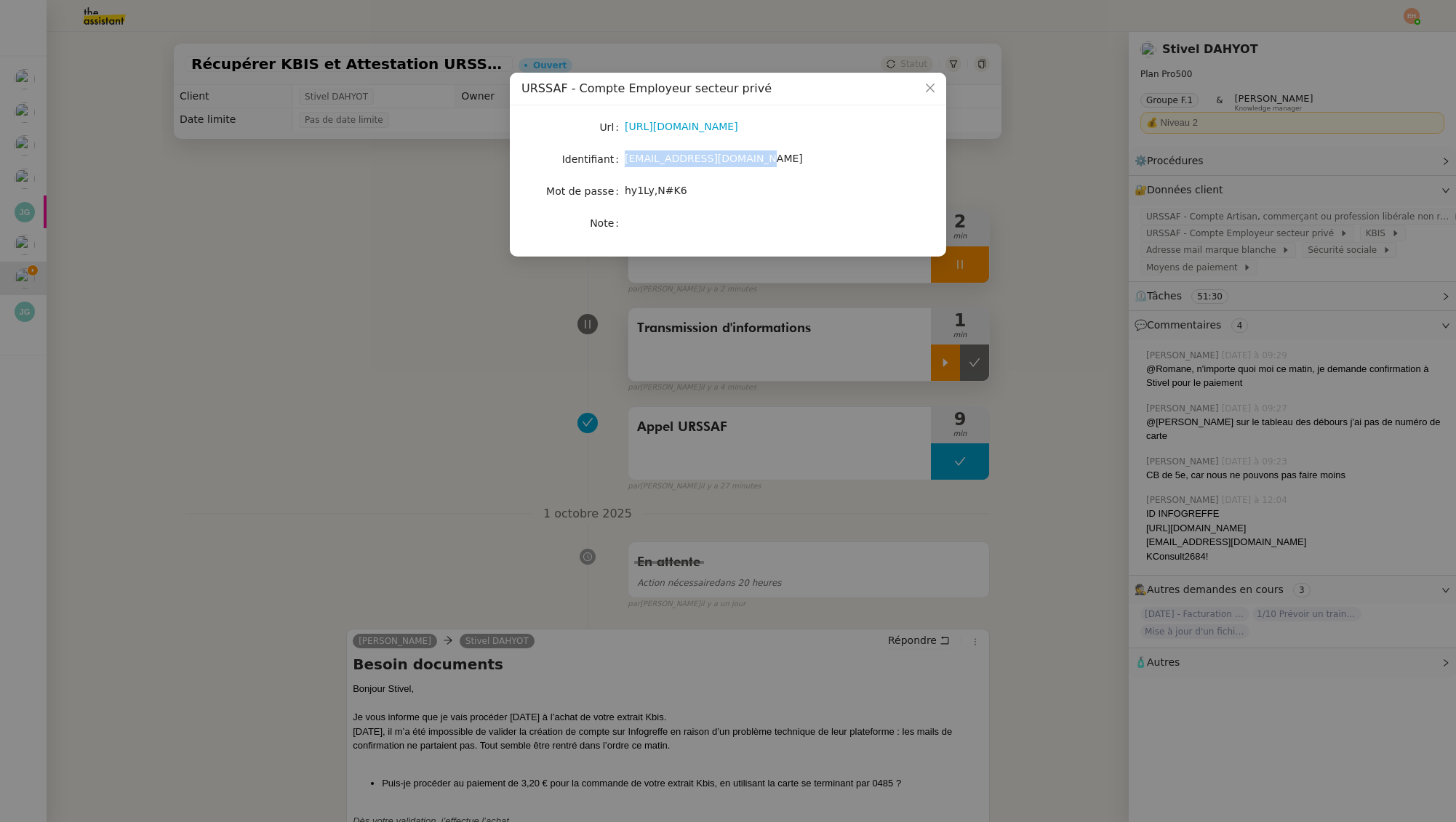
copy span "hy1Ly,N#K6"
click at [308, 311] on nz-modal-container "URSSAF - Compte Employeur secteur privé Url https://www.urssaf.fr/accueil/se-co…" at bounding box center [728, 411] width 1456 height 822
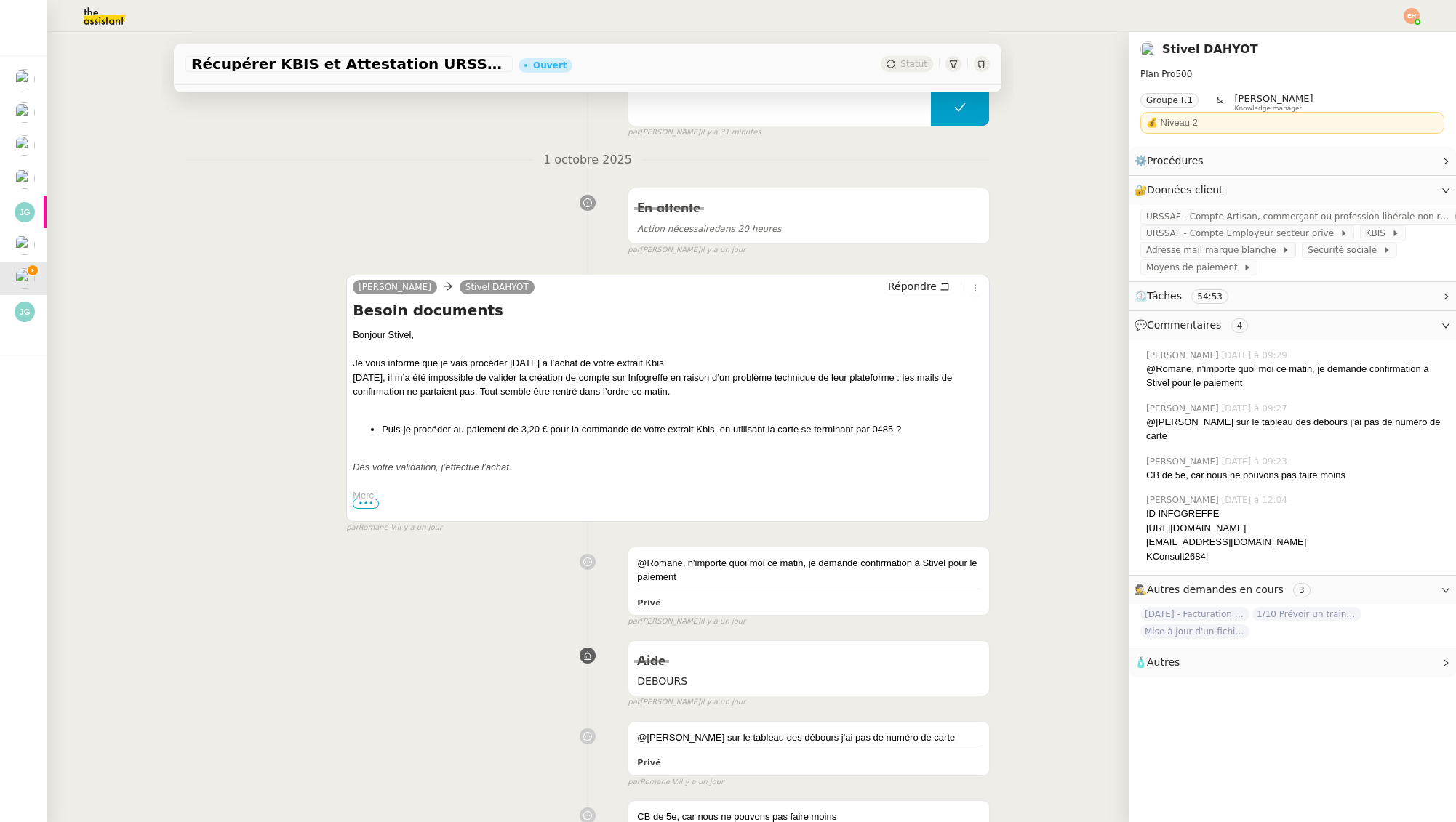
scroll to position [430, 0]
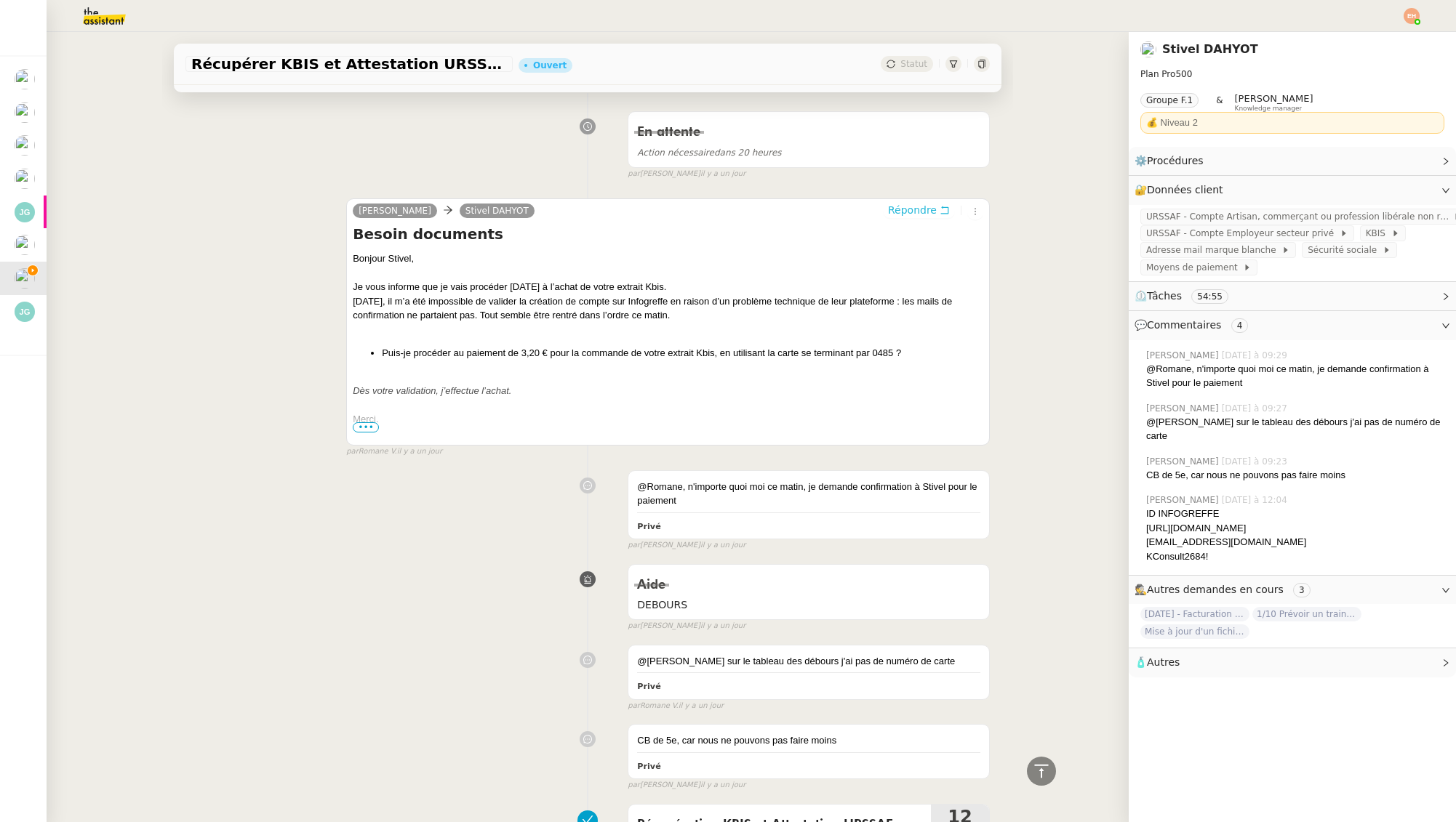
click at [924, 212] on span "Répondre" at bounding box center [912, 210] width 48 height 14
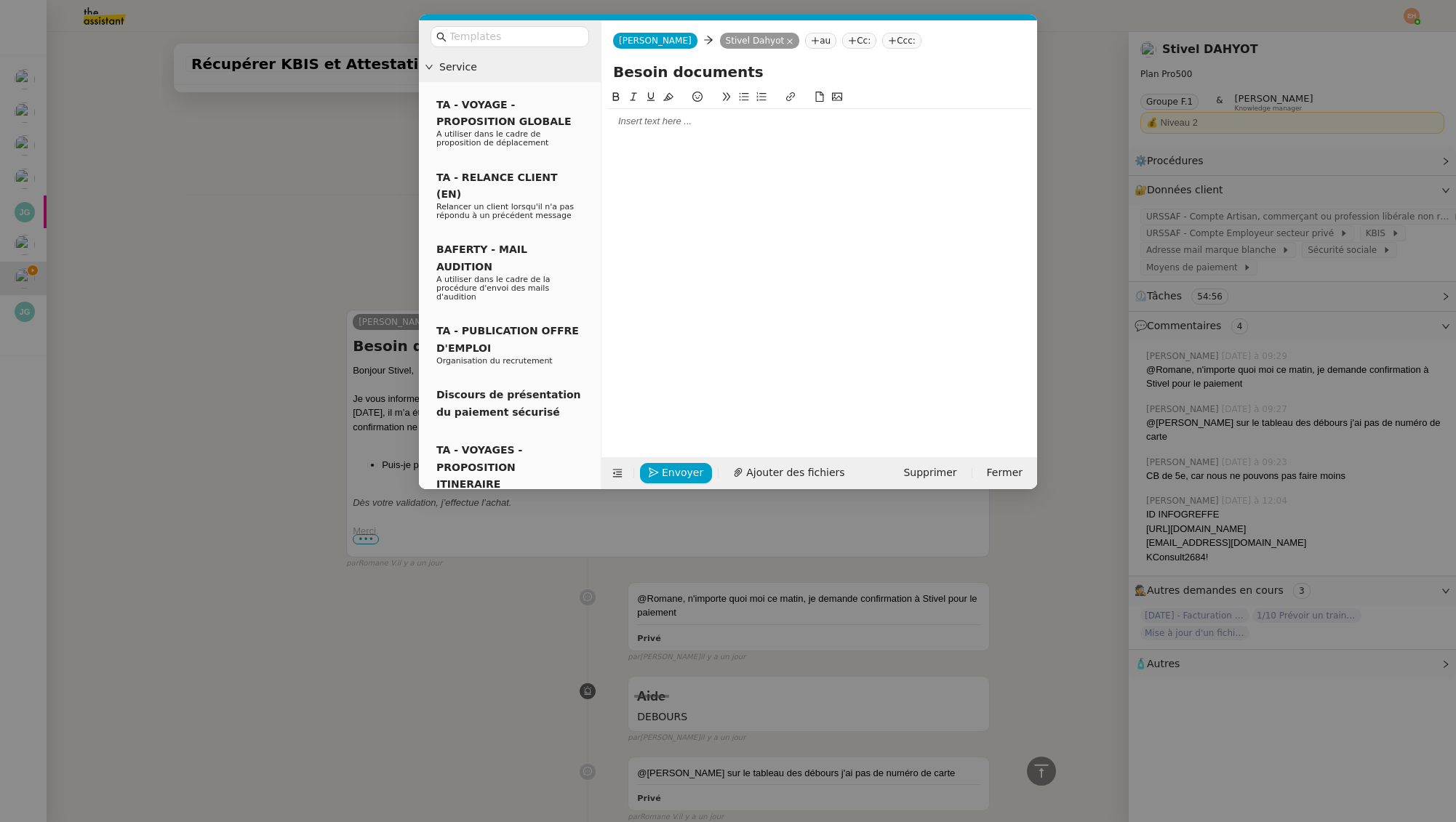
scroll to position [541, 0]
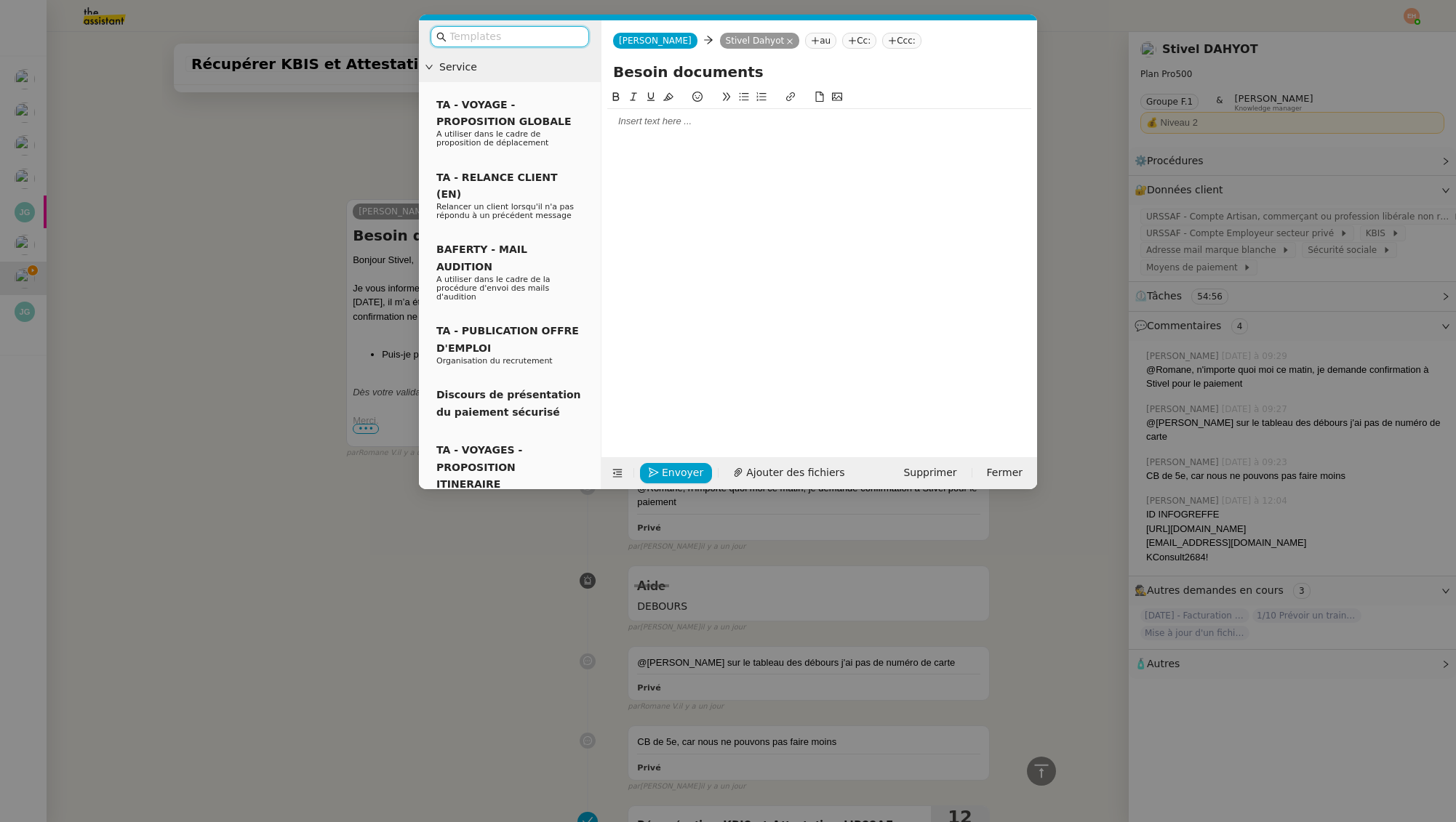
click at [695, 120] on div at bounding box center [819, 121] width 424 height 13
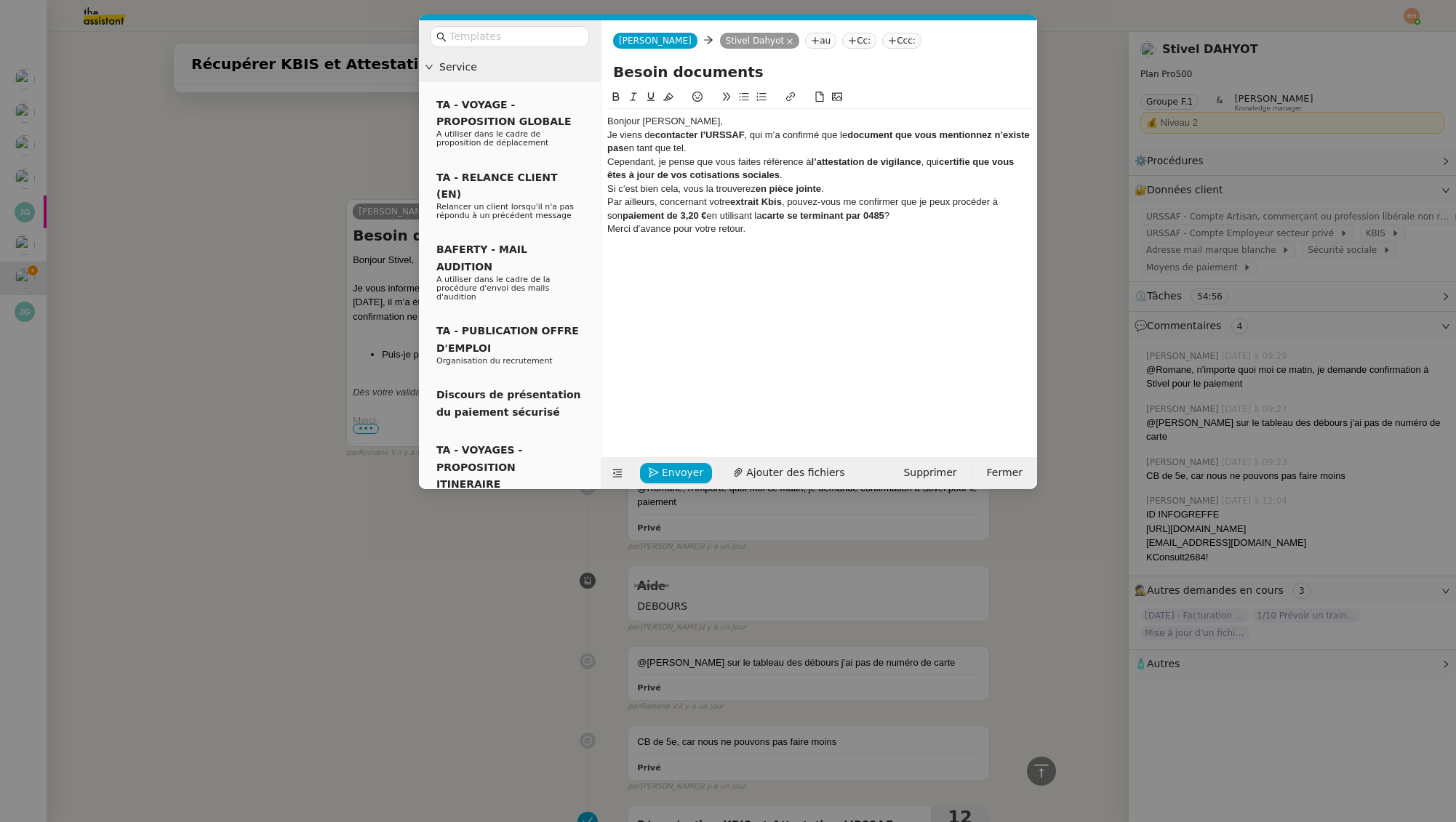
scroll to position [0, 0]
click at [691, 123] on div "Bonjour Stevelle," at bounding box center [819, 121] width 424 height 13
click at [660, 122] on div "Bonjour Stevelle," at bounding box center [819, 121] width 424 height 13
click at [660, 122] on div "Bonjour Stevelle," at bounding box center [819, 121] width 424 height 13
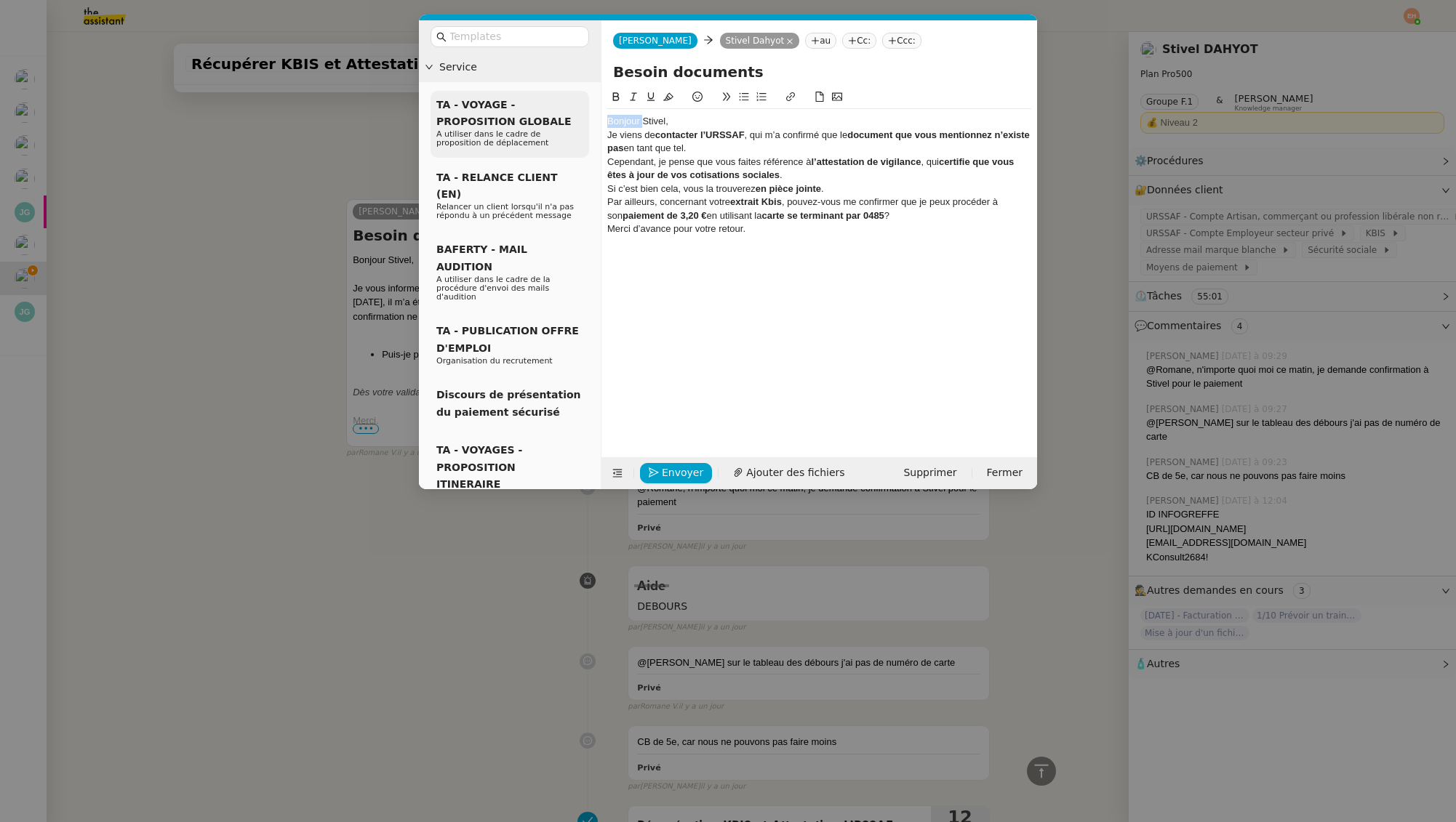
drag, startPoint x: 642, startPoint y: 121, endPoint x: 587, endPoint y: 122, distance: 55.0
click at [587, 122] on nz-layout "Service TA - VOYAGE - PROPOSITION GLOBALE A utiliser dans le cadre de propositi…" at bounding box center [728, 255] width 618 height 469
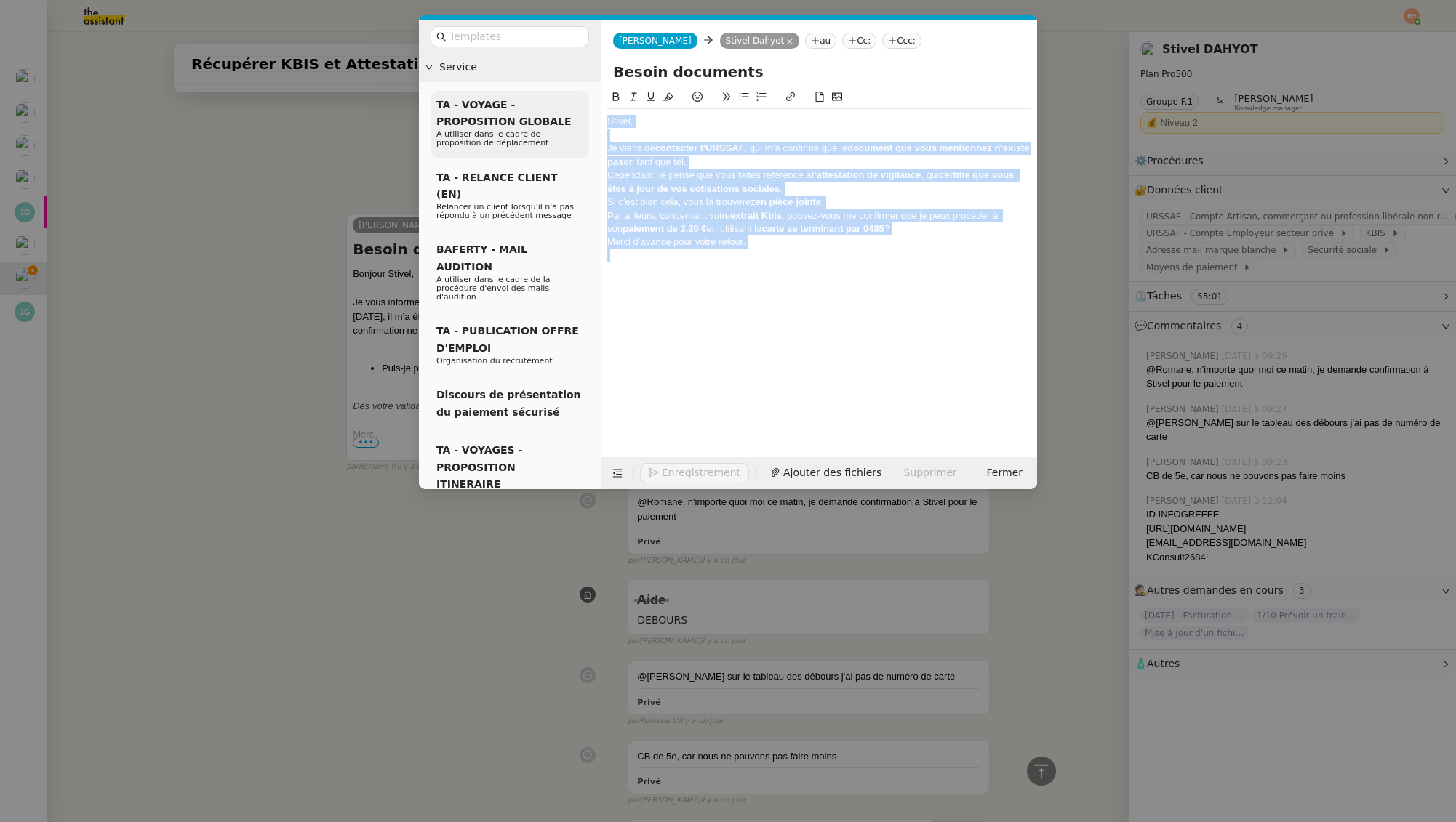
scroll to position [669, 0]
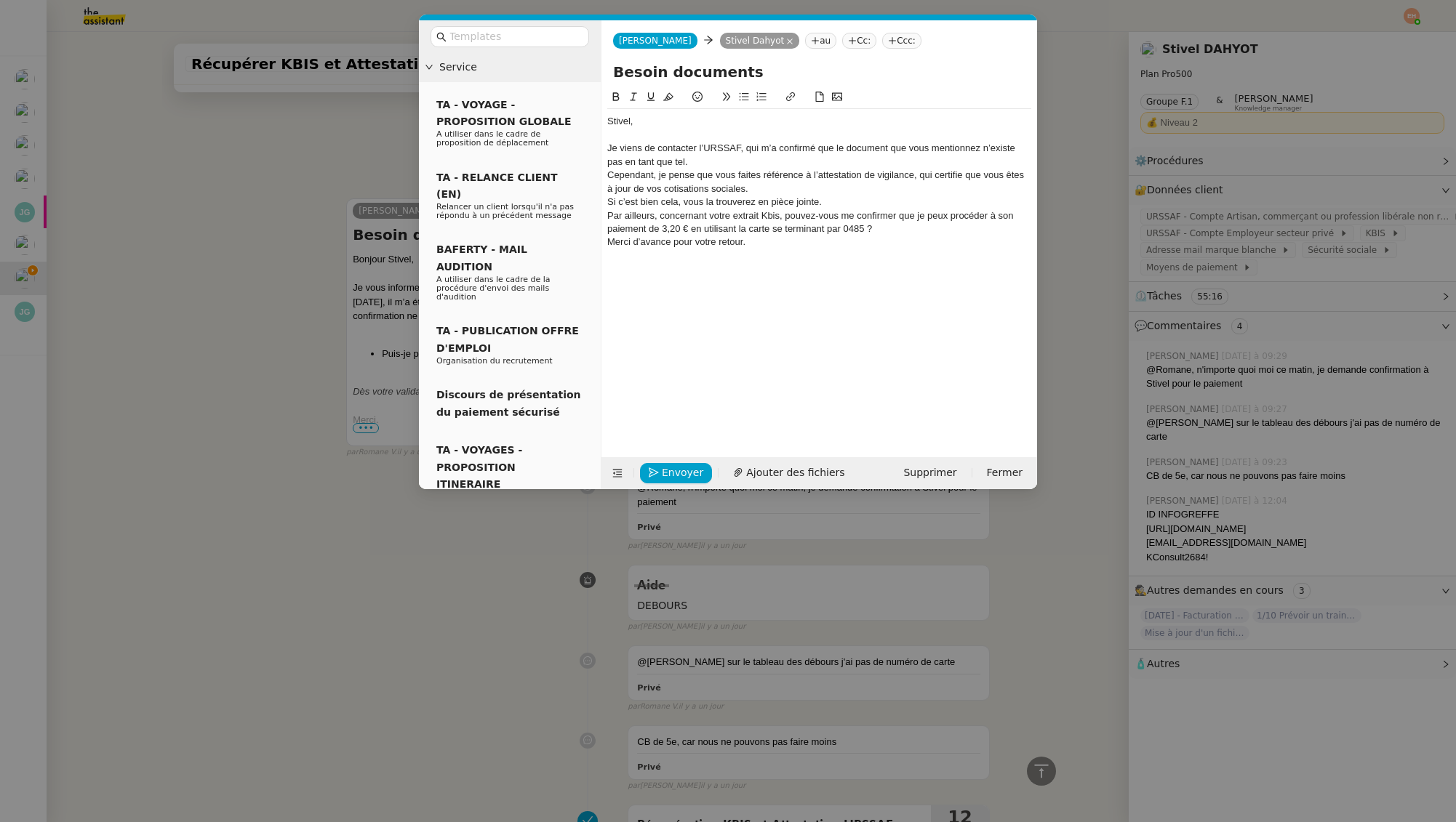
drag, startPoint x: 652, startPoint y: 162, endPoint x: 661, endPoint y: 162, distance: 9.0
click at [652, 162] on div "Je viens de contacter l’URSSAF, qui m’a confirmé que le document que vous menti…" at bounding box center [819, 156] width 424 height 27
click at [725, 156] on div "Je viens de contacter l’URSSAF, qui m’a confirmé que le document que vous menti…" at bounding box center [819, 156] width 424 height 27
drag, startPoint x: 783, startPoint y: 154, endPoint x: 864, endPoint y: 158, distance: 81.1
click at [864, 158] on div "Je viens de contacter l’URSSAF, qui m’a confirmé que le document que vous menti…" at bounding box center [819, 156] width 424 height 27
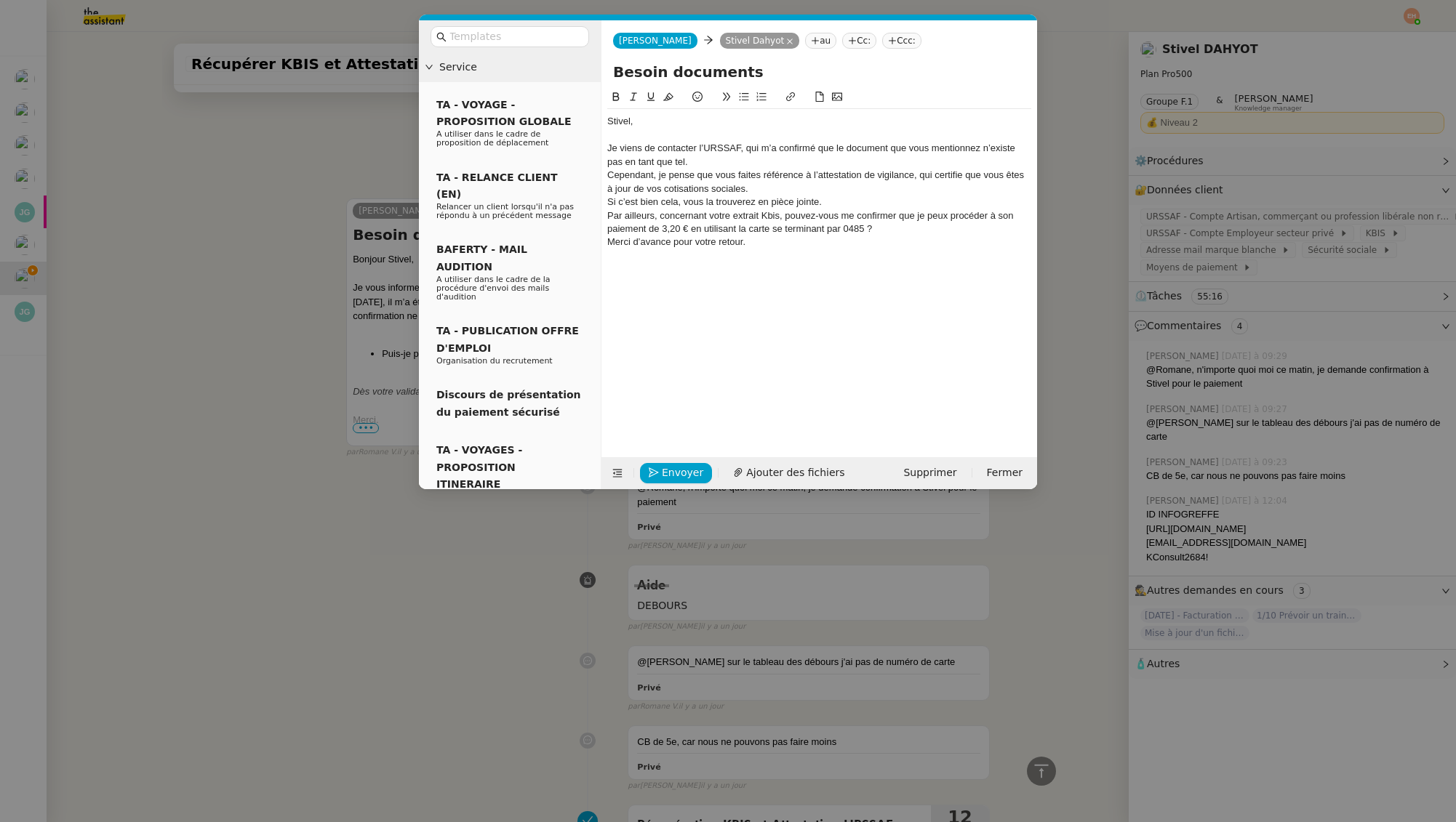
click at [849, 162] on div "Je viens de contacter l’URSSAF, qui m’a confirmé que le document que vous menti…" at bounding box center [819, 156] width 424 height 27
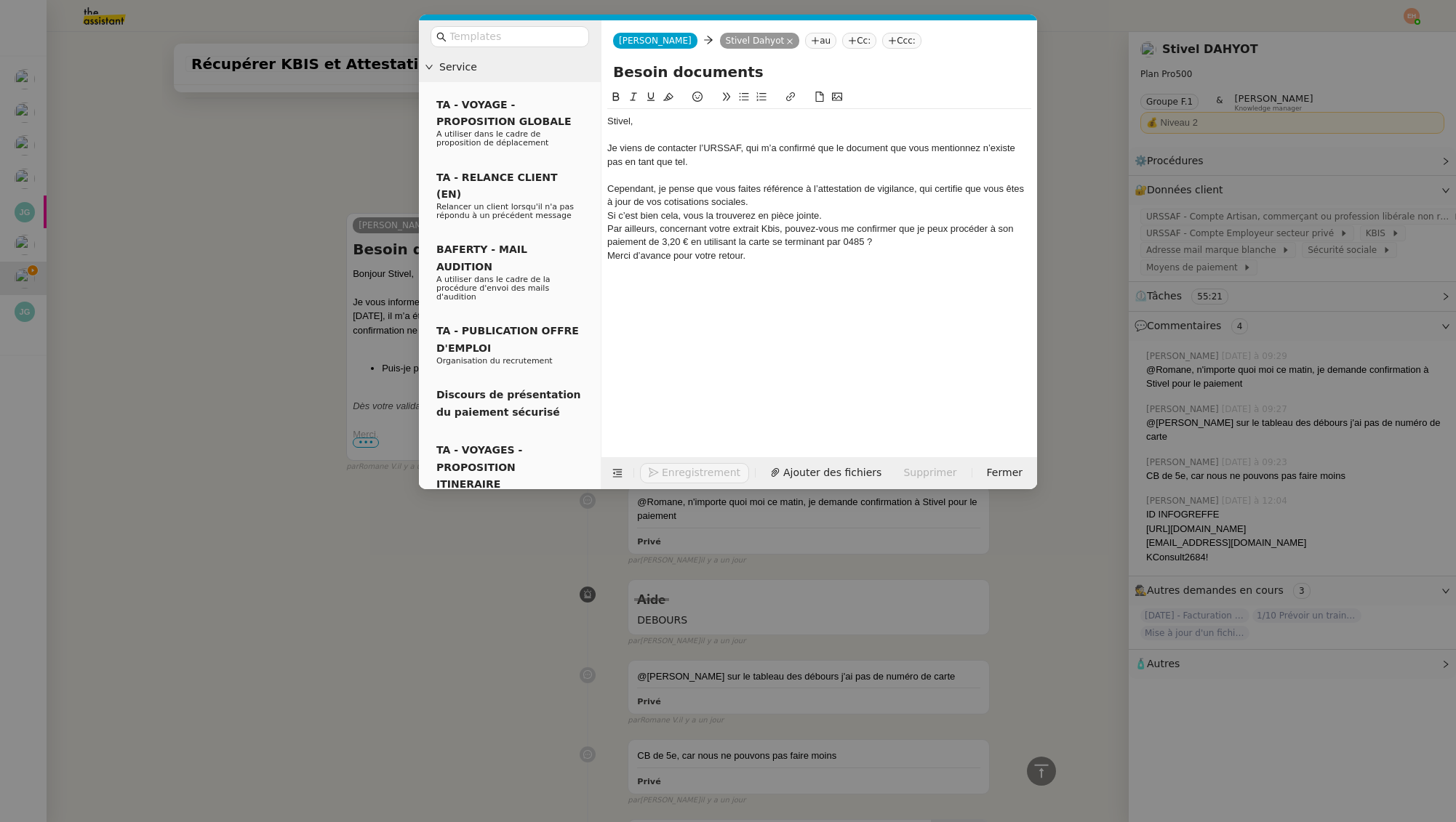
scroll to position [683, 0]
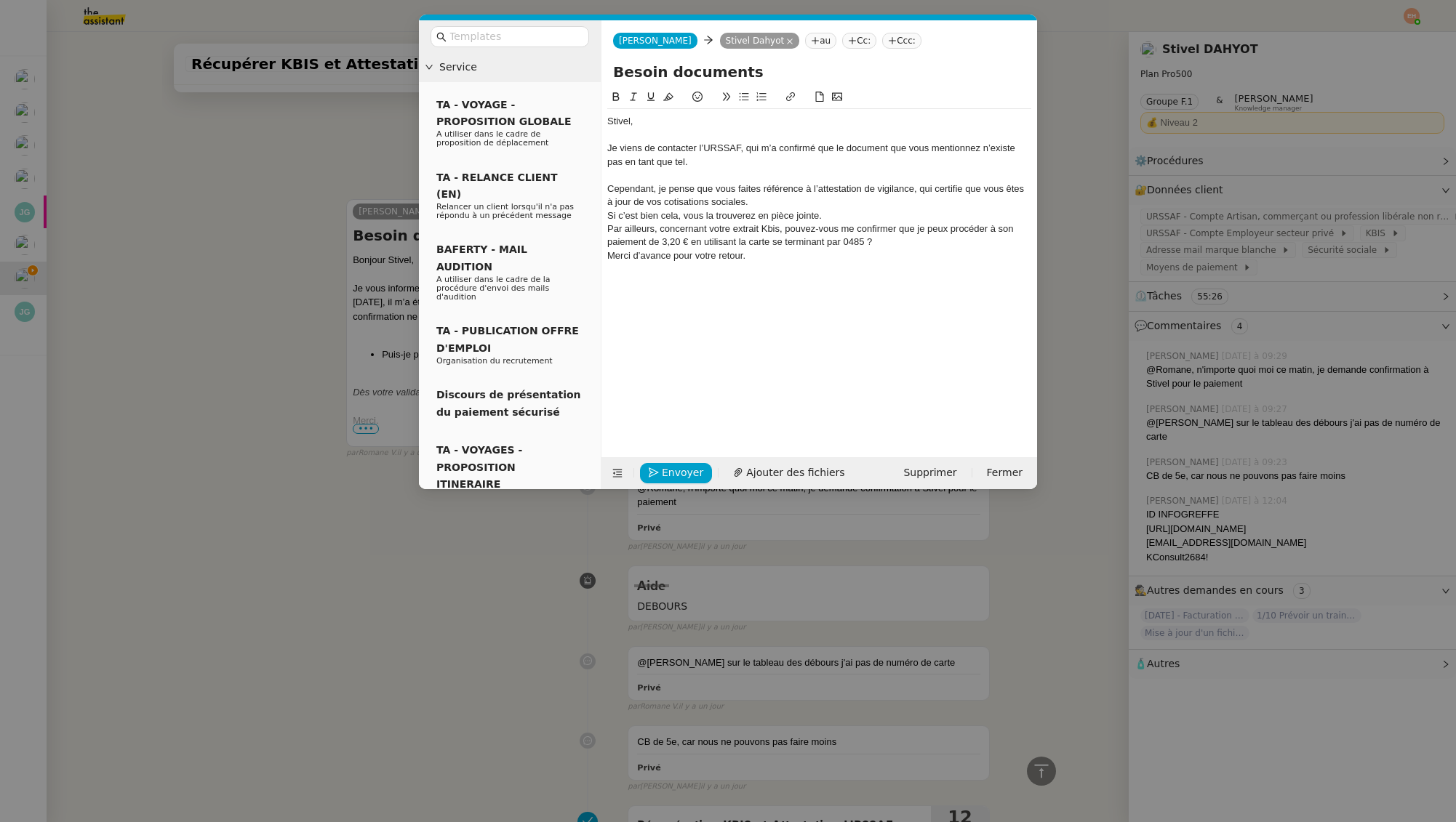
click at [661, 191] on div "Cependant, je pense que vous faites référence à l’attestation de vigilance, qui…" at bounding box center [819, 196] width 424 height 27
click at [674, 190] on div "Cependant, nous pense que vous faites référence à l’attestation de vigilance, q…" at bounding box center [819, 196] width 424 height 27
drag, startPoint x: 765, startPoint y: 200, endPoint x: 802, endPoint y: 201, distance: 37.0
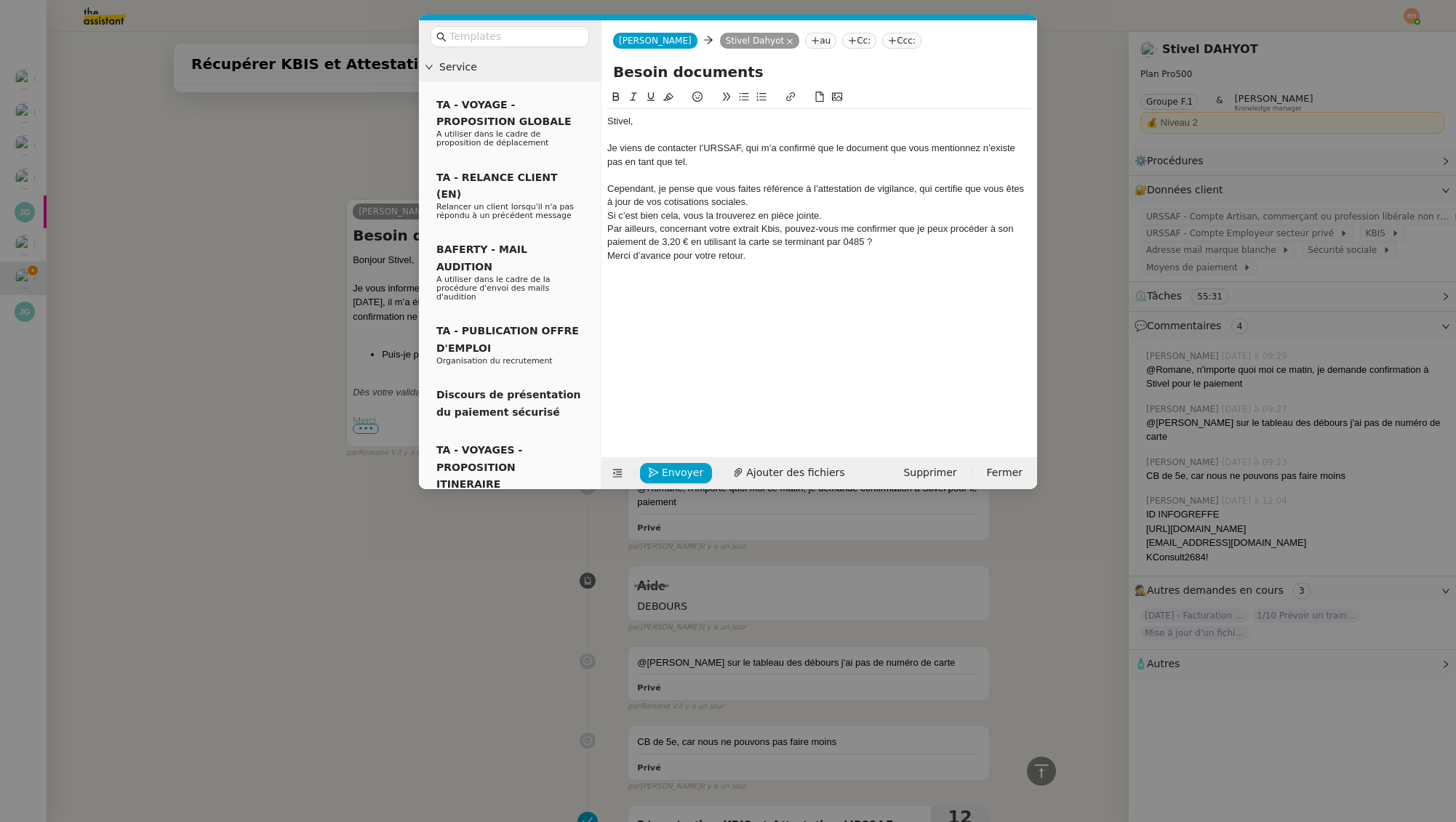
click at [765, 200] on div "Cependant, je pense que vous faites référence à l’attestation de vigilance, qui…" at bounding box center [819, 196] width 424 height 27
click at [847, 203] on div "Cependant, je pense que vous faites référence à l’attestation de vigilance, qui…" at bounding box center [819, 196] width 424 height 27
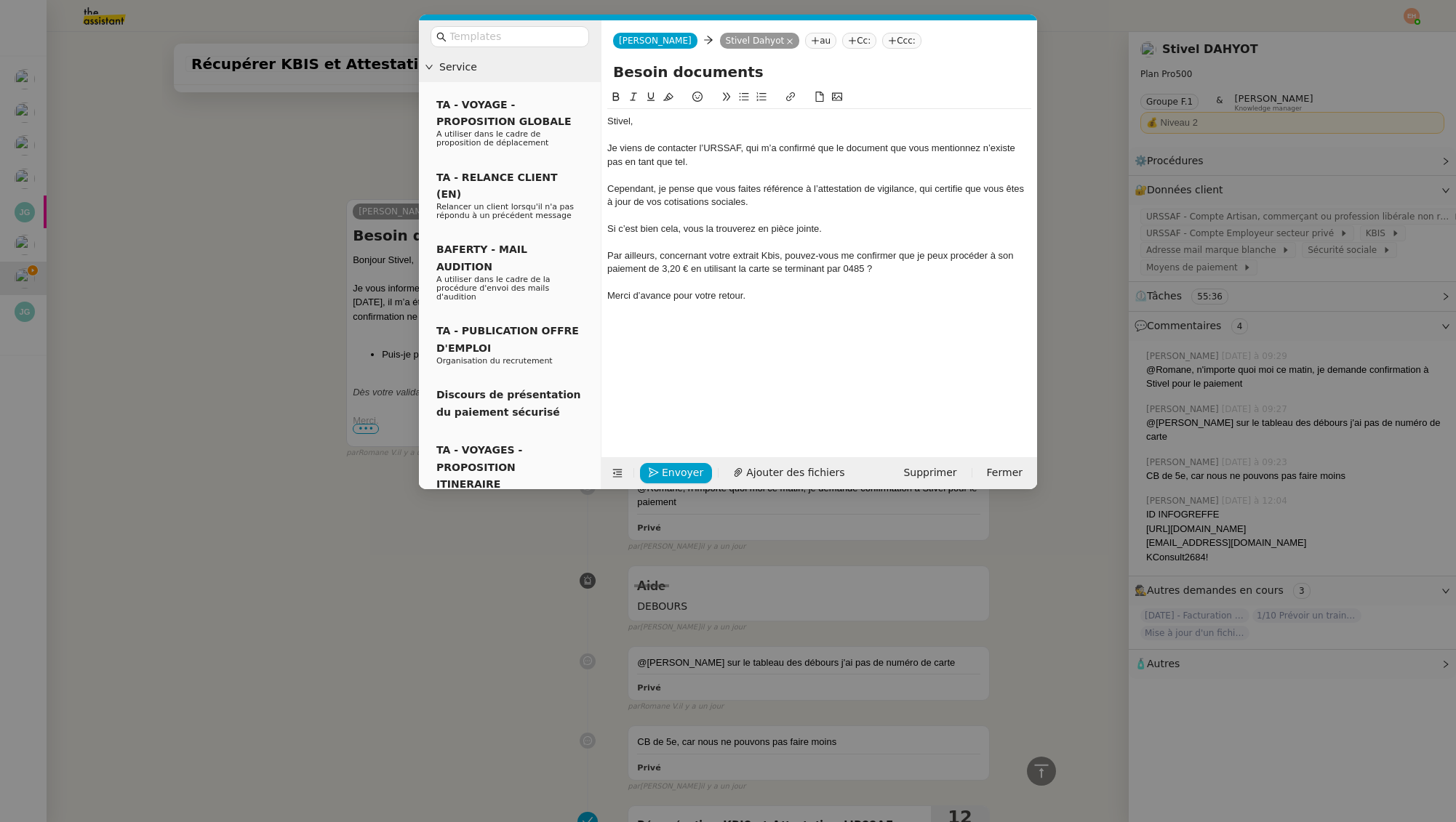
scroll to position [725, 0]
drag, startPoint x: 634, startPoint y: 298, endPoint x: 792, endPoint y: 304, distance: 158.1
click at [743, 299] on div "Merci d’avance pour votre retour." at bounding box center [819, 295] width 424 height 13
click at [764, 266] on div "Par ailleurs, concernant votre extrait Kbis, pouvez-vous me confirmer que je pe…" at bounding box center [819, 263] width 424 height 27
click at [746, 99] on icon at bounding box center [744, 97] width 10 height 10
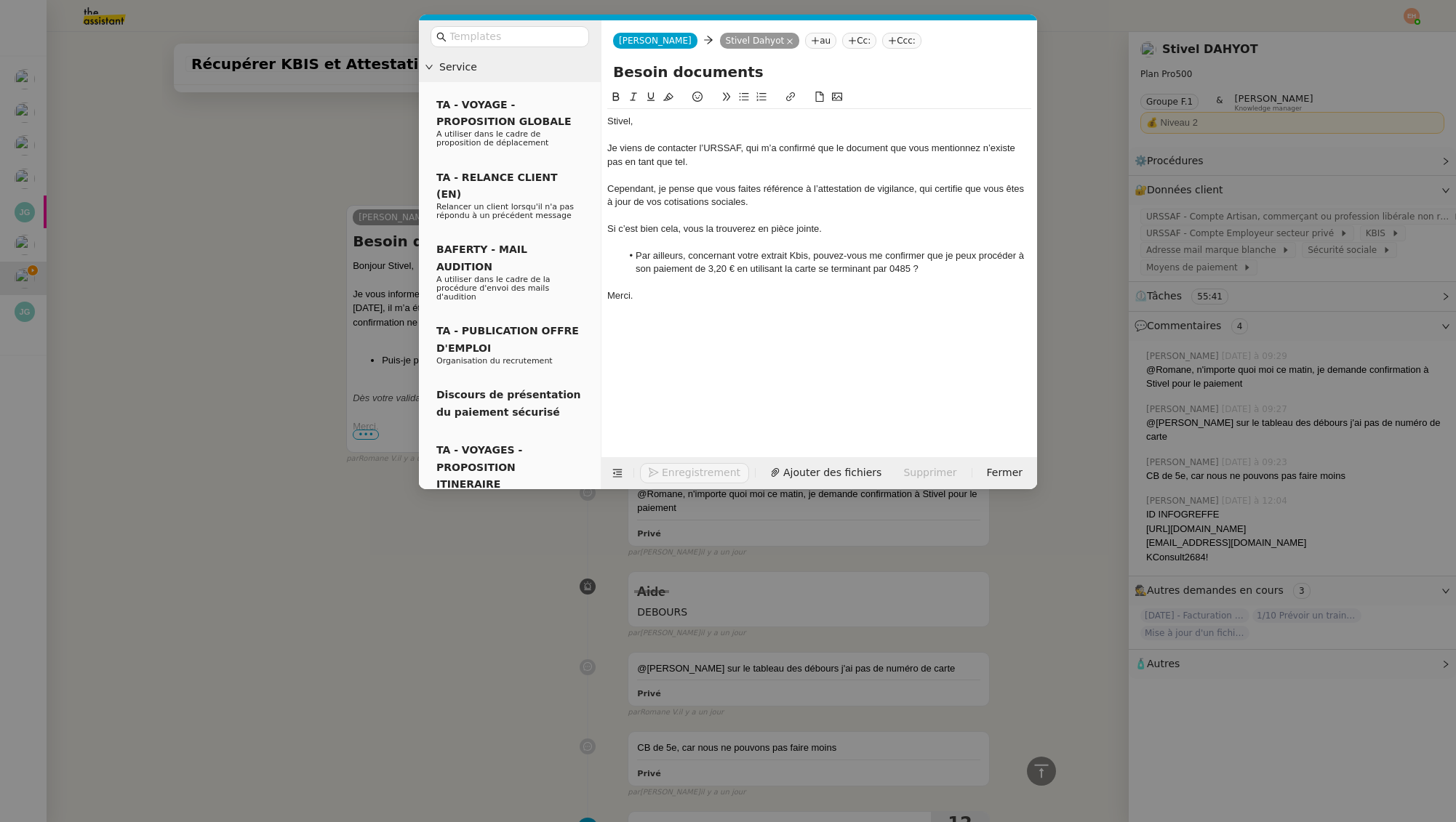
scroll to position [731, 0]
click at [916, 274] on li "Par ailleurs, concernant votre extrait Kbis, pouvez-vous me confirmer que je pe…" at bounding box center [827, 263] width 410 height 27
click at [941, 266] on li "Par ailleurs, concernant votre extrait Kbis, pouvez-vous me confirmer que je pe…" at bounding box center [827, 263] width 410 height 27
click at [648, 279] on div at bounding box center [819, 282] width 424 height 13
click at [1017, 253] on li "Par ailleurs, concernant votre extrait Kbis, pouvez-vous me confirmer que je pe…" at bounding box center [827, 263] width 410 height 27
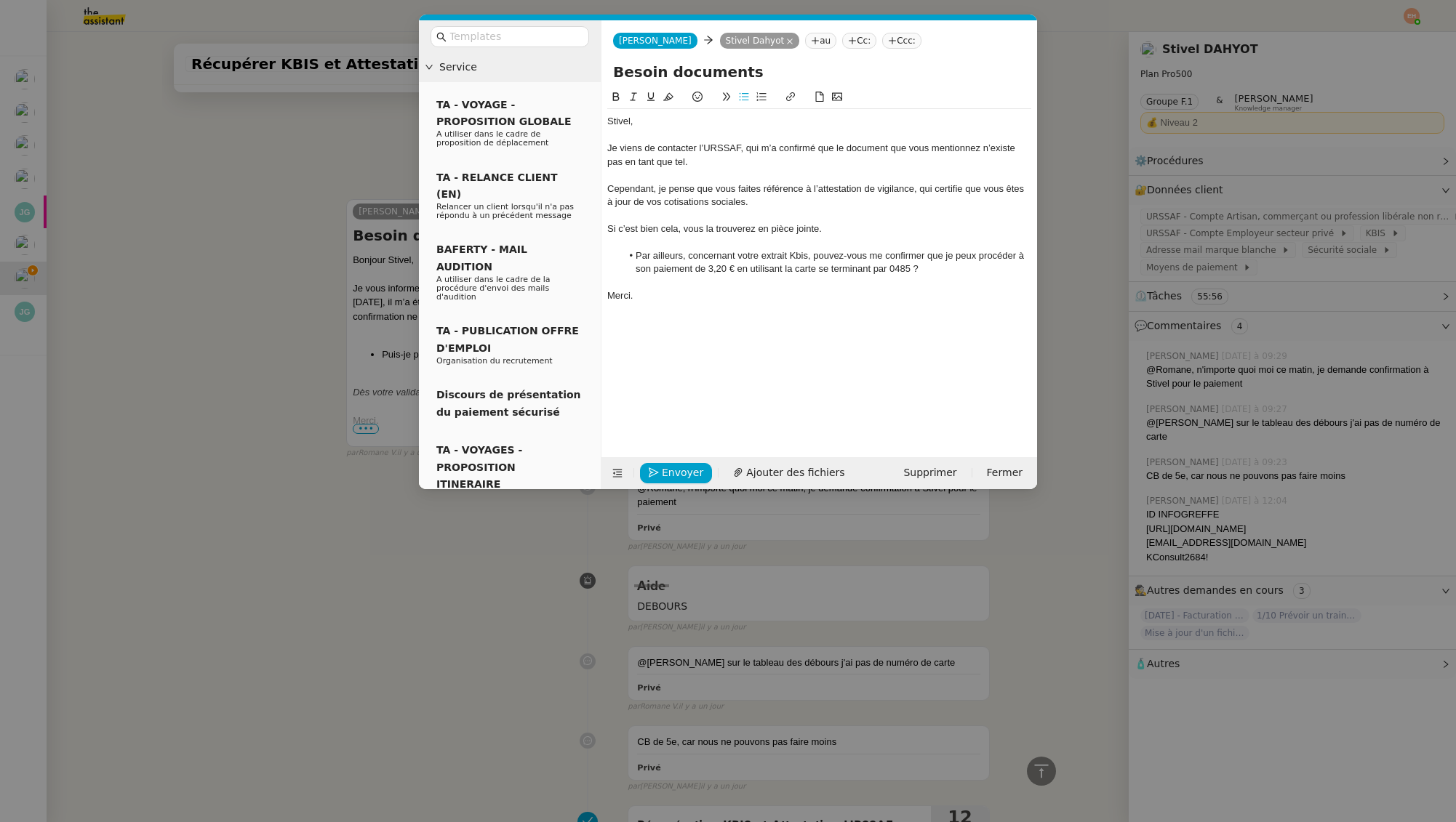
click at [740, 256] on li "Par ailleurs, concernant votre extrait Kbis, pouvez-vous me confirmer que je pe…" at bounding box center [827, 263] width 410 height 27
click at [732, 257] on li "Par ailleurs, concernant votre extrait Kbis, pouvez-vous me confirmer que je pe…" at bounding box center [827, 263] width 410 height 27
click at [680, 464] on span "Envoyer" at bounding box center [682, 473] width 42 height 17
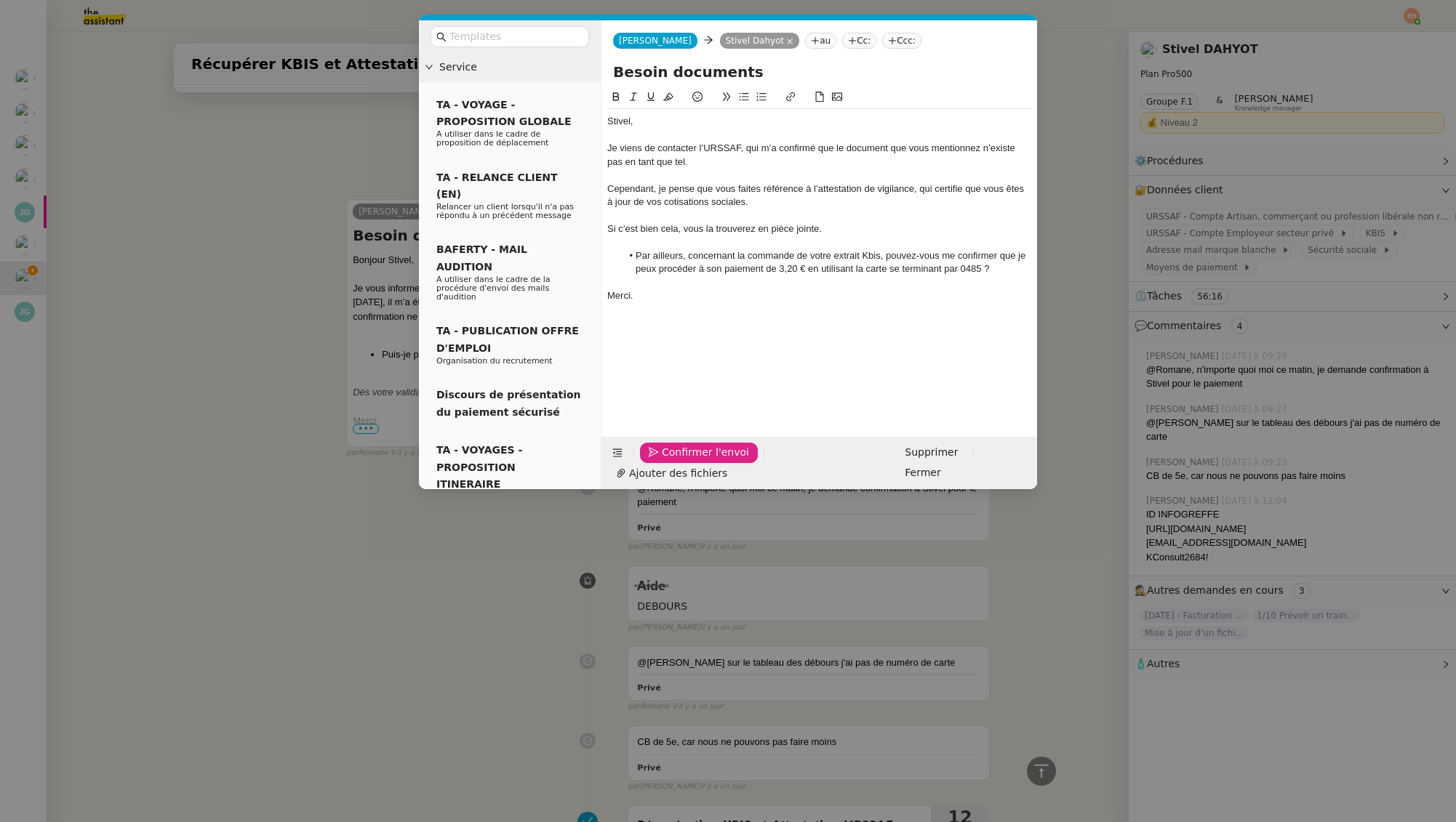
click at [1291, 249] on nz-modal-container "Service TA - VOYAGE - PROPOSITION GLOBALE A utiliser dans le cadre de propositi…" at bounding box center [728, 411] width 1456 height 822
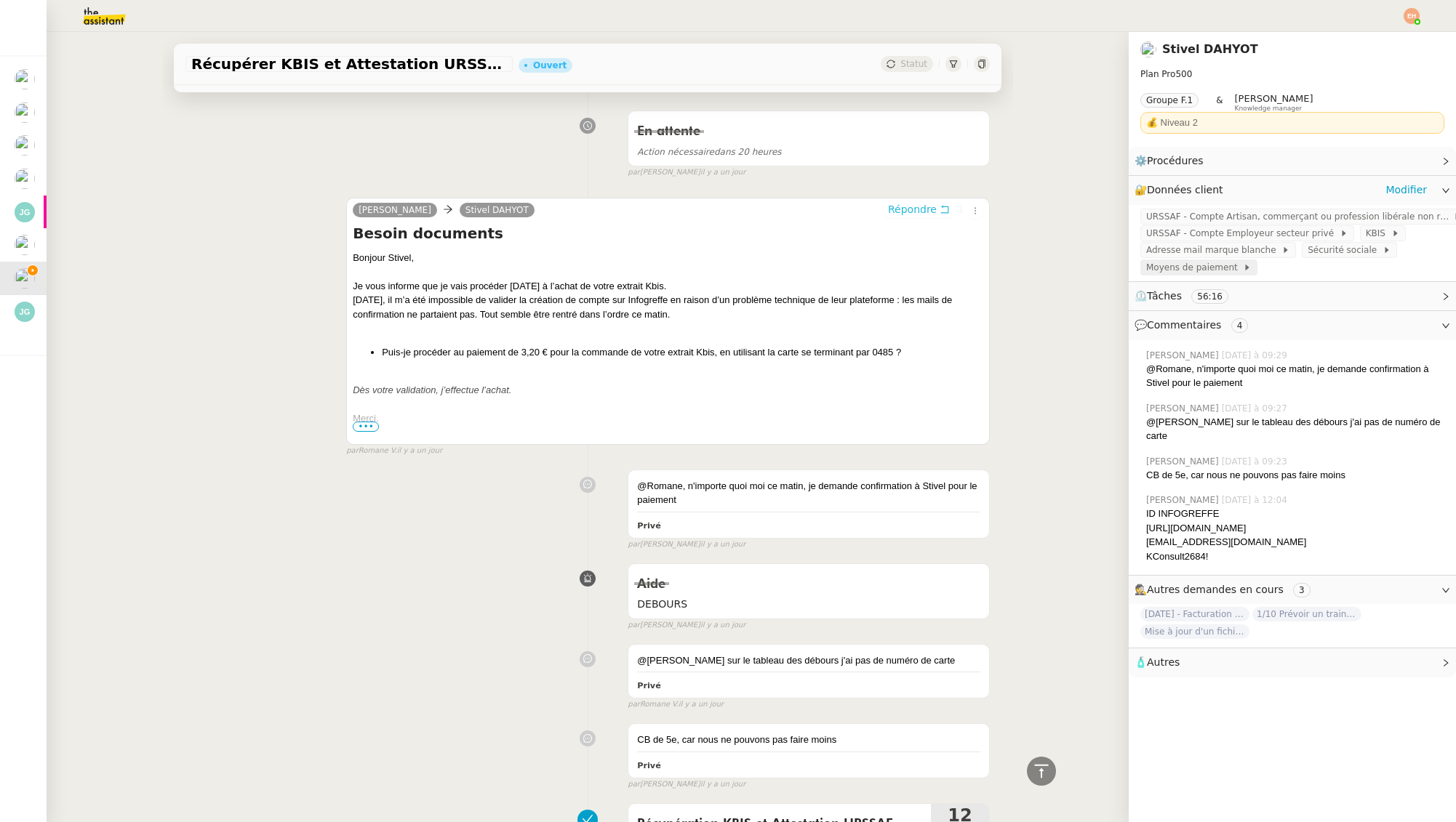
scroll to position [730, 0]
click at [1217, 266] on span "Moyens de paiement" at bounding box center [1195, 267] width 97 height 14
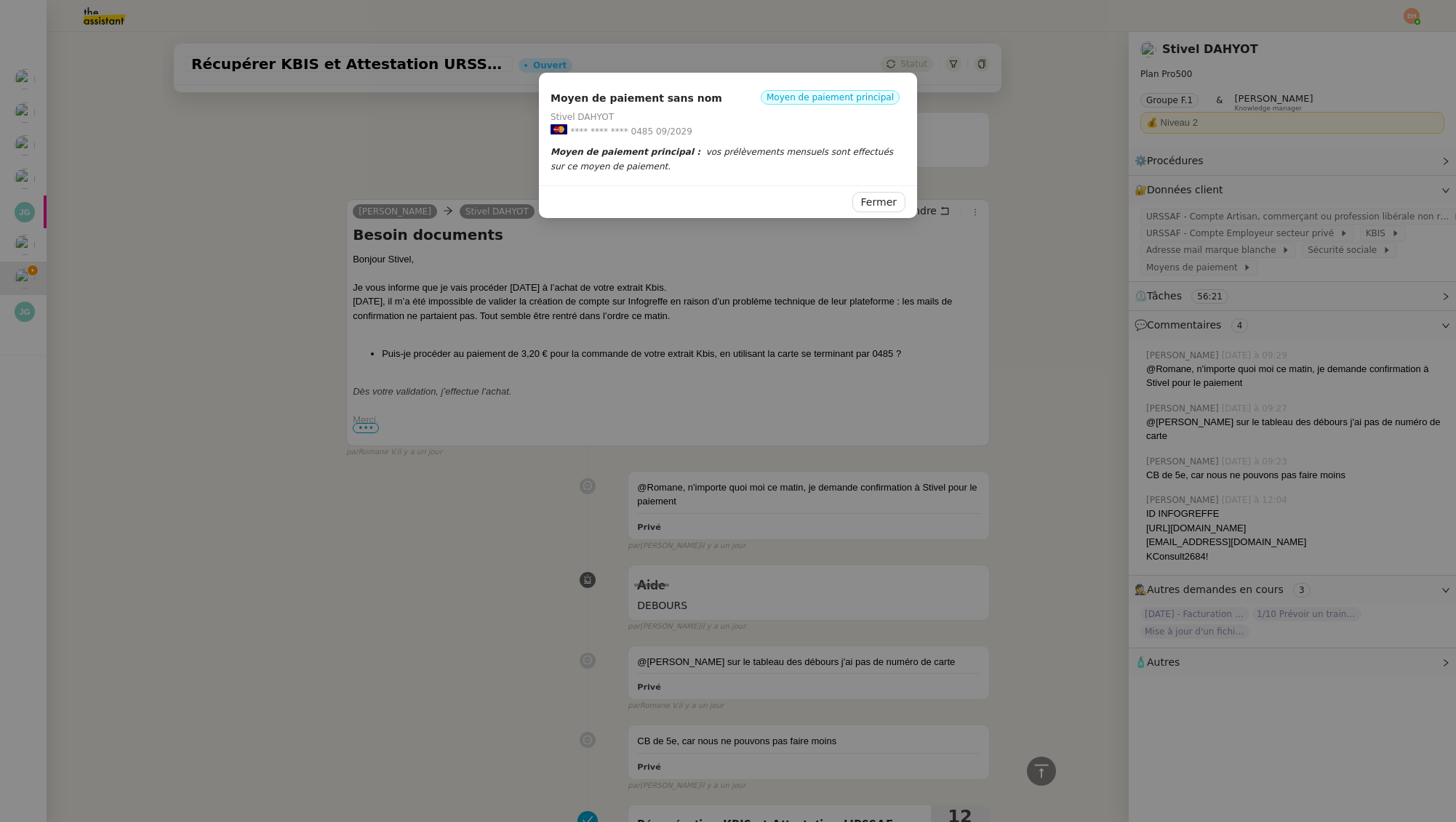
click at [779, 277] on nz-modal-container "Moyen de paiement sans nom Moyen de paiement principal Stivel DAHYOT **** **** …" at bounding box center [728, 411] width 1456 height 822
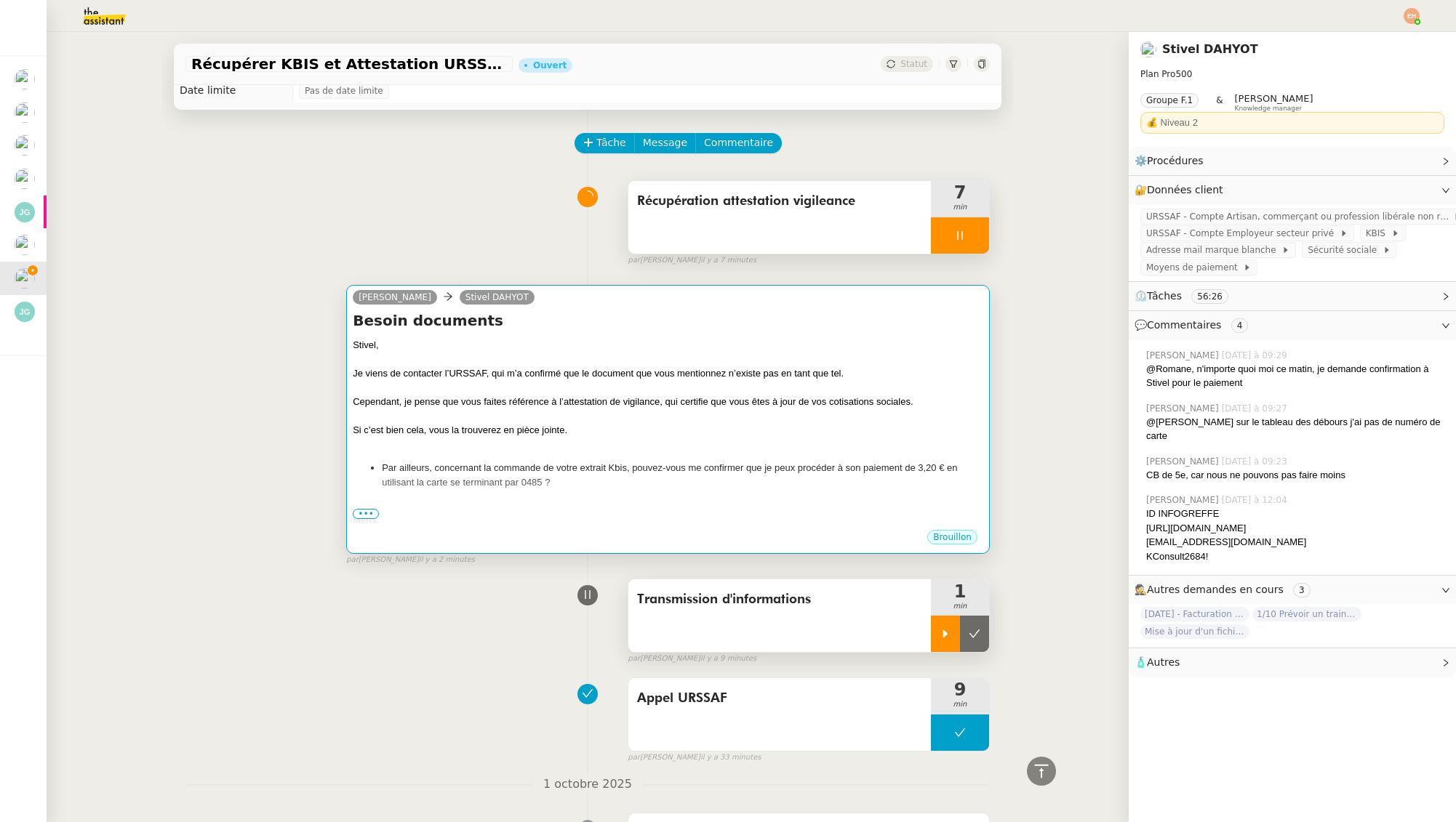
scroll to position [18, 0]
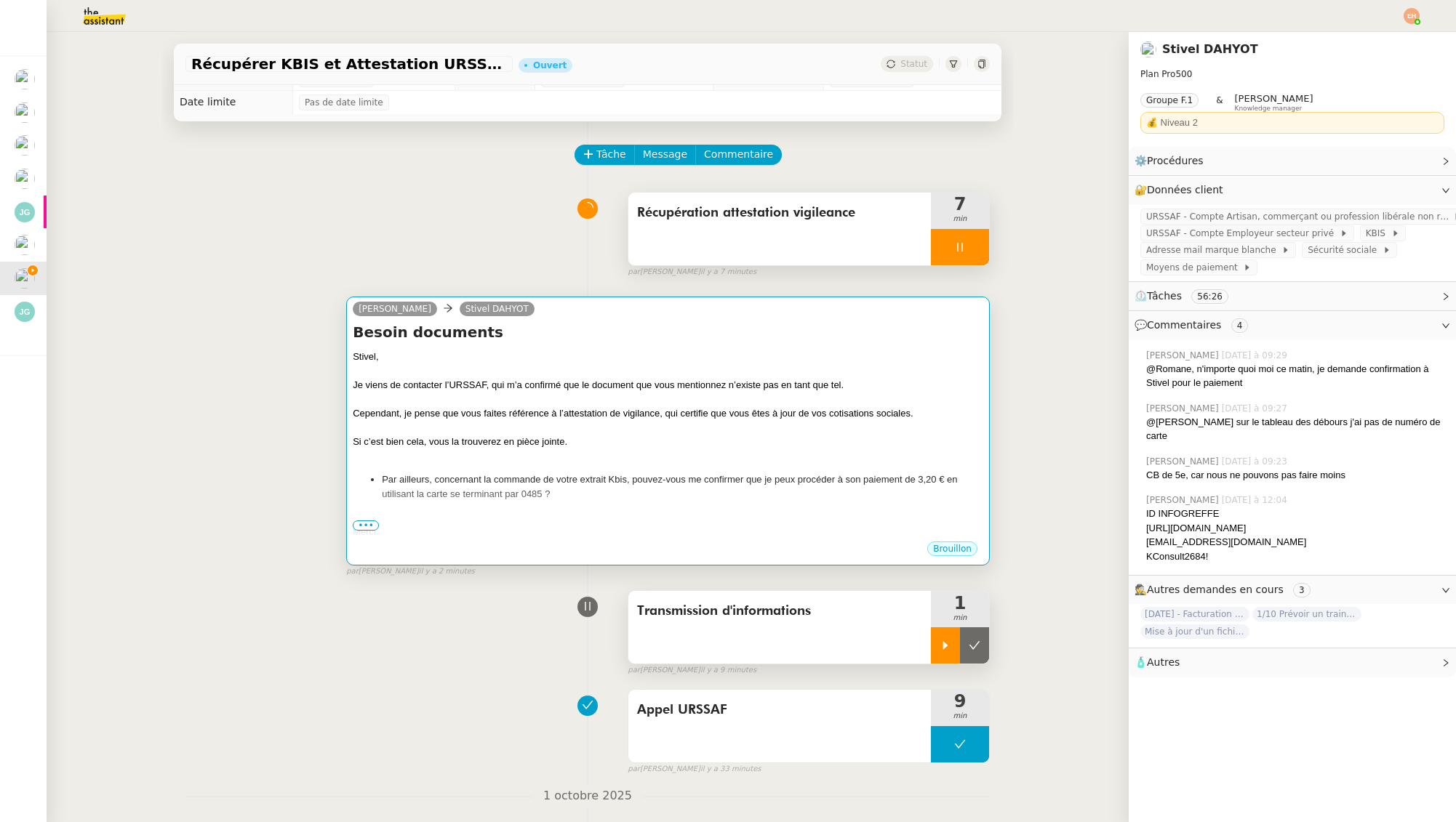
click at [786, 486] on li "Par ailleurs, concernant la commande de votre extrait Kbis, pouvez-vous me conf…" at bounding box center [682, 486] width 601 height 28
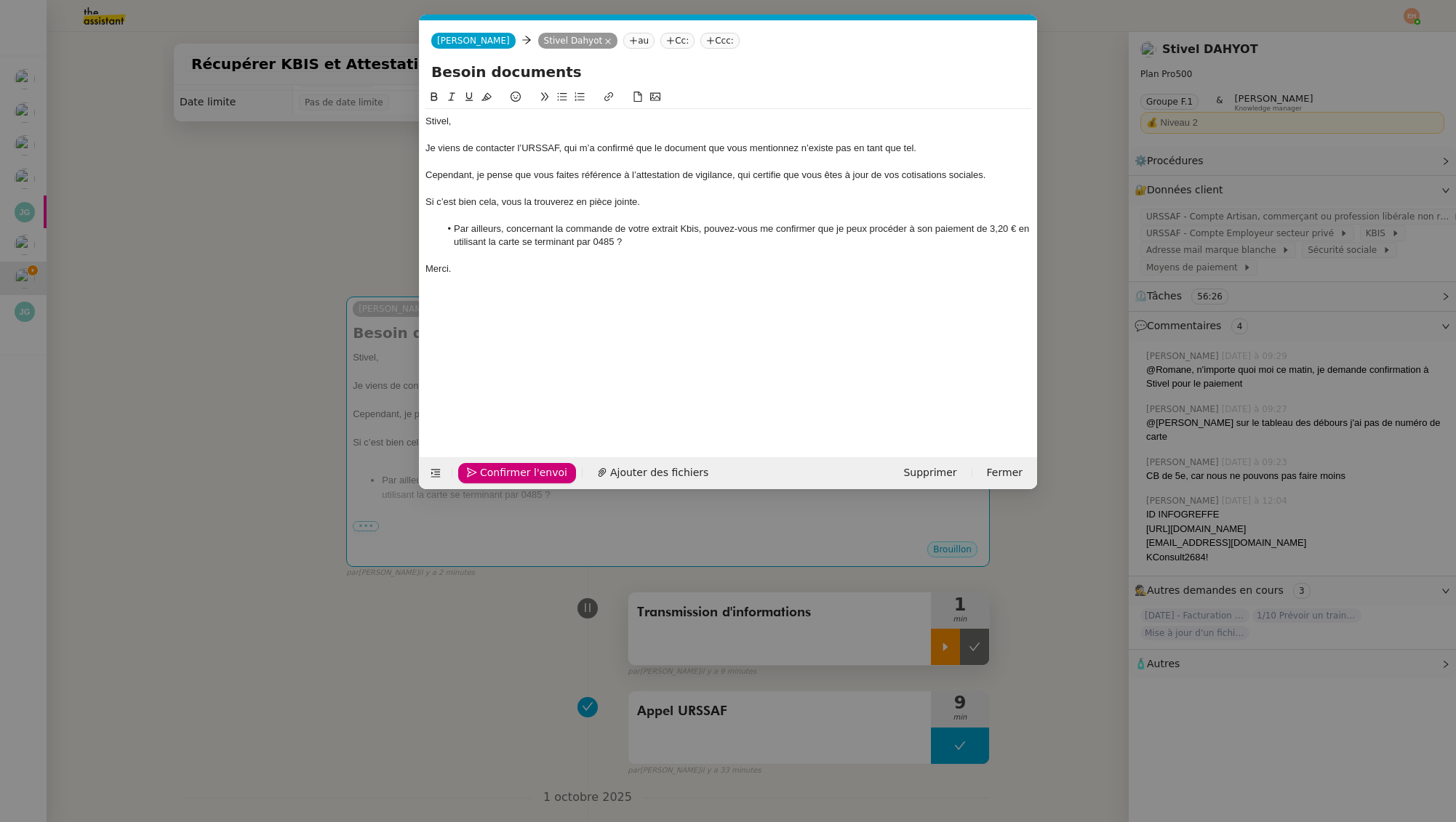
scroll to position [0, 31]
click at [515, 472] on span "Confirmer l'envoi" at bounding box center [523, 473] width 88 height 17
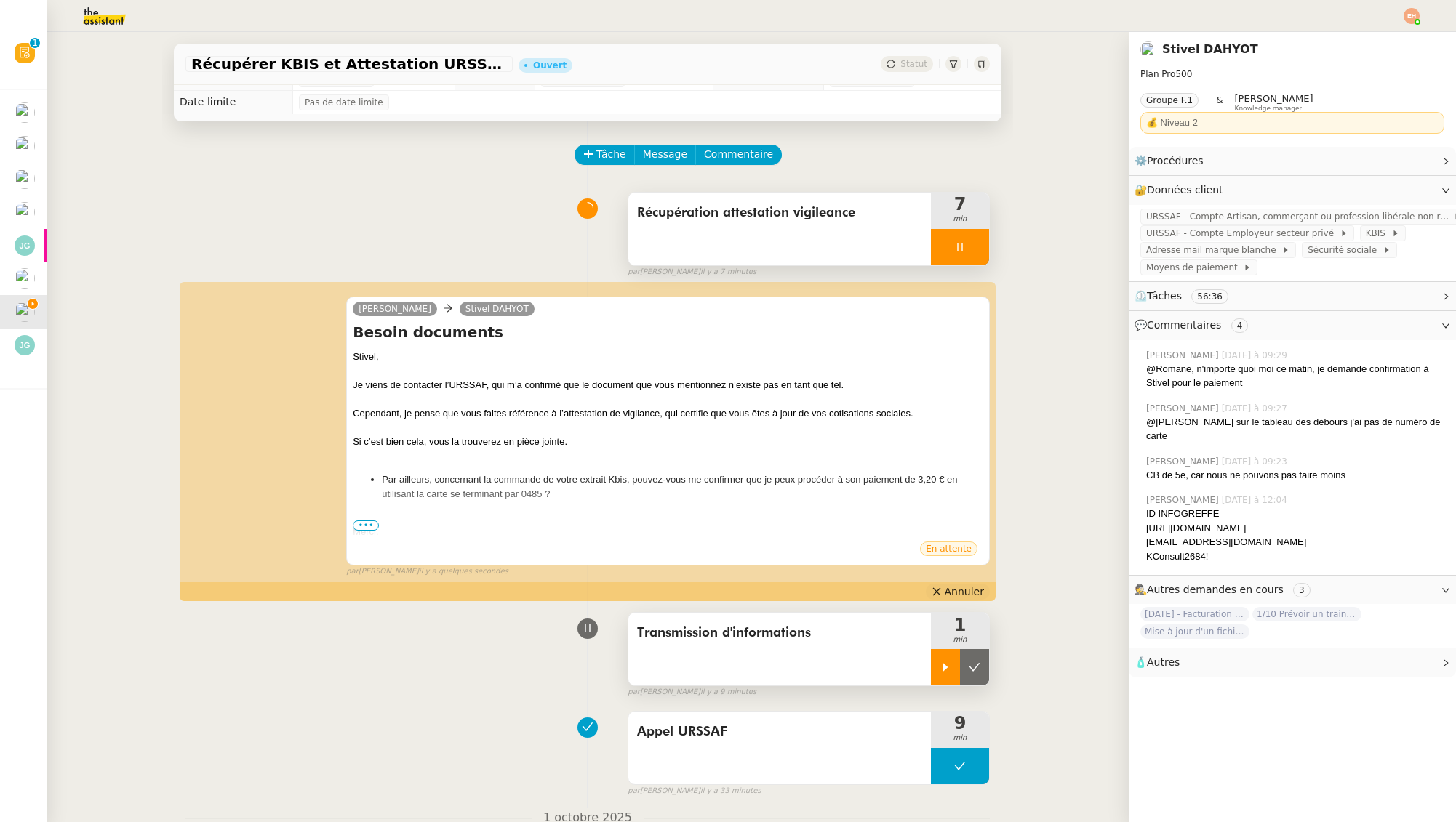
click at [955, 588] on span "Annuler" at bounding box center [964, 591] width 39 height 14
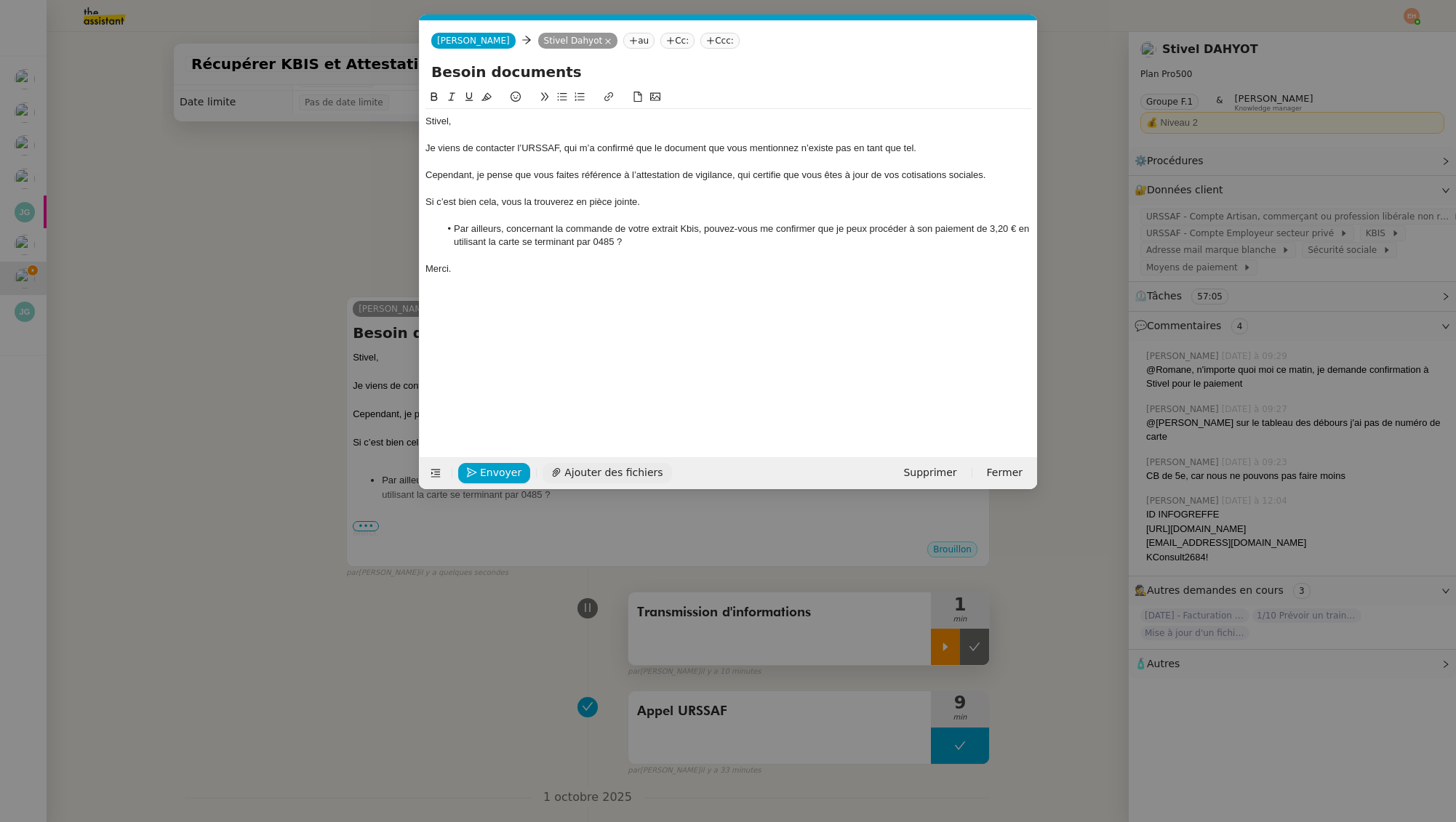
click at [602, 471] on span "Ajouter des fichiers" at bounding box center [613, 473] width 98 height 17
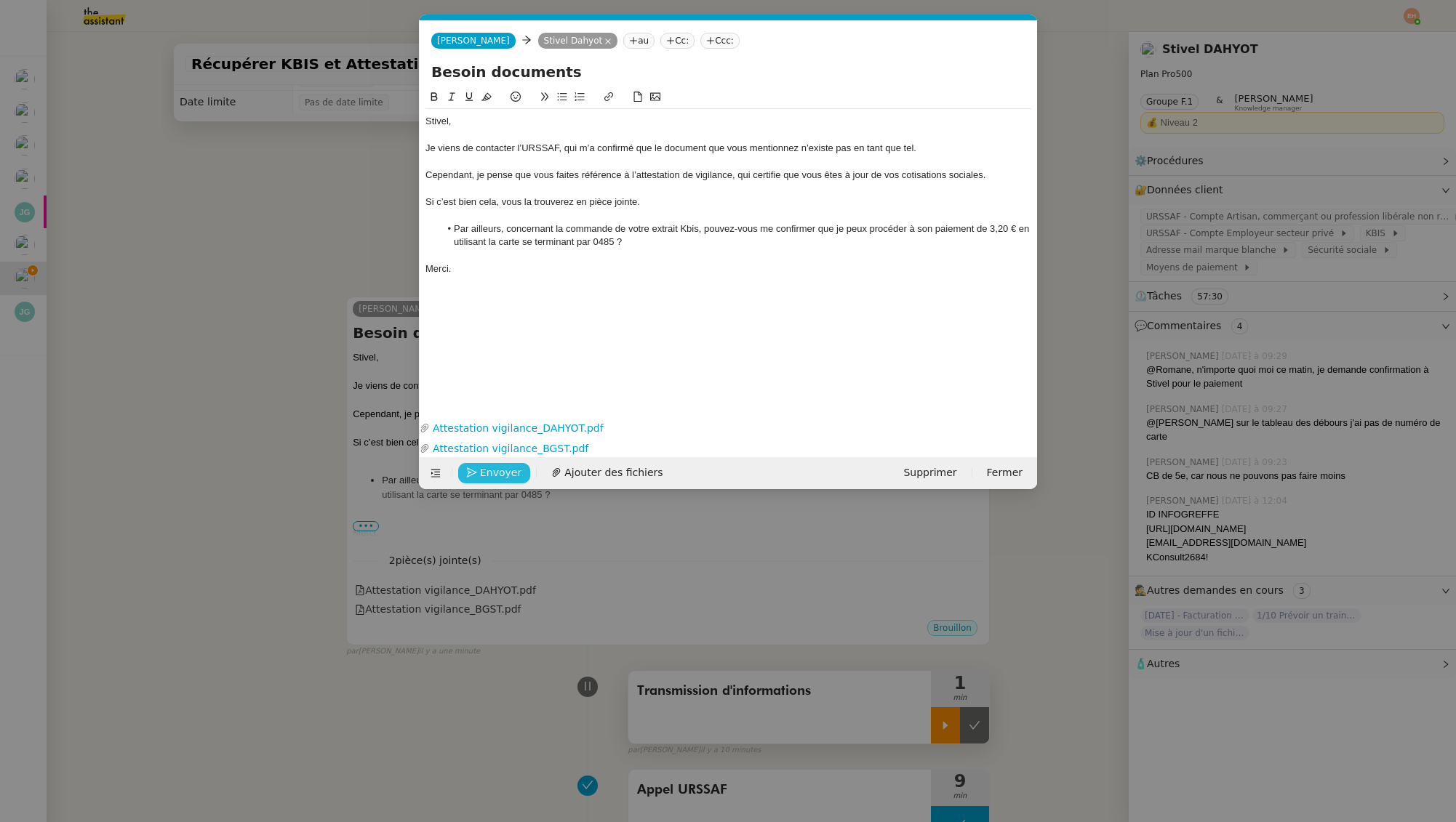
click at [494, 469] on span "Envoyer" at bounding box center [500, 473] width 42 height 17
click at [494, 469] on span "Confirmer l'envoi" at bounding box center [523, 473] width 88 height 17
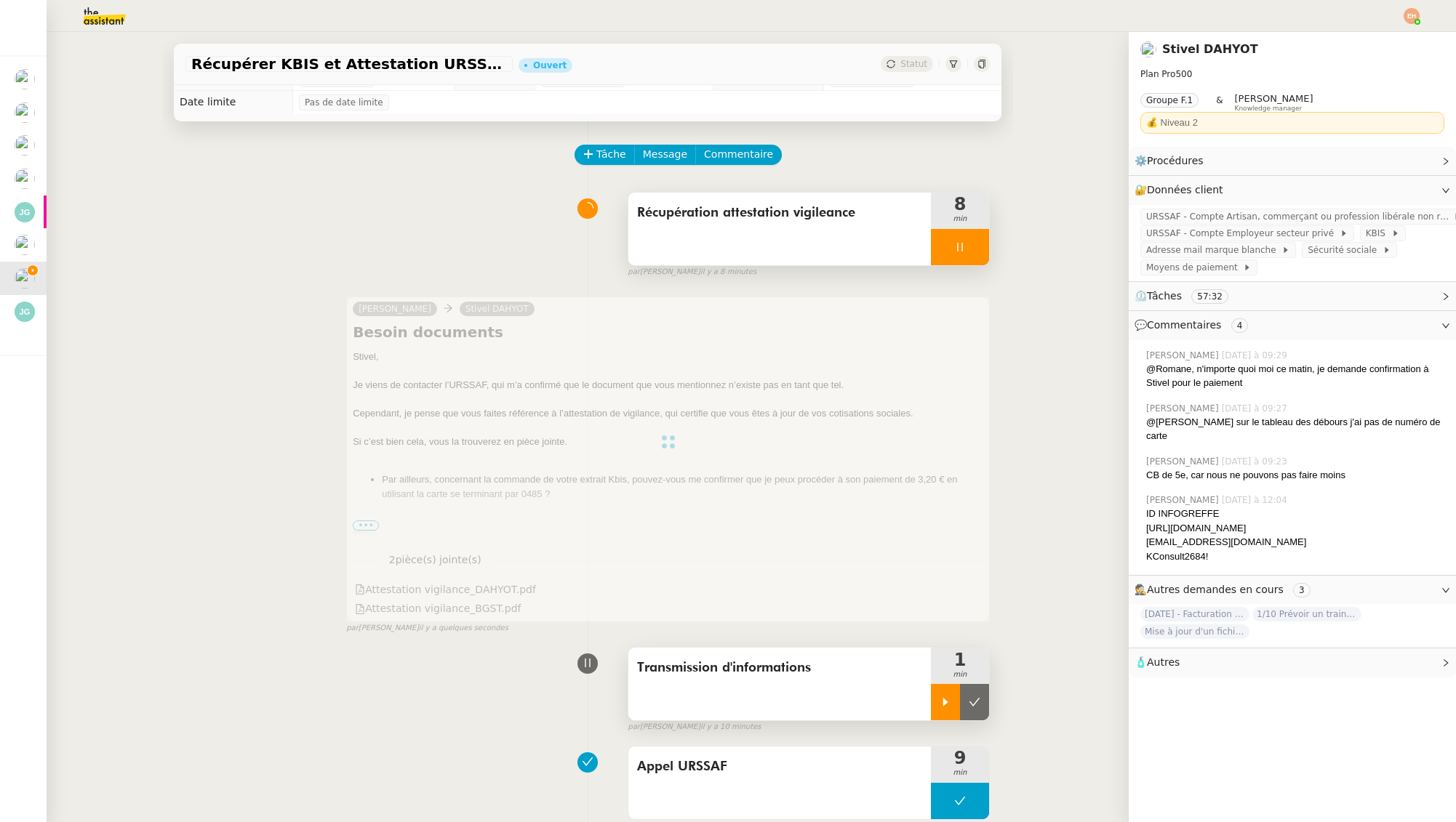
click at [978, 245] on div at bounding box center [960, 247] width 58 height 37
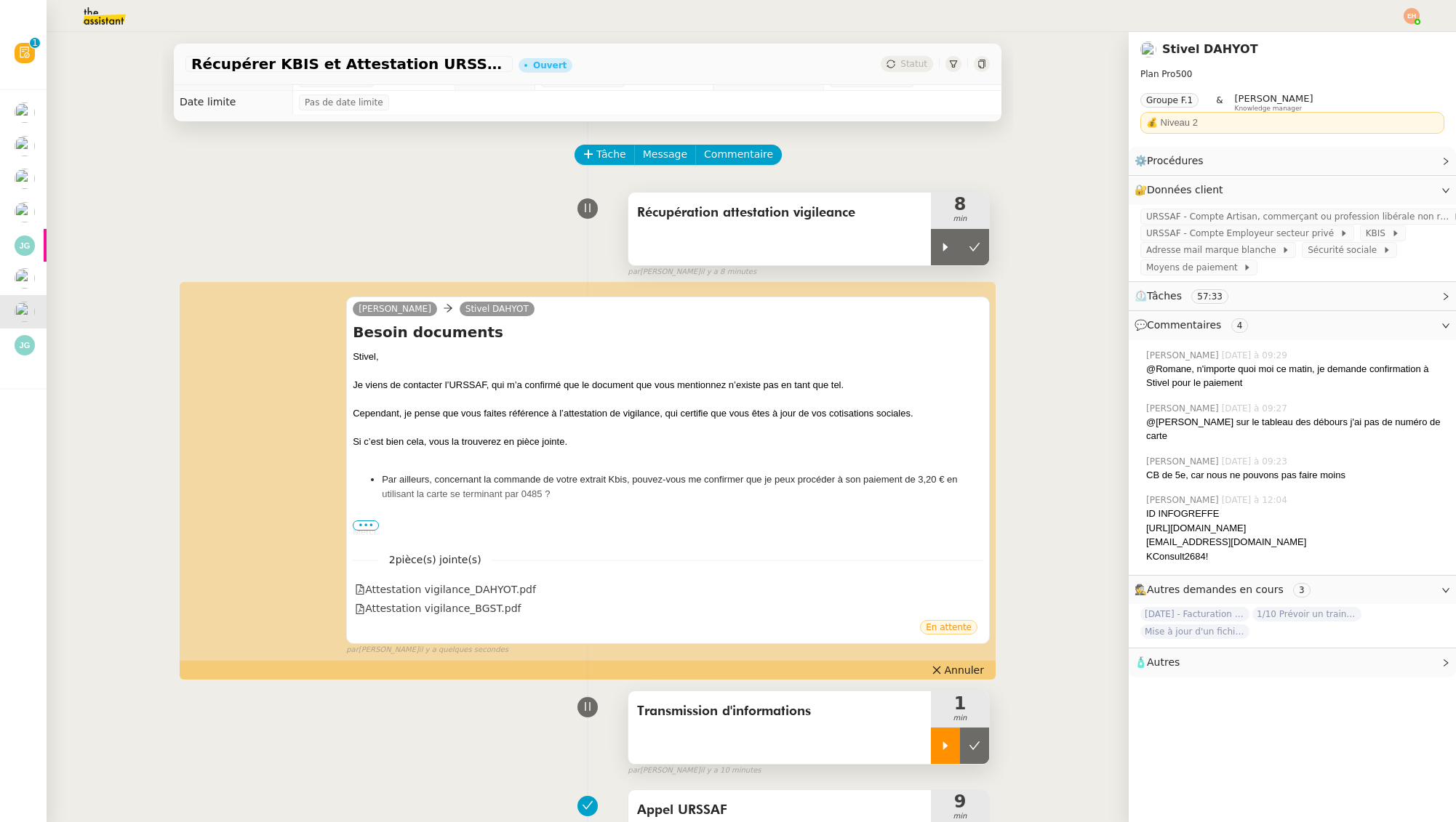
click at [879, 249] on div "Récupération attestation vigileance" at bounding box center [780, 230] width 303 height 73
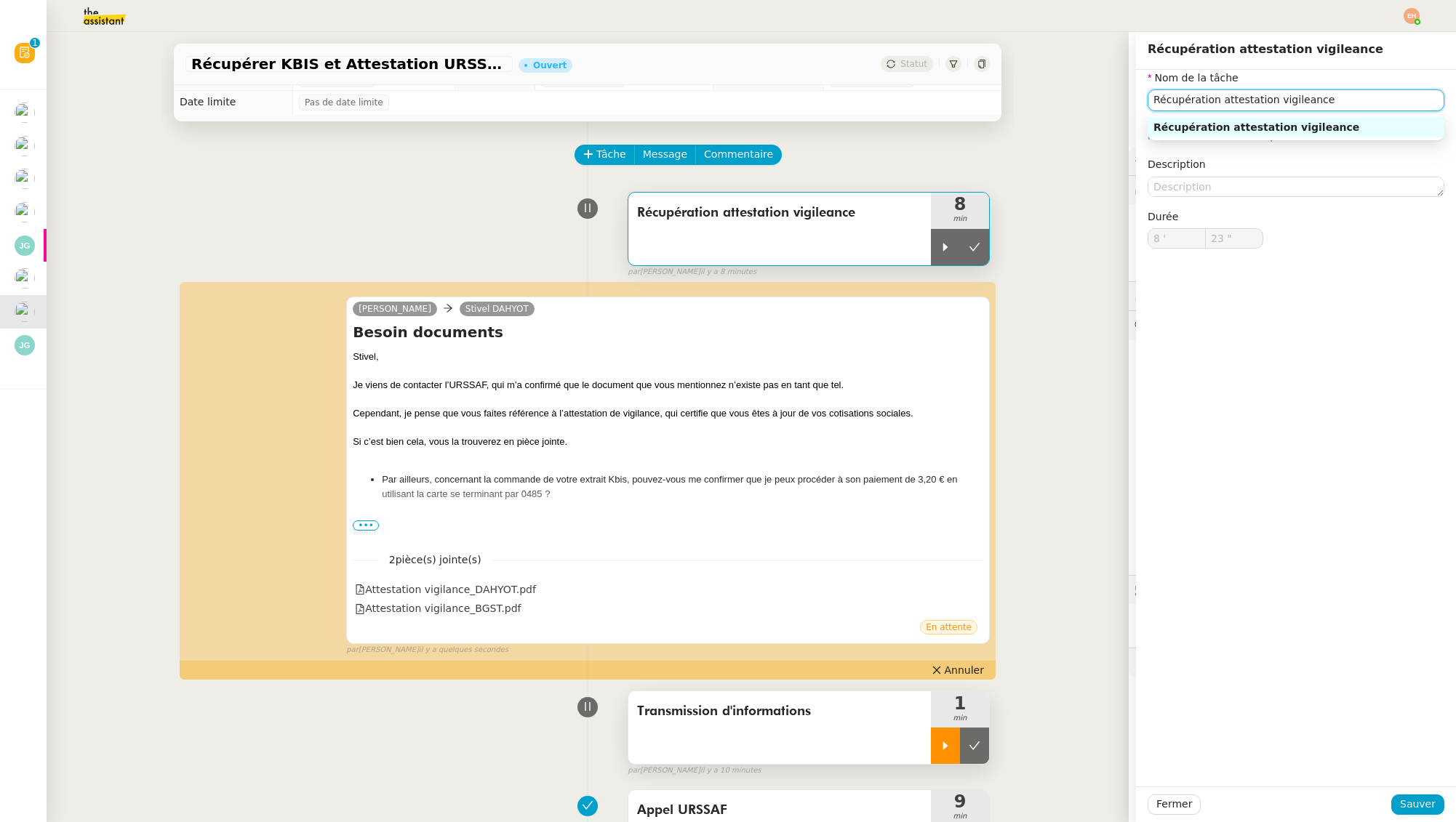
click at [1298, 99] on input "Récupération attestation vigileance" at bounding box center [1295, 99] width 297 height 21
type input "Récupération attestation vigilance"
click at [1414, 804] on span "Sauver" at bounding box center [1418, 804] width 36 height 17
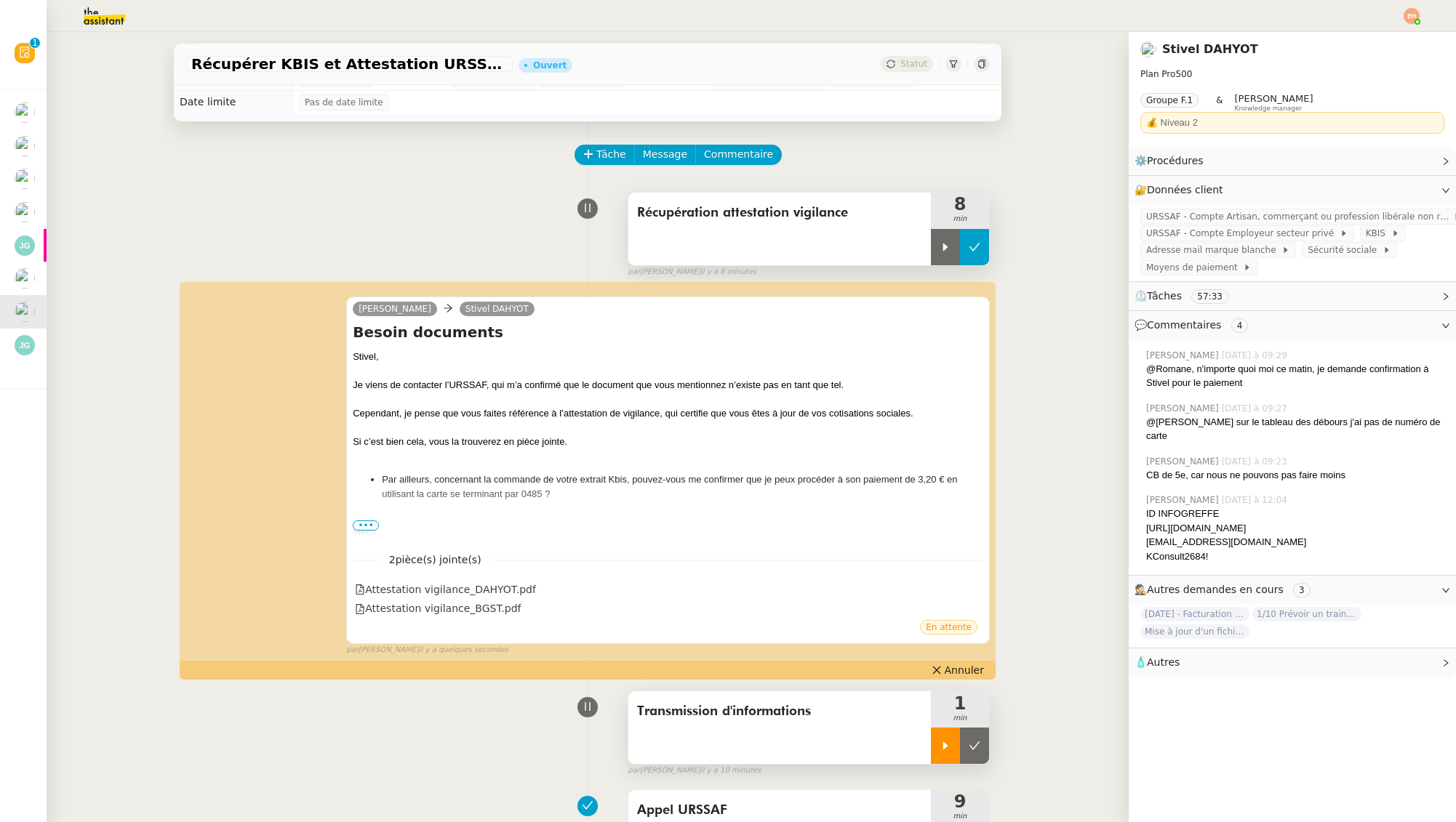
click at [975, 247] on icon at bounding box center [975, 247] width 11 height 8
click at [941, 753] on div at bounding box center [946, 745] width 29 height 37
click at [948, 753] on div at bounding box center [960, 745] width 58 height 37
click at [956, 749] on div at bounding box center [946, 745] width 29 height 37
click at [964, 748] on icon at bounding box center [960, 745] width 12 height 12
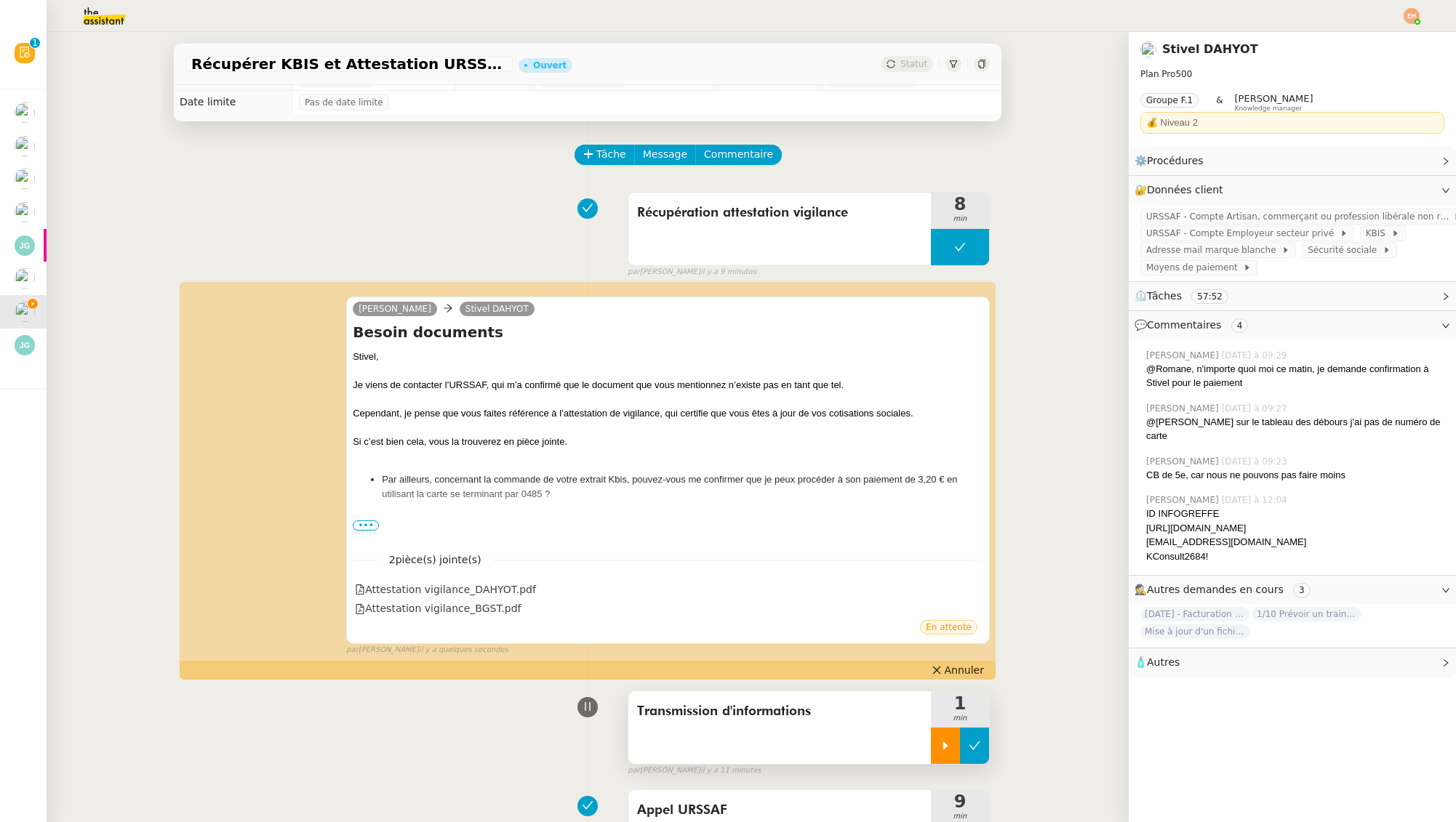
click at [976, 746] on icon at bounding box center [975, 745] width 12 height 12
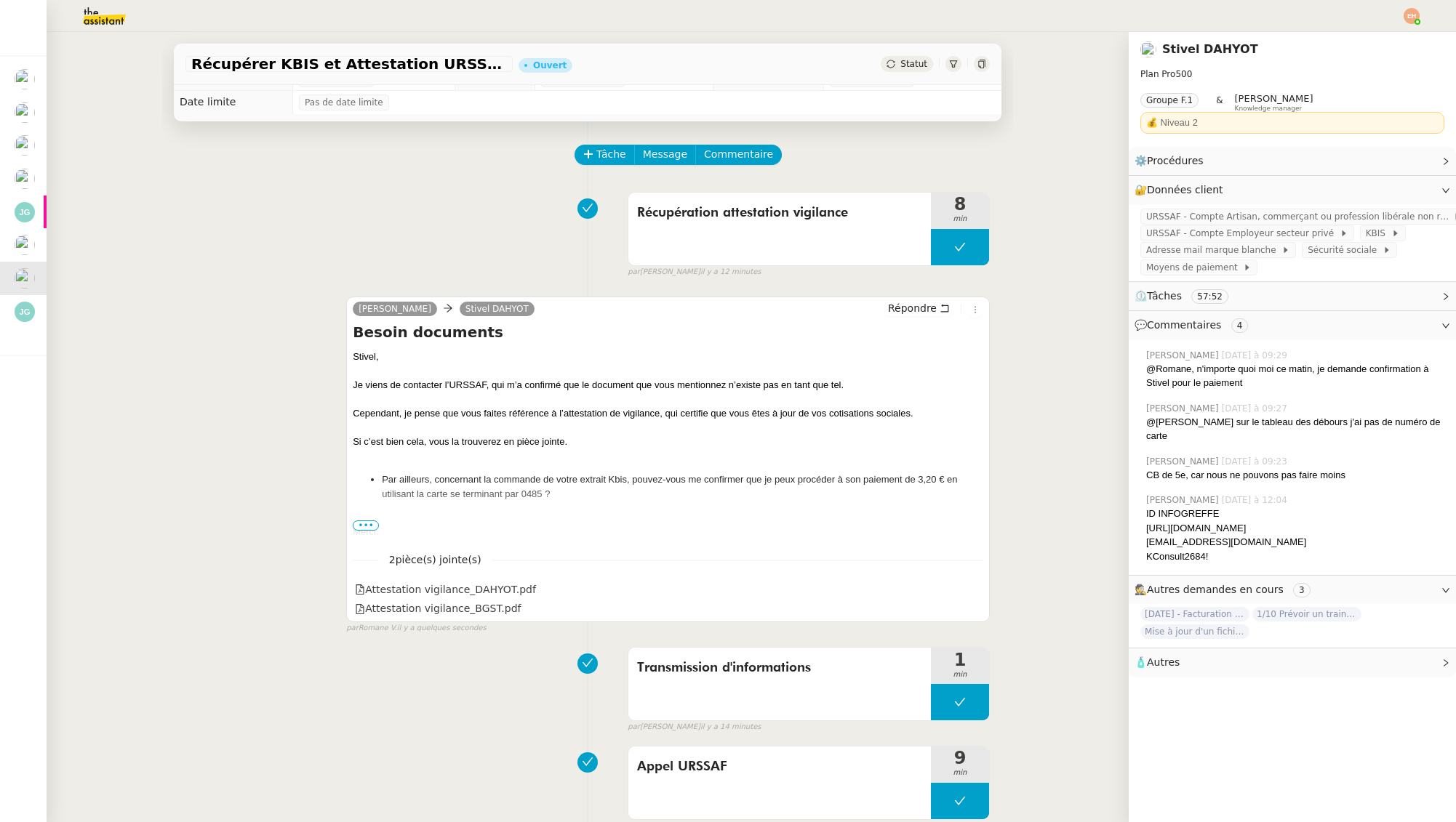
click at [896, 54] on div "Récupérer KBIS et Attestation URSSAF Ouvert Statut" at bounding box center [587, 64] width 828 height 42
click at [906, 65] on span "Statut" at bounding box center [914, 64] width 27 height 10
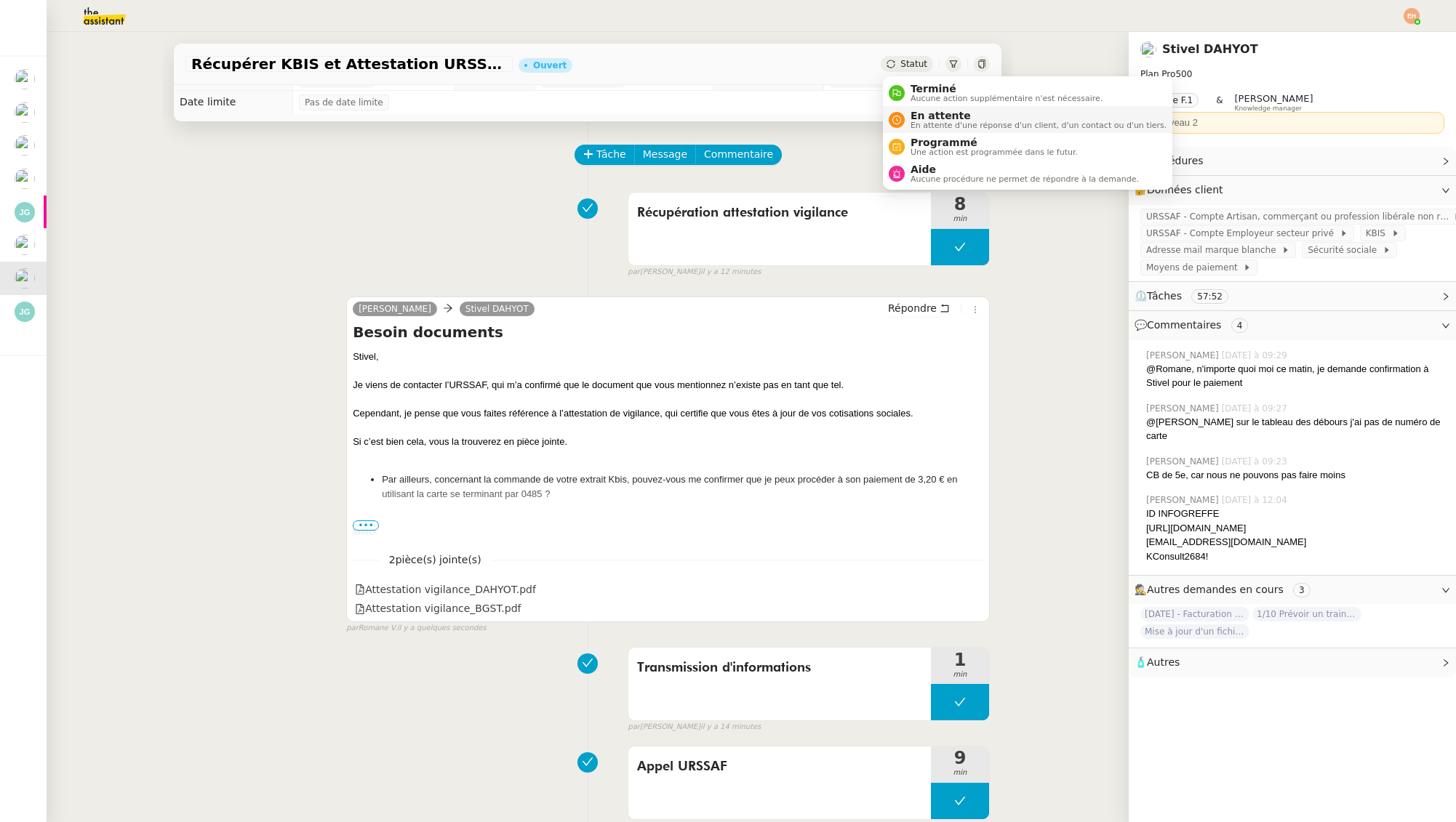
click at [956, 117] on span "En attente" at bounding box center [1038, 116] width 256 height 12
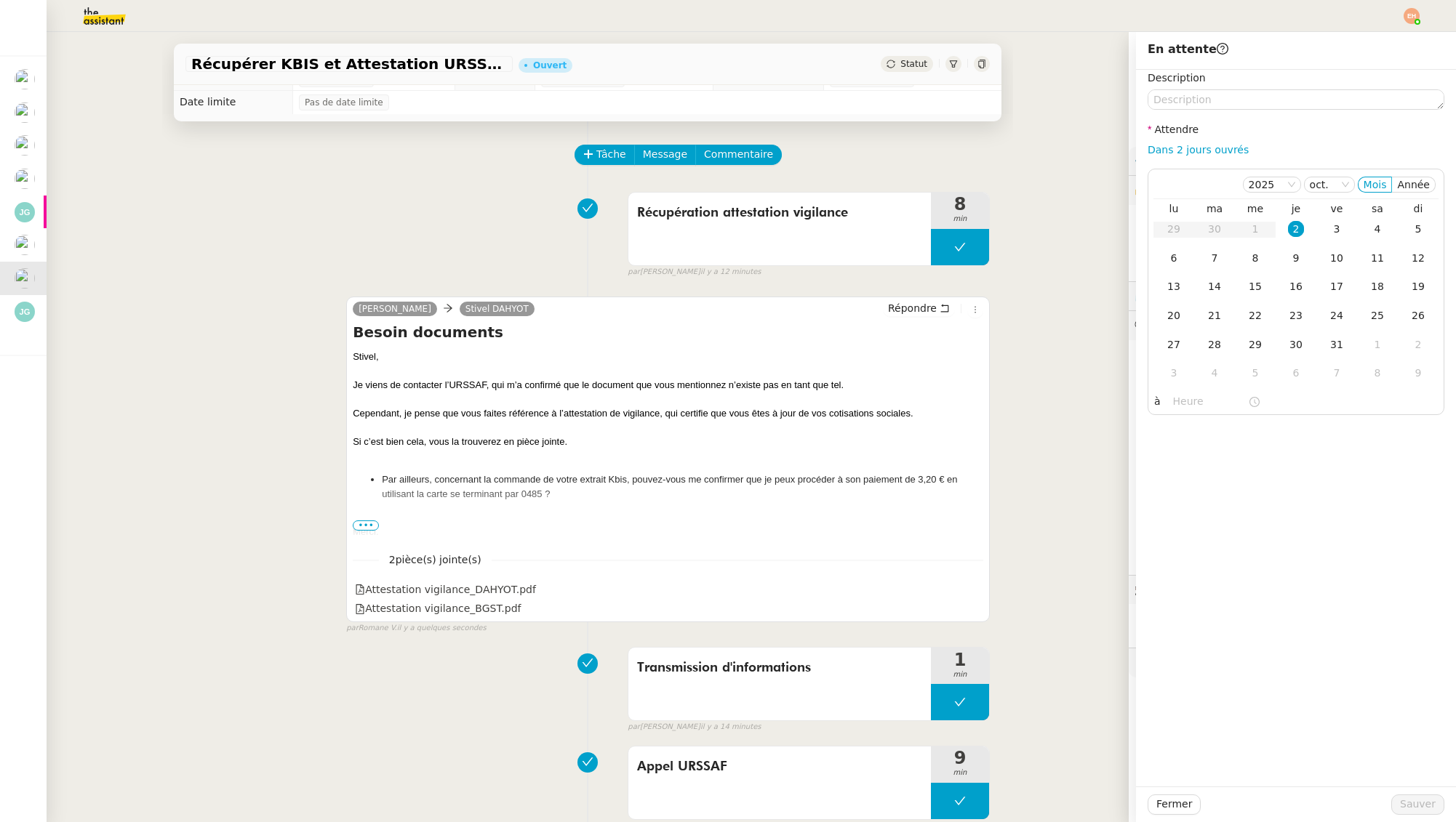
drag, startPoint x: 1202, startPoint y: 153, endPoint x: 1301, endPoint y: 567, distance: 425.7
click at [1202, 153] on link "Dans 2 jours ouvrés" at bounding box center [1197, 150] width 101 height 12
type input "07:00"
drag, startPoint x: 1418, startPoint y: 808, endPoint x: 1366, endPoint y: 799, distance: 52.8
click at [1416, 808] on span "Sauver" at bounding box center [1418, 804] width 36 height 17
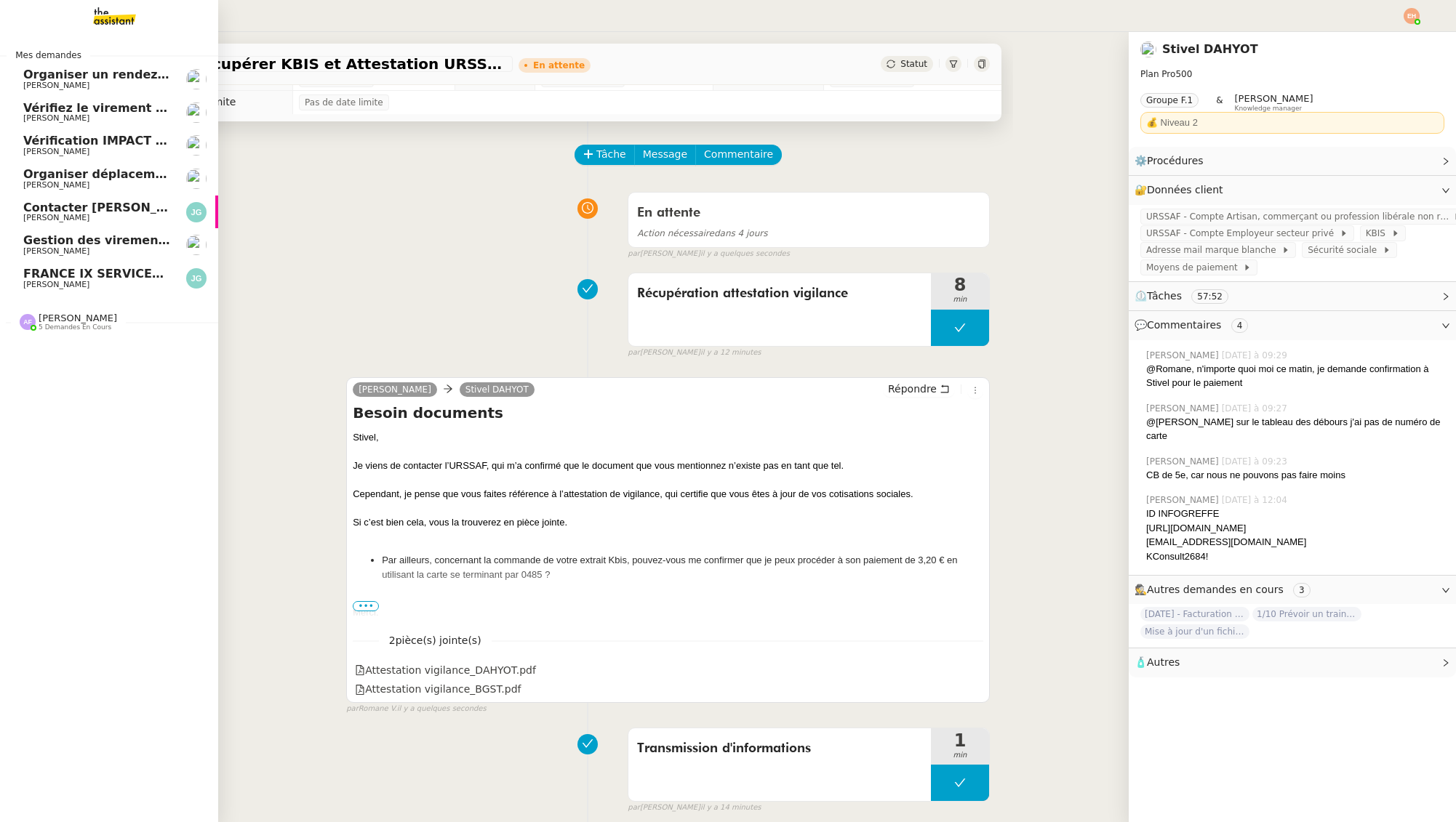
click at [65, 184] on span "[PERSON_NAME]" at bounding box center [56, 184] width 66 height 9
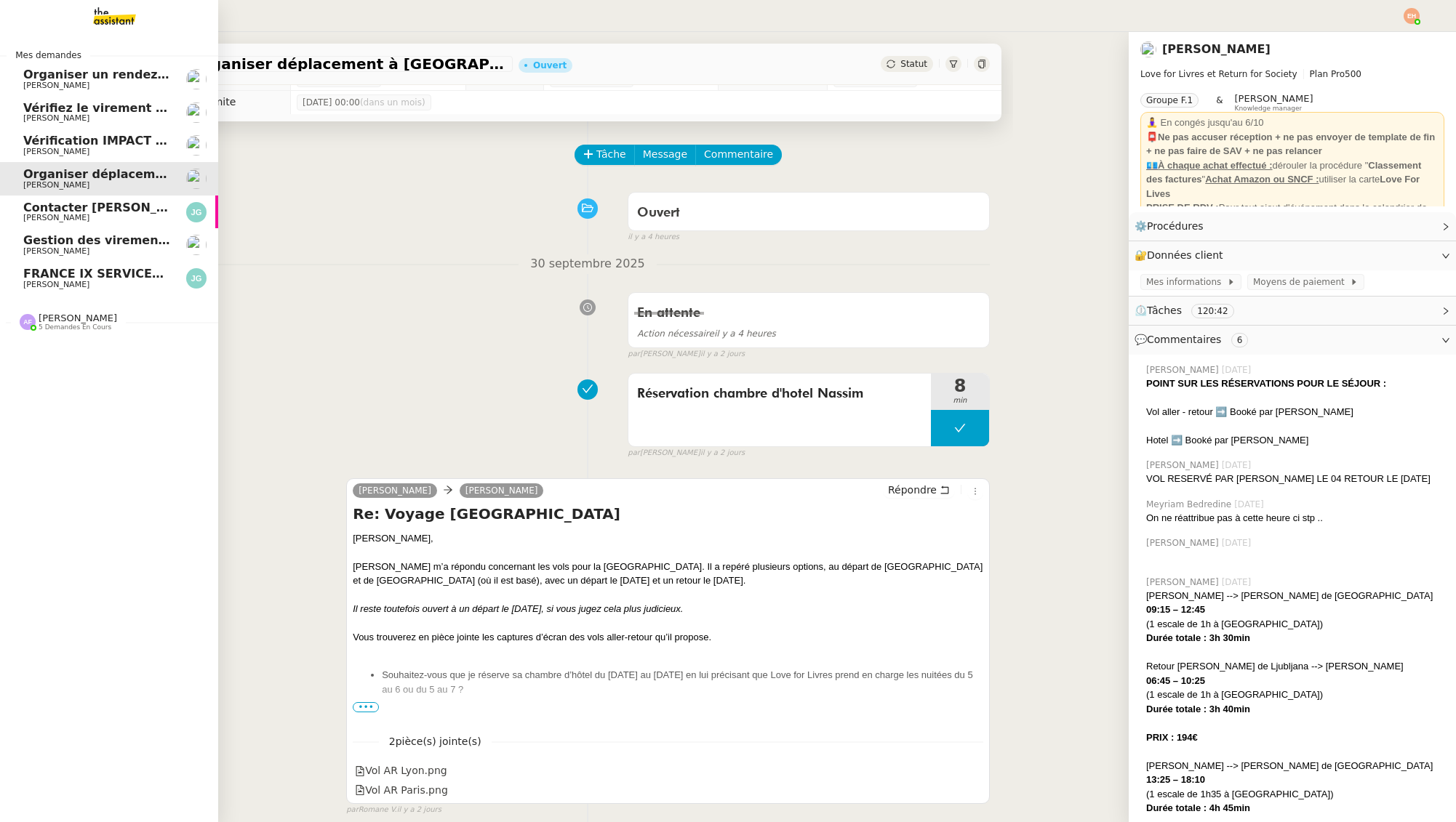
click at [71, 275] on span "FRANCE IX SERVICES - RAPPEL 2 FACTURE INVFIX9213" at bounding box center [201, 274] width 355 height 14
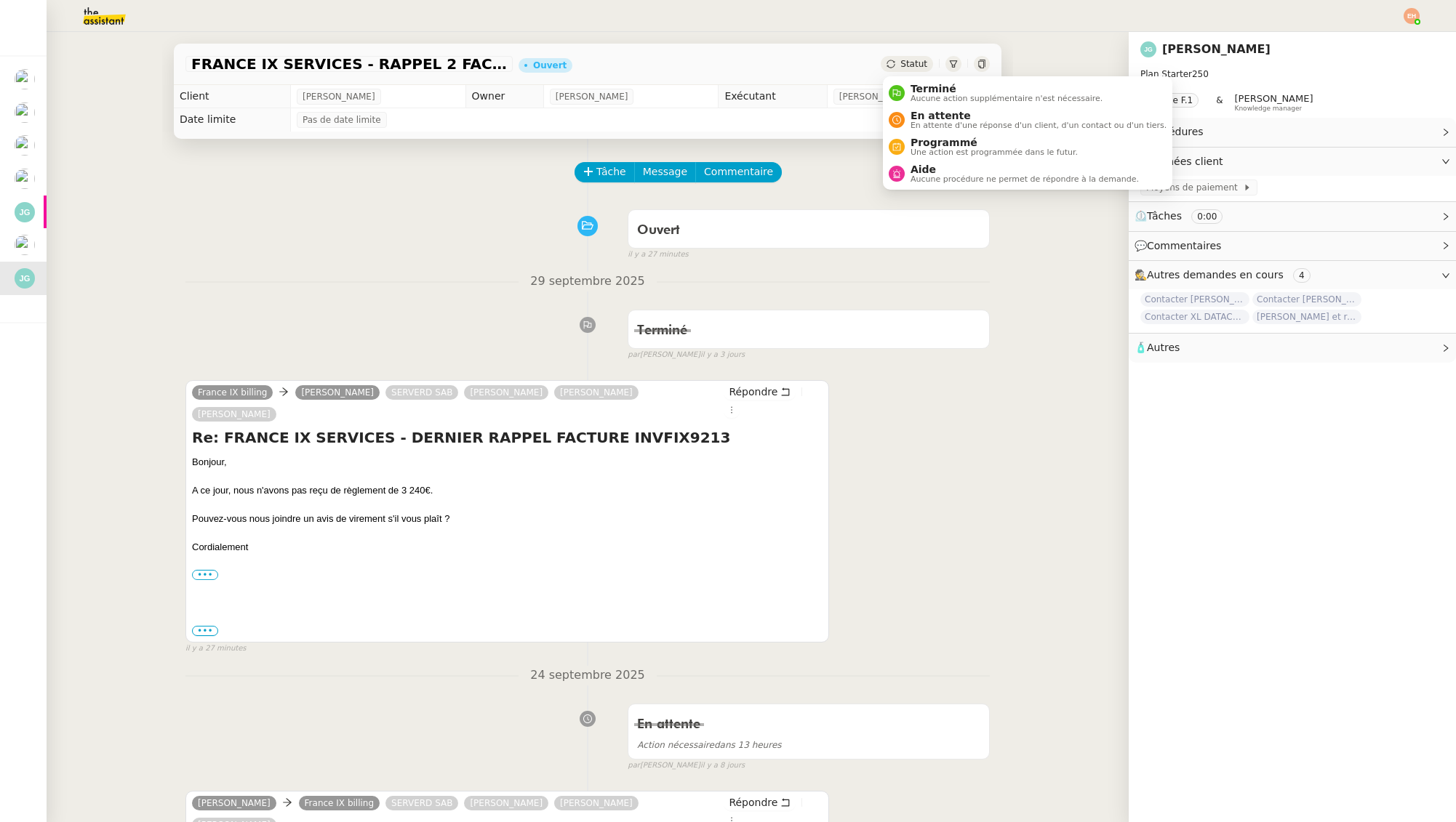
click at [910, 63] on span "Statut" at bounding box center [914, 64] width 27 height 10
drag, startPoint x: 928, startPoint y: 120, endPoint x: 935, endPoint y: 128, distance: 10.6
click at [927, 120] on span "En attente" at bounding box center [1038, 116] width 256 height 12
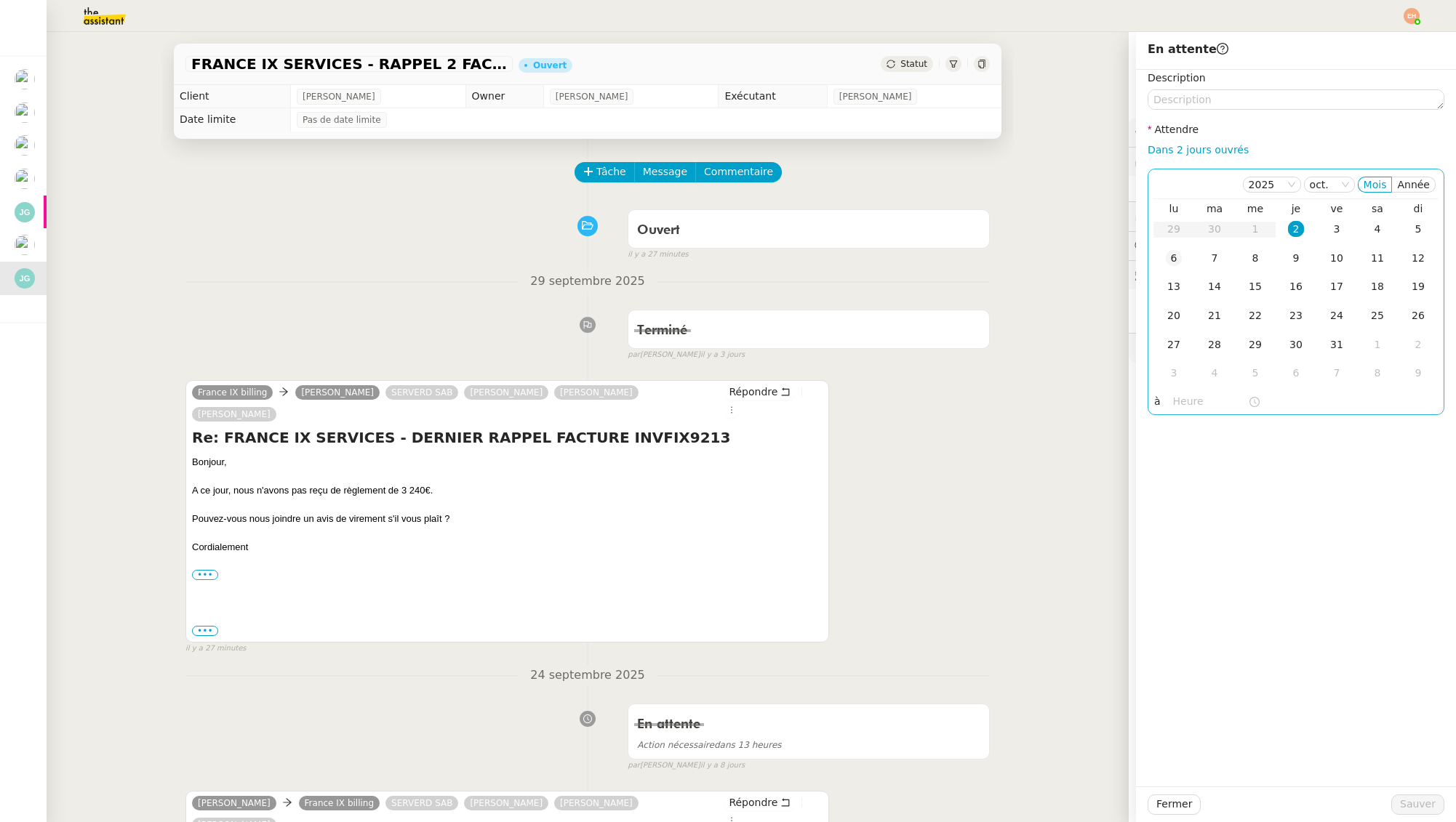
click at [1176, 252] on div "6" at bounding box center [1174, 258] width 16 height 16
click at [1163, 286] on td "13" at bounding box center [1174, 287] width 41 height 29
drag, startPoint x: 1413, startPoint y: 805, endPoint x: 1182, endPoint y: 731, distance: 242.6
click at [1413, 805] on span "Sauver" at bounding box center [1418, 804] width 36 height 17
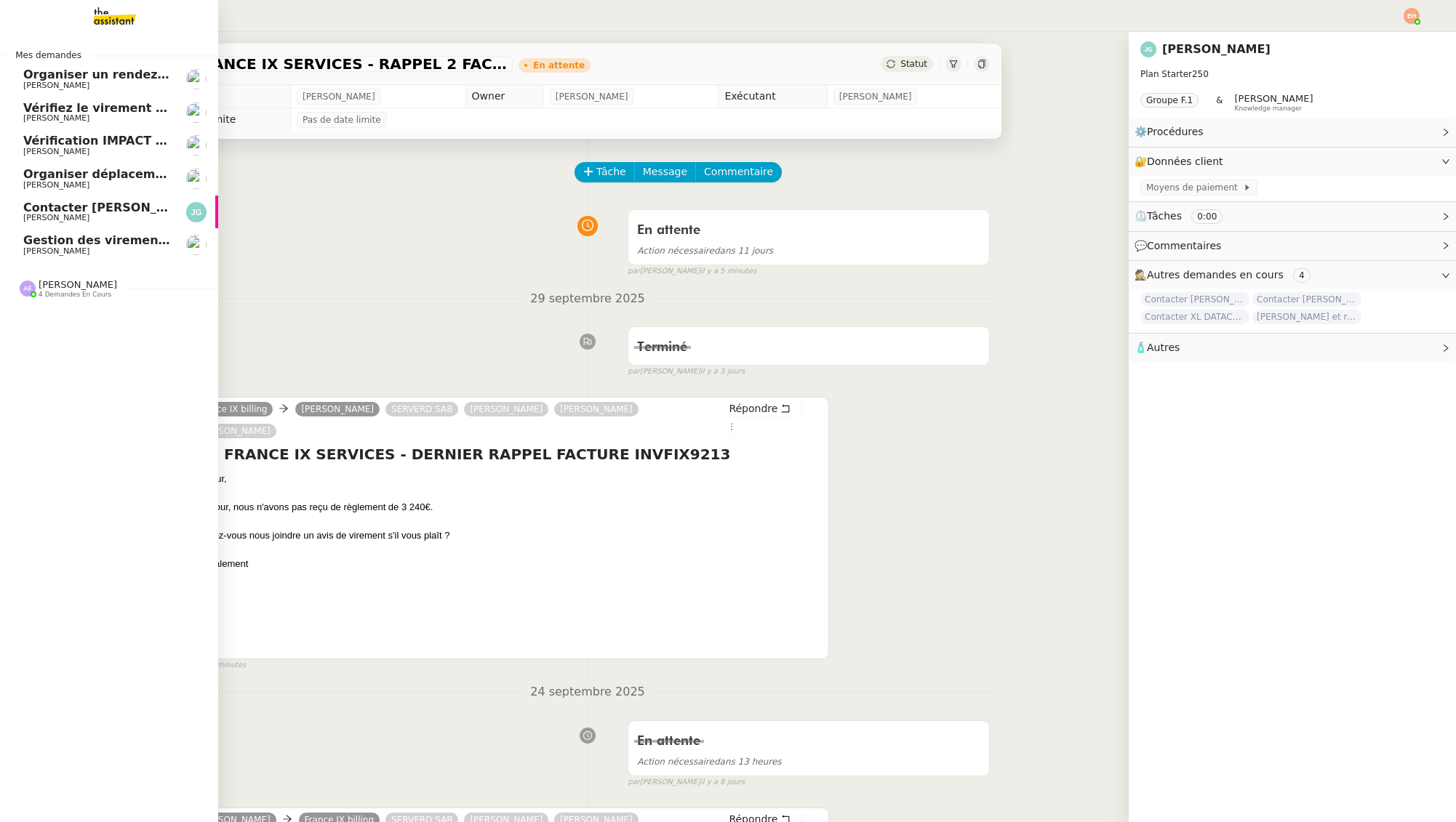
click at [92, 82] on span "[PERSON_NAME]" at bounding box center [96, 86] width 147 height 9
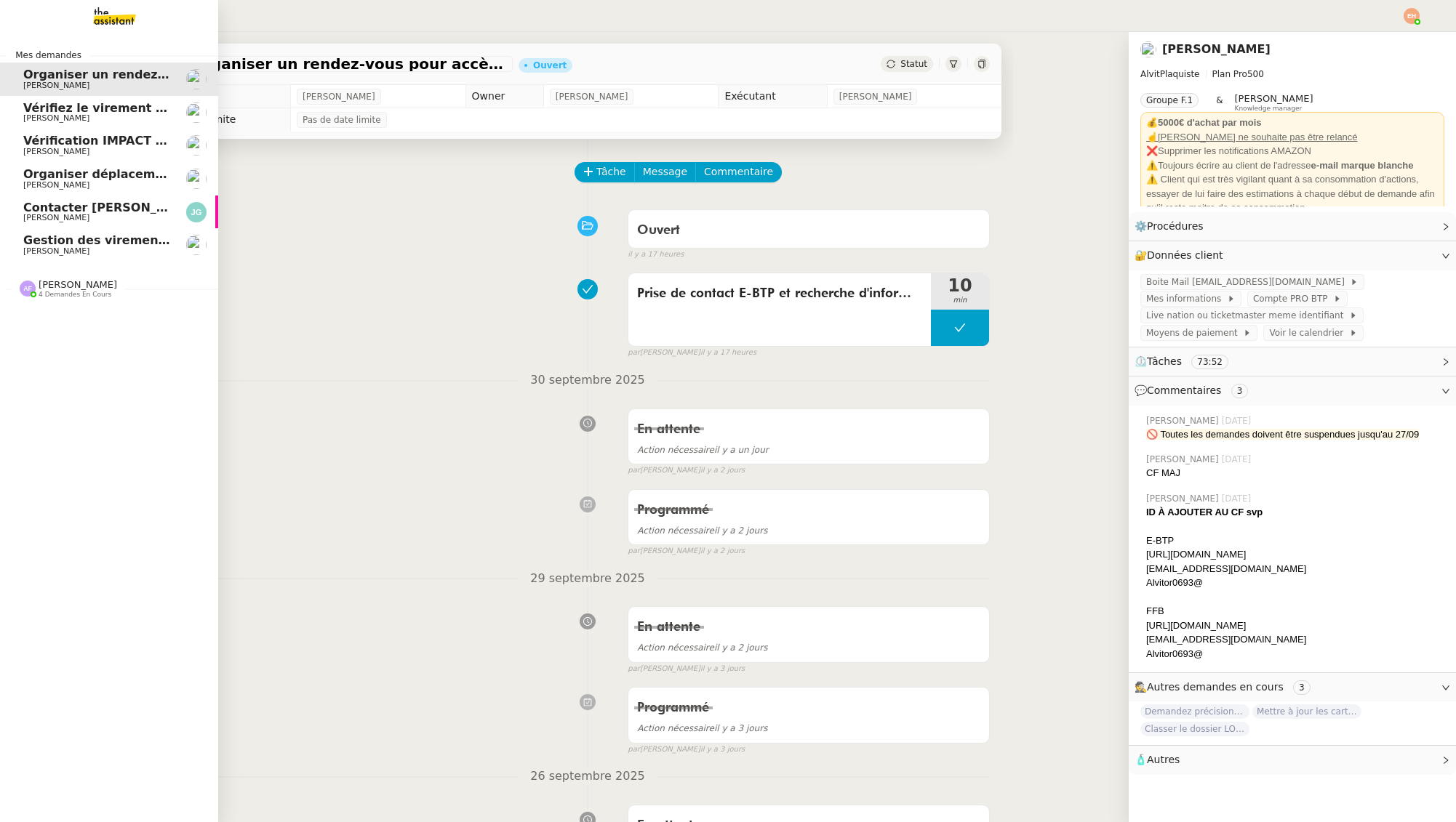
click at [86, 100] on link "Vérifiez le virement de 10 K€ Céline MAS" at bounding box center [109, 112] width 219 height 33
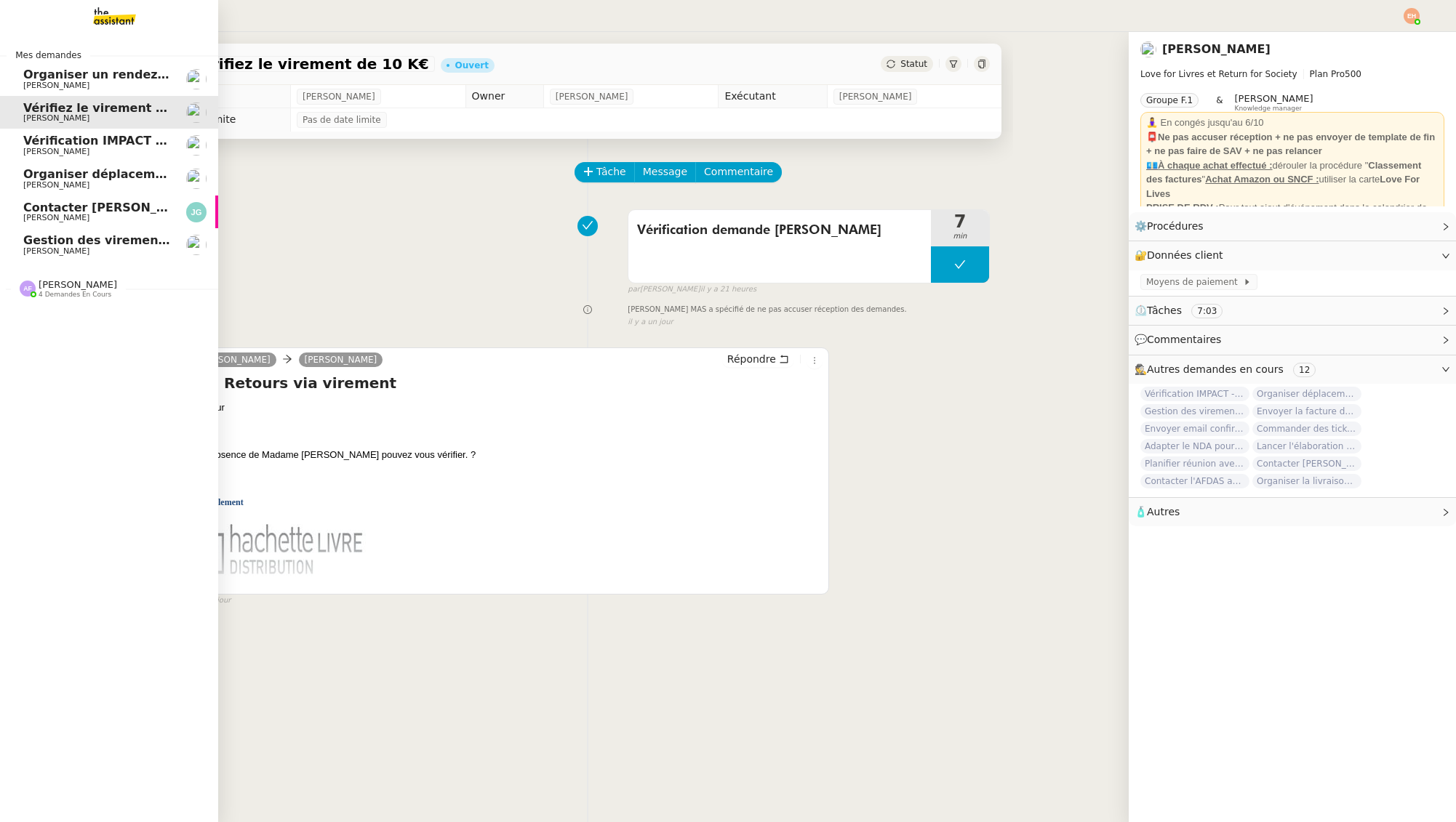
click at [109, 76] on span "Organiser un rendez-vous pour accès FFB" at bounding box center [160, 75] width 274 height 14
